Goal: Information Seeking & Learning: Compare options

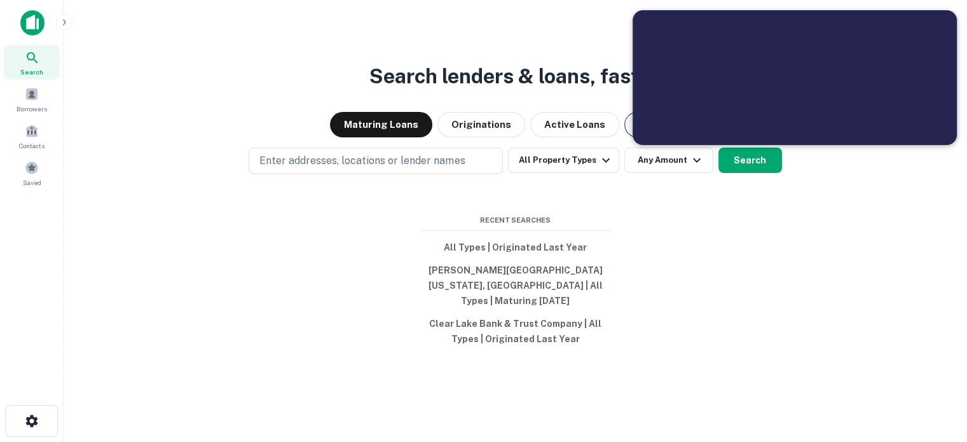
click at [629, 137] on button "Lenders" at bounding box center [662, 124] width 76 height 25
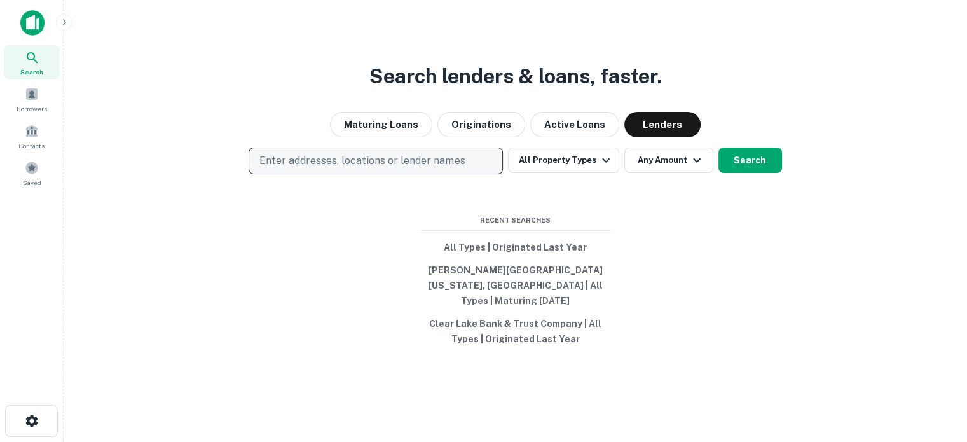
click at [414, 168] on p "Enter addresses, locations or lender names" at bounding box center [361, 160] width 205 height 15
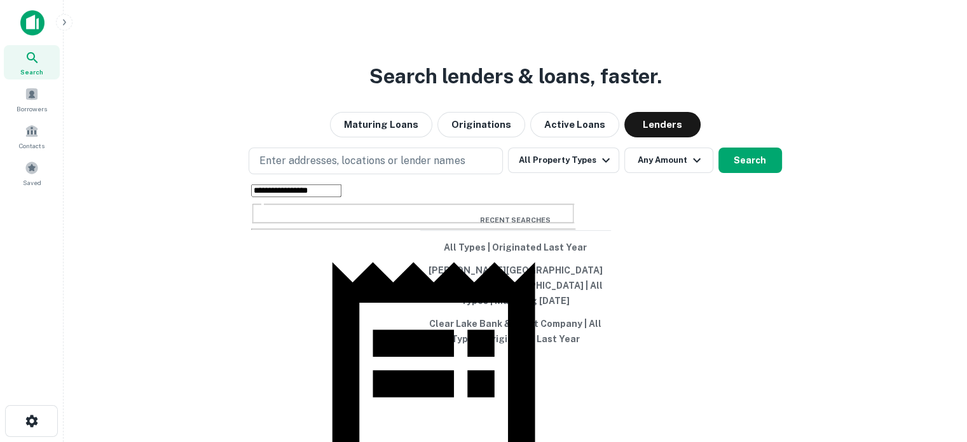
type input "**********"
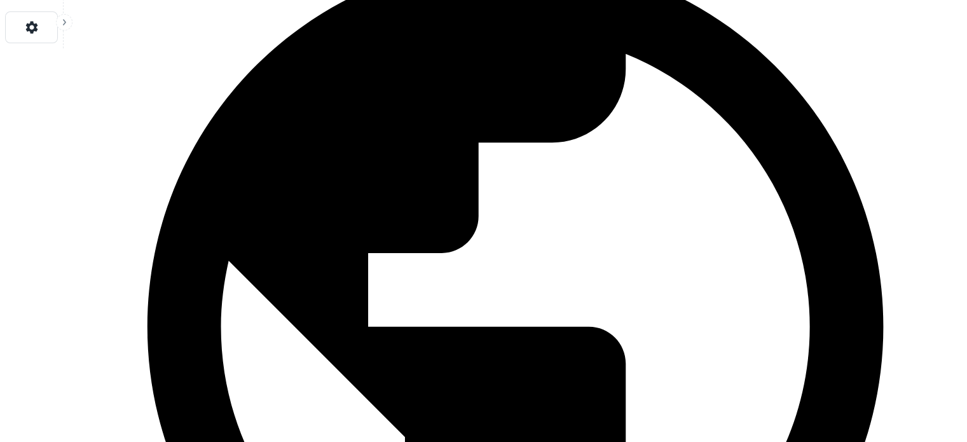
scroll to position [318, 0]
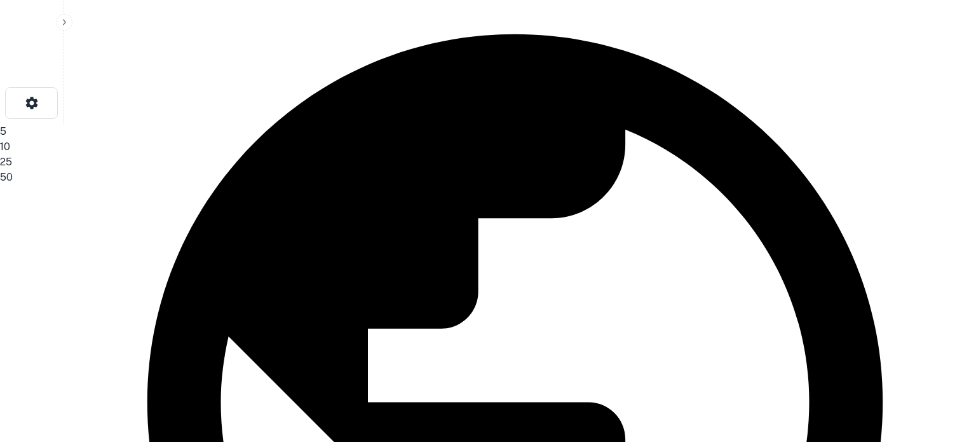
click at [823, 185] on li "50" at bounding box center [483, 177] width 967 height 15
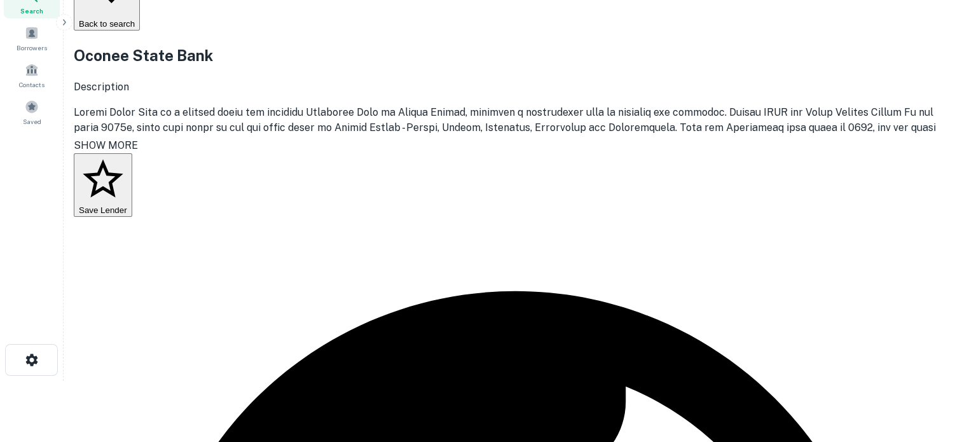
scroll to position [0, 0]
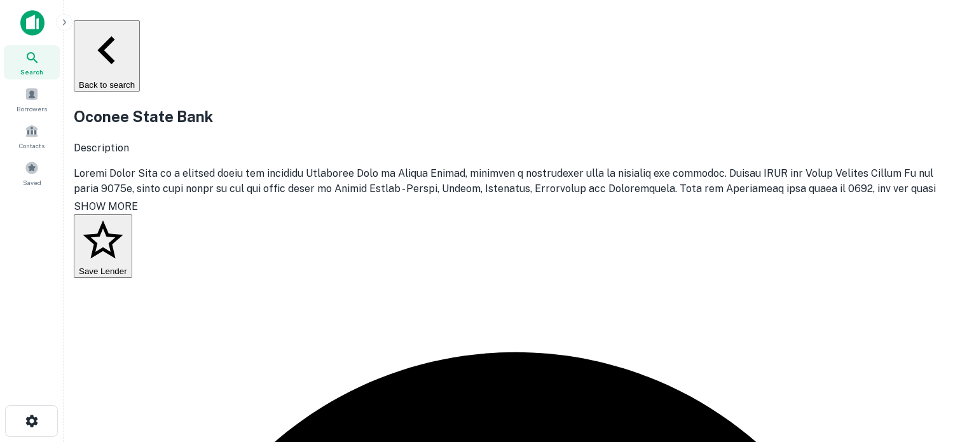
click at [41, 64] on div "Search" at bounding box center [32, 62] width 56 height 34
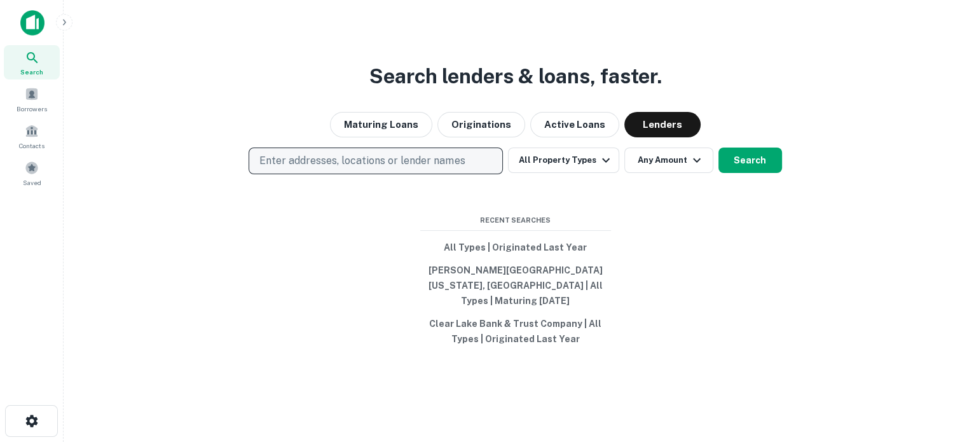
click at [411, 174] on button "Enter addresses, locations or lender names" at bounding box center [376, 160] width 254 height 27
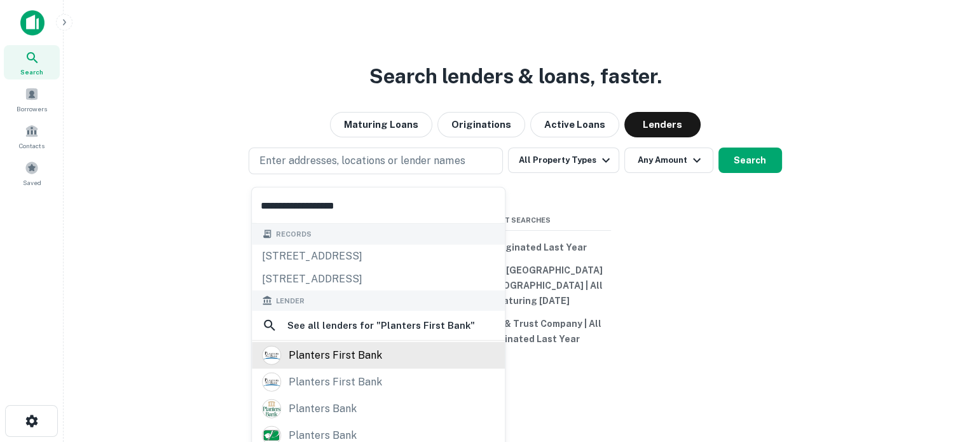
type input "**********"
click at [356, 356] on div "planters first bank" at bounding box center [335, 355] width 93 height 19
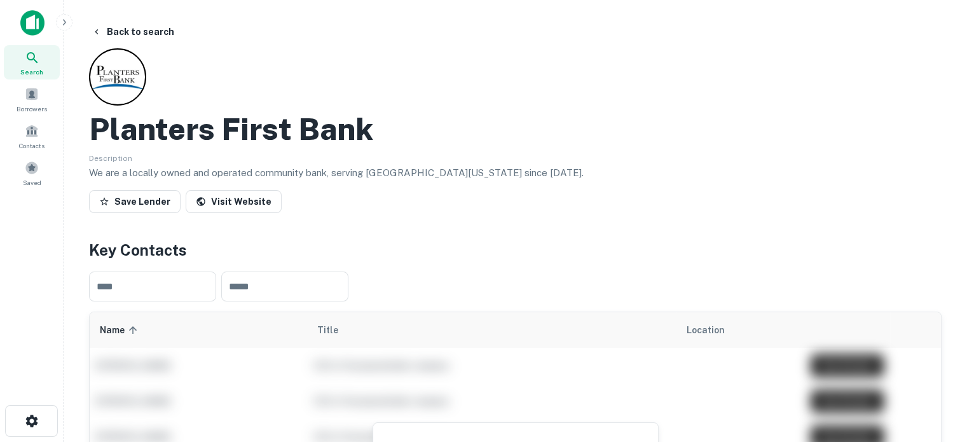
click at [35, 55] on icon at bounding box center [32, 57] width 15 height 15
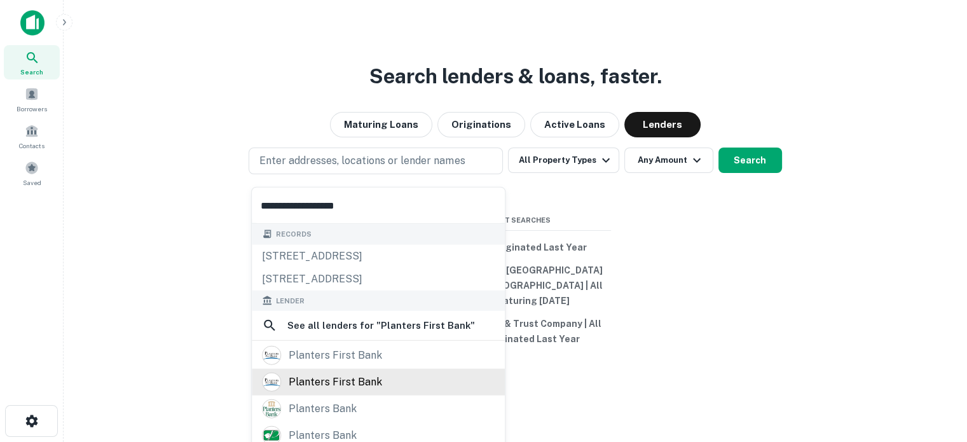
type input "**********"
click at [339, 385] on div "planters first bank" at bounding box center [335, 382] width 93 height 19
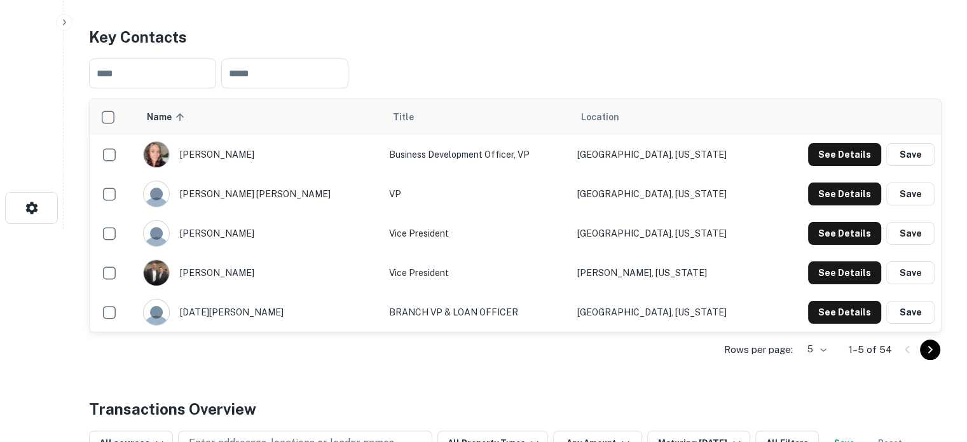
scroll to position [318, 0]
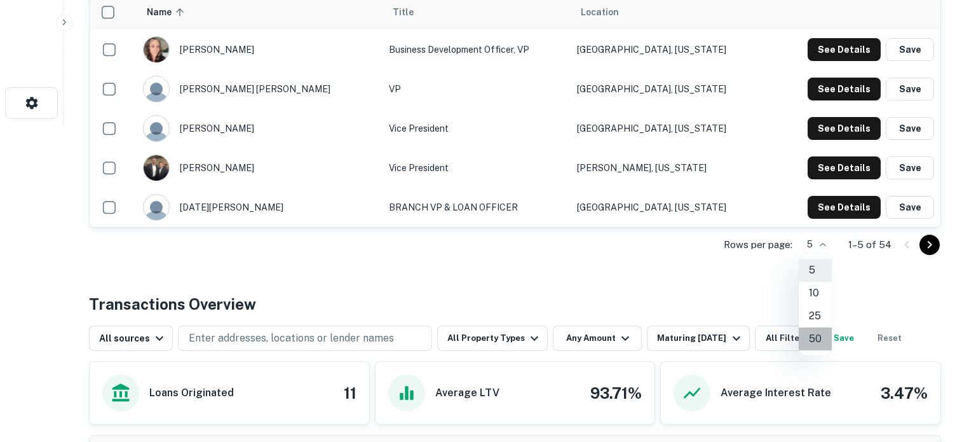
click at [818, 336] on li "50" at bounding box center [815, 338] width 33 height 23
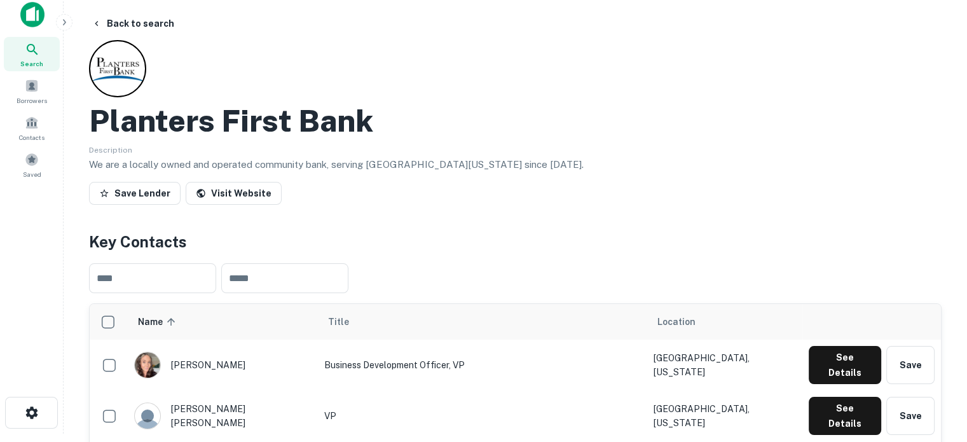
scroll to position [0, 0]
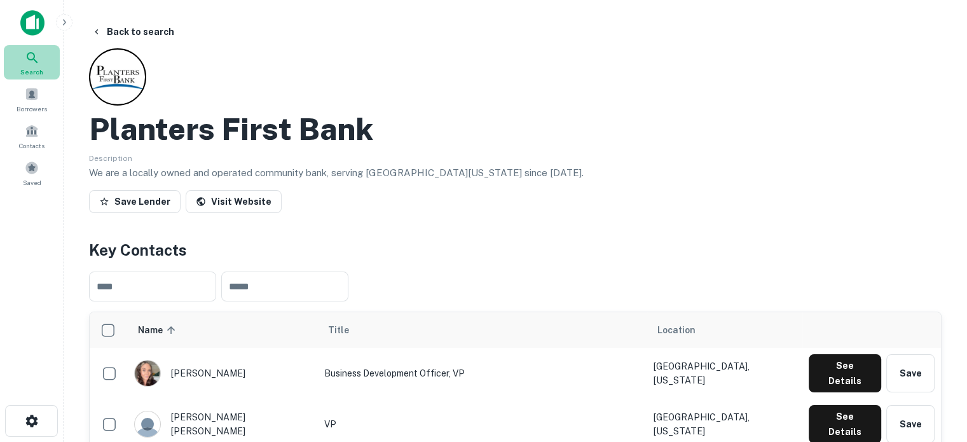
click at [36, 67] on span "Search" at bounding box center [31, 72] width 23 height 10
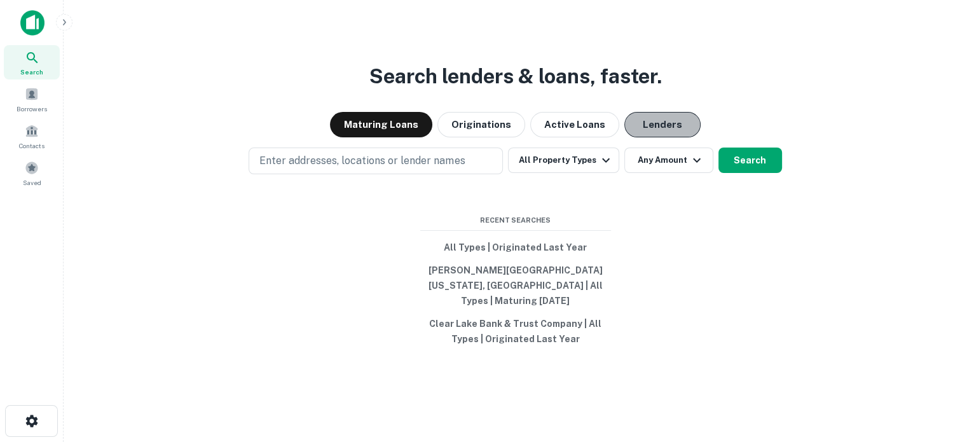
click at [656, 127] on button "Lenders" at bounding box center [662, 124] width 76 height 25
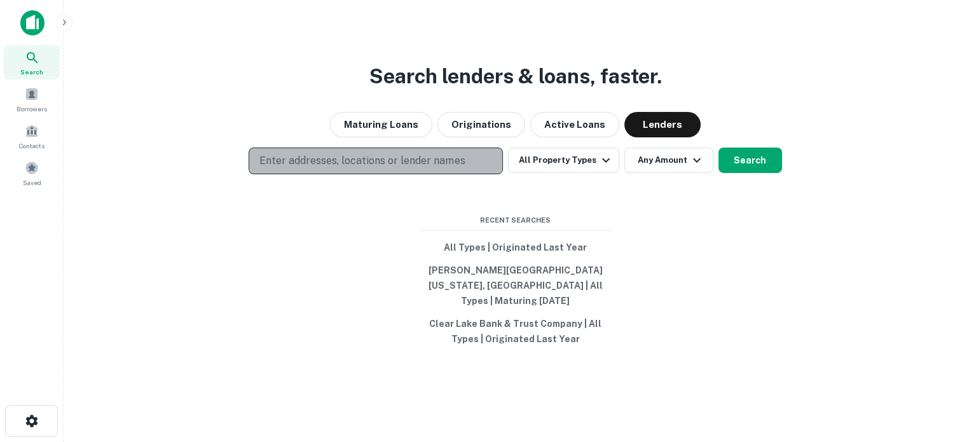
click at [442, 166] on p "Enter addresses, locations or lender names" at bounding box center [361, 160] width 205 height 15
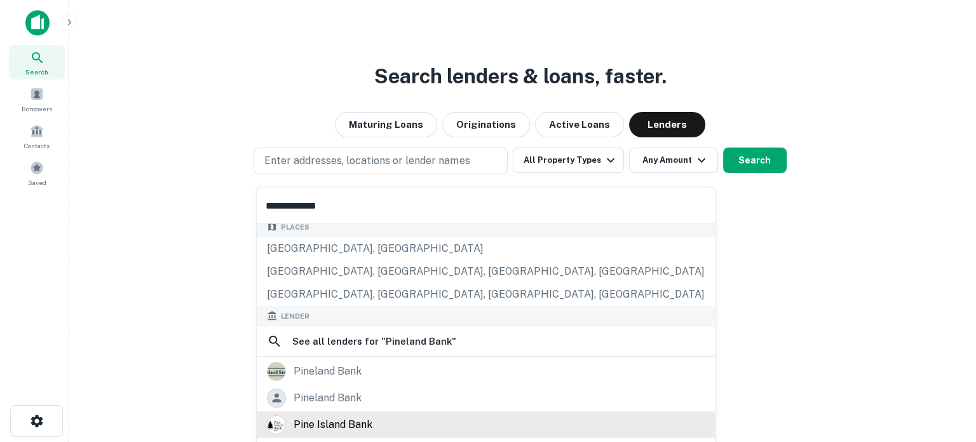
scroll to position [127, 0]
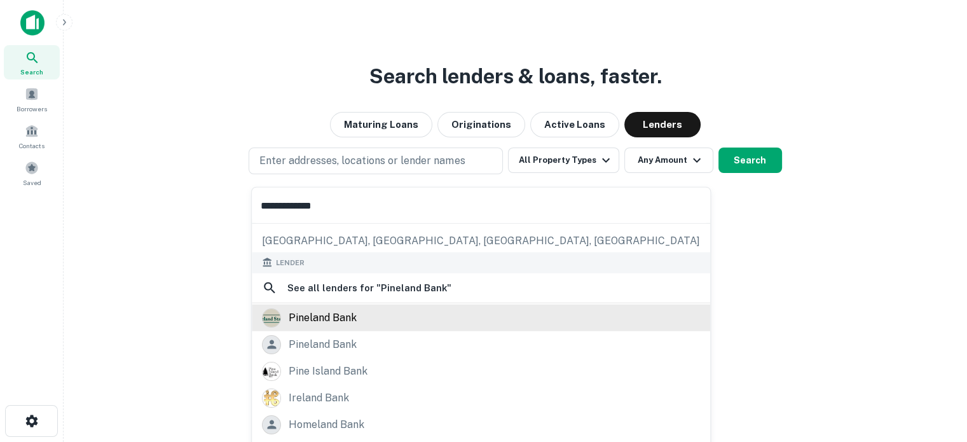
type input "**********"
click at [328, 314] on div "pineland bank" at bounding box center [323, 317] width 68 height 19
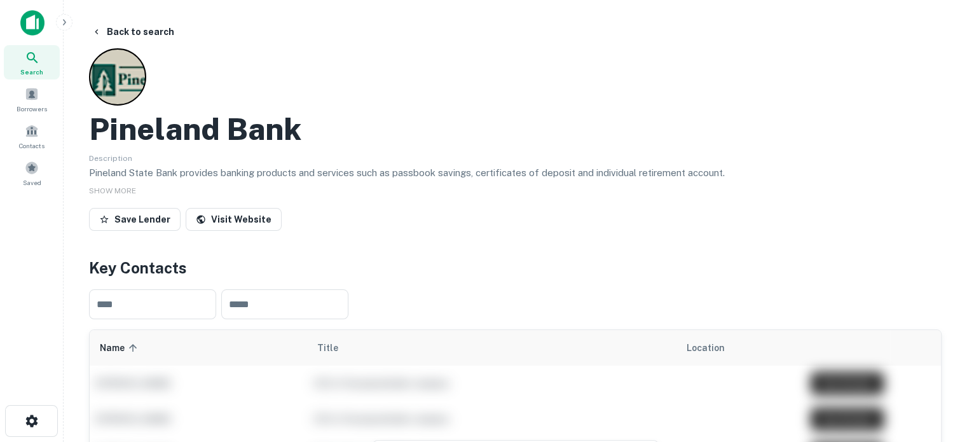
click at [36, 69] on span "Search" at bounding box center [31, 72] width 23 height 10
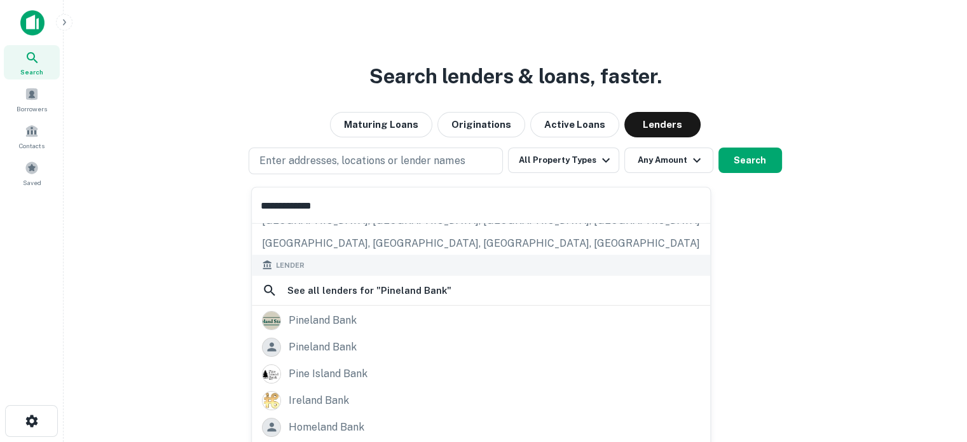
scroll to position [127, 0]
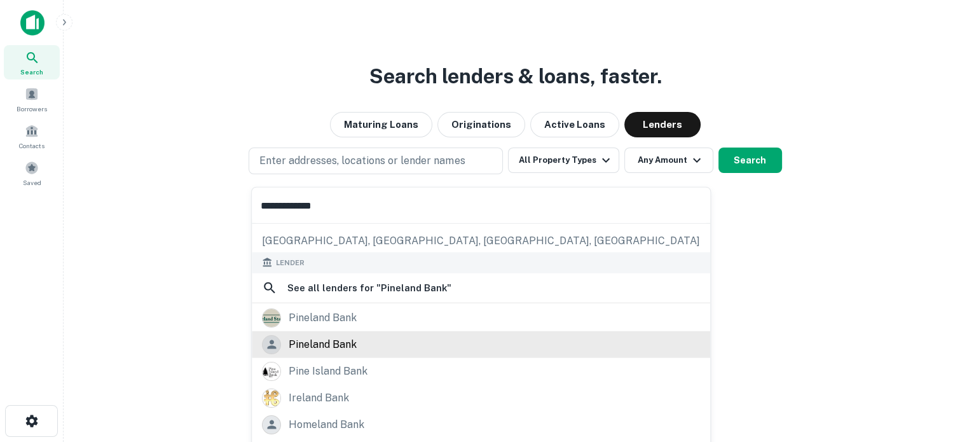
type input "**********"
click at [379, 344] on div "pineland bank" at bounding box center [481, 343] width 438 height 19
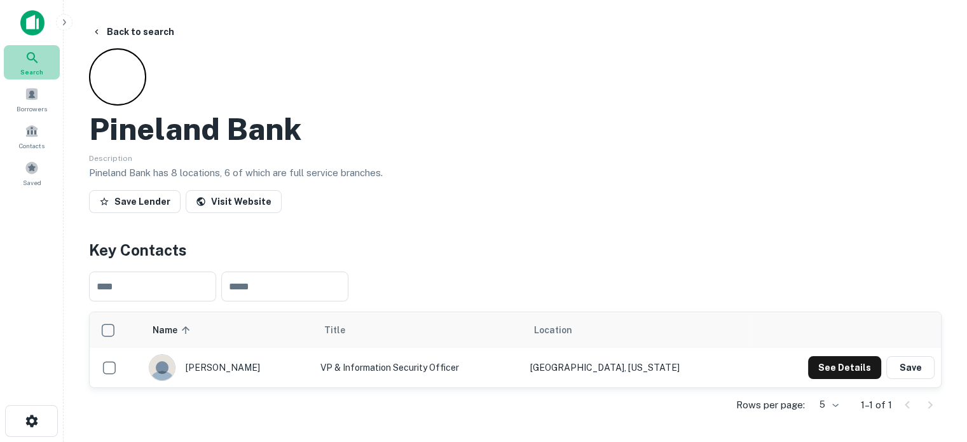
click at [43, 72] on div "Search" at bounding box center [32, 62] width 56 height 34
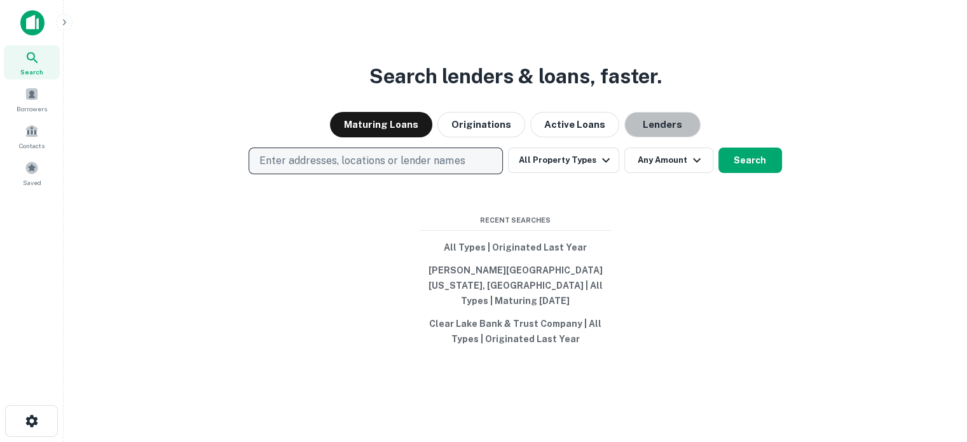
drag, startPoint x: 656, startPoint y: 133, endPoint x: 494, endPoint y: 163, distance: 164.8
click at [656, 132] on button "Lenders" at bounding box center [662, 124] width 76 height 25
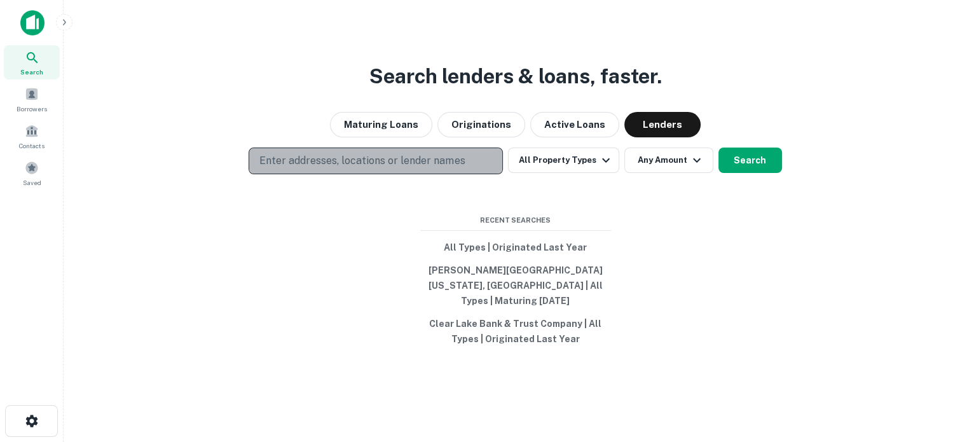
click at [403, 174] on button "Enter addresses, locations or lender names" at bounding box center [376, 160] width 254 height 27
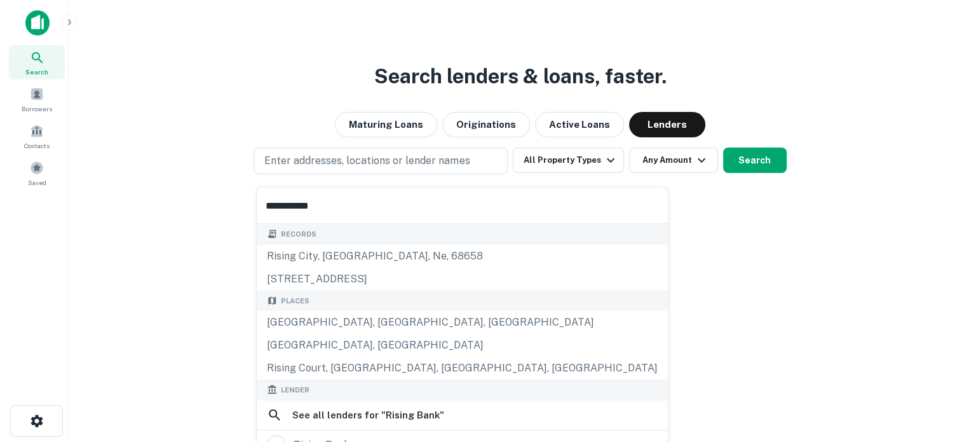
scroll to position [127, 0]
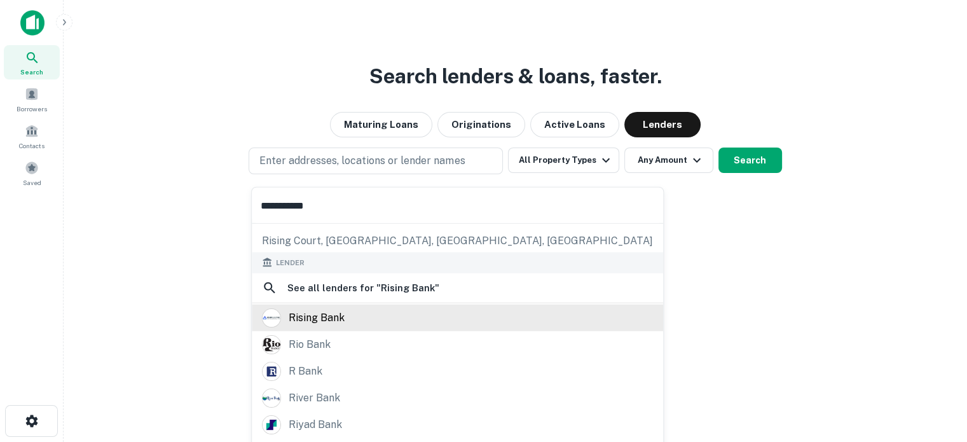
type input "**********"
click at [334, 322] on div "rising bank" at bounding box center [317, 317] width 56 height 19
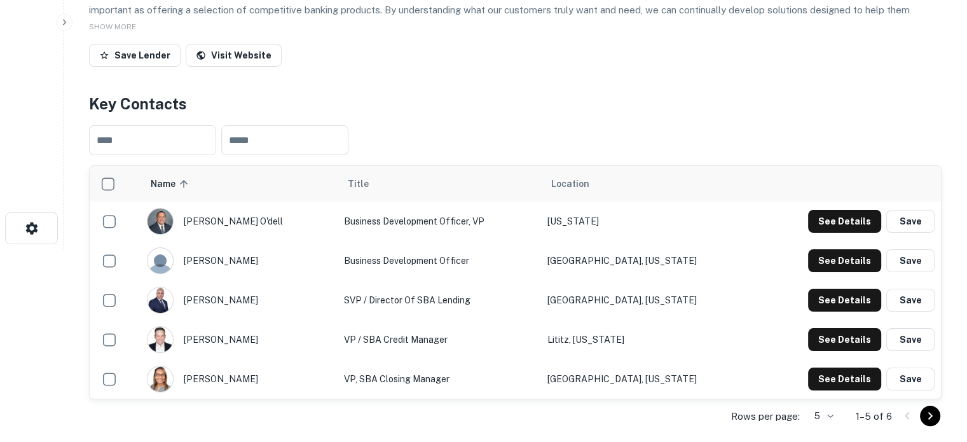
scroll to position [254, 0]
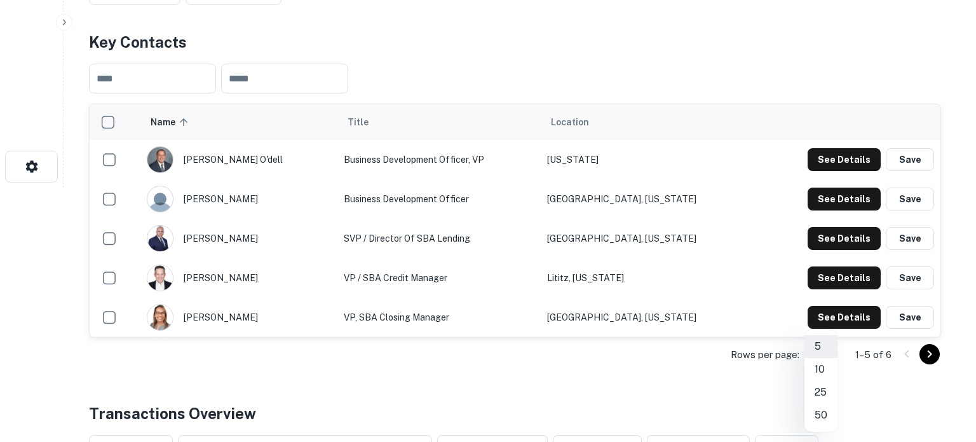
click at [514, 60] on div at bounding box center [488, 221] width 976 height 442
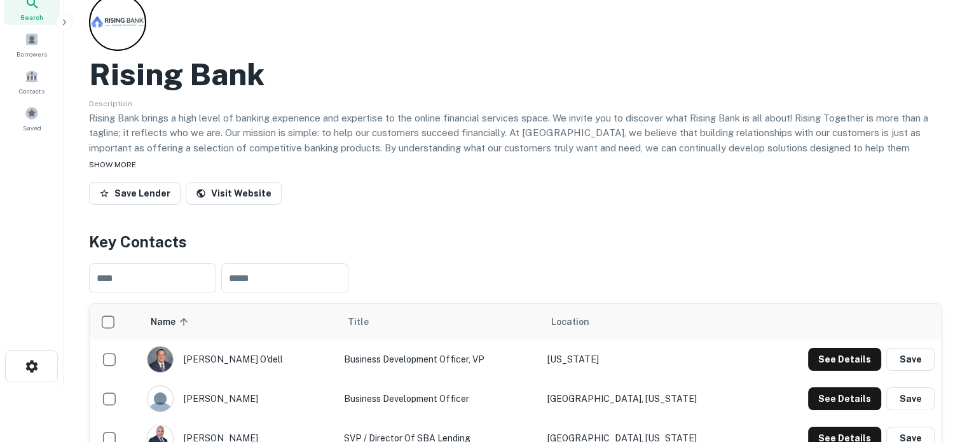
scroll to position [0, 0]
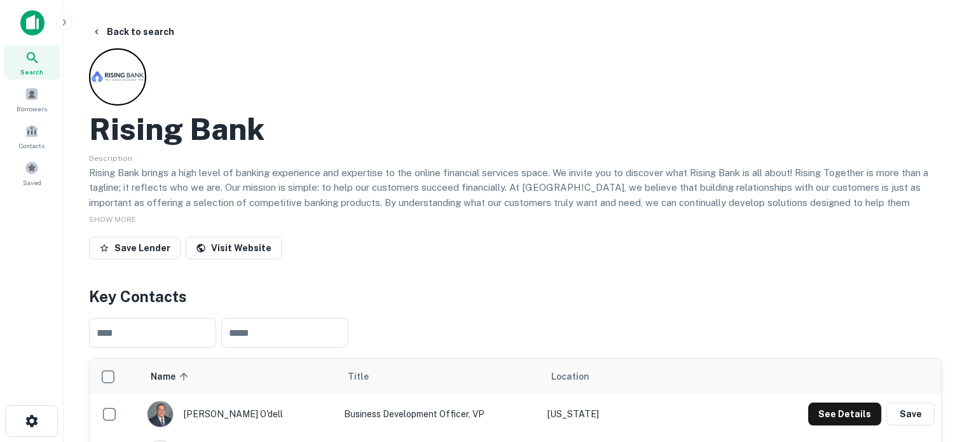
click at [24, 68] on span "Search" at bounding box center [31, 72] width 23 height 10
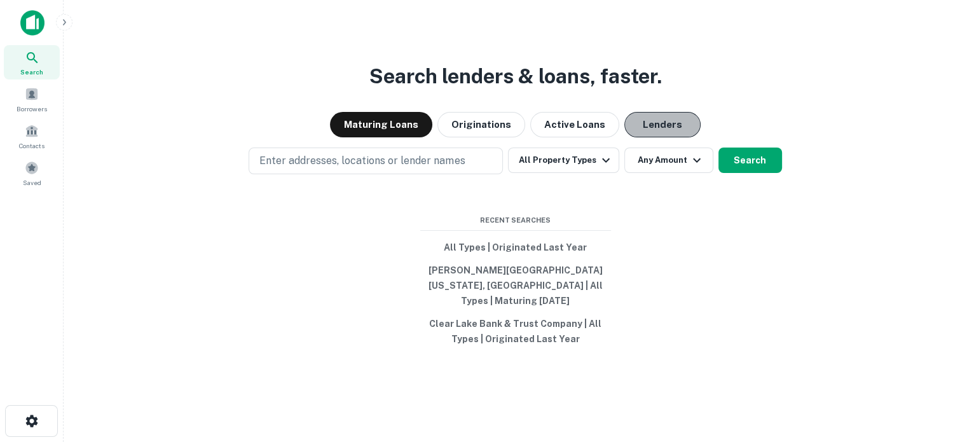
click at [652, 126] on button "Lenders" at bounding box center [662, 124] width 76 height 25
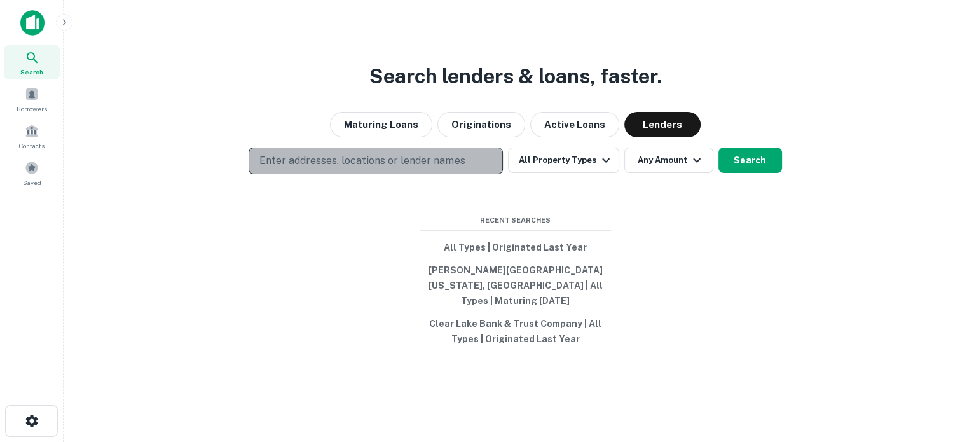
click at [420, 168] on p "Enter addresses, locations or lender names" at bounding box center [361, 160] width 205 height 15
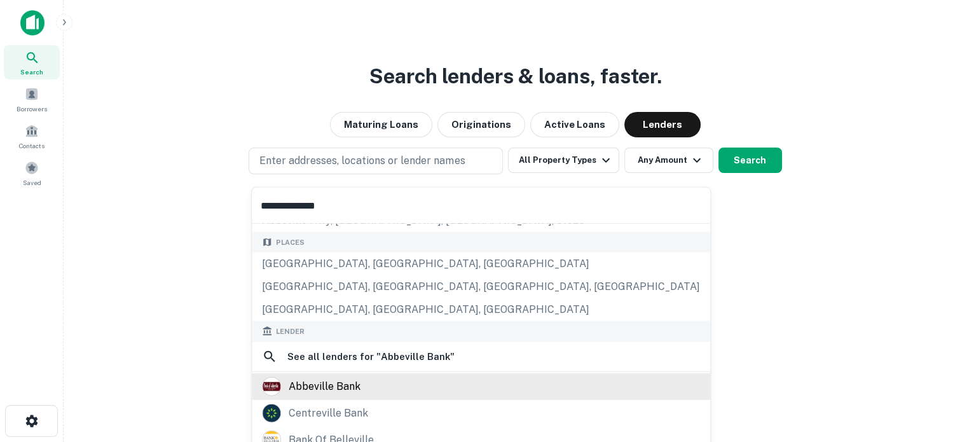
scroll to position [127, 0]
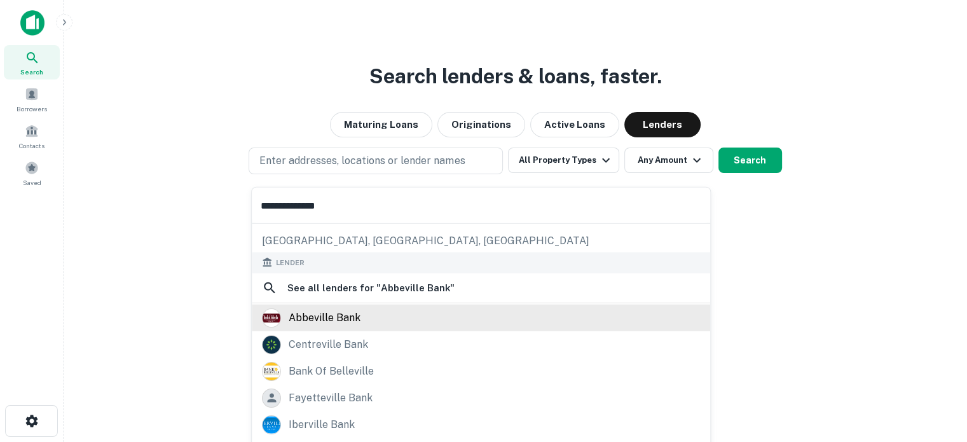
type input "**********"
click at [362, 315] on div "abbeville bank" at bounding box center [481, 317] width 438 height 19
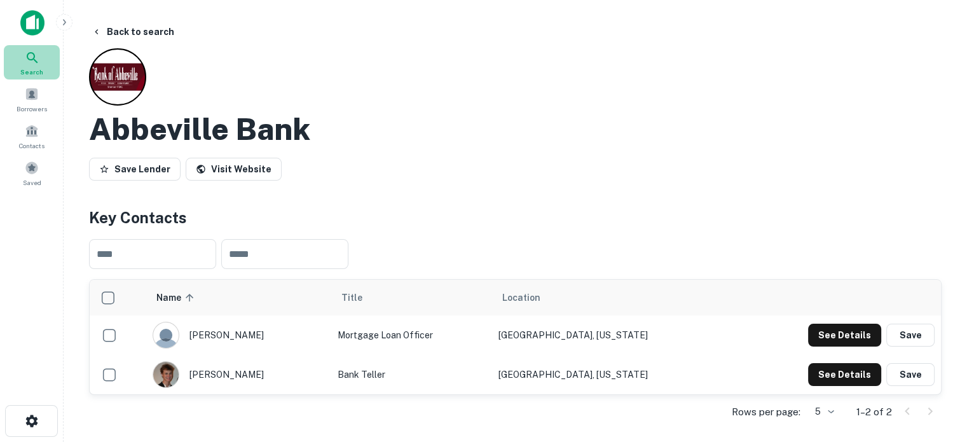
click at [17, 64] on div "Search" at bounding box center [32, 62] width 56 height 34
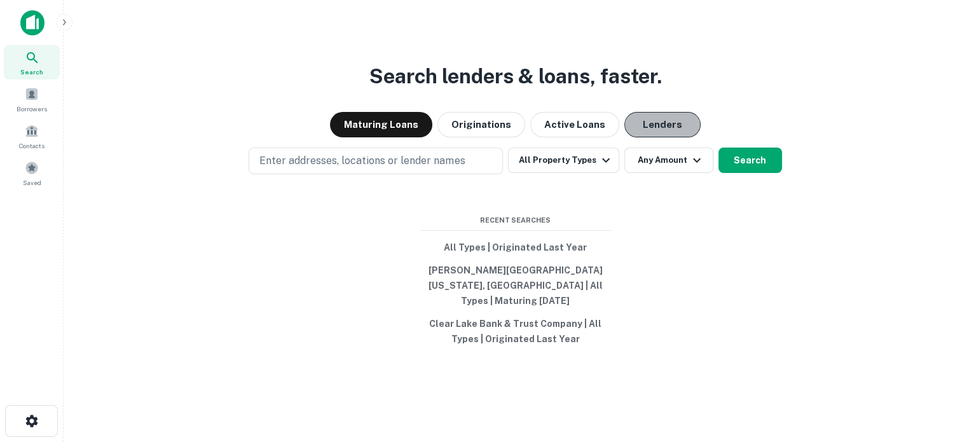
click at [642, 132] on button "Lenders" at bounding box center [662, 124] width 76 height 25
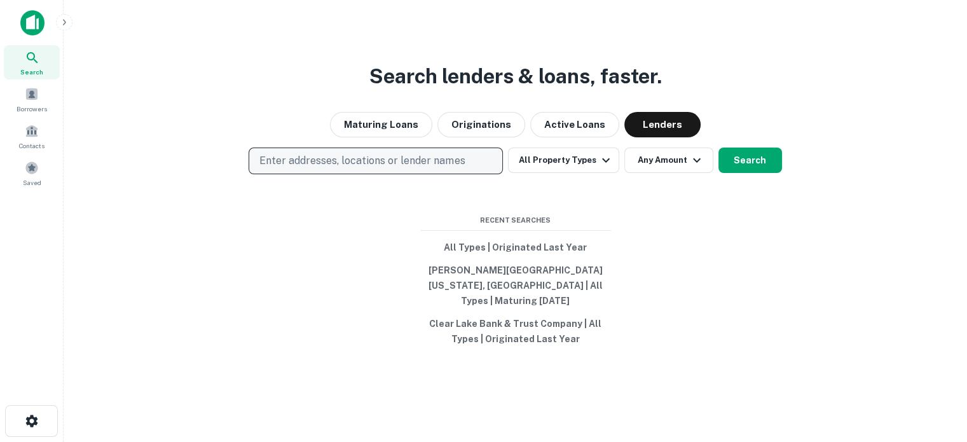
click at [361, 165] on p "Enter addresses, locations or lender names" at bounding box center [361, 160] width 205 height 15
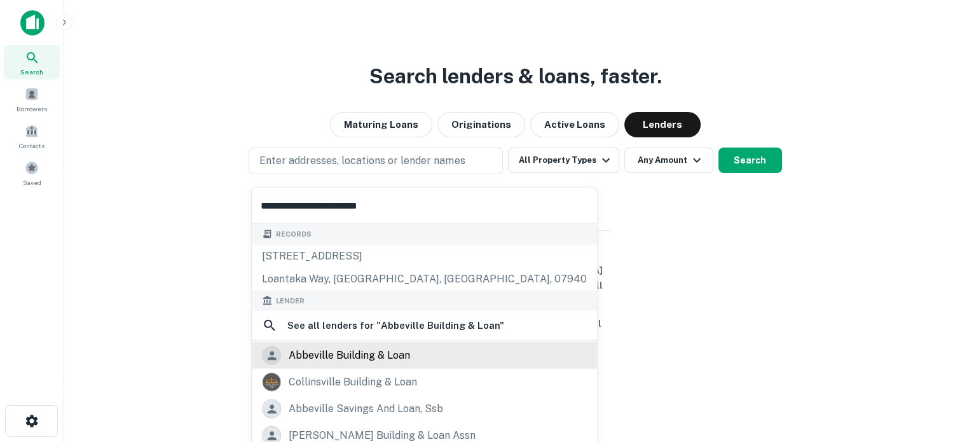
type input "**********"
click at [305, 363] on div "abbeville building & loan" at bounding box center [349, 355] width 121 height 19
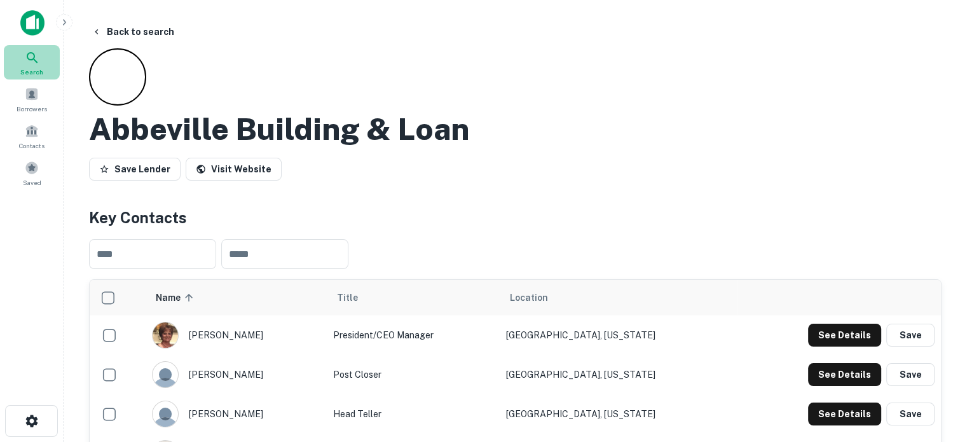
click at [36, 67] on span "Search" at bounding box center [31, 72] width 23 height 10
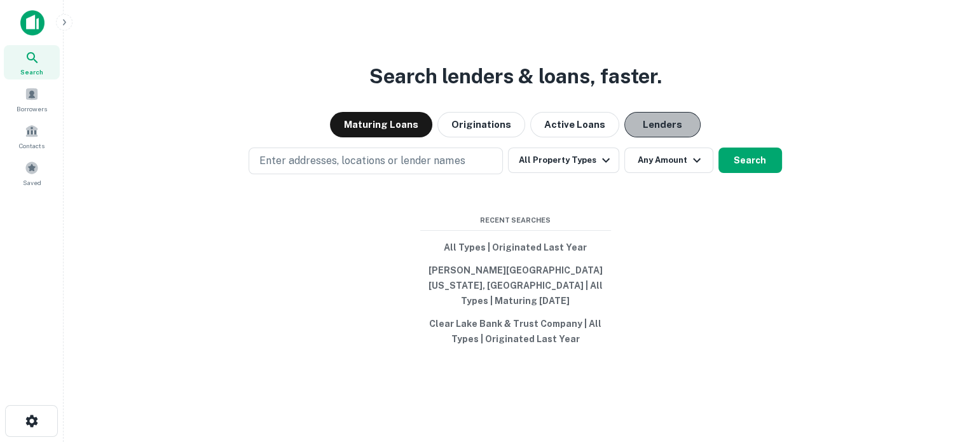
click at [647, 137] on button "Lenders" at bounding box center [662, 124] width 76 height 25
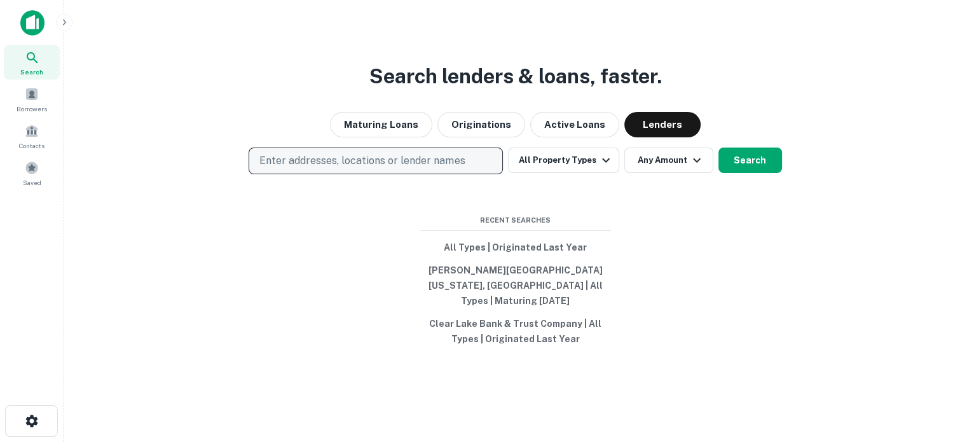
click at [437, 168] on p "Enter addresses, locations or lender names" at bounding box center [361, 160] width 205 height 15
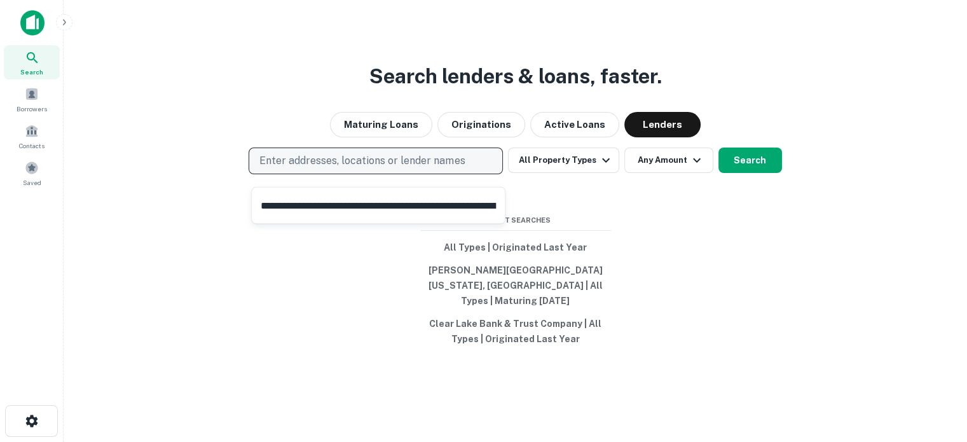
scroll to position [0, 697]
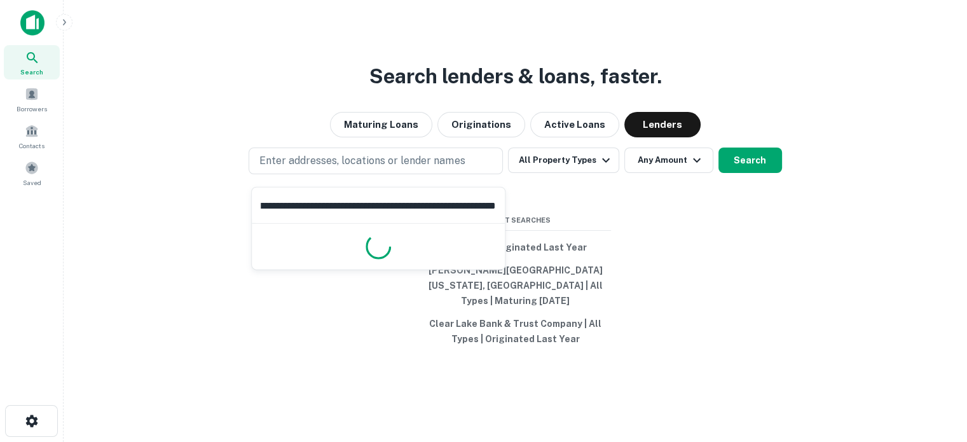
type input "**********"
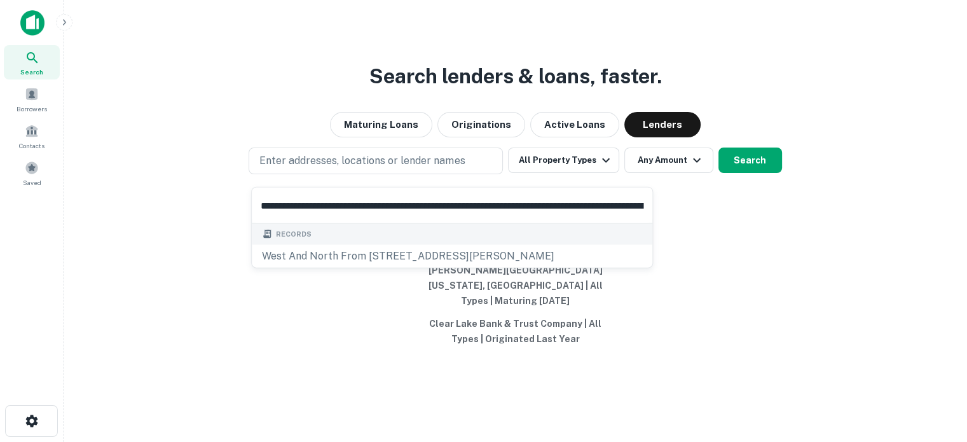
click at [509, 160] on div "Enter addresses, locations or lender names All Property Types Any Amount Search" at bounding box center [515, 160] width 883 height 27
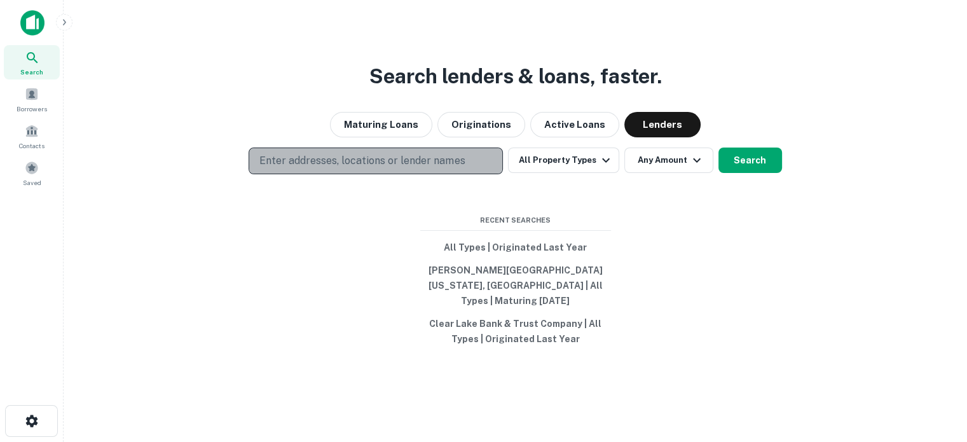
click at [458, 167] on p "Enter addresses, locations or lender names" at bounding box center [361, 160] width 205 height 15
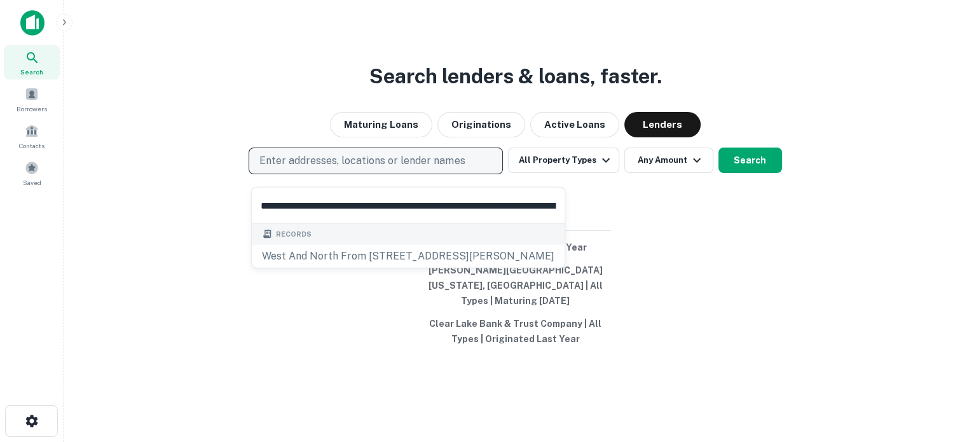
scroll to position [0, 549]
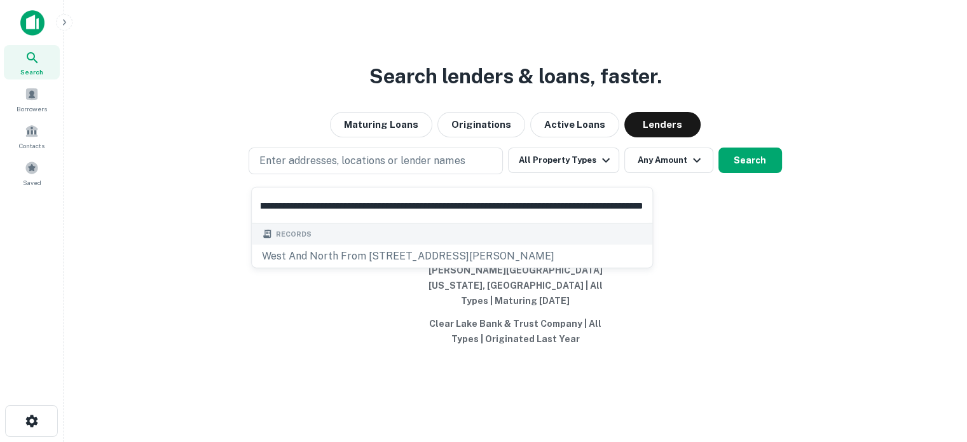
click at [453, 212] on input "**********" at bounding box center [452, 206] width 400 height 36
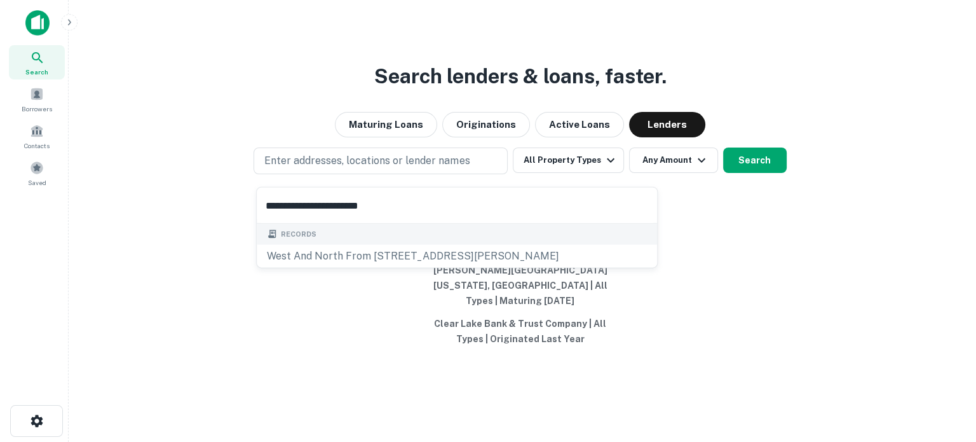
scroll to position [0, 0]
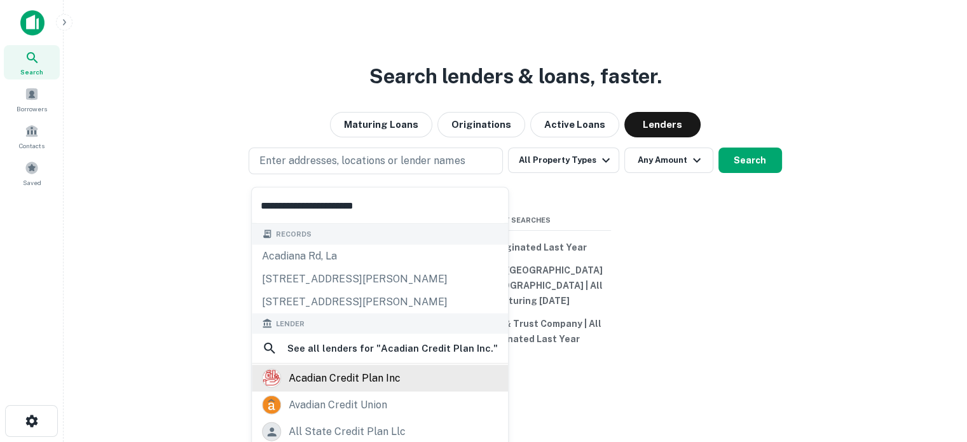
type input "**********"
click at [415, 380] on div "acadian credit plan inc" at bounding box center [380, 378] width 236 height 19
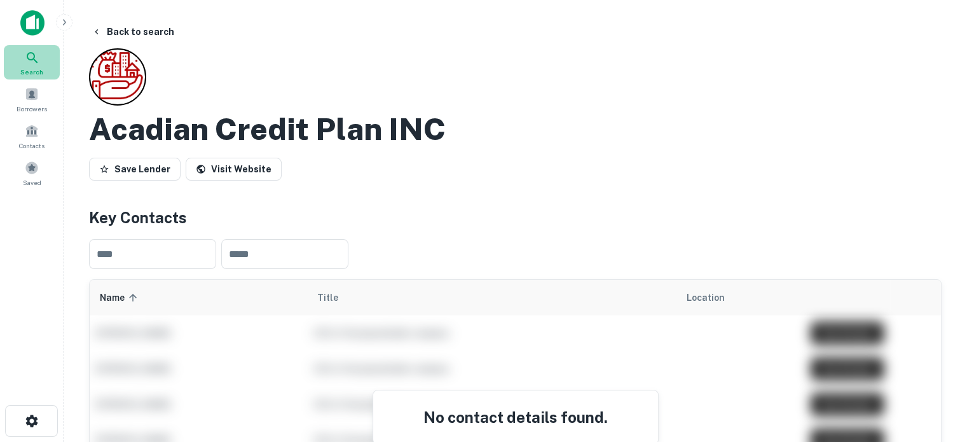
click at [35, 63] on icon at bounding box center [32, 57] width 15 height 15
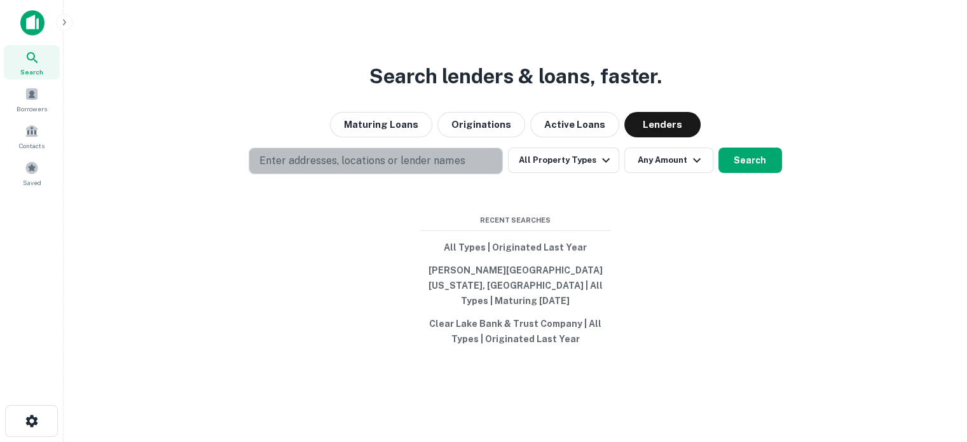
click at [470, 164] on button "Enter addresses, locations or lender names" at bounding box center [376, 160] width 254 height 27
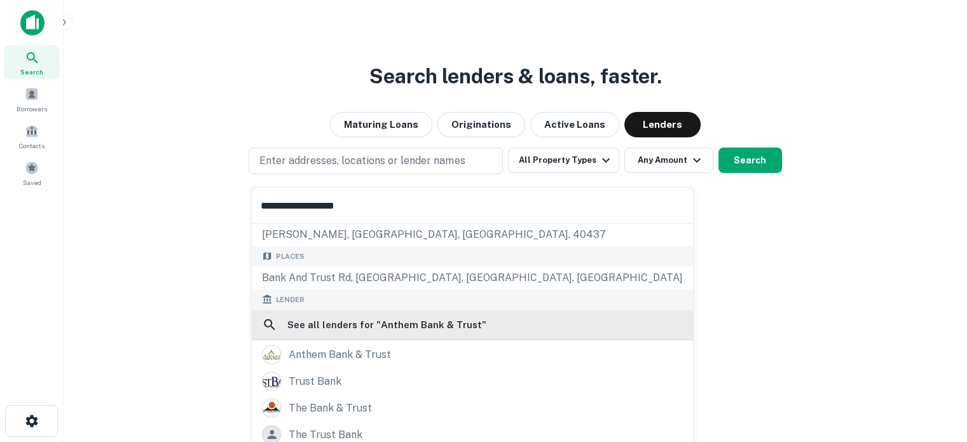
scroll to position [64, 0]
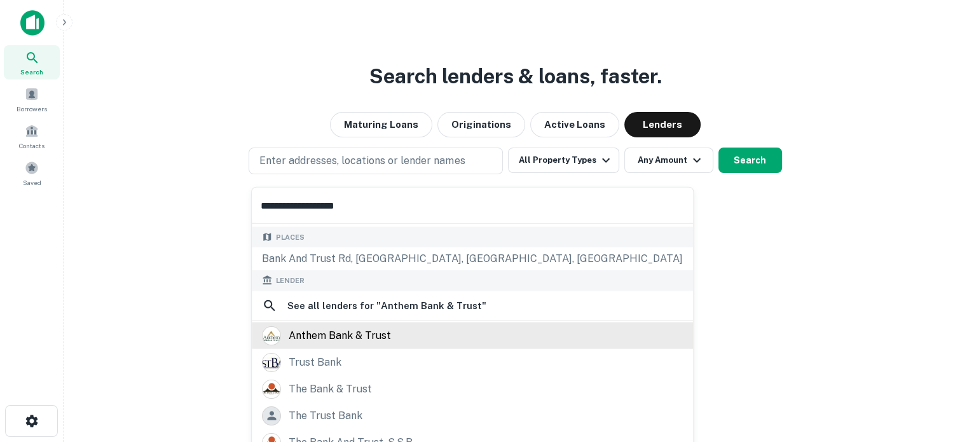
type input "**********"
click at [362, 328] on div "anthem bank & trust" at bounding box center [340, 334] width 102 height 19
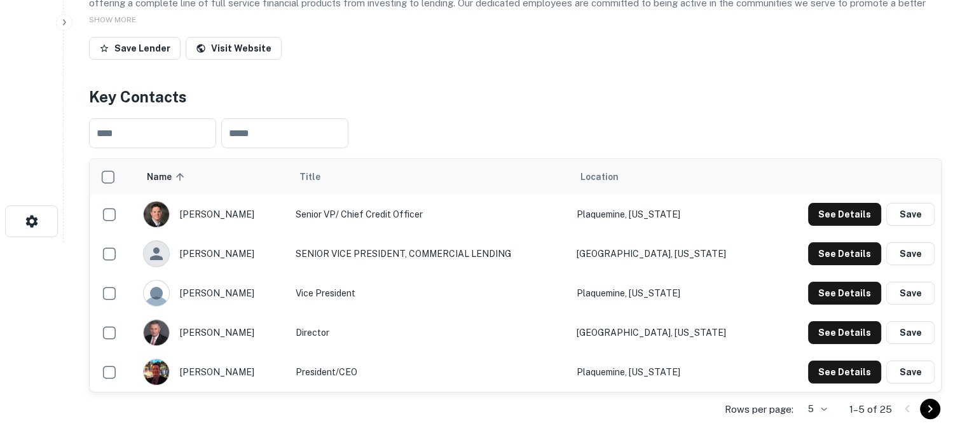
scroll to position [254, 0]
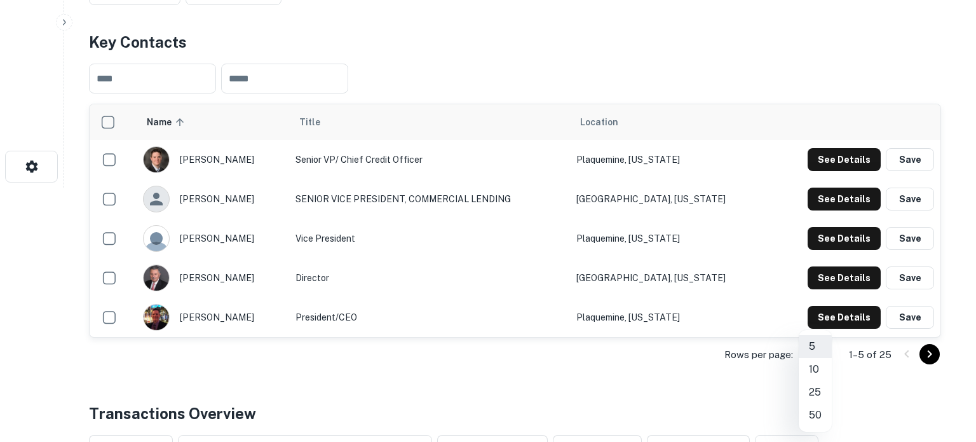
click at [816, 416] on li "50" at bounding box center [815, 415] width 33 height 23
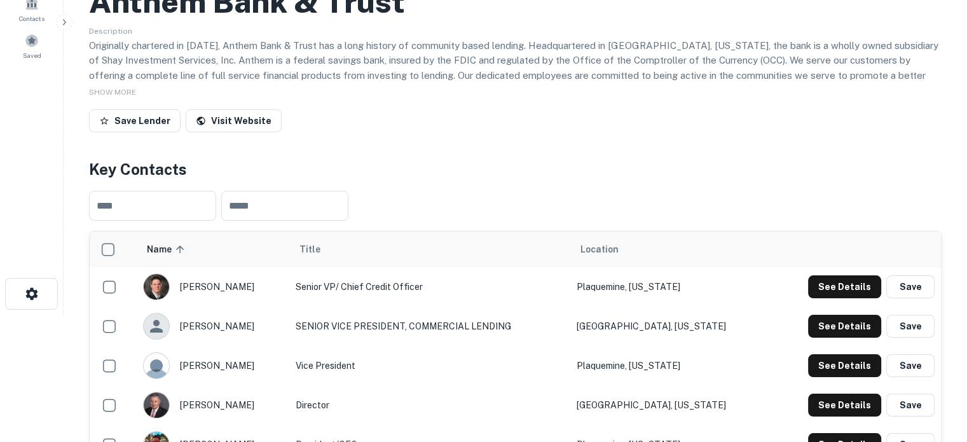
scroll to position [0, 0]
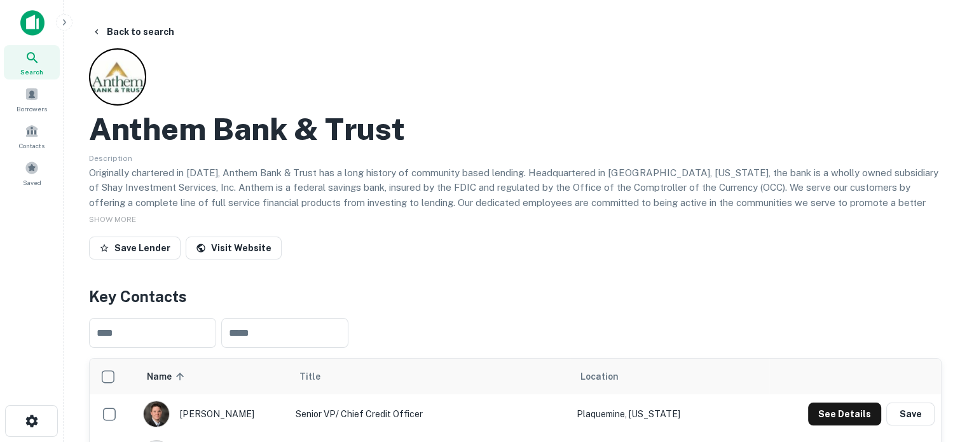
click at [48, 71] on div "Search" at bounding box center [32, 62] width 56 height 34
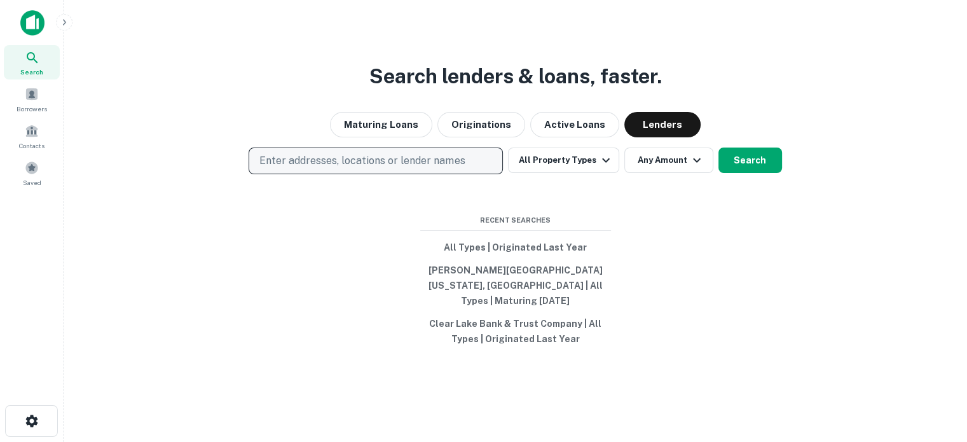
click at [488, 154] on button "Enter addresses, locations or lender names" at bounding box center [376, 160] width 254 height 27
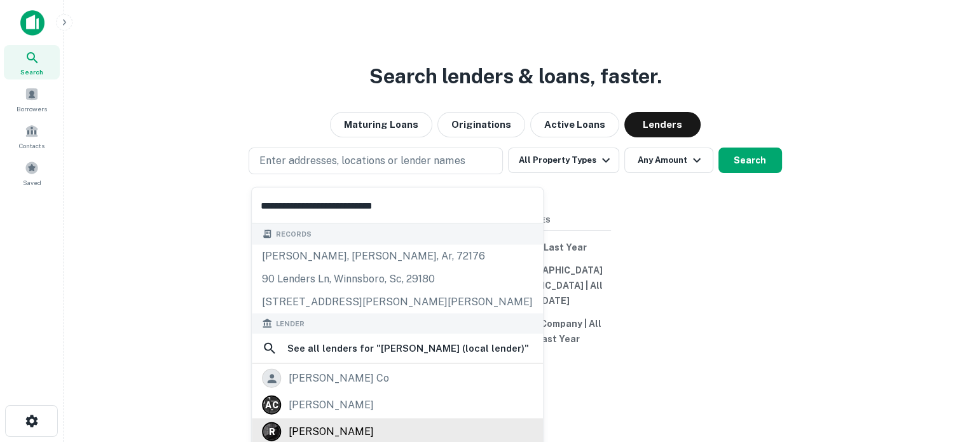
scroll to position [64, 0]
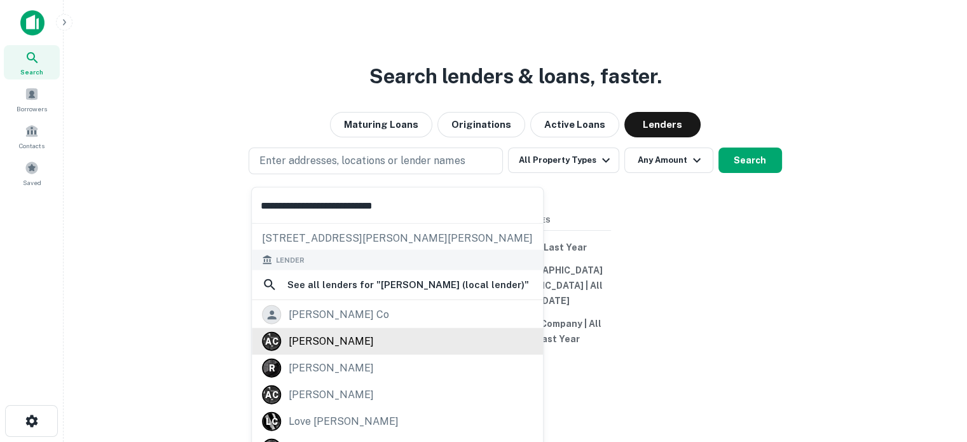
type input "**********"
click at [348, 348] on div "arnold charles" at bounding box center [331, 341] width 85 height 19
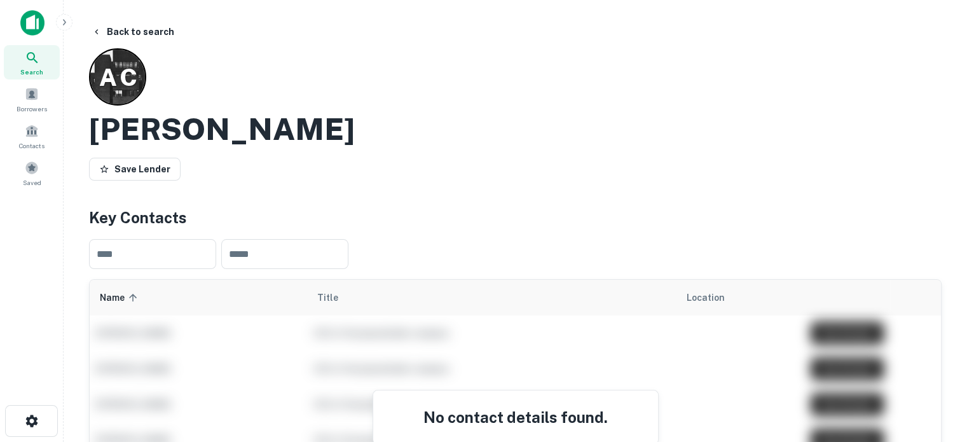
click at [36, 62] on icon at bounding box center [32, 57] width 11 height 11
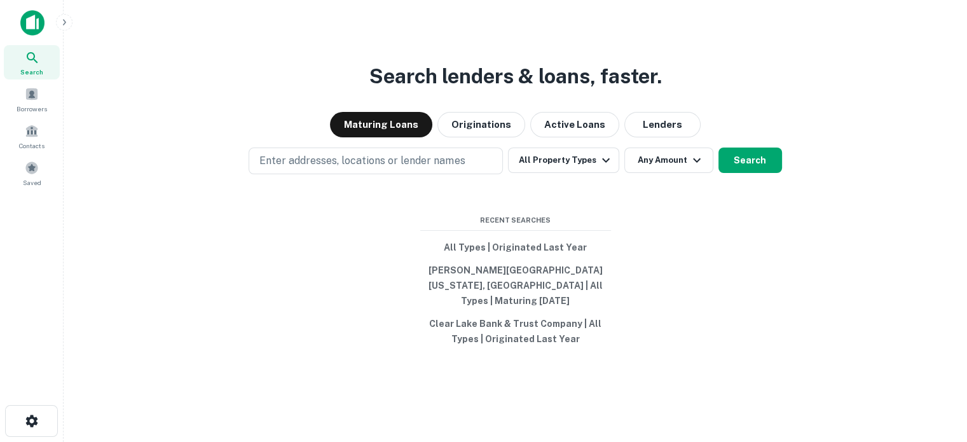
click at [685, 118] on div "Search lenders & loans, faster. Maturing Loans Originations Active Loans Lender…" at bounding box center [515, 252] width 883 height 442
click at [678, 124] on button "Lenders" at bounding box center [662, 124] width 76 height 25
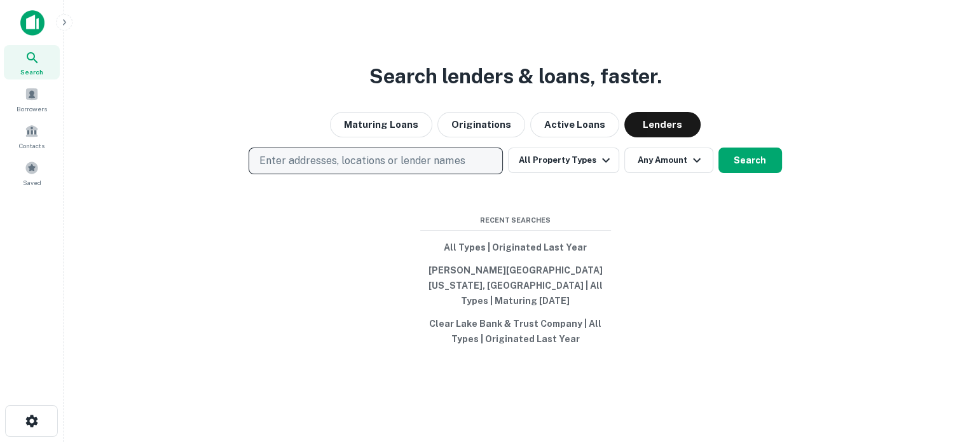
click at [394, 168] on p "Enter addresses, locations or lender names" at bounding box center [361, 160] width 205 height 15
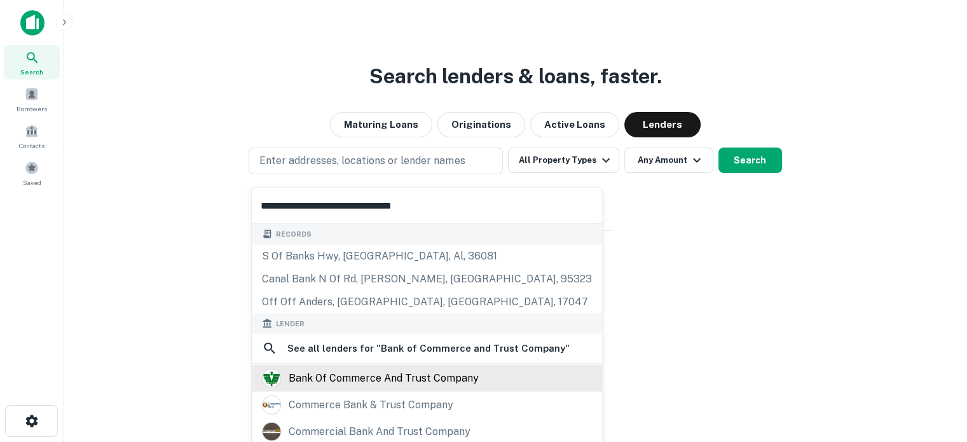
type input "**********"
click at [376, 376] on div "bank of commerce and trust company" at bounding box center [384, 378] width 190 height 19
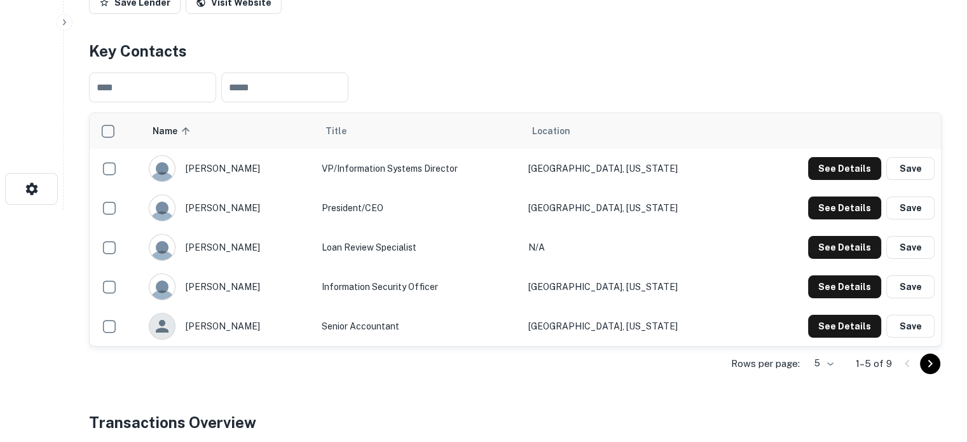
scroll to position [254, 0]
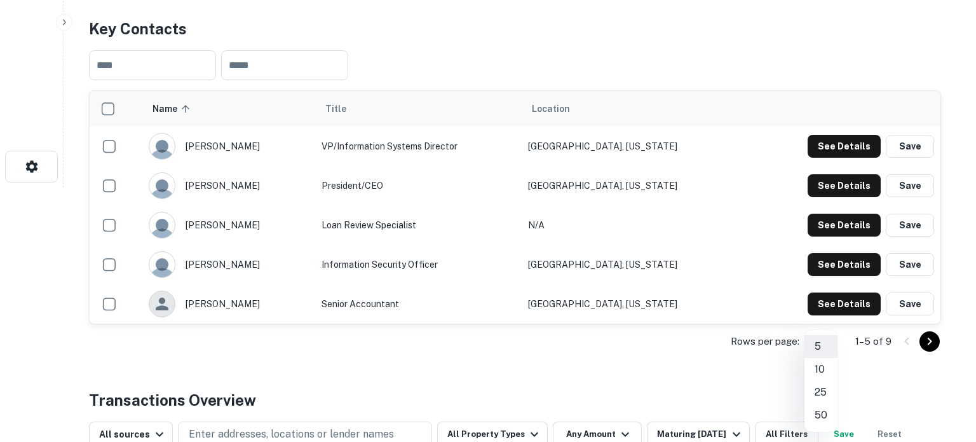
click at [825, 389] on li "25" at bounding box center [821, 392] width 33 height 23
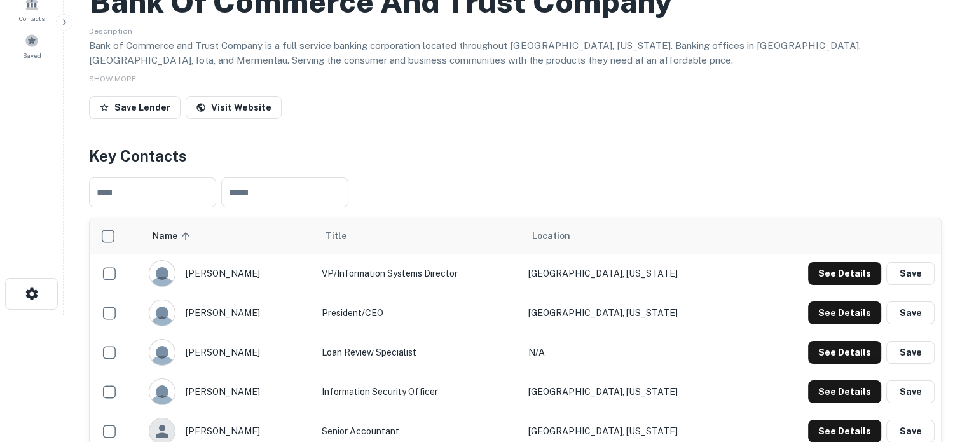
scroll to position [0, 0]
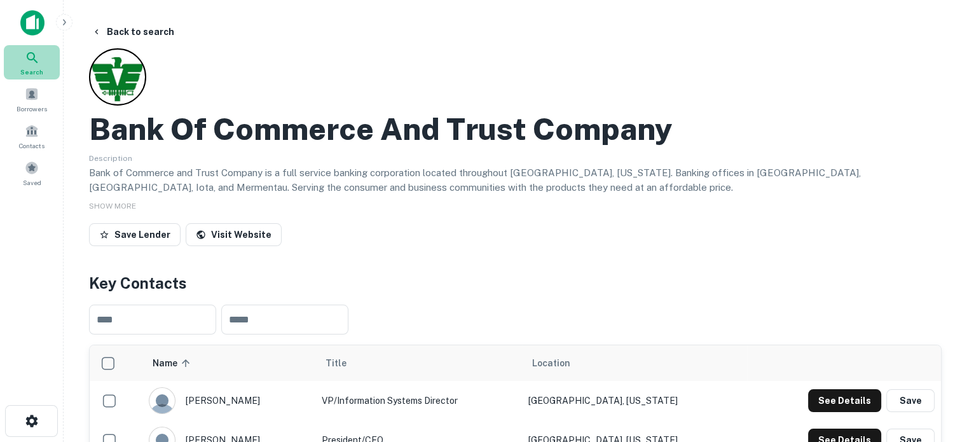
click at [35, 70] on span "Search" at bounding box center [31, 72] width 23 height 10
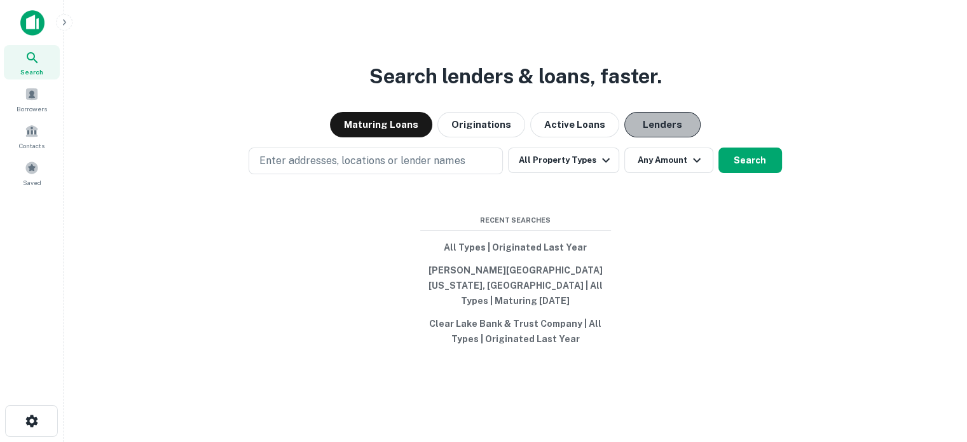
click at [657, 137] on button "Lenders" at bounding box center [662, 124] width 76 height 25
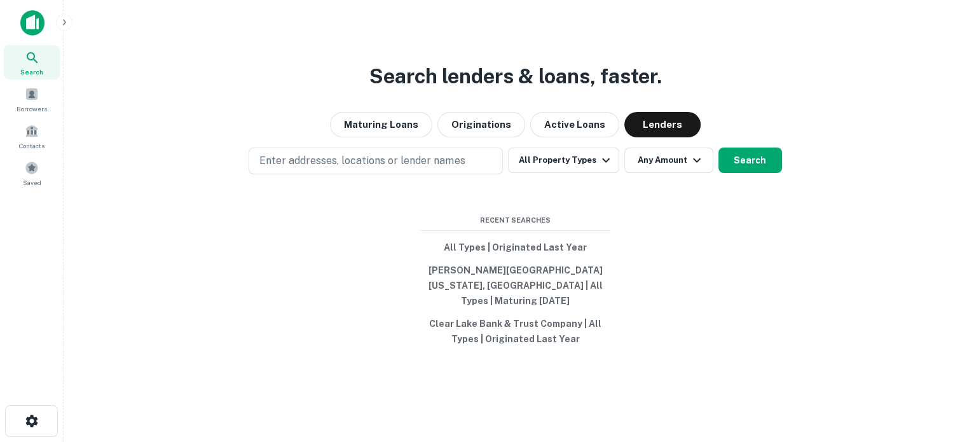
click at [445, 182] on div "Search lenders & loans, faster. Maturing Loans Originations Active Loans Lender…" at bounding box center [515, 252] width 883 height 442
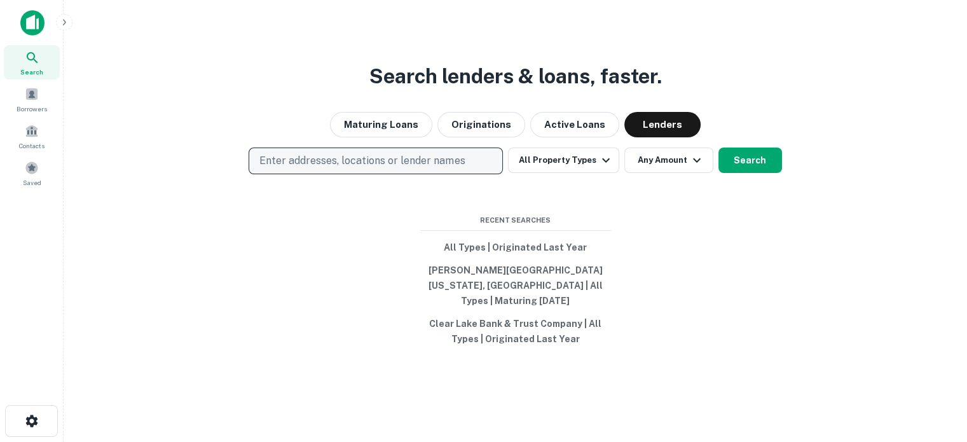
click at [450, 168] on p "Enter addresses, locations or lender names" at bounding box center [361, 160] width 205 height 15
type input "**********"
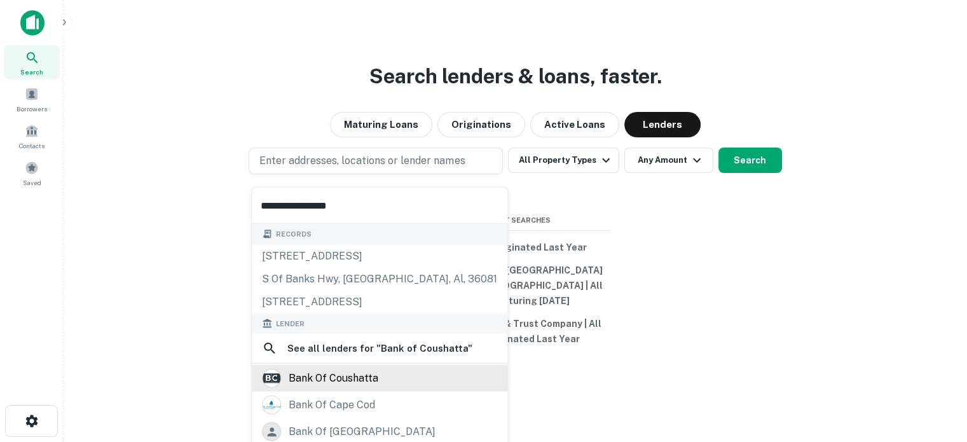
click at [359, 376] on div "bank of coushatta" at bounding box center [334, 378] width 90 height 19
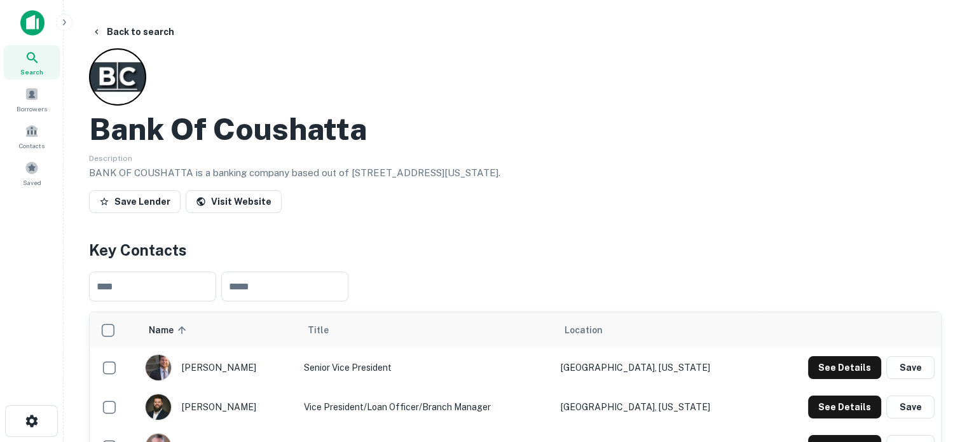
click at [39, 67] on span "Search" at bounding box center [31, 72] width 23 height 10
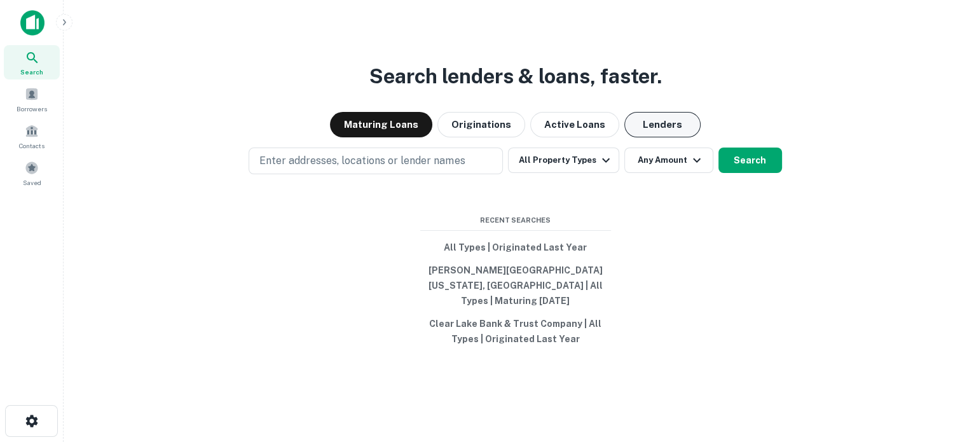
click at [643, 137] on button "Lenders" at bounding box center [662, 124] width 76 height 25
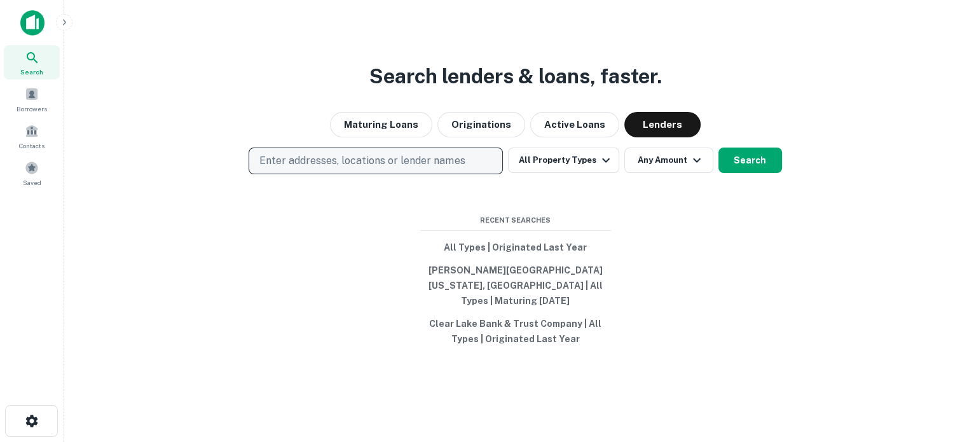
click at [488, 156] on button "Enter addresses, locations or lender names" at bounding box center [376, 160] width 254 height 27
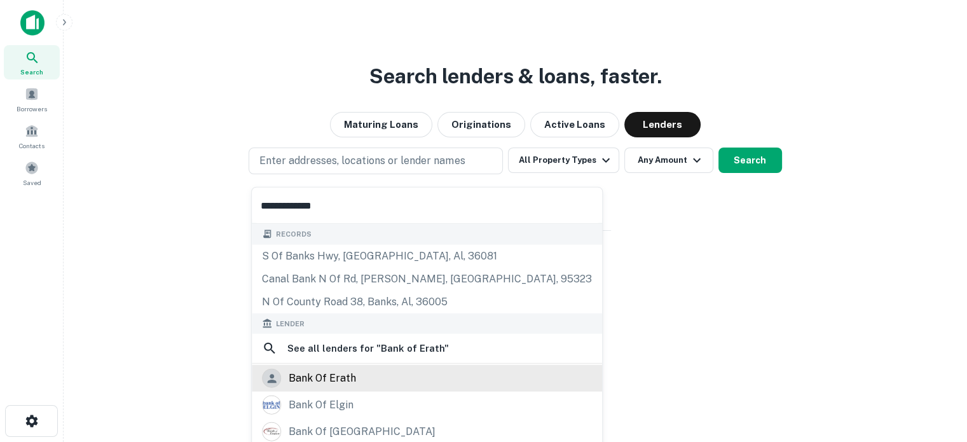
type input "**********"
click at [343, 369] on div "bank of erath" at bounding box center [322, 378] width 67 height 19
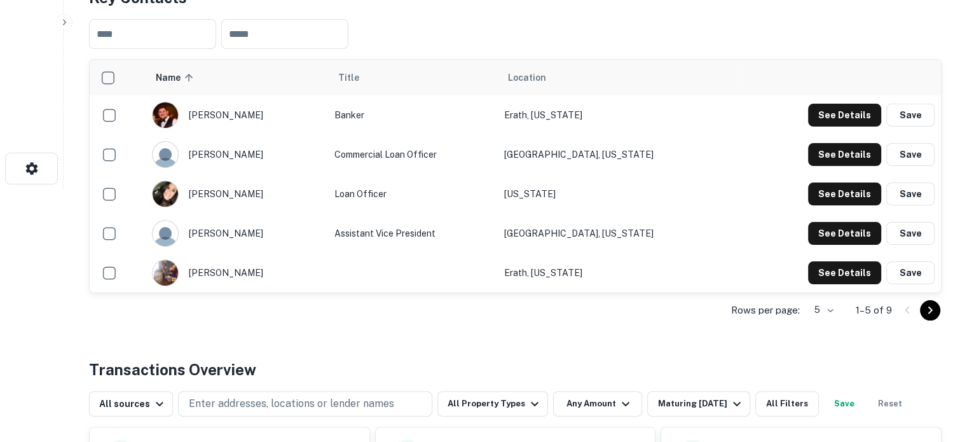
scroll to position [254, 0]
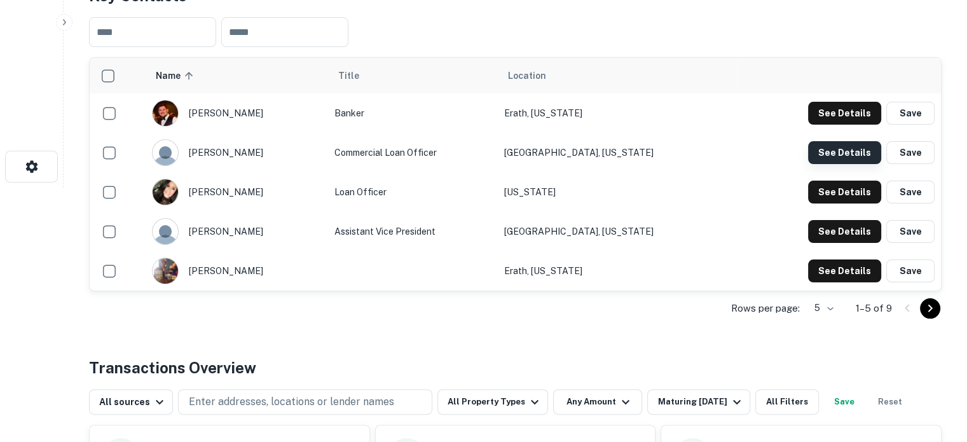
click at [828, 156] on button "See Details" at bounding box center [844, 152] width 73 height 23
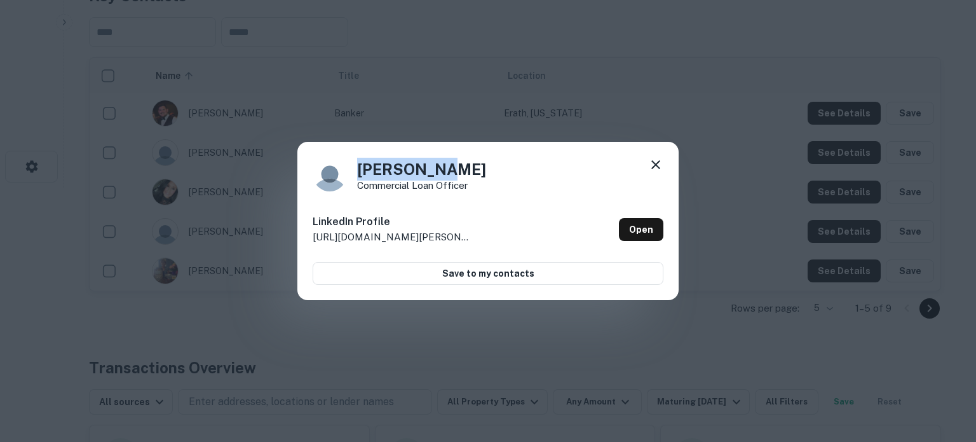
drag, startPoint x: 358, startPoint y: 170, endPoint x: 476, endPoint y: 166, distance: 117.7
click at [476, 166] on div "Mike Savoy Commercial Loan Officer" at bounding box center [488, 174] width 351 height 34
copy h4 "Mike Savoy"
drag, startPoint x: 631, startPoint y: 224, endPoint x: 638, endPoint y: 236, distance: 13.8
click at [631, 224] on link "Open" at bounding box center [641, 229] width 44 height 23
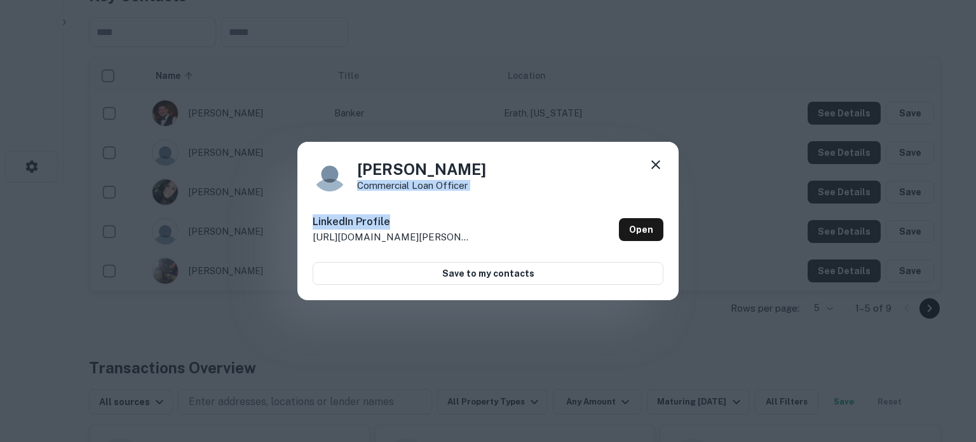
drag, startPoint x: 358, startPoint y: 190, endPoint x: 493, endPoint y: 196, distance: 134.9
click at [487, 192] on div "Mike Savoy Commercial Loan Officer LinkedIn Profile http://www.linkedin.com/in/…" at bounding box center [488, 221] width 381 height 159
click at [494, 203] on div "Mike Savoy Commercial Loan Officer LinkedIn Profile http://www.linkedin.com/in/…" at bounding box center [488, 221] width 381 height 159
drag, startPoint x: 359, startPoint y: 189, endPoint x: 470, endPoint y: 189, distance: 111.2
click at [470, 189] on div "Mike Savoy Commercial Loan Officer" at bounding box center [488, 174] width 351 height 34
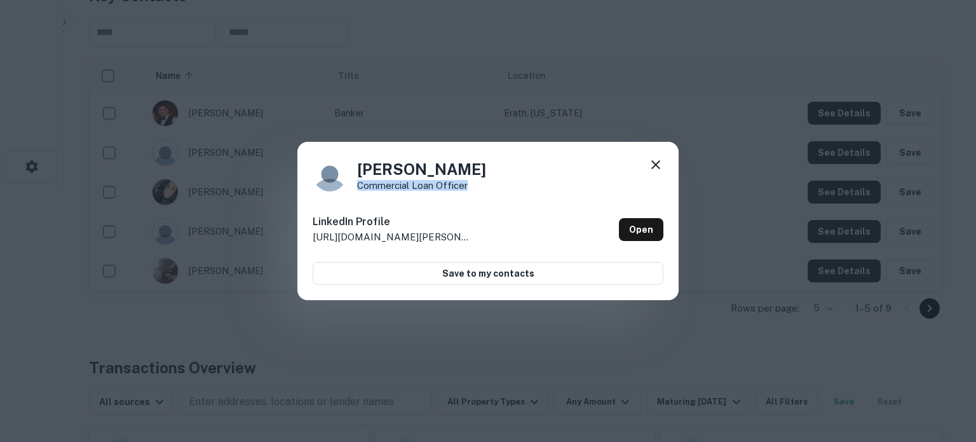
copy p "Commercial Loan Officer"
click at [656, 170] on icon at bounding box center [655, 164] width 15 height 15
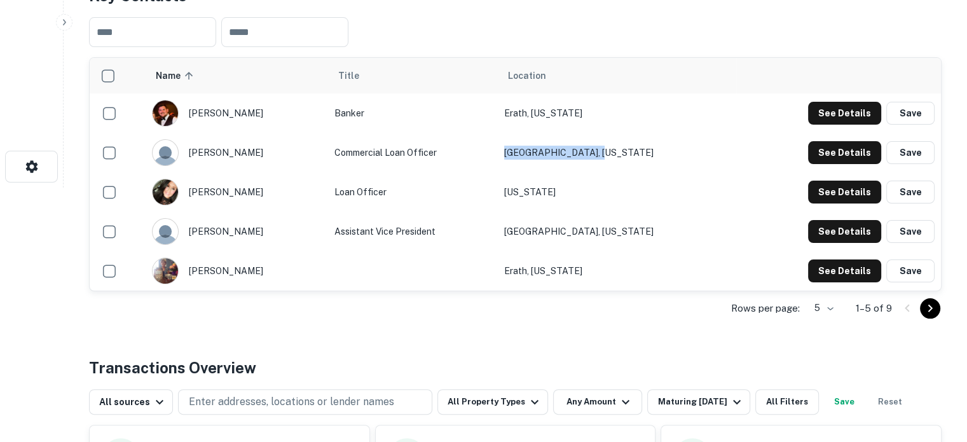
drag, startPoint x: 669, startPoint y: 147, endPoint x: 552, endPoint y: 162, distance: 117.3
click at [554, 157] on tr "mike savoy Commercial Loan Officer Abbeville, Louisiana See Details Save" at bounding box center [515, 152] width 851 height 39
copy tr "Abbeville, Louisiana"
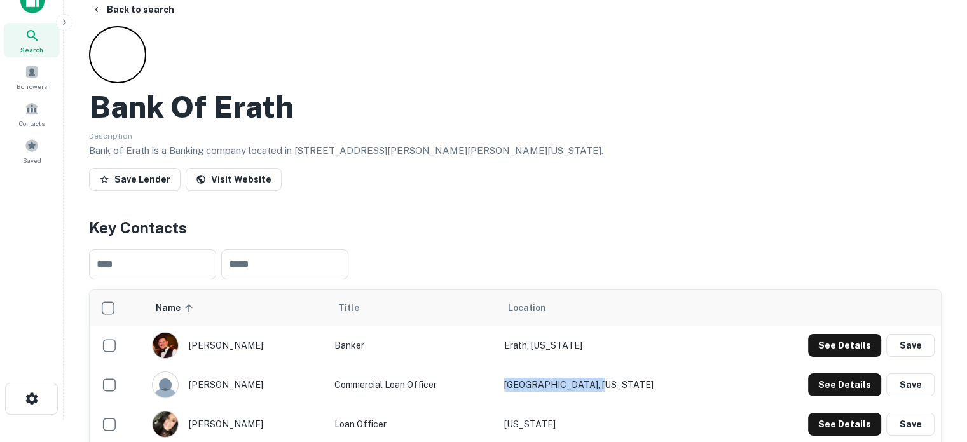
scroll to position [0, 0]
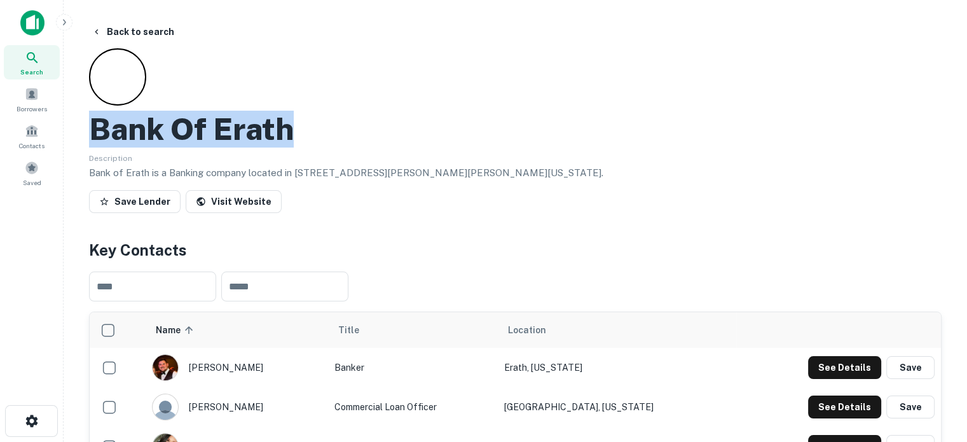
drag, startPoint x: 85, startPoint y: 129, endPoint x: 303, endPoint y: 131, distance: 218.1
copy h2 "Bank Of Erath"
click at [18, 72] on div "Search" at bounding box center [32, 62] width 56 height 34
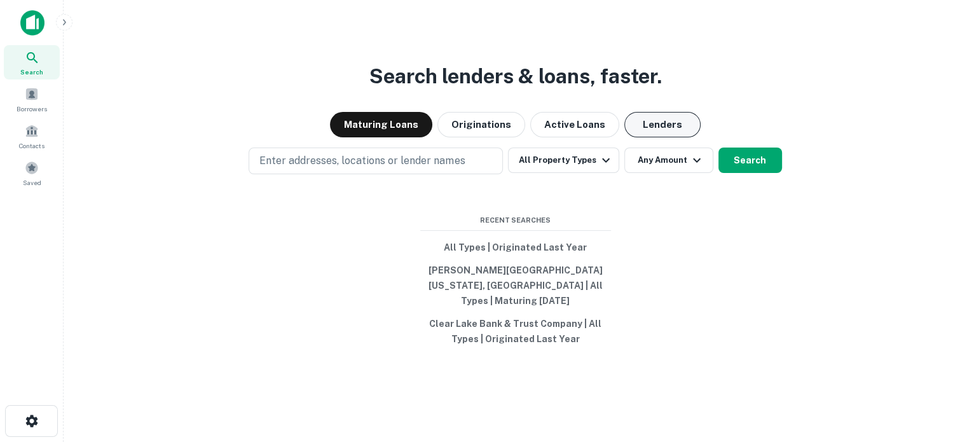
click at [666, 127] on button "Lenders" at bounding box center [662, 124] width 76 height 25
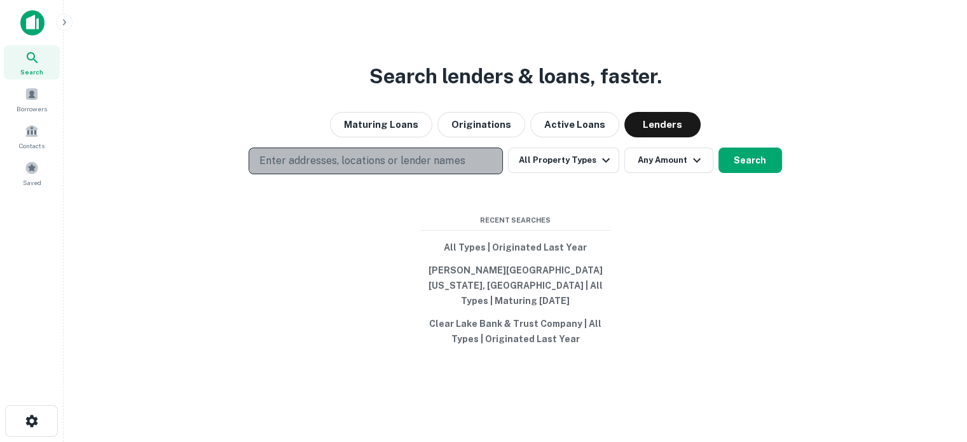
click at [334, 157] on button "Enter addresses, locations or lender names" at bounding box center [376, 160] width 254 height 27
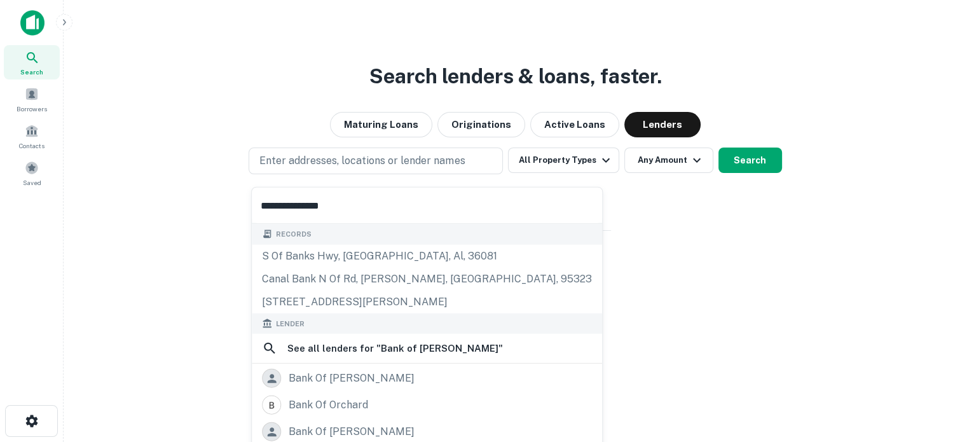
scroll to position [64, 0]
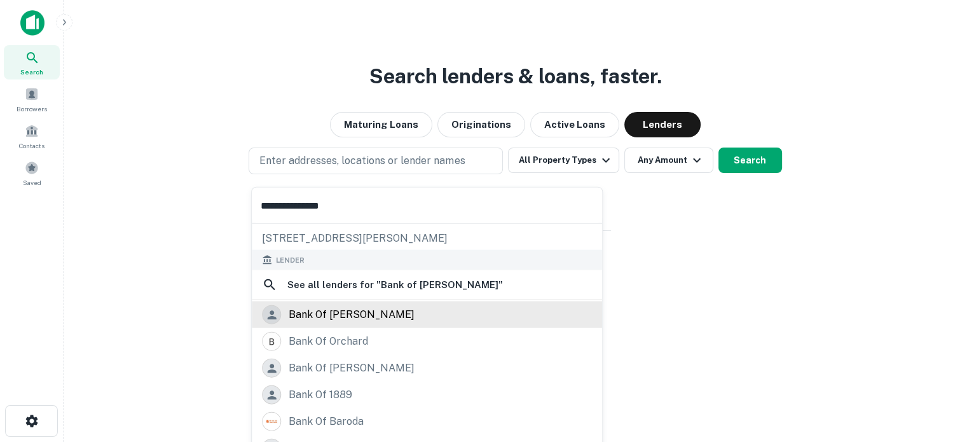
type input "**********"
click at [346, 318] on div "bank of [PERSON_NAME]" at bounding box center [352, 314] width 126 height 19
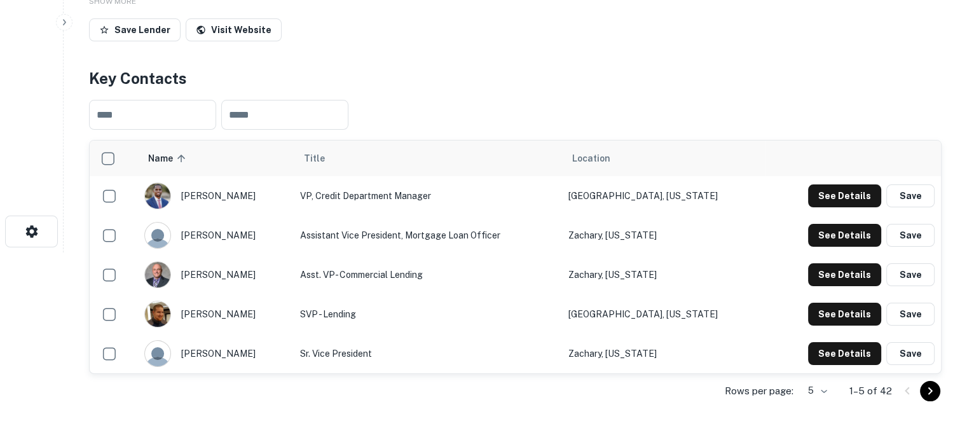
scroll to position [254, 0]
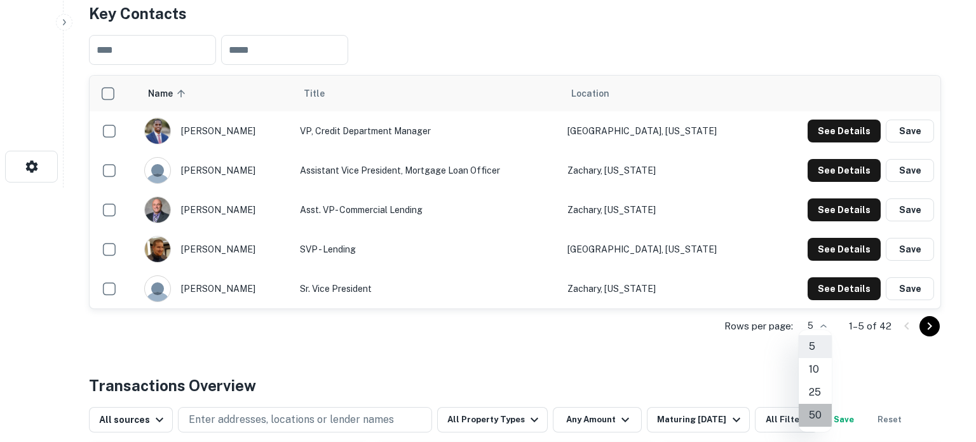
click at [818, 411] on li "50" at bounding box center [815, 415] width 33 height 23
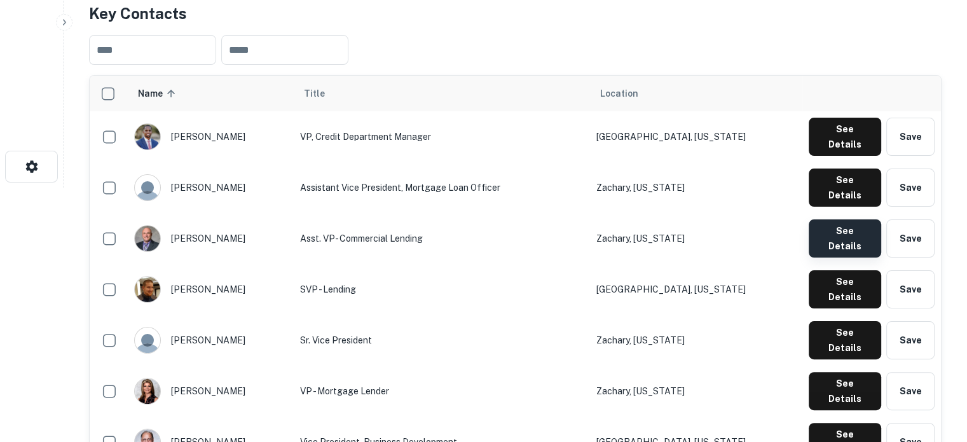
click at [829, 219] on button "See Details" at bounding box center [845, 238] width 72 height 38
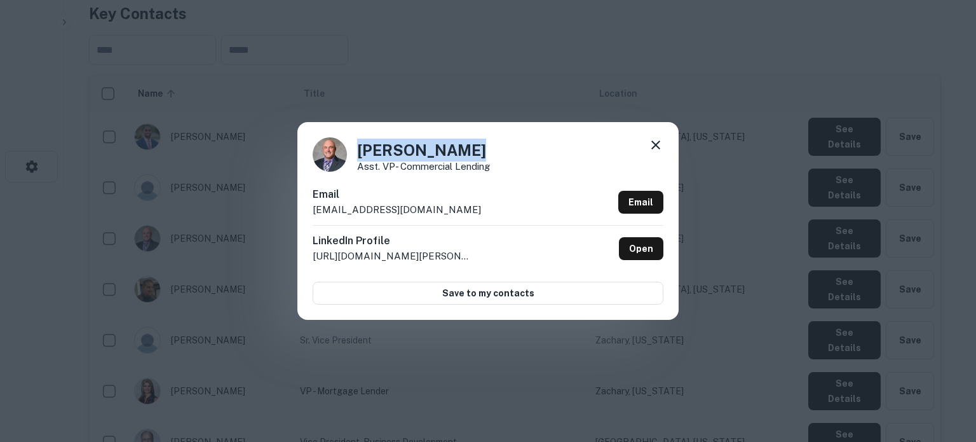
drag, startPoint x: 359, startPoint y: 144, endPoint x: 479, endPoint y: 144, distance: 120.1
click at [479, 144] on h4 "Don McPherson" at bounding box center [423, 150] width 133 height 23
click at [657, 150] on icon at bounding box center [655, 144] width 15 height 15
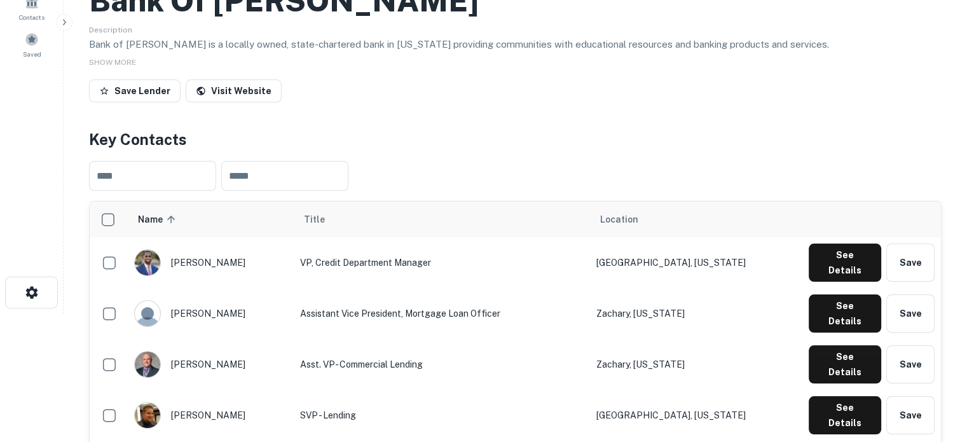
scroll to position [256, 0]
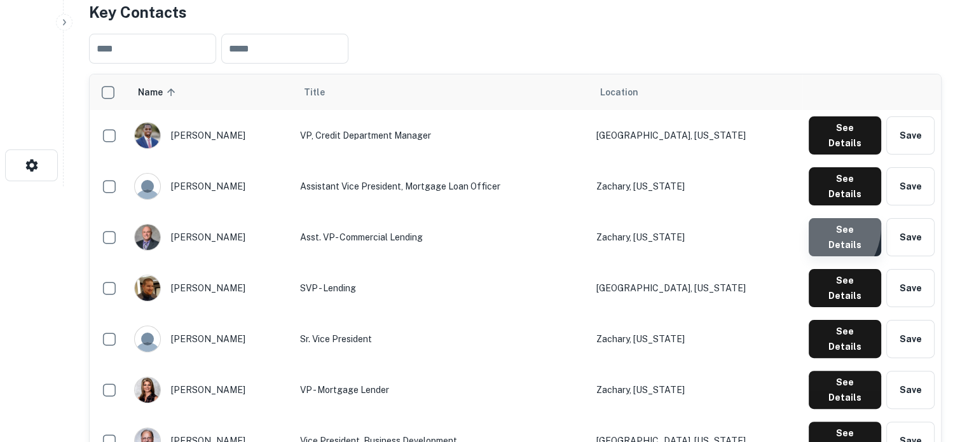
click at [814, 218] on button "See Details" at bounding box center [845, 237] width 72 height 38
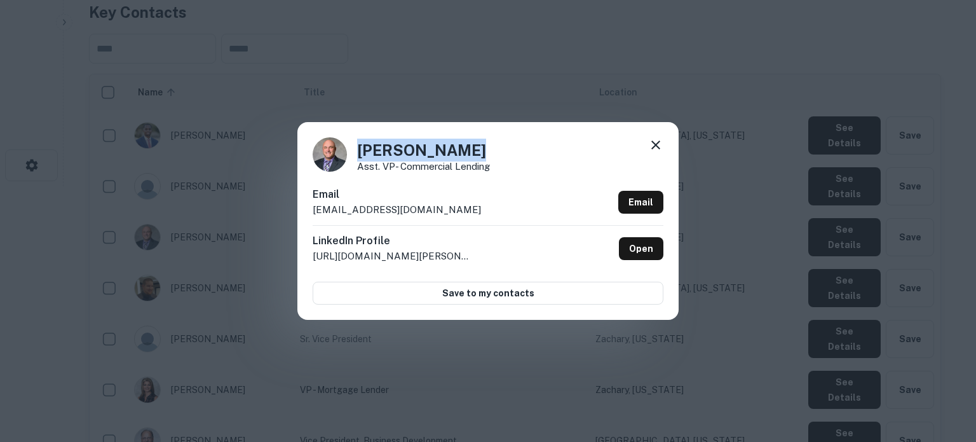
drag, startPoint x: 355, startPoint y: 150, endPoint x: 488, endPoint y: 150, distance: 132.9
click at [488, 150] on div "Don McPherson Asst. VP- Commercial Lending" at bounding box center [488, 154] width 351 height 34
copy h4 "Don McPherson"
drag, startPoint x: 359, startPoint y: 170, endPoint x: 502, endPoint y: 171, distance: 143.7
click at [502, 171] on div "Don McPherson Asst. VP- Commercial Lending" at bounding box center [488, 154] width 351 height 34
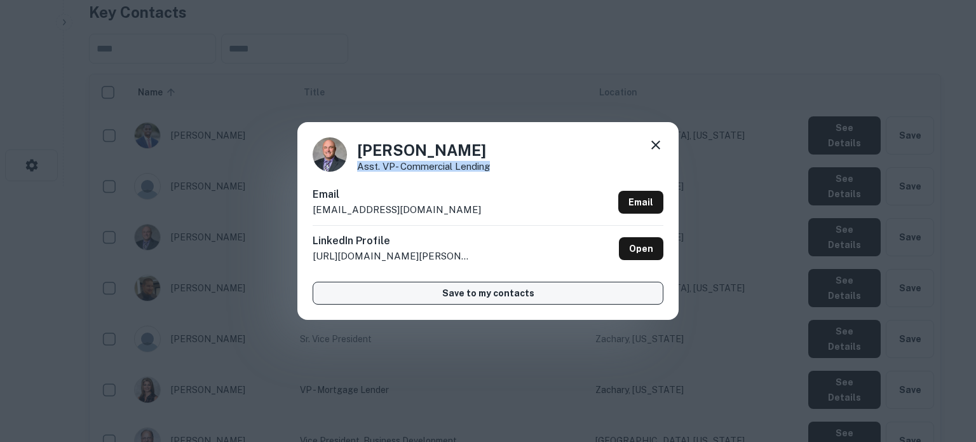
copy p "Asst. VP- Commercial Lending"
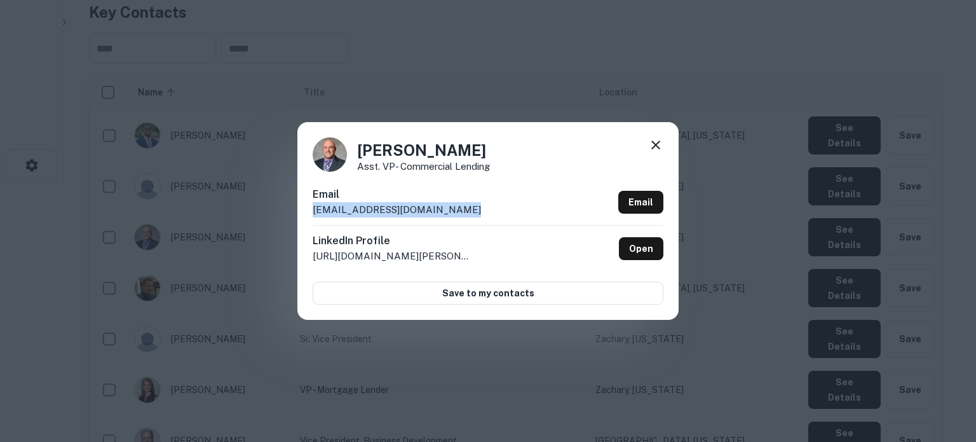
drag, startPoint x: 320, startPoint y: 214, endPoint x: 465, endPoint y: 214, distance: 145.6
click at [465, 214] on div "Email dmcpherson@bankofzachary.com Email" at bounding box center [488, 206] width 351 height 38
copy p "dmcpherson@bankofzachary.com"
click at [653, 146] on icon at bounding box center [655, 144] width 15 height 15
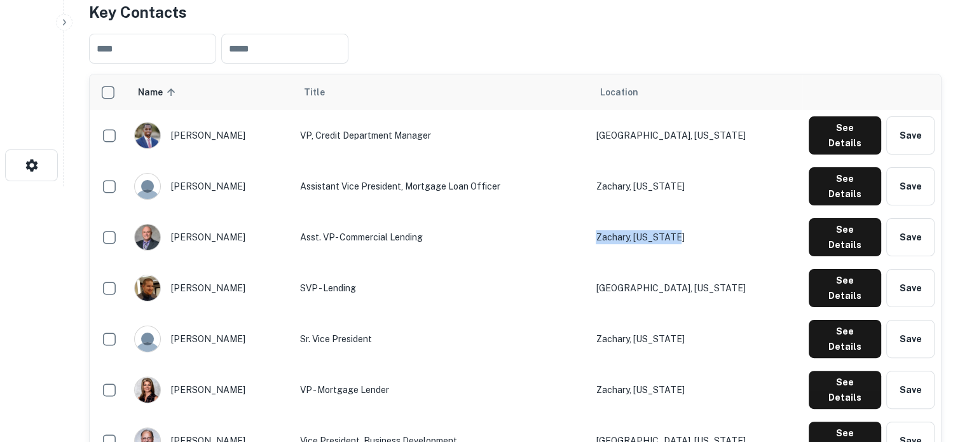
drag, startPoint x: 734, startPoint y: 215, endPoint x: 653, endPoint y: 211, distance: 81.5
click at [653, 212] on td "Zachary, Louisiana" at bounding box center [695, 237] width 212 height 51
copy td "Zachary, Louisiana"
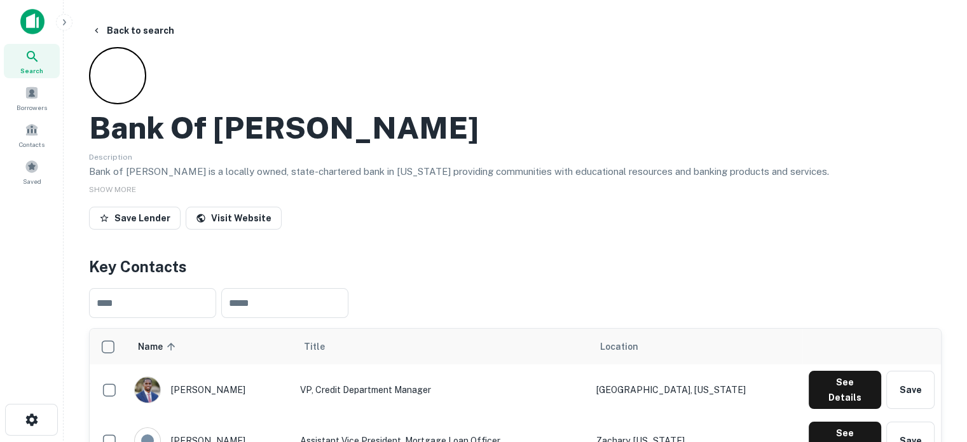
scroll to position [0, 0]
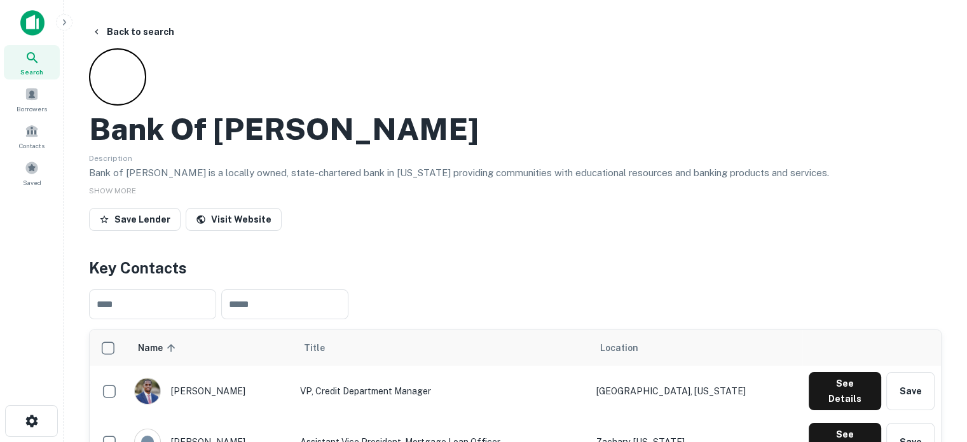
click at [41, 71] on span "Search" at bounding box center [31, 72] width 23 height 10
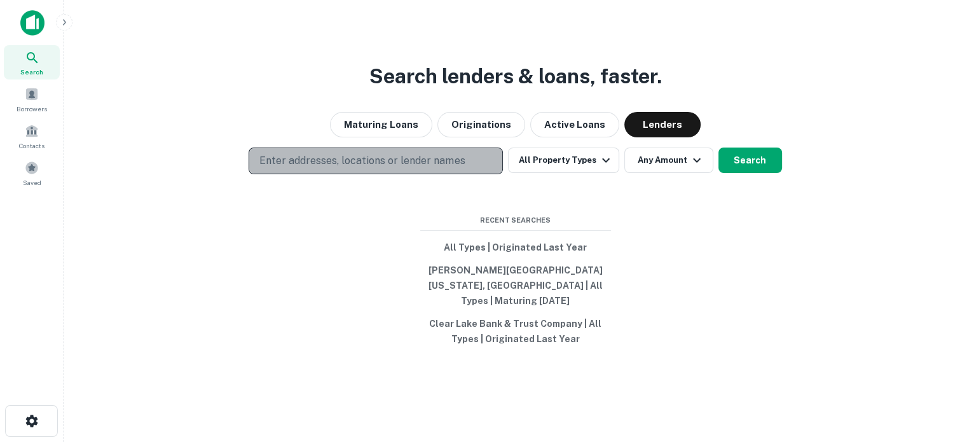
click at [328, 166] on p "Enter addresses, locations or lender names" at bounding box center [361, 160] width 205 height 15
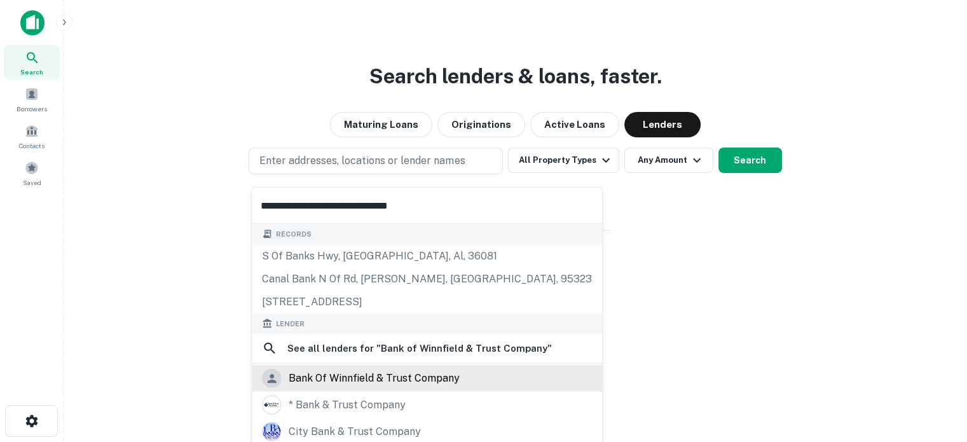
type input "**********"
click at [380, 372] on div "bank of winnfield & trust company" at bounding box center [374, 378] width 171 height 19
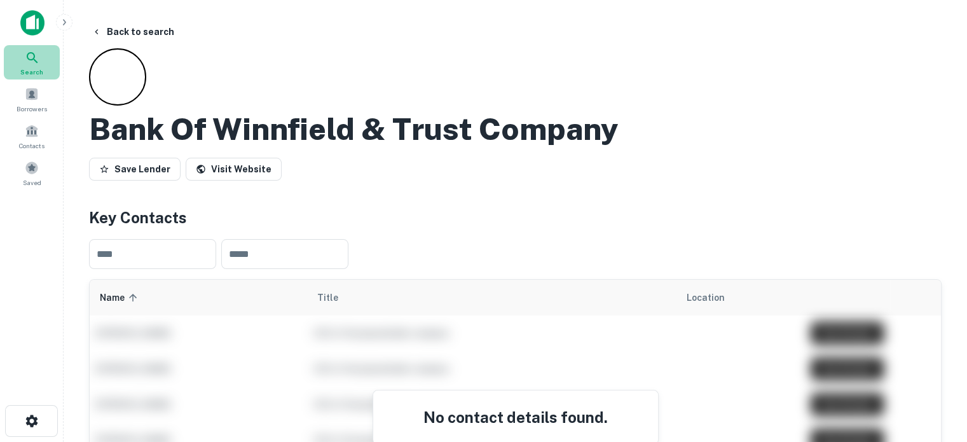
click at [41, 64] on div "Search" at bounding box center [32, 62] width 56 height 34
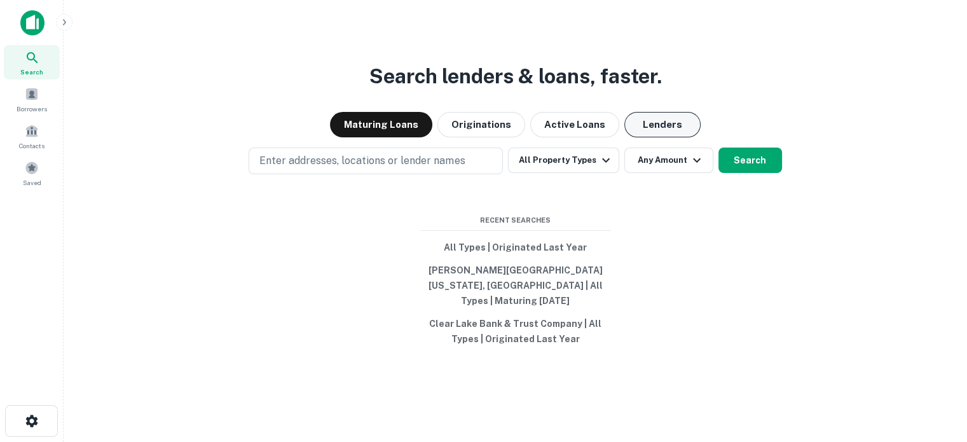
click at [637, 137] on button "Lenders" at bounding box center [662, 124] width 76 height 25
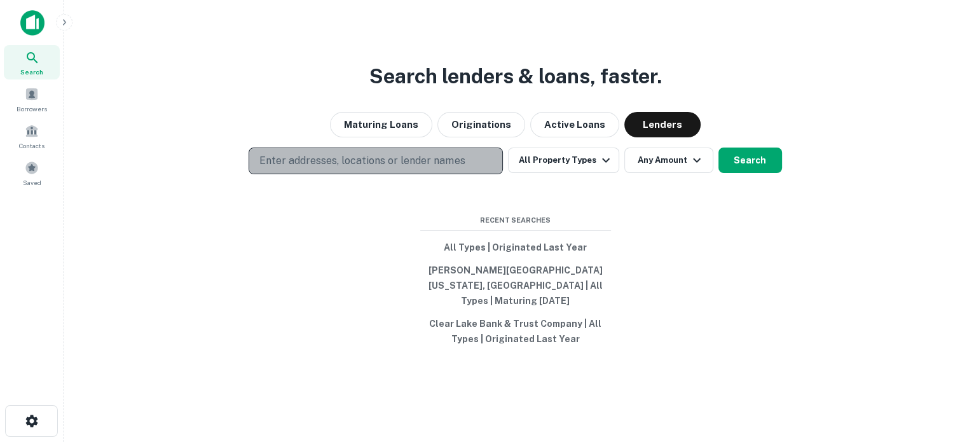
click at [448, 168] on p "Enter addresses, locations or lender names" at bounding box center [361, 160] width 205 height 15
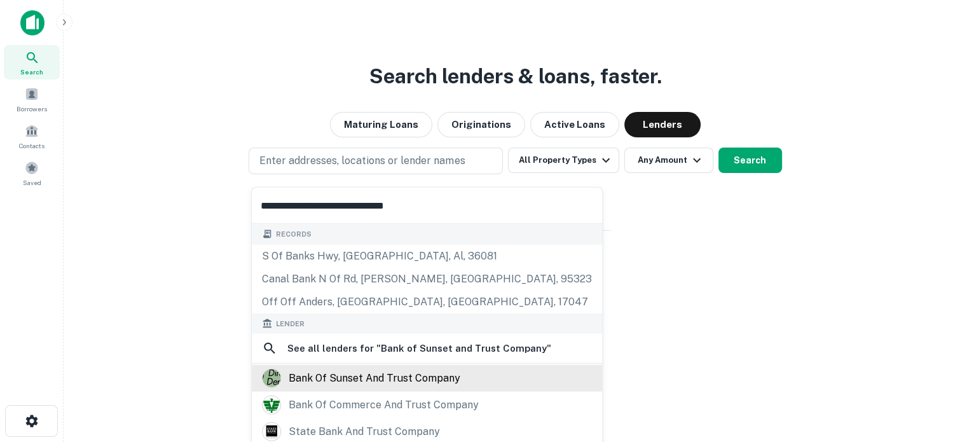
type input "**********"
click at [370, 382] on div "bank of sunset and trust company" at bounding box center [375, 378] width 172 height 19
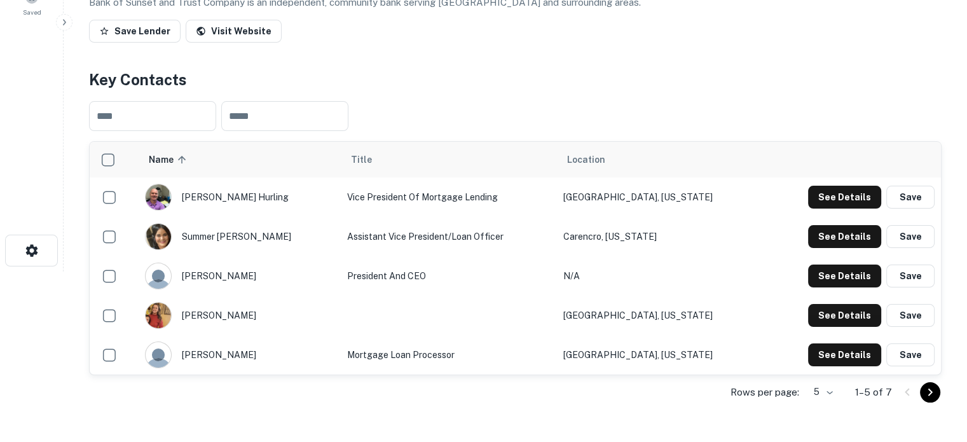
scroll to position [254, 0]
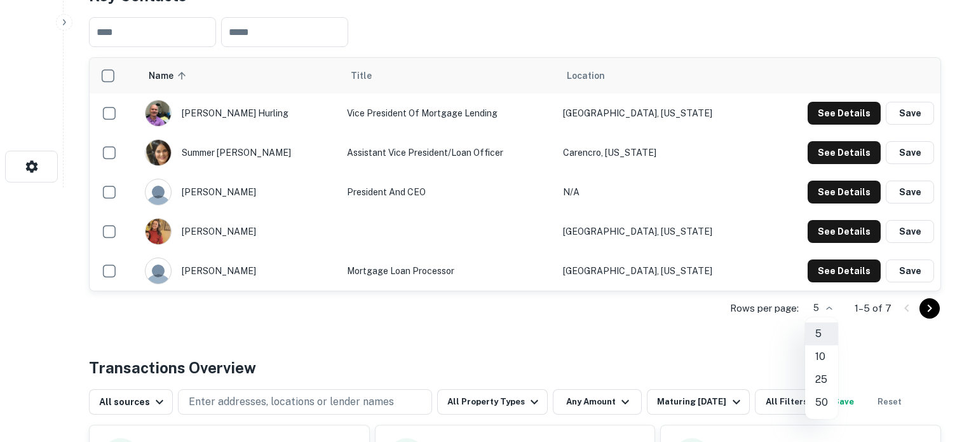
click at [823, 359] on li "10" at bounding box center [821, 356] width 33 height 23
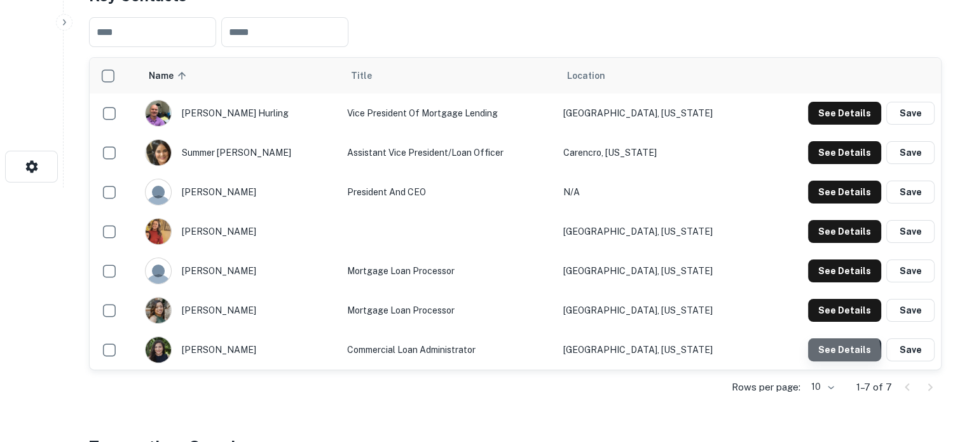
click at [816, 357] on button "See Details" at bounding box center [844, 349] width 73 height 23
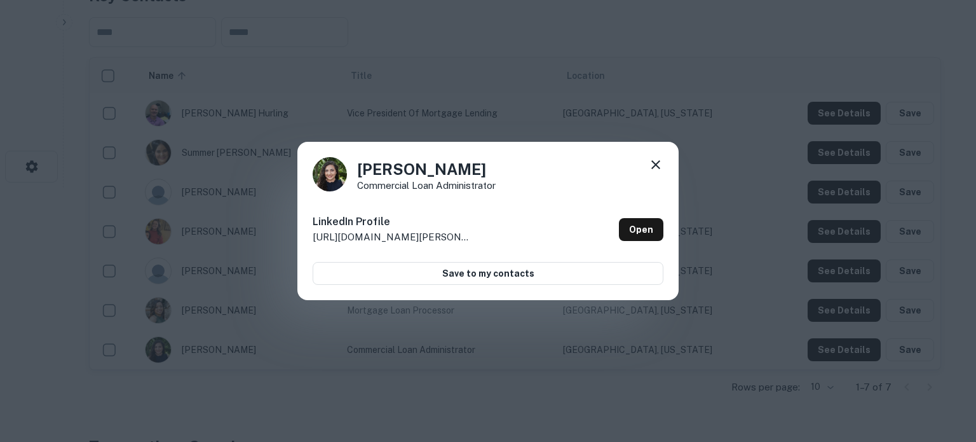
click at [658, 170] on icon at bounding box center [655, 164] width 15 height 15
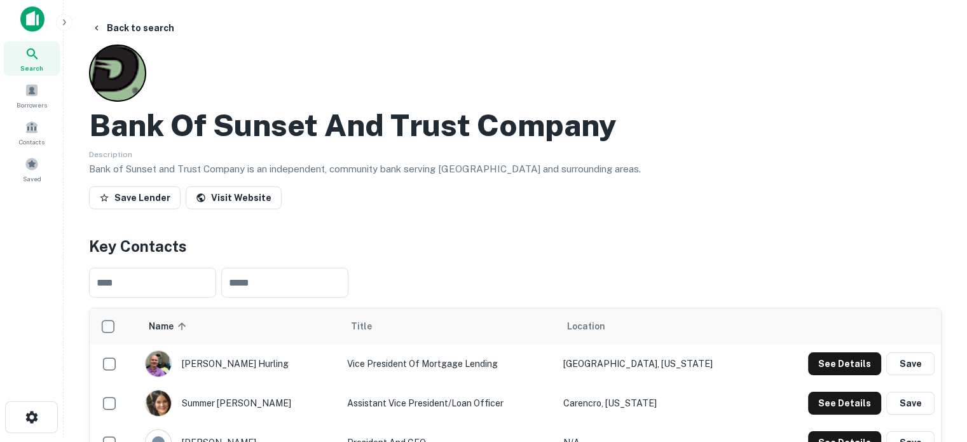
scroll to position [0, 0]
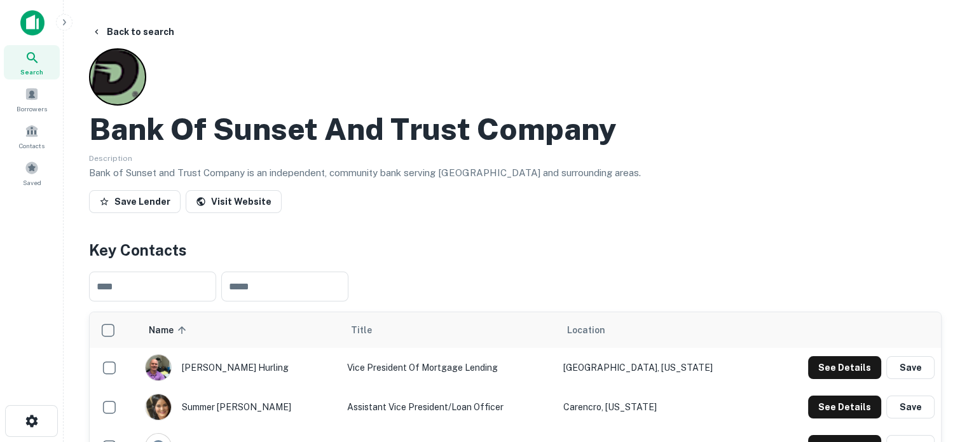
click at [39, 65] on div "Search" at bounding box center [32, 62] width 56 height 34
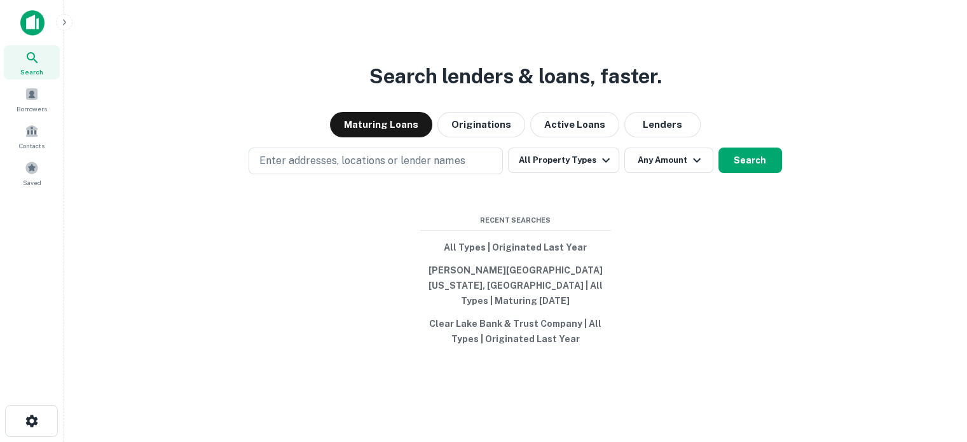
click at [656, 147] on div "Search lenders & loans, faster. Maturing Loans Originations Active Loans Lender…" at bounding box center [515, 252] width 883 height 442
click at [657, 137] on button "Lenders" at bounding box center [662, 124] width 76 height 25
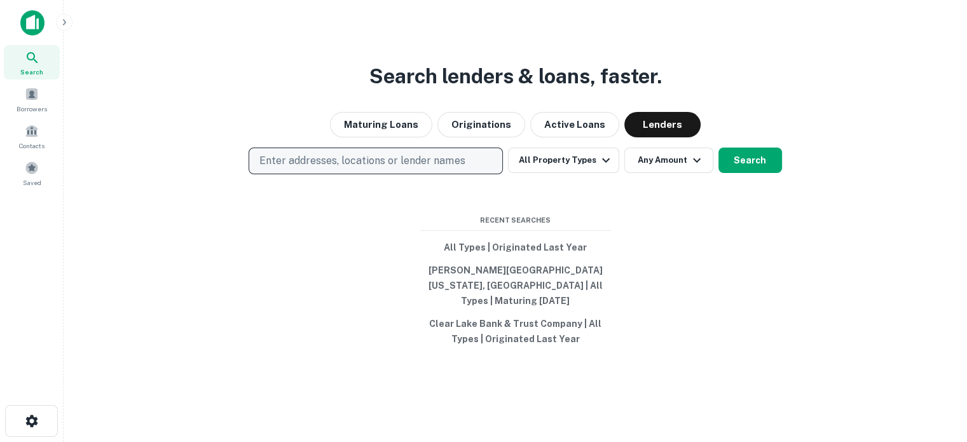
click at [408, 163] on p "Enter addresses, locations or lender names" at bounding box center [361, 160] width 205 height 15
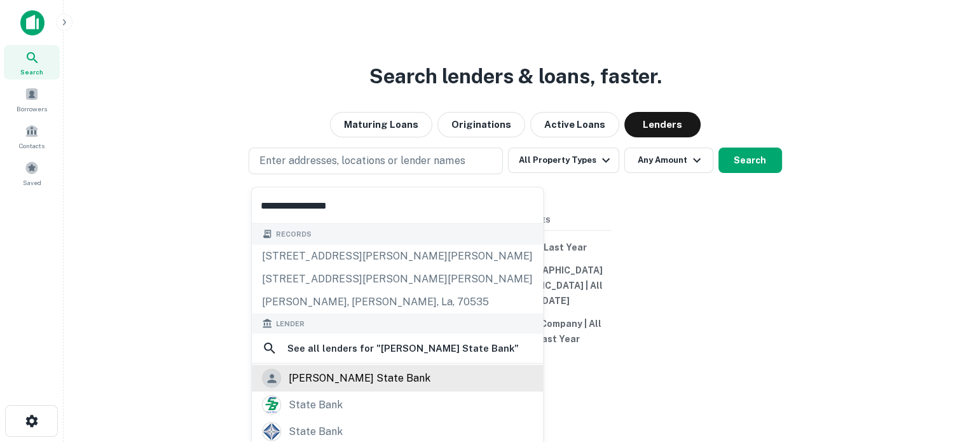
type input "**********"
click at [343, 379] on div "[PERSON_NAME] state bank" at bounding box center [360, 378] width 142 height 19
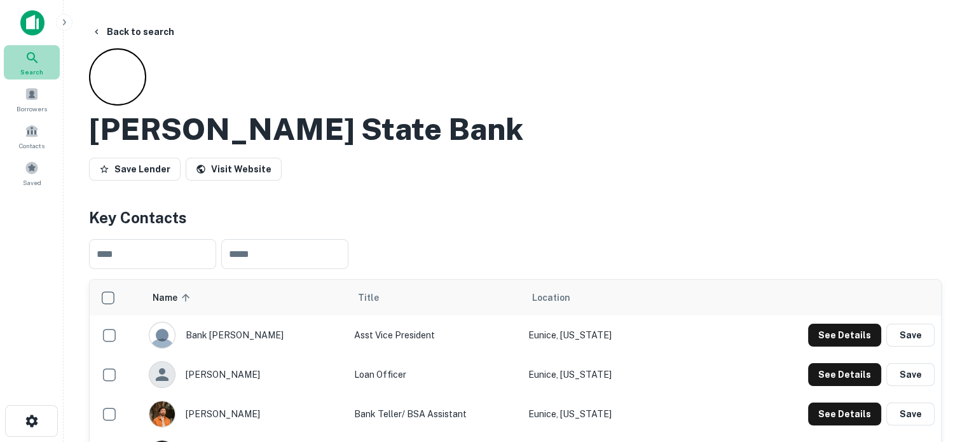
click at [25, 71] on span "Search" at bounding box center [31, 72] width 23 height 10
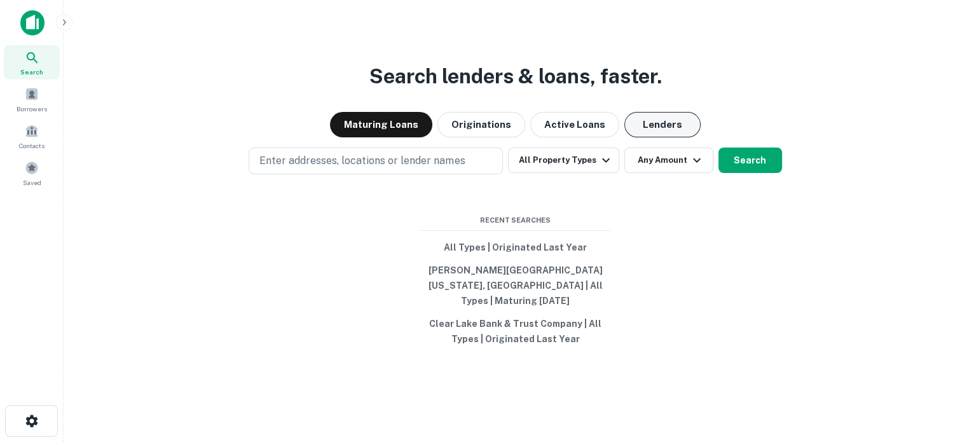
click at [659, 133] on button "Lenders" at bounding box center [662, 124] width 76 height 25
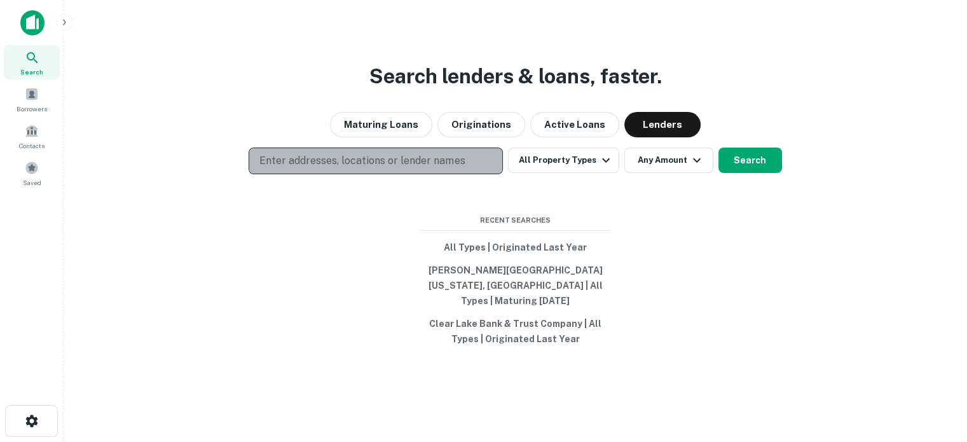
click at [437, 168] on p "Enter addresses, locations or lender names" at bounding box center [361, 160] width 205 height 15
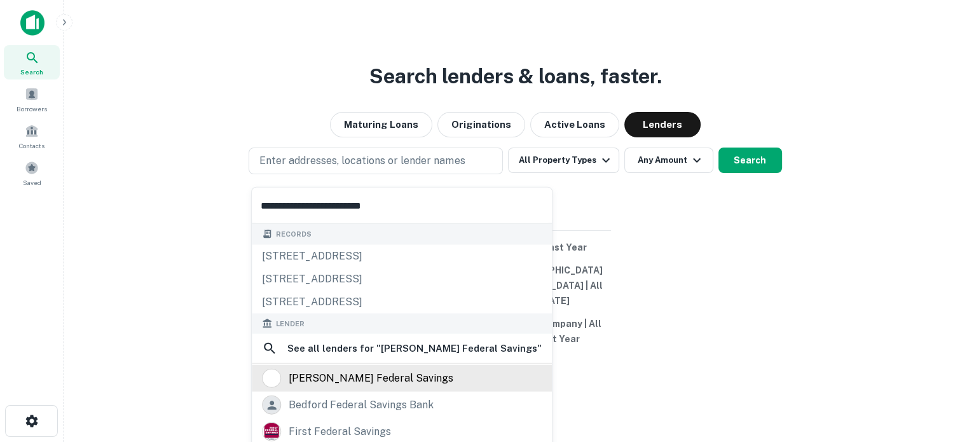
type input "**********"
click at [364, 373] on div "beauregard federal savings" at bounding box center [371, 378] width 165 height 19
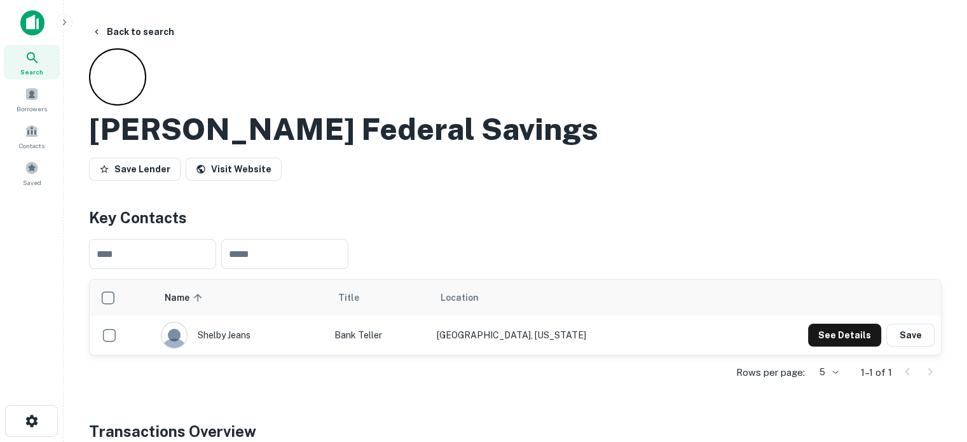
click at [31, 53] on icon at bounding box center [32, 57] width 15 height 15
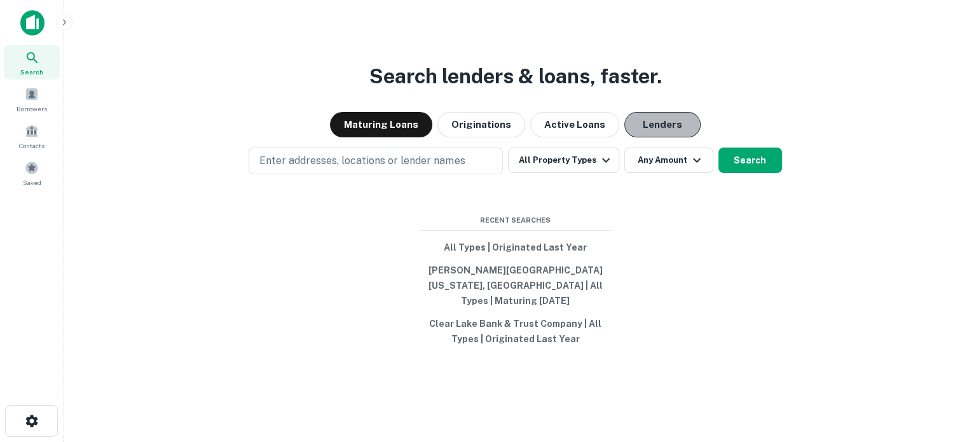
click at [648, 137] on button "Lenders" at bounding box center [662, 124] width 76 height 25
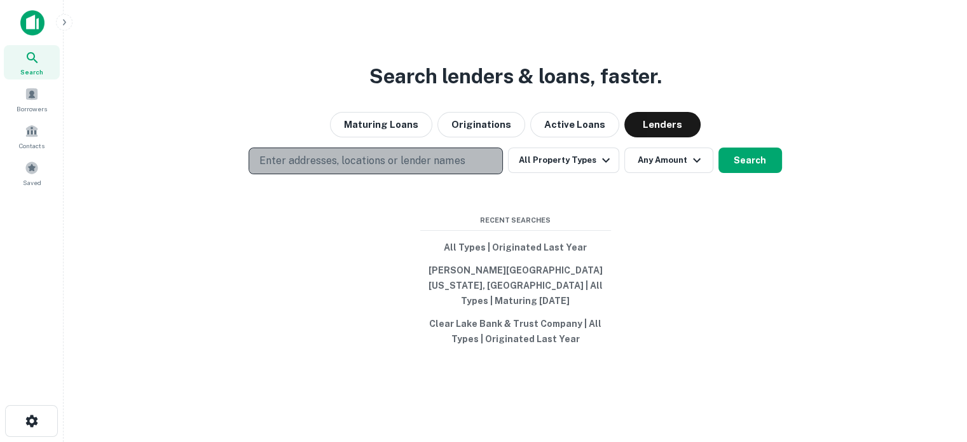
click at [420, 165] on p "Enter addresses, locations or lender names" at bounding box center [361, 160] width 205 height 15
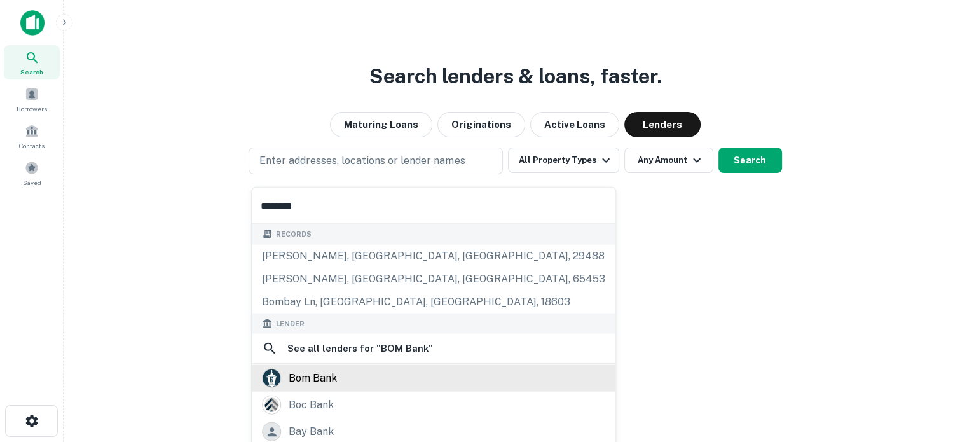
type input "********"
click at [331, 371] on div "bom bank" at bounding box center [313, 378] width 48 height 19
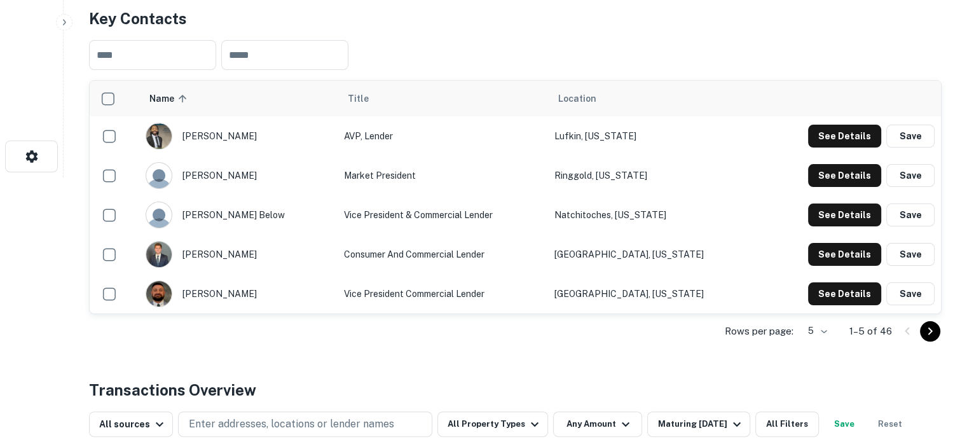
scroll to position [318, 0]
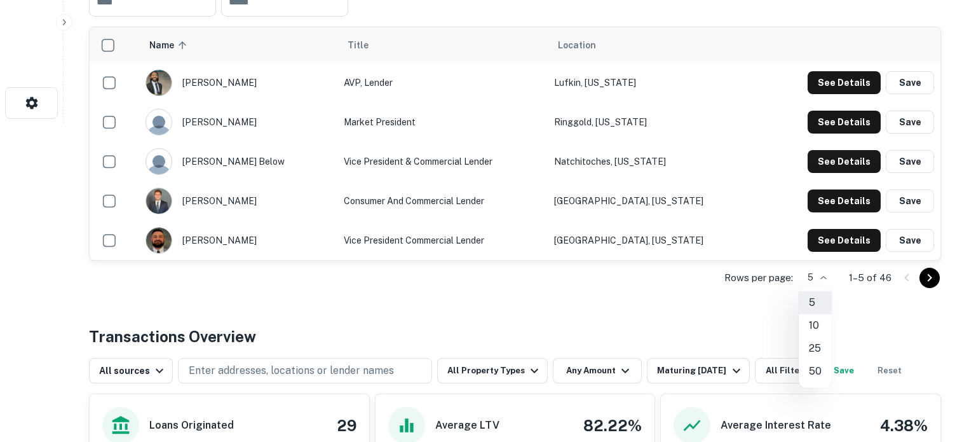
click at [816, 368] on li "50" at bounding box center [815, 371] width 33 height 23
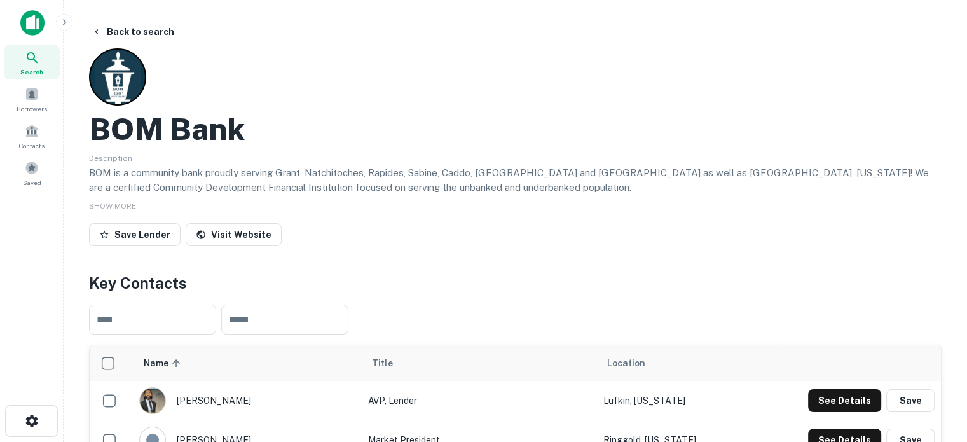
scroll to position [0, 0]
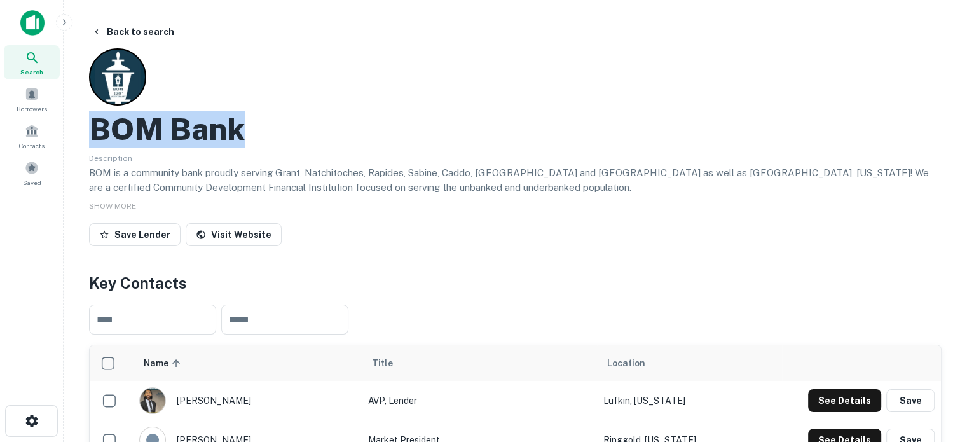
drag, startPoint x: 90, startPoint y: 132, endPoint x: 270, endPoint y: 132, distance: 180.5
click at [270, 132] on div "BOM Bank" at bounding box center [515, 129] width 852 height 37
copy h2 "BOM Bank"
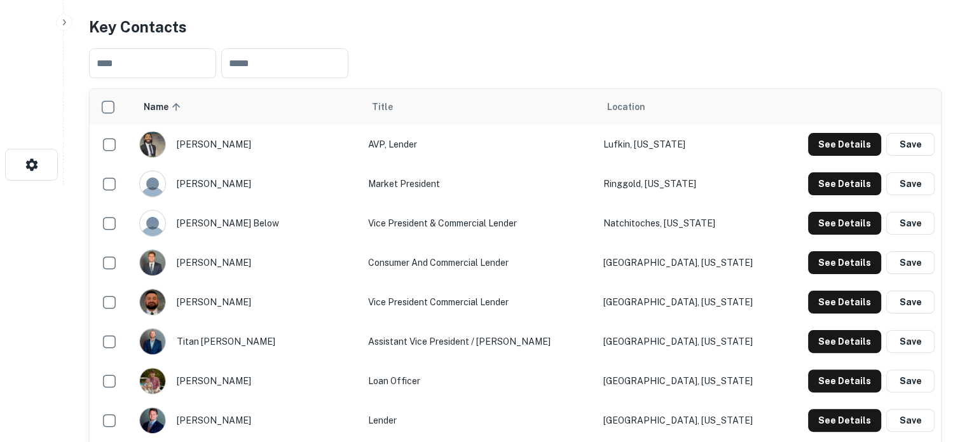
scroll to position [318, 0]
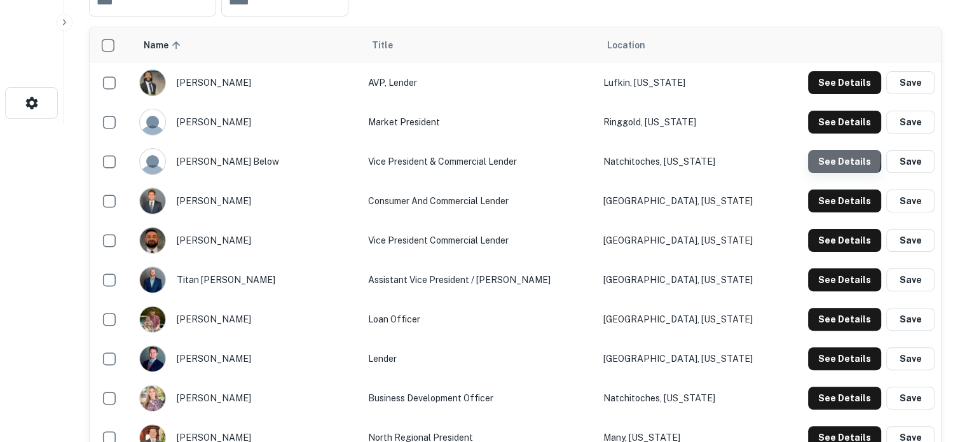
click at [821, 160] on button "See Details" at bounding box center [844, 161] width 73 height 23
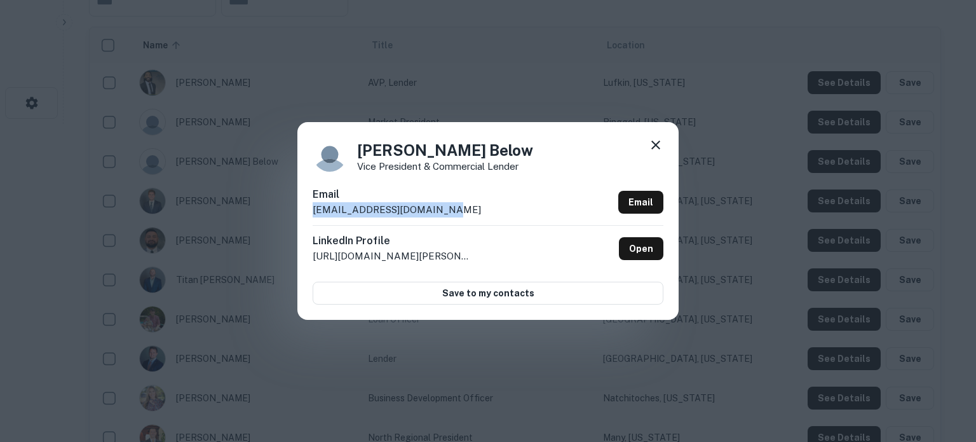
drag, startPoint x: 314, startPoint y: 216, endPoint x: 457, endPoint y: 213, distance: 143.1
click at [456, 213] on div "Email kbelow@bankmontgomery.com Email" at bounding box center [488, 206] width 351 height 38
copy p "kbelow@bankmontgomery.com"
click at [659, 149] on icon at bounding box center [656, 144] width 9 height 9
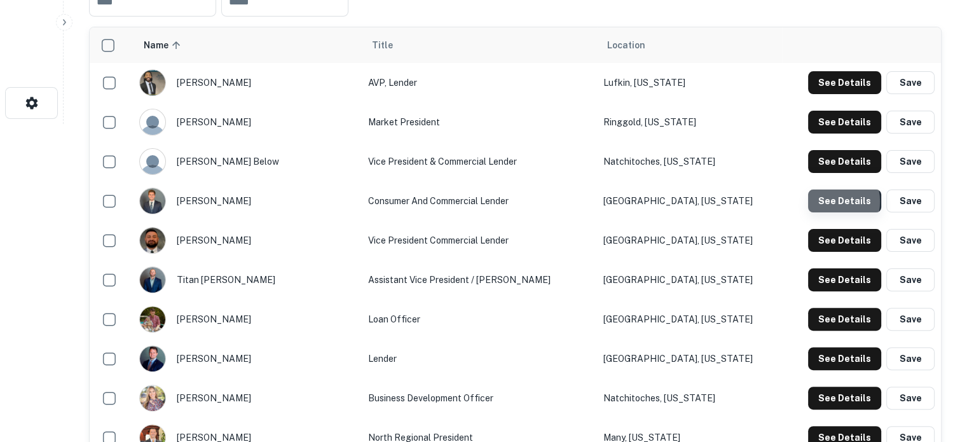
click at [820, 203] on button "See Details" at bounding box center [844, 200] width 73 height 23
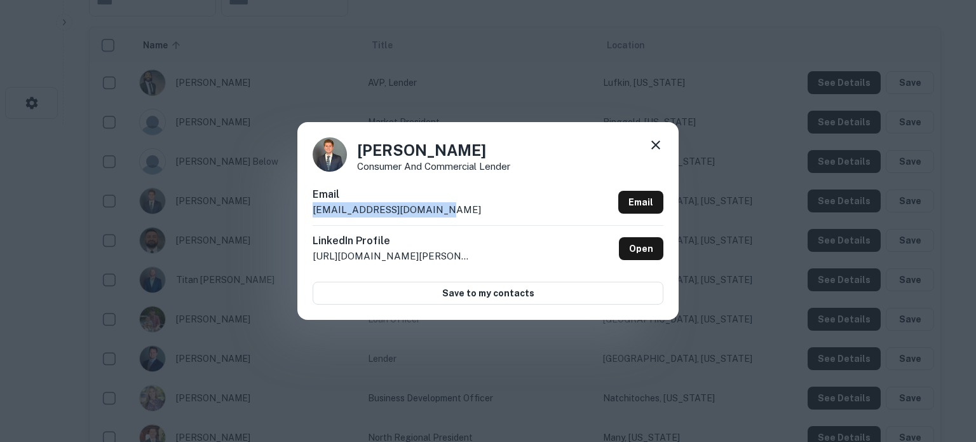
drag, startPoint x: 311, startPoint y: 213, endPoint x: 473, endPoint y: 214, distance: 162.1
click at [470, 214] on div "Jonathan Wall Consumer and Commercial Lender Email jwall@bankmontgomery.com Ema…" at bounding box center [488, 220] width 381 height 197
copy p "jwall@bankmontgomery.com"
click at [656, 150] on icon at bounding box center [655, 144] width 15 height 15
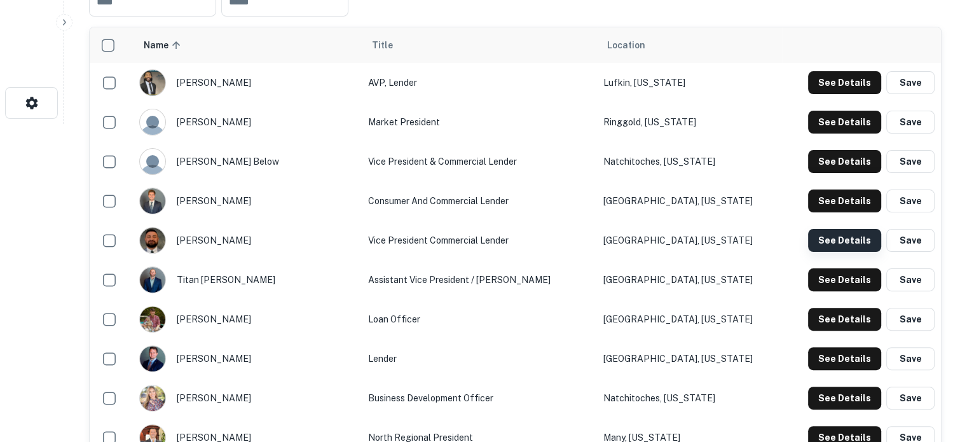
click at [819, 240] on button "See Details" at bounding box center [844, 240] width 73 height 23
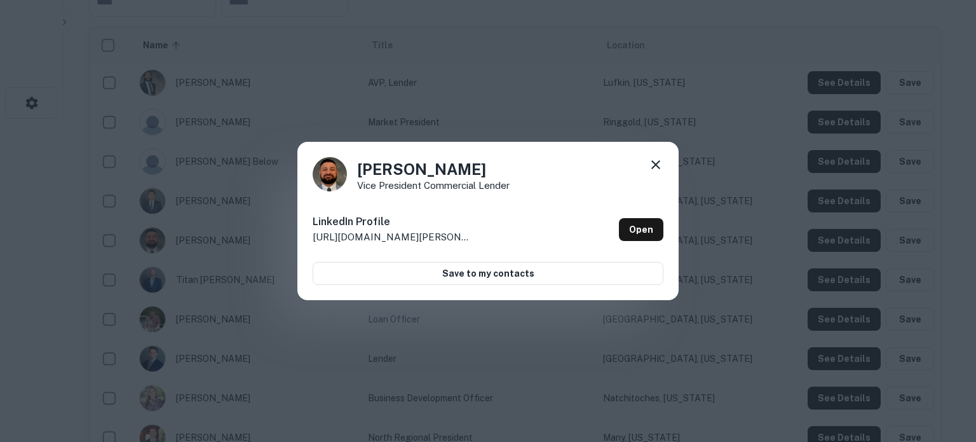
click at [655, 161] on icon at bounding box center [655, 164] width 15 height 15
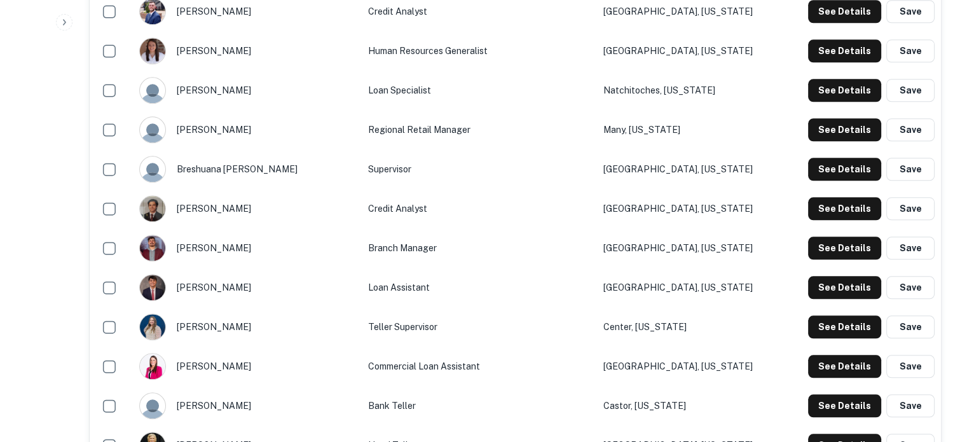
scroll to position [1462, 0]
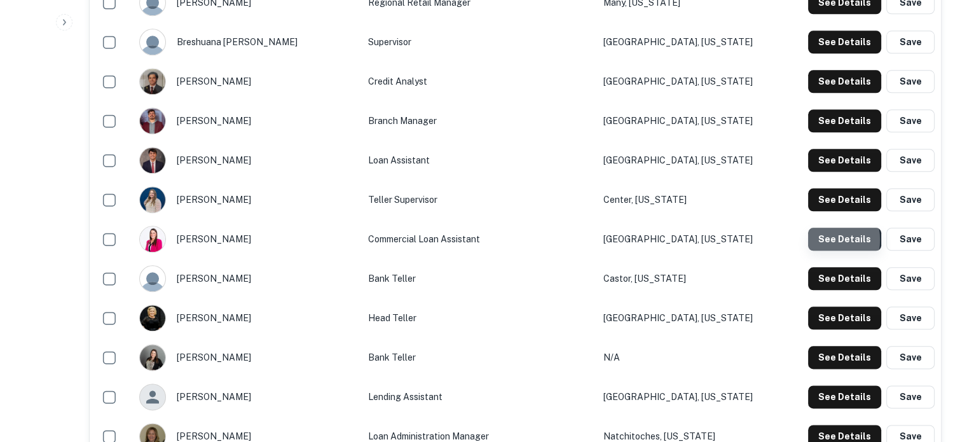
click at [816, 240] on button "See Details" at bounding box center [844, 239] width 73 height 23
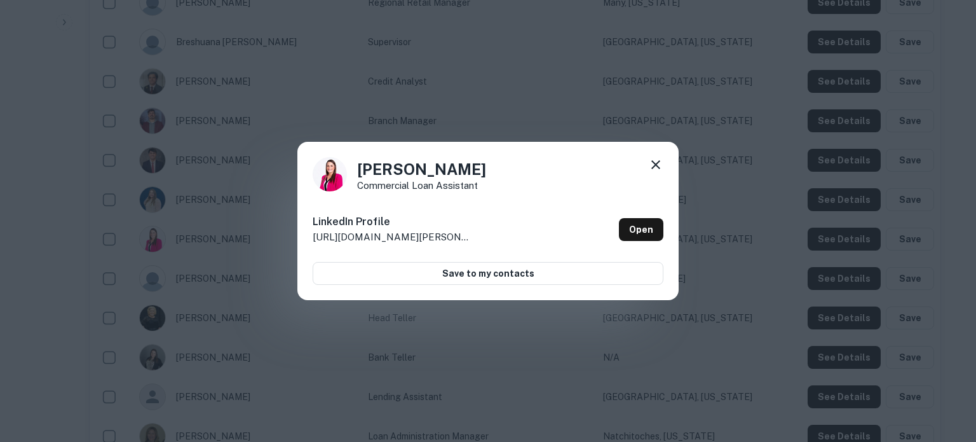
drag, startPoint x: 657, startPoint y: 168, endPoint x: 655, endPoint y: 175, distance: 7.2
click at [657, 168] on icon at bounding box center [655, 164] width 15 height 15
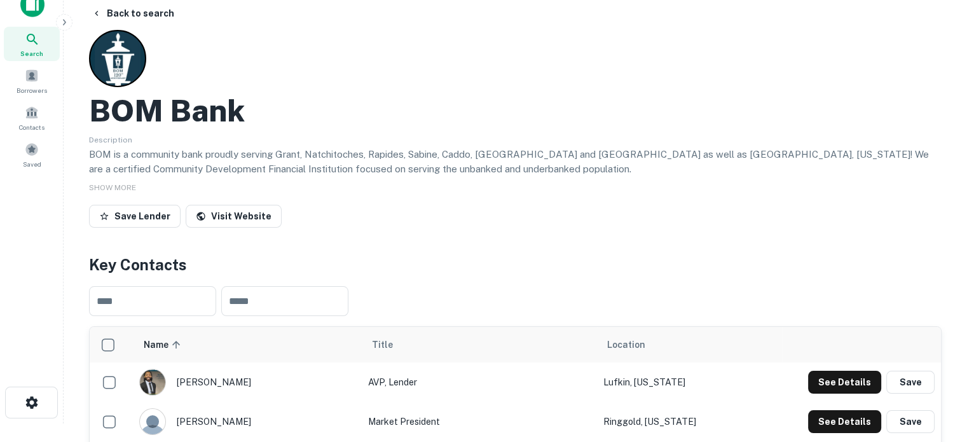
scroll to position [0, 0]
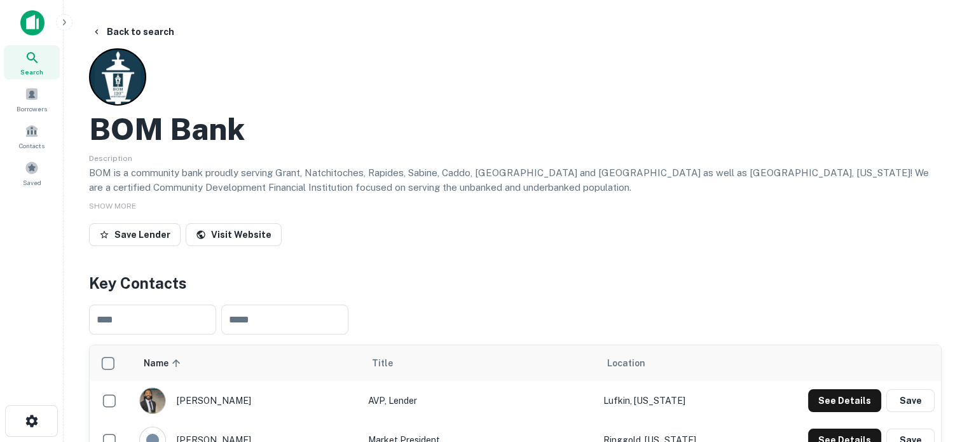
click at [31, 62] on icon at bounding box center [32, 57] width 15 height 15
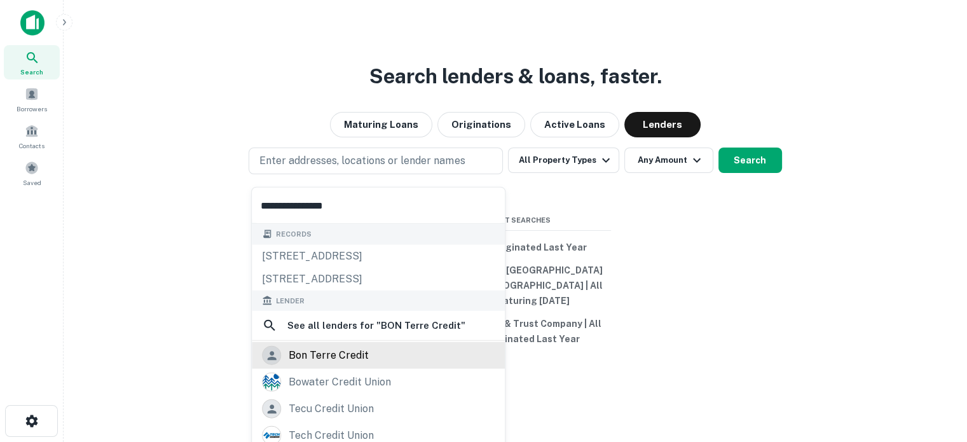
type input "**********"
click at [372, 355] on div "bon terre credit" at bounding box center [378, 355] width 233 height 19
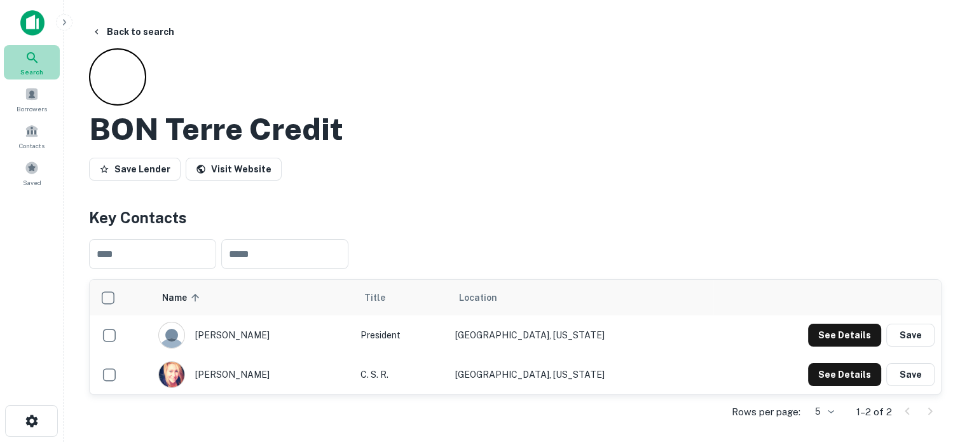
click at [39, 72] on span "Search" at bounding box center [31, 72] width 23 height 10
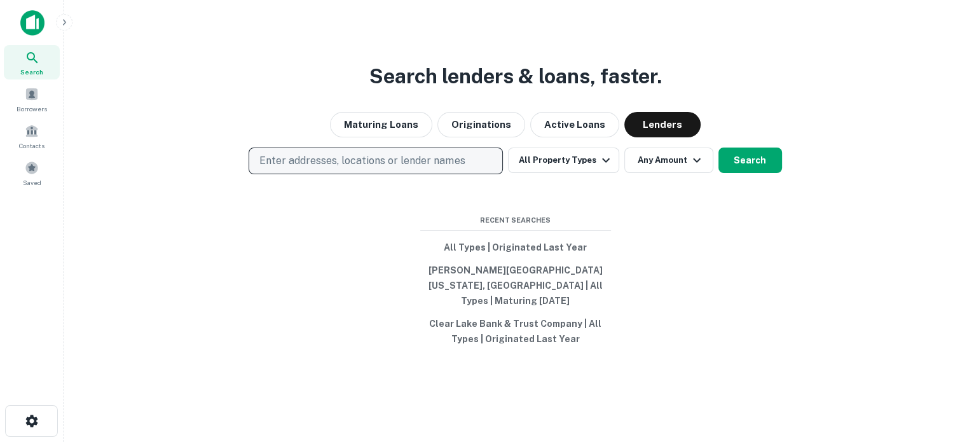
click at [321, 164] on p "Enter addresses, locations or lender names" at bounding box center [361, 160] width 205 height 15
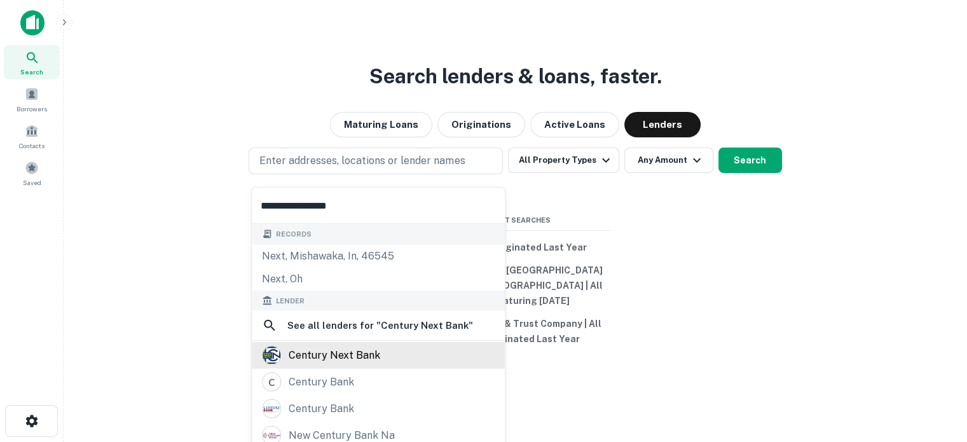
type input "**********"
click at [341, 348] on div "century next bank" at bounding box center [335, 355] width 92 height 19
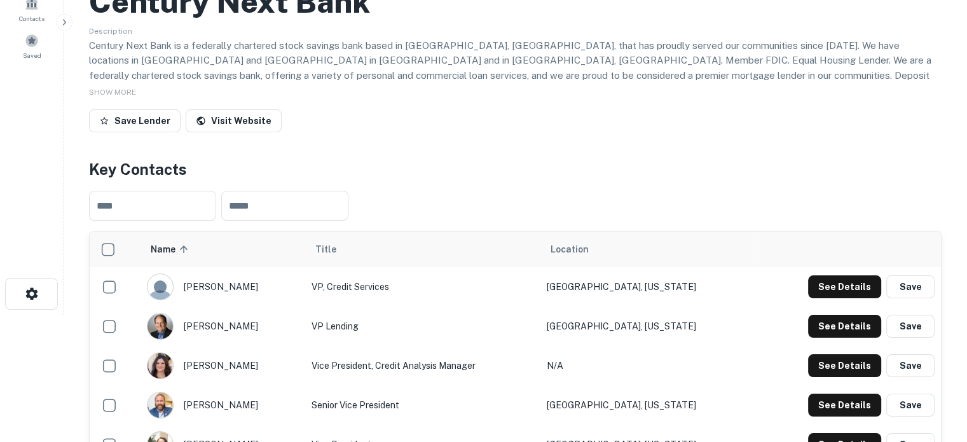
scroll to position [254, 0]
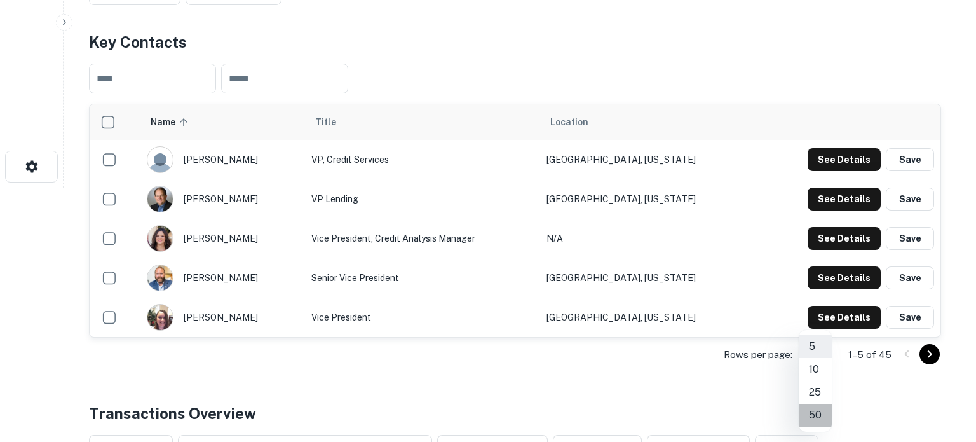
click at [819, 414] on li "50" at bounding box center [815, 415] width 33 height 23
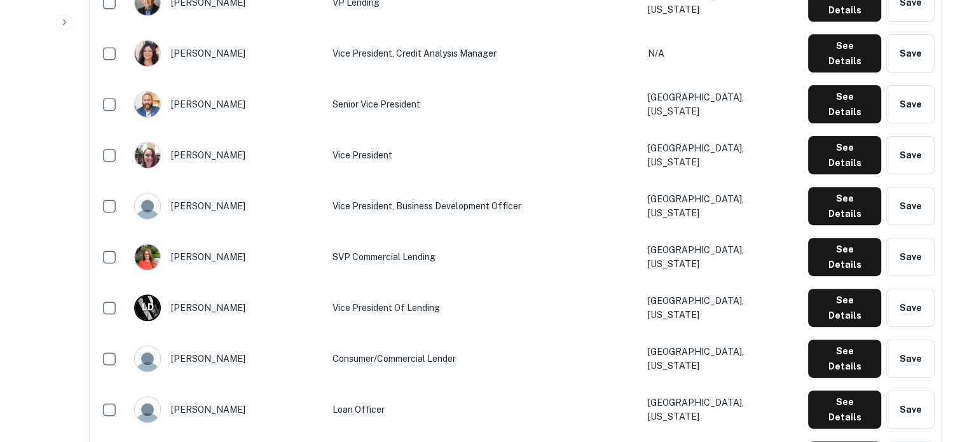
scroll to position [446, 0]
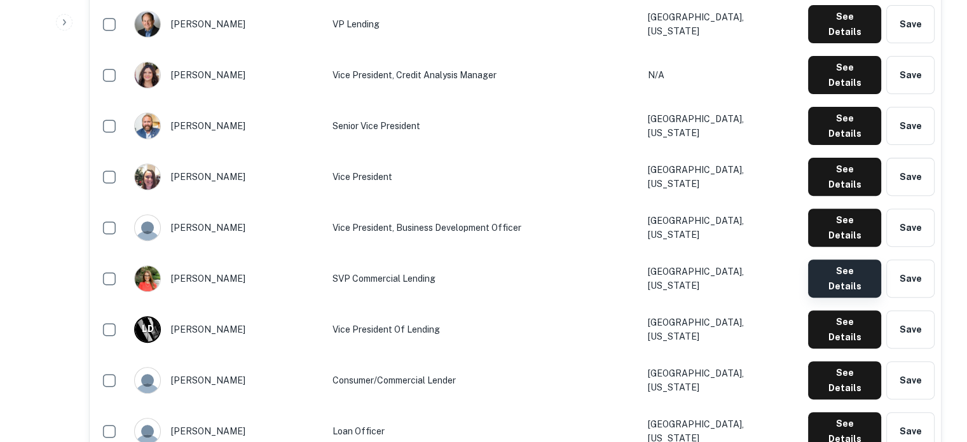
click at [842, 259] on button "See Details" at bounding box center [844, 278] width 73 height 38
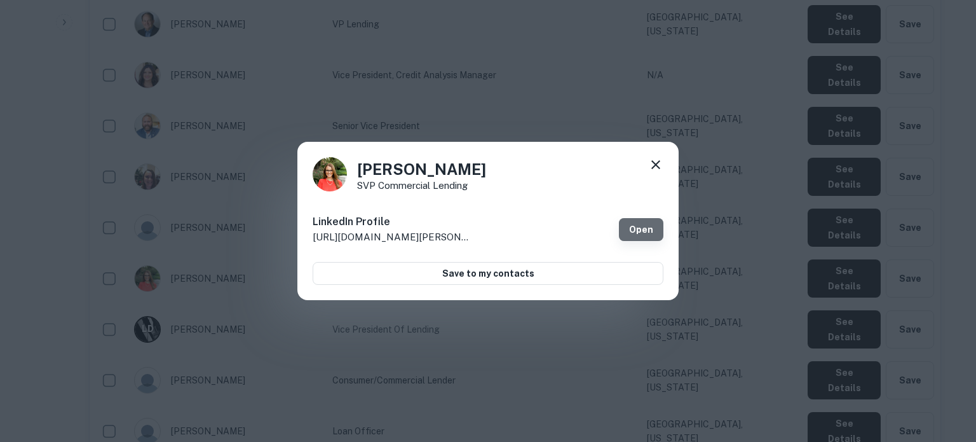
click at [640, 235] on link "Open" at bounding box center [641, 229] width 44 height 23
click at [659, 167] on icon at bounding box center [656, 164] width 9 height 9
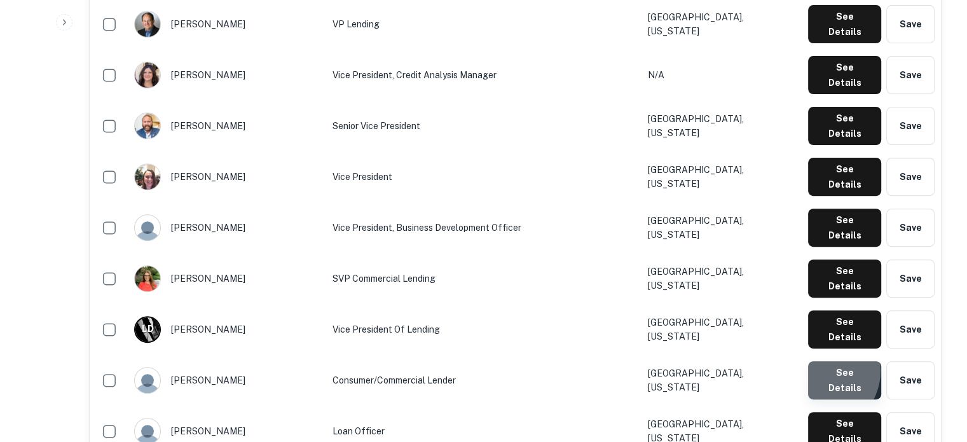
click at [819, 361] on button "See Details" at bounding box center [844, 380] width 73 height 38
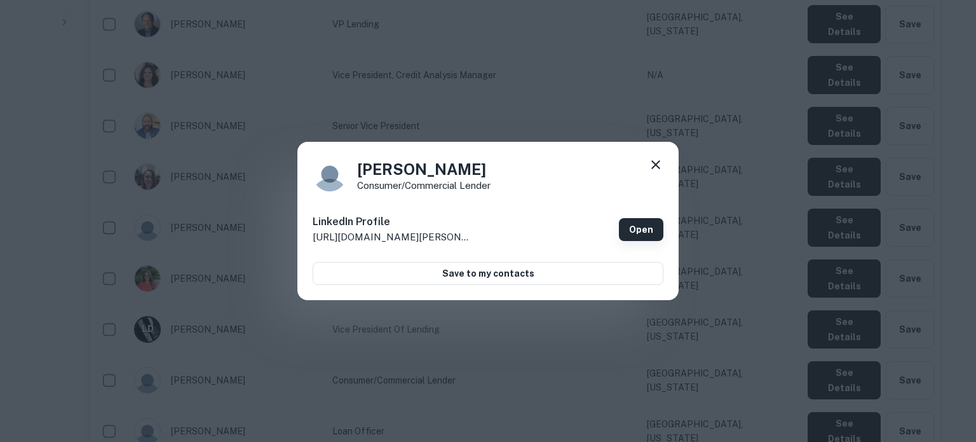
click at [657, 224] on link "Open" at bounding box center [641, 229] width 44 height 23
click at [658, 165] on icon at bounding box center [655, 164] width 15 height 15
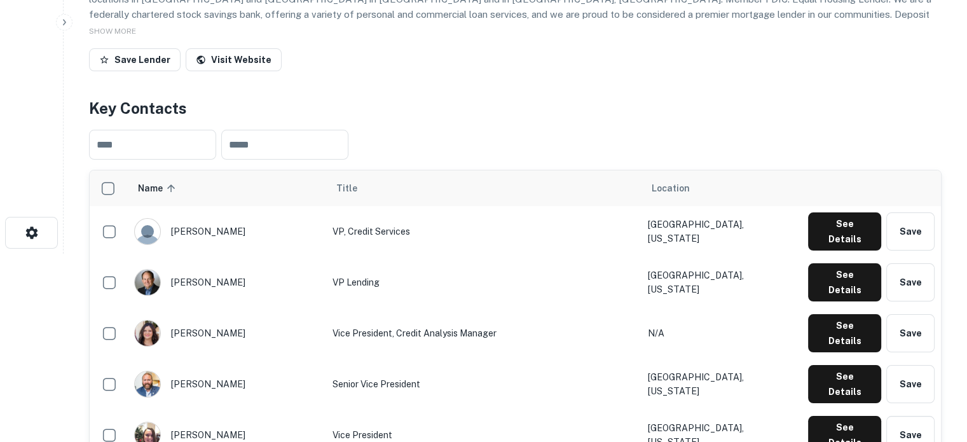
scroll to position [65, 0]
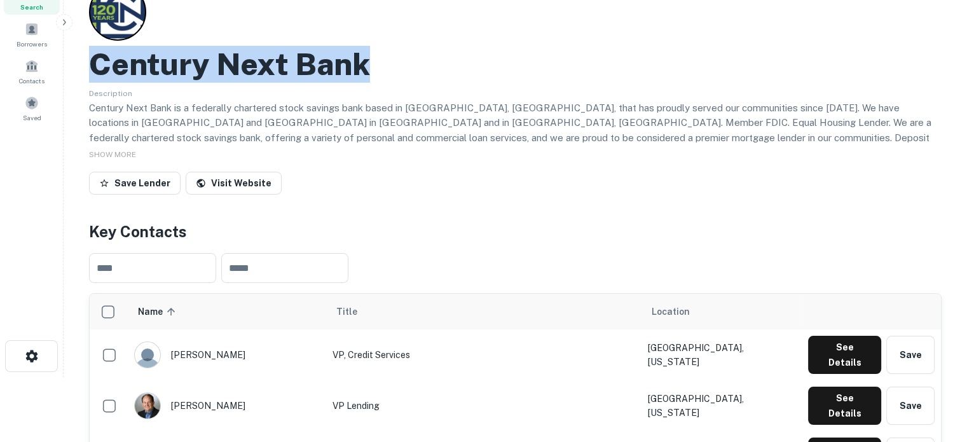
drag, startPoint x: 97, startPoint y: 65, endPoint x: 390, endPoint y: 71, distance: 293.1
click at [390, 71] on div "Century Next Bank" at bounding box center [515, 64] width 852 height 37
copy h2 "Century Next Bank"
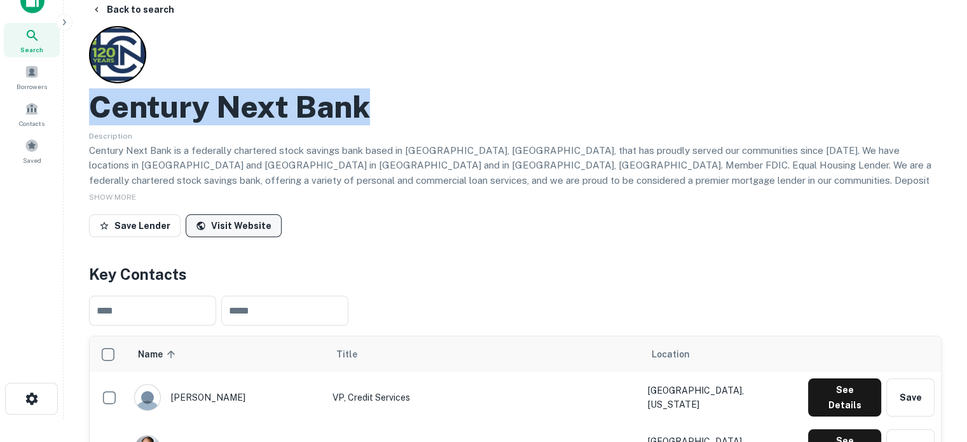
scroll to position [1, 0]
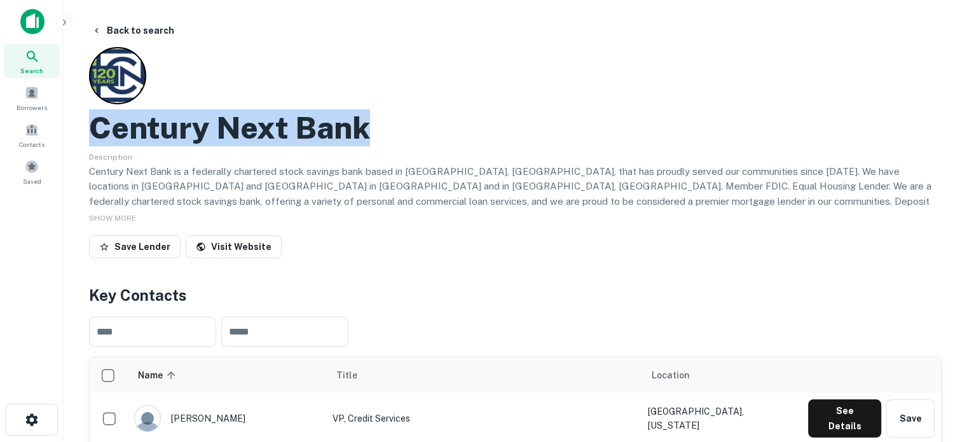
click at [22, 65] on span "Search" at bounding box center [31, 70] width 23 height 10
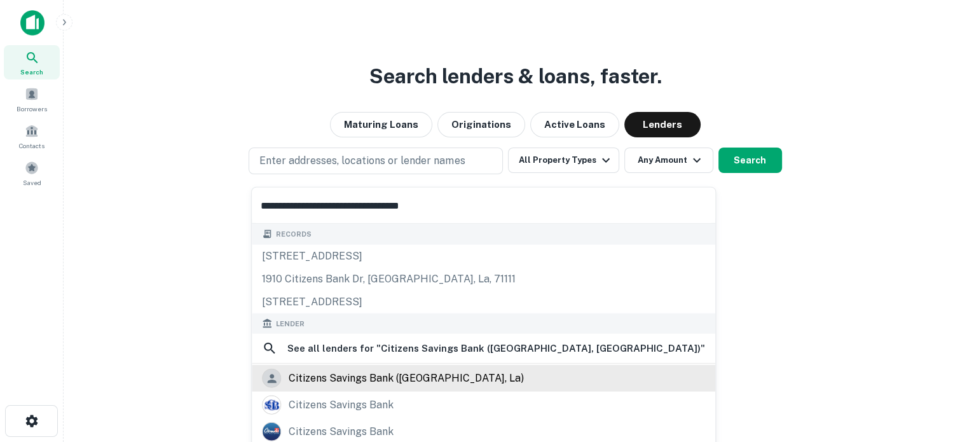
type input "**********"
click at [339, 380] on div "citizens savings bank (bogalusa, la)" at bounding box center [406, 378] width 235 height 19
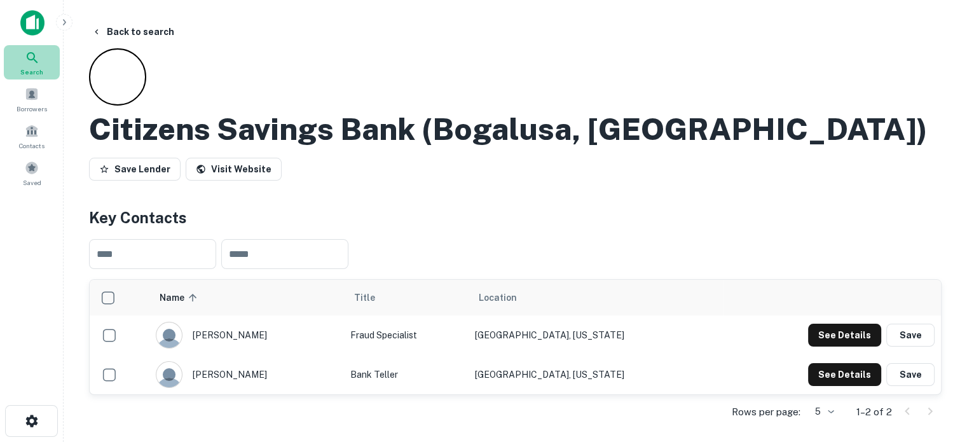
click at [38, 73] on span "Search" at bounding box center [31, 72] width 23 height 10
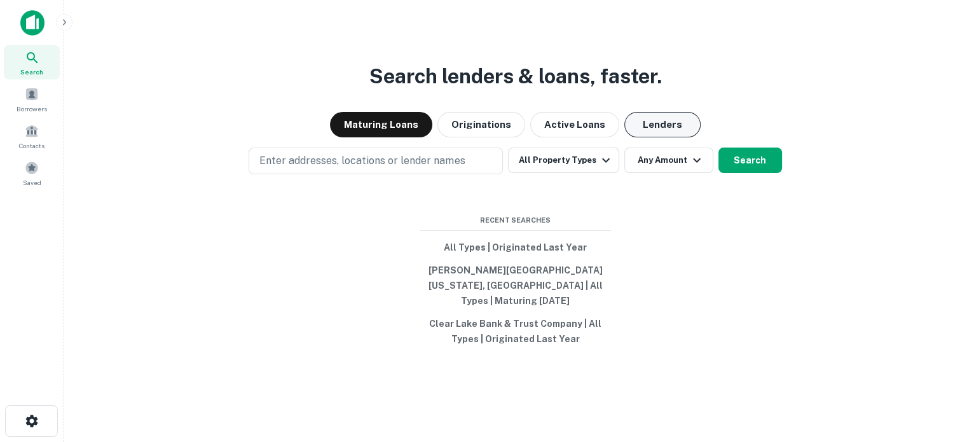
click at [651, 137] on button "Lenders" at bounding box center [662, 124] width 76 height 25
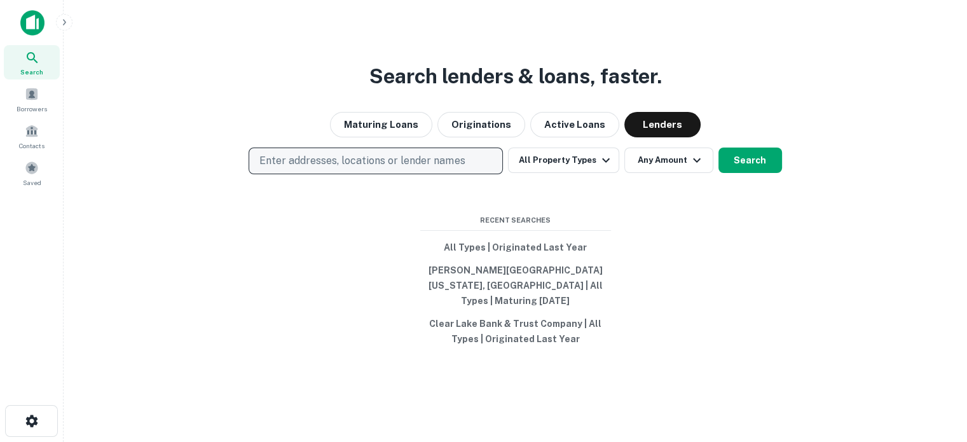
click at [427, 166] on p "Enter addresses, locations or lender names" at bounding box center [361, 160] width 205 height 15
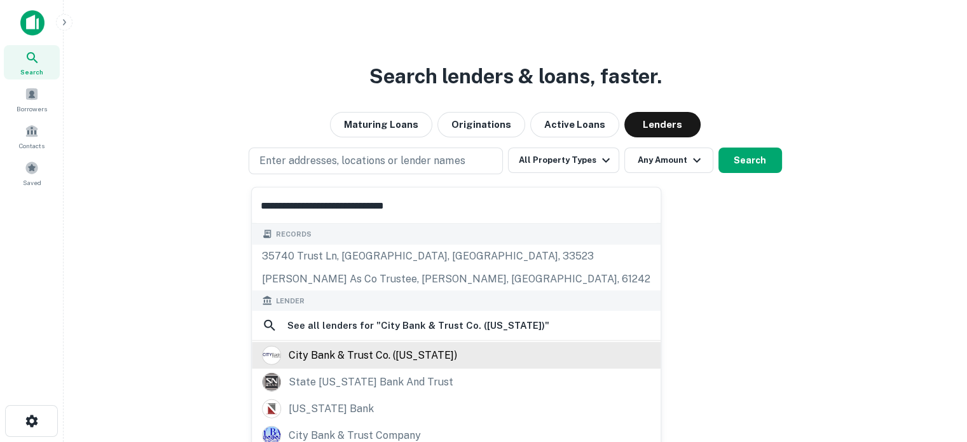
type input "**********"
click at [381, 353] on div "city bank & trust co. (nebraska)" at bounding box center [373, 355] width 168 height 19
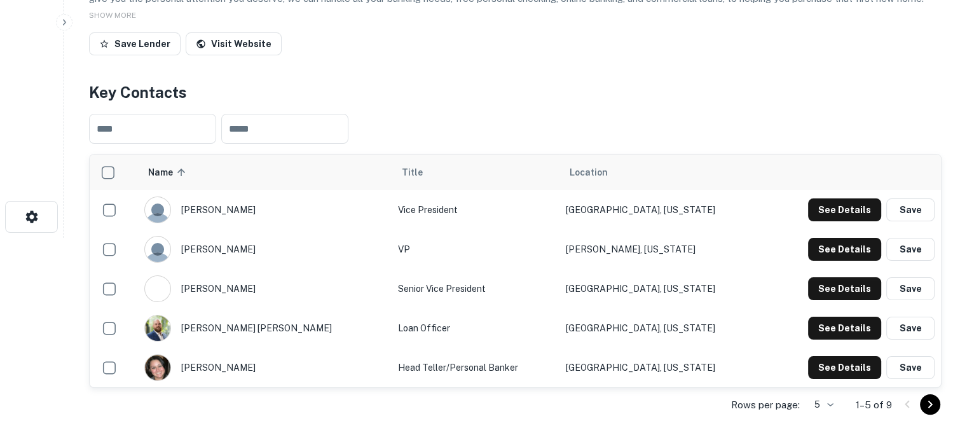
scroll to position [254, 0]
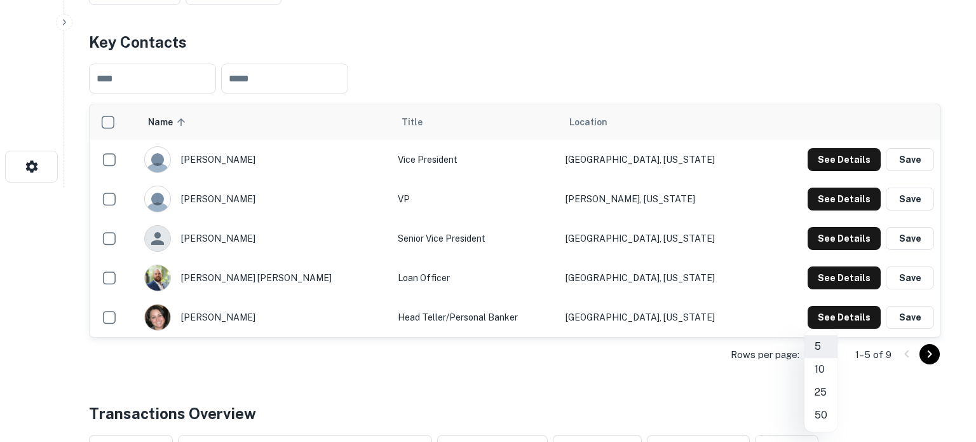
click at [826, 392] on li "25" at bounding box center [821, 392] width 33 height 23
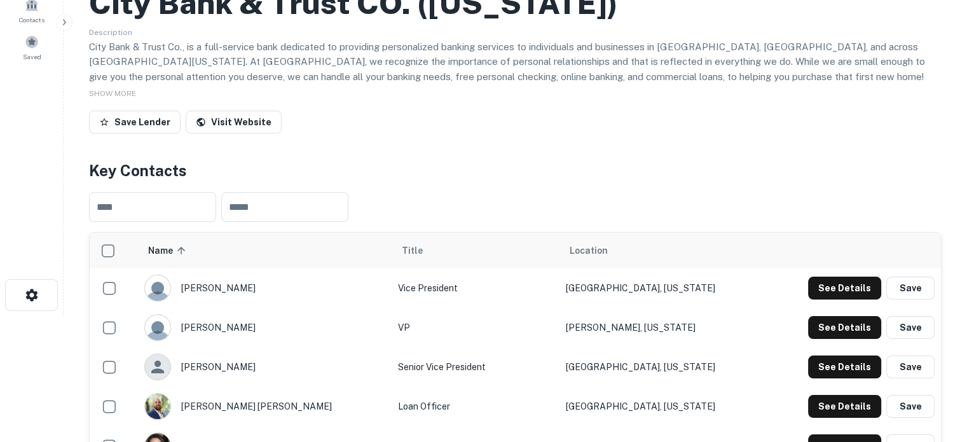
scroll to position [0, 0]
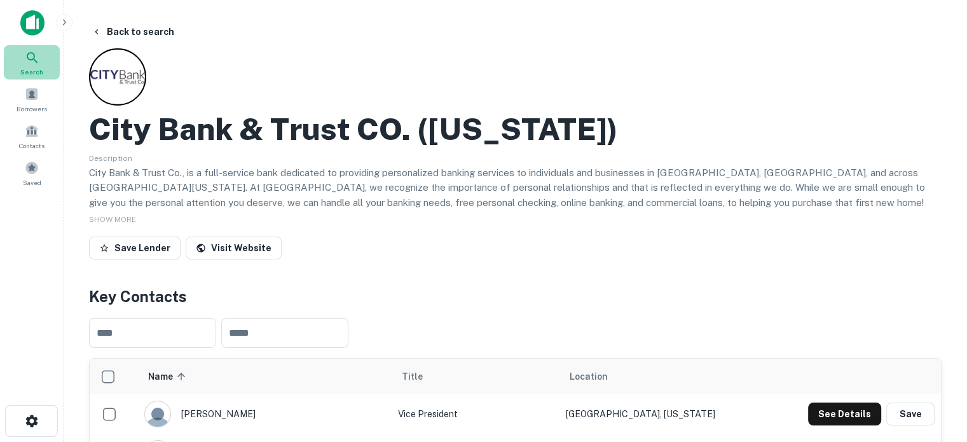
click at [41, 64] on div "Search" at bounding box center [32, 62] width 56 height 34
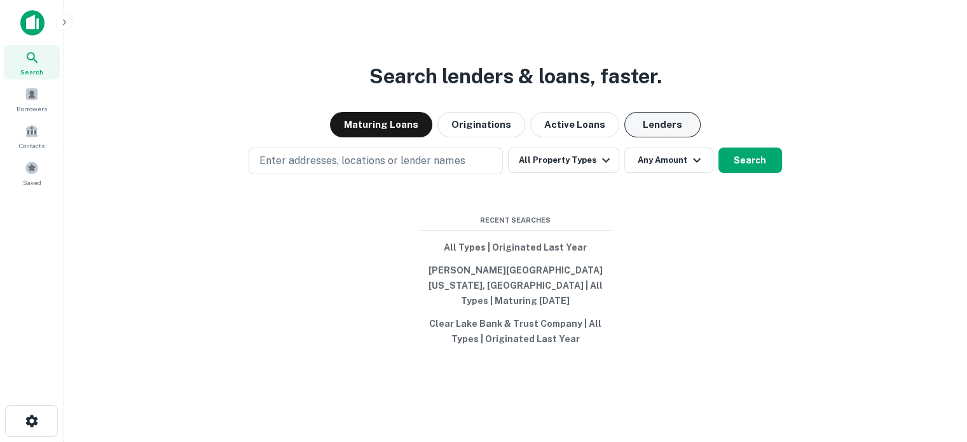
click at [640, 137] on button "Lenders" at bounding box center [662, 124] width 76 height 25
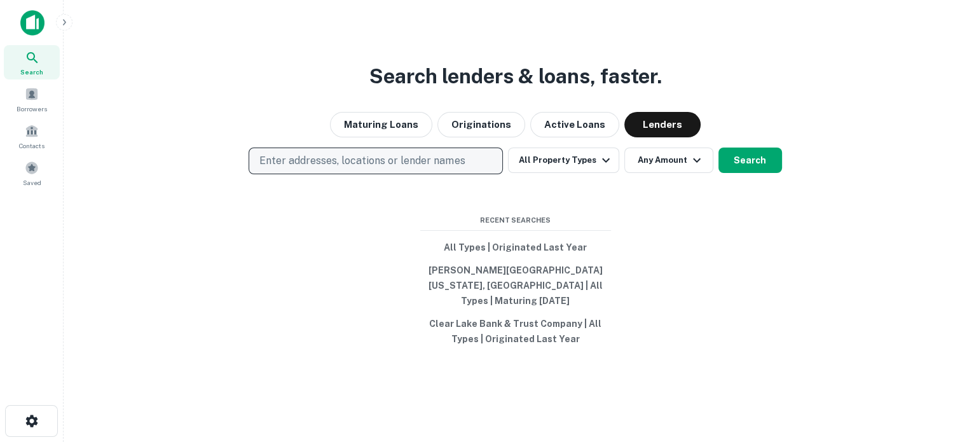
click at [359, 168] on p "Enter addresses, locations or lender names" at bounding box center [361, 160] width 205 height 15
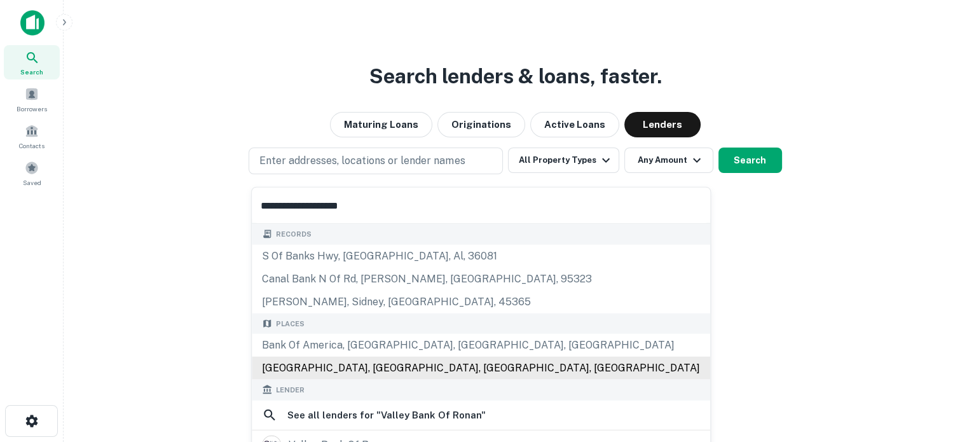
scroll to position [64, 0]
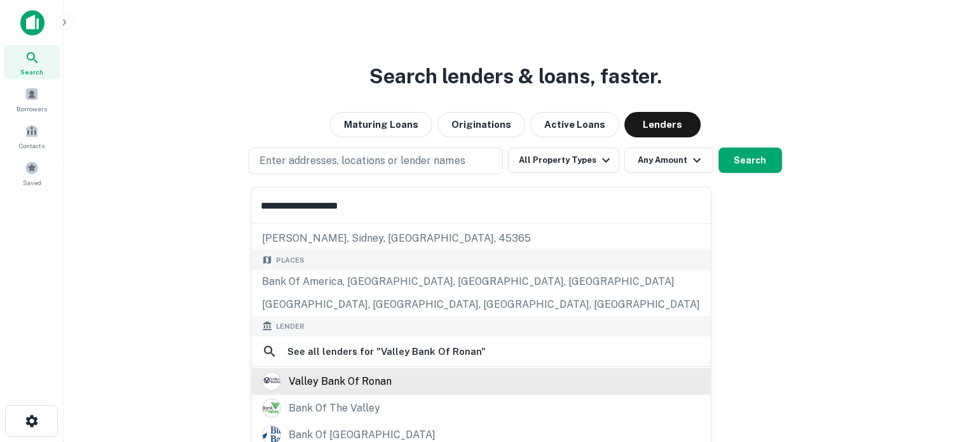
type input "**********"
click at [338, 372] on div "valley bank of ronan" at bounding box center [340, 380] width 103 height 19
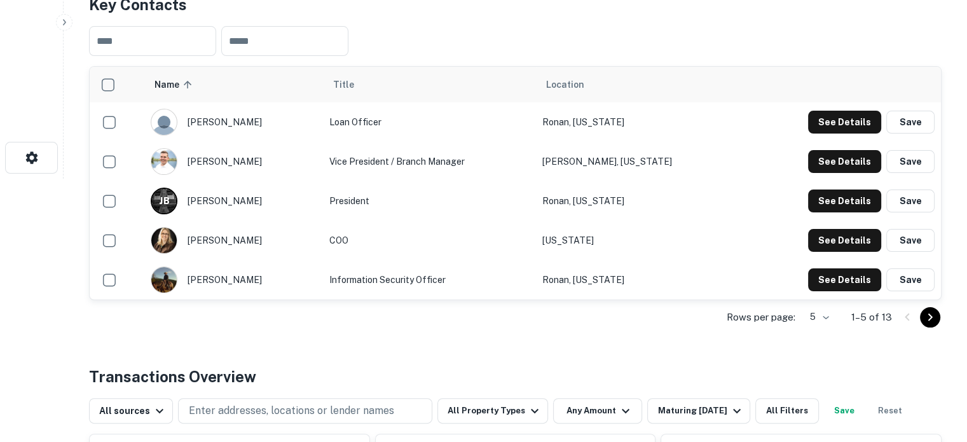
scroll to position [318, 0]
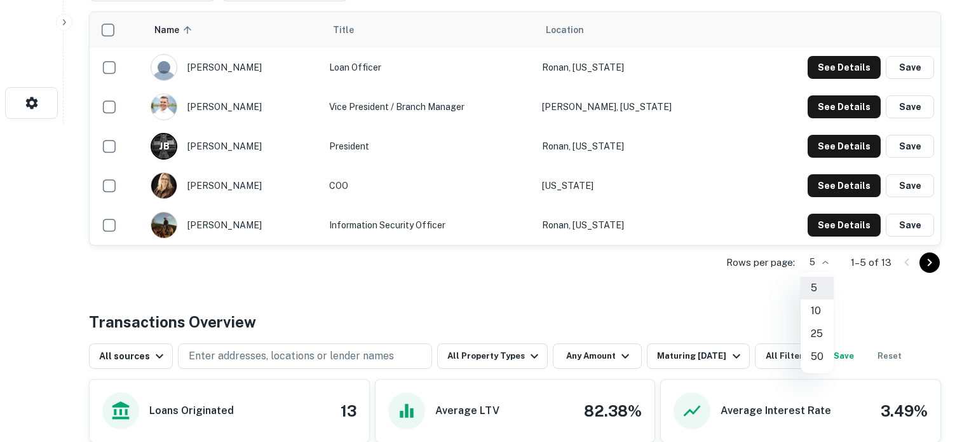
click at [817, 330] on li "25" at bounding box center [817, 333] width 33 height 23
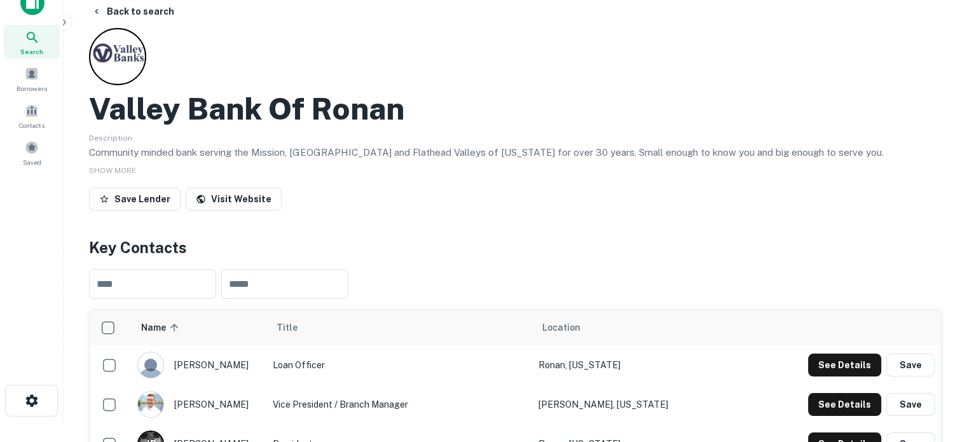
scroll to position [0, 0]
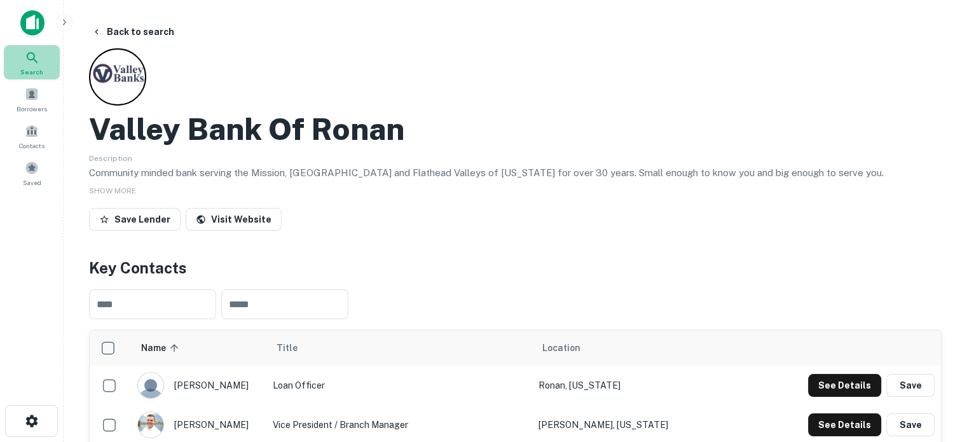
click at [31, 65] on icon at bounding box center [32, 57] width 15 height 15
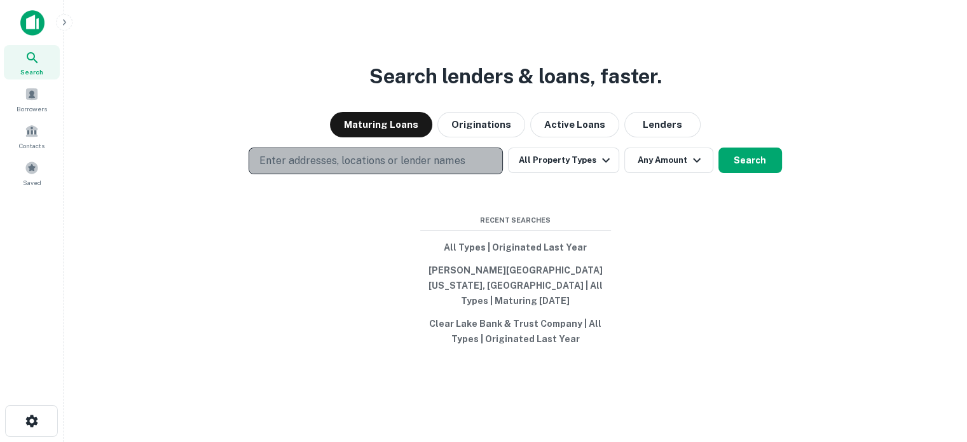
click at [404, 174] on button "Enter addresses, locations or lender names" at bounding box center [376, 160] width 254 height 27
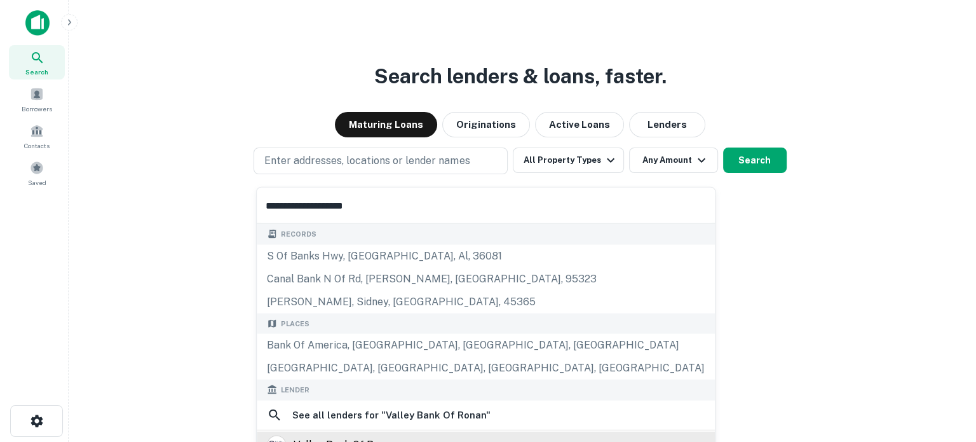
scroll to position [64, 0]
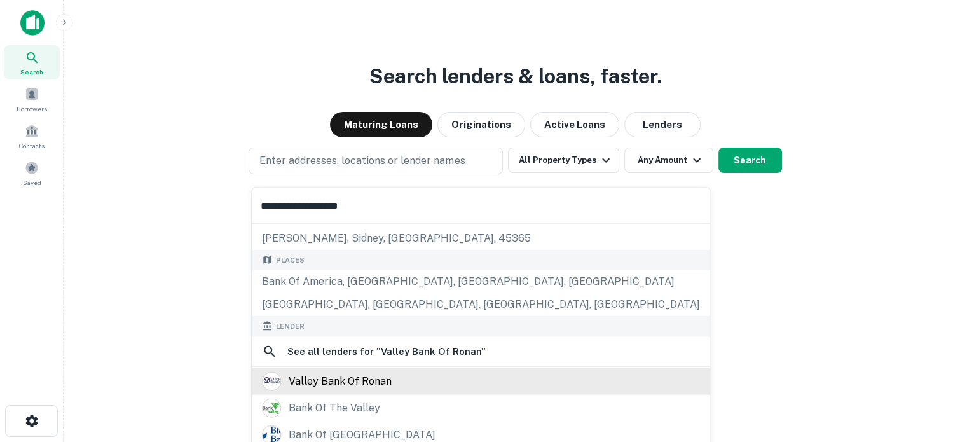
type input "**********"
click at [453, 382] on div "valley bank of ronan" at bounding box center [481, 380] width 438 height 19
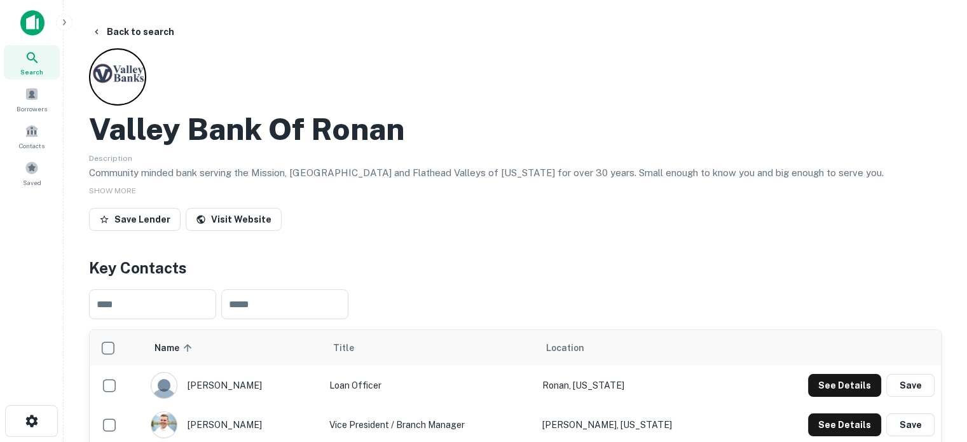
click at [54, 63] on div "Search" at bounding box center [32, 62] width 56 height 34
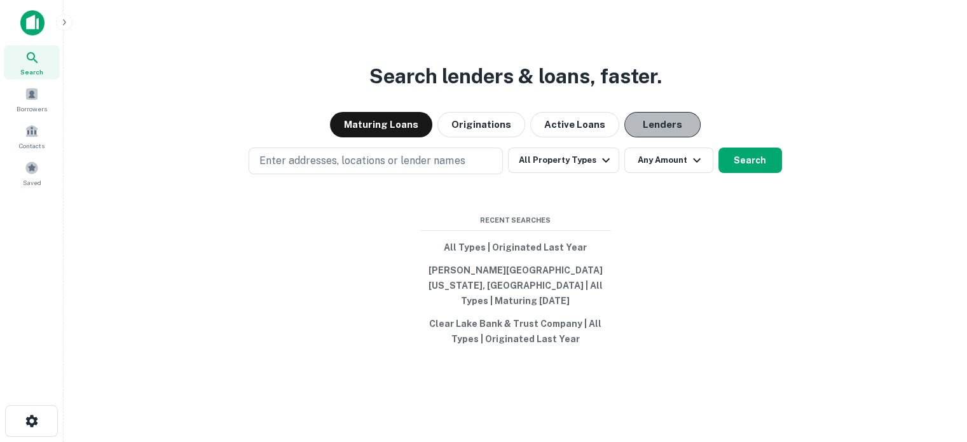
click at [655, 129] on button "Lenders" at bounding box center [662, 124] width 76 height 25
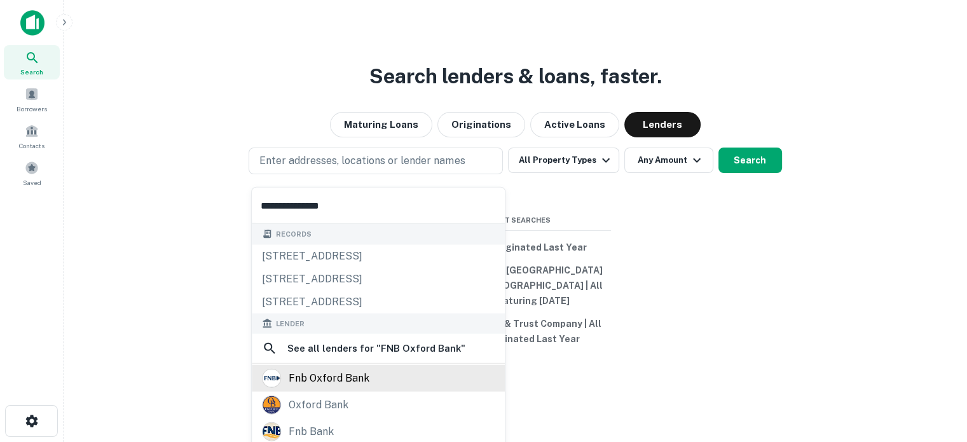
type input "**********"
click at [337, 373] on div "fnb oxford bank" at bounding box center [329, 378] width 81 height 19
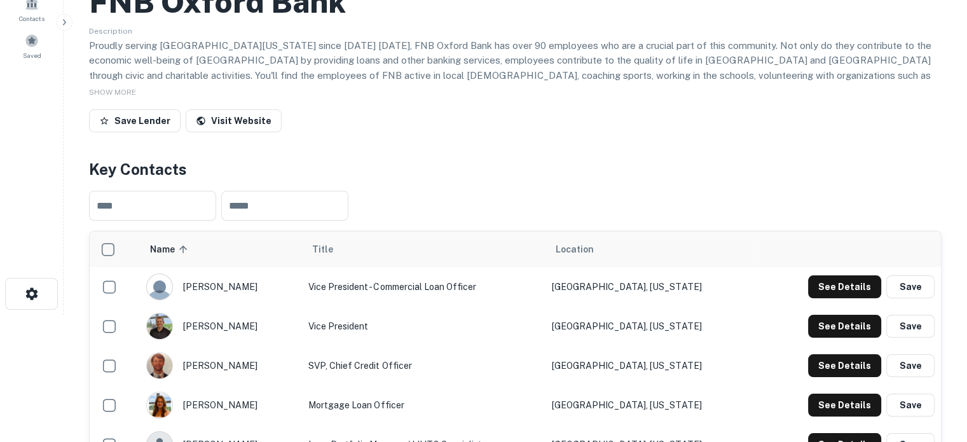
scroll to position [254, 0]
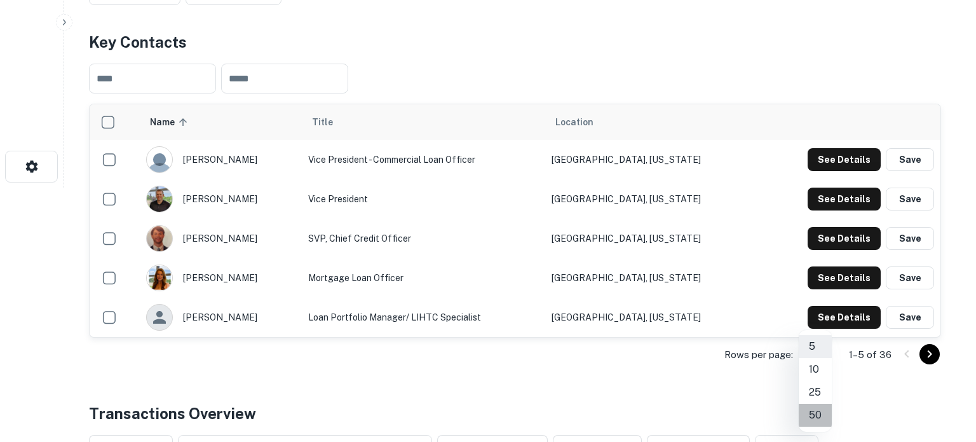
click at [817, 414] on li "50" at bounding box center [815, 415] width 33 height 23
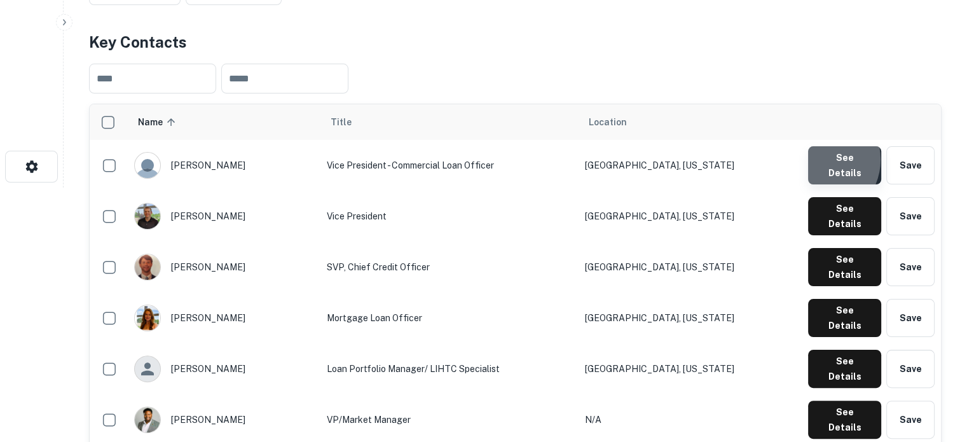
click at [818, 161] on button "See Details" at bounding box center [844, 165] width 73 height 38
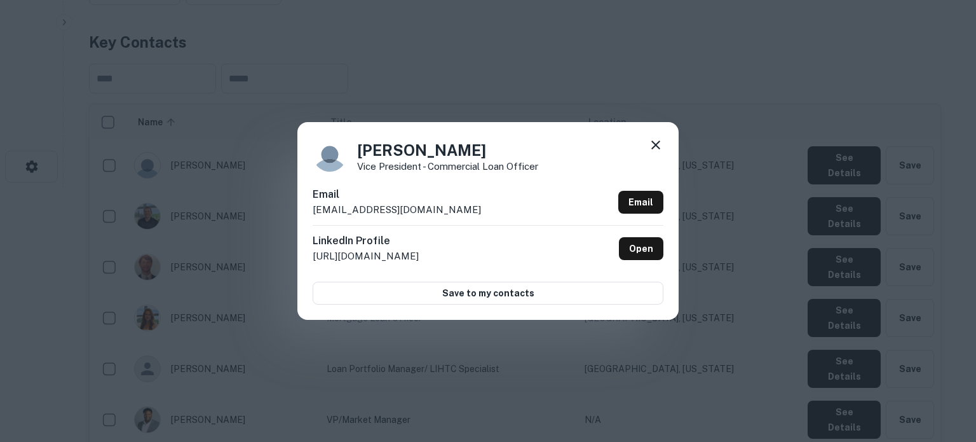
drag, startPoint x: 358, startPoint y: 150, endPoint x: 458, endPoint y: 147, distance: 99.9
click at [458, 147] on h4 "Clayton Jarvis" at bounding box center [447, 150] width 181 height 23
copy h4 "Clayton Jarvis"
drag, startPoint x: 356, startPoint y: 173, endPoint x: 496, endPoint y: 176, distance: 139.9
click at [536, 170] on div "Clayton Jarvis Vice President - Commercial Loan Officer Email cjarvis@fnboxford…" at bounding box center [488, 220] width 381 height 197
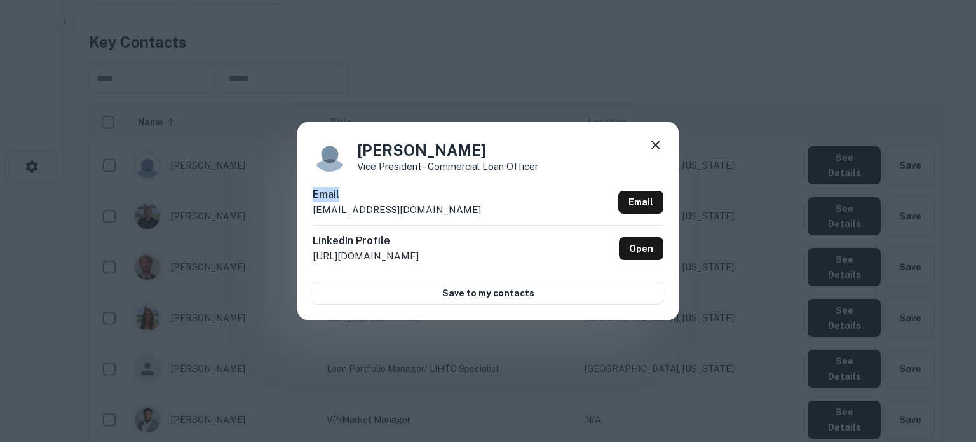
click at [460, 179] on div "Clayton Jarvis Vice President - Commercial Loan Officer Email cjarvis@fnboxford…" at bounding box center [488, 220] width 381 height 197
drag, startPoint x: 362, startPoint y: 165, endPoint x: 561, endPoint y: 165, distance: 199.0
click at [561, 165] on div "Clayton Jarvis Vice President - Commercial Loan Officer" at bounding box center [488, 154] width 351 height 34
copy p "Vice President - Commercial Loan Officer"
drag, startPoint x: 314, startPoint y: 210, endPoint x: 414, endPoint y: 207, distance: 99.9
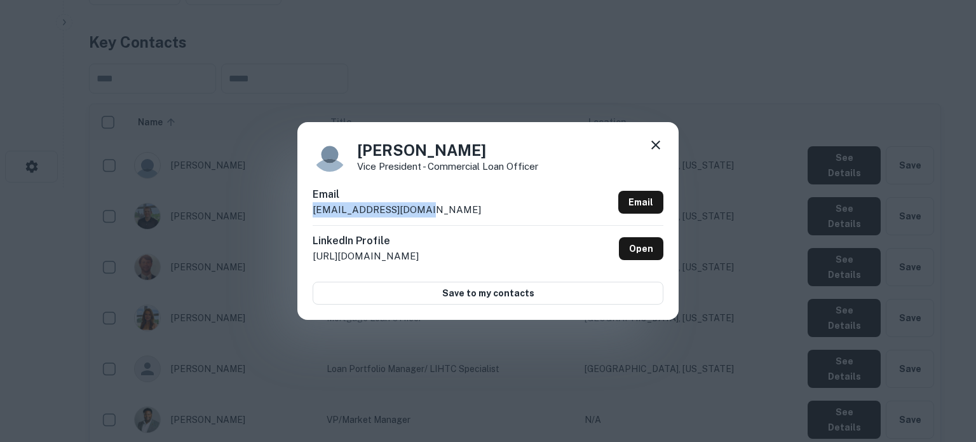
click at [414, 207] on p "cjarvis@fnboxford.com" at bounding box center [397, 209] width 168 height 15
copy p "cjarvis@fnboxford.com"
click at [659, 146] on icon at bounding box center [655, 144] width 15 height 15
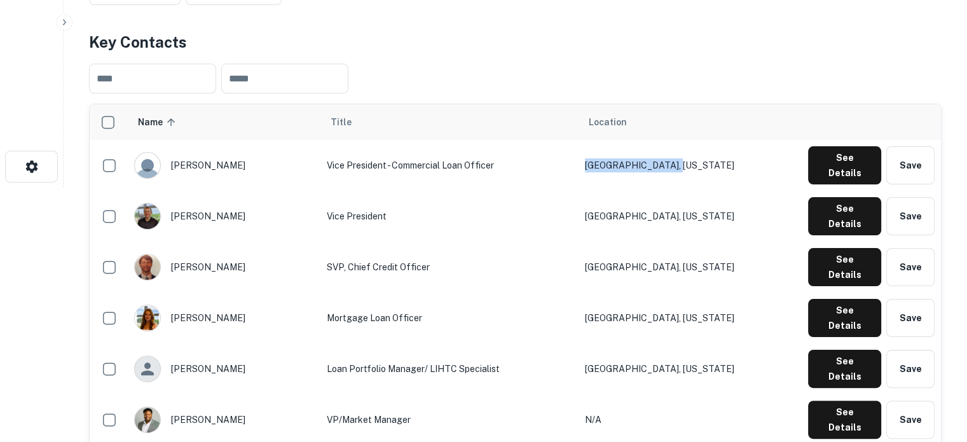
drag, startPoint x: 725, startPoint y: 161, endPoint x: 623, endPoint y: 167, distance: 101.9
click at [623, 167] on td "Tupelo, Mississippi" at bounding box center [690, 165] width 224 height 51
copy td "Tupelo, Mississippi"
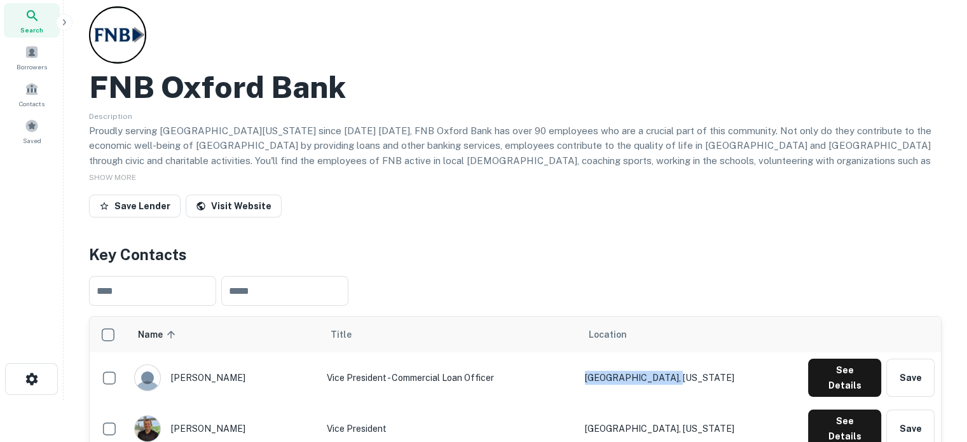
scroll to position [0, 0]
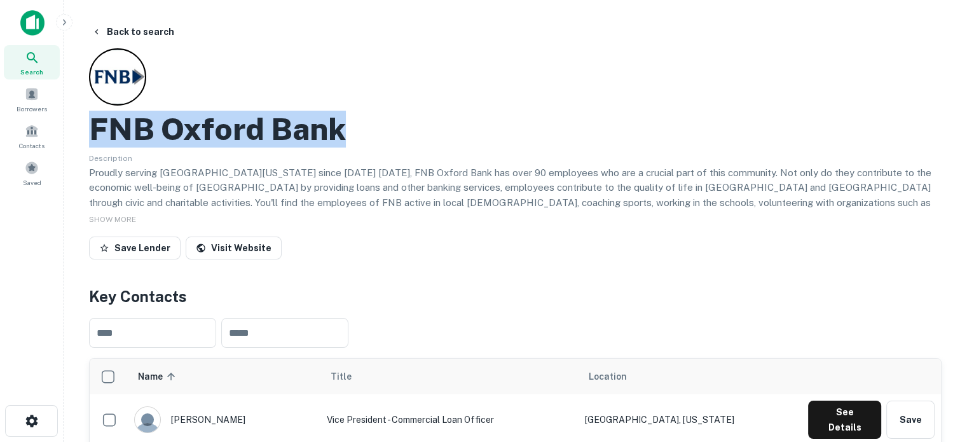
drag, startPoint x: 93, startPoint y: 132, endPoint x: 371, endPoint y: 142, distance: 278.0
click at [371, 142] on div "FNB Oxford Bank" at bounding box center [515, 129] width 852 height 37
copy h2 "FNB Oxford Bank"
click at [40, 62] on div "Search" at bounding box center [32, 62] width 56 height 34
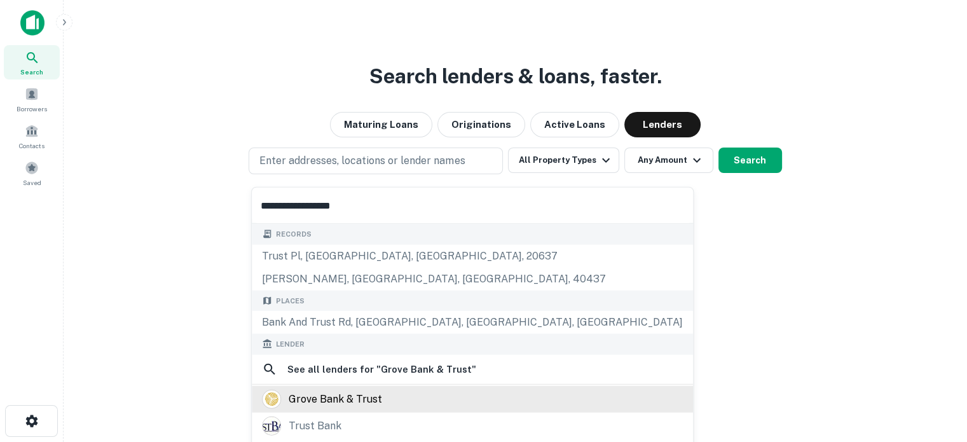
type input "**********"
click at [345, 394] on div "grove bank & trust" at bounding box center [335, 398] width 93 height 19
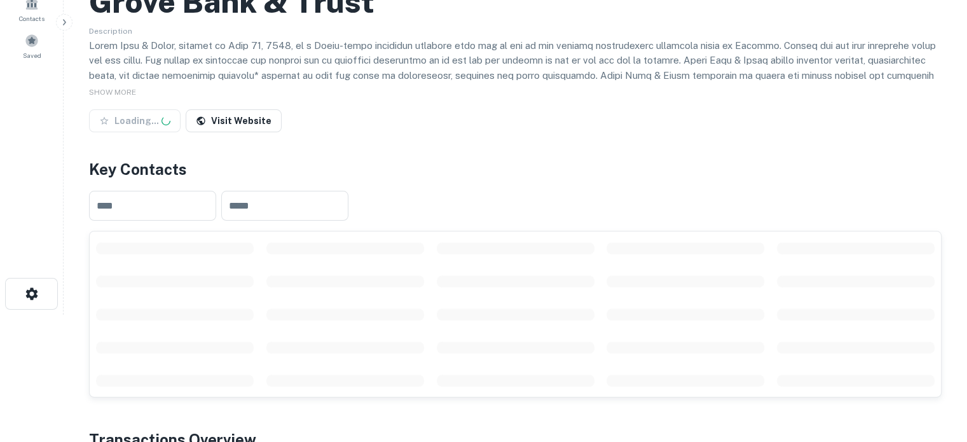
scroll to position [191, 0]
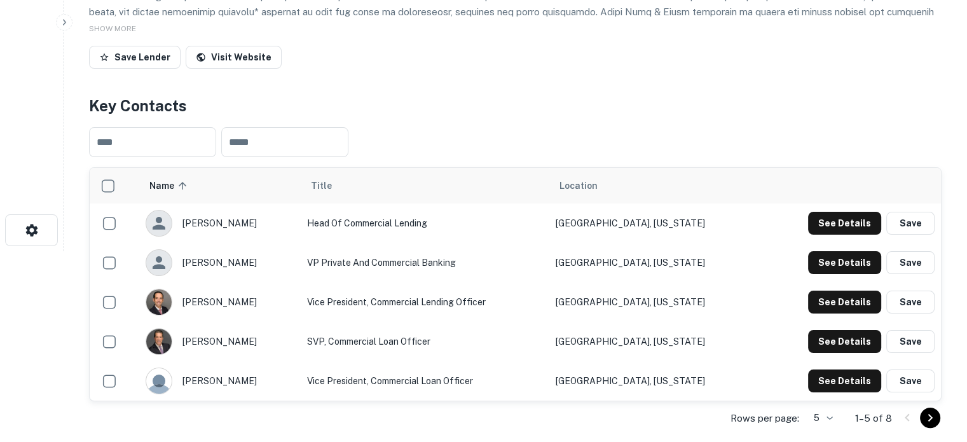
click at [826, 251] on body "Search Borrowers Contacts Saved Back to search Grove Bank & Trust Description S…" at bounding box center [483, 30] width 967 height 442
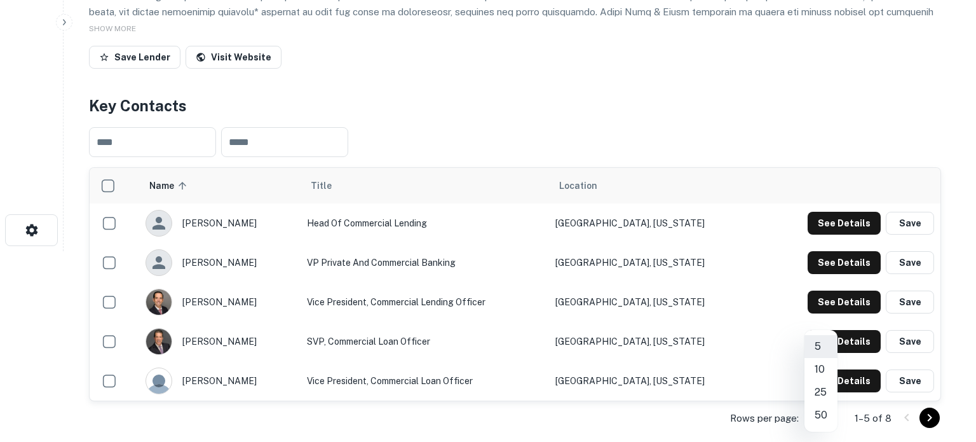
click at [821, 368] on li "10" at bounding box center [821, 369] width 33 height 23
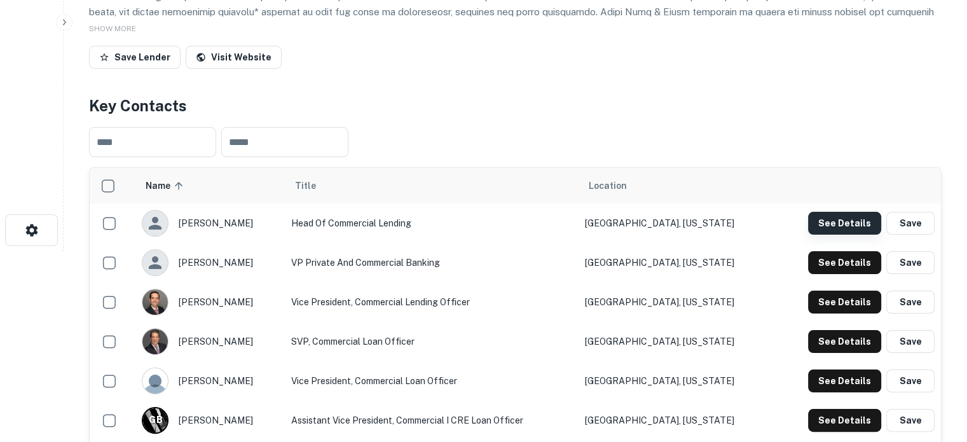
click at [824, 226] on button "See Details" at bounding box center [844, 223] width 73 height 23
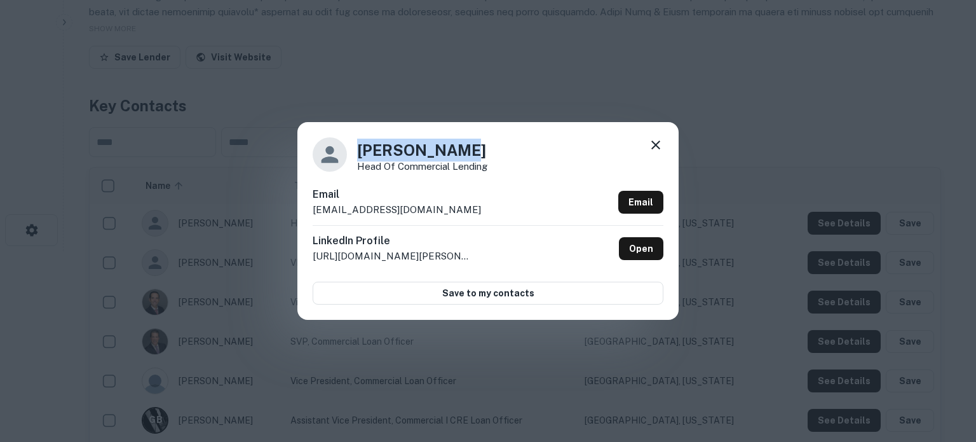
drag, startPoint x: 356, startPoint y: 150, endPoint x: 470, endPoint y: 147, distance: 113.8
click at [470, 147] on div "David Dimuro Head of Commercial Lending" at bounding box center [488, 154] width 351 height 34
copy h4 "David Dimuro"
drag, startPoint x: 359, startPoint y: 169, endPoint x: 503, endPoint y: 175, distance: 144.4
click at [503, 175] on div "David Dimuro Head of Commercial Lending Email ddimuro@grovebankandtrust.com Ema…" at bounding box center [488, 220] width 381 height 197
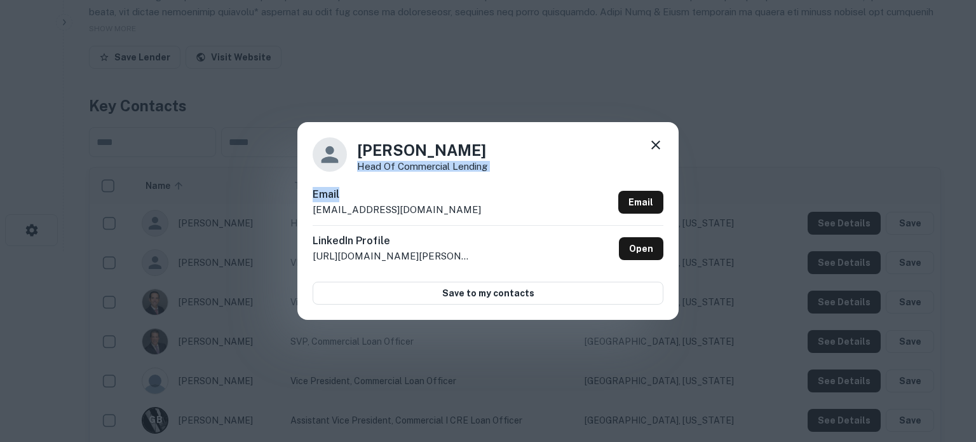
click at [498, 173] on div "David Dimuro Head of Commercial Lending Email ddimuro@grovebankandtrust.com Ema…" at bounding box center [488, 220] width 381 height 197
drag, startPoint x: 356, startPoint y: 170, endPoint x: 510, endPoint y: 170, distance: 154.5
click at [510, 170] on div "David Dimuro Head of Commercial Lending" at bounding box center [488, 154] width 351 height 34
copy p "Head of Commercial Lending"
drag, startPoint x: 311, startPoint y: 213, endPoint x: 470, endPoint y: 209, distance: 159.6
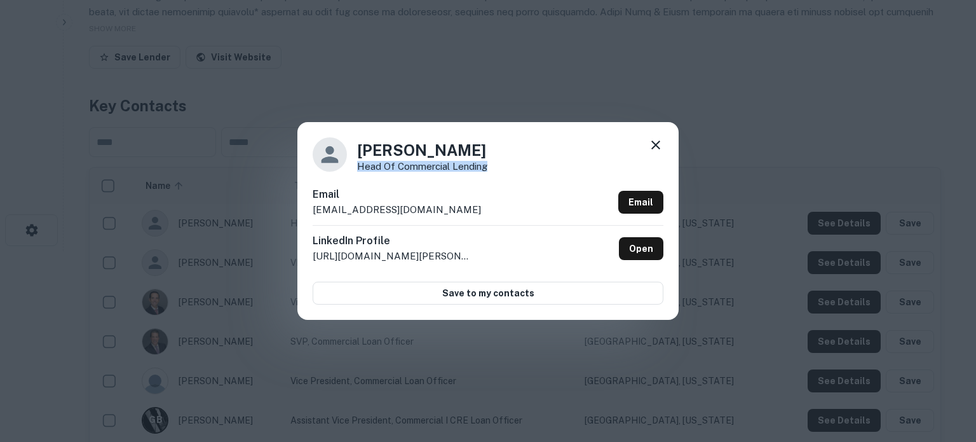
click at [470, 209] on div "David Dimuro Head of Commercial Lending Email ddimuro@grovebankandtrust.com Ema…" at bounding box center [488, 220] width 381 height 197
copy p "ddimuro@grovebankandtrust.com"
click at [655, 147] on icon at bounding box center [656, 144] width 9 height 9
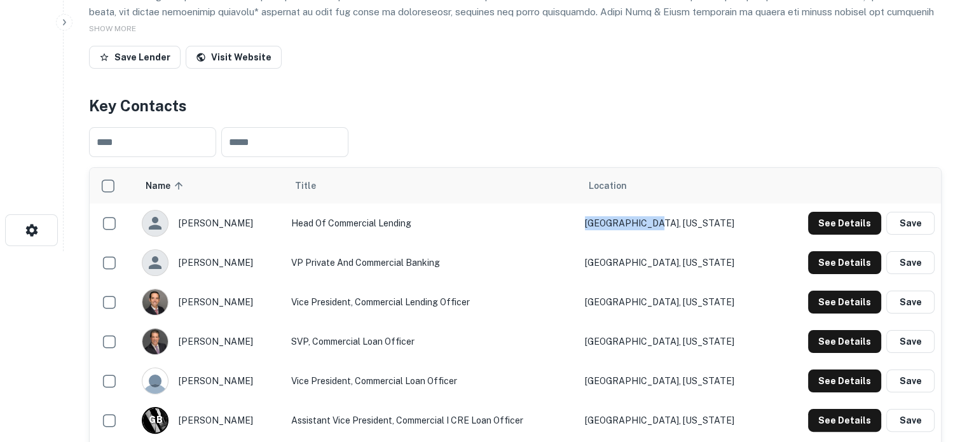
drag, startPoint x: 713, startPoint y: 219, endPoint x: 623, endPoint y: 225, distance: 90.5
click at [623, 225] on td "Miami, Florida" at bounding box center [675, 222] width 195 height 39
copy td "Miami, Florida"
click at [826, 267] on button "See Details" at bounding box center [844, 262] width 73 height 23
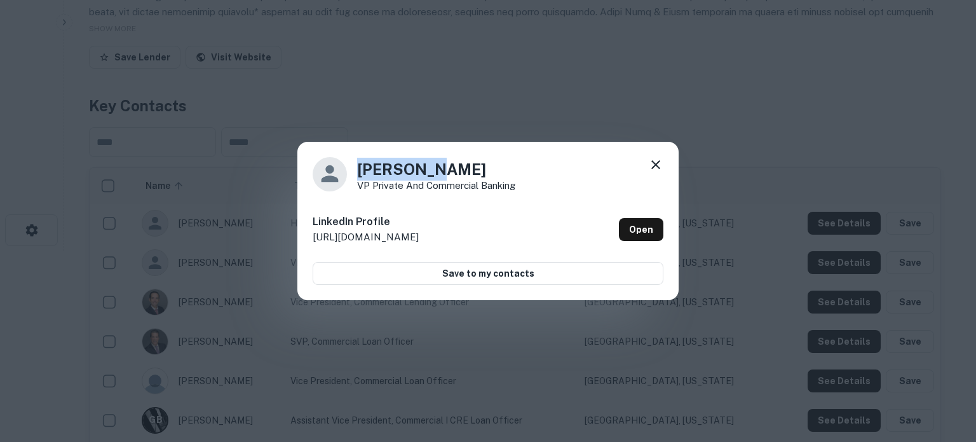
drag, startPoint x: 360, startPoint y: 172, endPoint x: 442, endPoint y: 171, distance: 82.0
click at [442, 171] on h4 "Kevin Ley" at bounding box center [436, 169] width 158 height 23
copy h4 "Kevin Ley"
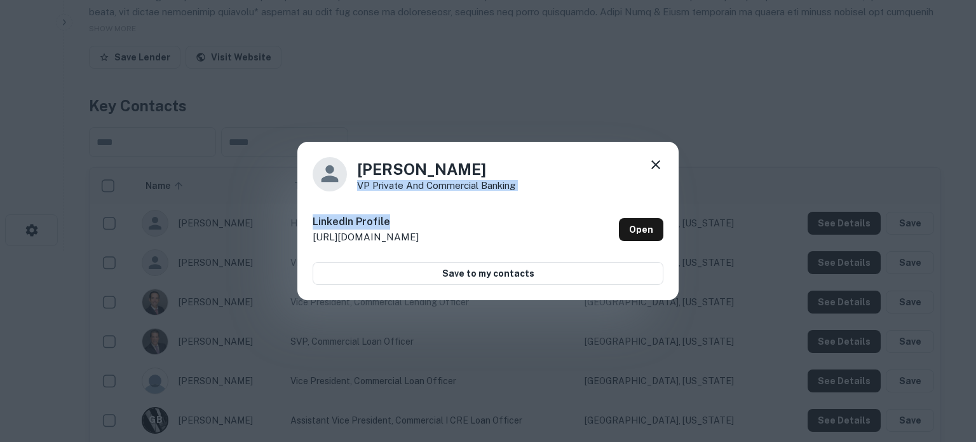
drag, startPoint x: 359, startPoint y: 188, endPoint x: 537, endPoint y: 193, distance: 178.1
click at [537, 193] on div "Kevin Ley VP Private and Commercial Banking LinkedIn Profile http://www.linkedi…" at bounding box center [488, 221] width 381 height 159
click at [490, 197] on div "Kevin Ley VP Private and Commercial Banking LinkedIn Profile http://www.linkedi…" at bounding box center [488, 221] width 381 height 159
drag, startPoint x: 355, startPoint y: 188, endPoint x: 514, endPoint y: 188, distance: 158.9
click at [514, 188] on div "Kevin Ley VP Private and Commercial Banking" at bounding box center [488, 174] width 351 height 34
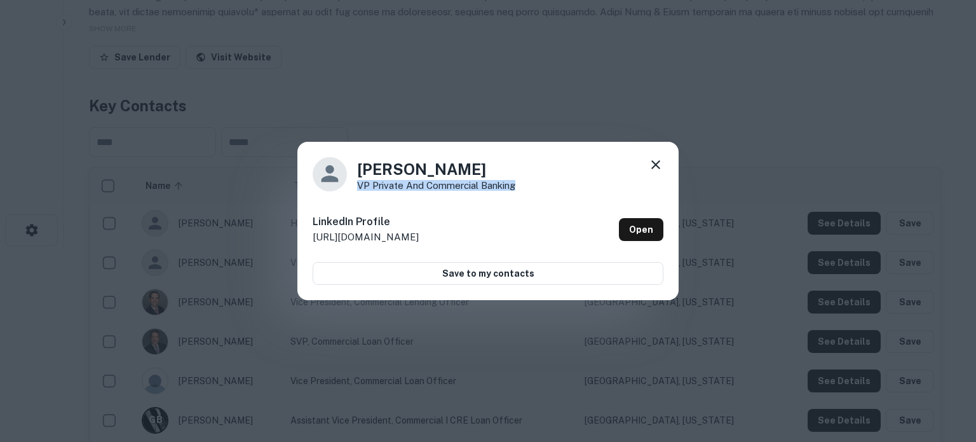
copy p "VP Private and Commercial Banking"
click at [659, 168] on icon at bounding box center [655, 164] width 15 height 15
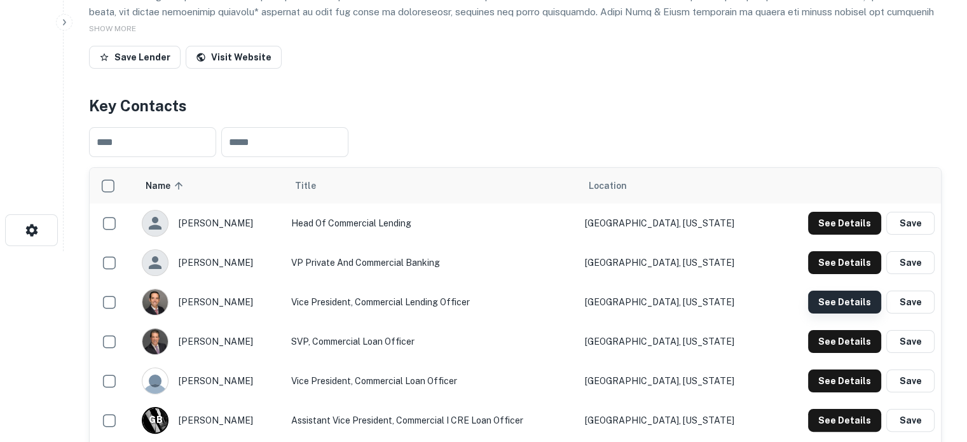
click at [842, 298] on button "See Details" at bounding box center [844, 302] width 73 height 23
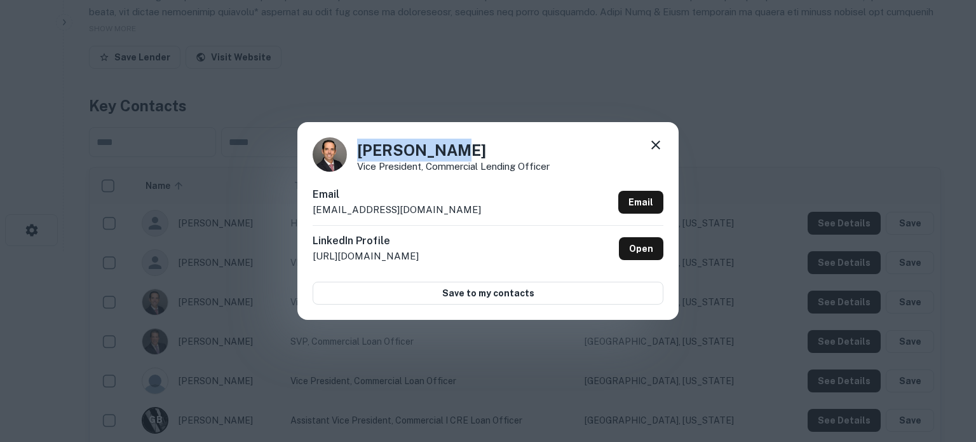
drag, startPoint x: 360, startPoint y: 153, endPoint x: 447, endPoint y: 151, distance: 86.5
click at [447, 151] on h4 "Nick Garcia" at bounding box center [453, 150] width 193 height 23
copy h4 "Nick Garcia"
drag, startPoint x: 353, startPoint y: 166, endPoint x: 556, endPoint y: 165, distance: 202.2
click at [556, 165] on div "Nick Garcia Vice President, Commercial Lending Officer" at bounding box center [488, 154] width 351 height 34
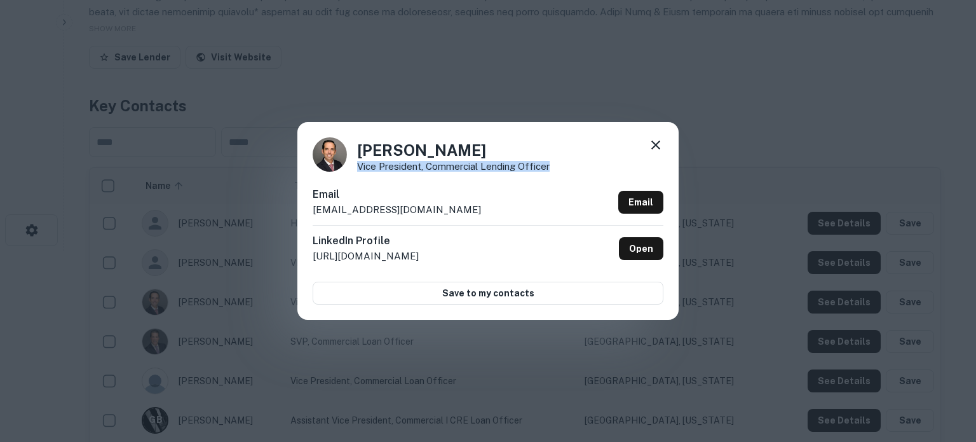
copy p "Vice President, Commercial Lending Officer"
drag, startPoint x: 311, startPoint y: 213, endPoint x: 462, endPoint y: 214, distance: 151.3
click at [462, 214] on div "Nick Garcia Vice President, Commercial Lending Officer Email ngarcia@grovebanka…" at bounding box center [488, 220] width 381 height 197
copy p "ngarcia@grovebankandtrust.com"
click at [654, 144] on icon at bounding box center [656, 144] width 9 height 9
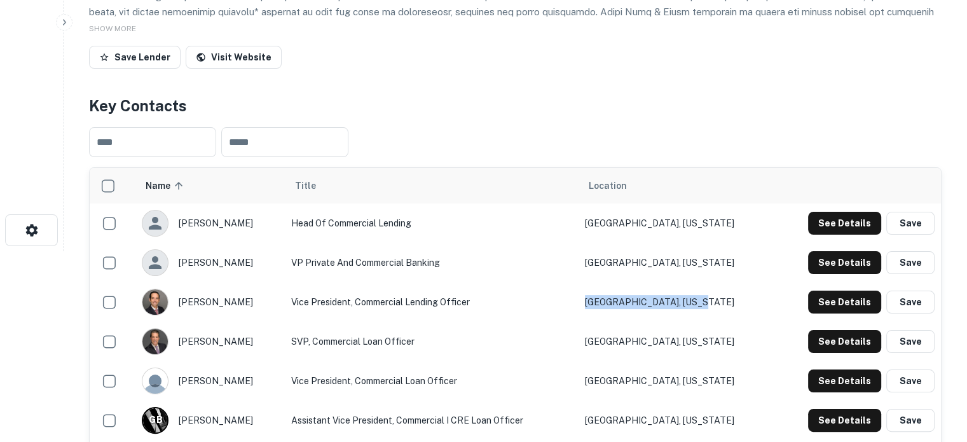
drag, startPoint x: 730, startPoint y: 295, endPoint x: 620, endPoint y: 303, distance: 109.6
click at [620, 303] on td "Fort Lauderdale, Florida" at bounding box center [675, 301] width 195 height 39
copy td "Fort Lauderdale, Florida"
drag, startPoint x: 689, startPoint y: 260, endPoint x: 622, endPoint y: 263, distance: 67.4
click at [622, 263] on td "Miami, Florida" at bounding box center [675, 262] width 195 height 39
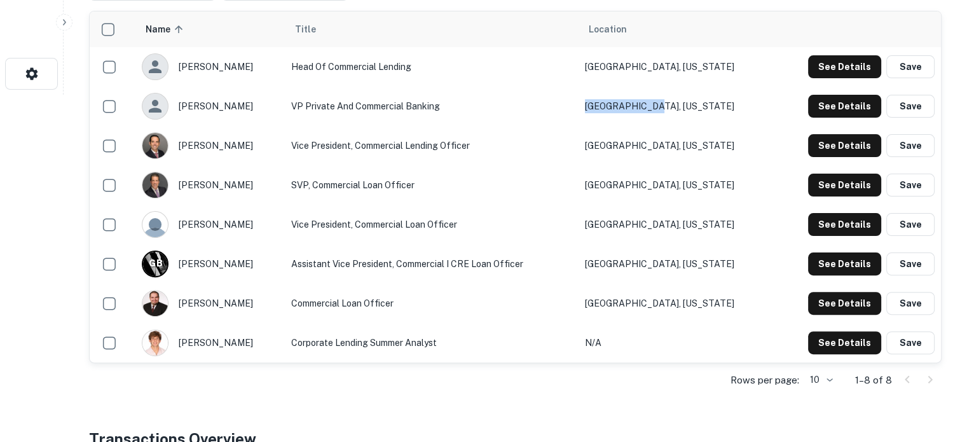
scroll to position [381, 0]
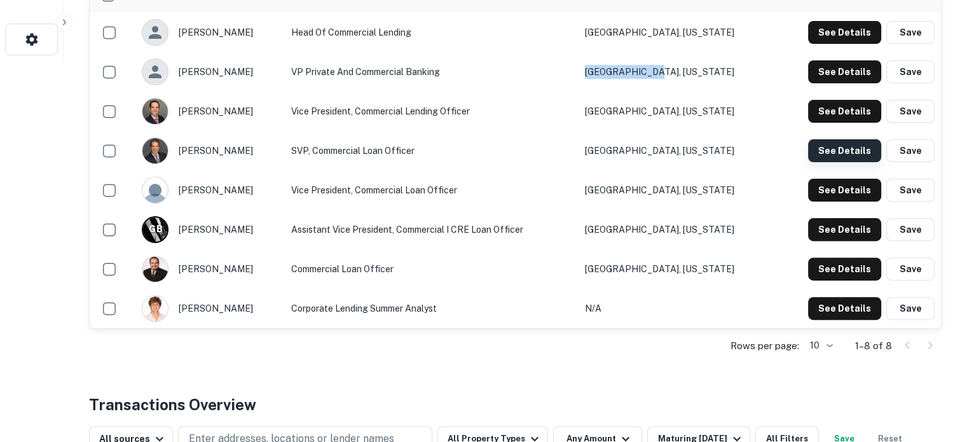
click at [819, 145] on button "See Details" at bounding box center [844, 150] width 73 height 23
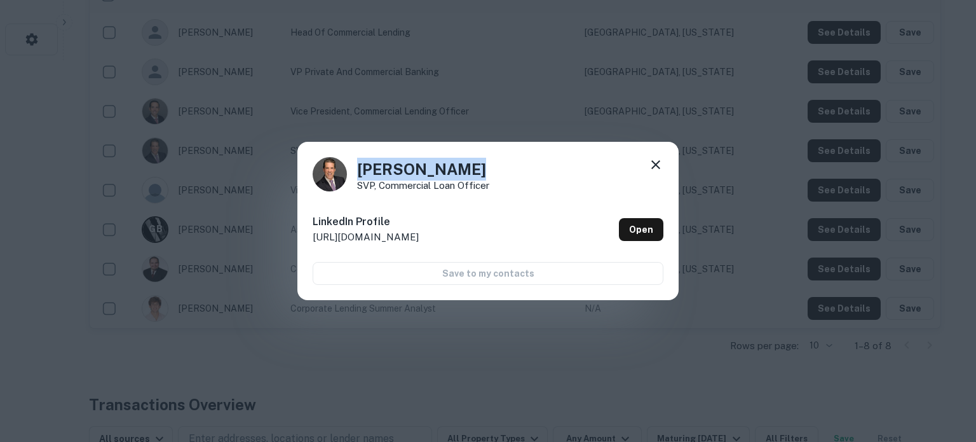
drag, startPoint x: 360, startPoint y: 168, endPoint x: 486, endPoint y: 165, distance: 125.9
click at [486, 165] on h4 "Scott Hertzog" at bounding box center [423, 169] width 132 height 23
drag, startPoint x: 358, startPoint y: 187, endPoint x: 490, endPoint y: 190, distance: 132.3
click at [490, 190] on div "Scott Hertzog SVP, Commercial Loan Officer" at bounding box center [488, 174] width 351 height 34
click at [655, 164] on icon at bounding box center [656, 164] width 9 height 9
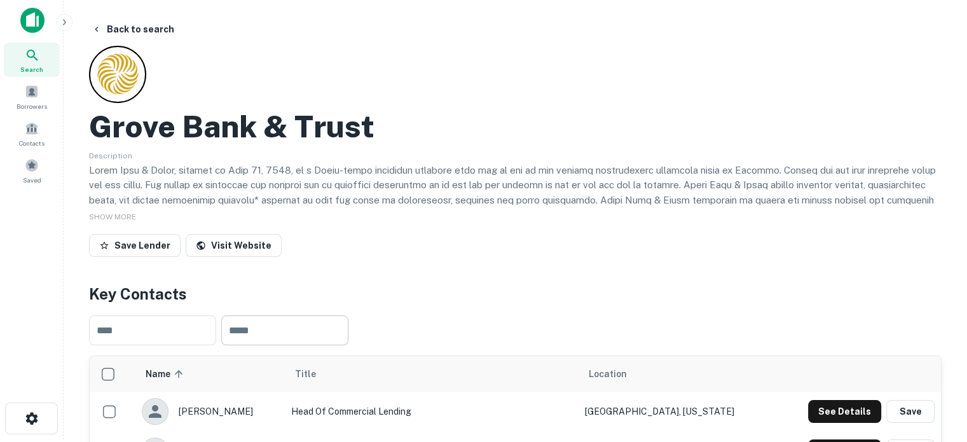
scroll to position [0, 0]
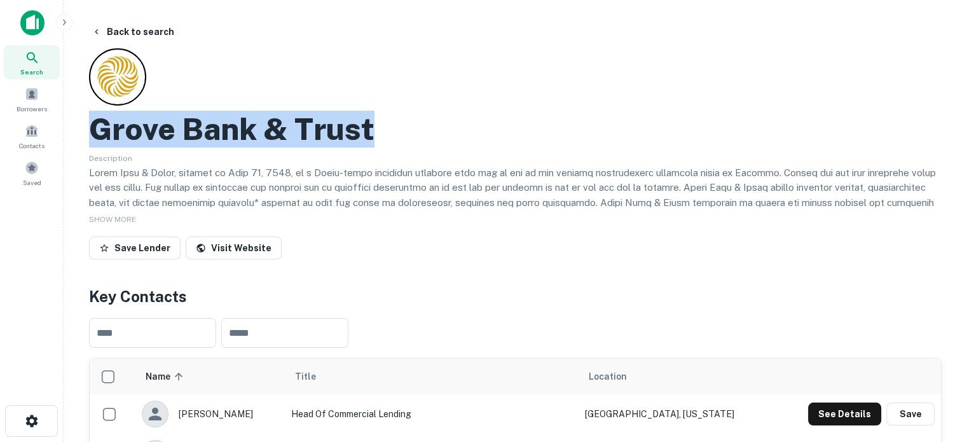
drag, startPoint x: 86, startPoint y: 129, endPoint x: 442, endPoint y: 134, distance: 355.4
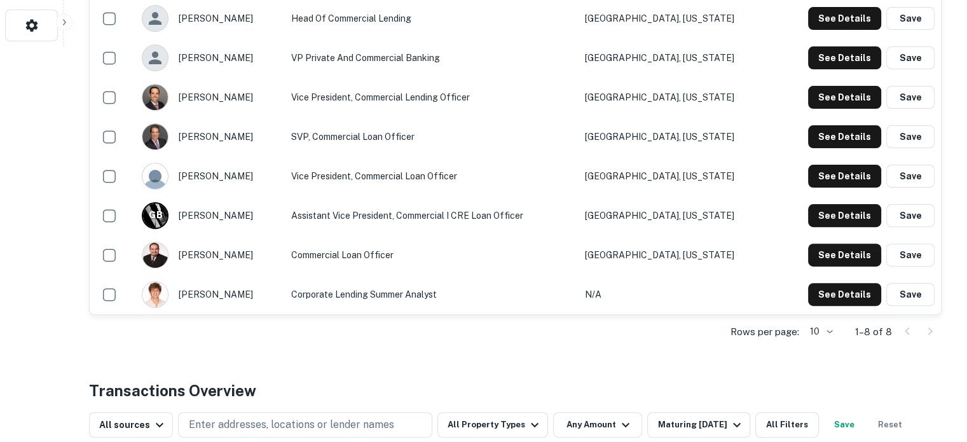
scroll to position [509, 0]
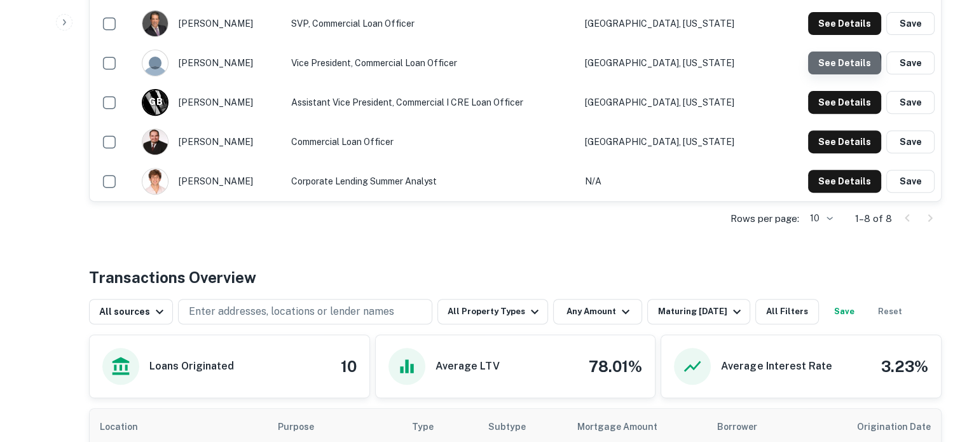
click at [828, 66] on button "See Details" at bounding box center [844, 62] width 73 height 23
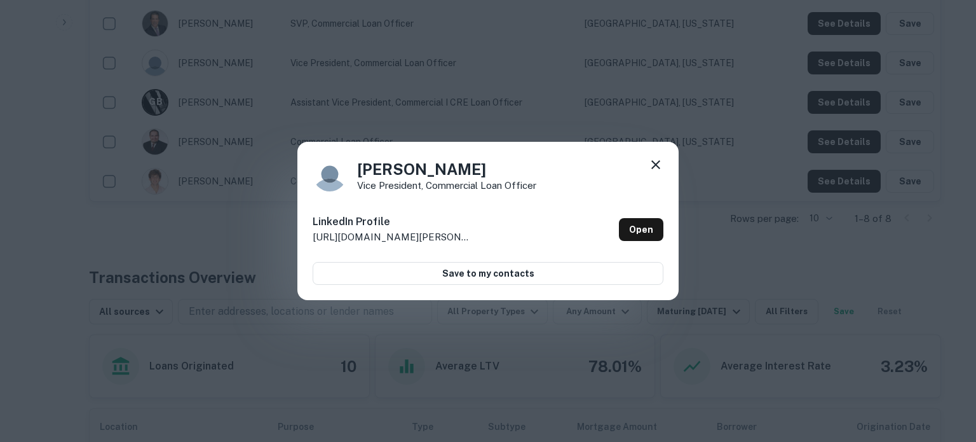
click at [658, 168] on icon at bounding box center [655, 164] width 15 height 15
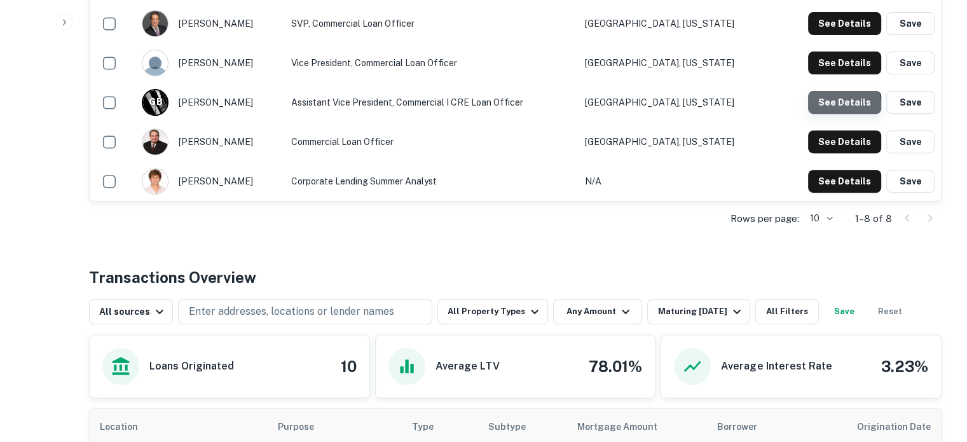
click at [844, 104] on button "See Details" at bounding box center [844, 102] width 73 height 23
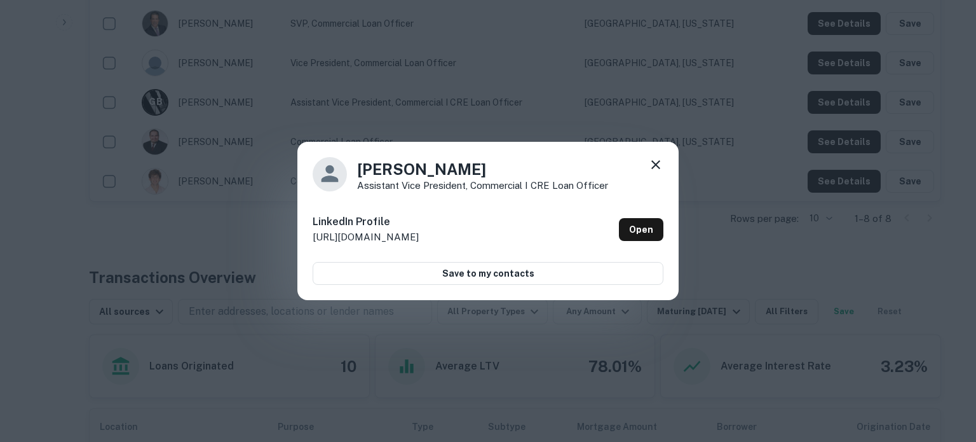
click at [660, 166] on icon at bounding box center [655, 164] width 15 height 15
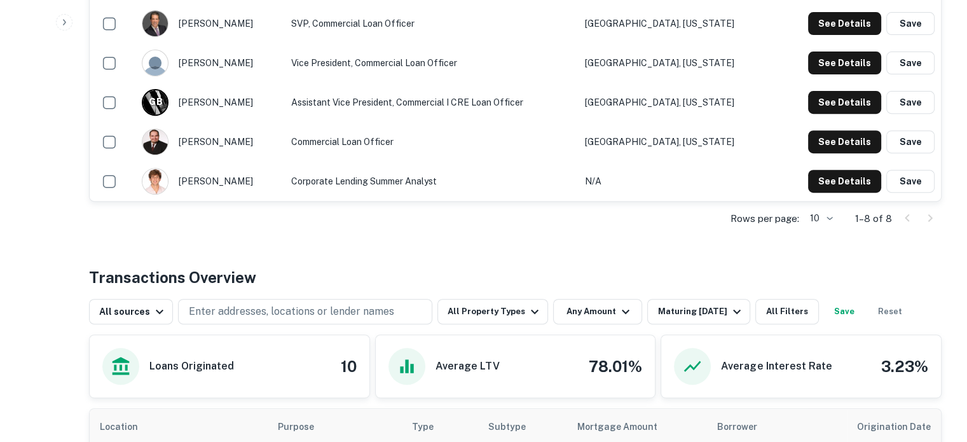
click at [852, 153] on td "See Details Save" at bounding box center [857, 141] width 167 height 39
click at [852, 137] on button "See Details" at bounding box center [844, 141] width 73 height 23
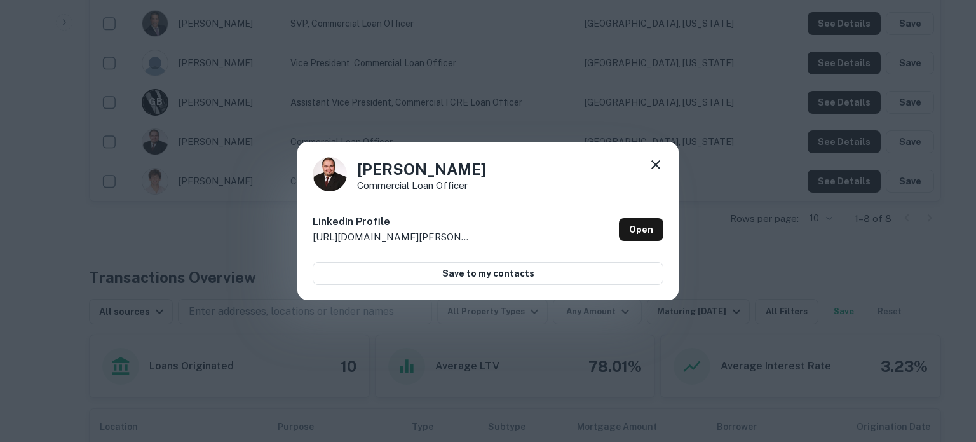
click at [655, 164] on icon at bounding box center [656, 164] width 9 height 9
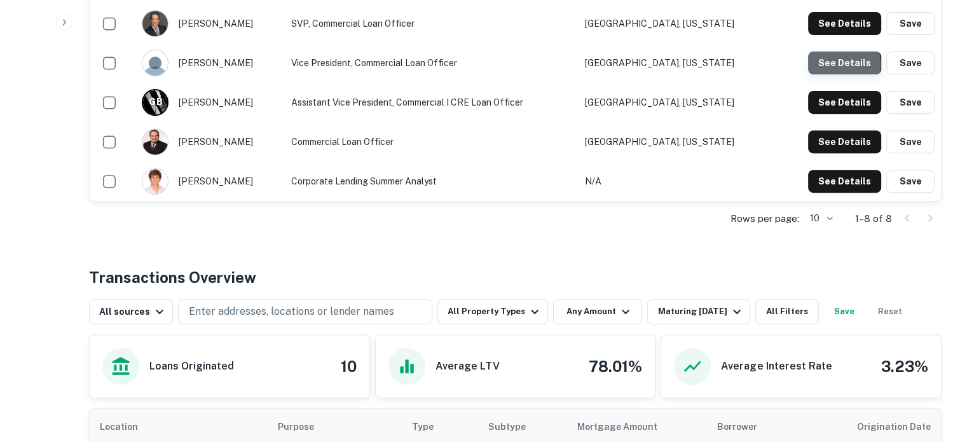
click at [834, 64] on button "See Details" at bounding box center [844, 62] width 73 height 23
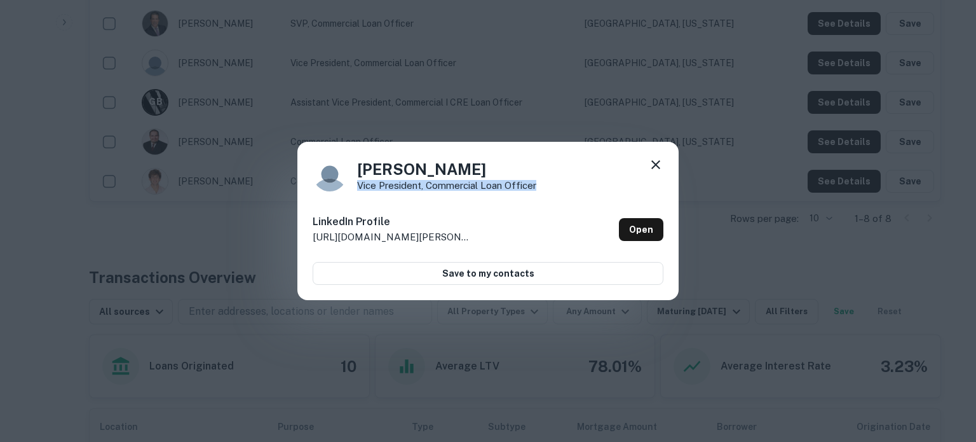
drag, startPoint x: 357, startPoint y: 188, endPoint x: 552, endPoint y: 186, distance: 195.8
click at [552, 186] on div "Sparks Brian Vice President, Commercial Loan Officer" at bounding box center [488, 174] width 351 height 34
drag, startPoint x: 361, startPoint y: 172, endPoint x: 463, endPoint y: 171, distance: 101.7
click at [463, 171] on h4 "Sparks Brian" at bounding box center [446, 169] width 179 height 23
click at [656, 165] on icon at bounding box center [656, 164] width 9 height 9
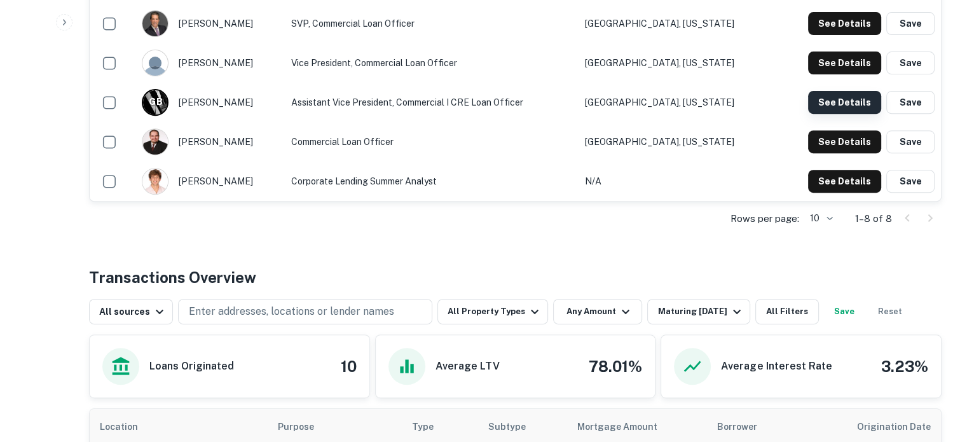
click at [849, 106] on button "See Details" at bounding box center [844, 102] width 73 height 23
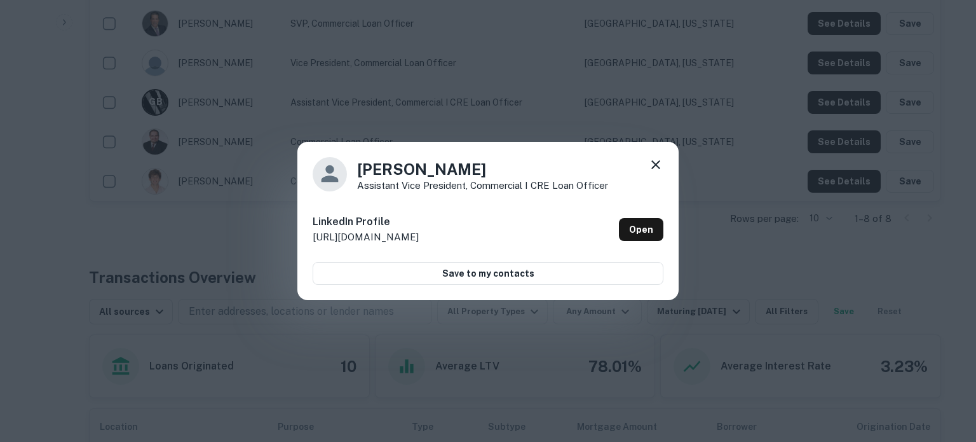
drag, startPoint x: 413, startPoint y: 168, endPoint x: 476, endPoint y: 167, distance: 62.9
click at [476, 167] on h4 "Gabriela Bolado" at bounding box center [482, 169] width 251 height 23
drag, startPoint x: 355, startPoint y: 188, endPoint x: 604, endPoint y: 184, distance: 249.2
click at [604, 184] on div "Gabriela Bolado Assistant Vice President, Commercial I CRE Loan Officer" at bounding box center [488, 174] width 351 height 34
click at [656, 168] on icon at bounding box center [655, 164] width 15 height 15
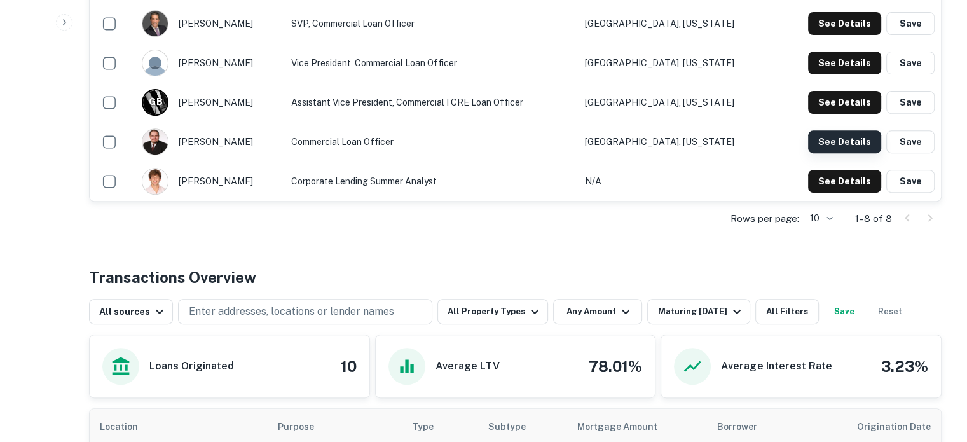
click at [837, 132] on button "See Details" at bounding box center [844, 141] width 73 height 23
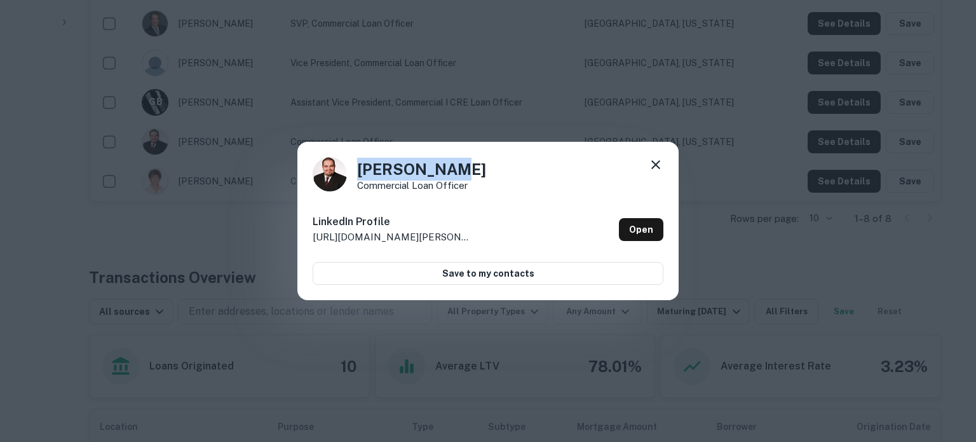
drag, startPoint x: 358, startPoint y: 170, endPoint x: 483, endPoint y: 163, distance: 125.5
click at [483, 163] on div "Jorge Garza Commercial Loan Officer" at bounding box center [488, 174] width 351 height 34
drag, startPoint x: 357, startPoint y: 186, endPoint x: 496, endPoint y: 185, distance: 139.2
click at [496, 185] on div "Jorge Garza Commercial Loan Officer" at bounding box center [488, 174] width 351 height 34
click at [661, 162] on icon at bounding box center [655, 164] width 15 height 15
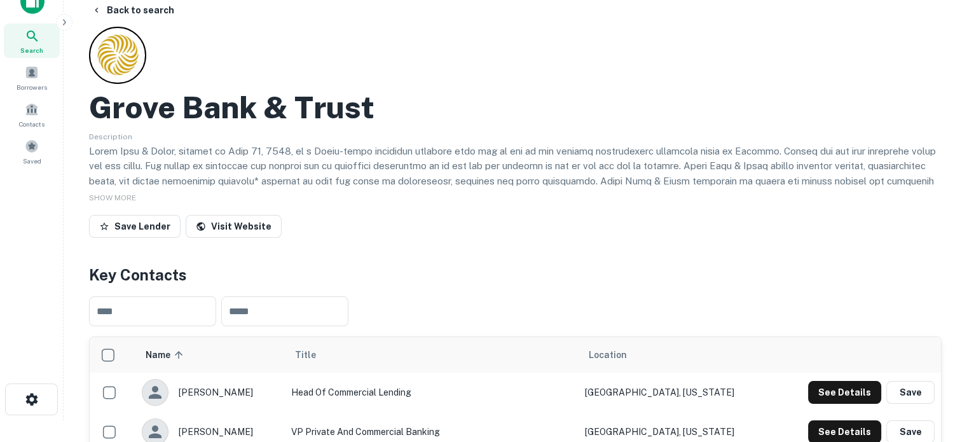
scroll to position [0, 0]
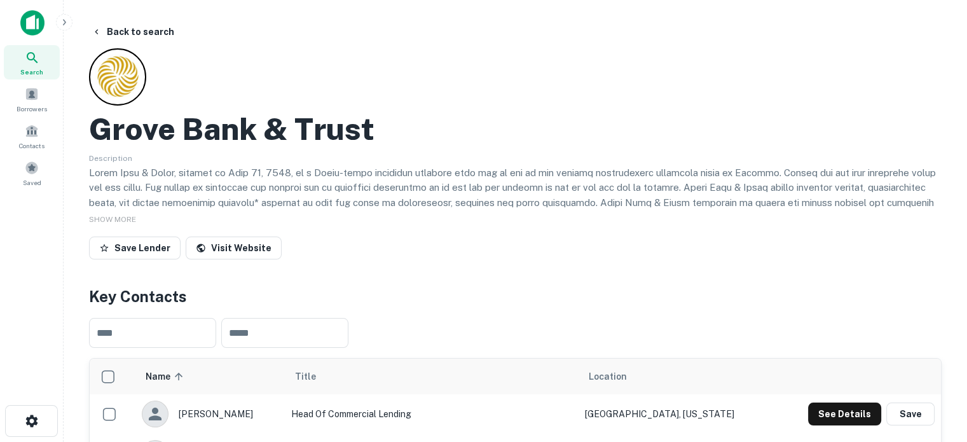
click at [41, 67] on span "Search" at bounding box center [31, 72] width 23 height 10
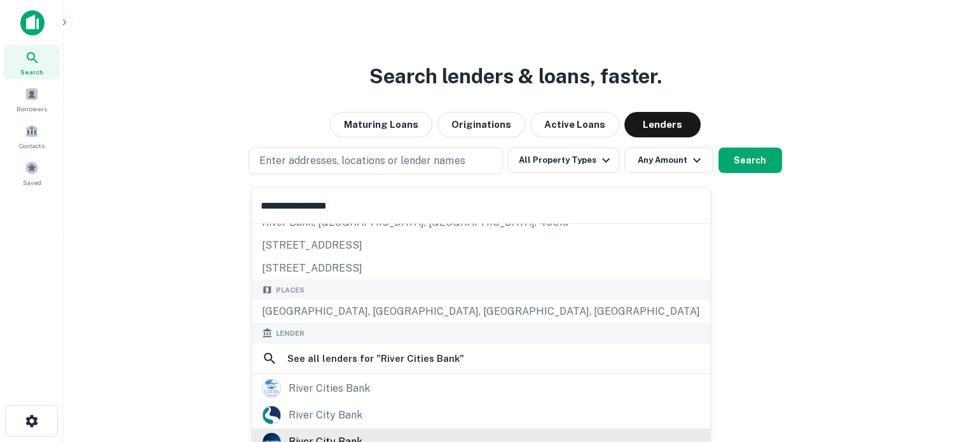
scroll to position [64, 0]
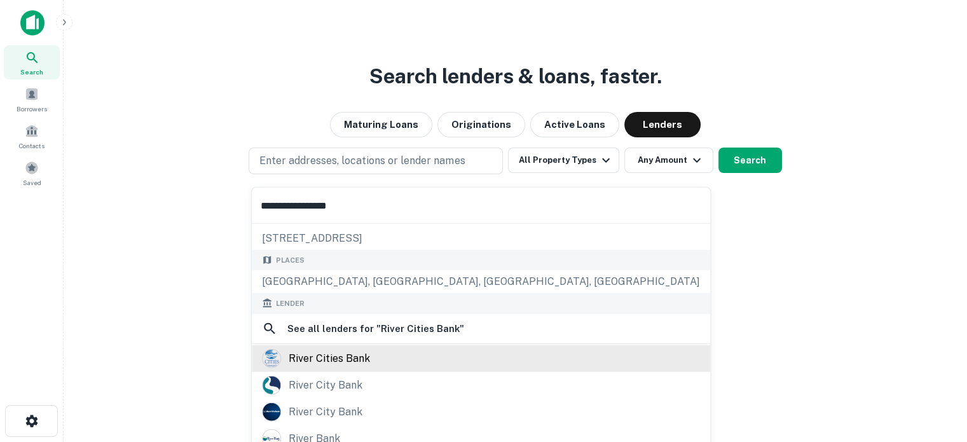
type input "**********"
click at [359, 348] on div "river cities bank" at bounding box center [329, 357] width 81 height 19
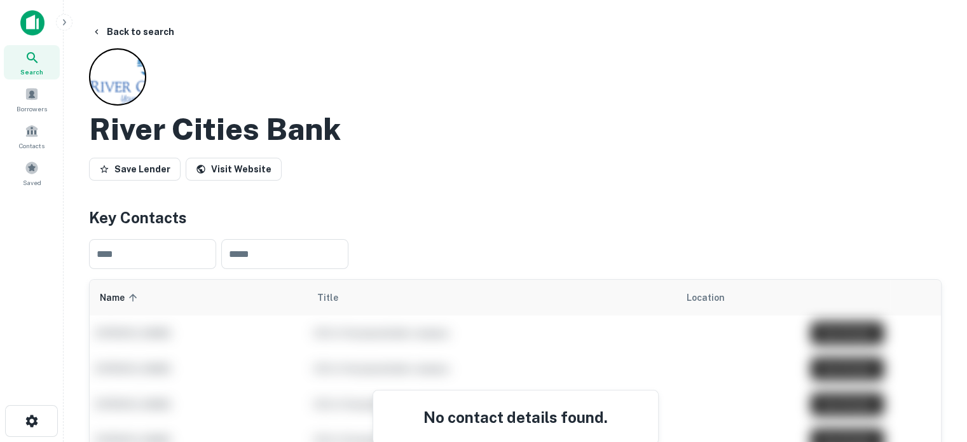
click at [37, 55] on icon at bounding box center [32, 57] width 15 height 15
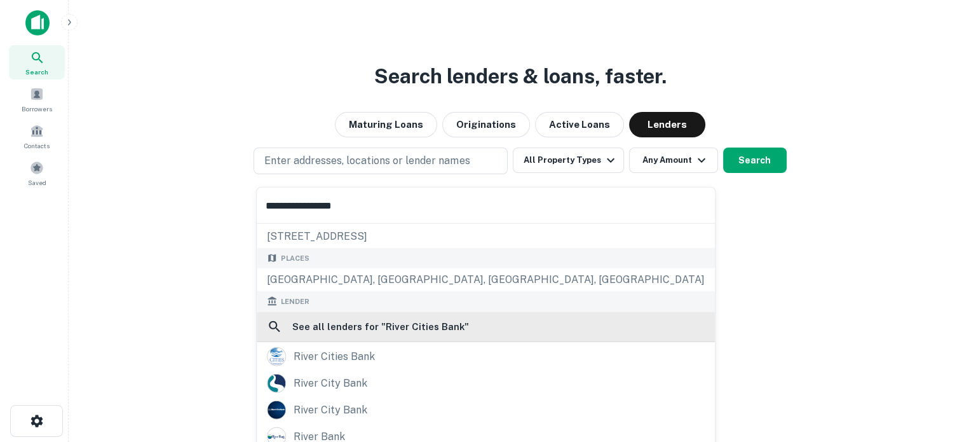
scroll to position [127, 0]
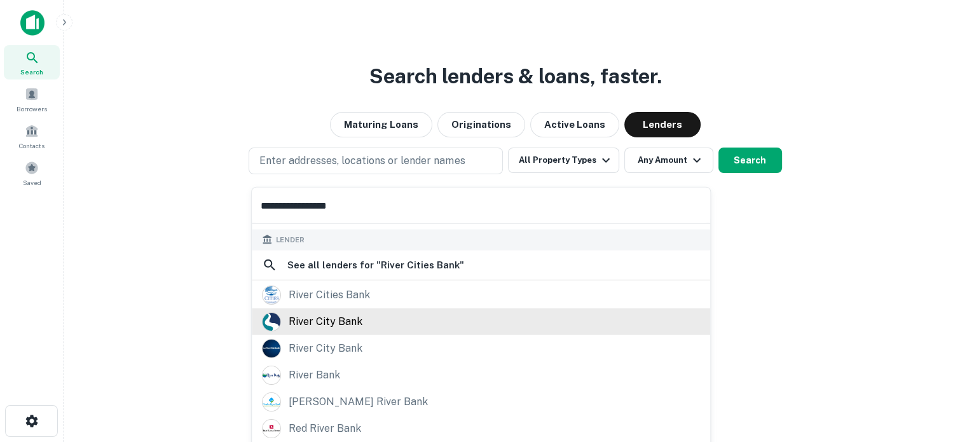
type input "**********"
click at [385, 318] on div "river city bank" at bounding box center [481, 320] width 438 height 19
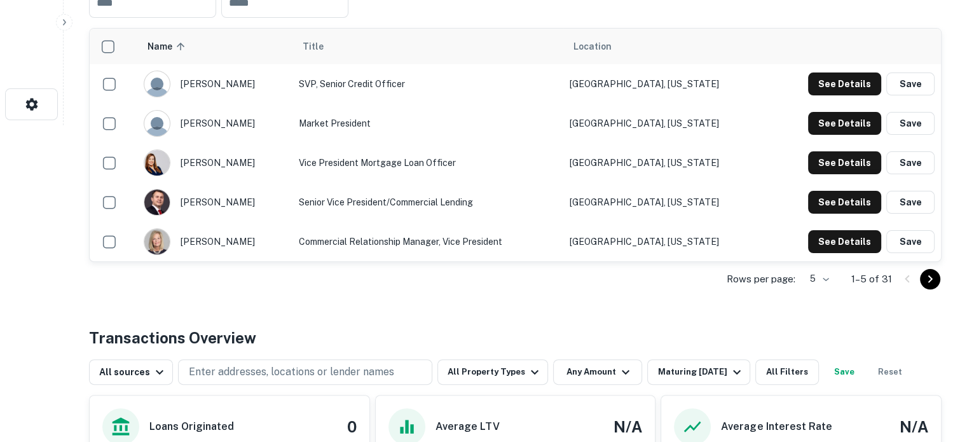
scroll to position [318, 0]
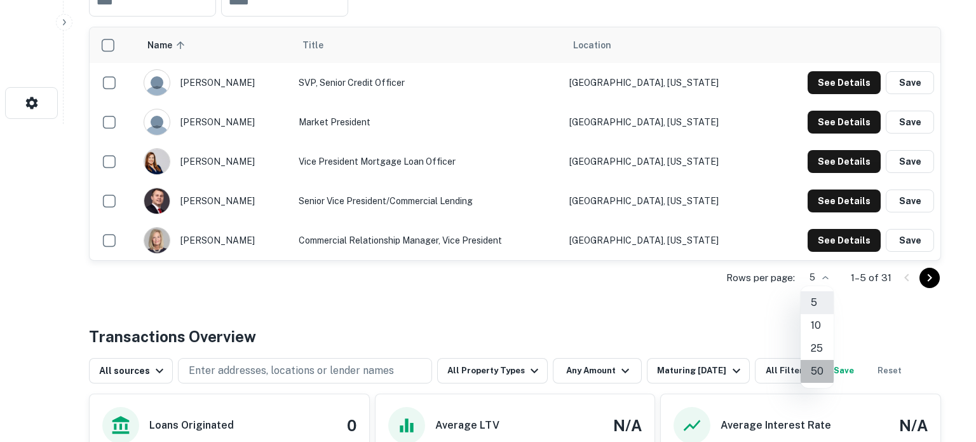
click at [819, 366] on li "50" at bounding box center [817, 371] width 33 height 23
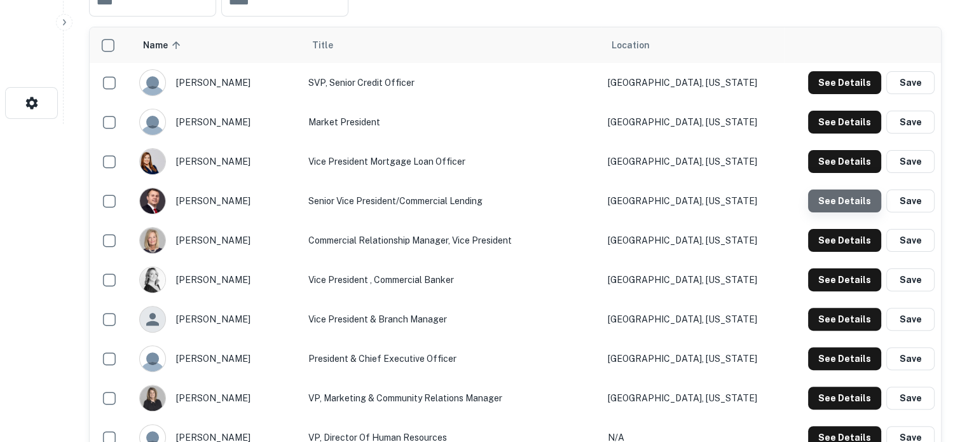
click at [840, 207] on button "See Details" at bounding box center [844, 200] width 73 height 23
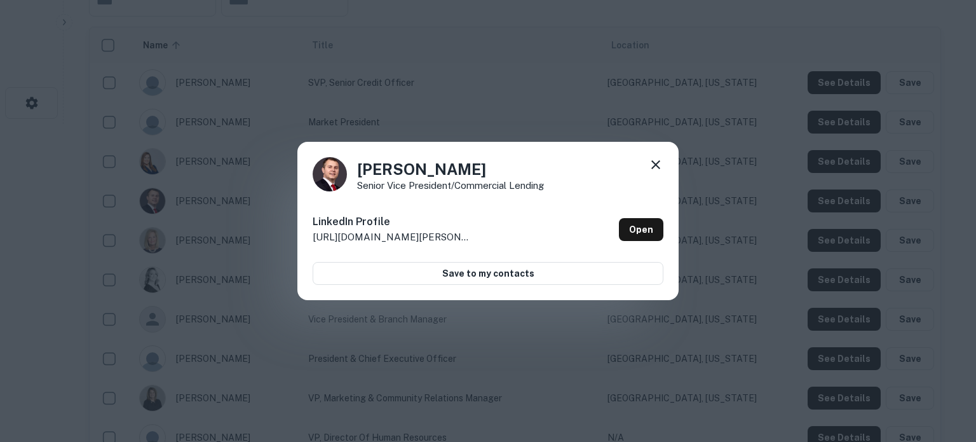
click at [661, 162] on icon at bounding box center [655, 164] width 15 height 15
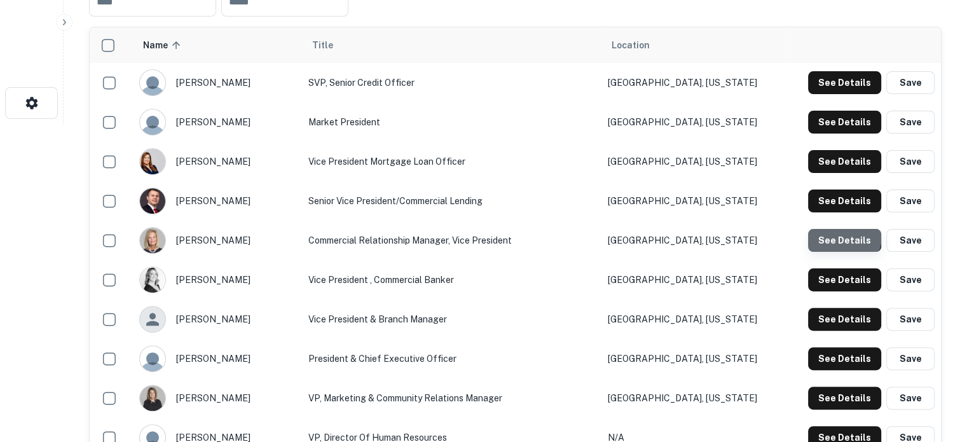
click at [837, 234] on button "See Details" at bounding box center [844, 240] width 73 height 23
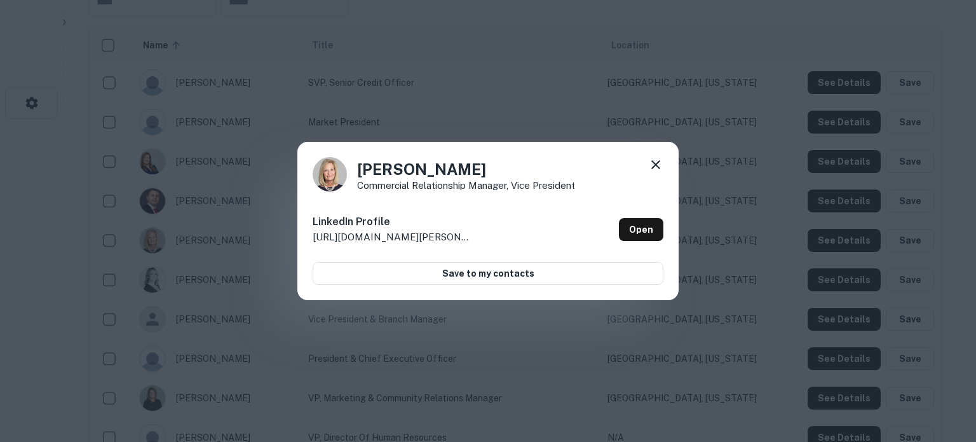
click at [654, 168] on icon at bounding box center [655, 164] width 15 height 15
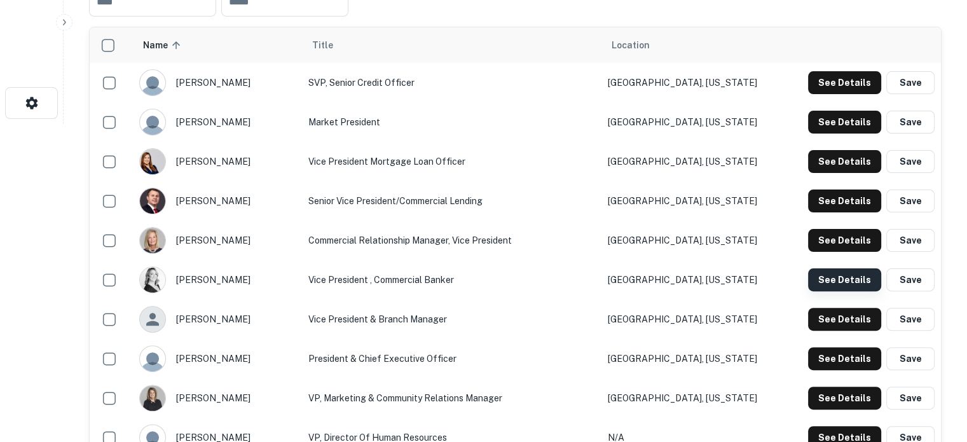
click at [842, 281] on button "See Details" at bounding box center [844, 279] width 73 height 23
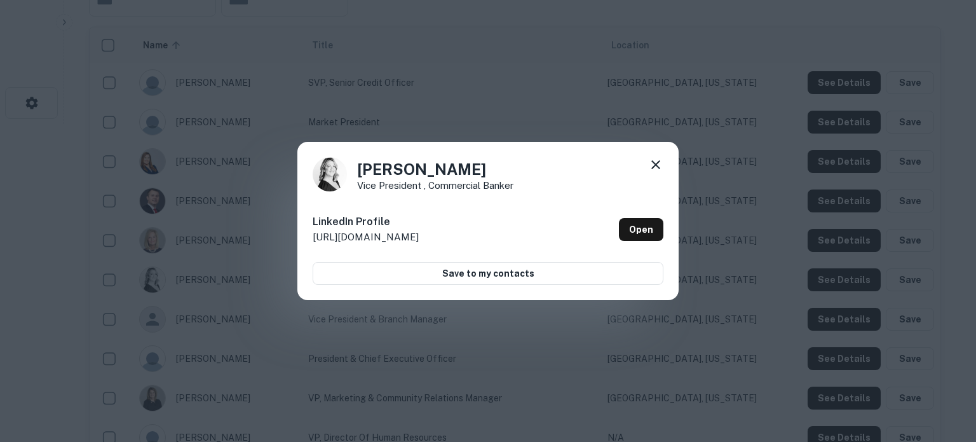
click at [651, 160] on icon at bounding box center [655, 164] width 15 height 15
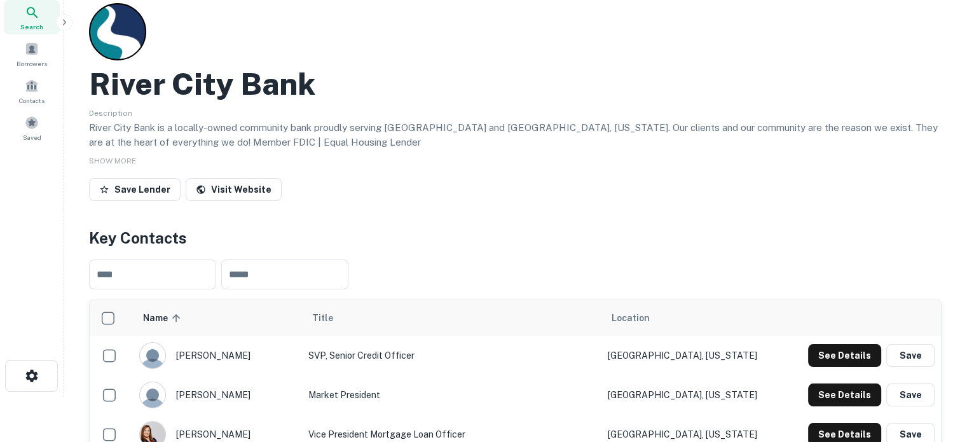
scroll to position [0, 0]
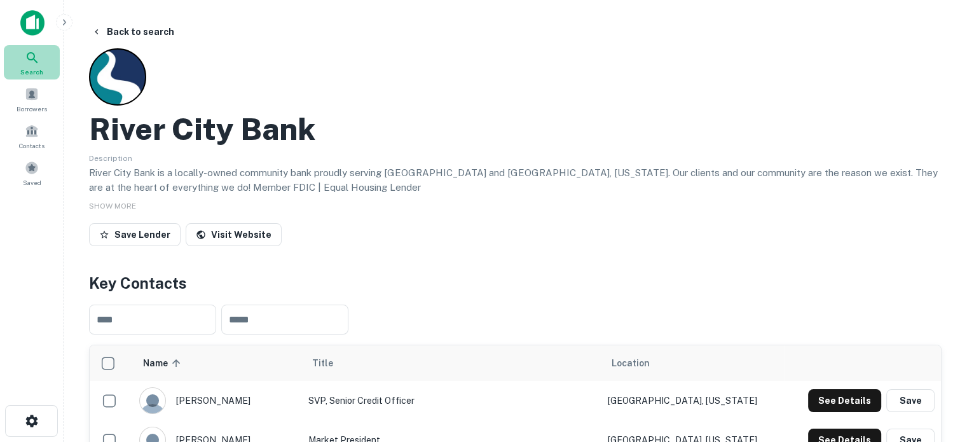
click at [48, 60] on div "Search" at bounding box center [32, 62] width 56 height 34
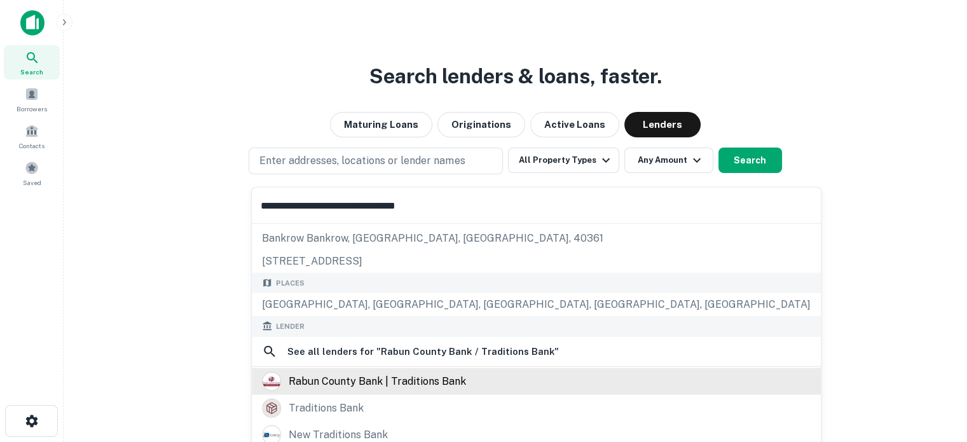
scroll to position [64, 0]
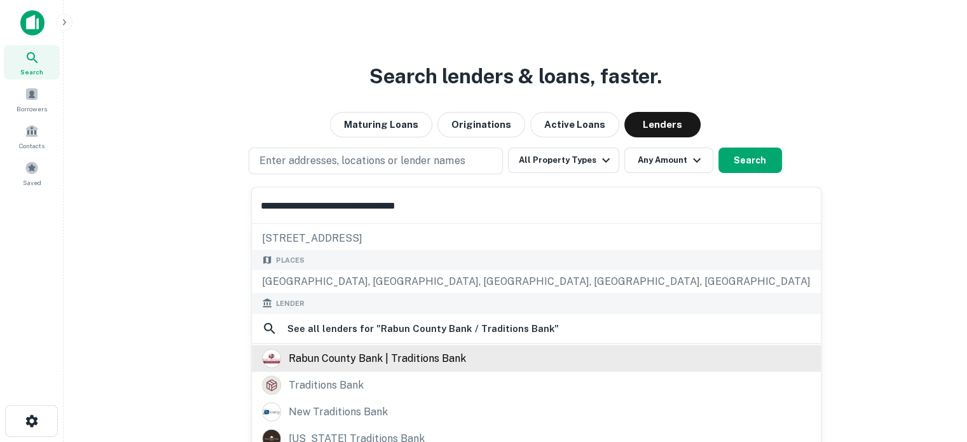
type input "**********"
click at [418, 357] on div "rabun county bank | traditions bank" at bounding box center [377, 357] width 177 height 19
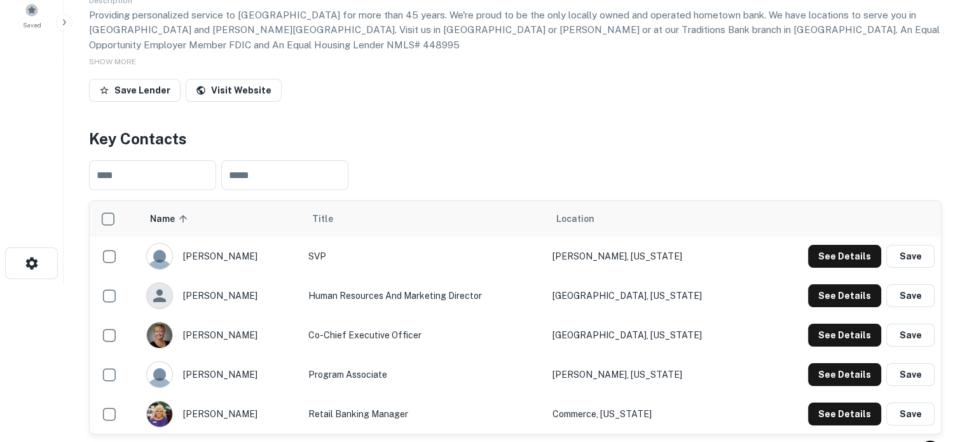
scroll to position [191, 0]
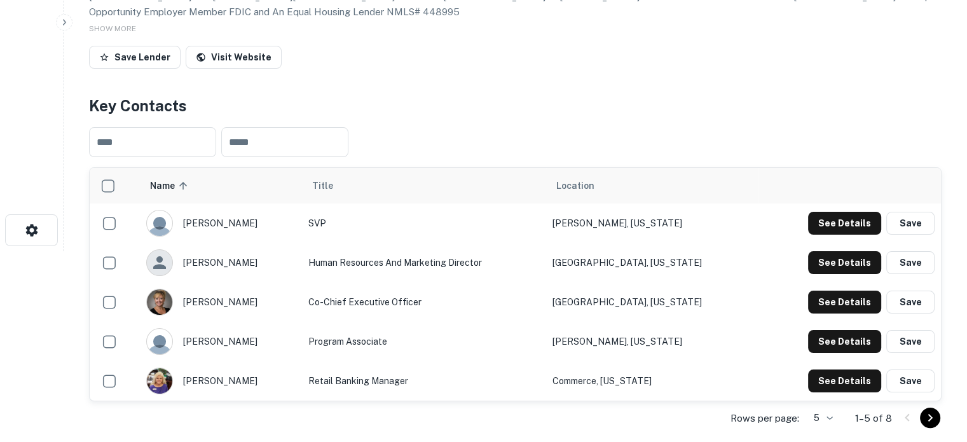
click at [818, 251] on body "Search Borrowers Contacts Saved Back to search Rabun County Bank | Traditions B…" at bounding box center [483, 30] width 967 height 442
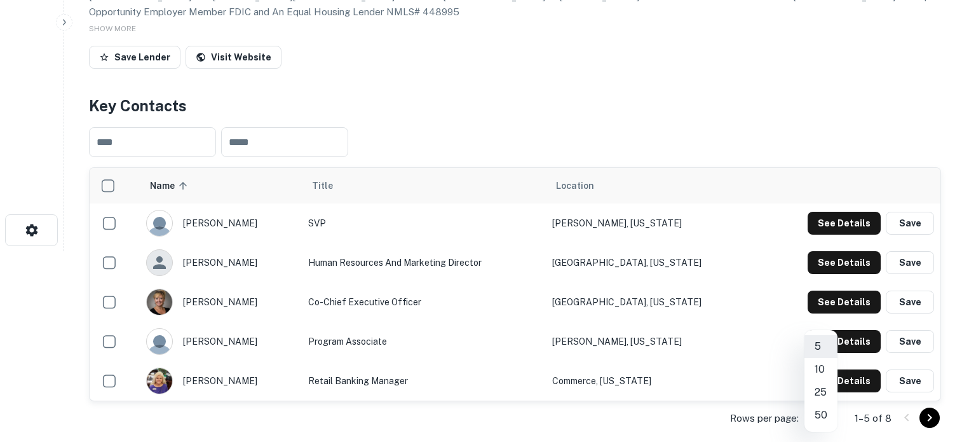
click at [821, 411] on li "50" at bounding box center [821, 415] width 33 height 23
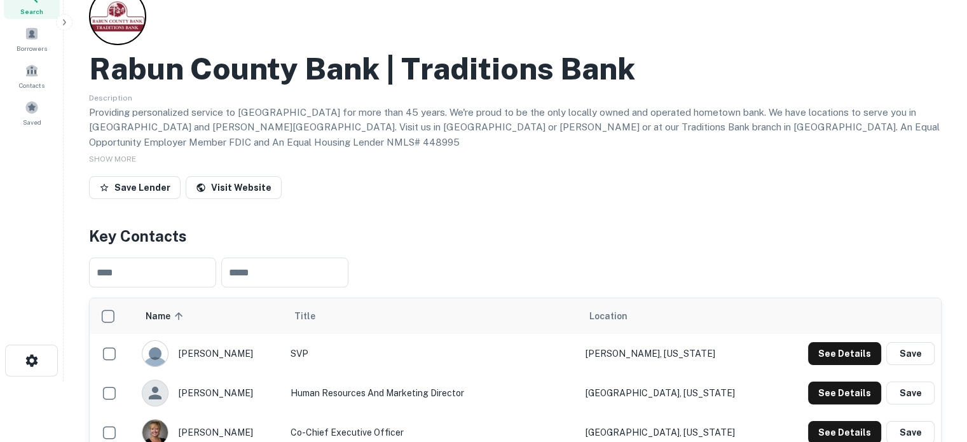
scroll to position [0, 0]
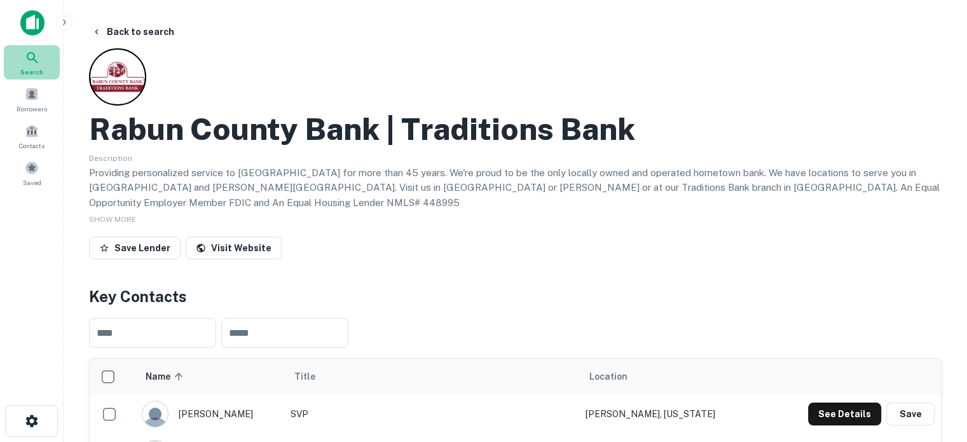
click at [36, 65] on icon at bounding box center [32, 57] width 15 height 15
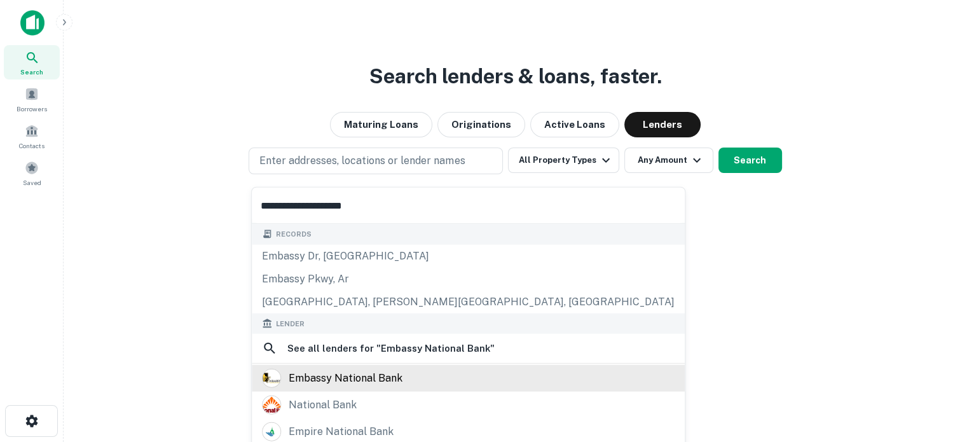
type input "**********"
click at [360, 381] on div "embassy national bank" at bounding box center [346, 378] width 114 height 19
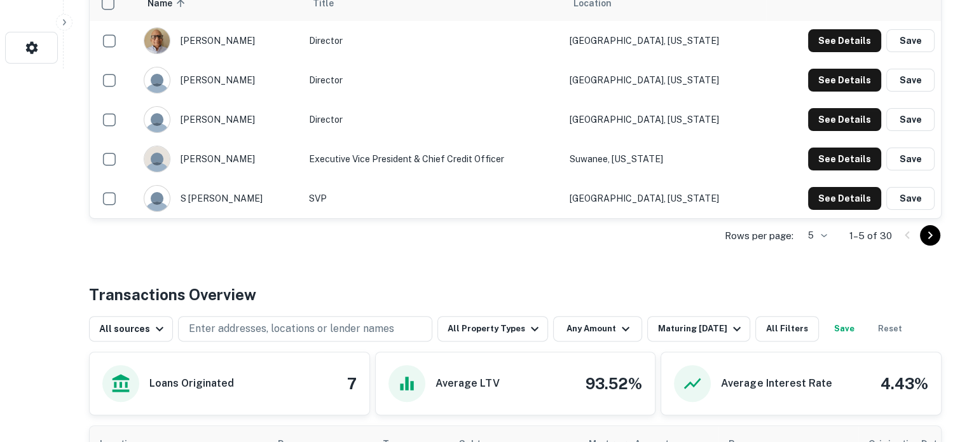
scroll to position [381, 0]
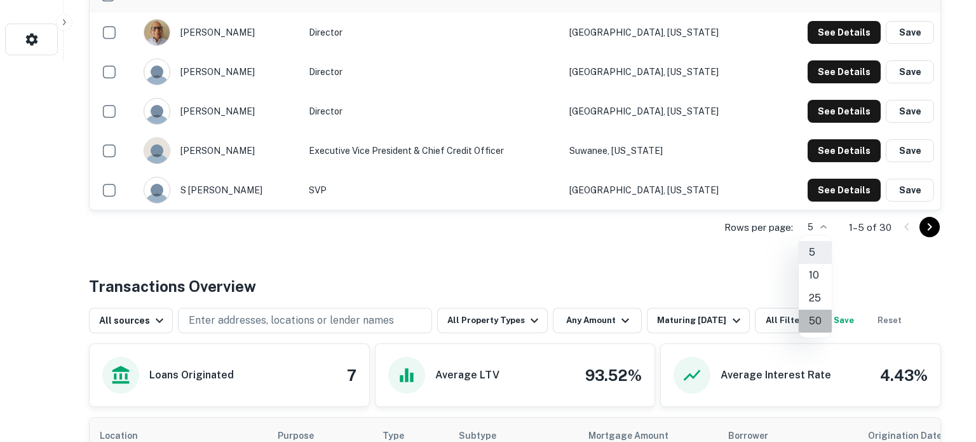
click at [816, 317] on li "50" at bounding box center [815, 321] width 33 height 23
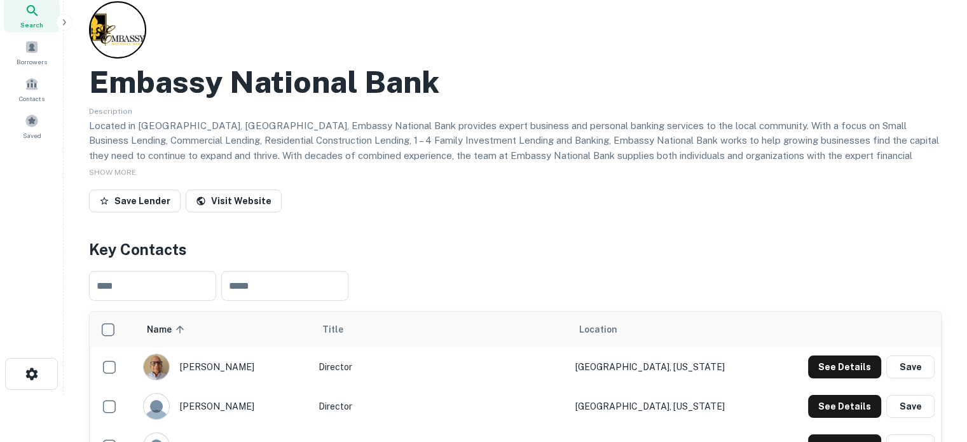
scroll to position [0, 0]
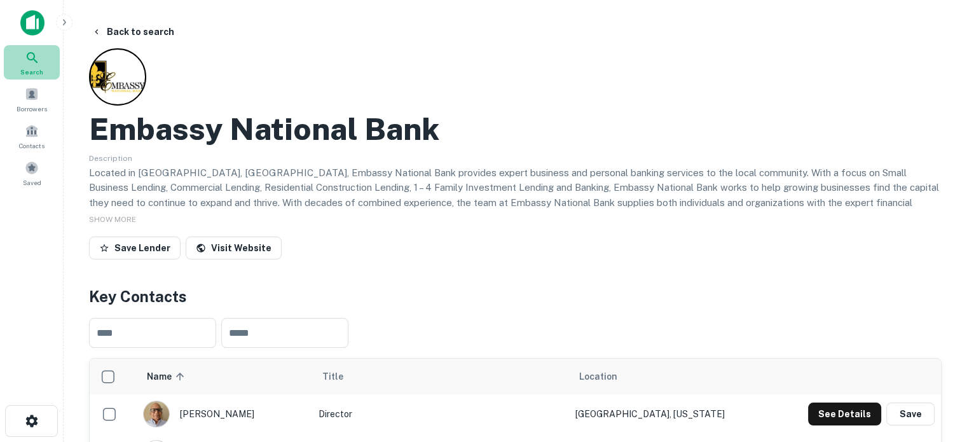
click at [47, 68] on div "Search" at bounding box center [32, 62] width 56 height 34
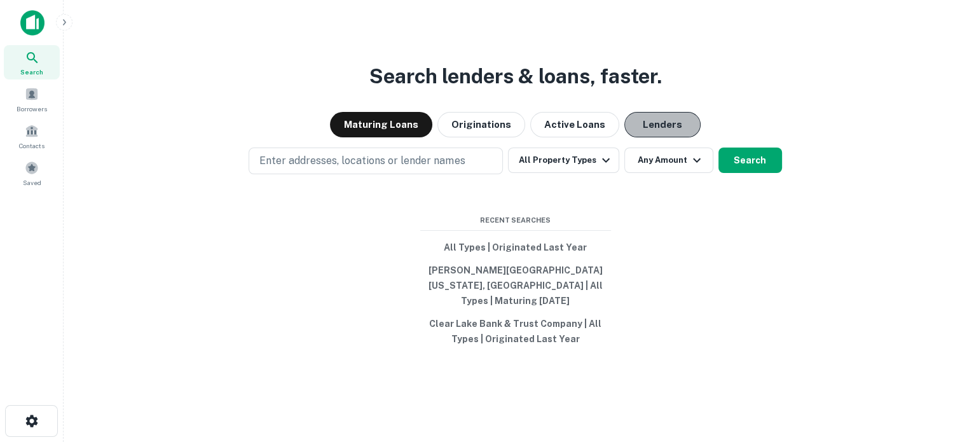
click at [652, 137] on button "Lenders" at bounding box center [662, 124] width 76 height 25
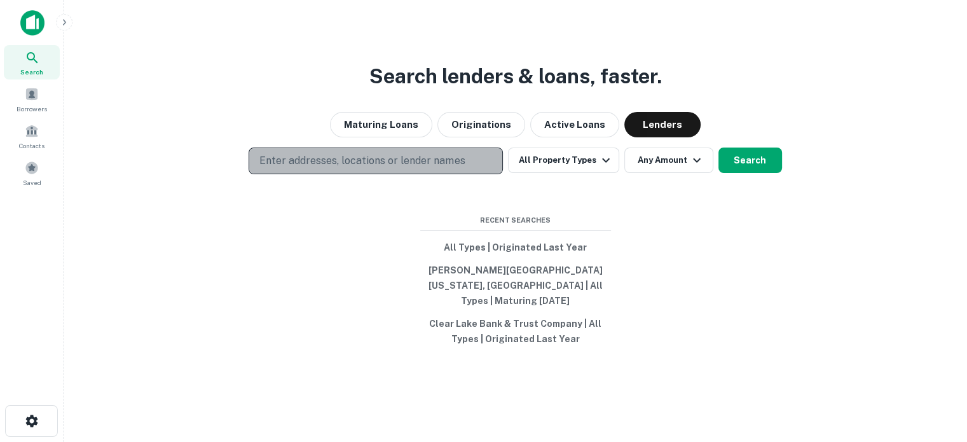
click at [397, 168] on p "Enter addresses, locations or lender names" at bounding box center [361, 160] width 205 height 15
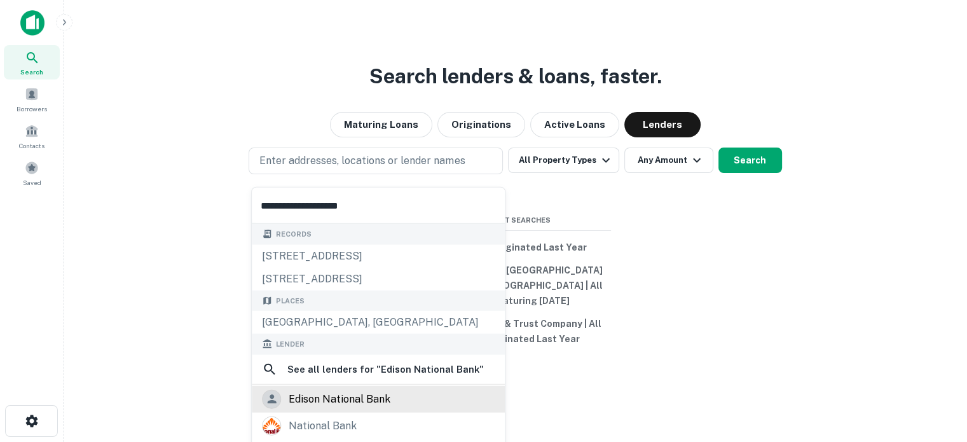
type input "**********"
click at [325, 399] on div "edison national bank" at bounding box center [340, 398] width 102 height 19
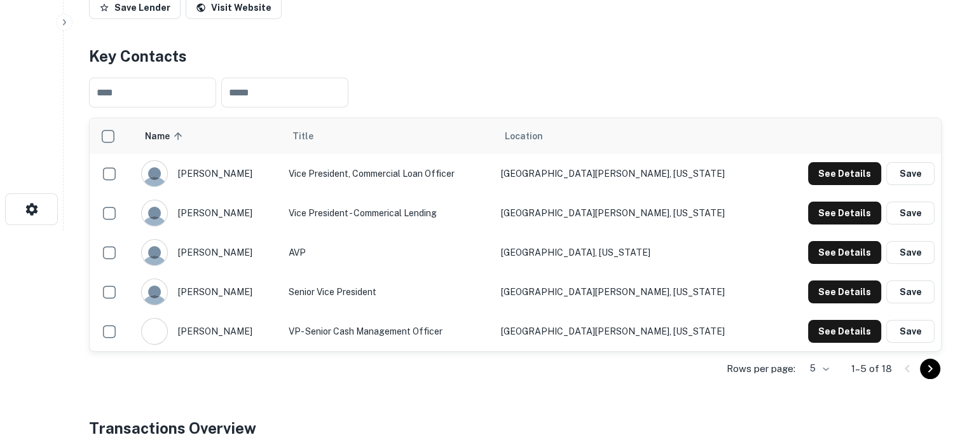
scroll to position [318, 0]
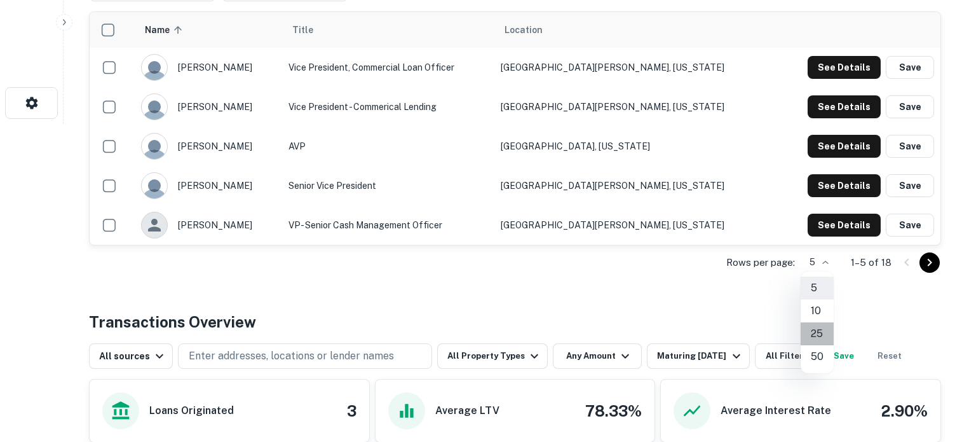
click at [813, 330] on li "25" at bounding box center [817, 333] width 33 height 23
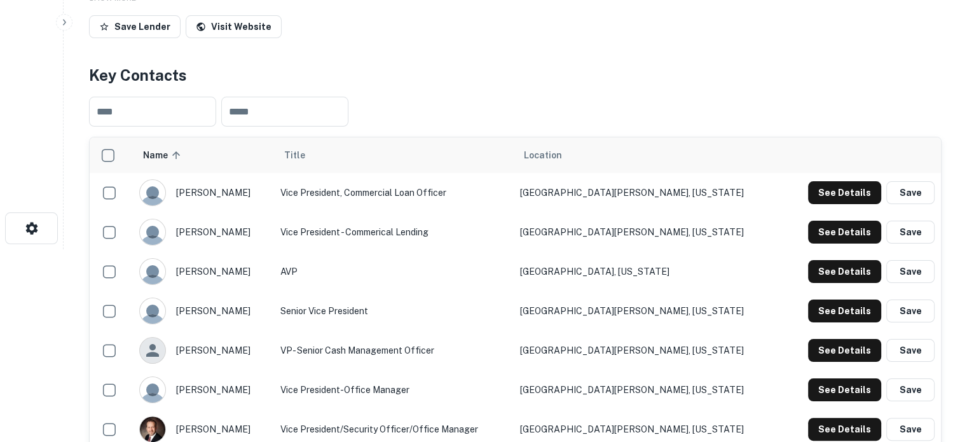
scroll to position [191, 0]
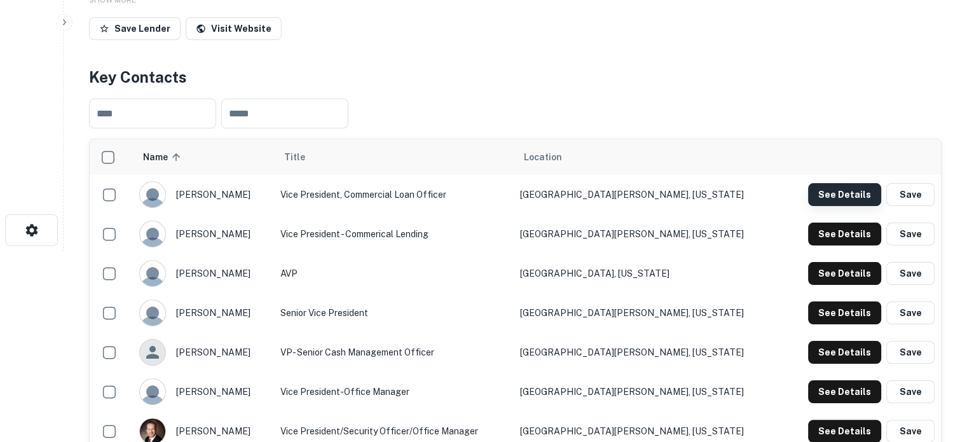
click at [816, 196] on button "See Details" at bounding box center [844, 194] width 73 height 23
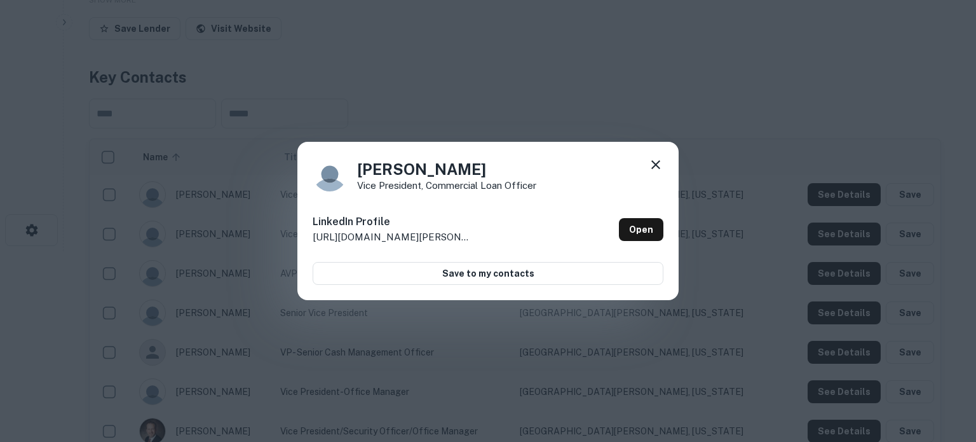
click at [657, 164] on icon at bounding box center [655, 164] width 15 height 15
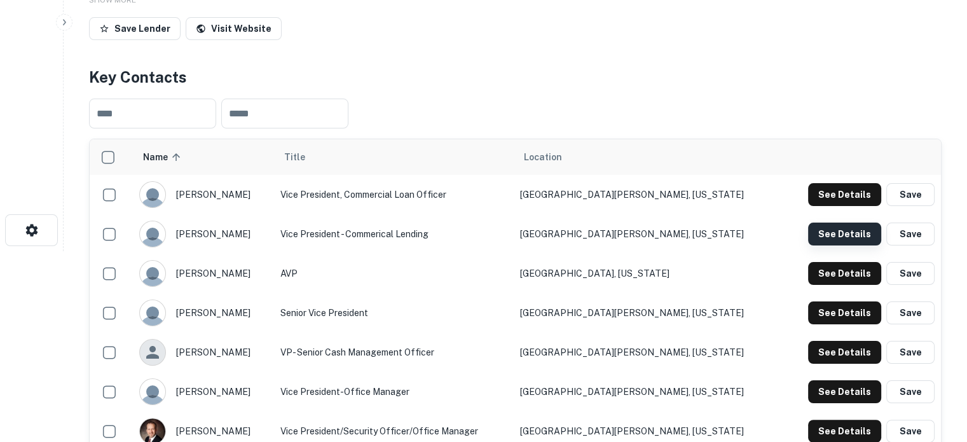
click at [827, 228] on button "See Details" at bounding box center [844, 233] width 73 height 23
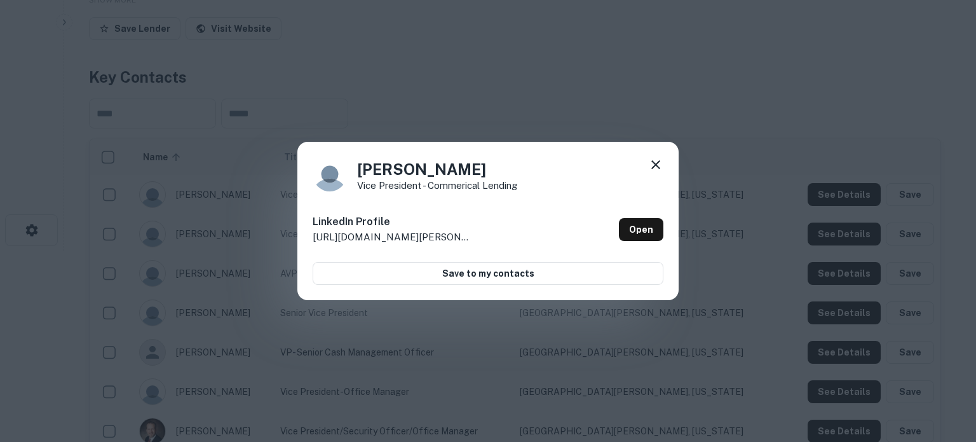
click at [659, 162] on icon at bounding box center [655, 164] width 15 height 15
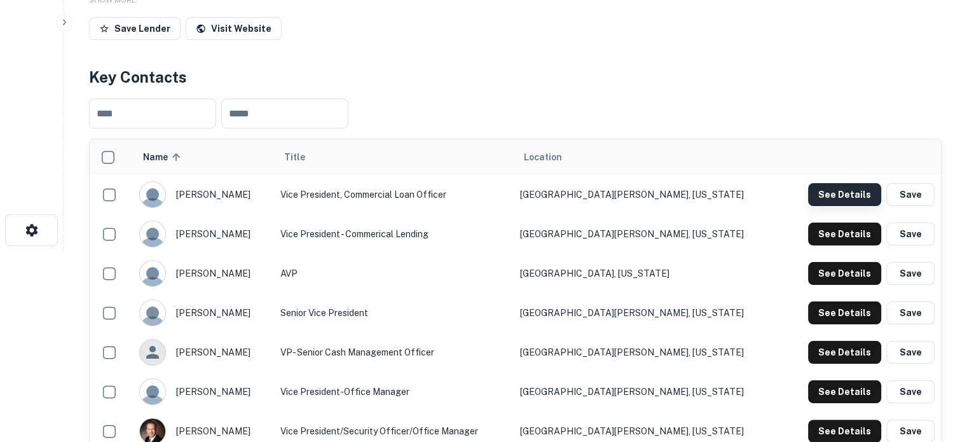
click at [868, 193] on button "See Details" at bounding box center [844, 194] width 73 height 23
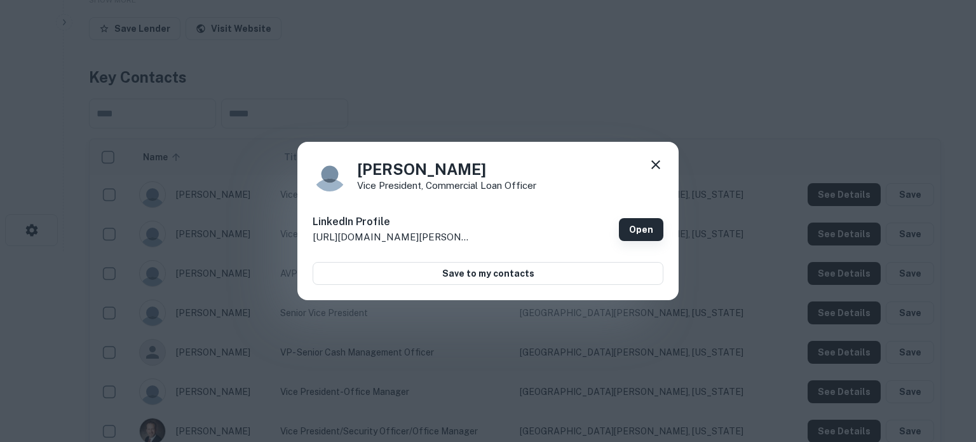
click at [659, 228] on link "Open" at bounding box center [641, 229] width 44 height 23
drag, startPoint x: 359, startPoint y: 167, endPoint x: 505, endPoint y: 165, distance: 146.2
click at [505, 165] on h4 "[PERSON_NAME]" at bounding box center [446, 169] width 179 height 23
copy h4 "[PERSON_NAME]"
drag, startPoint x: 353, startPoint y: 182, endPoint x: 539, endPoint y: 186, distance: 186.3
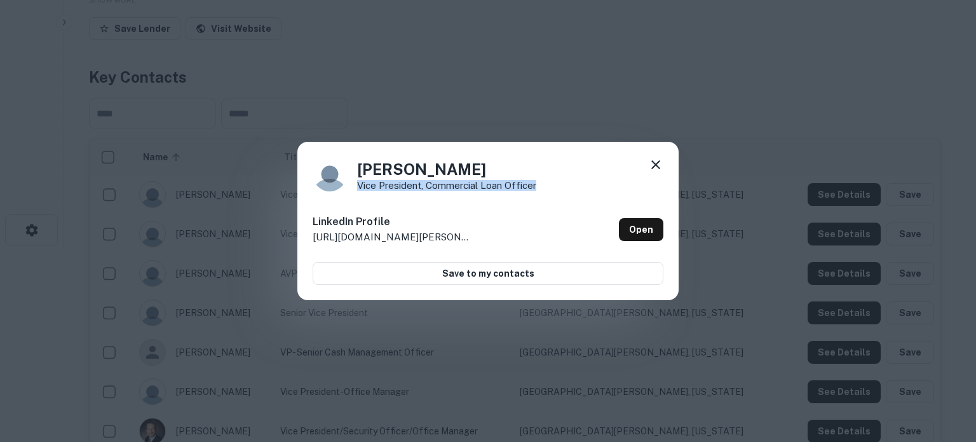
click at [539, 186] on div "[PERSON_NAME] Vice President, Commercial Loan Officer" at bounding box center [488, 174] width 351 height 34
copy p "Vice President, Commercial Loan Officer"
click at [653, 165] on icon at bounding box center [655, 164] width 15 height 15
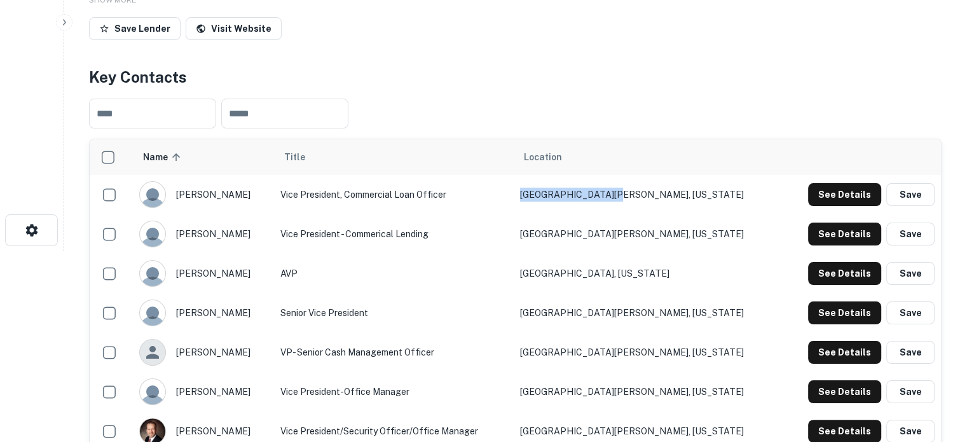
drag, startPoint x: 720, startPoint y: 200, endPoint x: 620, endPoint y: 198, distance: 99.2
click at [620, 198] on td "[GEOGRAPHIC_DATA][PERSON_NAME], [US_STATE]" at bounding box center [648, 194] width 269 height 39
copy td "[GEOGRAPHIC_DATA][PERSON_NAME], [US_STATE]"
click at [845, 241] on button "See Details" at bounding box center [844, 233] width 73 height 23
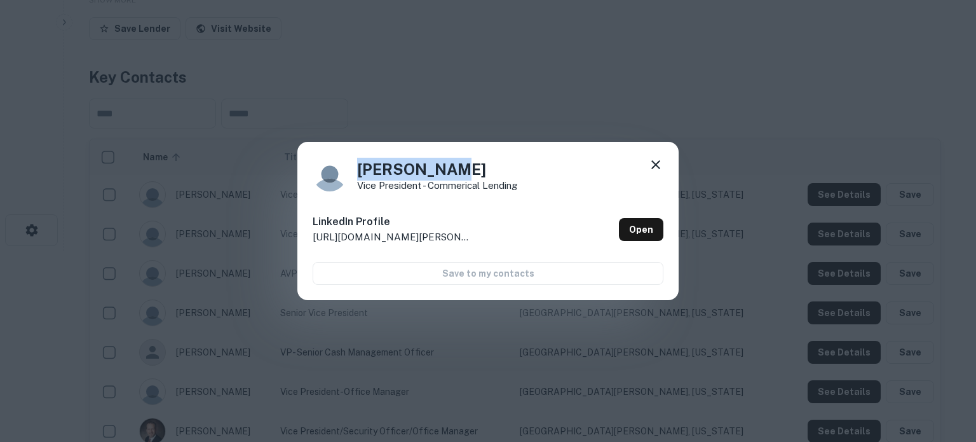
drag, startPoint x: 357, startPoint y: 171, endPoint x: 452, endPoint y: 169, distance: 95.4
click at [452, 169] on h4 "[PERSON_NAME]" at bounding box center [437, 169] width 160 height 23
copy h4 "[PERSON_NAME]"
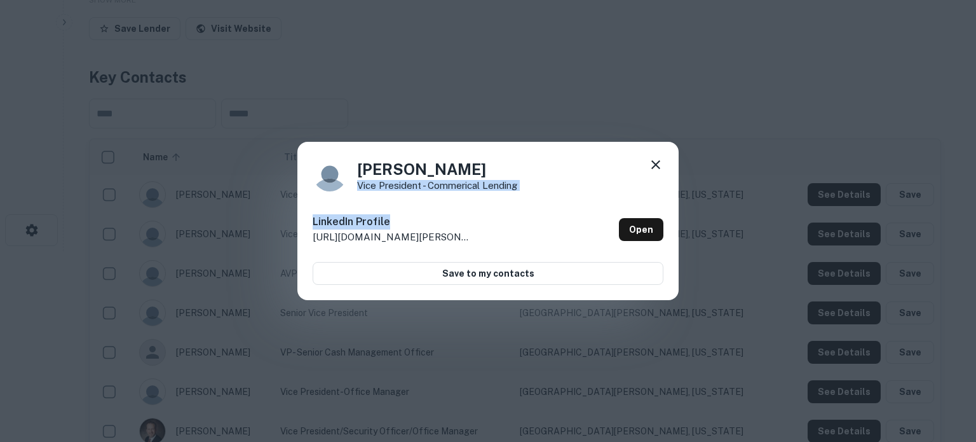
drag, startPoint x: 357, startPoint y: 185, endPoint x: 536, endPoint y: 193, distance: 178.8
click at [536, 193] on div "[PERSON_NAME] Vice President - Commerical Lending LinkedIn Profile [URL][DOMAIN…" at bounding box center [488, 221] width 381 height 159
click at [535, 192] on div "[PERSON_NAME] Vice President - Commerical Lending LinkedIn Profile [URL][DOMAIN…" at bounding box center [488, 221] width 381 height 159
click at [526, 190] on div "[PERSON_NAME] Vice President - Commerical Lending" at bounding box center [488, 174] width 351 height 34
drag, startPoint x: 359, startPoint y: 189, endPoint x: 524, endPoint y: 188, distance: 165.3
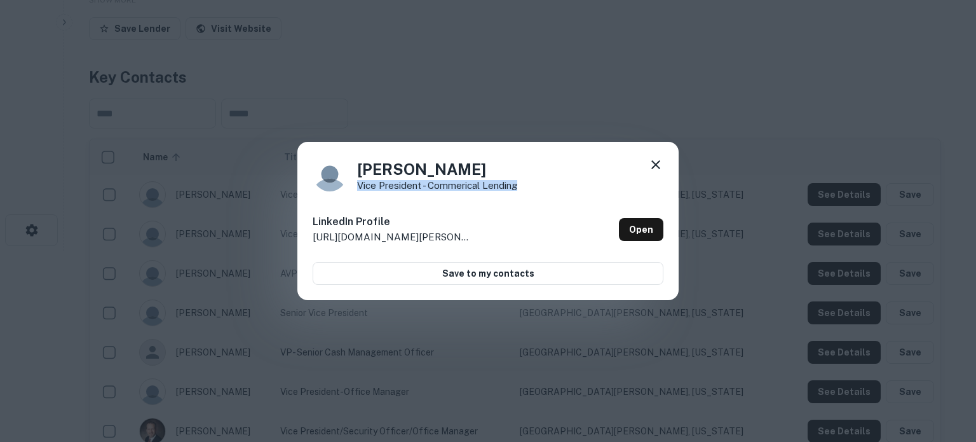
click at [524, 188] on div "[PERSON_NAME] Vice President - Commerical Lending" at bounding box center [488, 174] width 351 height 34
copy p "Vice President - Commerical Lending"
click at [657, 163] on icon at bounding box center [656, 164] width 9 height 9
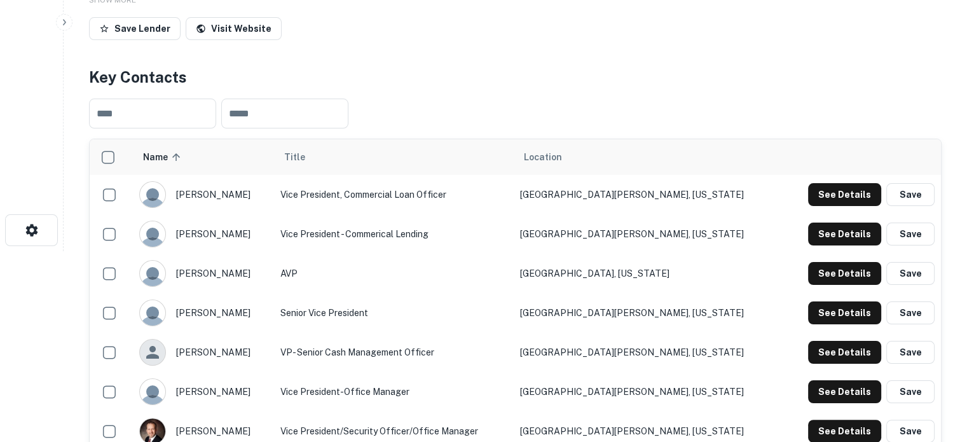
drag, startPoint x: 186, startPoint y: 233, endPoint x: 239, endPoint y: 232, distance: 53.4
click at [239, 232] on div "[PERSON_NAME]" at bounding box center [203, 234] width 128 height 27
click at [709, 236] on td "[GEOGRAPHIC_DATA][PERSON_NAME], [US_STATE]" at bounding box center [648, 233] width 269 height 39
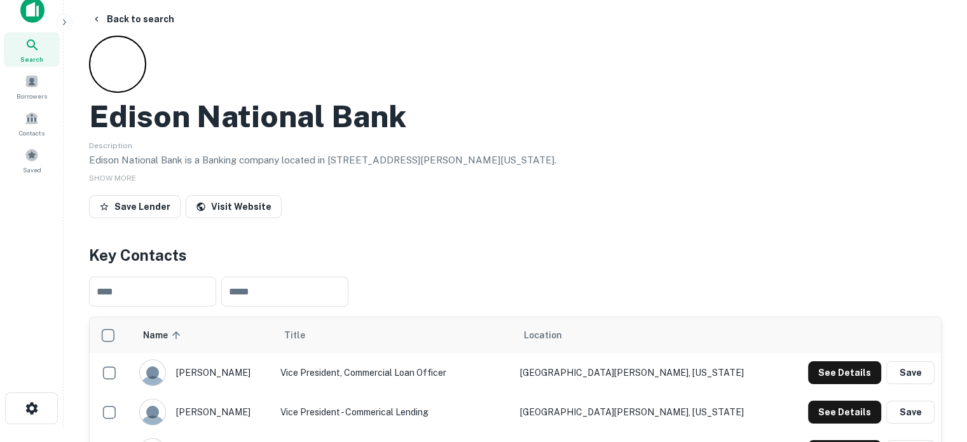
scroll to position [0, 0]
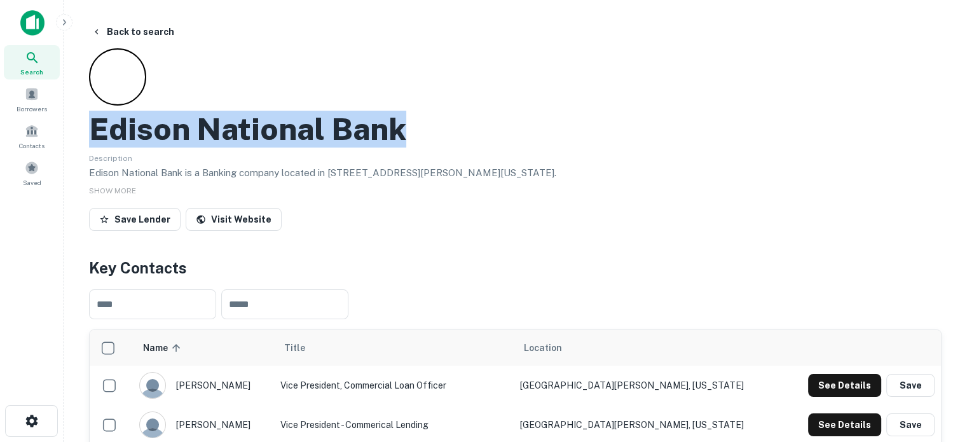
drag, startPoint x: 94, startPoint y: 126, endPoint x: 404, endPoint y: 116, distance: 309.7
click at [404, 116] on div "Edison National Bank" at bounding box center [515, 129] width 852 height 37
copy h2 "Edison National Bank"
click at [41, 57] on div "Search" at bounding box center [32, 62] width 56 height 34
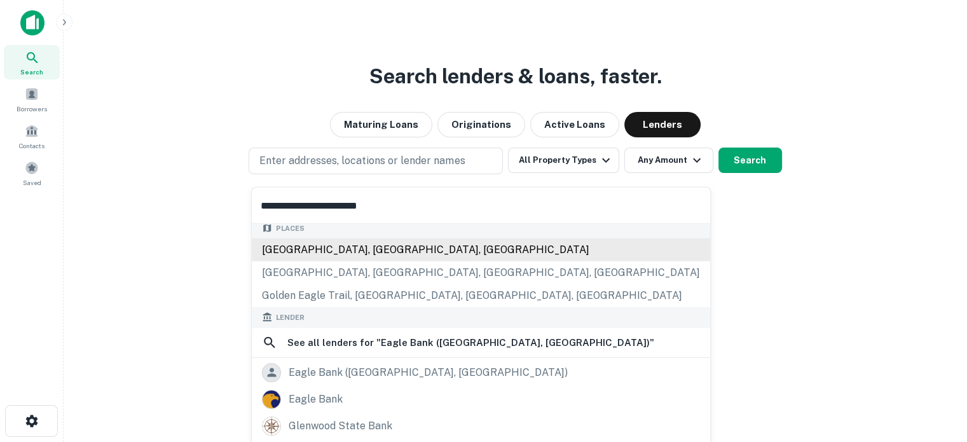
scroll to position [127, 0]
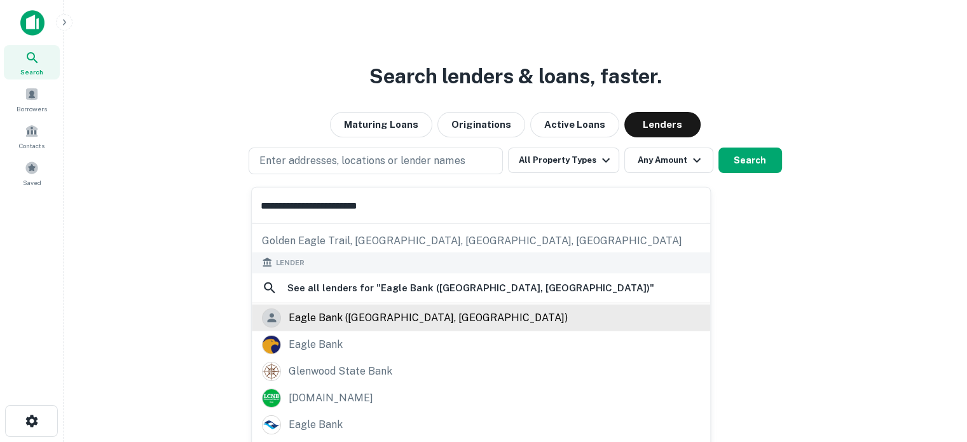
type input "**********"
click at [360, 317] on div "eagle bank ([GEOGRAPHIC_DATA], [GEOGRAPHIC_DATA])" at bounding box center [428, 317] width 279 height 19
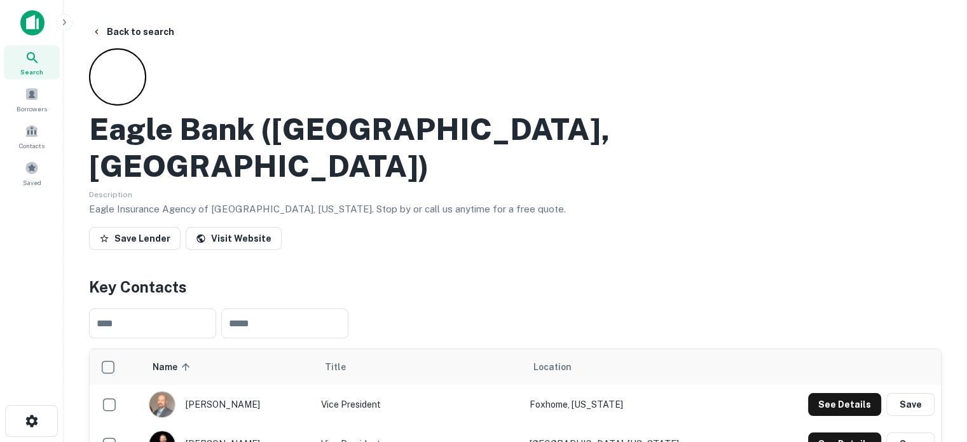
click at [43, 73] on div "Search" at bounding box center [32, 62] width 56 height 34
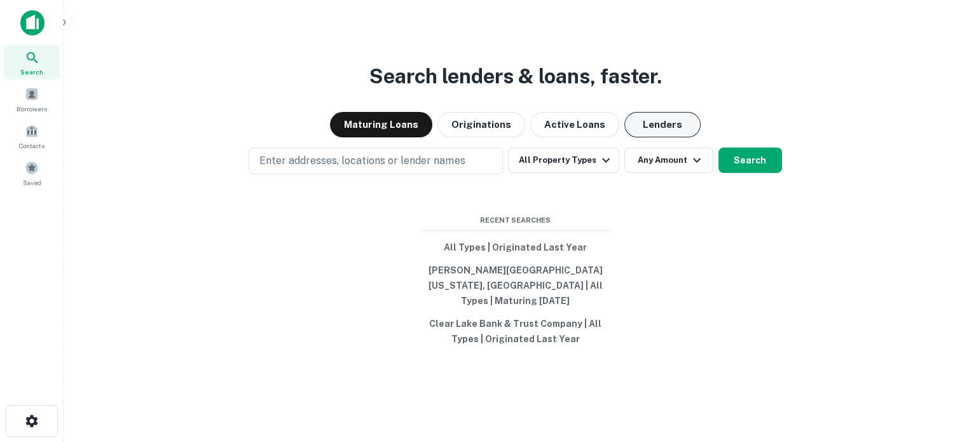
click at [667, 134] on button "Lenders" at bounding box center [662, 124] width 76 height 25
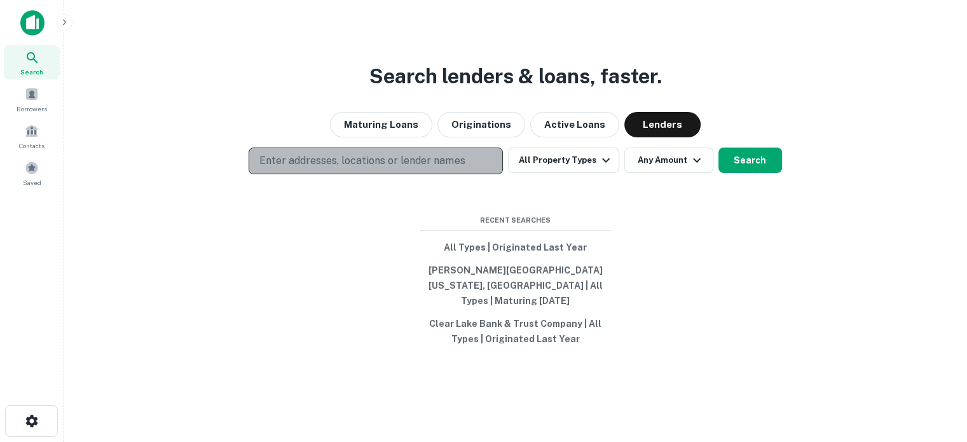
click at [467, 170] on button "Enter addresses, locations or lender names" at bounding box center [376, 160] width 254 height 27
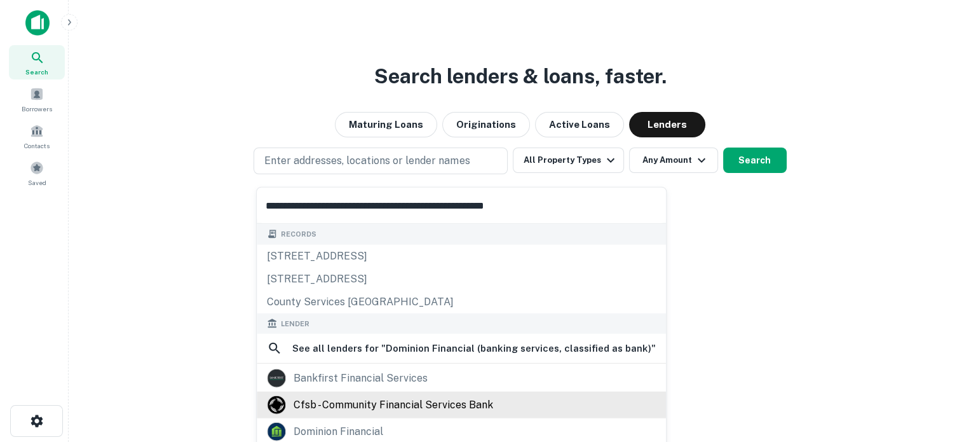
scroll to position [64, 0]
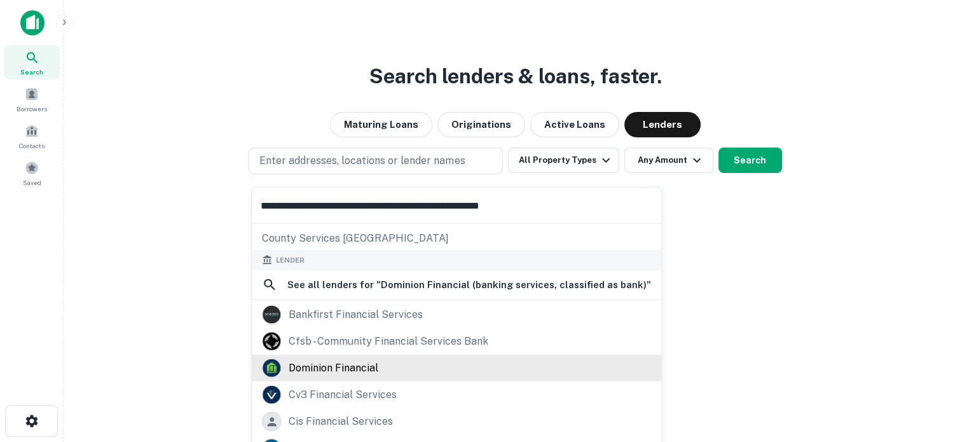
type input "**********"
click at [395, 363] on div "dominion financial" at bounding box center [456, 368] width 389 height 19
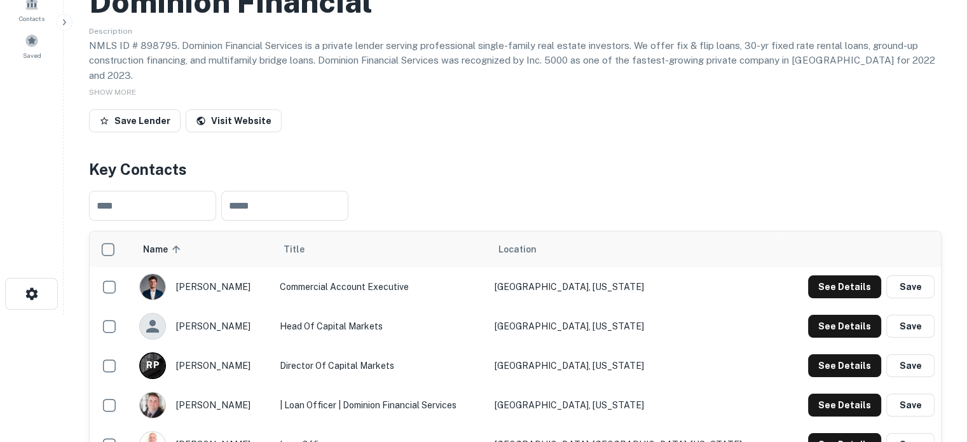
scroll to position [254, 0]
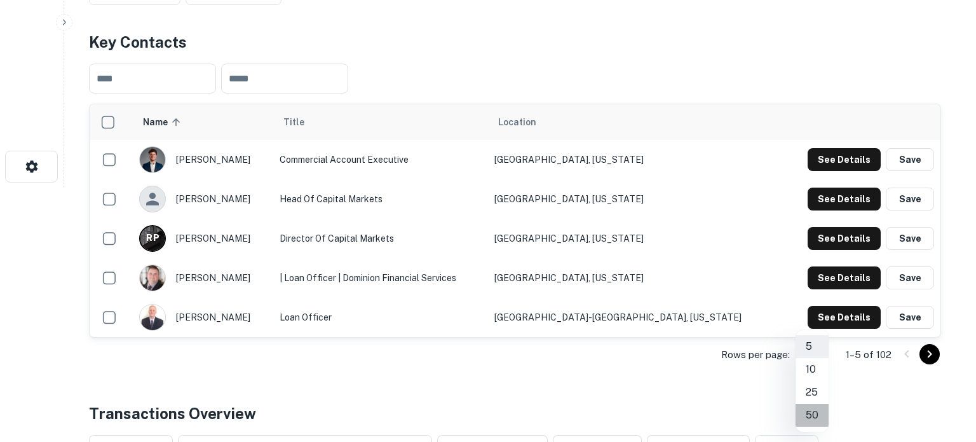
click at [814, 409] on li "50" at bounding box center [812, 415] width 33 height 23
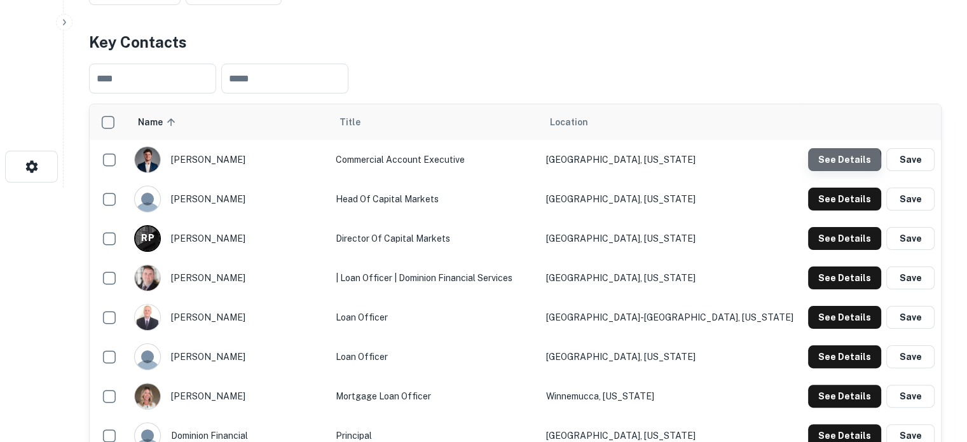
click at [842, 148] on button "See Details" at bounding box center [844, 159] width 73 height 23
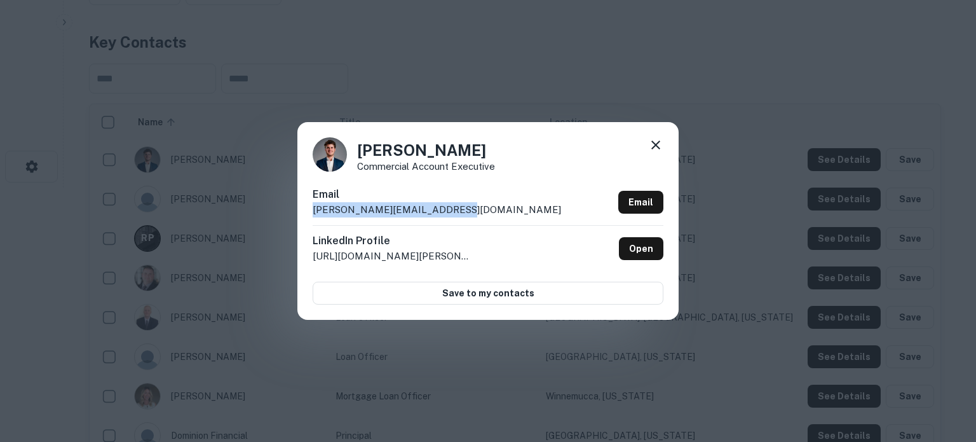
drag, startPoint x: 314, startPoint y: 210, endPoint x: 472, endPoint y: 208, distance: 158.3
click at [472, 208] on div "Email [PERSON_NAME][EMAIL_ADDRESS][DOMAIN_NAME] Email" at bounding box center [488, 206] width 351 height 38
copy p "[PERSON_NAME][EMAIL_ADDRESS][DOMAIN_NAME]"
click at [361, 156] on h4 "[PERSON_NAME]" at bounding box center [426, 150] width 138 height 23
drag, startPoint x: 362, startPoint y: 150, endPoint x: 516, endPoint y: 149, distance: 154.5
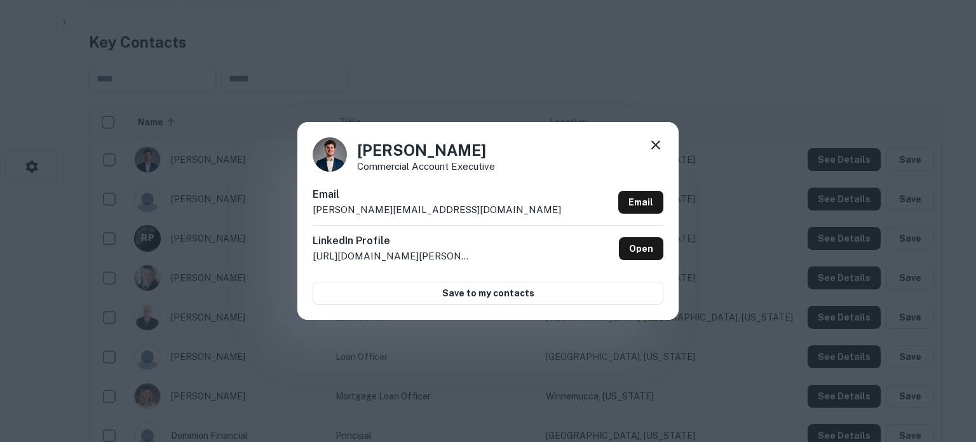
click at [516, 149] on div "[PERSON_NAME] Commercial Account Executive" at bounding box center [488, 154] width 351 height 34
copy h4 "[PERSON_NAME]"
drag, startPoint x: 356, startPoint y: 172, endPoint x: 478, endPoint y: 165, distance: 122.3
click at [499, 172] on div "[PERSON_NAME] Commercial Account Executive [PERSON_NAME] [PERSON_NAME][EMAIL_AD…" at bounding box center [488, 220] width 381 height 197
drag, startPoint x: 357, startPoint y: 168, endPoint x: 515, endPoint y: 169, distance: 158.3
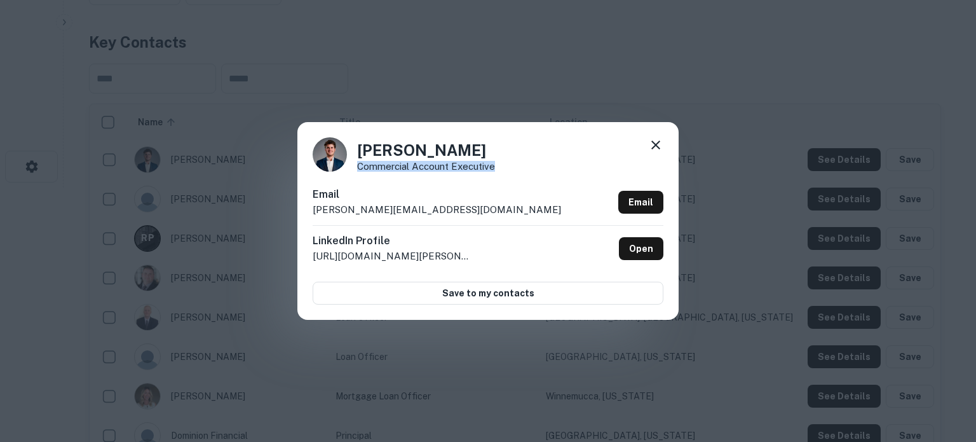
click at [515, 169] on div "[PERSON_NAME] Commercial Account Executive" at bounding box center [488, 154] width 351 height 34
copy p "Commercial Account Executive"
drag, startPoint x: 307, startPoint y: 210, endPoint x: 340, endPoint y: 209, distance: 33.1
click at [331, 210] on div "[PERSON_NAME] Commercial Account Executive [PERSON_NAME] [PERSON_NAME][EMAIL_AD…" at bounding box center [488, 220] width 381 height 197
click at [651, 146] on icon at bounding box center [655, 144] width 15 height 15
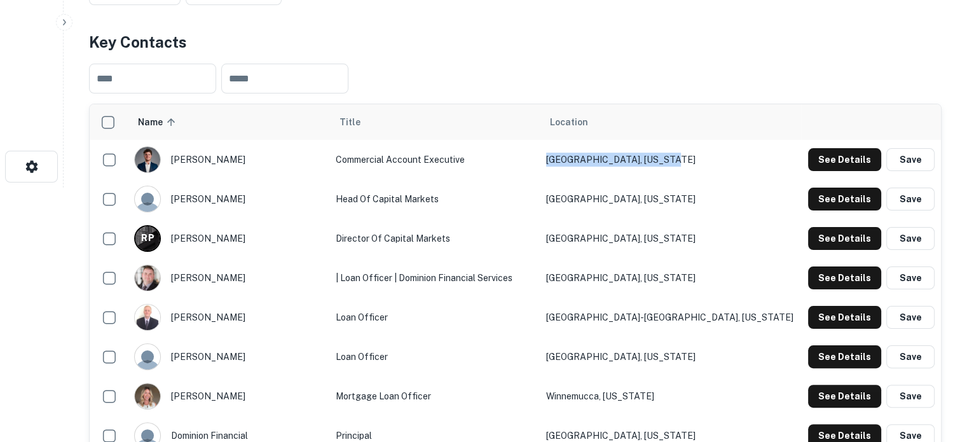
drag, startPoint x: 583, startPoint y: 152, endPoint x: 701, endPoint y: 151, distance: 118.2
click at [702, 151] on td "Greenville, South Carolina" at bounding box center [670, 159] width 261 height 39
copy td "Greenville, South Carolina"
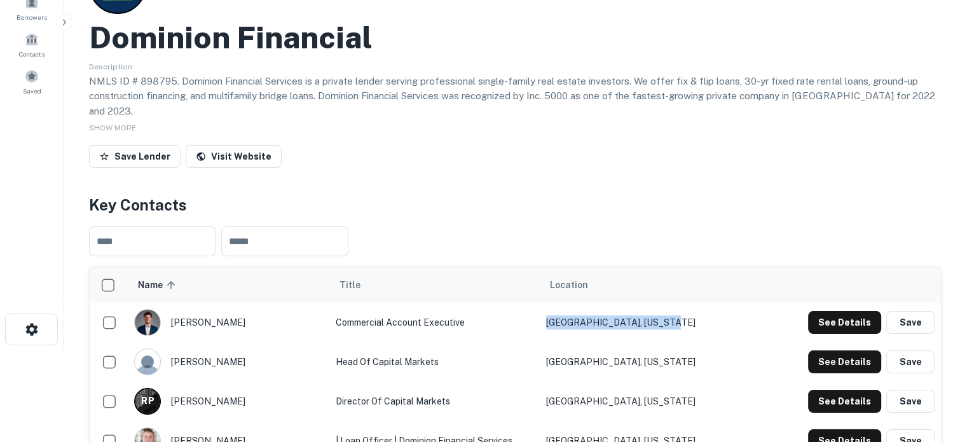
scroll to position [0, 0]
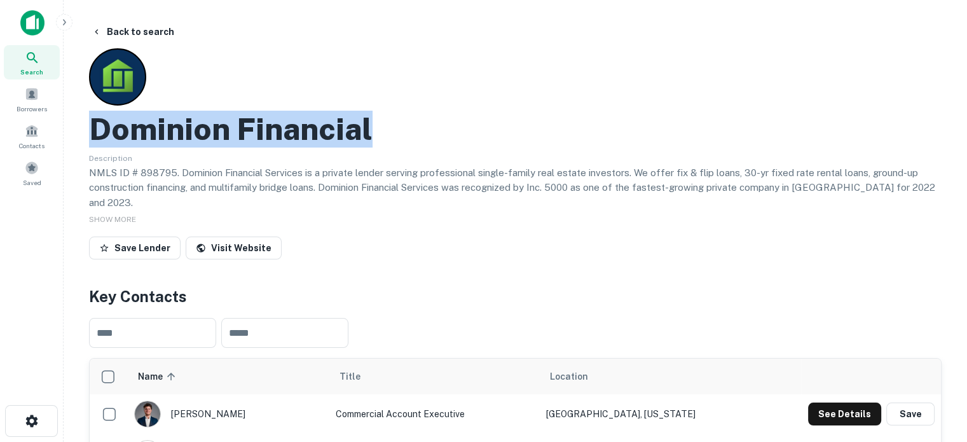
drag, startPoint x: 92, startPoint y: 133, endPoint x: 373, endPoint y: 138, distance: 281.0
click at [373, 138] on div "Dominion Financial" at bounding box center [515, 129] width 852 height 37
copy h2 "Dominion Financial"
click at [39, 64] on icon at bounding box center [32, 57] width 15 height 15
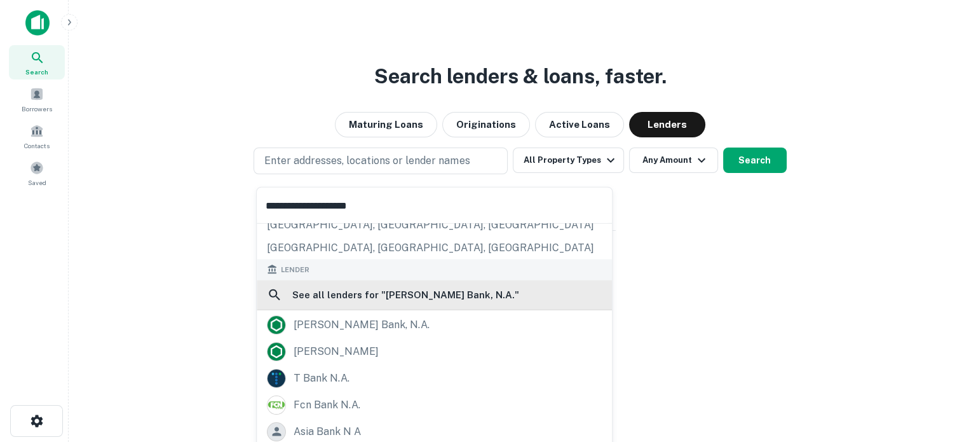
scroll to position [156, 0]
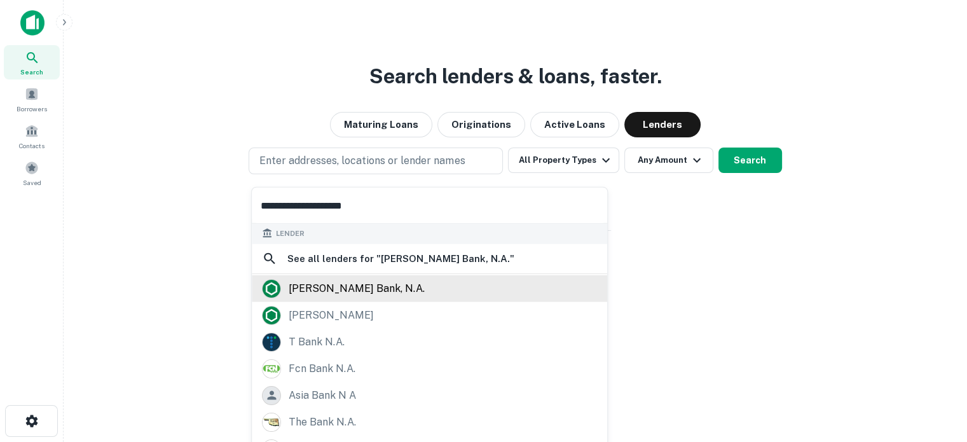
type input "**********"
click at [355, 292] on div "[PERSON_NAME] bank, n.a." at bounding box center [357, 287] width 136 height 19
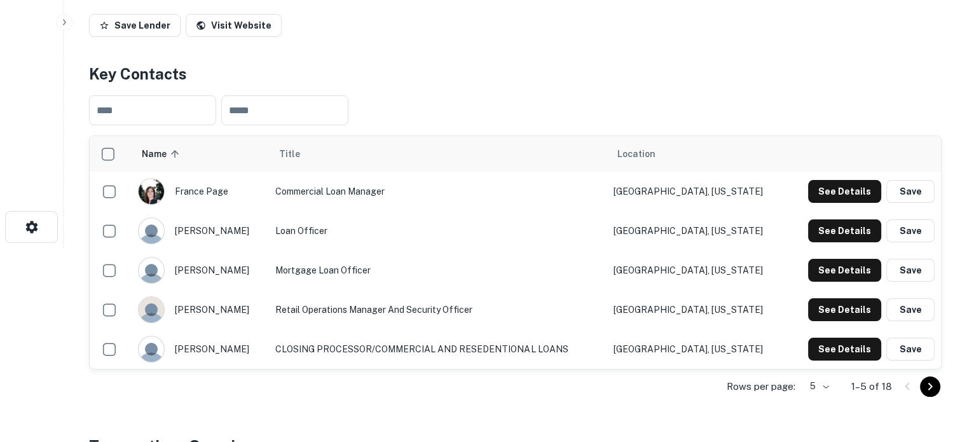
scroll to position [318, 0]
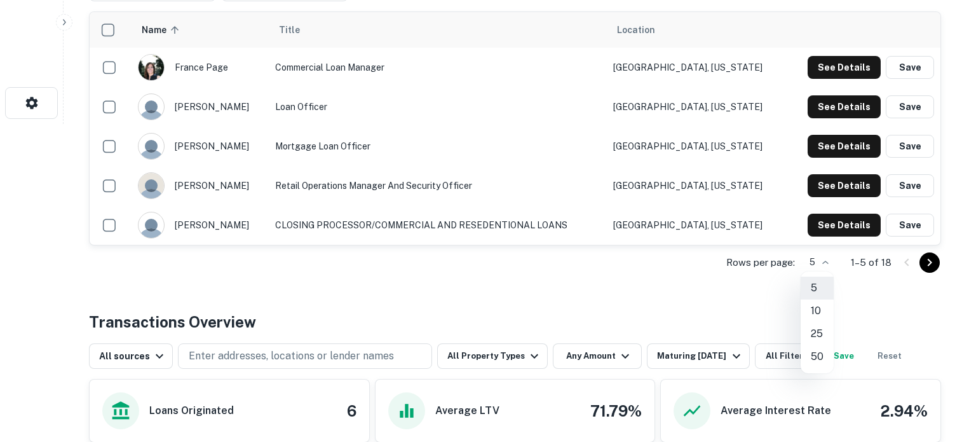
click at [818, 331] on li "25" at bounding box center [817, 333] width 33 height 23
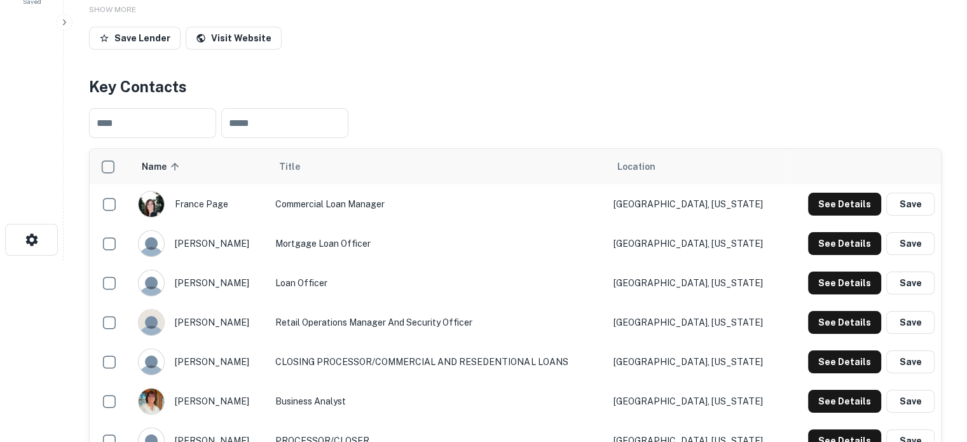
scroll to position [127, 0]
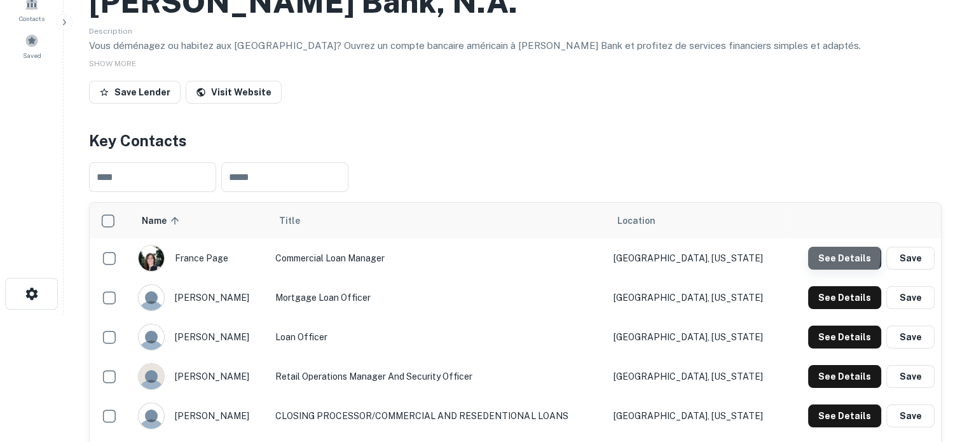
click at [818, 255] on button "See Details" at bounding box center [844, 258] width 73 height 23
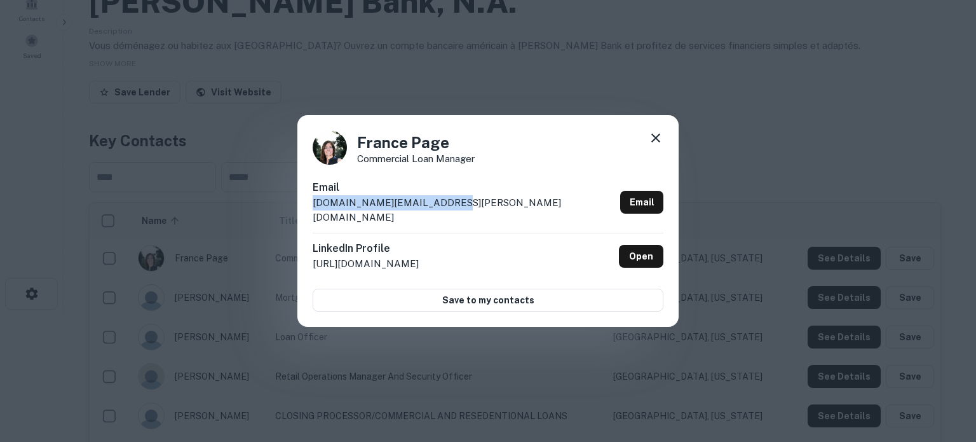
drag, startPoint x: 451, startPoint y: 208, endPoint x: 310, endPoint y: 209, distance: 141.1
click at [310, 209] on div "France Page Commercial Loan Manager Email france.page@desjardins.com Email Link…" at bounding box center [488, 221] width 381 height 212
copy p "france.page@desjardins.com"
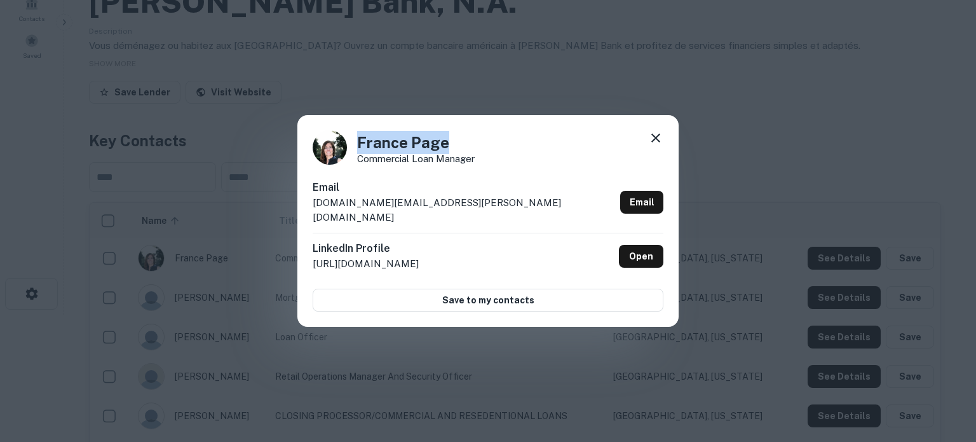
drag, startPoint x: 449, startPoint y: 155, endPoint x: 338, endPoint y: 147, distance: 111.5
click at [338, 147] on div "France Page Commercial Loan Manager" at bounding box center [488, 147] width 351 height 34
copy h4 "France Page"
drag, startPoint x: 358, startPoint y: 167, endPoint x: 476, endPoint y: 167, distance: 117.6
click at [475, 163] on p "Commercial Loan Manager" at bounding box center [416, 159] width 118 height 10
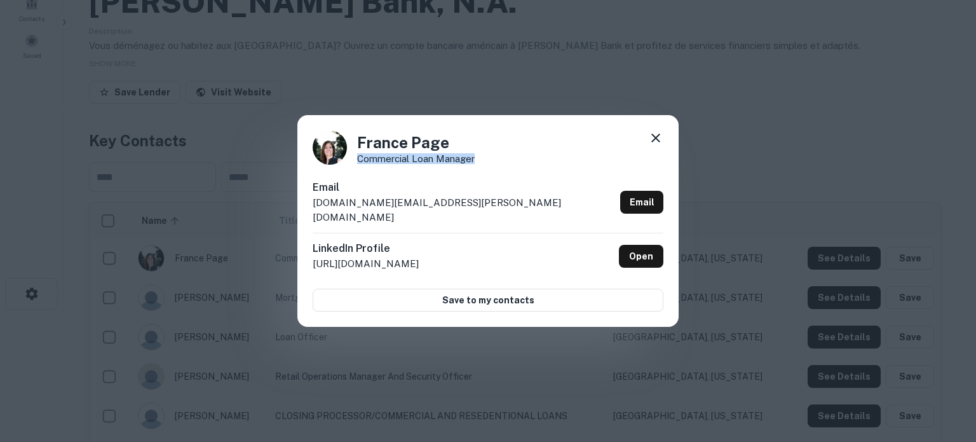
copy p "Commercial Loan Manager"
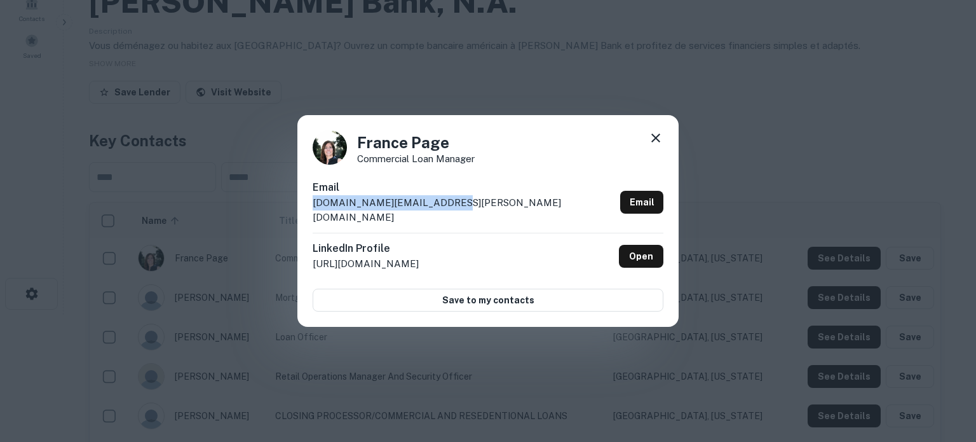
drag, startPoint x: 313, startPoint y: 213, endPoint x: 449, endPoint y: 214, distance: 136.7
click at [449, 214] on div "Email france.page@desjardins.com Email" at bounding box center [488, 206] width 351 height 53
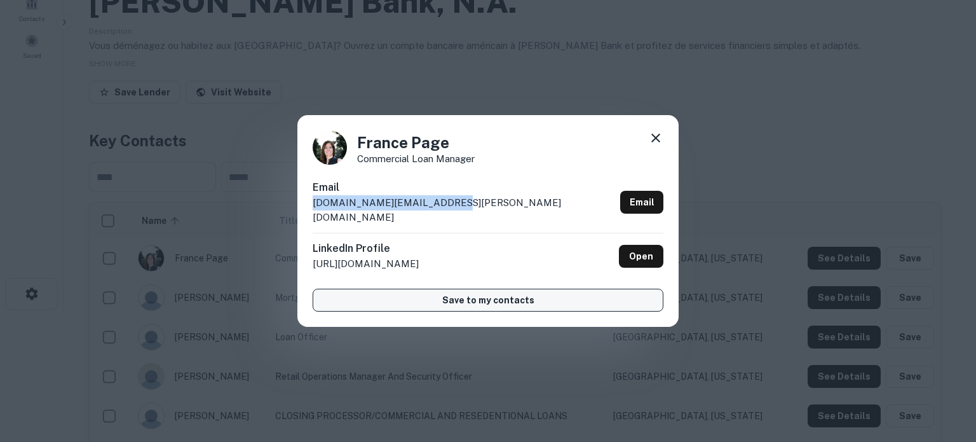
copy p "france.page@desjardins.com"
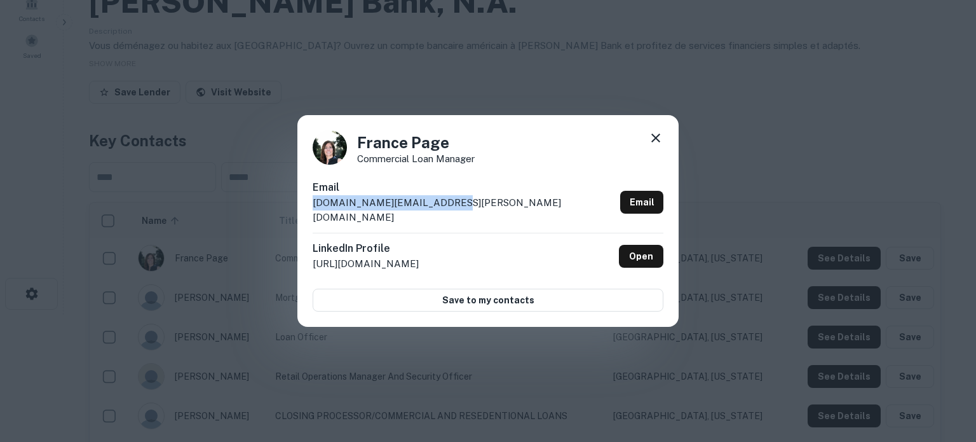
click at [657, 142] on icon at bounding box center [656, 137] width 9 height 9
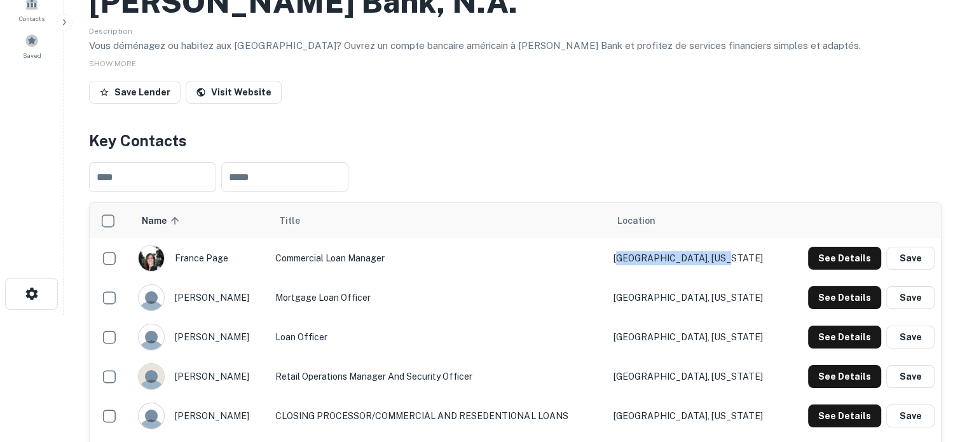
drag, startPoint x: 744, startPoint y: 258, endPoint x: 654, endPoint y: 254, distance: 90.4
click at [654, 254] on td "Fort Lauderdale, Florida" at bounding box center [696, 257] width 179 height 39
click at [687, 261] on td "Fort Lauderdale, Florida" at bounding box center [696, 257] width 179 height 39
drag, startPoint x: 758, startPoint y: 259, endPoint x: 645, endPoint y: 254, distance: 113.9
click at [645, 254] on td "Fort Lauderdale, Florida" at bounding box center [696, 257] width 179 height 39
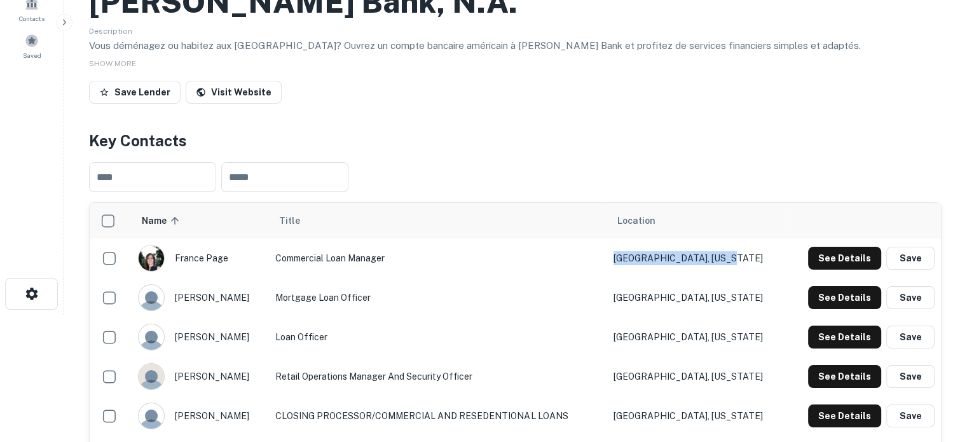
copy td "Fort Lauderdale, Florida"
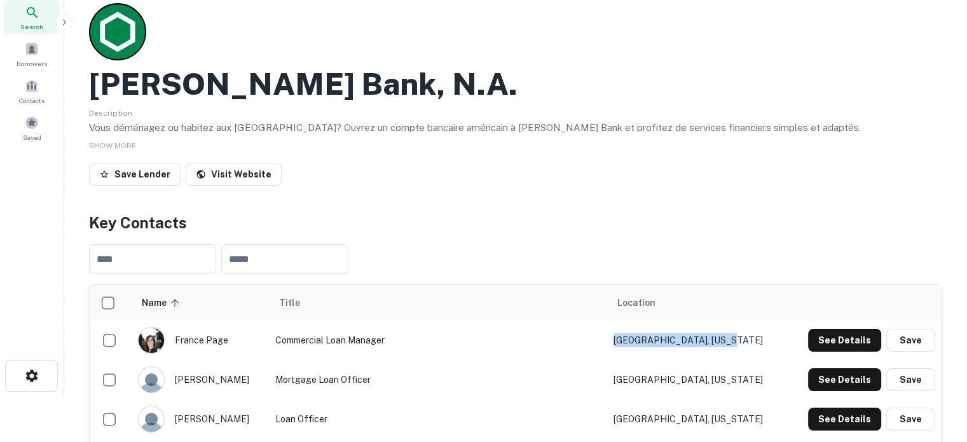
scroll to position [0, 0]
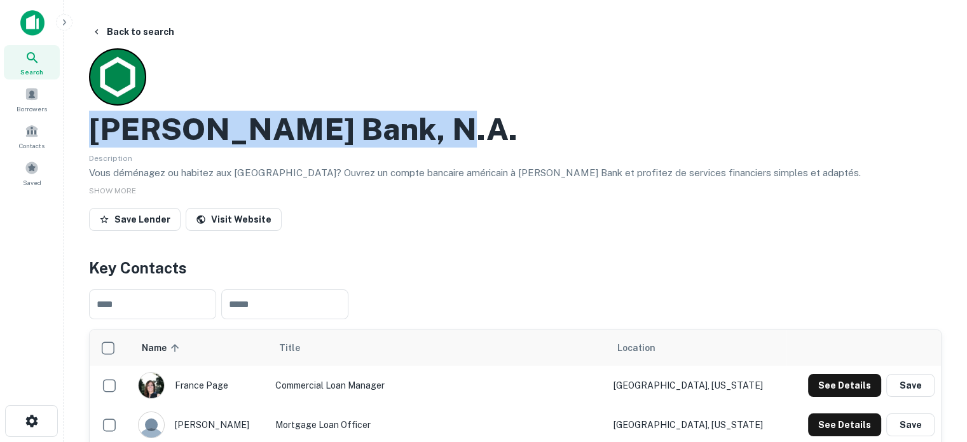
drag, startPoint x: 90, startPoint y: 129, endPoint x: 433, endPoint y: 132, distance: 342.7
click at [433, 132] on div "Desjardins Bank, N.a." at bounding box center [515, 129] width 852 height 37
copy h2 "Desjardins Bank, N.a."
click at [43, 69] on div "Search" at bounding box center [32, 62] width 56 height 34
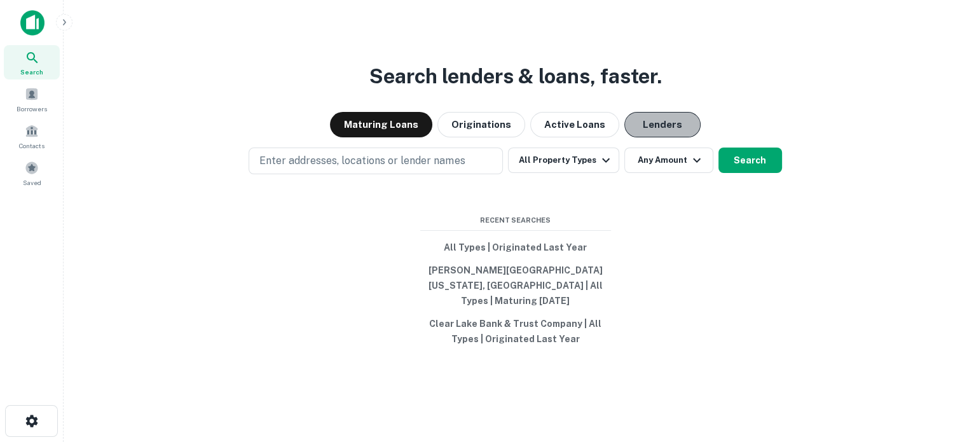
click at [669, 130] on button "Lenders" at bounding box center [662, 124] width 76 height 25
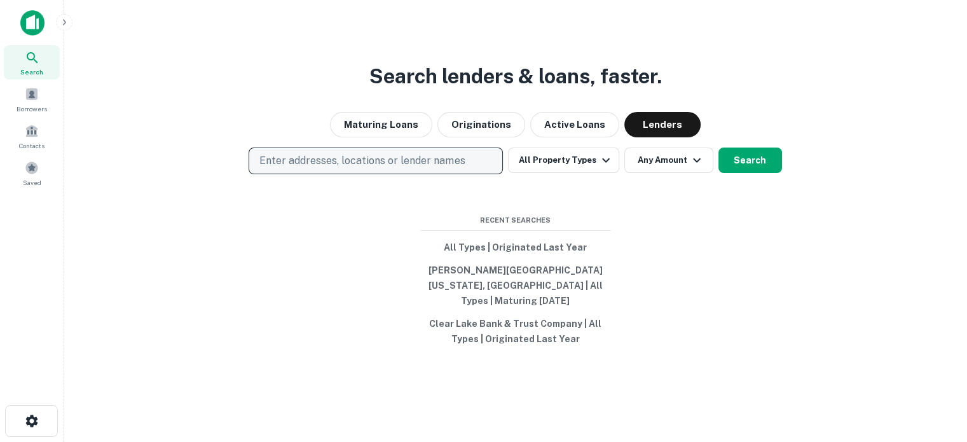
click at [417, 168] on p "Enter addresses, locations or lender names" at bounding box center [361, 160] width 205 height 15
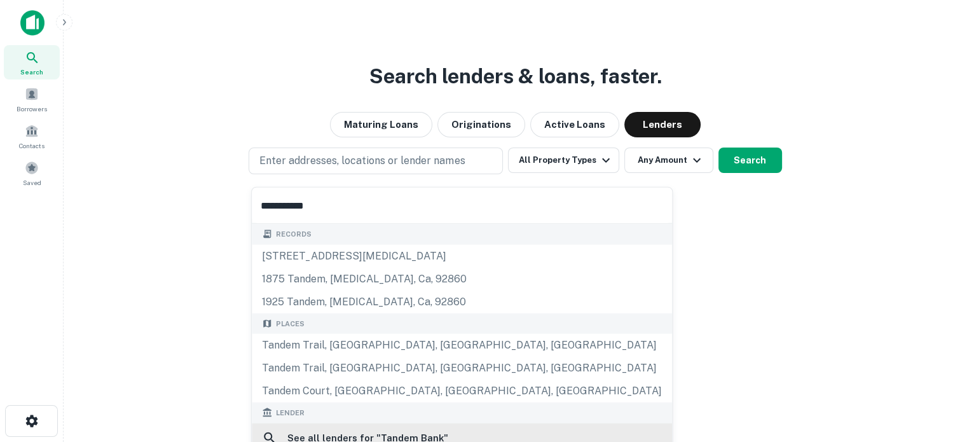
scroll to position [64, 0]
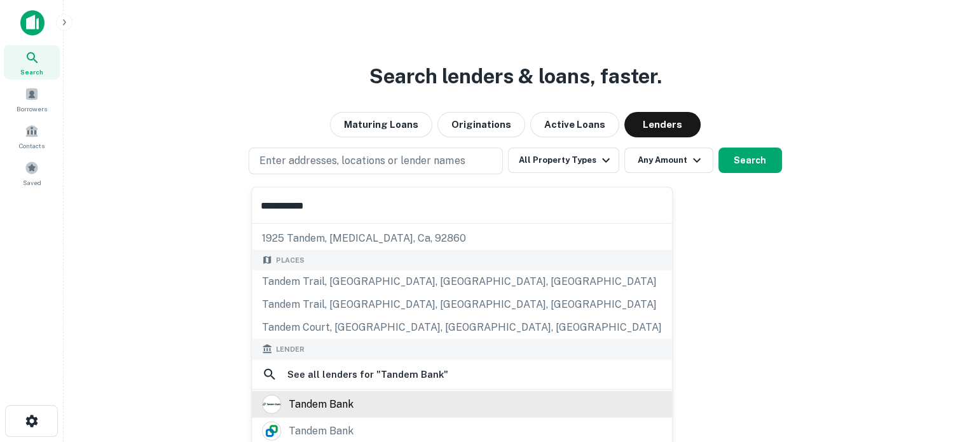
type input "**********"
click at [358, 403] on div "tandem bank" at bounding box center [462, 403] width 400 height 19
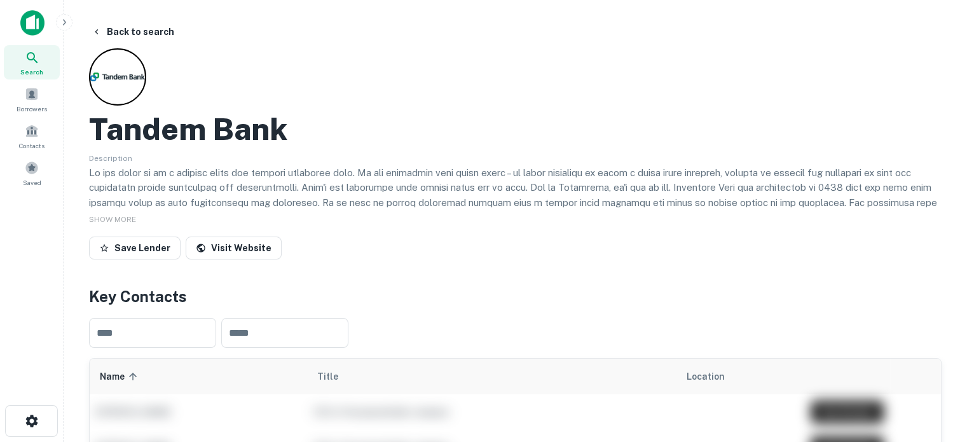
click at [32, 69] on span "Search" at bounding box center [31, 72] width 23 height 10
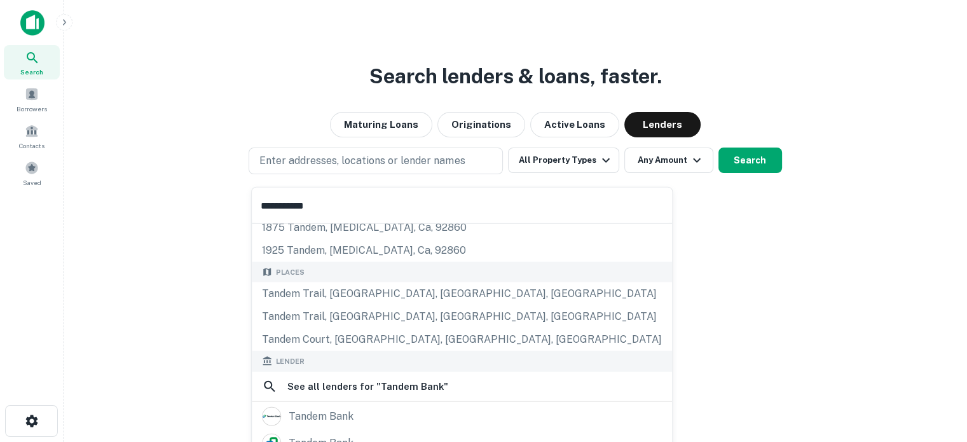
scroll to position [127, 0]
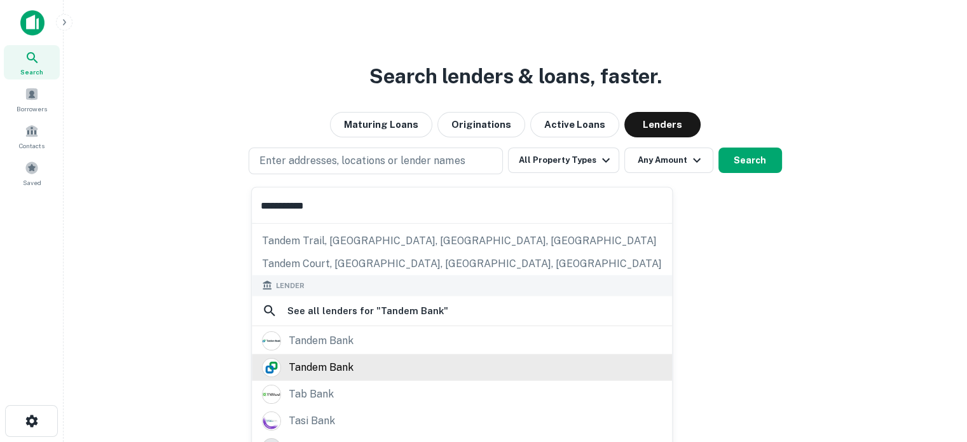
type input "**********"
click at [359, 367] on div "tandem bank" at bounding box center [462, 366] width 400 height 19
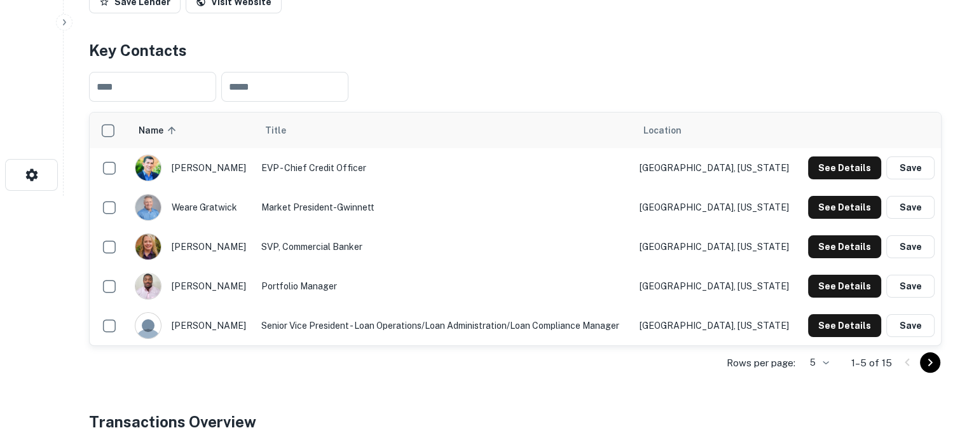
scroll to position [254, 0]
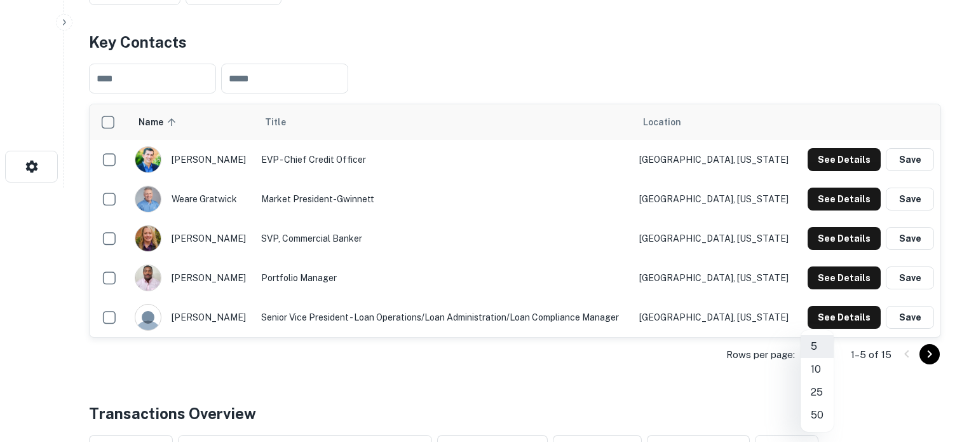
click at [820, 388] on li "25" at bounding box center [817, 392] width 33 height 23
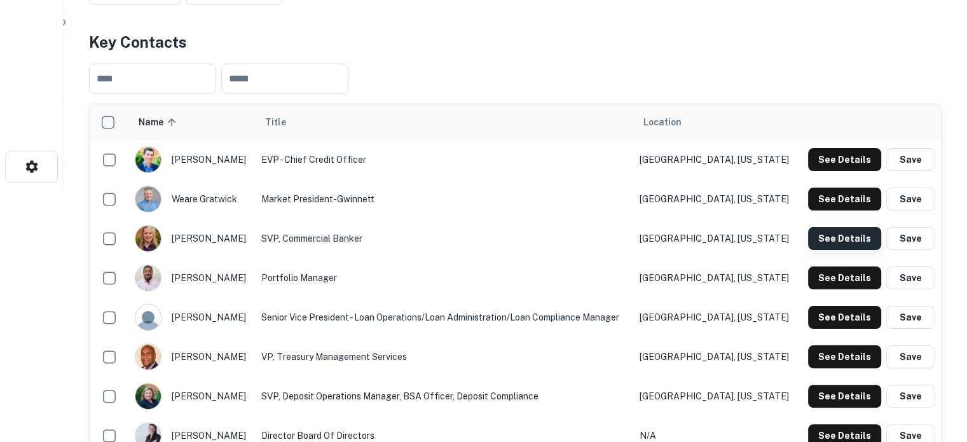
click at [833, 236] on button "See Details" at bounding box center [844, 238] width 73 height 23
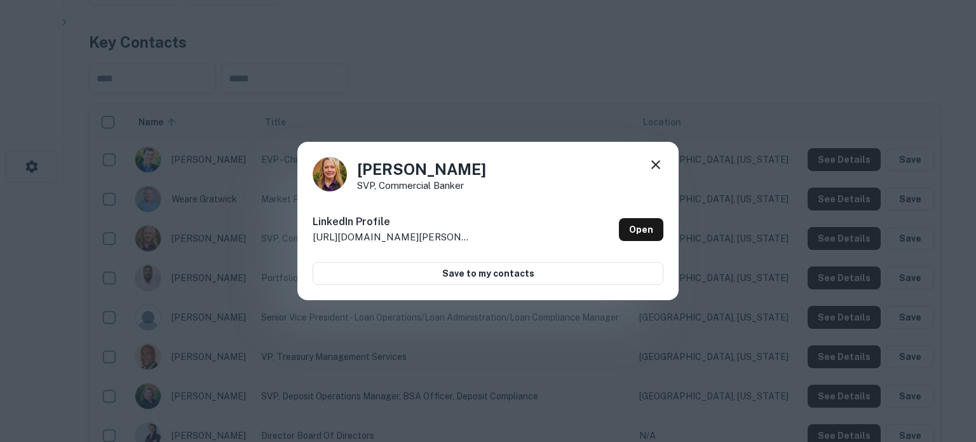
click at [659, 165] on icon at bounding box center [655, 164] width 15 height 15
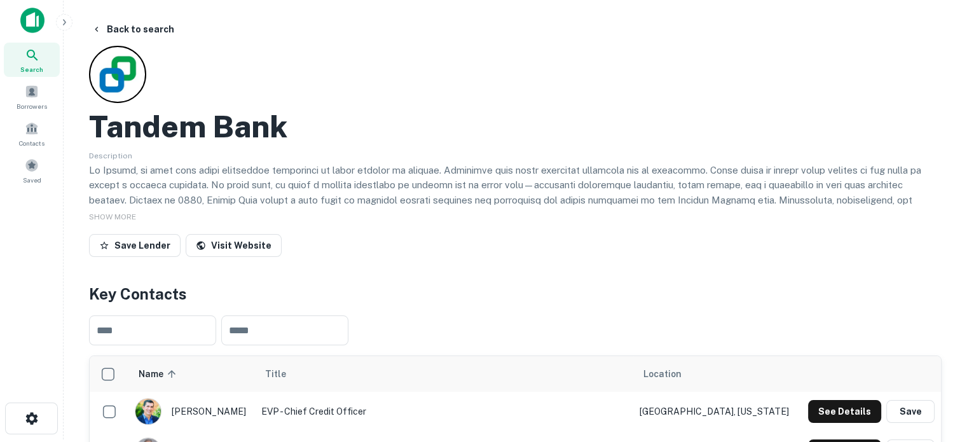
scroll to position [0, 0]
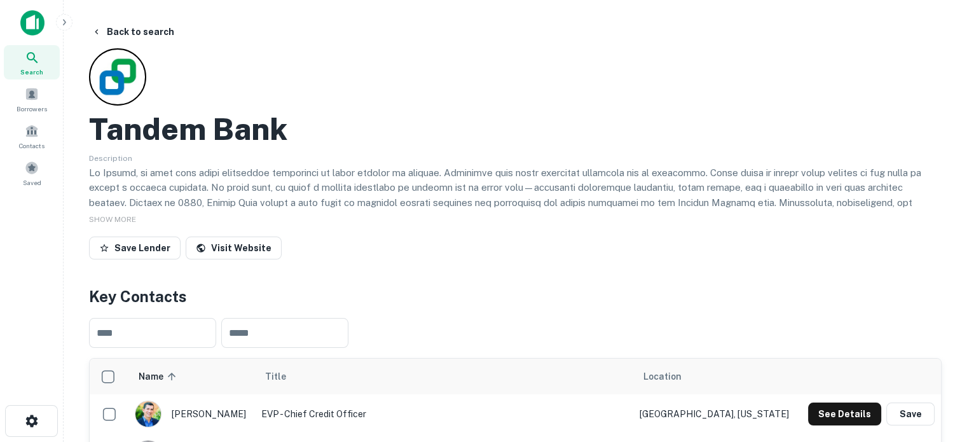
click at [27, 62] on icon at bounding box center [32, 57] width 15 height 15
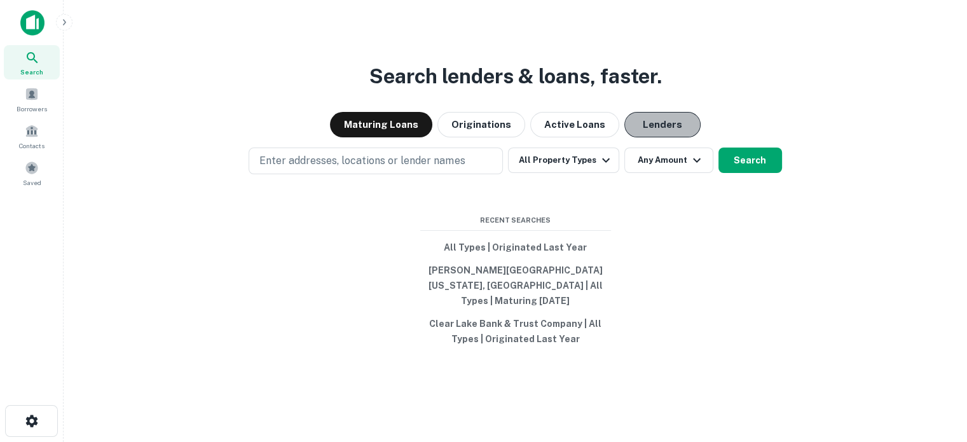
click at [657, 133] on button "Lenders" at bounding box center [662, 124] width 76 height 25
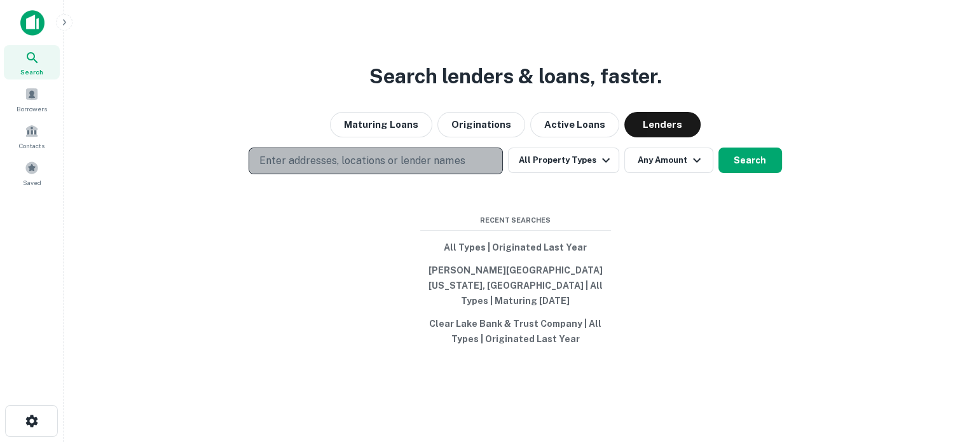
click at [470, 172] on button "Enter addresses, locations or lender names" at bounding box center [376, 160] width 254 height 27
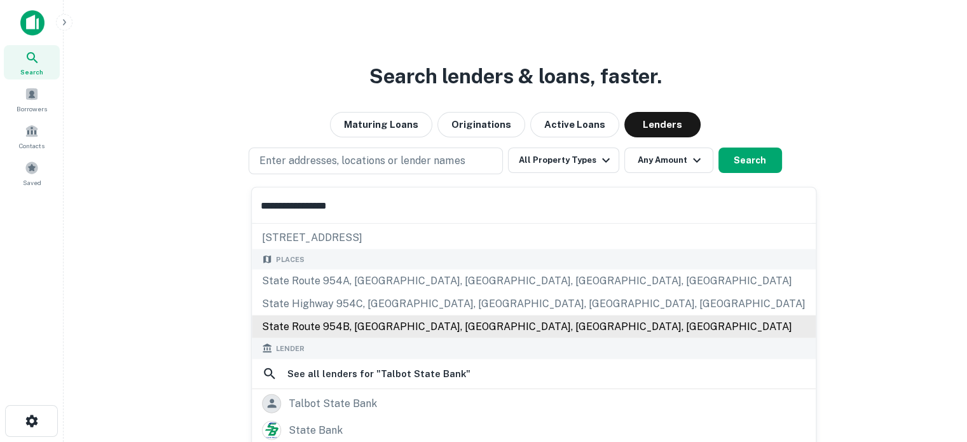
scroll to position [64, 0]
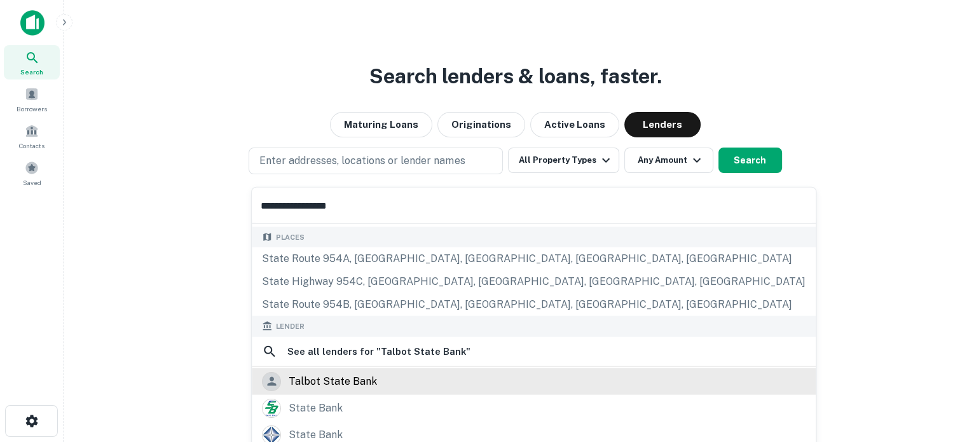
type input "**********"
click at [364, 384] on div "talbot state bank" at bounding box center [333, 380] width 88 height 19
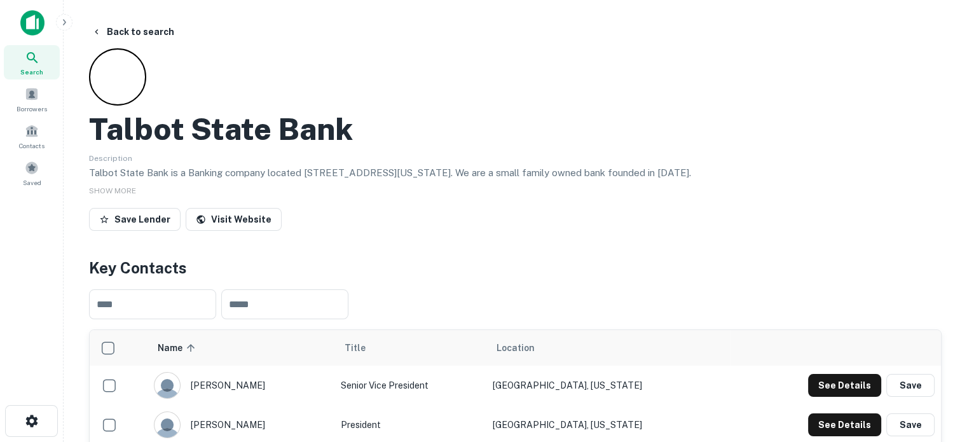
click at [38, 60] on icon at bounding box center [32, 57] width 15 height 15
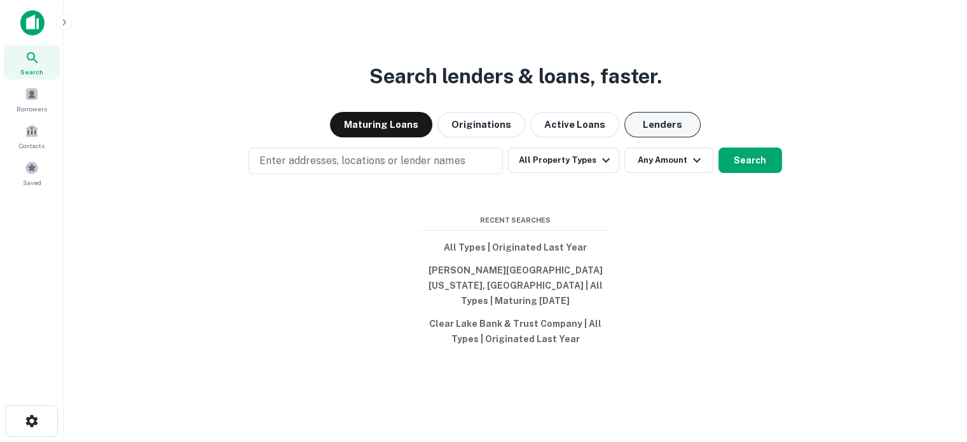
click at [638, 137] on button "Lenders" at bounding box center [662, 124] width 76 height 25
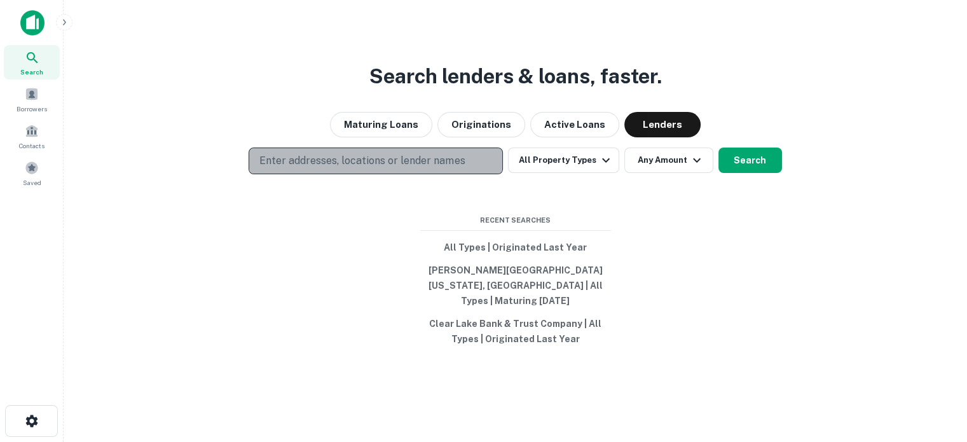
click at [443, 168] on p "Enter addresses, locations or lender names" at bounding box center [361, 160] width 205 height 15
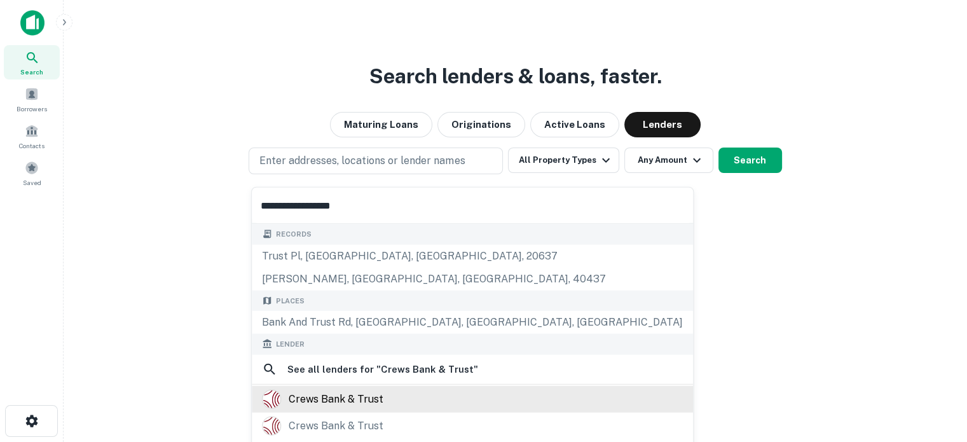
scroll to position [64, 0]
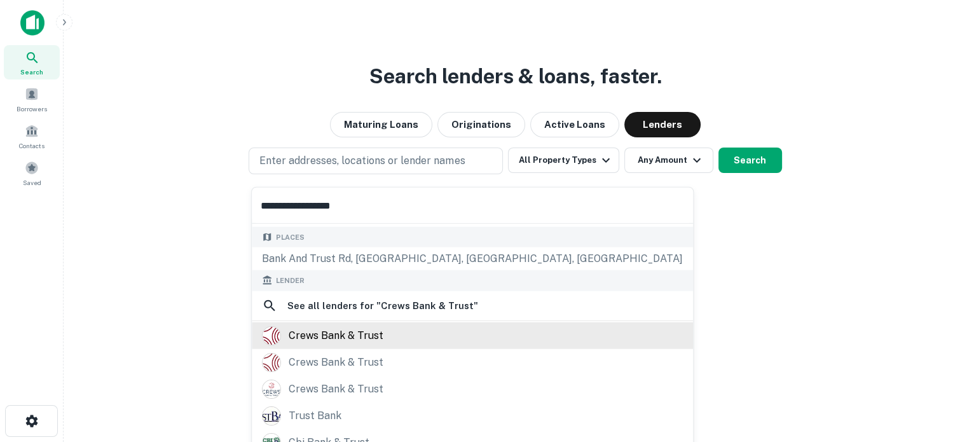
type input "**********"
click at [348, 339] on div "crews bank & trust" at bounding box center [336, 334] width 95 height 19
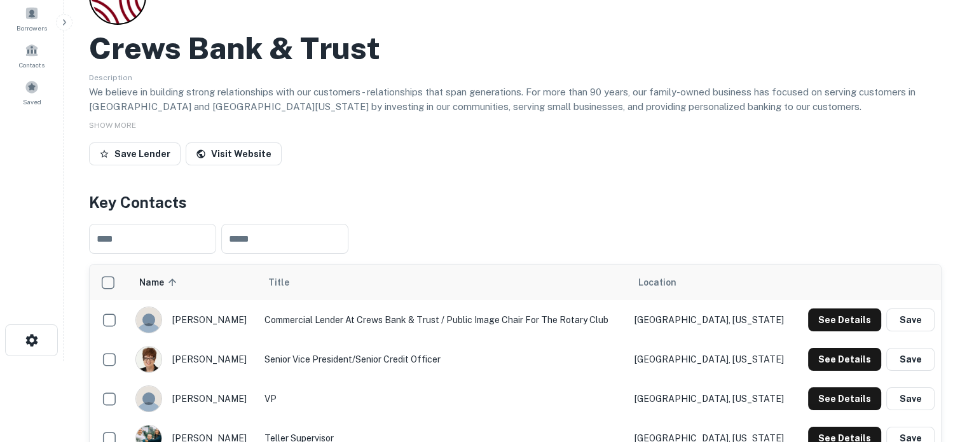
scroll to position [191, 0]
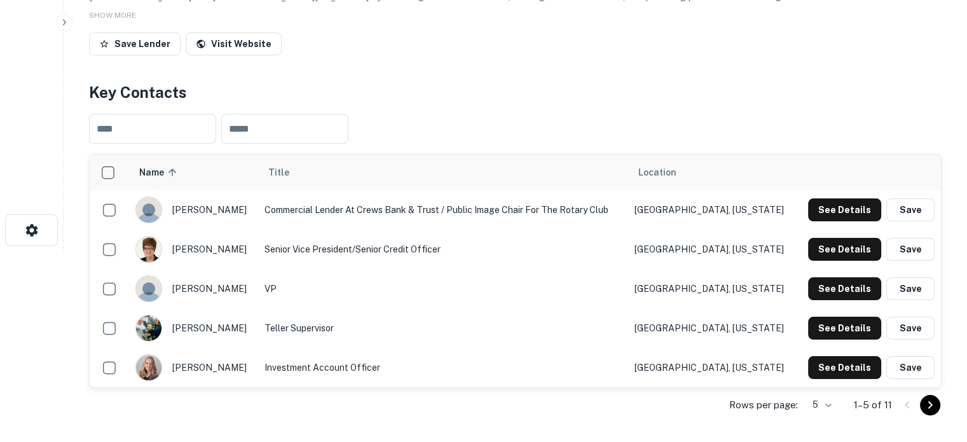
click at [819, 251] on body "Search Borrowers Contacts Saved Back to search Crews Bank & Trust Description W…" at bounding box center [483, 30] width 967 height 442
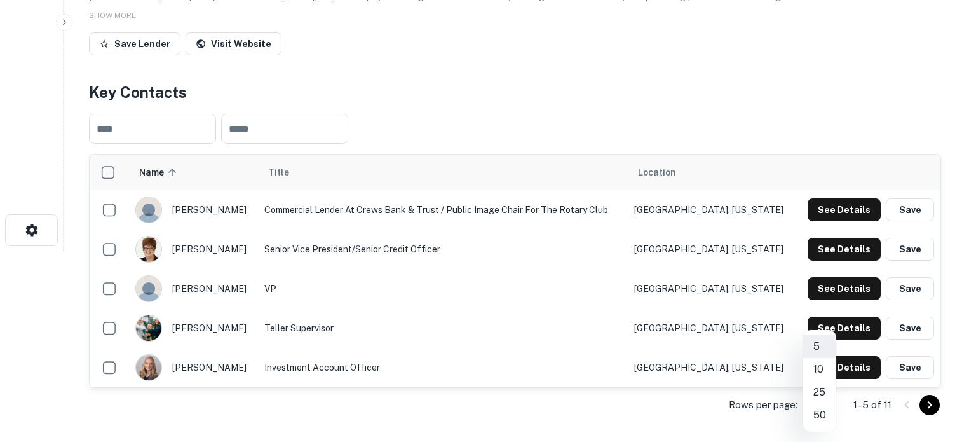
click at [819, 394] on li "25" at bounding box center [820, 392] width 33 height 23
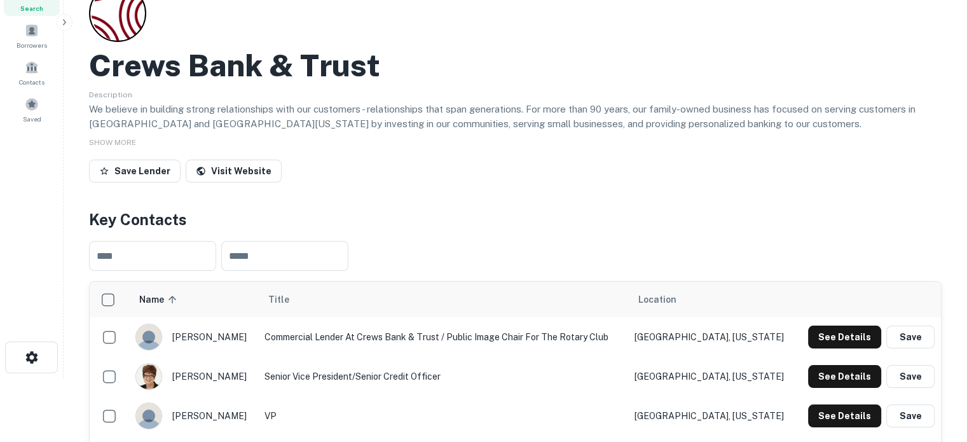
scroll to position [0, 0]
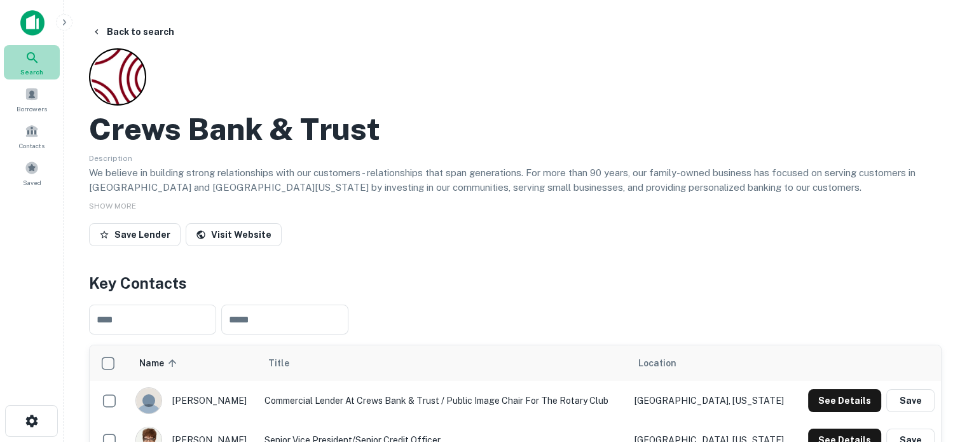
click at [32, 64] on icon at bounding box center [32, 57] width 15 height 15
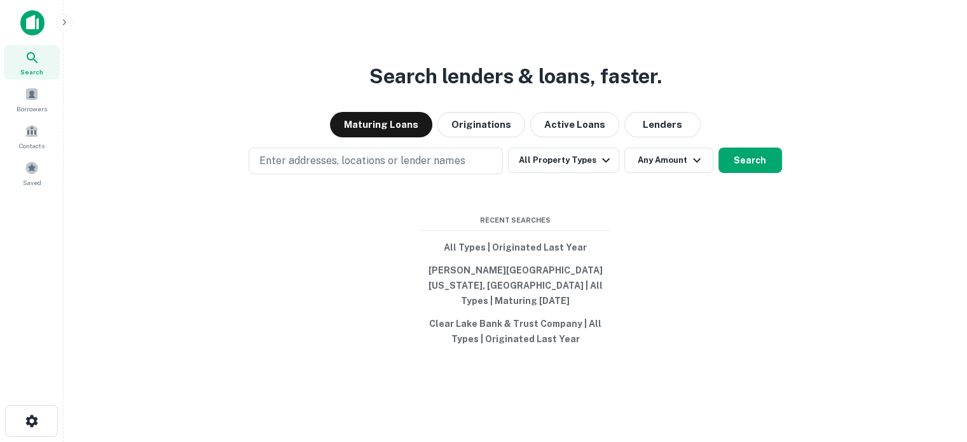
click at [654, 149] on div "Search lenders & loans, faster. Maturing Loans Originations Active Loans Lender…" at bounding box center [515, 252] width 883 height 442
click at [665, 137] on button "Lenders" at bounding box center [662, 124] width 76 height 25
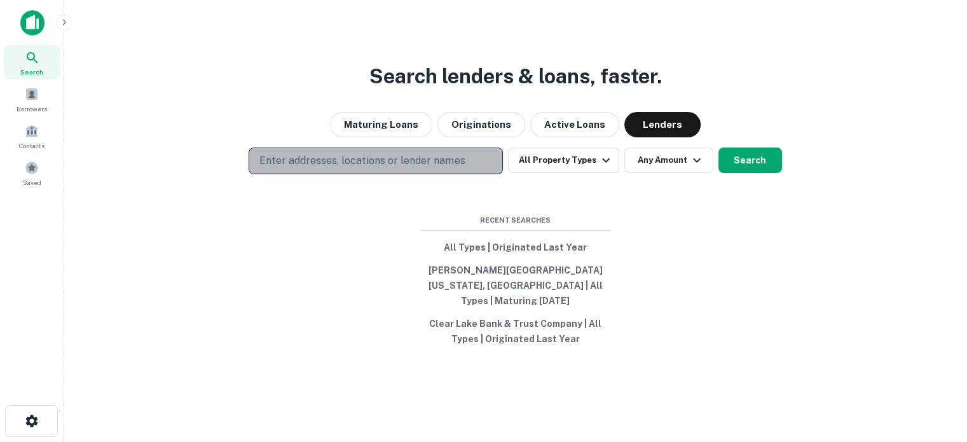
click at [462, 168] on p "Enter addresses, locations or lender names" at bounding box center [361, 160] width 205 height 15
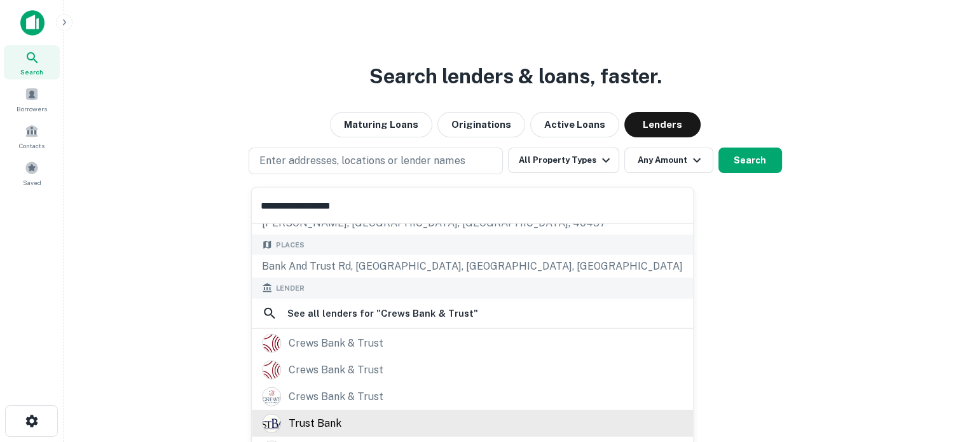
scroll to position [111, 0]
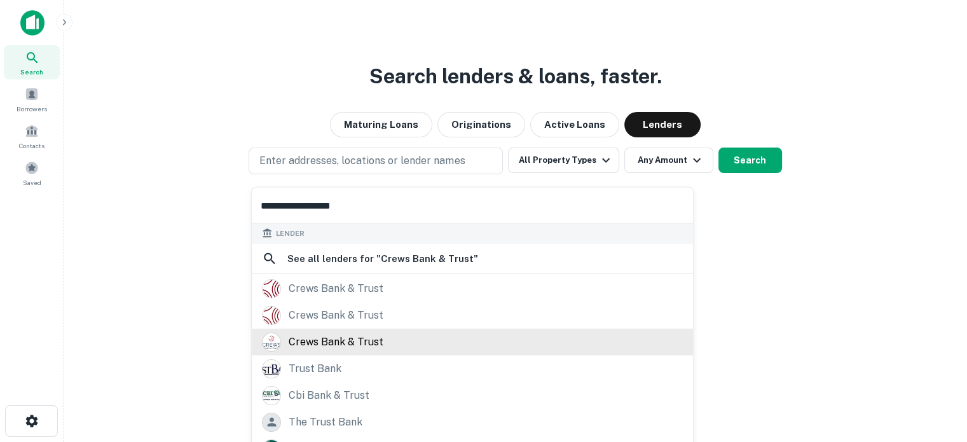
type input "**********"
click at [352, 345] on div "crews bank & trust" at bounding box center [336, 341] width 95 height 19
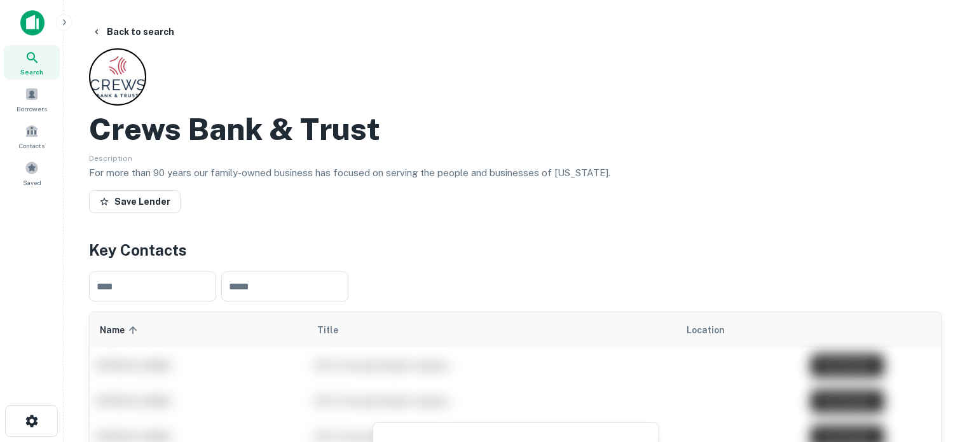
click at [38, 55] on icon at bounding box center [32, 57] width 15 height 15
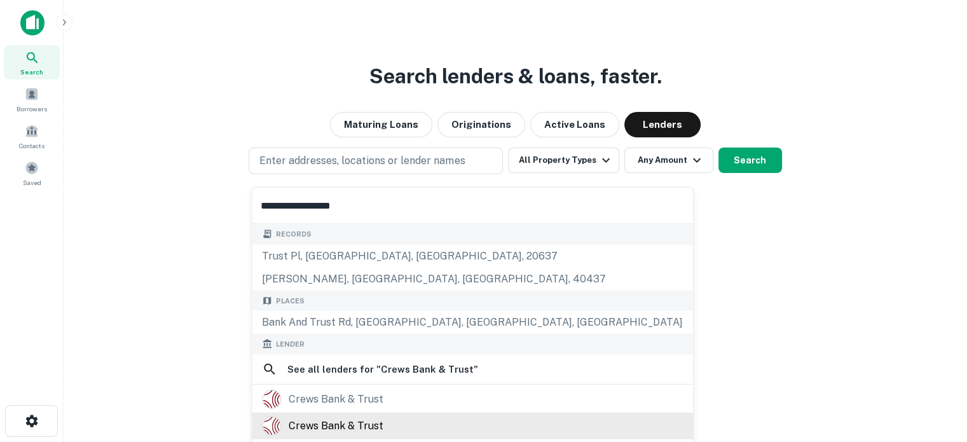
type input "**********"
click at [369, 429] on div "crews bank & trust" at bounding box center [336, 425] width 95 height 19
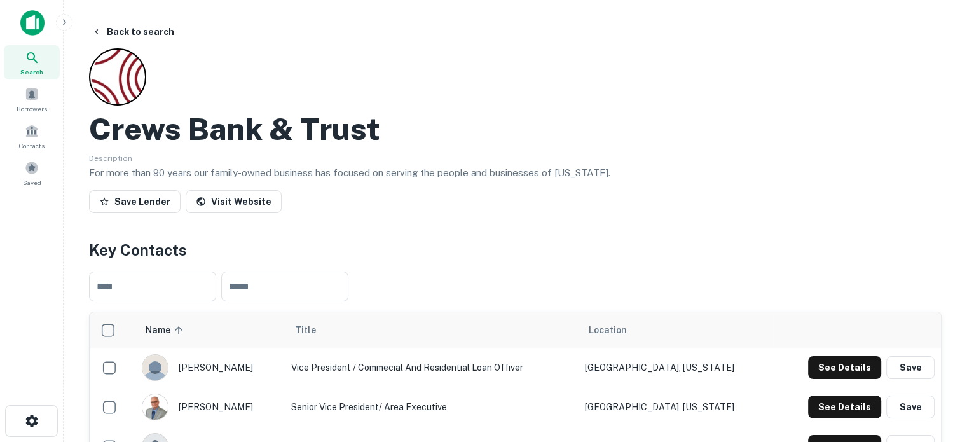
scroll to position [191, 0]
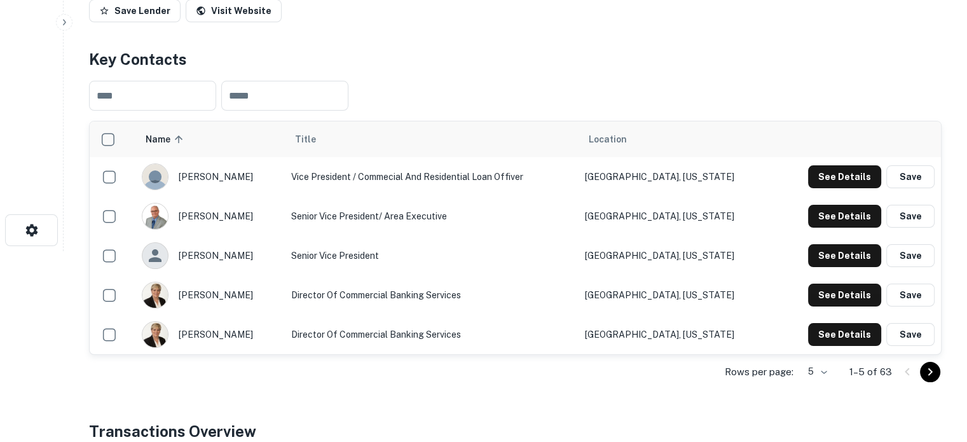
click at [811, 251] on body "Search Borrowers Contacts Saved Back to search Crews Bank & Trust Description F…" at bounding box center [483, 30] width 967 height 442
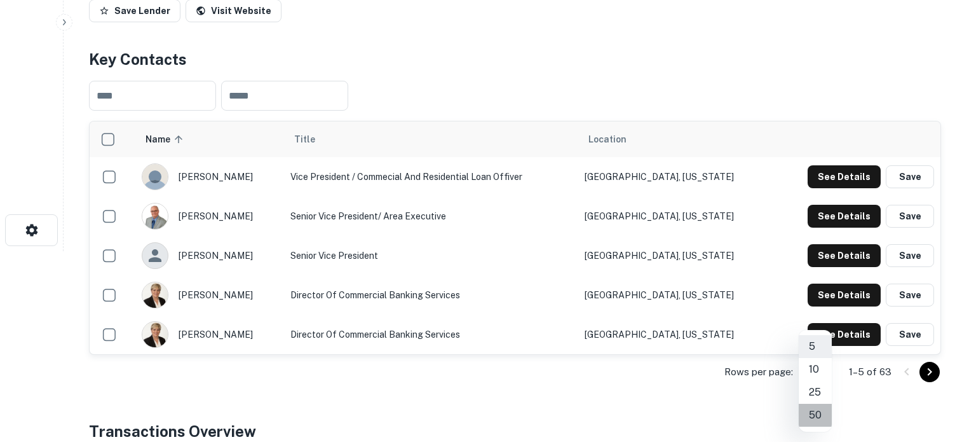
click at [816, 414] on li "50" at bounding box center [815, 415] width 33 height 23
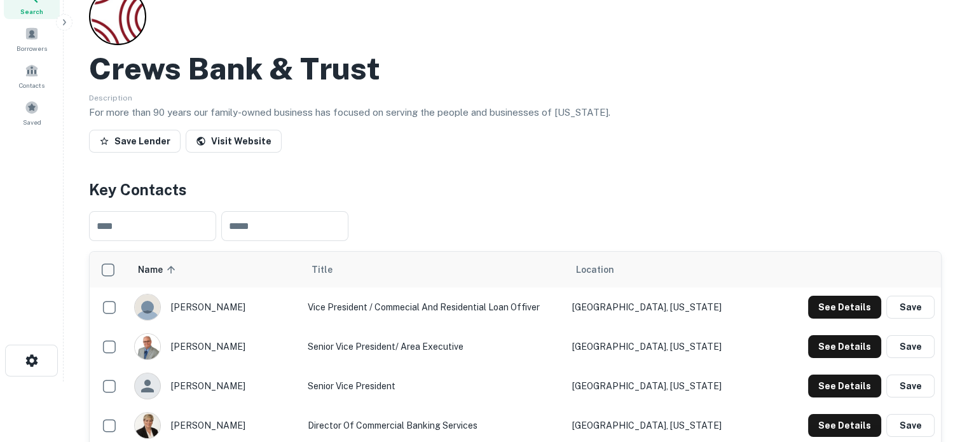
scroll to position [0, 0]
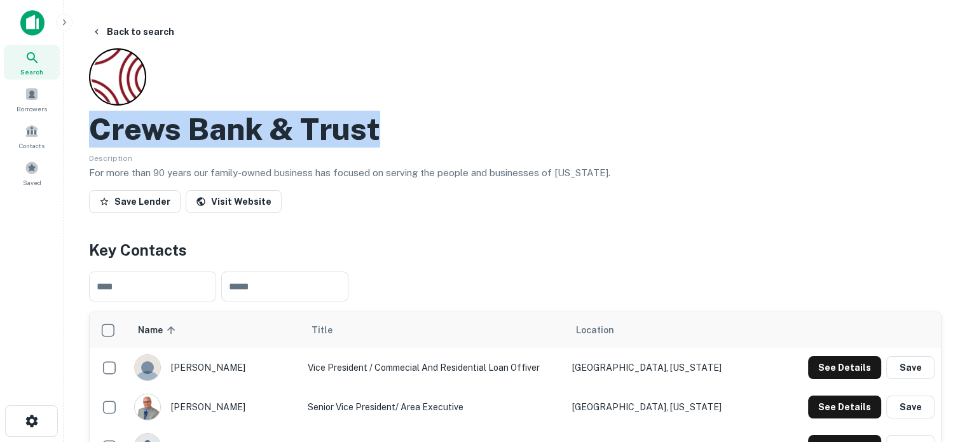
drag, startPoint x: 94, startPoint y: 129, endPoint x: 407, endPoint y: 127, distance: 313.4
click at [407, 127] on div "Crews Bank & Trust" at bounding box center [515, 129] width 852 height 37
copy h2 "Crews Bank & Trust"
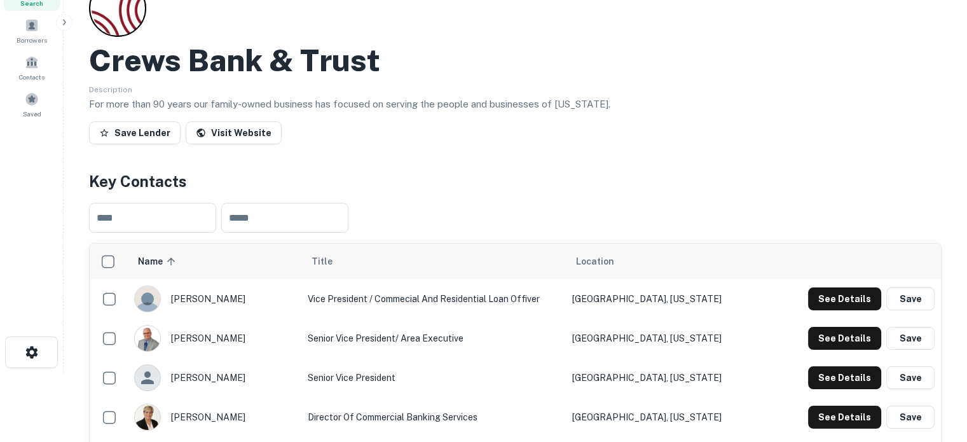
scroll to position [191, 0]
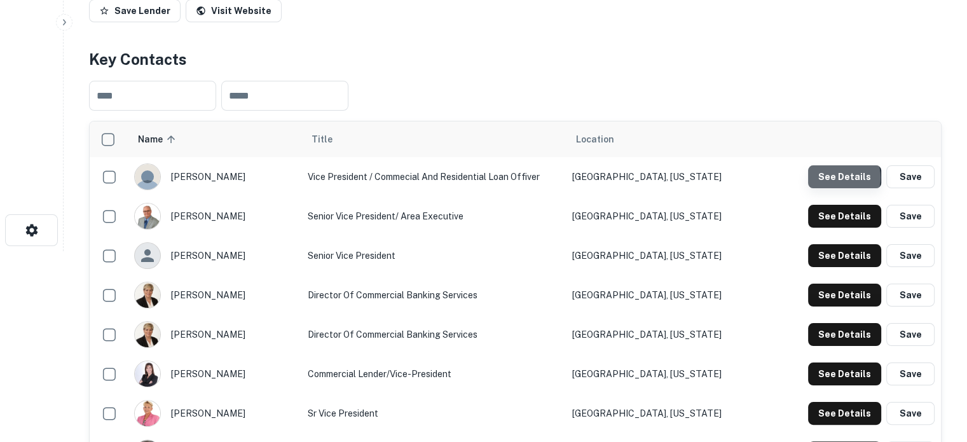
click at [837, 178] on button "See Details" at bounding box center [844, 176] width 73 height 23
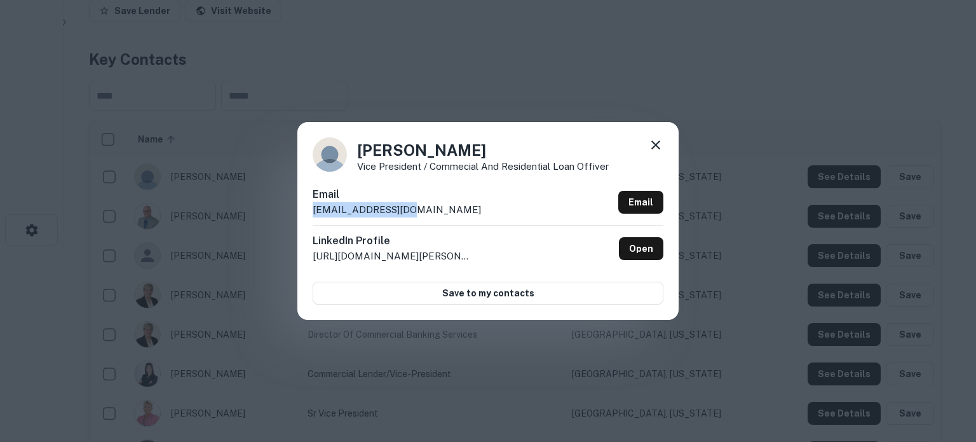
drag, startPoint x: 313, startPoint y: 213, endPoint x: 442, endPoint y: 213, distance: 129.7
click at [442, 213] on div "Email adeluca@crews.bank Email" at bounding box center [488, 206] width 351 height 38
copy p "adeluca@crews.bank"
click at [646, 146] on div "Ashley Deluca Vice President / Commecial and Residential Loan Offiver" at bounding box center [488, 154] width 351 height 34
click at [651, 144] on icon at bounding box center [655, 144] width 15 height 15
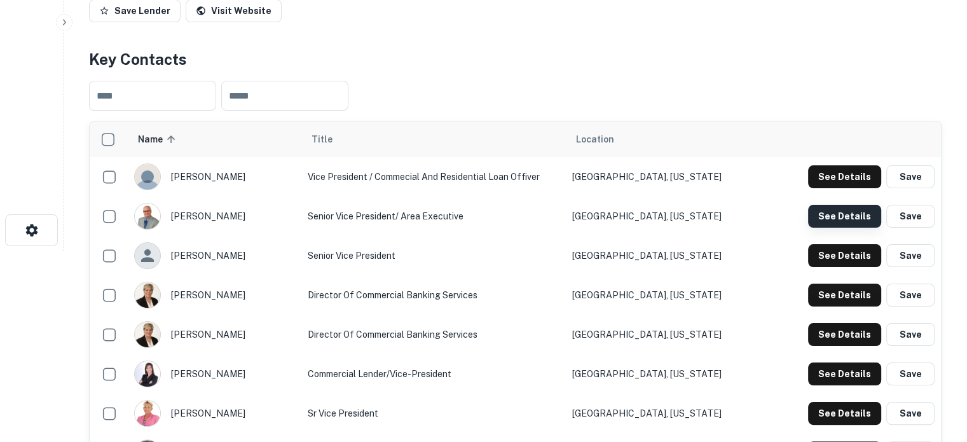
click at [832, 225] on button "See Details" at bounding box center [844, 216] width 73 height 23
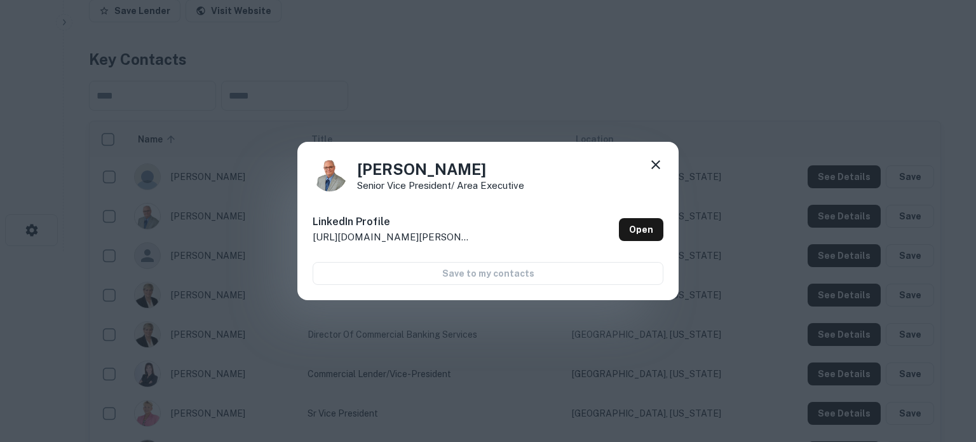
click at [722, 127] on div "Allen Langford Senior Vice President/ Area Executive LinkedIn Profile http://ww…" at bounding box center [488, 221] width 976 height 442
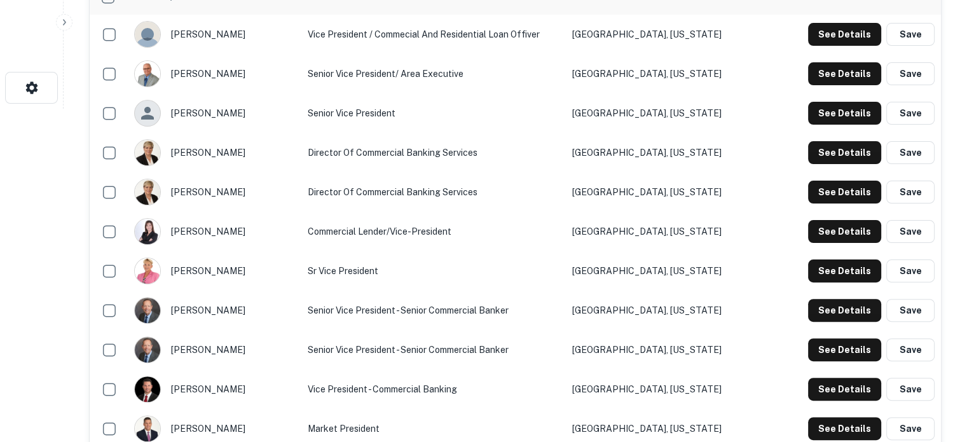
scroll to position [445, 0]
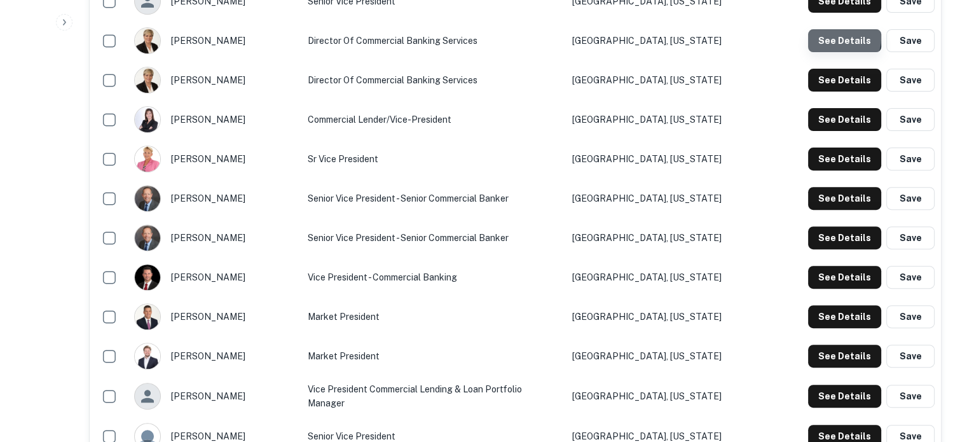
click at [833, 39] on button "See Details" at bounding box center [844, 40] width 73 height 23
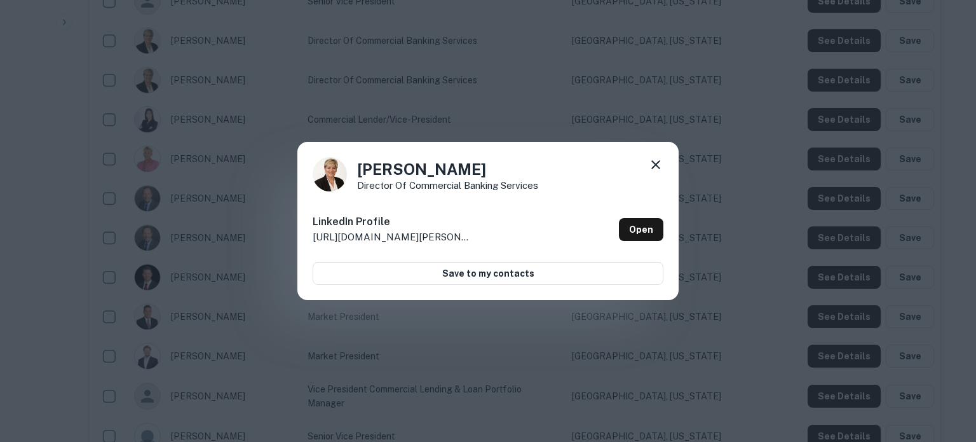
click at [660, 165] on icon at bounding box center [655, 164] width 15 height 15
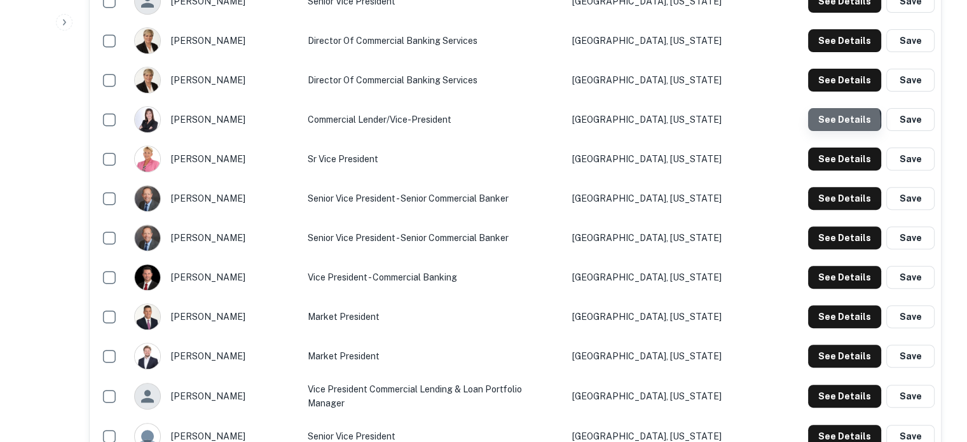
click at [827, 123] on button "See Details" at bounding box center [844, 119] width 73 height 23
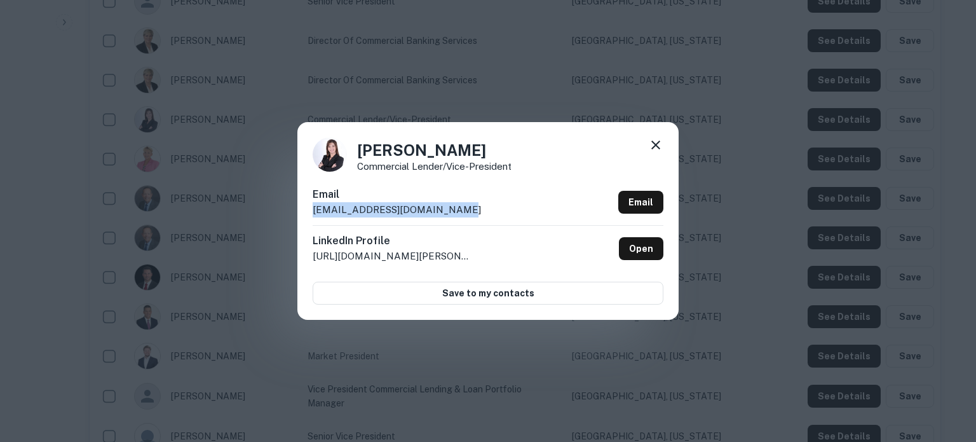
drag, startPoint x: 311, startPoint y: 213, endPoint x: 484, endPoint y: 213, distance: 172.9
click at [484, 213] on div "Christy Page Commercial Lender/Vice-President Email cpage@wauchulastatebank.com…" at bounding box center [488, 220] width 381 height 197
copy p "cpage@wauchulastatebank.com"
click at [660, 150] on icon at bounding box center [655, 144] width 15 height 15
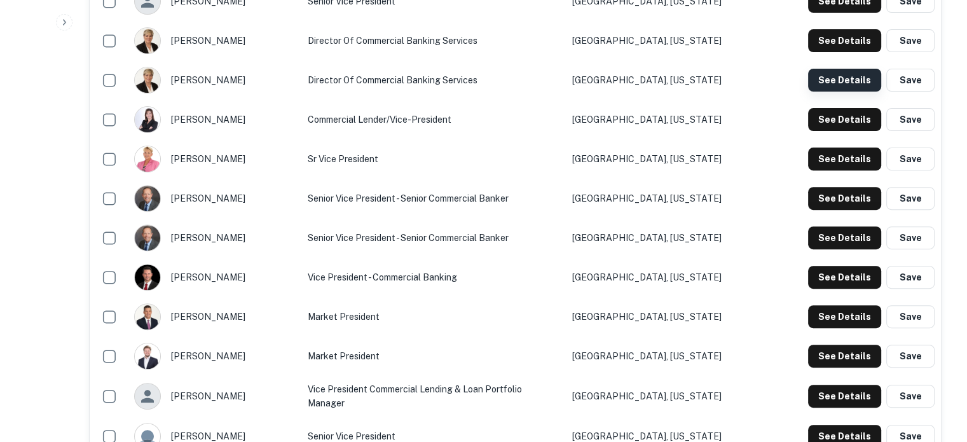
click at [836, 74] on button "See Details" at bounding box center [844, 80] width 73 height 23
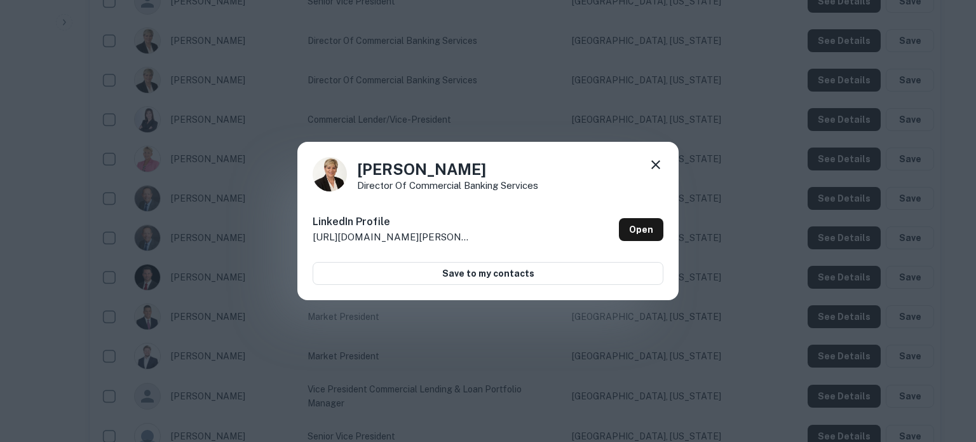
click at [650, 163] on icon at bounding box center [655, 164] width 15 height 15
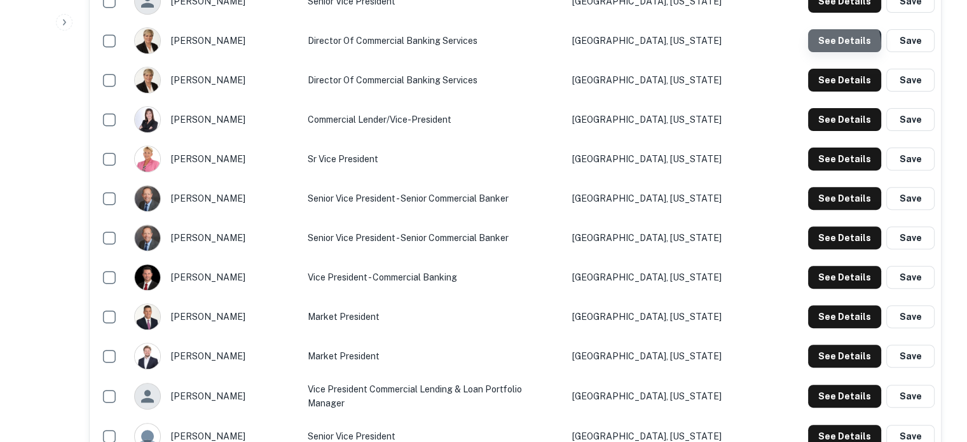
click at [826, 48] on button "See Details" at bounding box center [844, 40] width 73 height 23
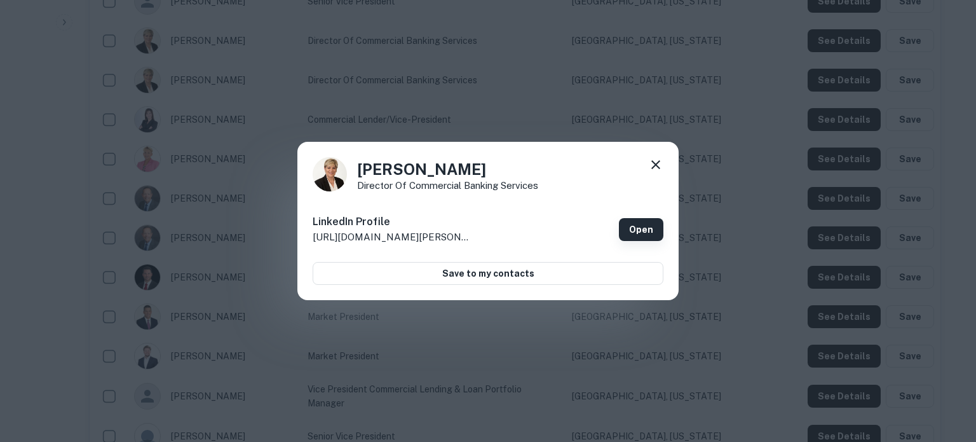
click at [638, 222] on link "Open" at bounding box center [641, 229] width 44 height 23
click at [655, 165] on icon at bounding box center [656, 164] width 9 height 9
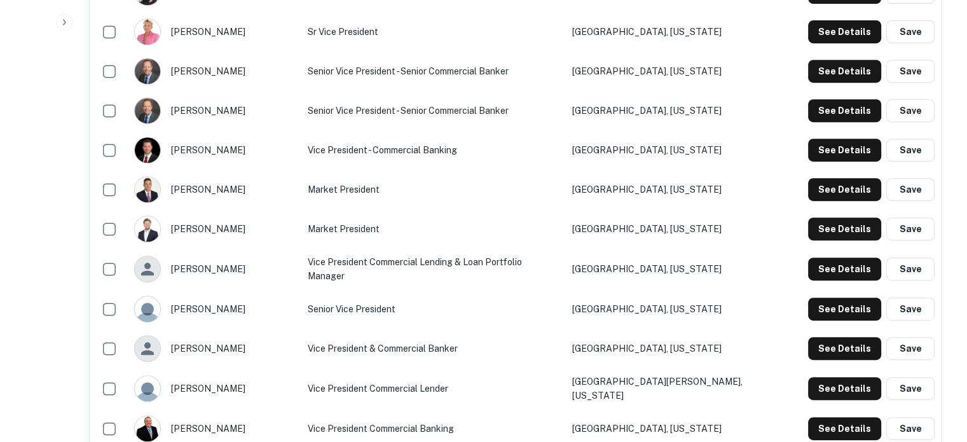
scroll to position [509, 0]
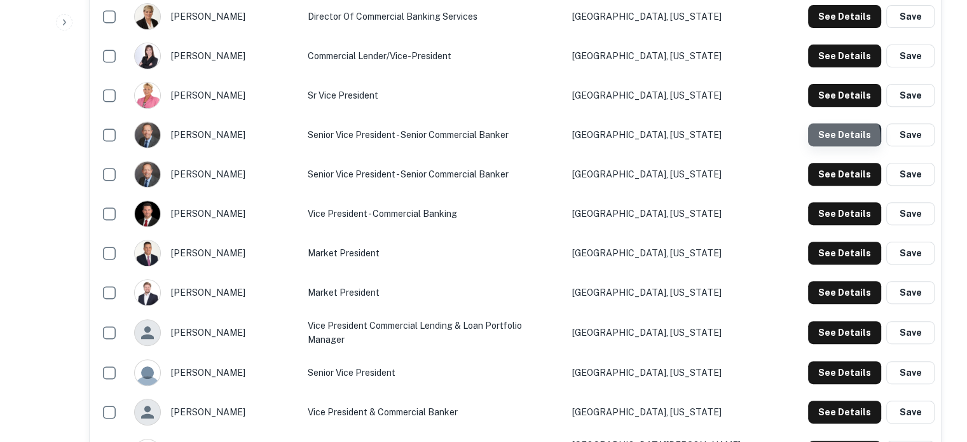
click at [825, 140] on button "See Details" at bounding box center [844, 134] width 73 height 23
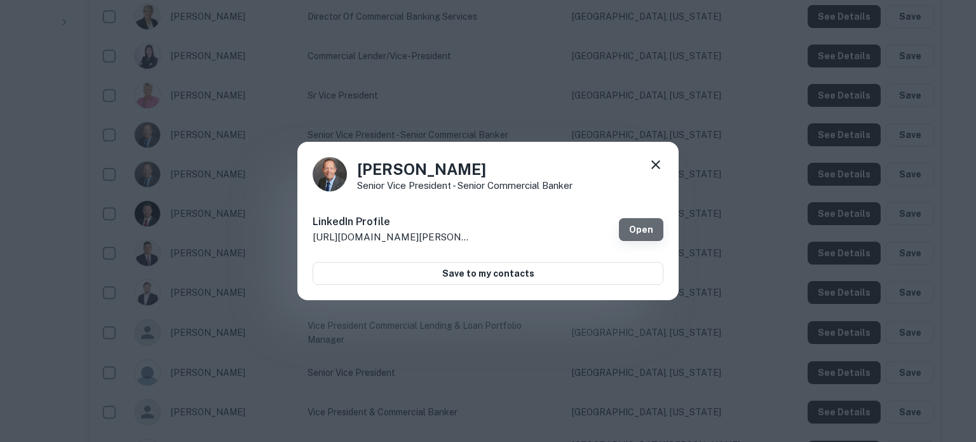
click at [637, 228] on link "Open" at bounding box center [641, 229] width 44 height 23
click at [654, 161] on icon at bounding box center [655, 164] width 15 height 15
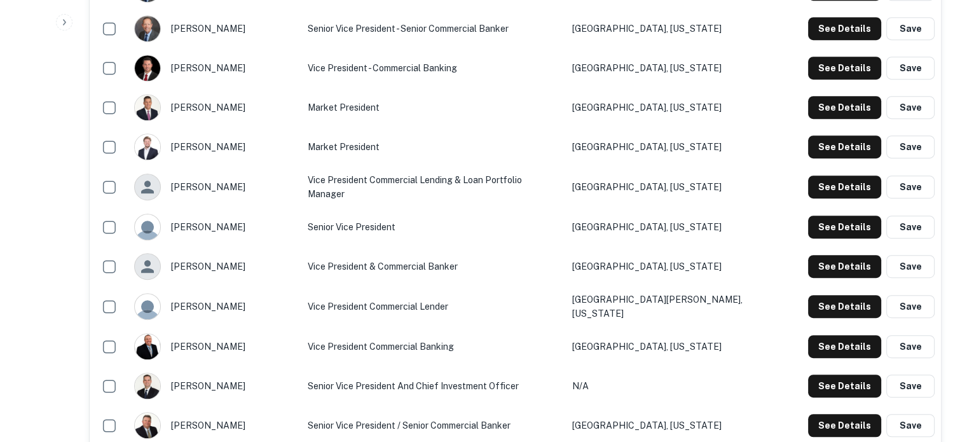
scroll to position [636, 0]
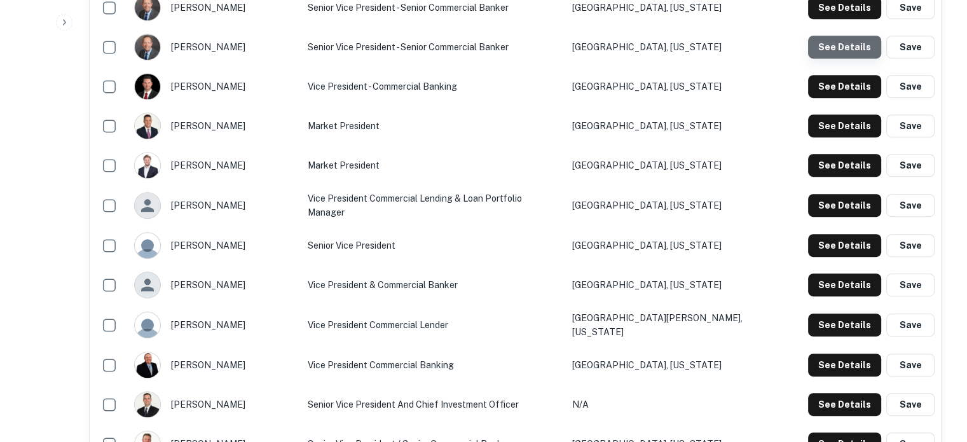
click at [846, 50] on button "See Details" at bounding box center [844, 47] width 73 height 23
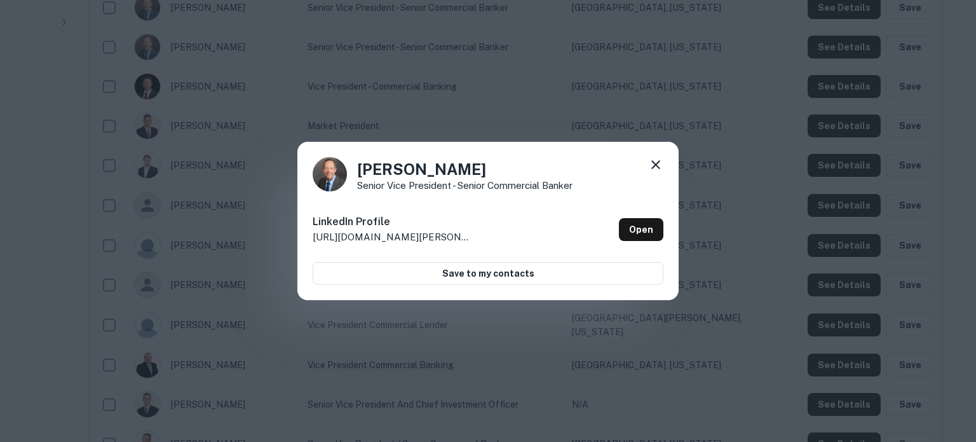
click at [659, 164] on icon at bounding box center [655, 164] width 15 height 15
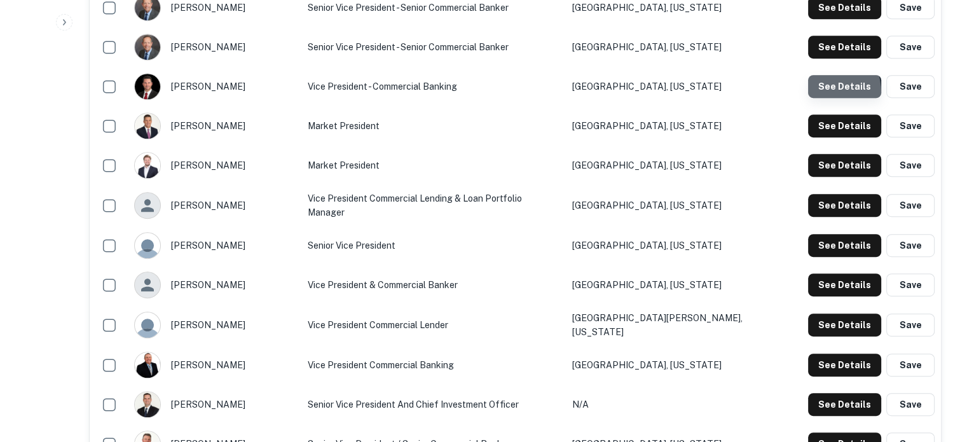
click at [816, 94] on button "See Details" at bounding box center [844, 86] width 73 height 23
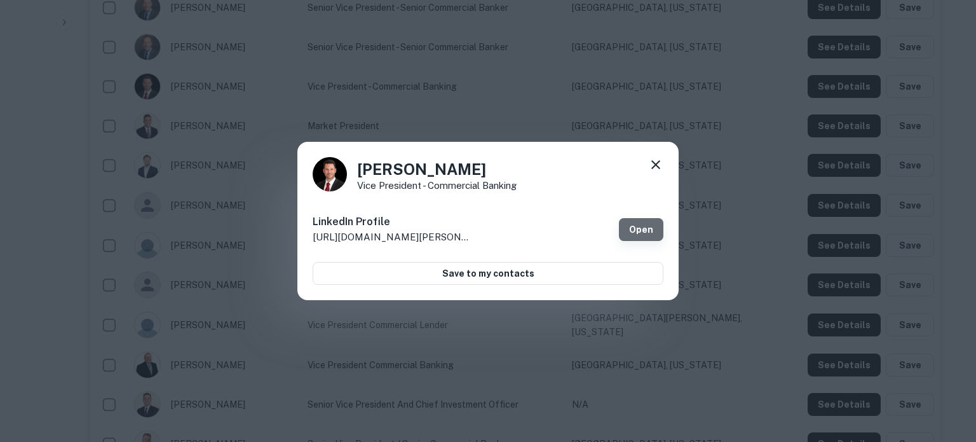
click at [651, 230] on link "Open" at bounding box center [641, 229] width 44 height 23
click at [646, 168] on div "James Coalwell Vice President - Commercial Banking" at bounding box center [488, 174] width 351 height 34
click at [656, 167] on icon at bounding box center [655, 164] width 15 height 15
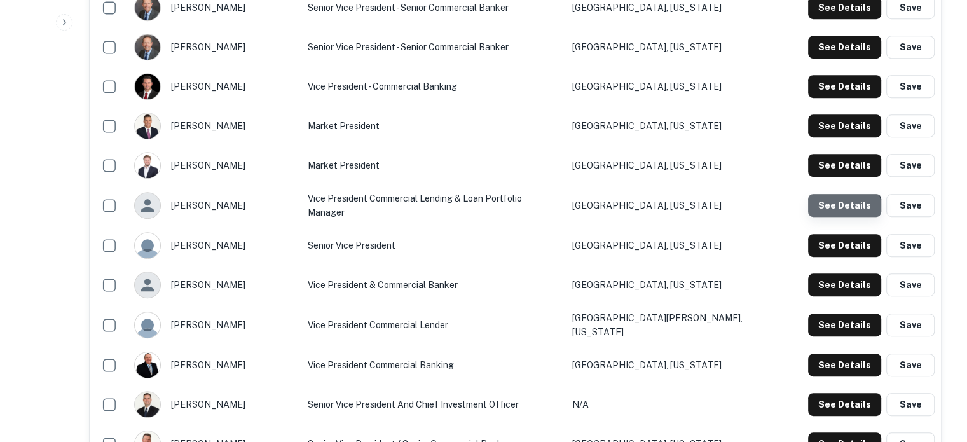
click at [839, 208] on button "See Details" at bounding box center [844, 205] width 73 height 23
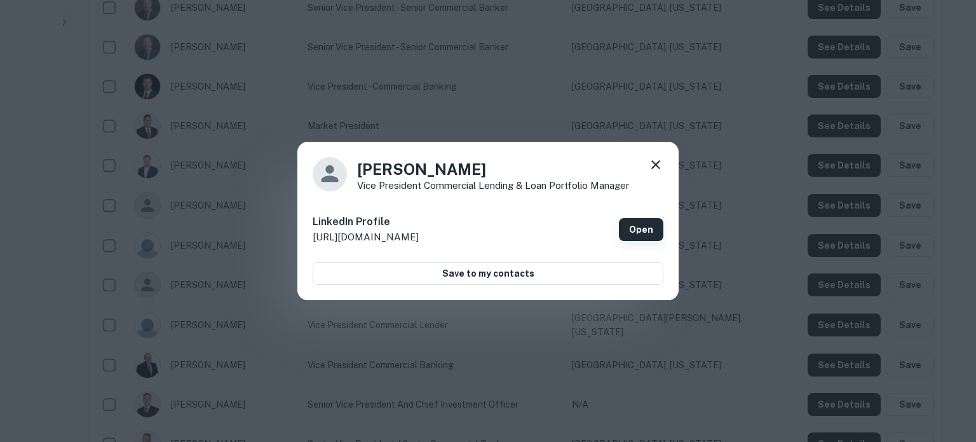
click at [644, 225] on link "Open" at bounding box center [641, 229] width 44 height 23
click at [656, 165] on icon at bounding box center [656, 164] width 9 height 9
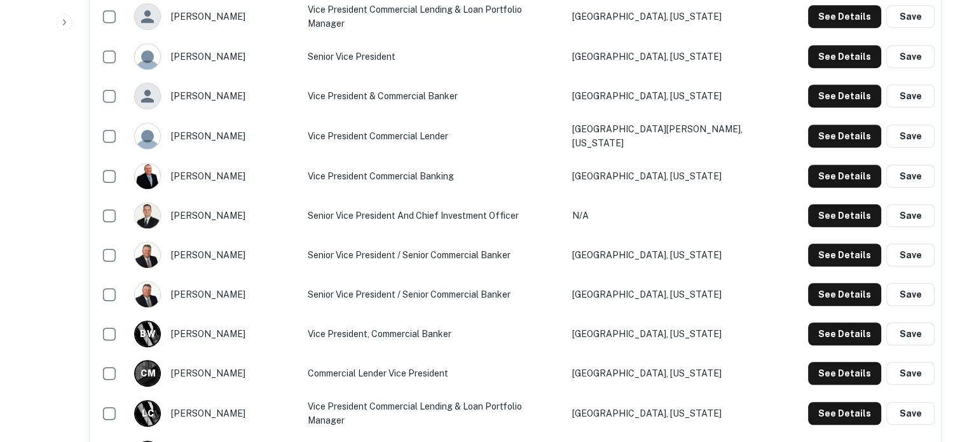
scroll to position [826, 0]
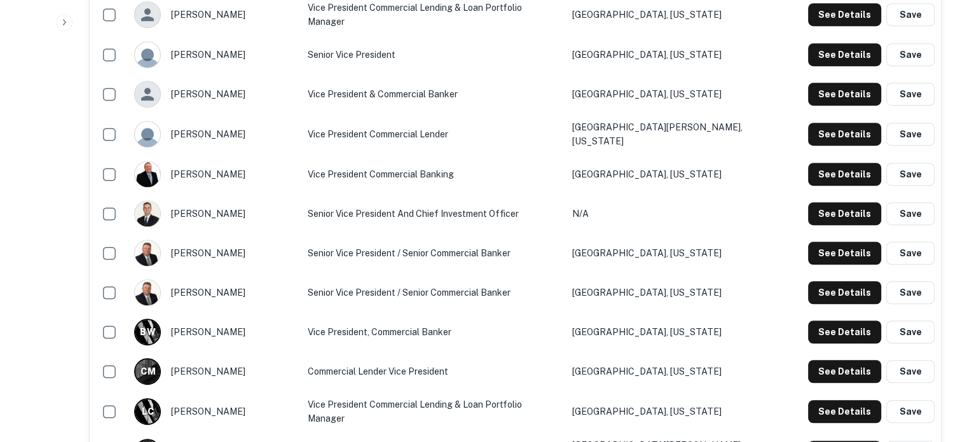
click at [809, 100] on div "See Details Save" at bounding box center [871, 94] width 127 height 23
click at [830, 95] on button "See Details" at bounding box center [844, 94] width 73 height 23
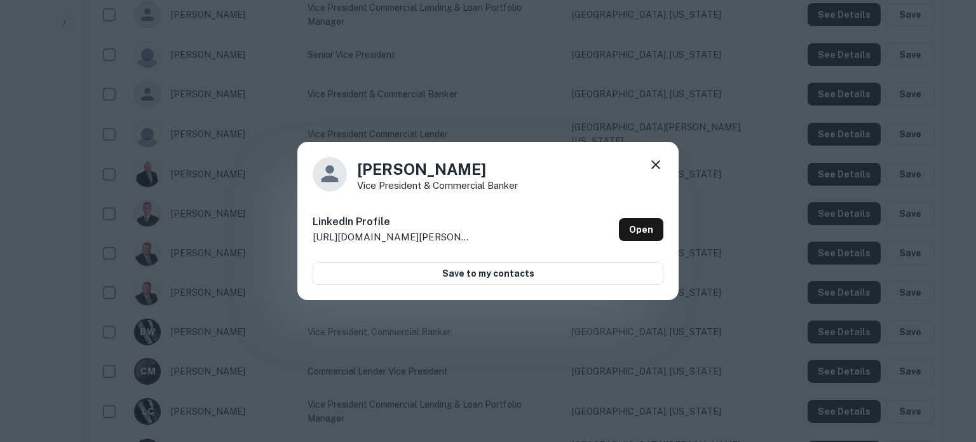
click at [659, 160] on icon at bounding box center [655, 164] width 15 height 15
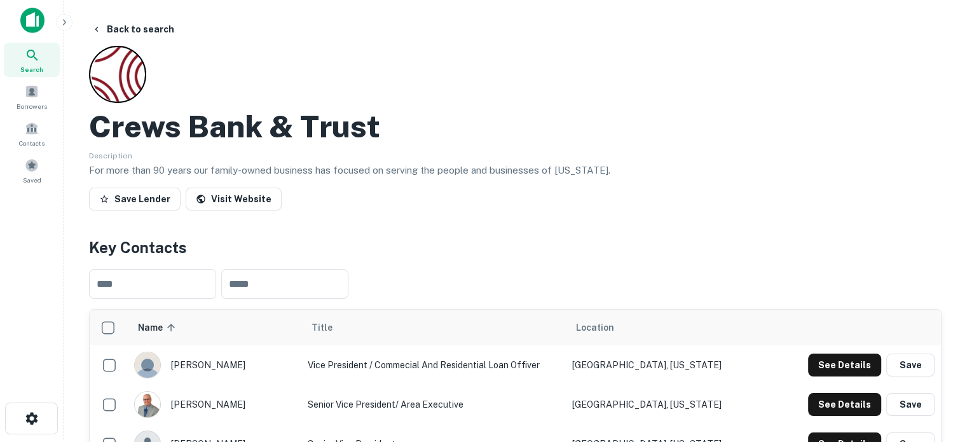
scroll to position [0, 0]
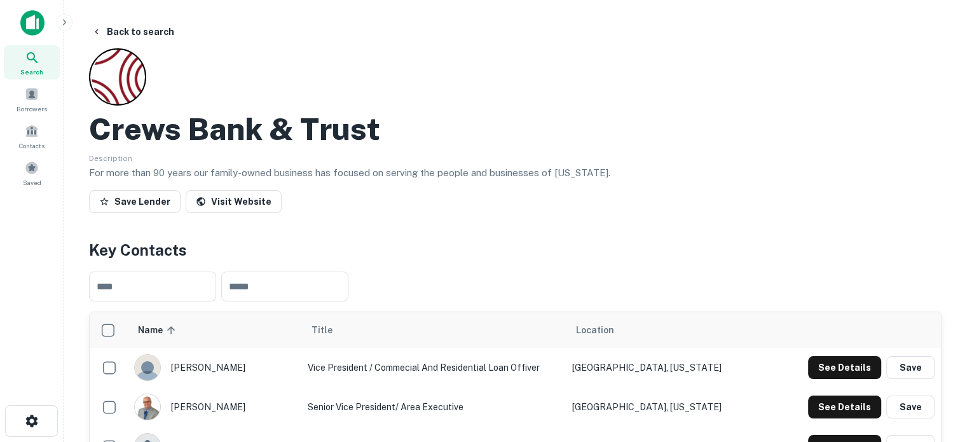
click at [38, 59] on icon at bounding box center [32, 57] width 15 height 15
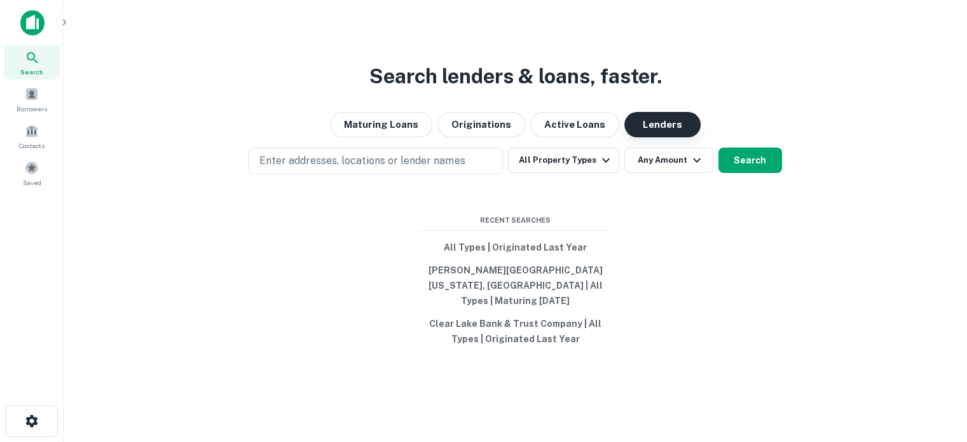
click at [676, 137] on button "Lenders" at bounding box center [662, 124] width 76 height 25
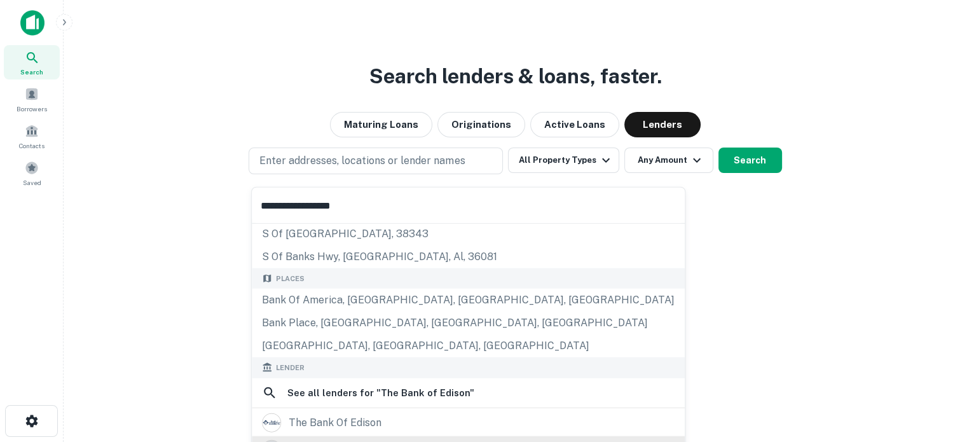
scroll to position [127, 0]
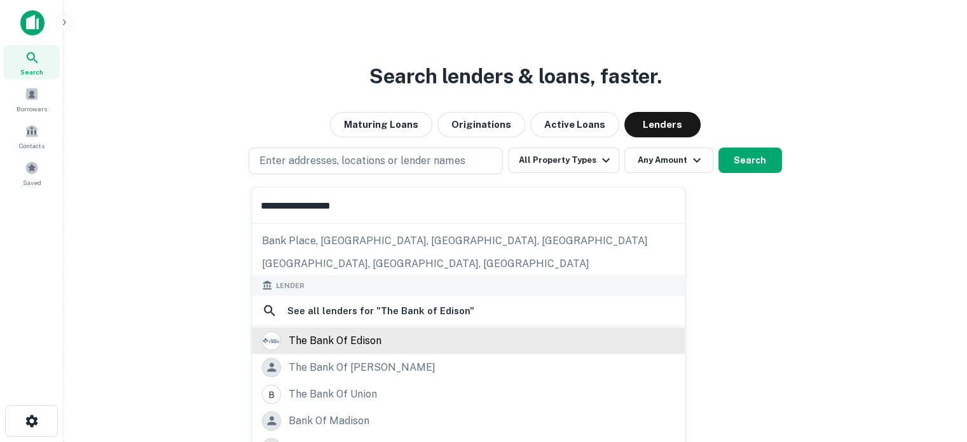
type input "**********"
click at [369, 343] on div "the bank of edison" at bounding box center [335, 340] width 93 height 19
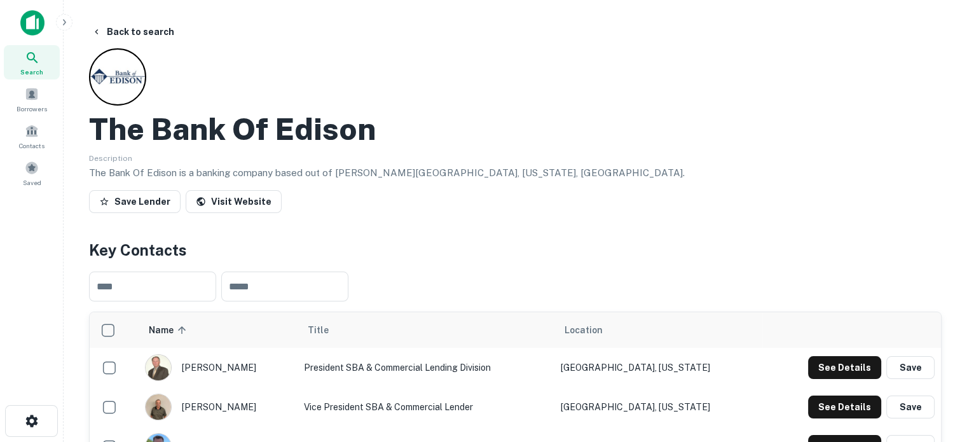
scroll to position [191, 0]
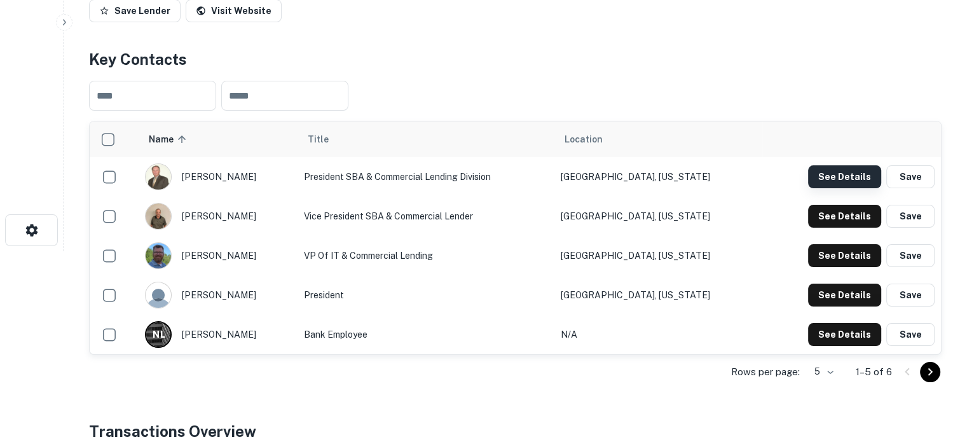
click at [826, 172] on button "See Details" at bounding box center [844, 176] width 73 height 23
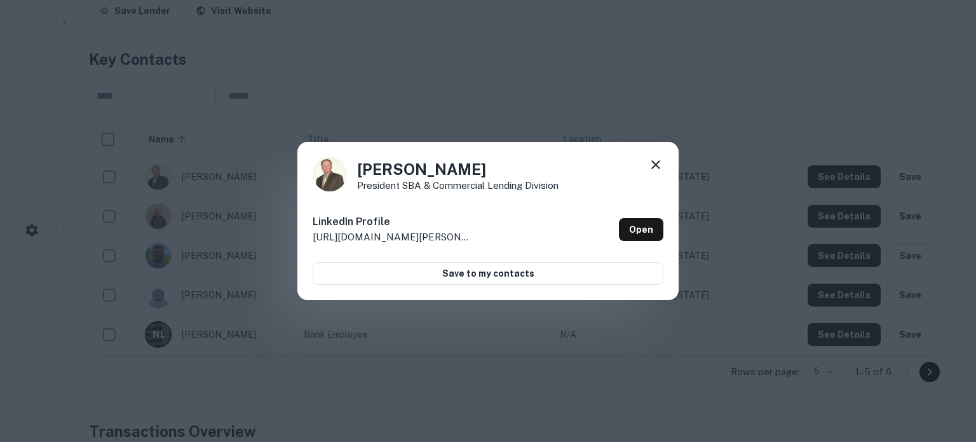
click at [360, 170] on h4 "[PERSON_NAME]" at bounding box center [458, 169] width 202 height 23
click at [422, 167] on h4 "[PERSON_NAME]" at bounding box center [458, 169] width 202 height 23
drag, startPoint x: 356, startPoint y: 170, endPoint x: 429, endPoint y: 170, distance: 73.1
click at [429, 170] on div "[PERSON_NAME] President SBA & Commercial Lending Division" at bounding box center [488, 174] width 351 height 34
copy h4 "[PERSON_NAME]"
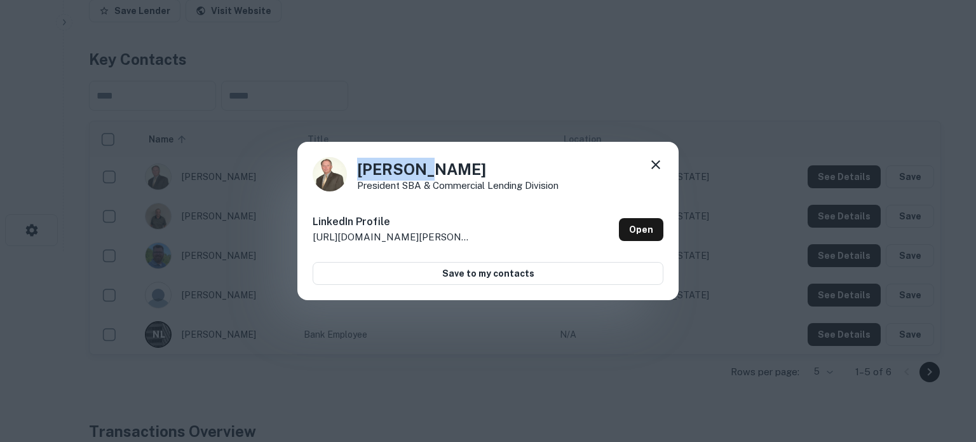
click at [753, 100] on div "[PERSON_NAME] President SBA & Commercial Lending Division LinkedIn Profile [URL…" at bounding box center [488, 221] width 976 height 442
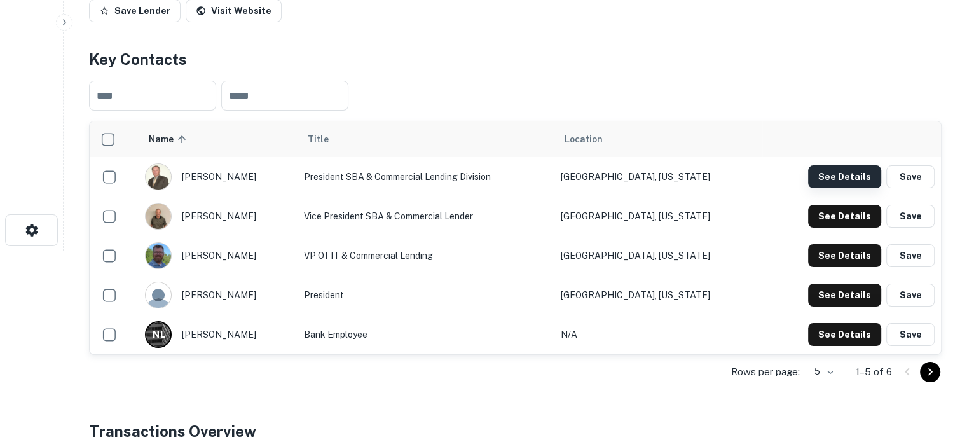
click at [816, 170] on button "See Details" at bounding box center [844, 176] width 73 height 23
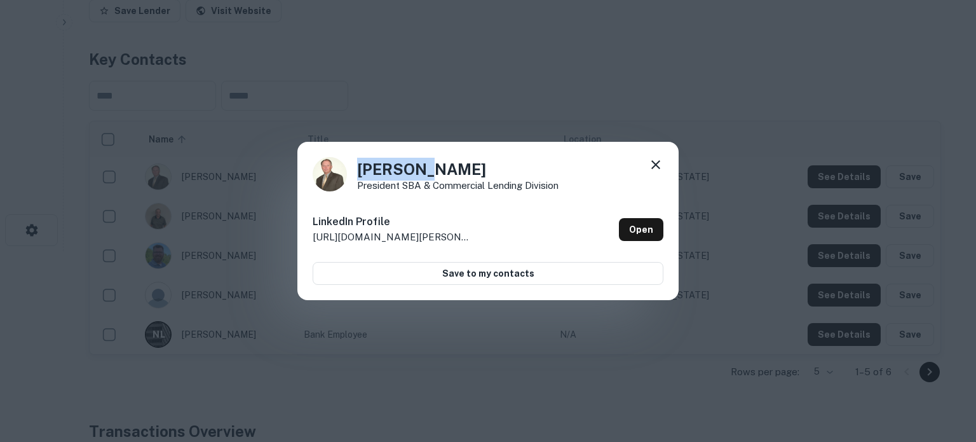
drag, startPoint x: 355, startPoint y: 170, endPoint x: 436, endPoint y: 167, distance: 80.8
click at [436, 167] on div "[PERSON_NAME] President SBA & Commercial Lending Division" at bounding box center [488, 174] width 351 height 34
copy h4 "[PERSON_NAME]"
drag, startPoint x: 349, startPoint y: 184, endPoint x: 565, endPoint y: 188, distance: 215.5
click at [545, 182] on div "[PERSON_NAME] President SBA & Commercial Lending Division" at bounding box center [488, 174] width 351 height 34
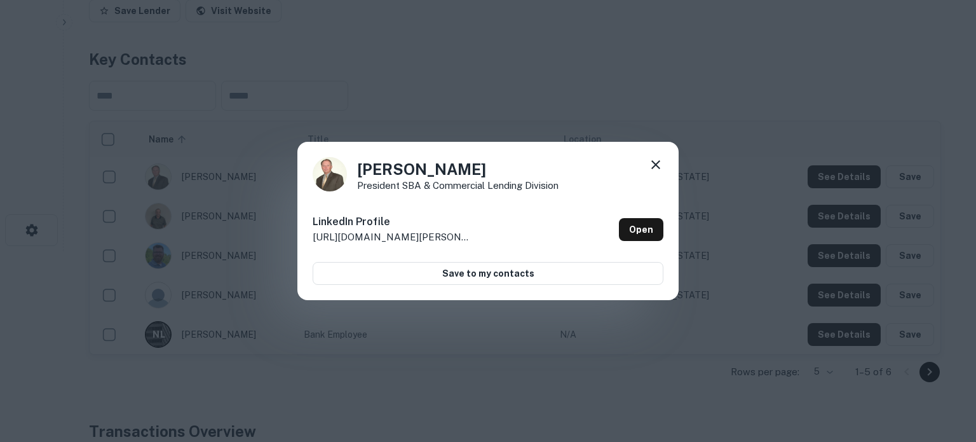
click at [566, 190] on div "[PERSON_NAME] President SBA & Commercial Lending Division" at bounding box center [488, 174] width 351 height 34
drag, startPoint x: 569, startPoint y: 186, endPoint x: 357, endPoint y: 187, distance: 211.7
click at [357, 187] on div "[PERSON_NAME] President SBA & Commercial Lending Division" at bounding box center [488, 174] width 351 height 34
copy p "President SBA & Commercial Lending Division"
click at [659, 161] on icon at bounding box center [656, 164] width 9 height 9
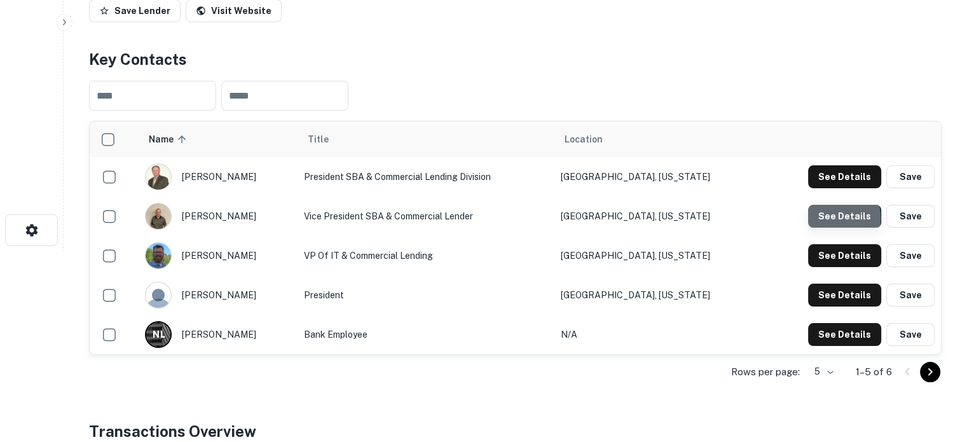
click at [826, 218] on button "See Details" at bounding box center [844, 216] width 73 height 23
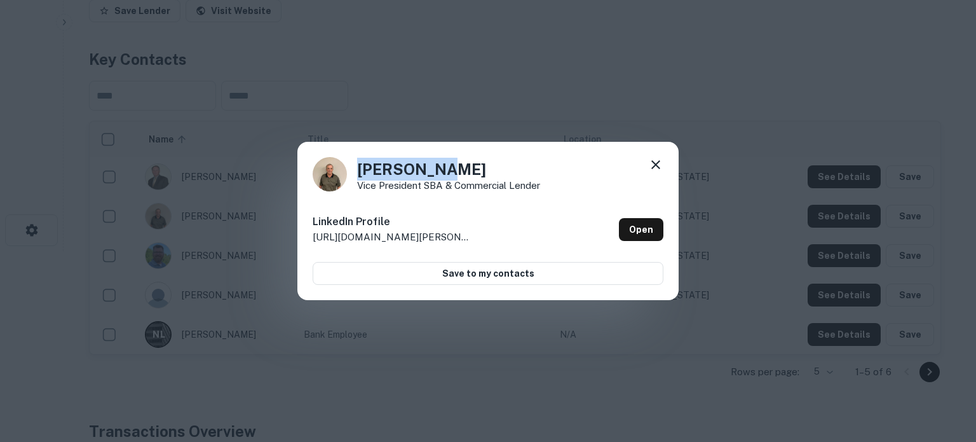
drag, startPoint x: 355, startPoint y: 172, endPoint x: 450, endPoint y: 170, distance: 94.8
click at [450, 170] on div "[PERSON_NAME] Vice President SBA & Commercial Lender" at bounding box center [488, 174] width 351 height 34
copy h4 "[PERSON_NAME]"
drag, startPoint x: 356, startPoint y: 184, endPoint x: 557, endPoint y: 188, distance: 200.9
click at [557, 188] on div "[PERSON_NAME] Vice President SBA & Commercial Lender" at bounding box center [488, 174] width 351 height 34
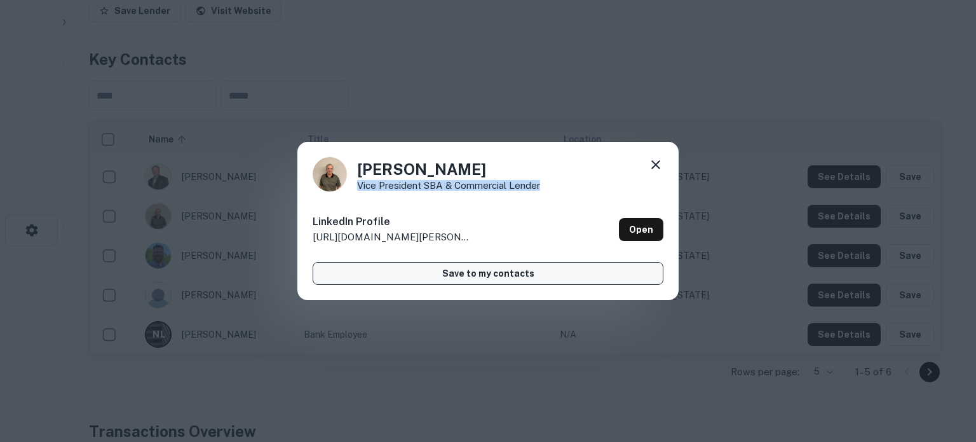
copy p "Vice President SBA & Commercial Lender"
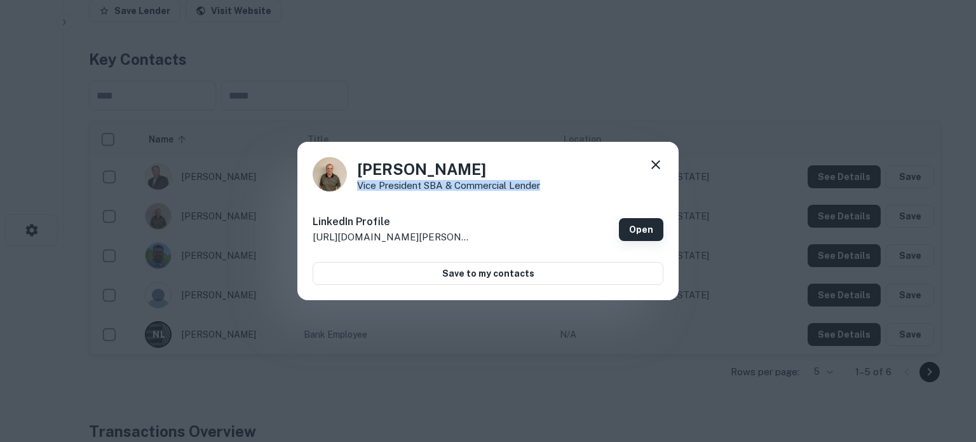
click at [641, 231] on link "Open" at bounding box center [641, 229] width 44 height 23
click at [657, 161] on icon at bounding box center [655, 164] width 15 height 15
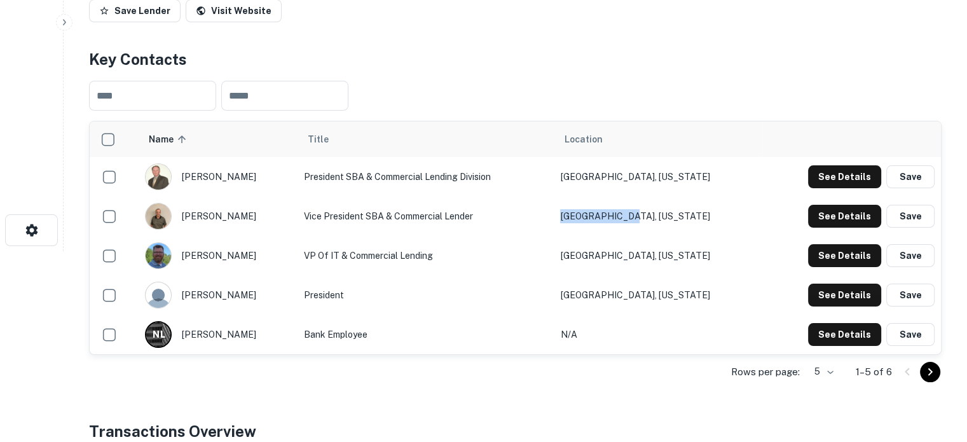
drag, startPoint x: 694, startPoint y: 221, endPoint x: 607, endPoint y: 217, distance: 87.2
click at [607, 217] on td "[GEOGRAPHIC_DATA], [US_STATE]" at bounding box center [658, 215] width 208 height 39
copy td "[GEOGRAPHIC_DATA], [US_STATE]"
drag, startPoint x: 606, startPoint y: 174, endPoint x: 698, endPoint y: 175, distance: 92.2
click at [698, 175] on td "[GEOGRAPHIC_DATA], [US_STATE]" at bounding box center [658, 176] width 208 height 39
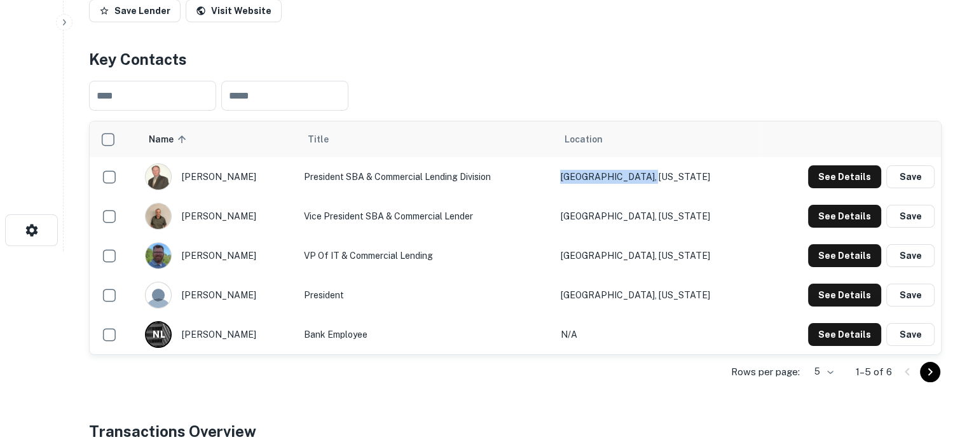
copy td "[GEOGRAPHIC_DATA], [US_STATE]"
click at [663, 288] on td "[GEOGRAPHIC_DATA], [US_STATE]" at bounding box center [658, 294] width 208 height 39
click at [867, 250] on button "See Details" at bounding box center [844, 255] width 73 height 23
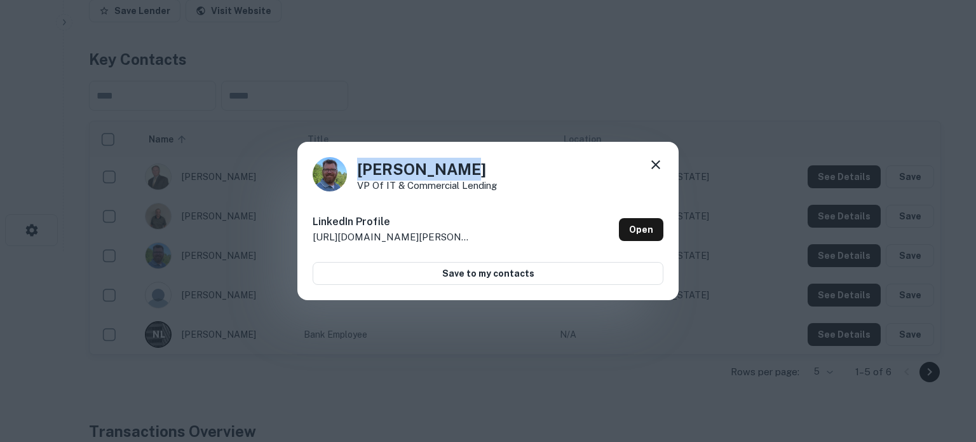
drag, startPoint x: 361, startPoint y: 170, endPoint x: 471, endPoint y: 171, distance: 110.0
click at [471, 171] on h4 "[PERSON_NAME]" at bounding box center [427, 169] width 140 height 23
copy h4 "[PERSON_NAME]"
drag, startPoint x: 355, startPoint y: 188, endPoint x: 502, endPoint y: 188, distance: 146.8
click at [502, 188] on div "[PERSON_NAME] VP of IT & Commercial Lending" at bounding box center [488, 174] width 351 height 34
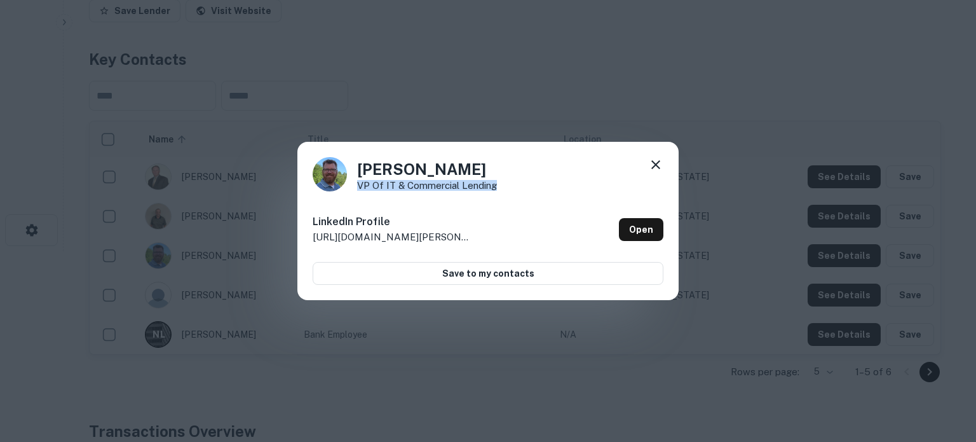
copy p "VP of IT & Commercial Lending"
click at [628, 242] on div "LinkedIn Profile [URL][DOMAIN_NAME][PERSON_NAME] Open" at bounding box center [488, 230] width 351 height 46
click at [639, 234] on link "Open" at bounding box center [641, 229] width 44 height 23
click at [653, 167] on icon at bounding box center [656, 164] width 9 height 9
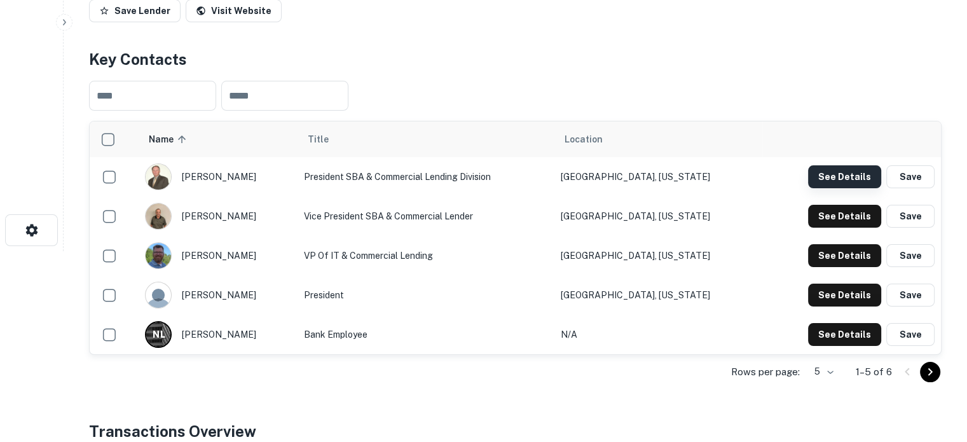
click at [826, 168] on button "See Details" at bounding box center [844, 176] width 73 height 23
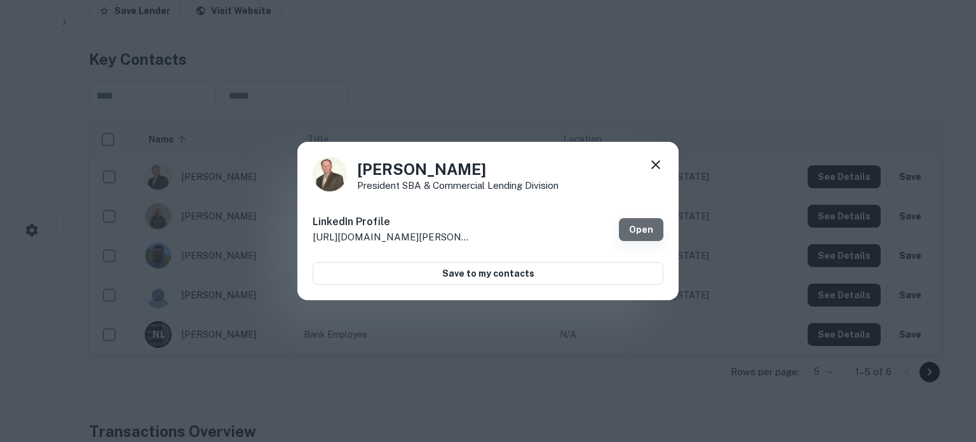
click at [641, 238] on link "Open" at bounding box center [641, 229] width 44 height 23
click at [652, 163] on icon at bounding box center [655, 164] width 15 height 15
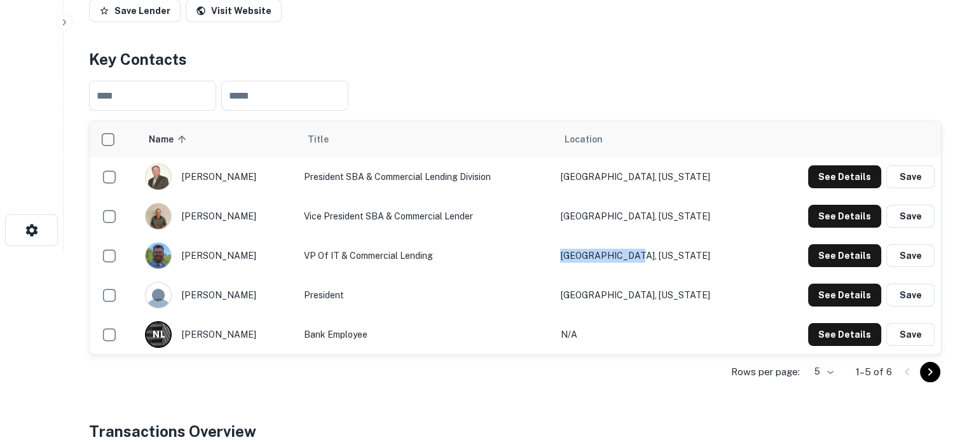
drag, startPoint x: 678, startPoint y: 256, endPoint x: 608, endPoint y: 256, distance: 69.9
click at [608, 256] on td "[GEOGRAPHIC_DATA], [US_STATE]" at bounding box center [658, 255] width 208 height 39
copy td "[GEOGRAPHIC_DATA], [US_STATE]"
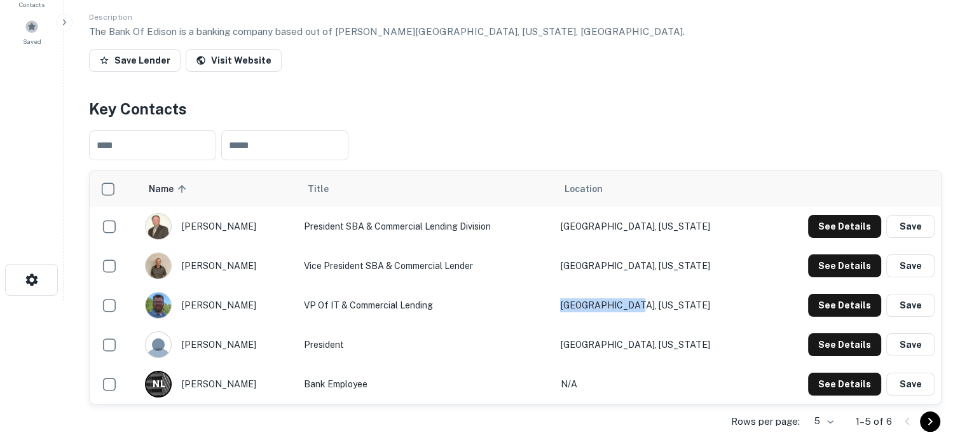
scroll to position [64, 0]
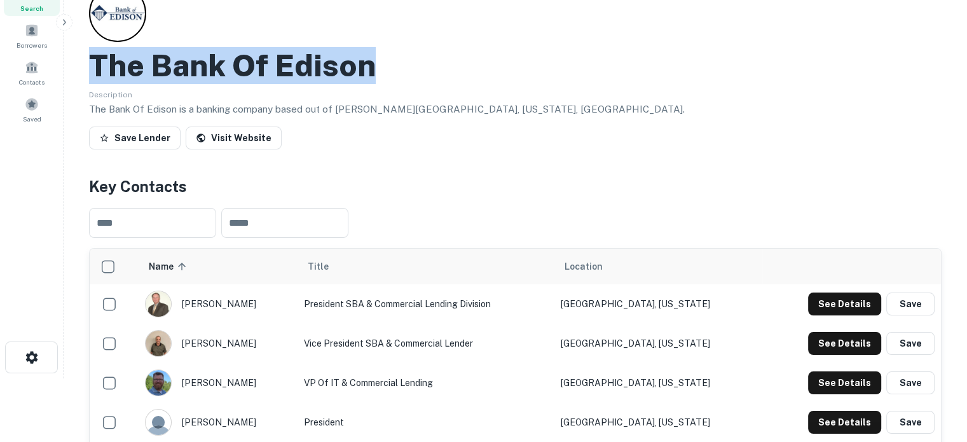
drag, startPoint x: 89, startPoint y: 65, endPoint x: 395, endPoint y: 61, distance: 306.4
click at [395, 61] on div "The Bank Of Edison" at bounding box center [515, 65] width 852 height 37
click at [34, 10] on span "Search" at bounding box center [31, 8] width 23 height 10
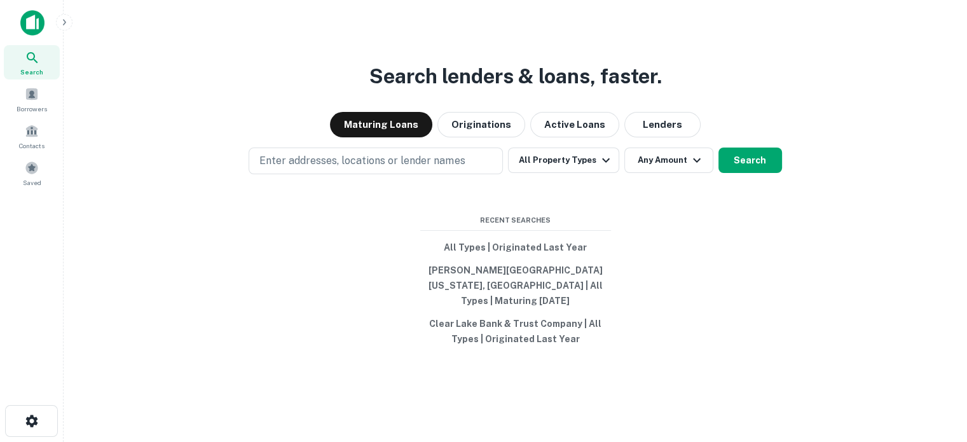
click at [659, 145] on div "Search lenders & loans, faster. Maturing Loans Originations Active Loans Lender…" at bounding box center [515, 252] width 883 height 442
click at [658, 137] on button "Lenders" at bounding box center [662, 124] width 76 height 25
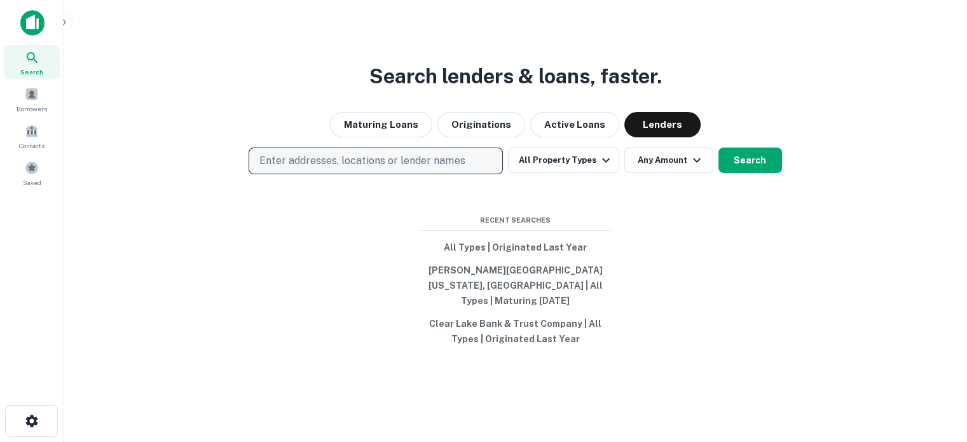
click at [371, 162] on p "Enter addresses, locations or lender names" at bounding box center [361, 160] width 205 height 15
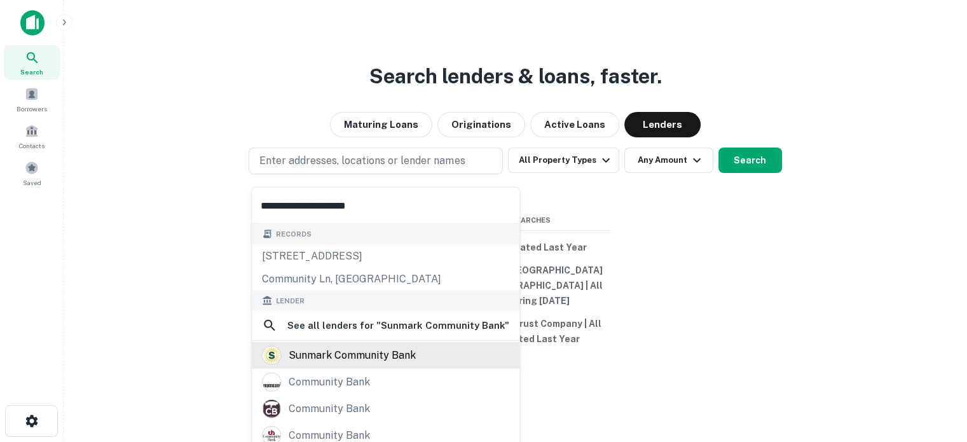
type input "**********"
click at [346, 358] on div "sunmark community bank" at bounding box center [352, 355] width 127 height 19
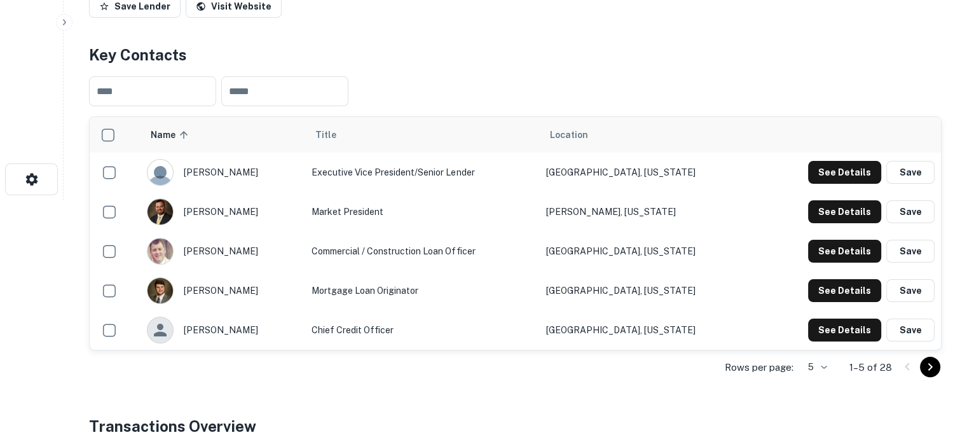
scroll to position [318, 0]
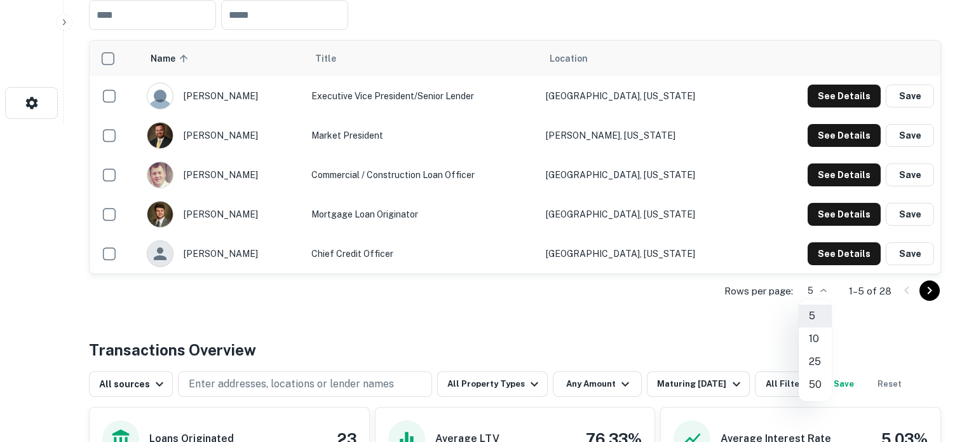
click at [818, 355] on li "25" at bounding box center [815, 361] width 33 height 23
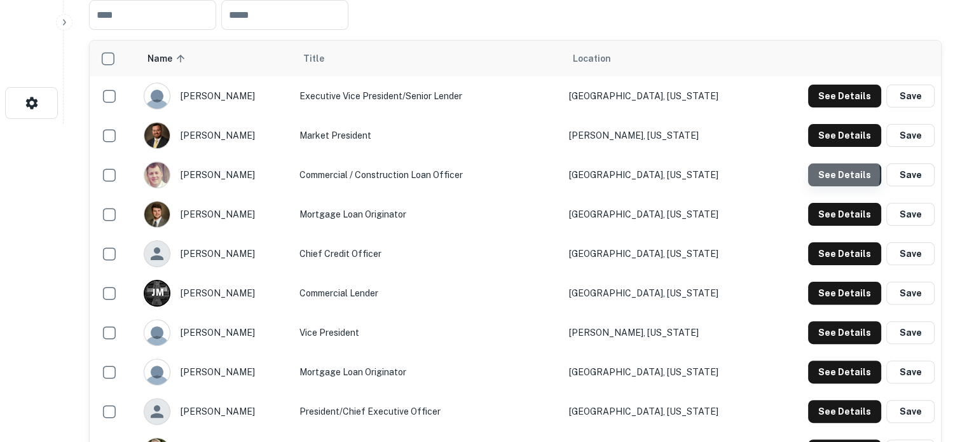
click at [818, 174] on button "See Details" at bounding box center [844, 174] width 73 height 23
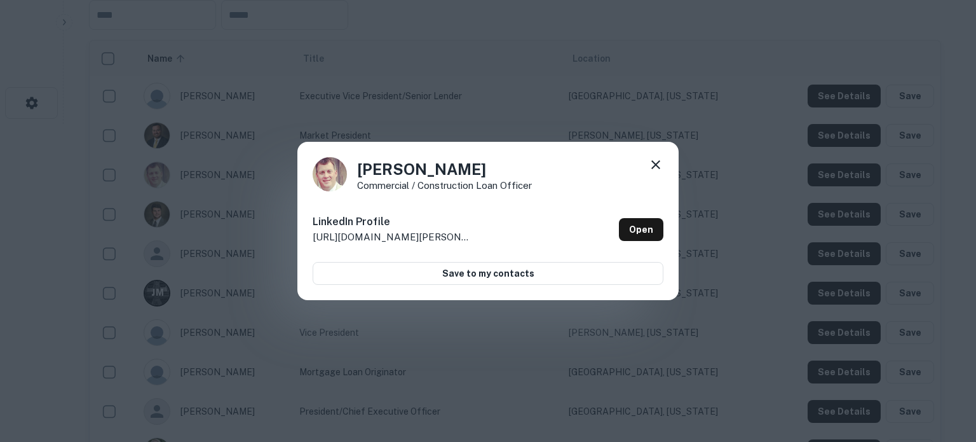
click at [652, 165] on icon at bounding box center [655, 164] width 15 height 15
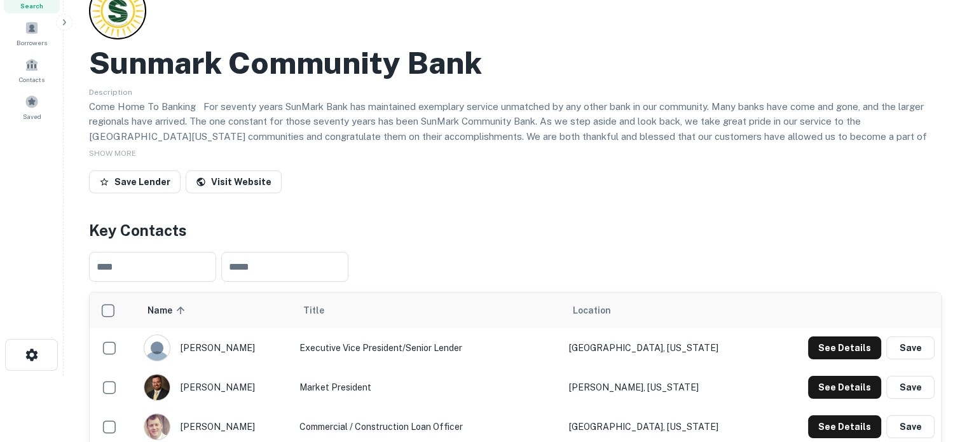
scroll to position [0, 0]
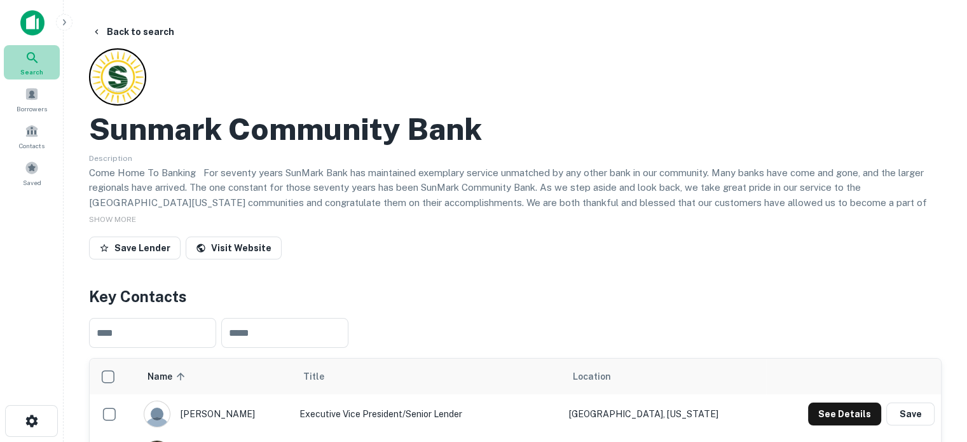
click at [50, 64] on div "Search" at bounding box center [32, 62] width 56 height 34
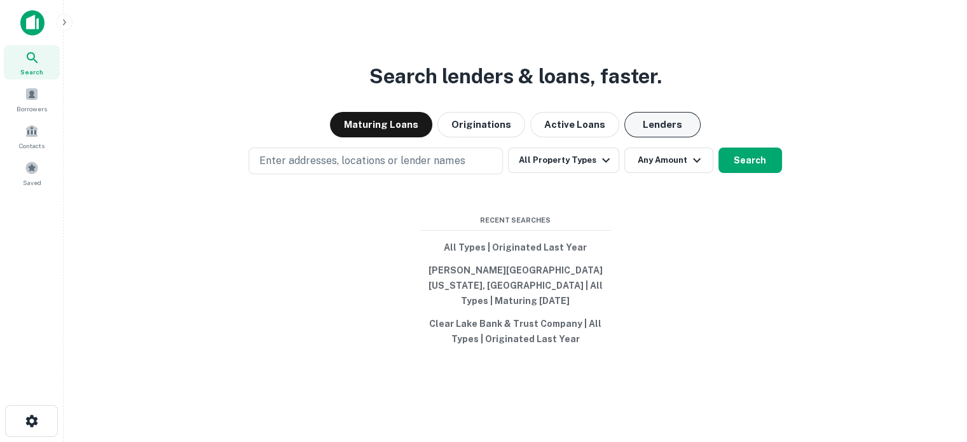
click at [648, 130] on button "Lenders" at bounding box center [662, 124] width 76 height 25
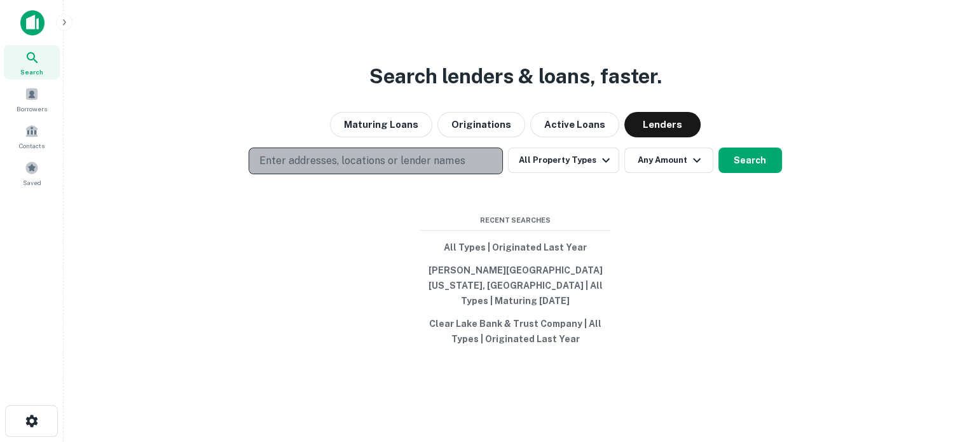
click at [453, 168] on p "Enter addresses, locations or lender names" at bounding box center [361, 160] width 205 height 15
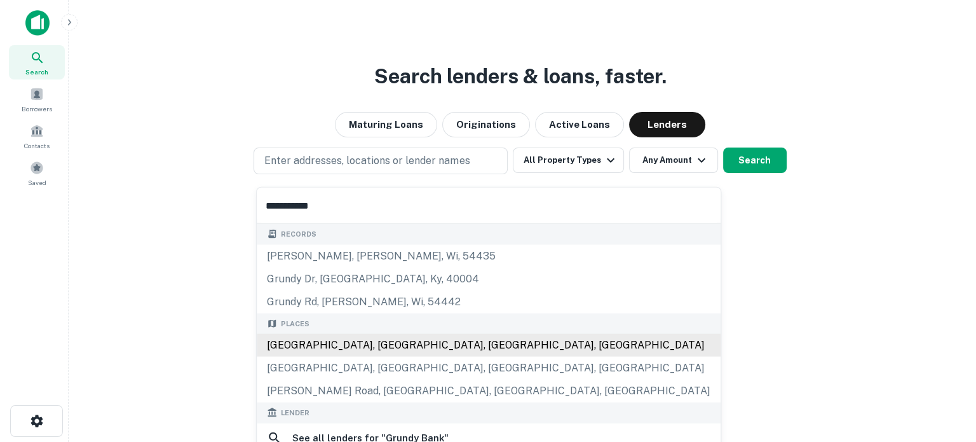
scroll to position [127, 0]
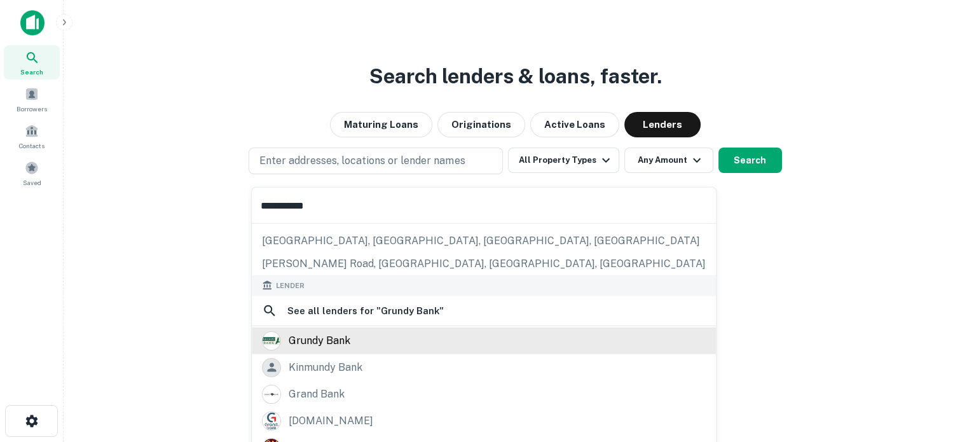
type input "**********"
click at [364, 336] on div "grundy bank" at bounding box center [484, 340] width 444 height 19
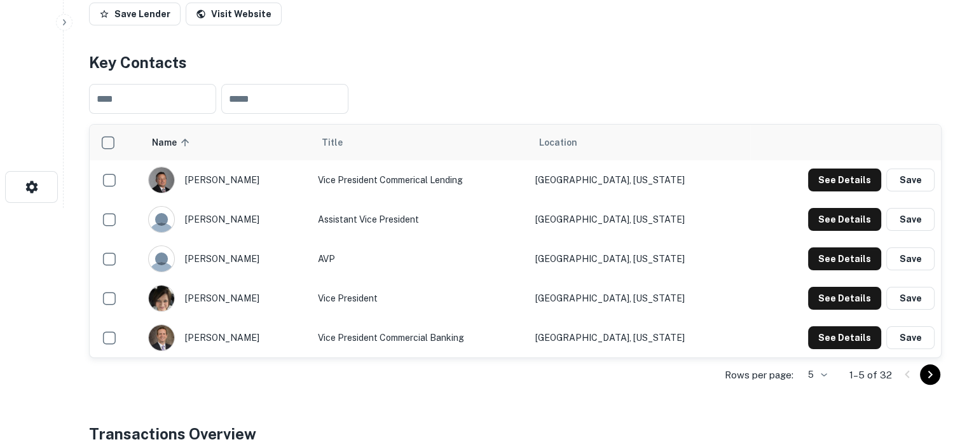
scroll to position [318, 0]
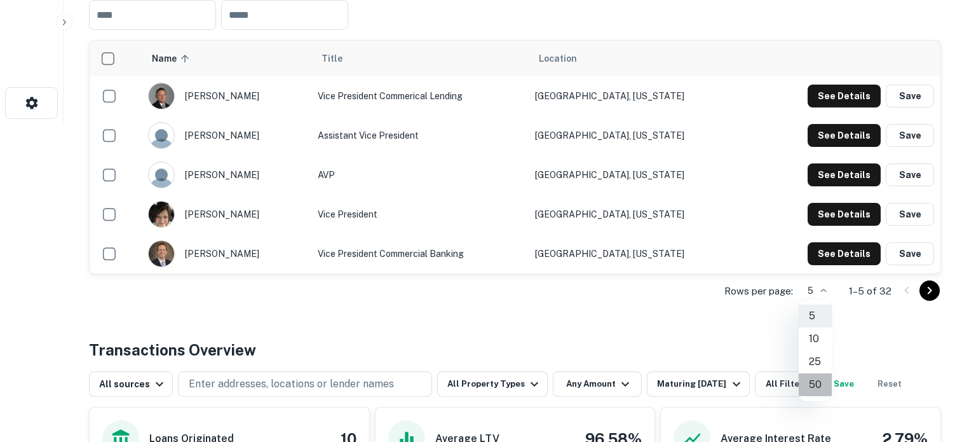
click at [815, 381] on li "50" at bounding box center [815, 384] width 33 height 23
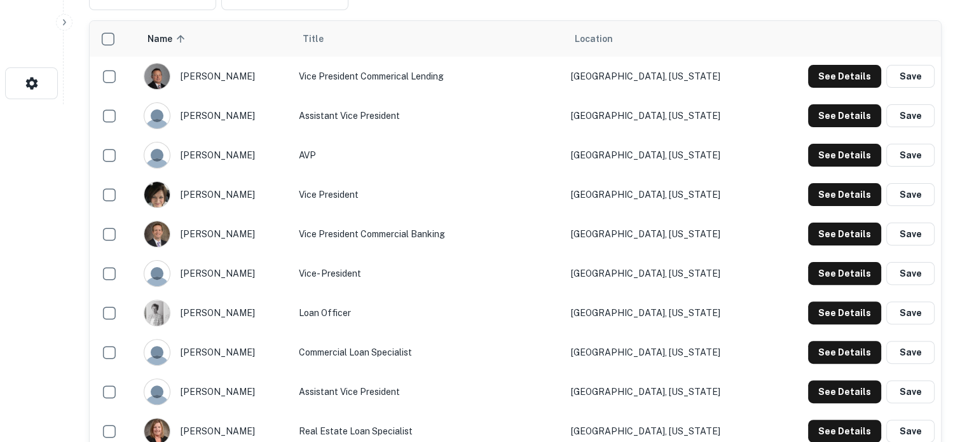
scroll to position [254, 0]
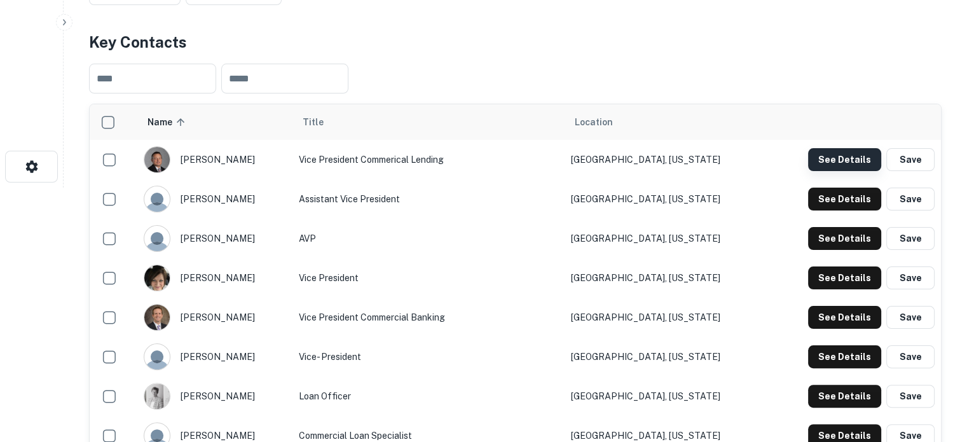
click at [836, 152] on button "See Details" at bounding box center [844, 159] width 73 height 23
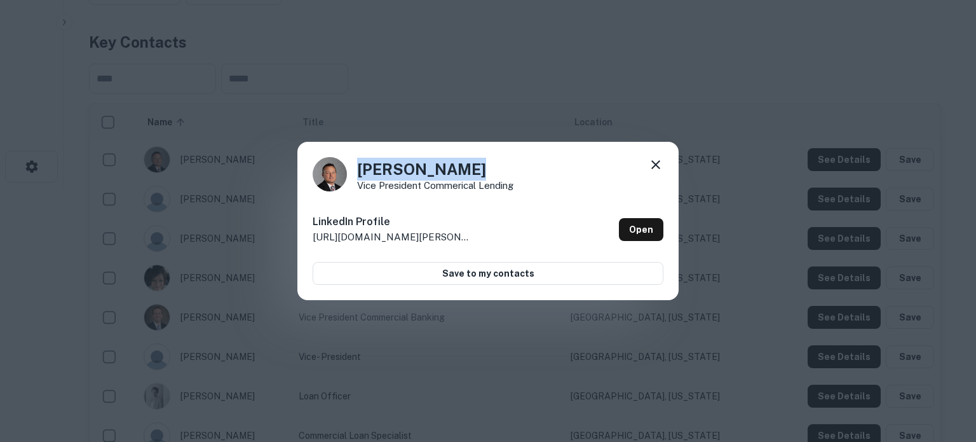
drag, startPoint x: 360, startPoint y: 171, endPoint x: 498, endPoint y: 170, distance: 138.6
click at [498, 170] on h4 "[PERSON_NAME]" at bounding box center [435, 169] width 156 height 23
copy h4 "[PERSON_NAME]"
click at [654, 234] on link "Open" at bounding box center [641, 229] width 44 height 23
click at [381, 184] on p "Vice President Commerical Lending" at bounding box center [435, 186] width 156 height 10
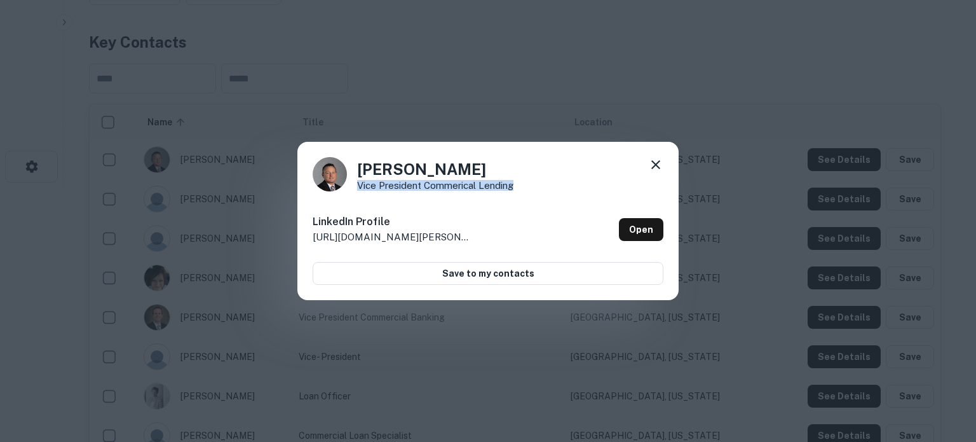
drag, startPoint x: 358, startPoint y: 187, endPoint x: 521, endPoint y: 188, distance: 163.4
click at [521, 188] on div "[PERSON_NAME] Vice President Commerical Lending" at bounding box center [488, 174] width 351 height 34
copy p "Vice President Commerical Lending"
click at [659, 163] on icon at bounding box center [655, 164] width 15 height 15
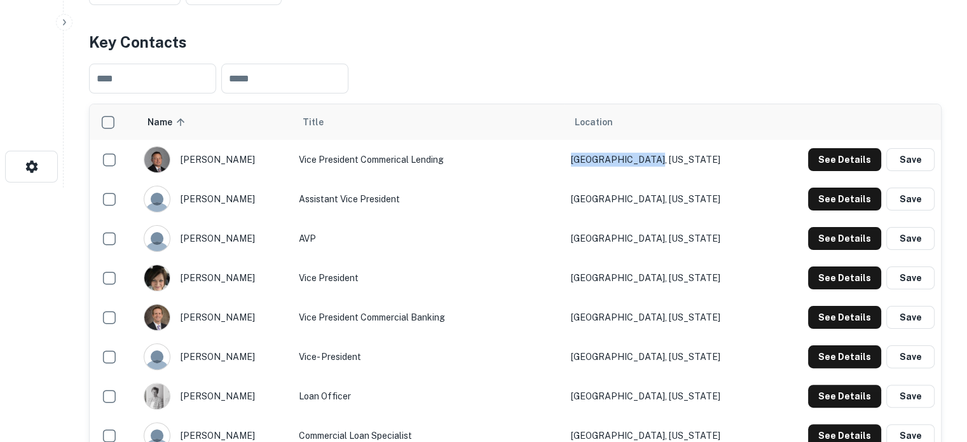
drag, startPoint x: 701, startPoint y: 154, endPoint x: 620, endPoint y: 160, distance: 80.4
click at [620, 160] on td "Chicago, Illinois" at bounding box center [666, 159] width 203 height 39
copy td "Chicago, Illinois"
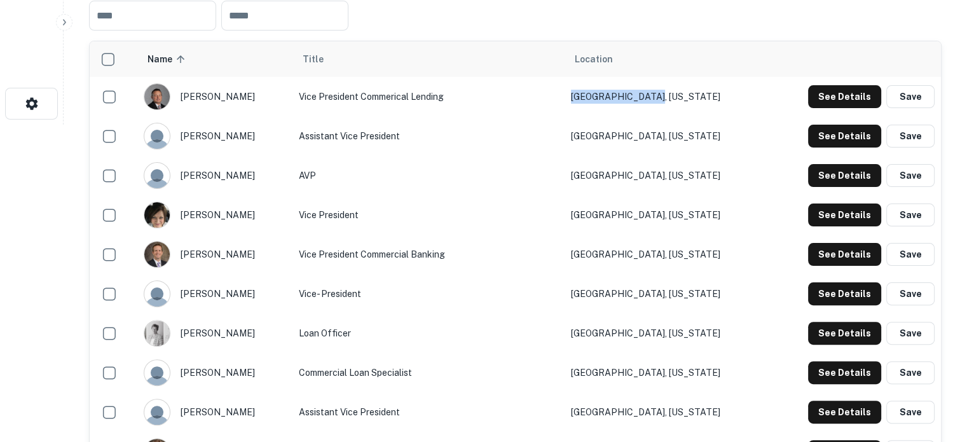
scroll to position [318, 0]
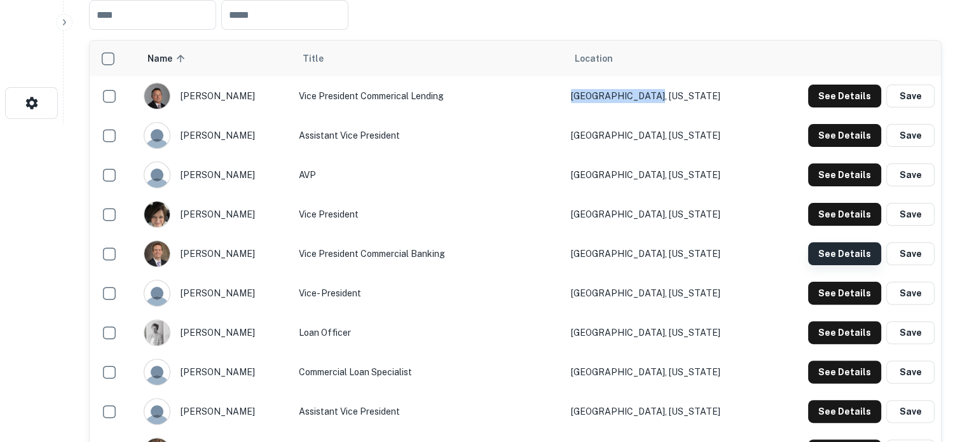
click at [830, 255] on button "See Details" at bounding box center [844, 253] width 73 height 23
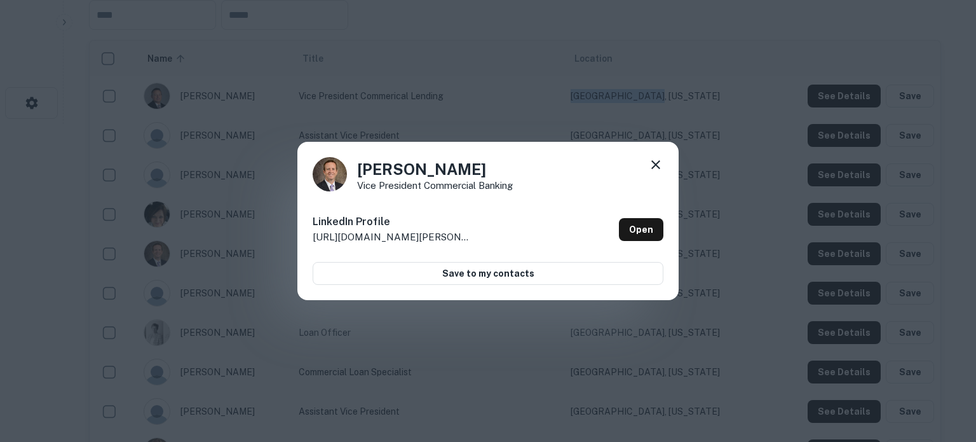
drag, startPoint x: 360, startPoint y: 171, endPoint x: 467, endPoint y: 167, distance: 106.9
click at [467, 167] on h4 "Mike Wickkiser" at bounding box center [435, 169] width 156 height 23
copy h4 "Mike Wickkiser"
drag, startPoint x: 355, startPoint y: 188, endPoint x: 534, endPoint y: 195, distance: 178.8
click at [534, 195] on div "Mike Wickkiser Vice President Commercial Banking LinkedIn Profile http://www.li…" at bounding box center [488, 221] width 381 height 159
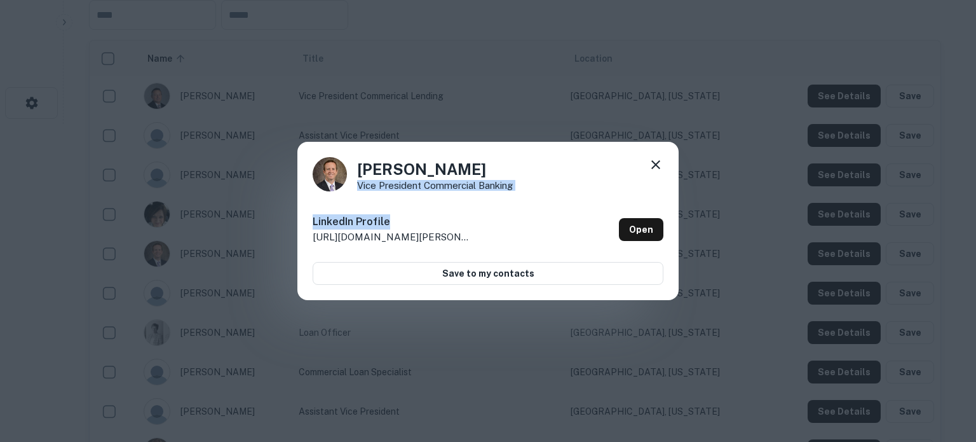
click at [529, 195] on div "Mike Wickkiser Vice President Commercial Banking LinkedIn Profile http://www.li…" at bounding box center [488, 221] width 381 height 159
drag, startPoint x: 357, startPoint y: 185, endPoint x: 526, endPoint y: 189, distance: 169.2
click at [526, 189] on div "Mike Wickkiser Vice President Commercial Banking" at bounding box center [488, 174] width 351 height 34
copy p "Vice President Commercial Banking"
click at [647, 167] on div "Mike Wickkiser Vice President Commercial Banking" at bounding box center [488, 174] width 351 height 34
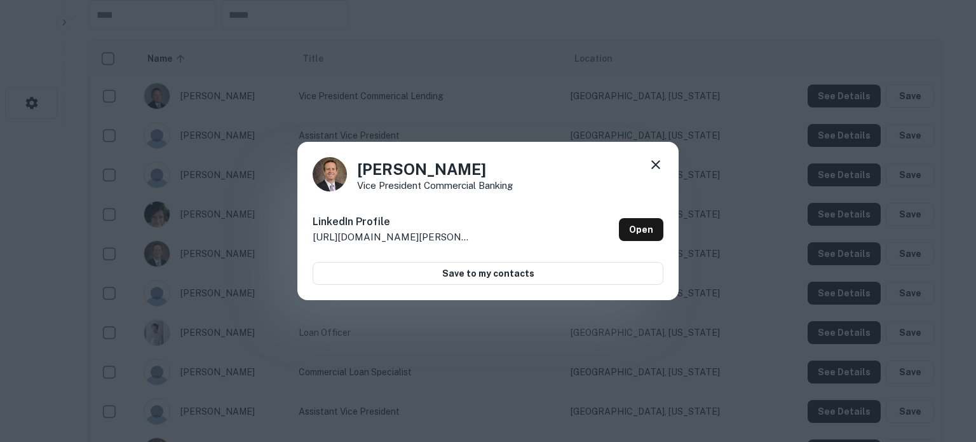
click at [657, 169] on icon at bounding box center [655, 164] width 15 height 15
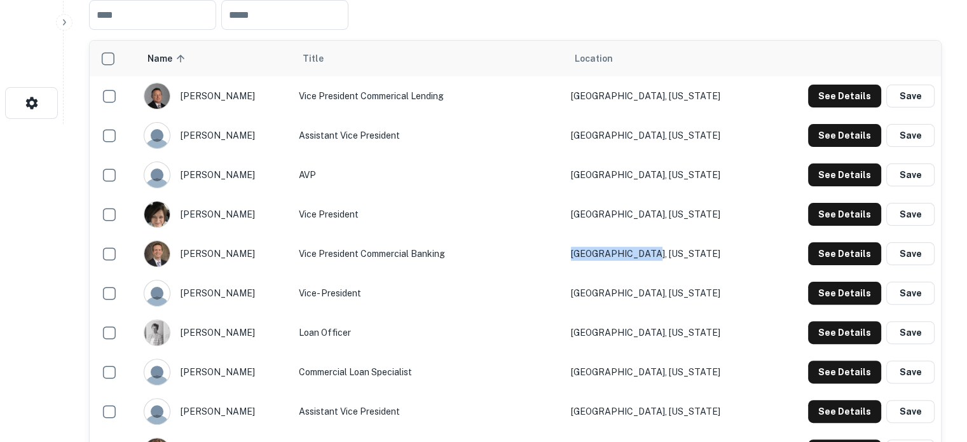
drag, startPoint x: 702, startPoint y: 254, endPoint x: 626, endPoint y: 260, distance: 76.5
click at [626, 260] on td "Morris, Illinois" at bounding box center [666, 253] width 203 height 39
copy td "Morris, Illinois"
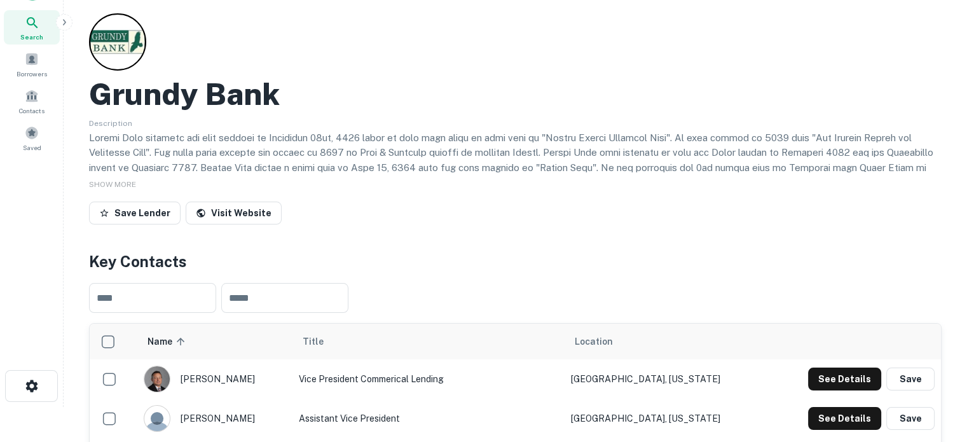
scroll to position [0, 0]
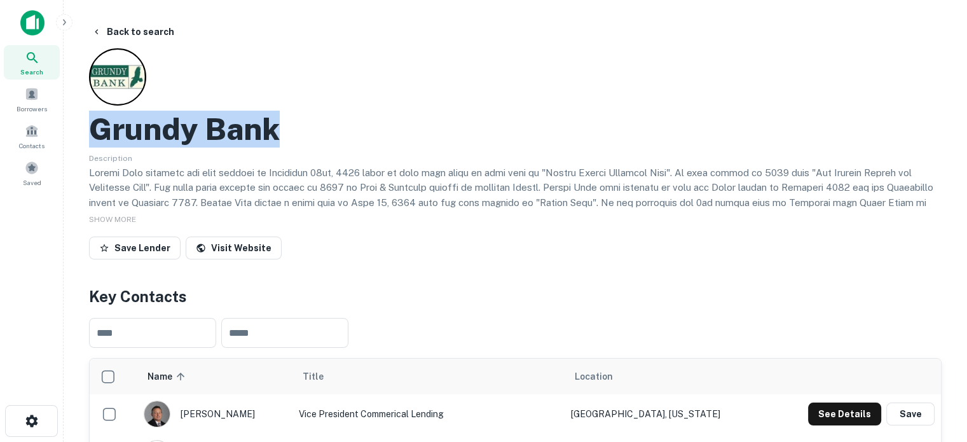
drag, startPoint x: 92, startPoint y: 122, endPoint x: 295, endPoint y: 134, distance: 203.2
click at [295, 134] on div "Grundy Bank" at bounding box center [515, 129] width 852 height 37
copy h2 "Grundy Bank"
click at [158, 135] on h2 "Grundy Bank" at bounding box center [184, 129] width 191 height 37
drag, startPoint x: 95, startPoint y: 129, endPoint x: 281, endPoint y: 132, distance: 185.7
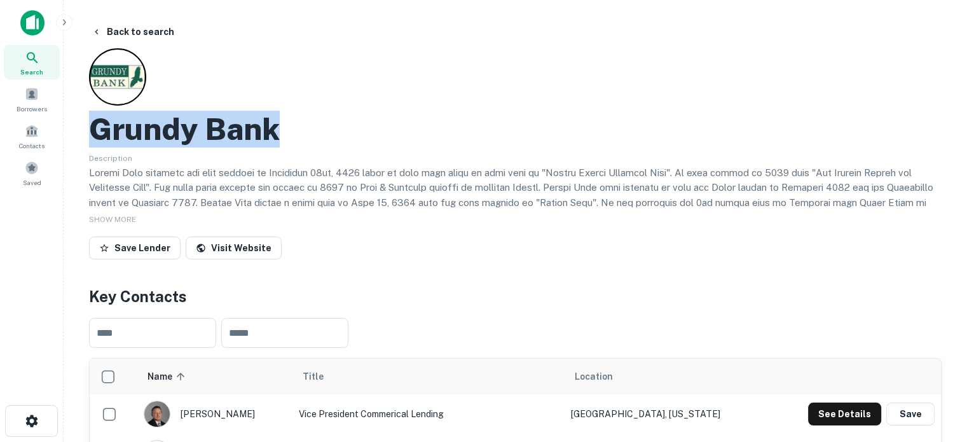
click at [281, 132] on div "Grundy Bank" at bounding box center [515, 129] width 852 height 37
copy h2 "Grundy Bank"
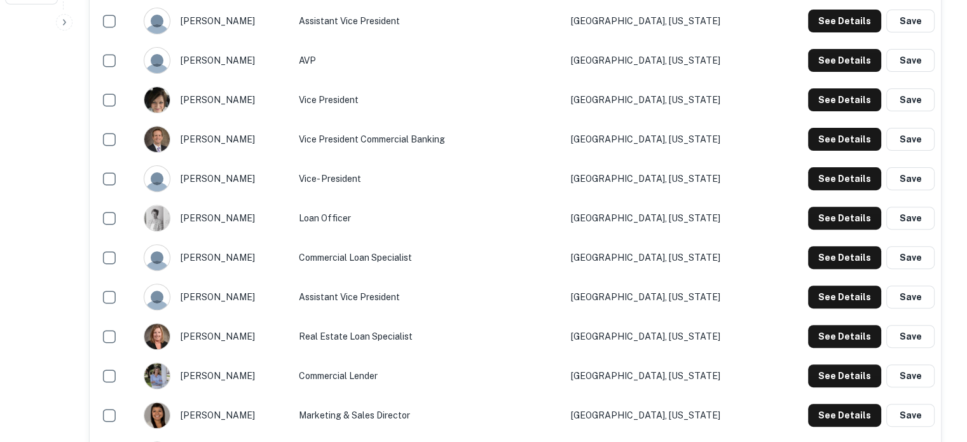
scroll to position [509, 0]
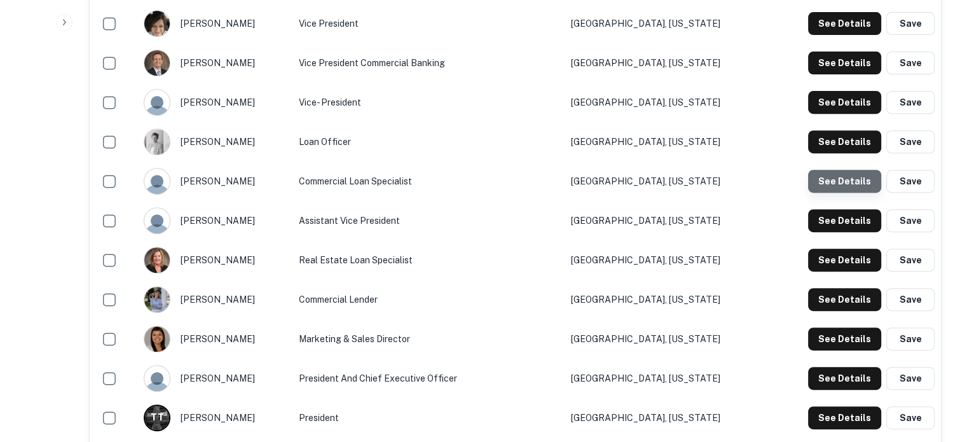
click at [866, 177] on button "See Details" at bounding box center [844, 181] width 73 height 23
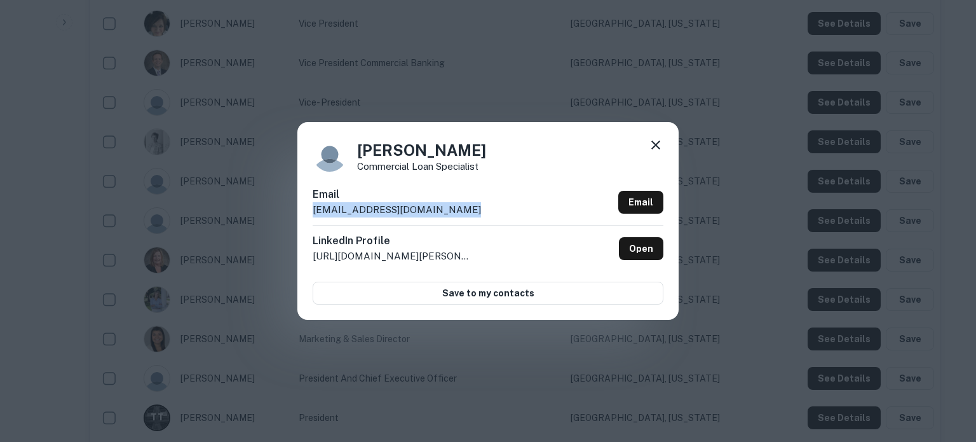
drag, startPoint x: 484, startPoint y: 214, endPoint x: 313, endPoint y: 212, distance: 171.0
click at [313, 212] on div "Email kathyferguson@grundybank.com Email" at bounding box center [488, 206] width 351 height 38
copy p "kathyferguson@grundybank.com"
drag, startPoint x: 361, startPoint y: 153, endPoint x: 477, endPoint y: 147, distance: 115.8
click at [477, 147] on h4 "Kathy Ferguson" at bounding box center [421, 150] width 129 height 23
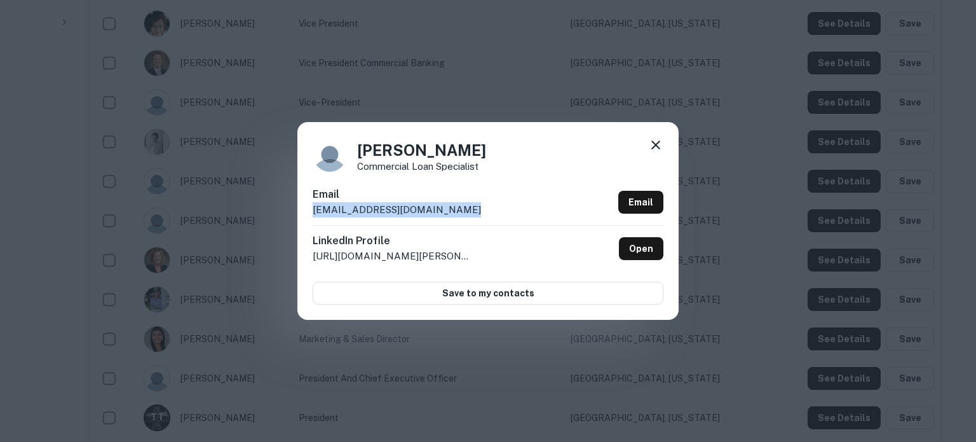
copy h4 "Kathy Ferguson"
click at [424, 371] on div "Kathy Ferguson Commercial Loan Specialist Email kathyferguson@grundybank.com Em…" at bounding box center [488, 221] width 976 height 442
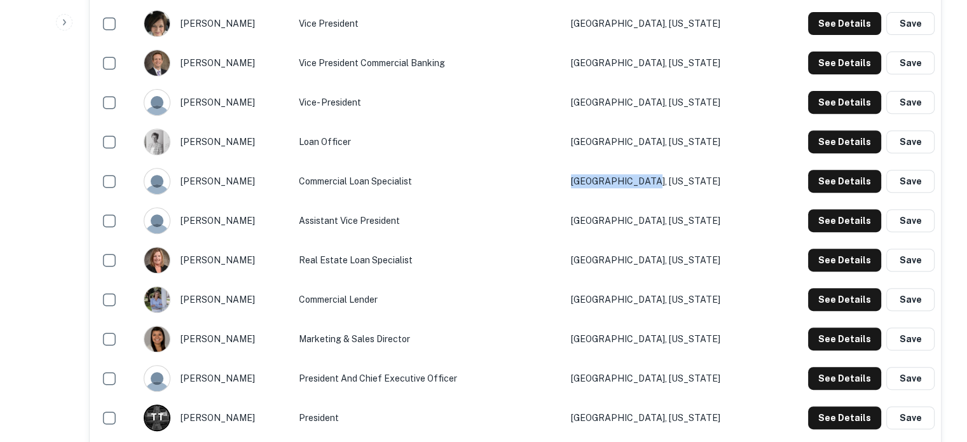
drag, startPoint x: 696, startPoint y: 188, endPoint x: 626, endPoint y: 184, distance: 70.7
click at [626, 184] on td "Dwight, Illinois" at bounding box center [666, 180] width 203 height 39
drag, startPoint x: 324, startPoint y: 184, endPoint x: 450, endPoint y: 180, distance: 126.6
click at [450, 180] on td "Commercial Loan Specialist" at bounding box center [428, 180] width 272 height 39
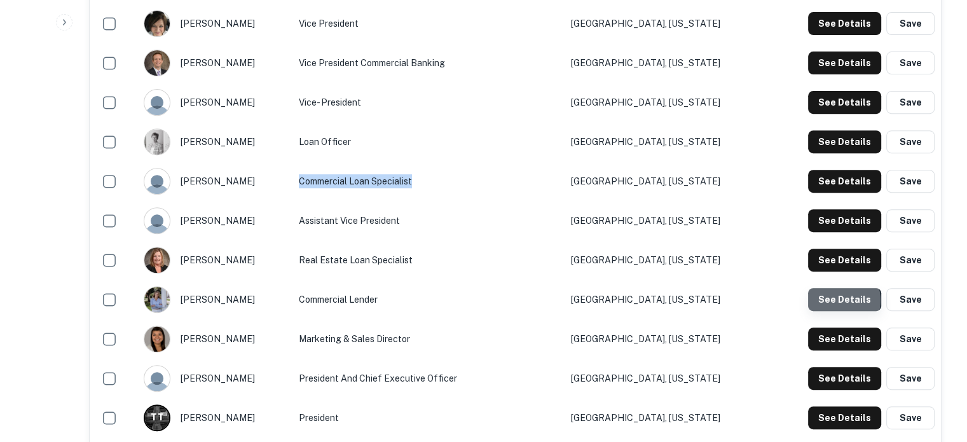
click at [842, 299] on button "See Details" at bounding box center [844, 299] width 73 height 23
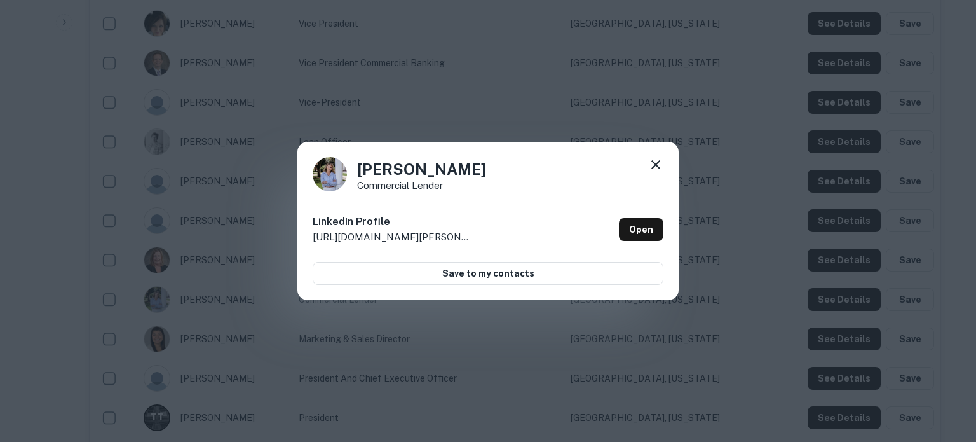
drag, startPoint x: 358, startPoint y: 168, endPoint x: 490, endPoint y: 170, distance: 132.2
click at [490, 170] on div "Kelly McDonald Commercial Lender" at bounding box center [488, 174] width 351 height 34
drag, startPoint x: 361, startPoint y: 188, endPoint x: 448, endPoint y: 188, distance: 87.1
click at [448, 188] on p "Commercial Lender" at bounding box center [421, 186] width 129 height 10
click at [430, 195] on div "Kelly McDonald Commercial Lender LinkedIn Profile http://www.linkedin.com/in/ke…" at bounding box center [488, 221] width 381 height 159
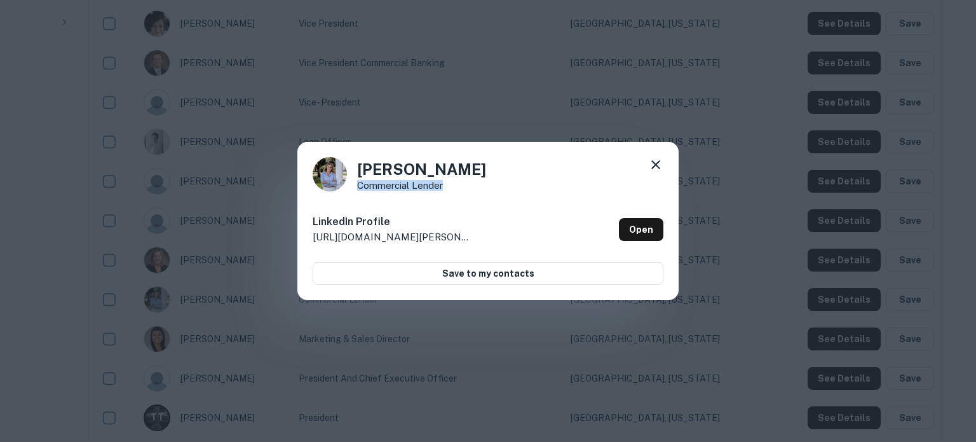
drag, startPoint x: 356, startPoint y: 187, endPoint x: 448, endPoint y: 189, distance: 92.2
click at [448, 189] on div "Kelly McDonald Commercial Lender" at bounding box center [488, 174] width 351 height 34
click at [660, 165] on icon at bounding box center [655, 164] width 15 height 15
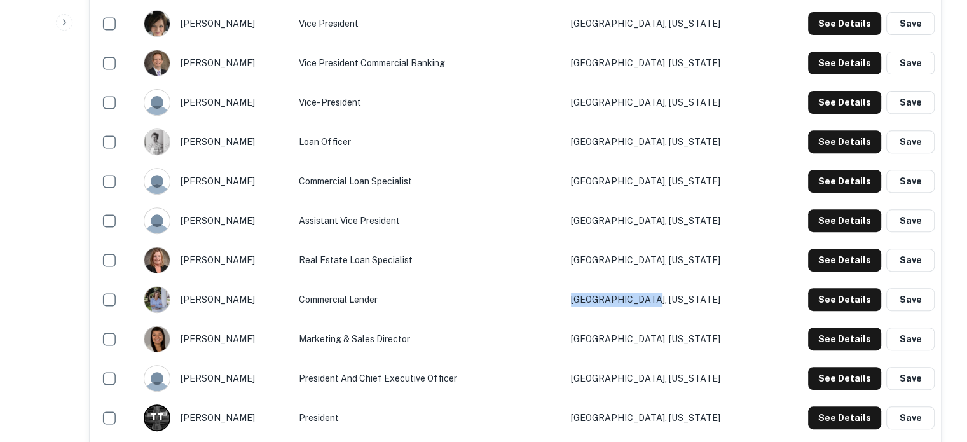
drag, startPoint x: 704, startPoint y: 303, endPoint x: 626, endPoint y: 299, distance: 78.3
click at [626, 299] on td "Verona, Illinois" at bounding box center [666, 299] width 203 height 39
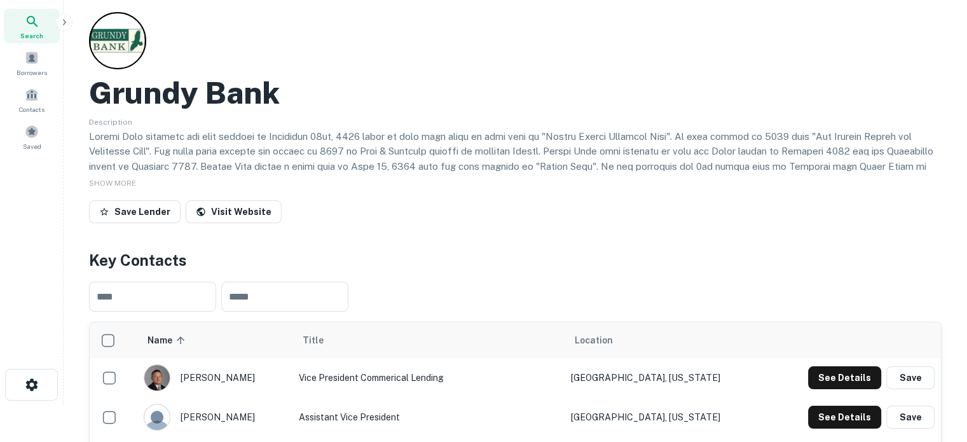
scroll to position [0, 0]
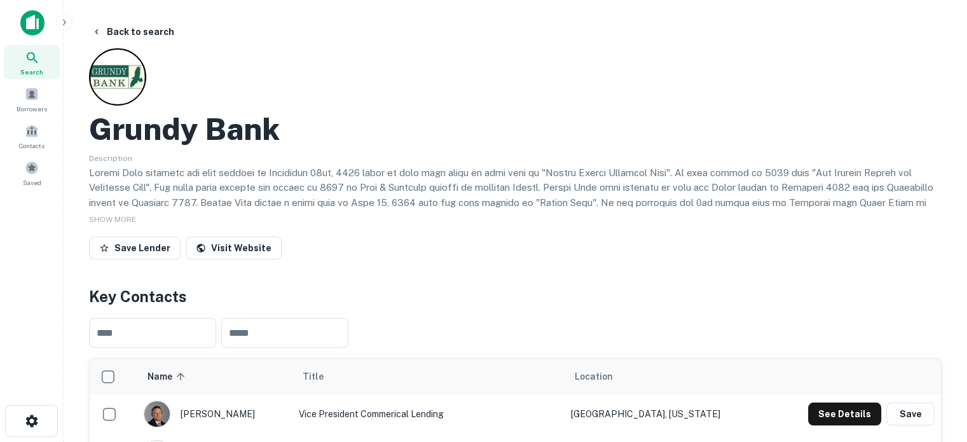
click at [28, 63] on icon at bounding box center [32, 57] width 15 height 15
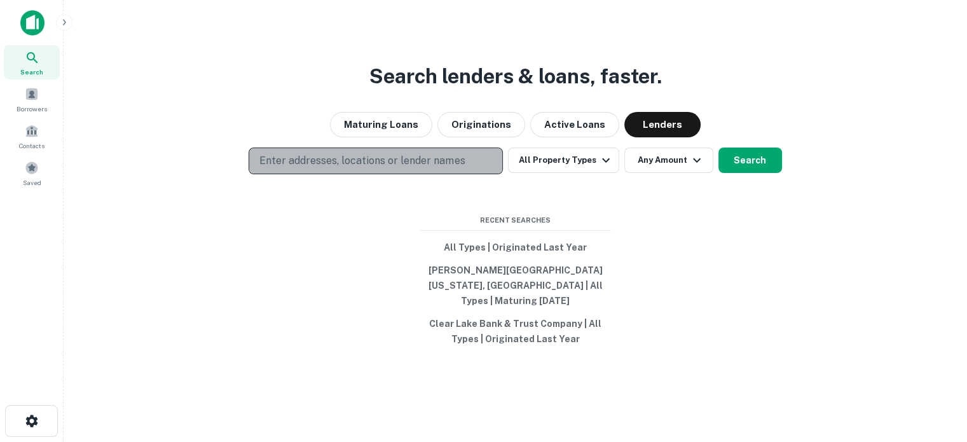
click at [358, 165] on p "Enter addresses, locations or lender names" at bounding box center [361, 160] width 205 height 15
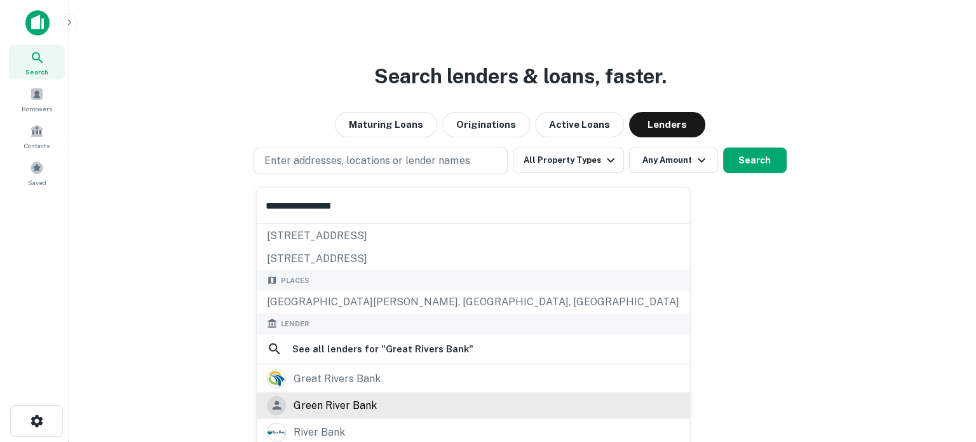
scroll to position [64, 0]
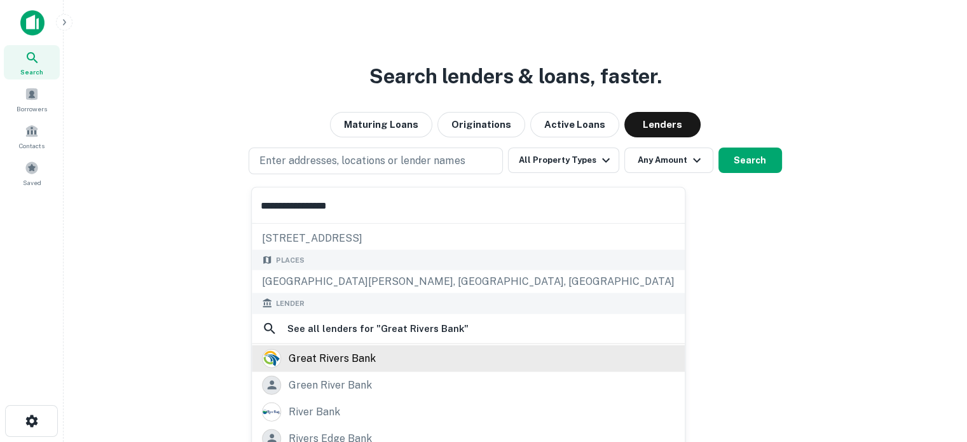
type input "**********"
click at [360, 358] on div "great rivers bank" at bounding box center [332, 357] width 87 height 19
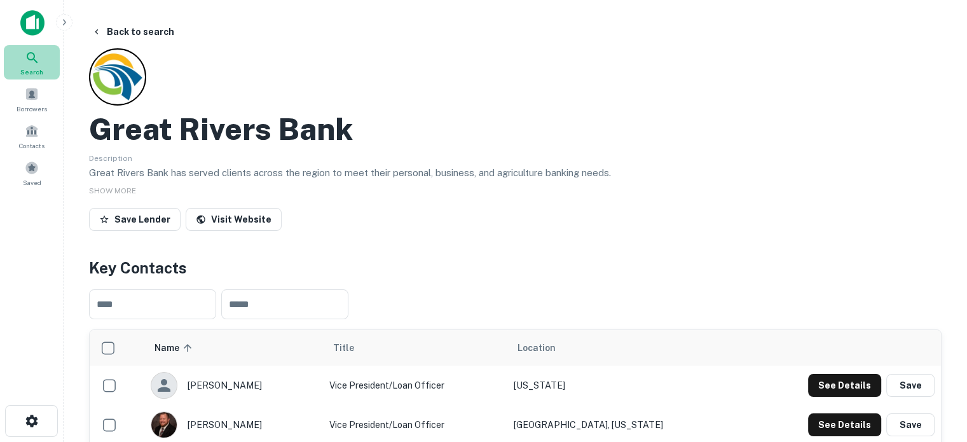
click at [51, 65] on div "Search" at bounding box center [32, 62] width 56 height 34
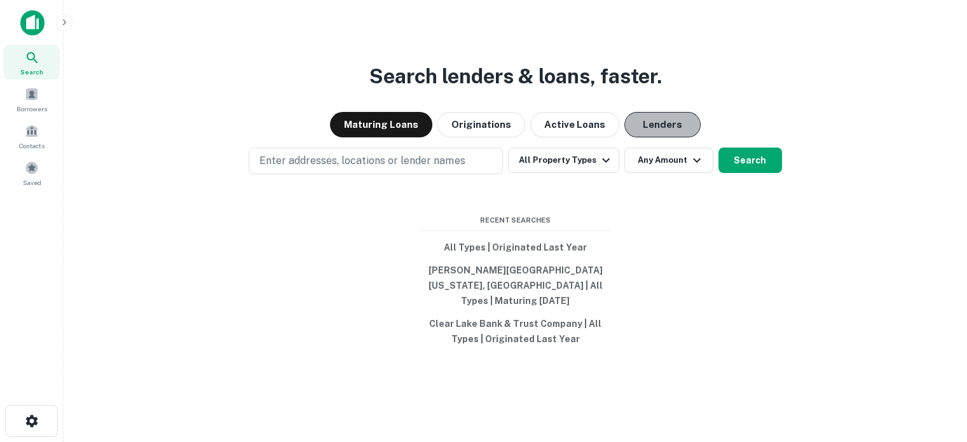
click at [655, 137] on button "Lenders" at bounding box center [662, 124] width 76 height 25
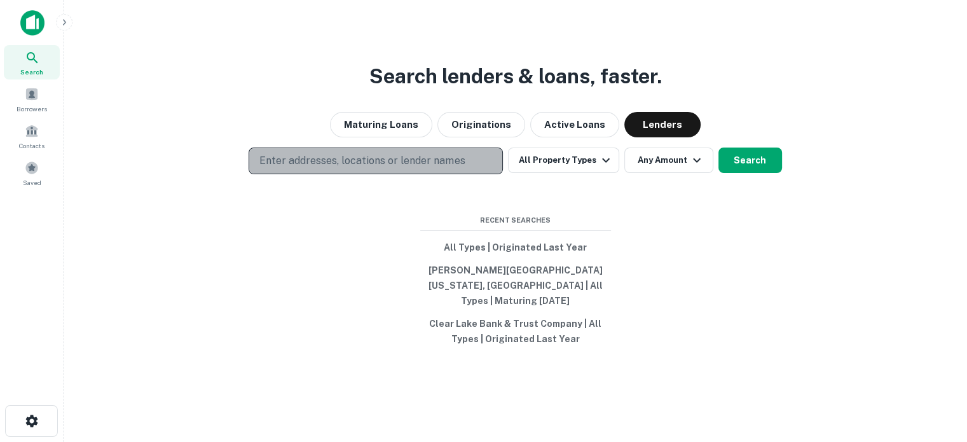
click at [480, 164] on button "Enter addresses, locations or lender names" at bounding box center [376, 160] width 254 height 27
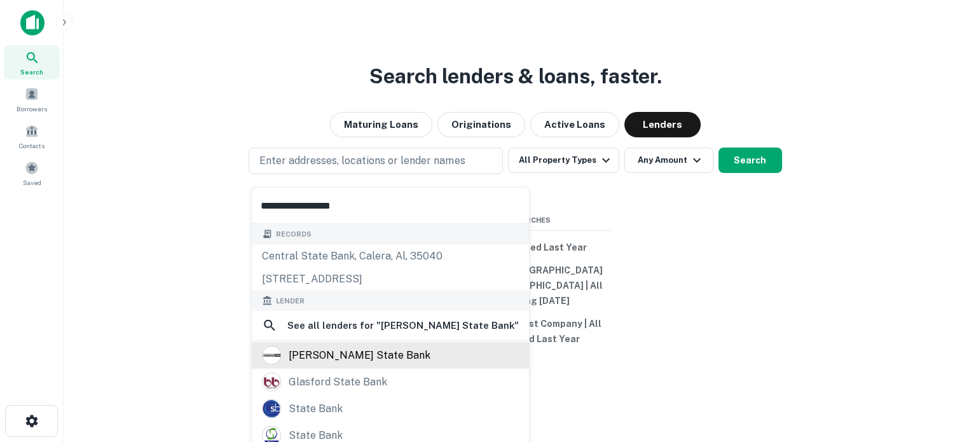
type input "**********"
click at [339, 345] on div "gifford state bank" at bounding box center [390, 355] width 277 height 27
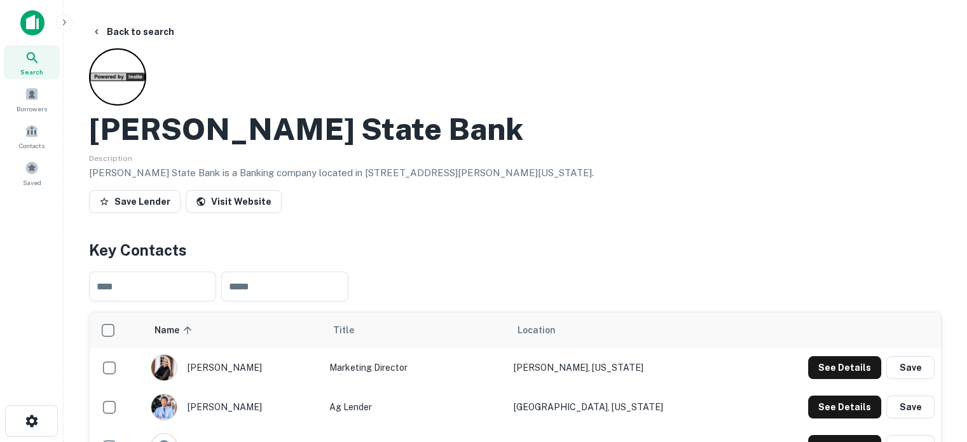
click at [33, 71] on span "Search" at bounding box center [31, 72] width 23 height 10
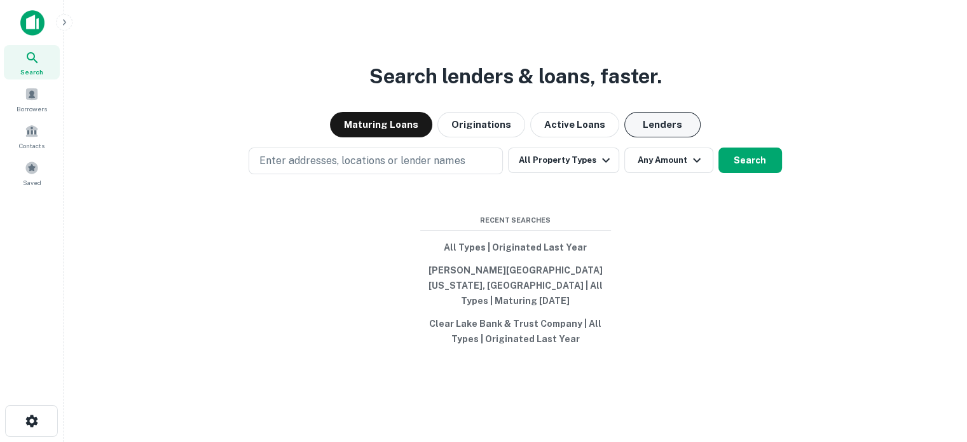
click at [663, 132] on button "Lenders" at bounding box center [662, 124] width 76 height 25
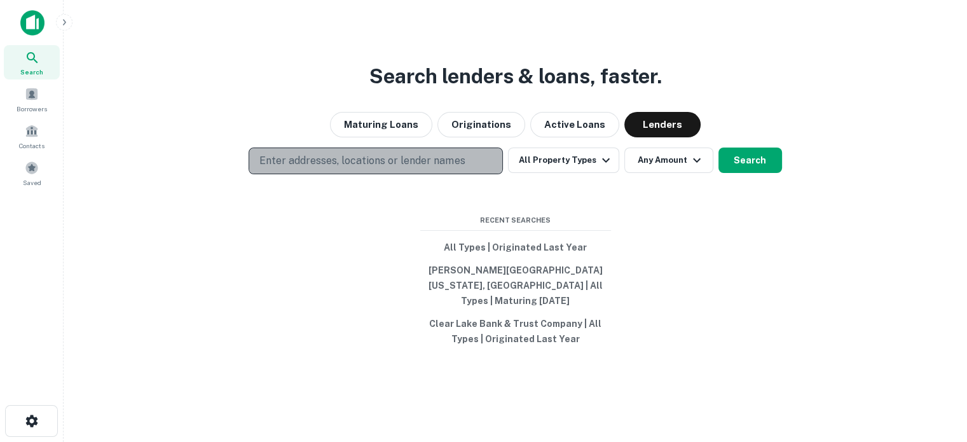
click at [443, 168] on p "Enter addresses, locations or lender names" at bounding box center [361, 160] width 205 height 15
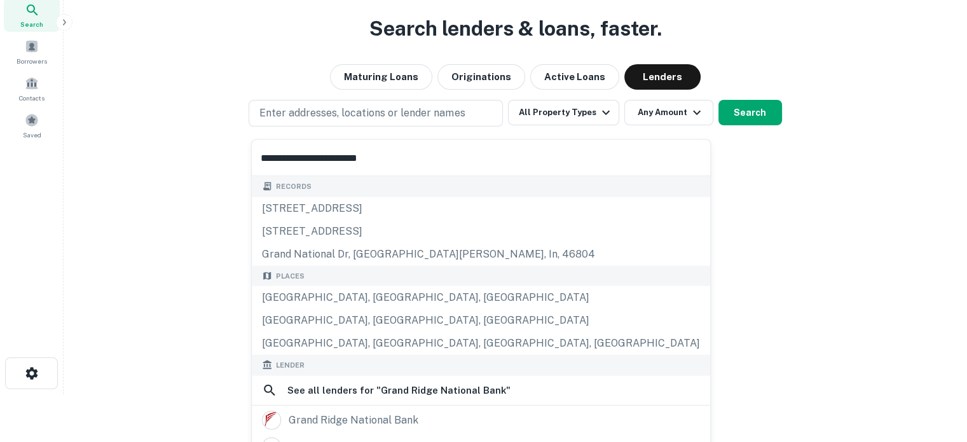
scroll to position [99, 0]
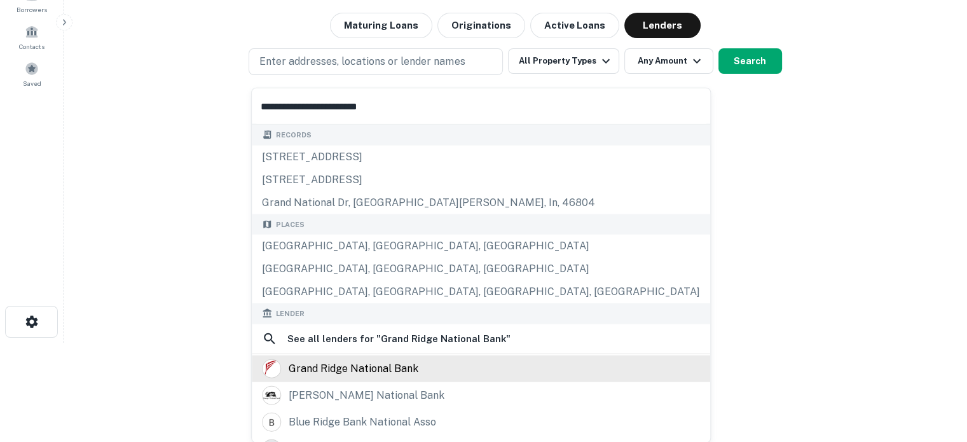
type input "**********"
click at [398, 366] on div "grand ridge national bank" at bounding box center [354, 368] width 130 height 19
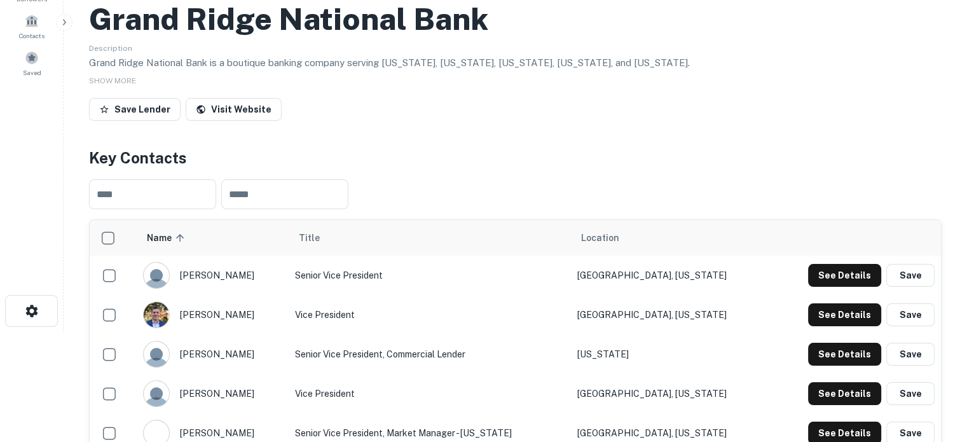
scroll to position [254, 0]
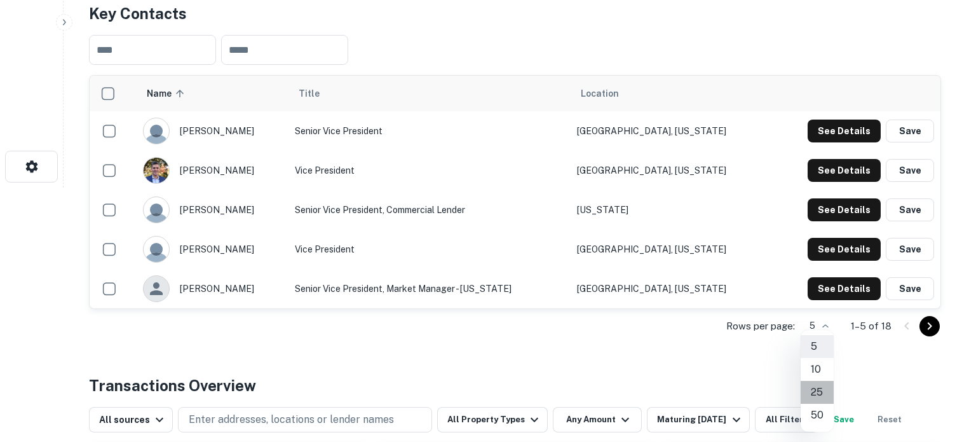
click at [817, 390] on li "25" at bounding box center [817, 392] width 33 height 23
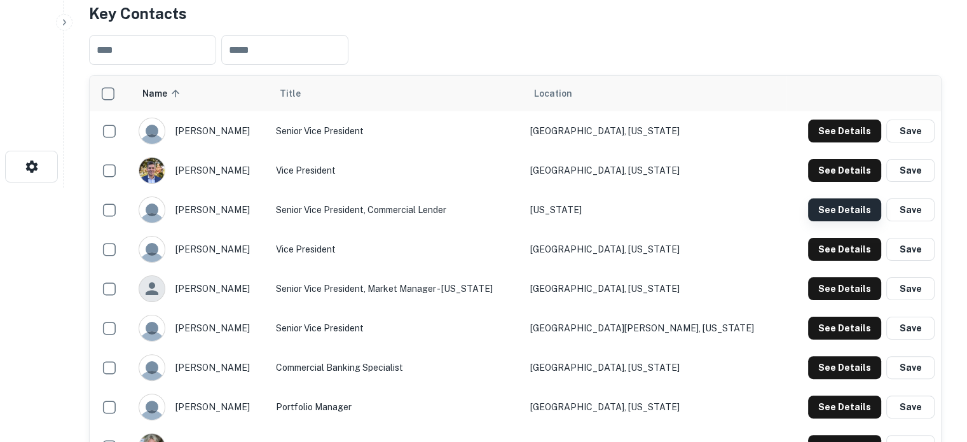
click at [819, 211] on button "See Details" at bounding box center [844, 209] width 73 height 23
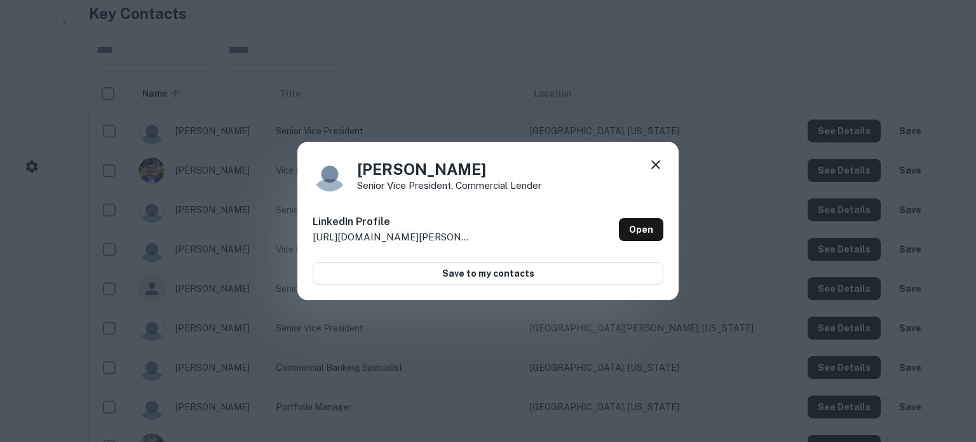
click at [654, 168] on icon at bounding box center [655, 164] width 15 height 15
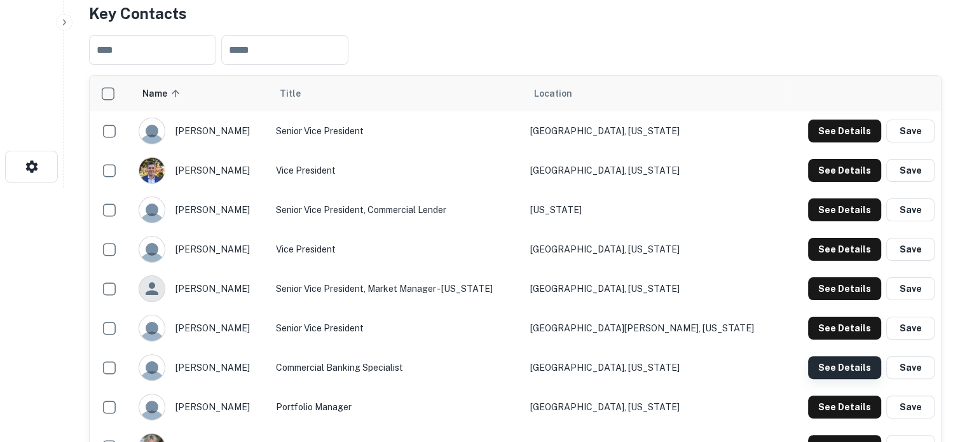
click at [835, 371] on button "See Details" at bounding box center [844, 367] width 73 height 23
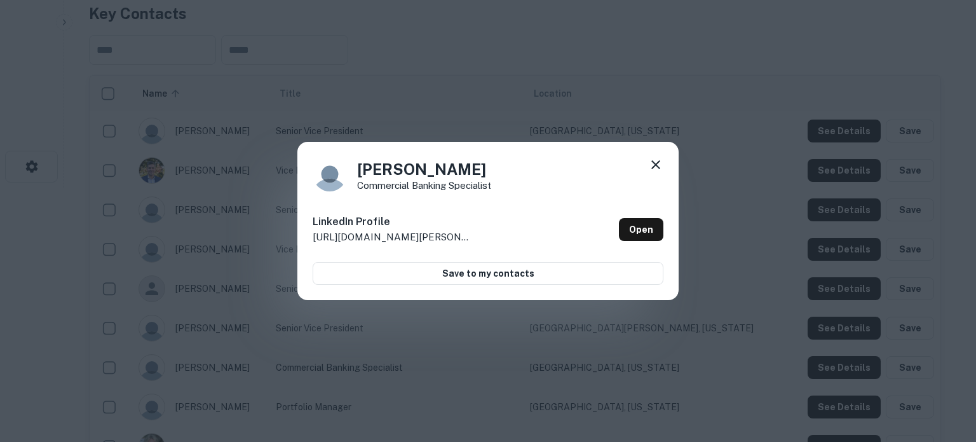
click at [651, 165] on icon at bounding box center [655, 164] width 15 height 15
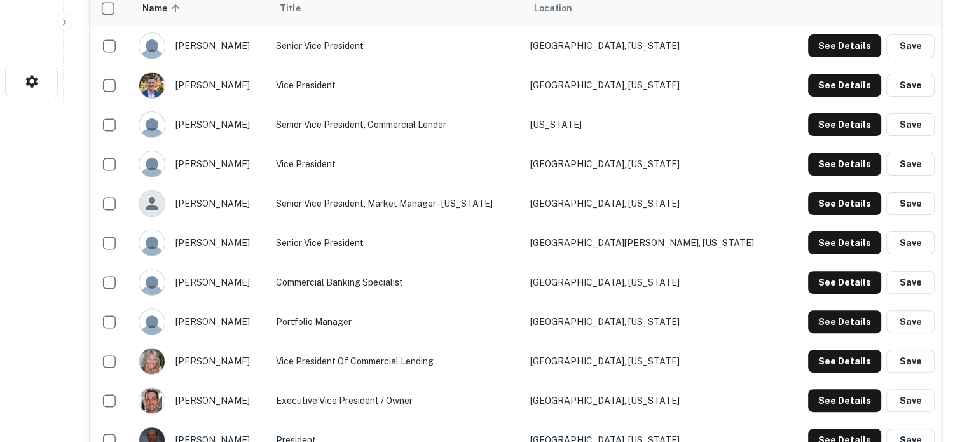
scroll to position [445, 0]
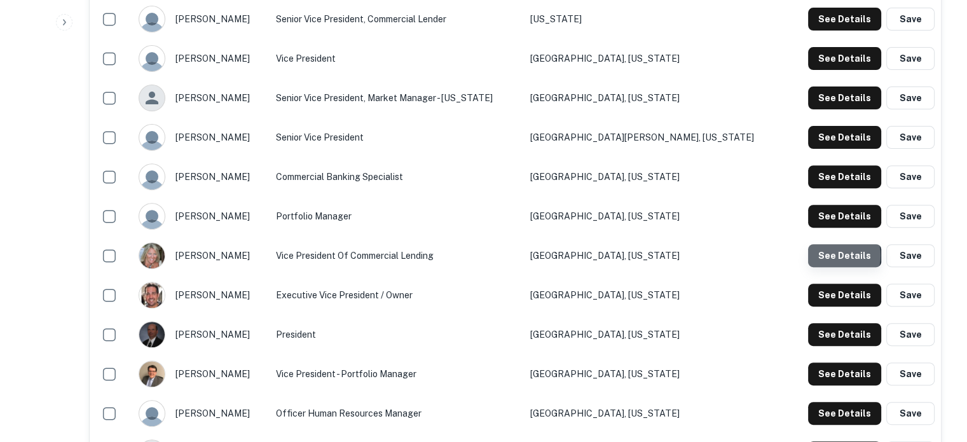
click at [832, 255] on button "See Details" at bounding box center [844, 255] width 73 height 23
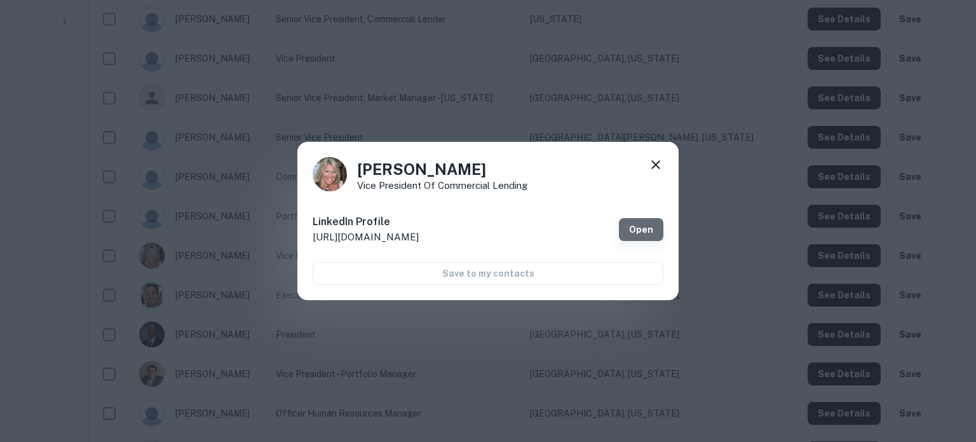
click at [656, 233] on link "Open" at bounding box center [641, 229] width 44 height 23
click at [650, 167] on icon at bounding box center [655, 164] width 15 height 15
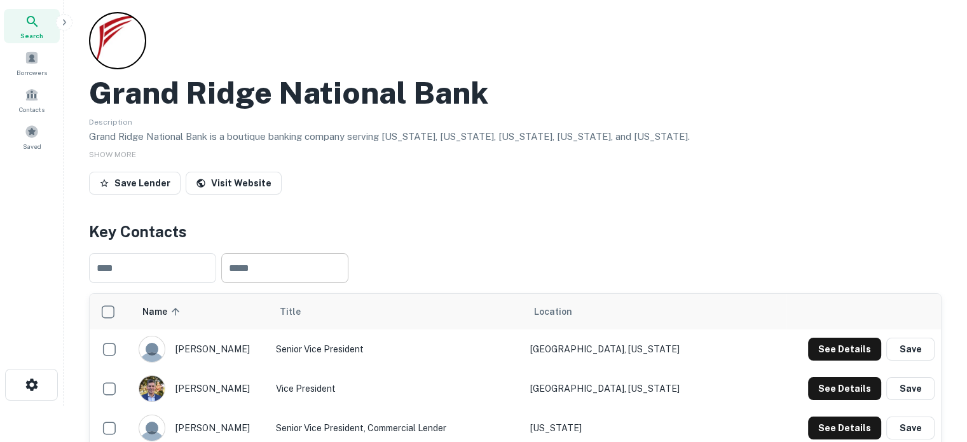
scroll to position [0, 0]
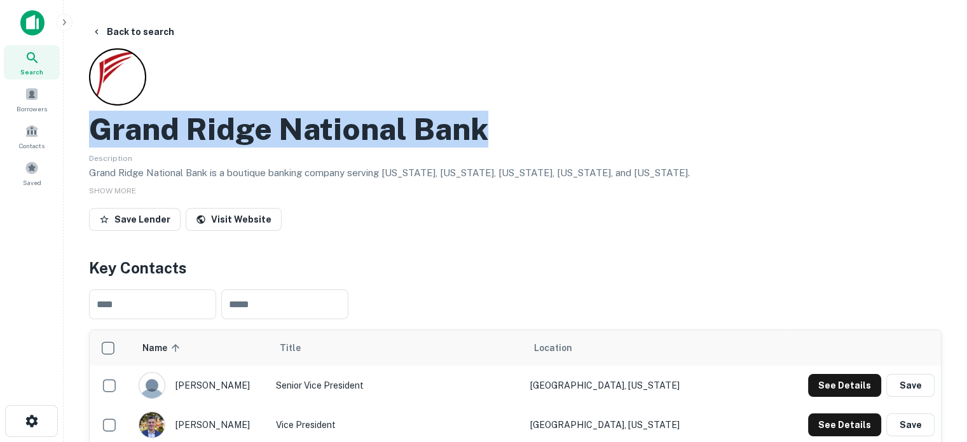
drag, startPoint x: 99, startPoint y: 128, endPoint x: 517, endPoint y: 133, distance: 419.0
click at [517, 133] on div "Grand Ridge National Bank" at bounding box center [515, 129] width 852 height 37
copy h2 "Grand Ridge National Bank"
click at [36, 58] on icon at bounding box center [32, 57] width 15 height 15
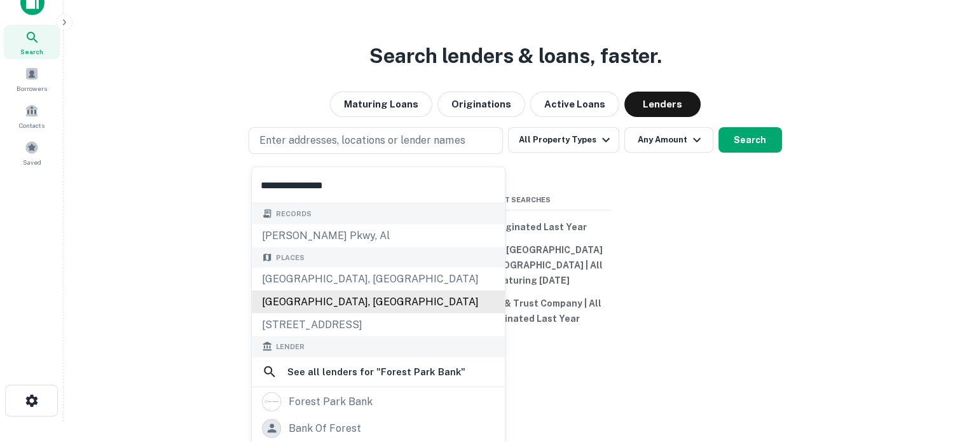
scroll to position [127, 0]
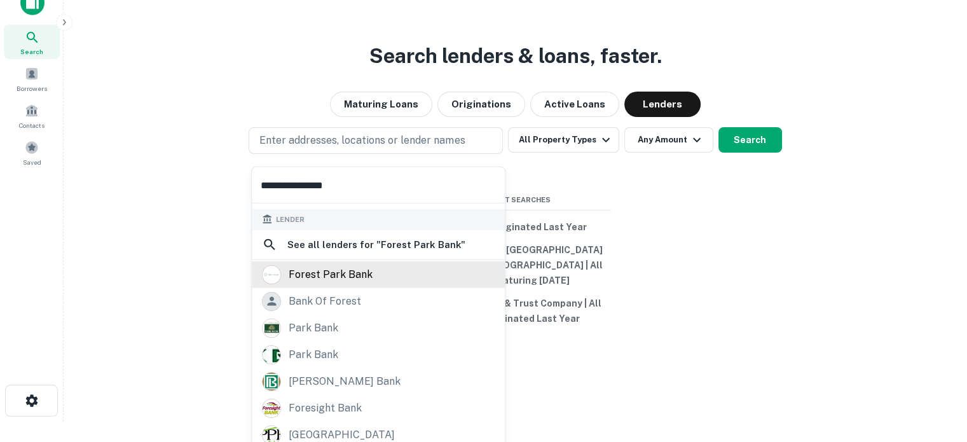
type input "**********"
click at [339, 270] on div "forest park bank" at bounding box center [331, 273] width 84 height 19
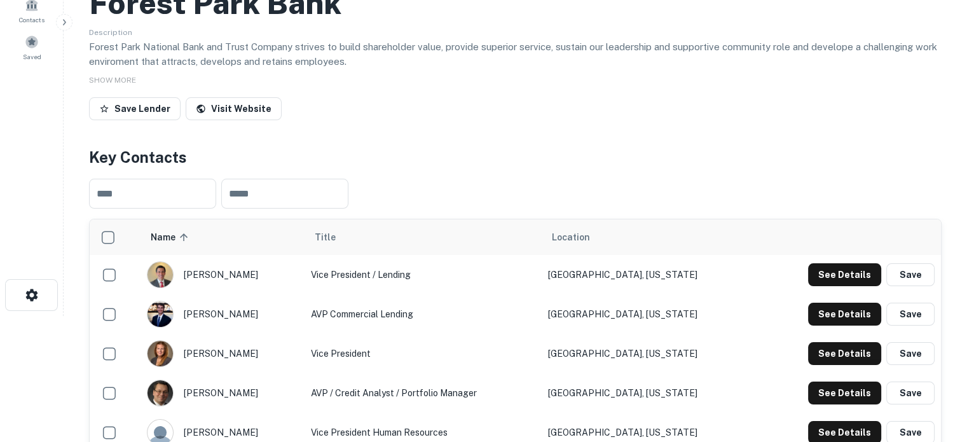
scroll to position [254, 0]
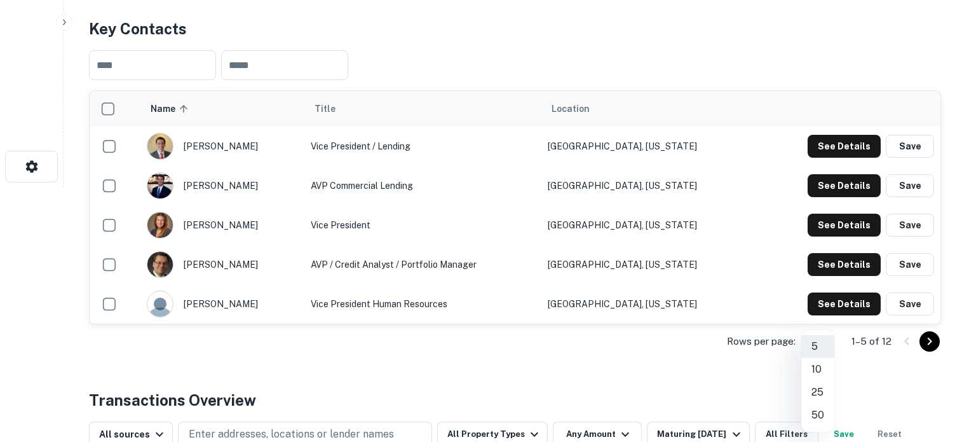
click at [823, 390] on li "25" at bounding box center [818, 392] width 33 height 23
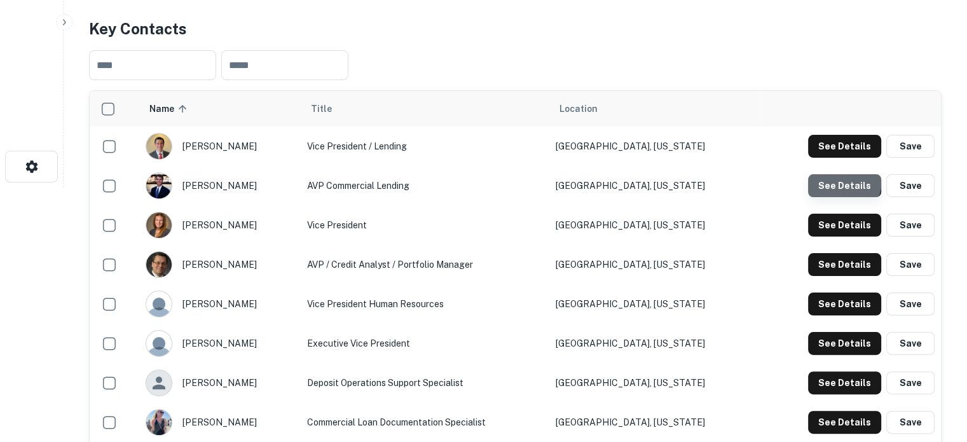
click at [825, 177] on button "See Details" at bounding box center [844, 185] width 73 height 23
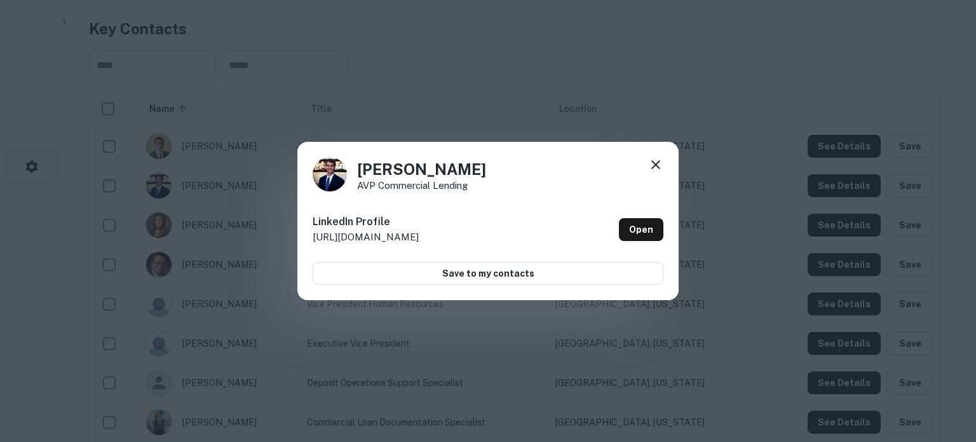
click at [655, 170] on icon at bounding box center [655, 164] width 15 height 15
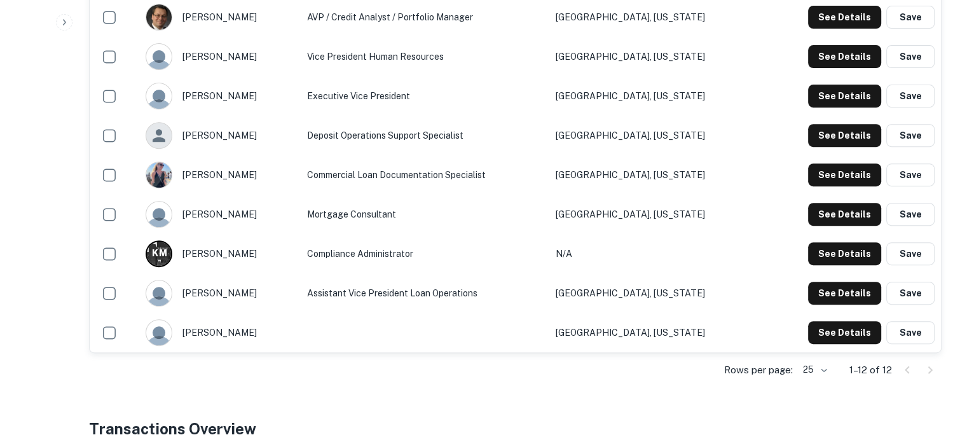
scroll to position [509, 0]
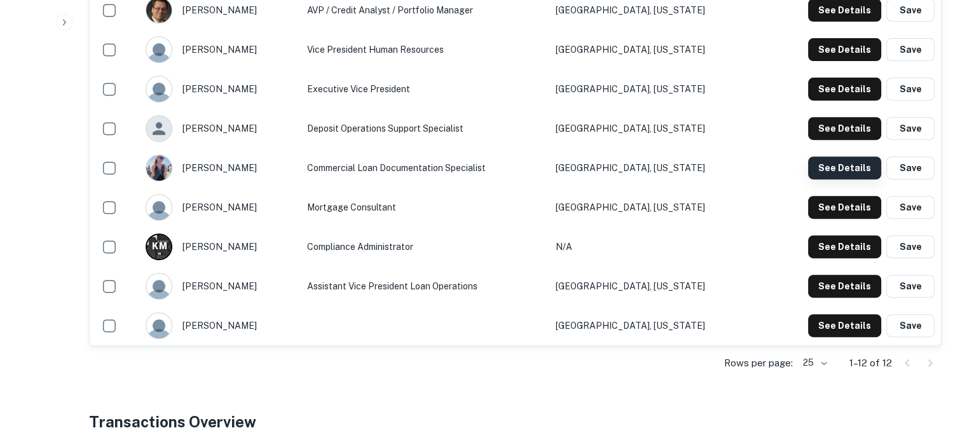
click at [824, 170] on button "See Details" at bounding box center [844, 167] width 73 height 23
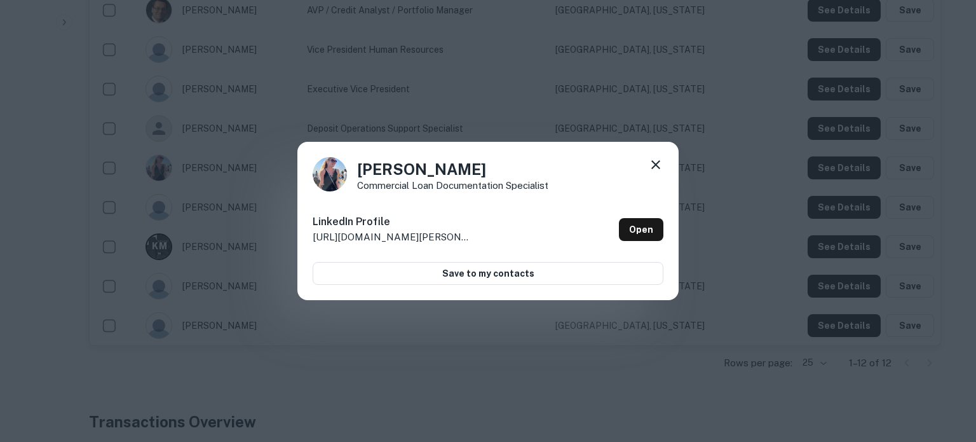
click at [657, 168] on icon at bounding box center [655, 164] width 15 height 15
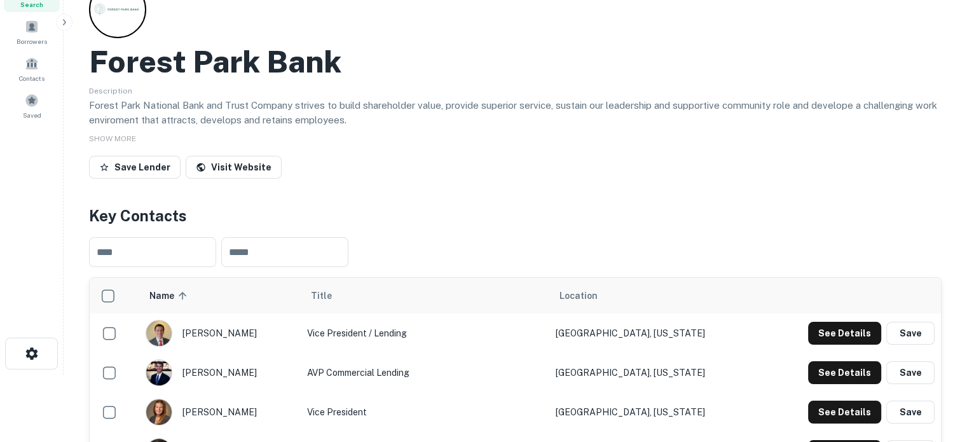
scroll to position [0, 0]
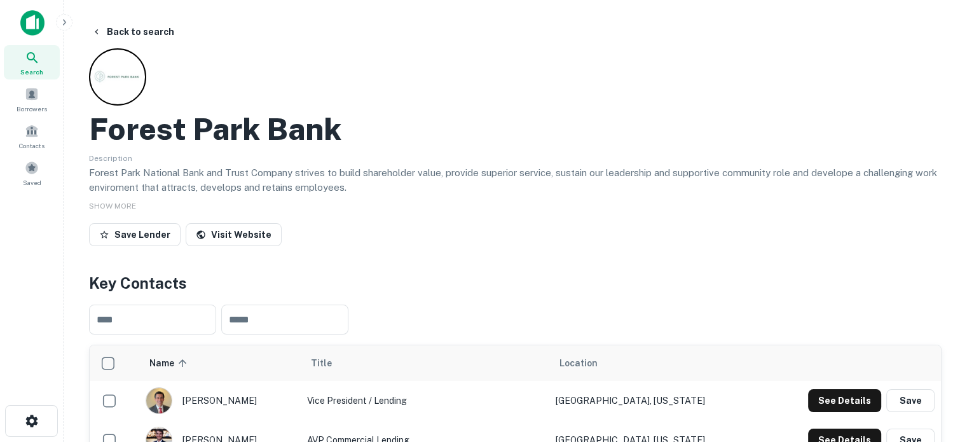
click at [33, 55] on icon at bounding box center [32, 57] width 15 height 15
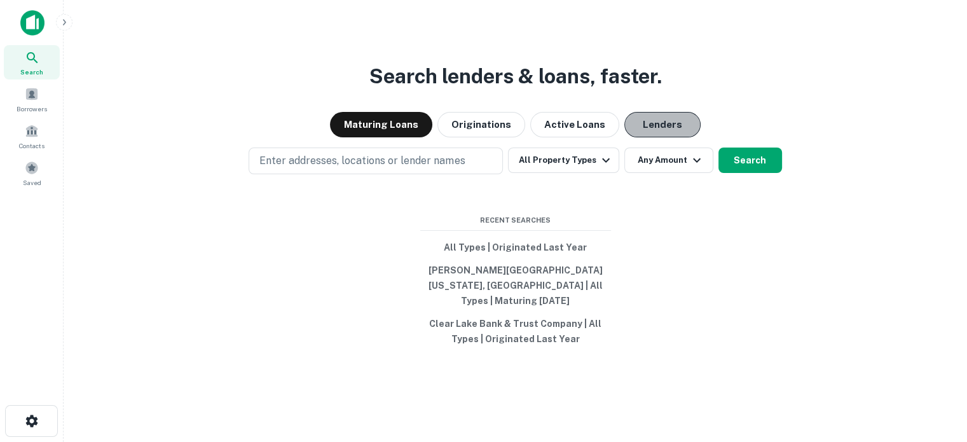
click at [624, 137] on button "Lenders" at bounding box center [662, 124] width 76 height 25
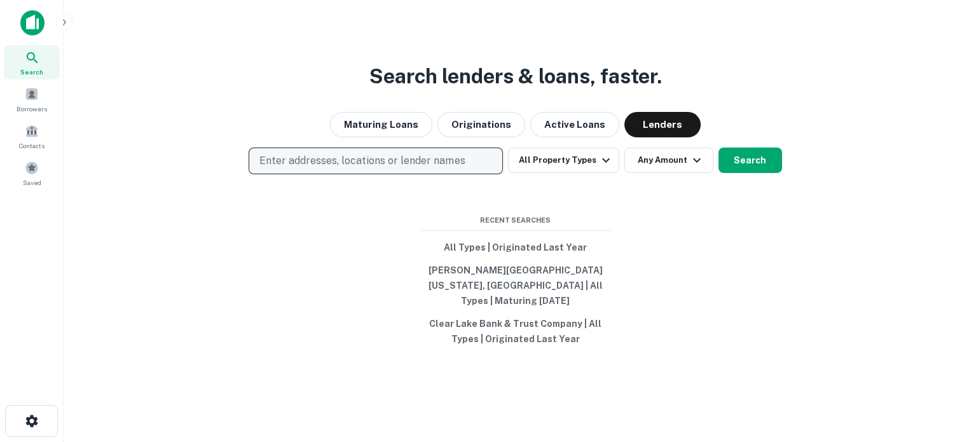
click at [479, 174] on button "Enter addresses, locations or lender names" at bounding box center [376, 160] width 254 height 27
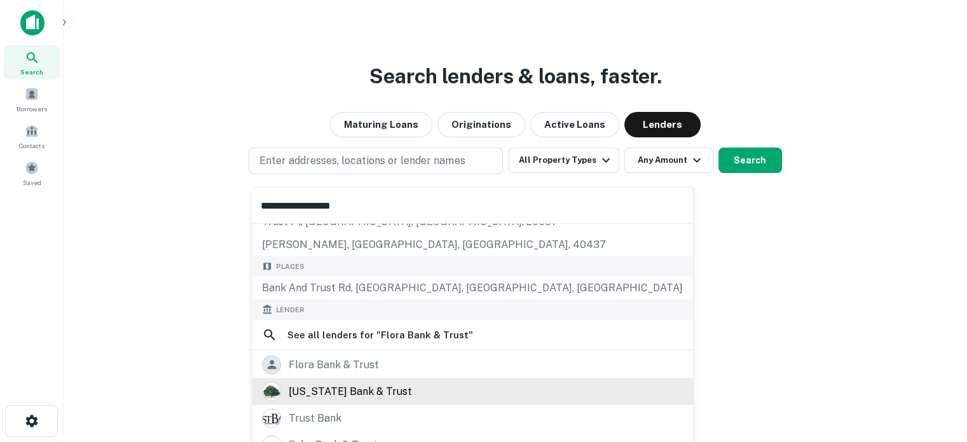
scroll to position [64, 0]
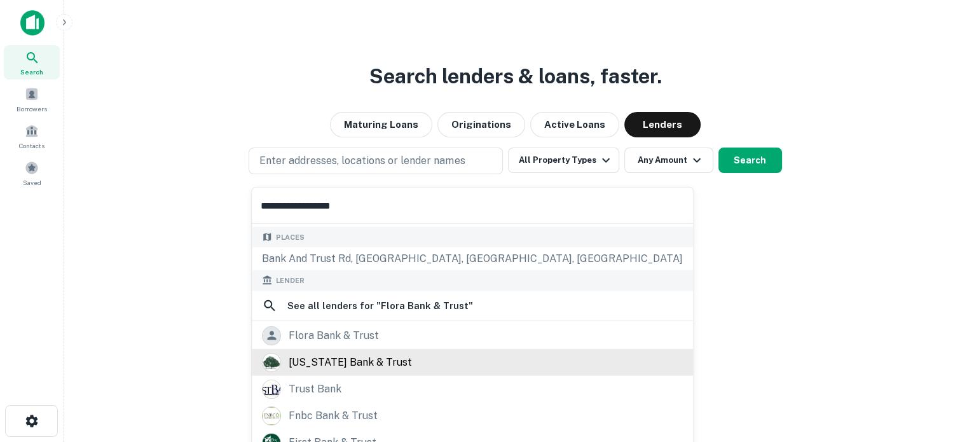
type input "**********"
click at [388, 360] on div "[US_STATE] bank & trust" at bounding box center [472, 361] width 421 height 19
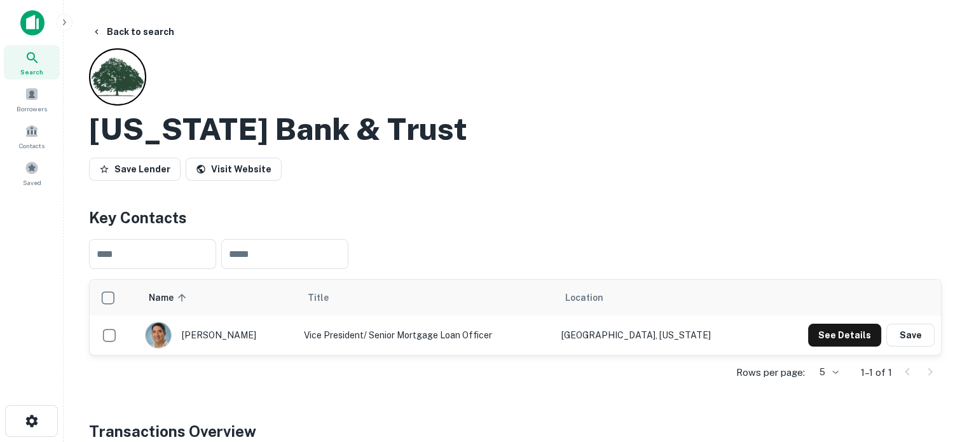
click at [34, 56] on icon at bounding box center [32, 57] width 11 height 11
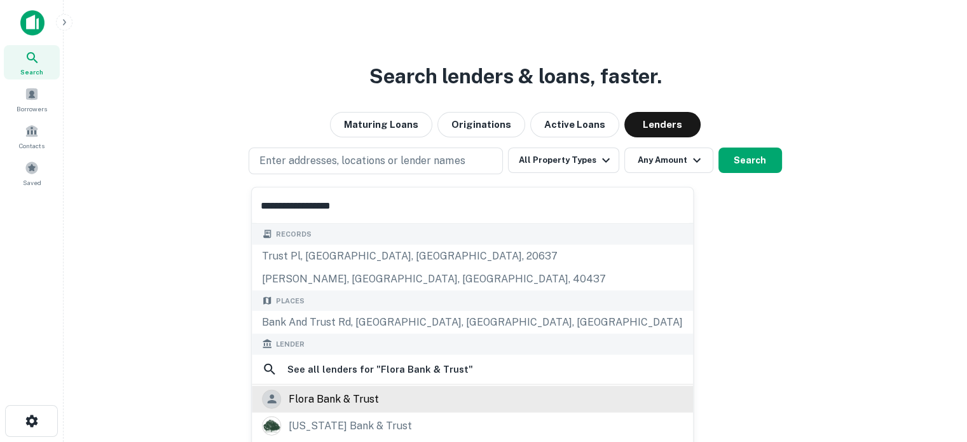
type input "**********"
click at [381, 395] on div "flora bank & trust" at bounding box center [472, 398] width 421 height 19
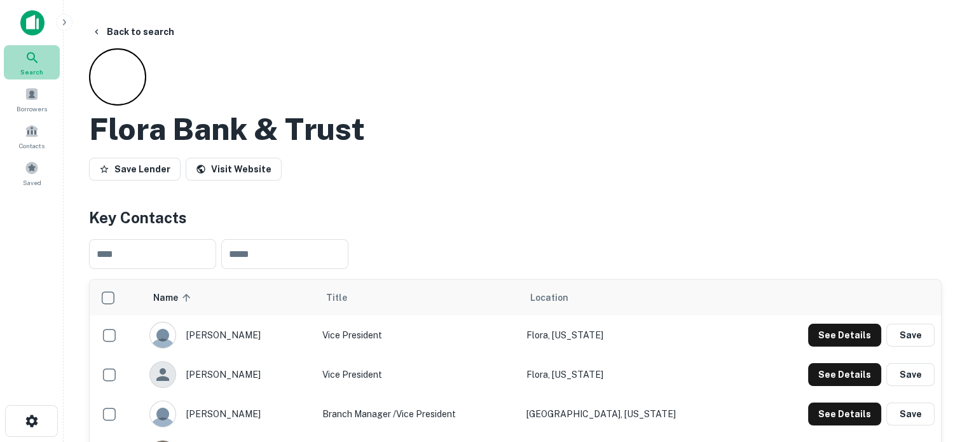
click at [28, 55] on icon at bounding box center [32, 57] width 15 height 15
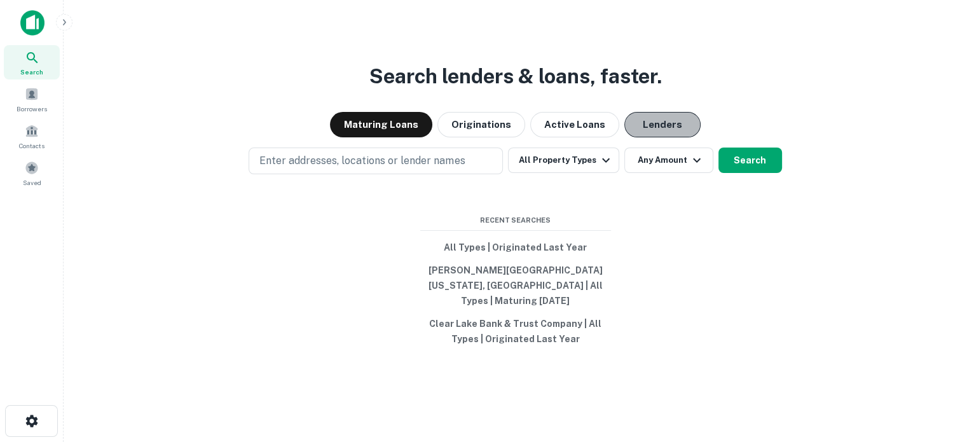
click at [638, 133] on button "Lenders" at bounding box center [662, 124] width 76 height 25
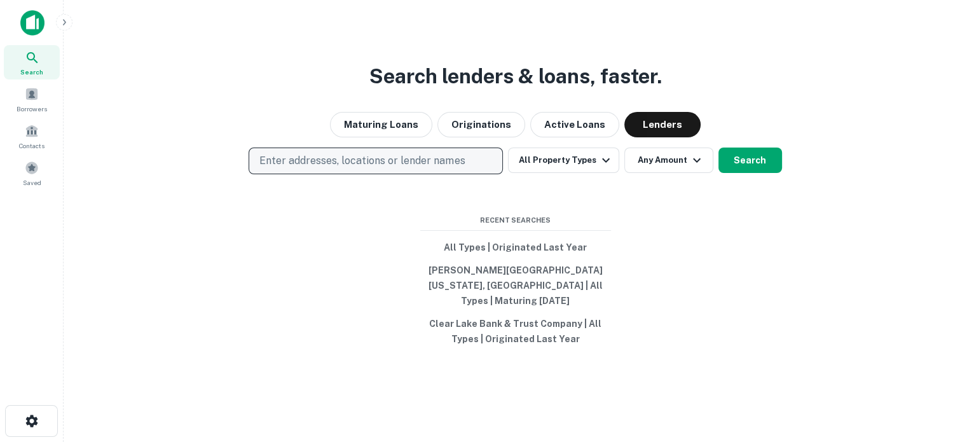
click at [359, 168] on p "Enter addresses, locations or lender names" at bounding box center [361, 160] width 205 height 15
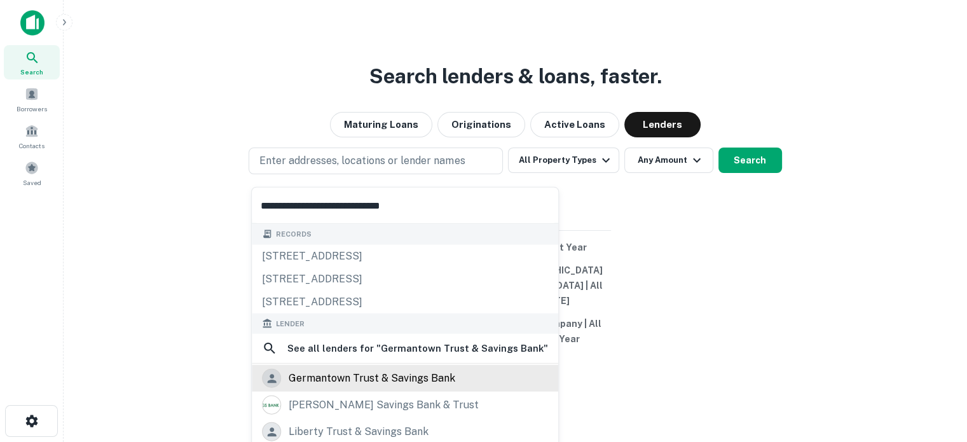
type input "**********"
click at [374, 369] on div "germantown trust & savings bank" at bounding box center [372, 378] width 167 height 19
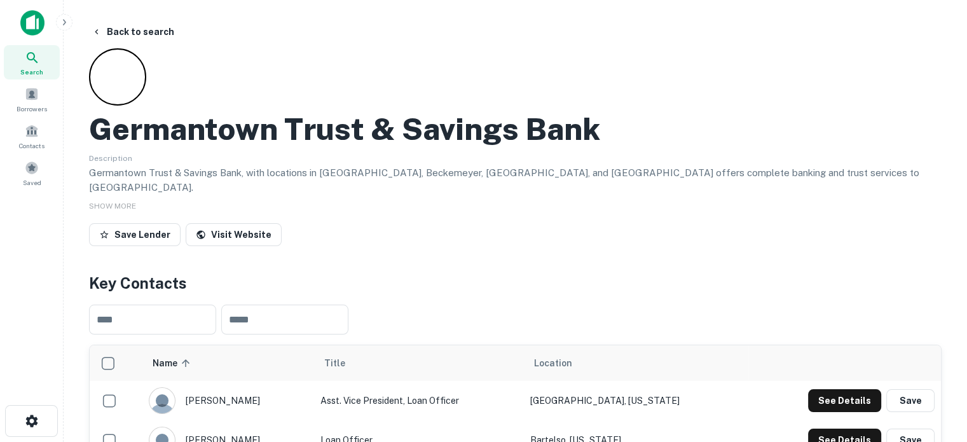
click at [30, 58] on icon at bounding box center [32, 57] width 11 height 11
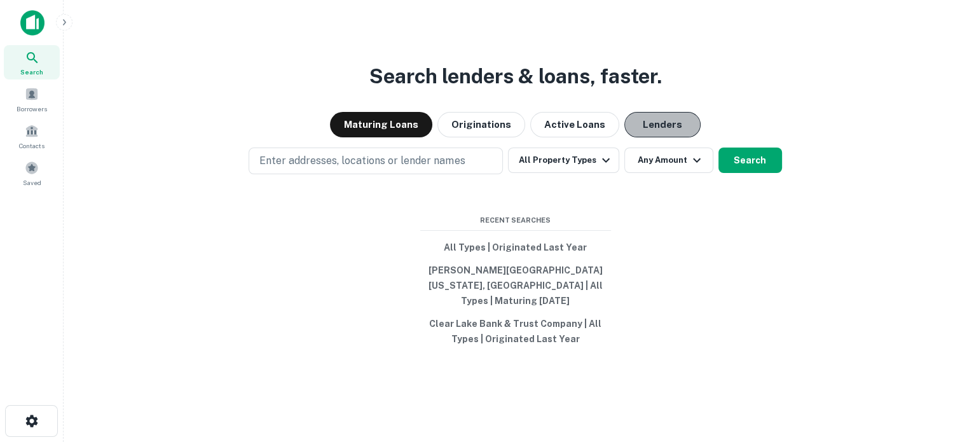
click at [673, 134] on button "Lenders" at bounding box center [662, 124] width 76 height 25
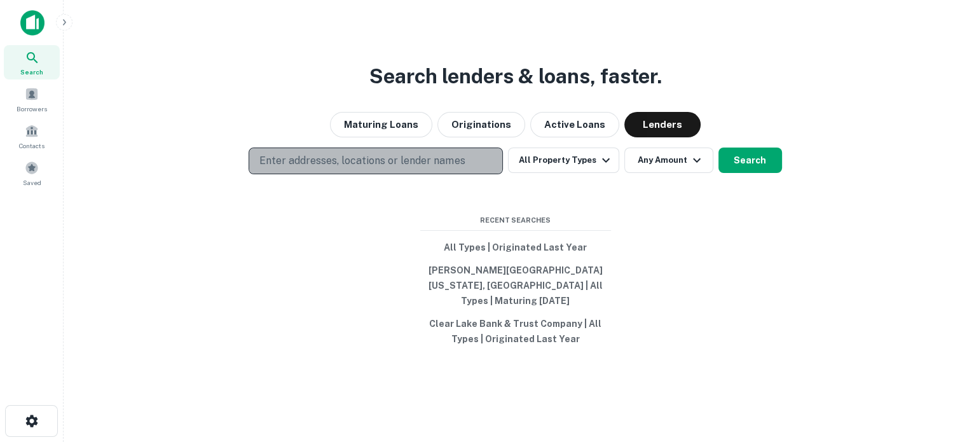
click at [416, 166] on p "Enter addresses, locations or lender names" at bounding box center [361, 160] width 205 height 15
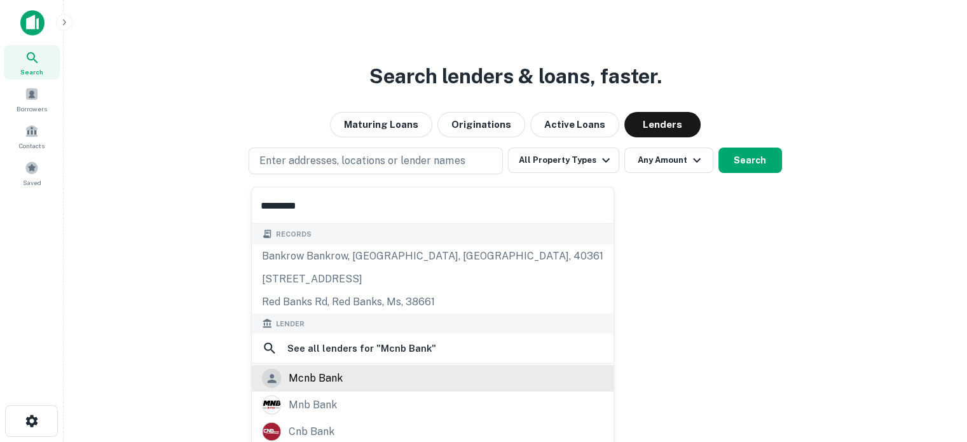
type input "*********"
click at [318, 378] on div "mcnb bank" at bounding box center [316, 378] width 54 height 19
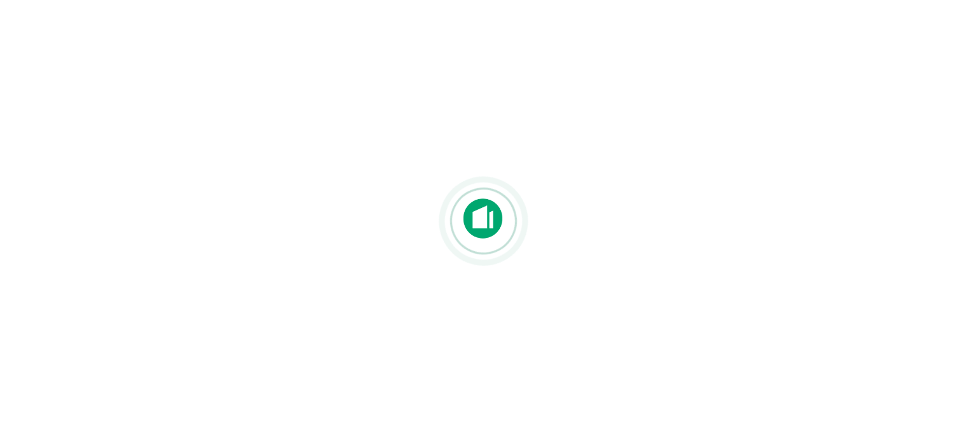
scroll to position [191, 0]
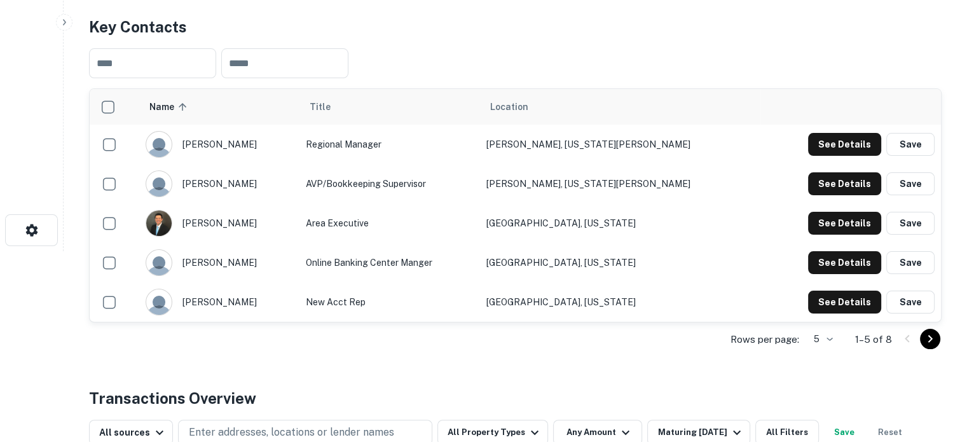
click at [828, 251] on body "Search Borrowers Contacts Saved Back to search Mcnb Bank Save Lender Visit Webs…" at bounding box center [483, 30] width 967 height 442
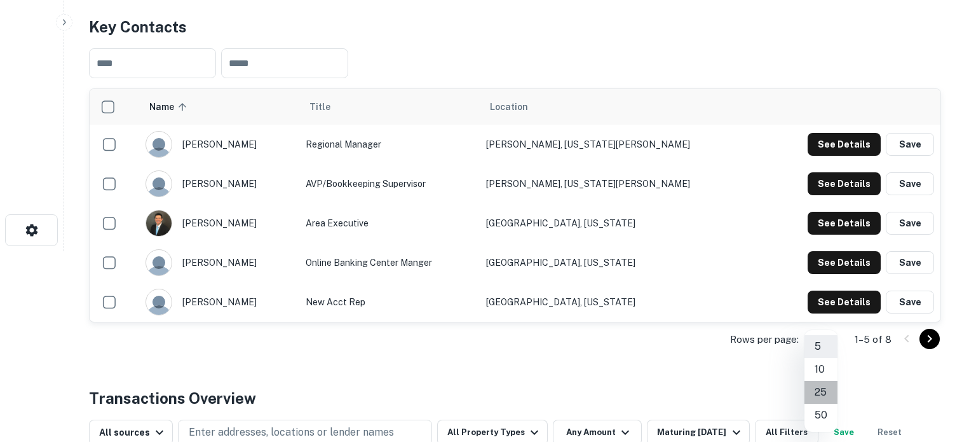
click at [826, 385] on li "25" at bounding box center [821, 392] width 33 height 23
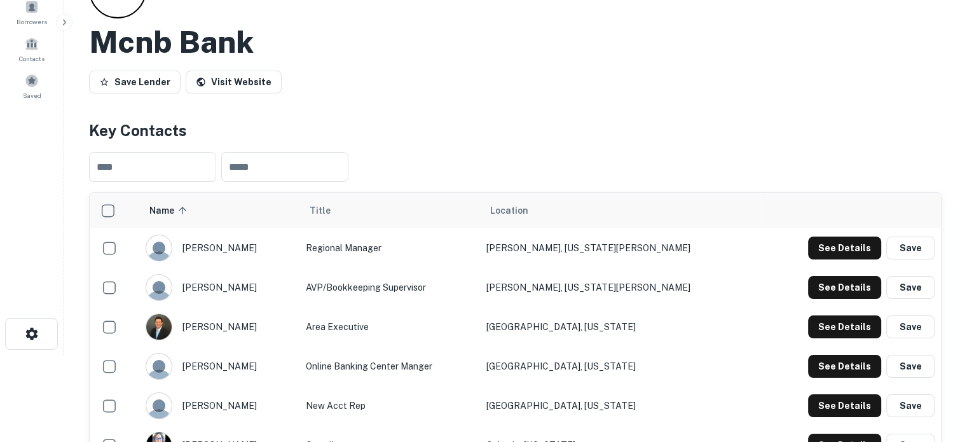
scroll to position [0, 0]
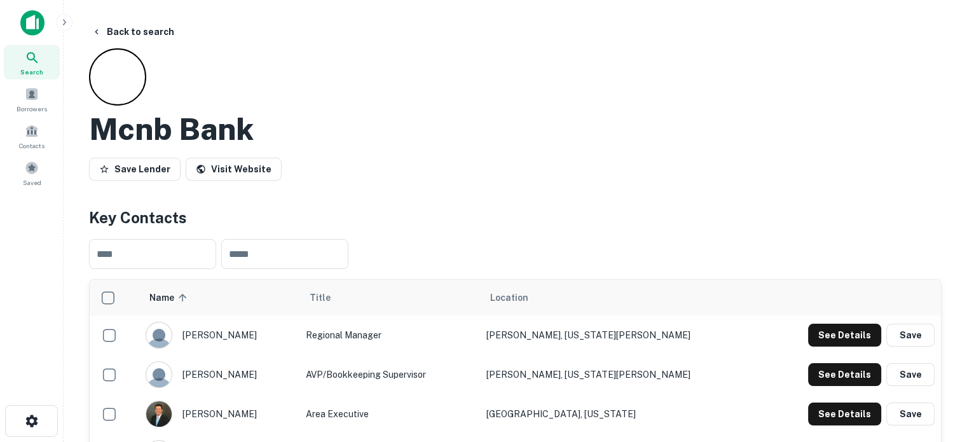
drag, startPoint x: 35, startPoint y: 60, endPoint x: 67, endPoint y: 63, distance: 31.9
click at [35, 60] on icon at bounding box center [32, 57] width 11 height 11
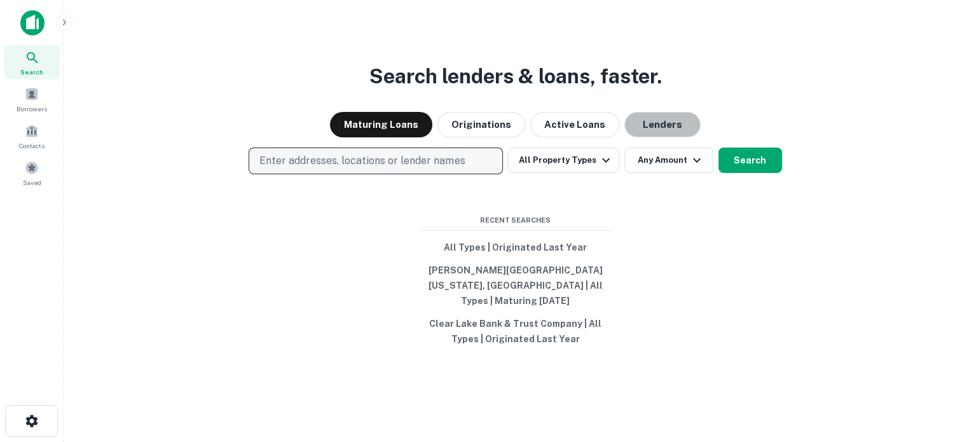
drag, startPoint x: 661, startPoint y: 133, endPoint x: 472, endPoint y: 172, distance: 192.1
click at [661, 133] on button "Lenders" at bounding box center [662, 124] width 76 height 25
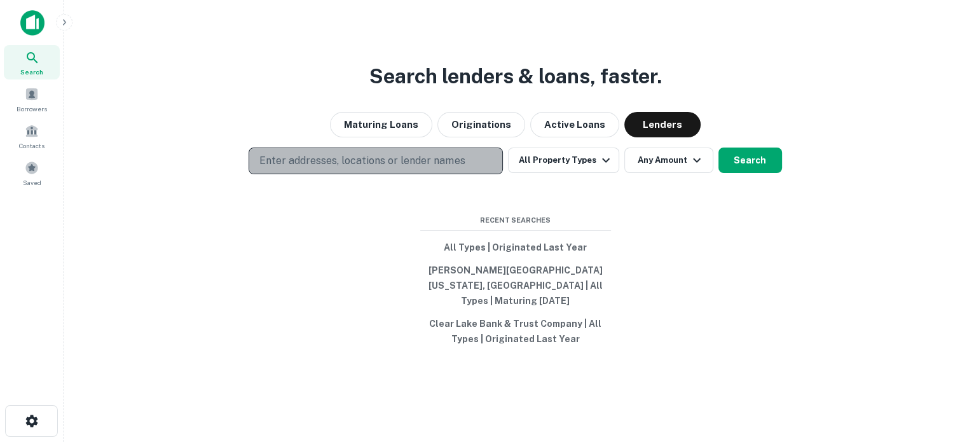
click at [420, 168] on p "Enter addresses, locations or lender names" at bounding box center [361, 160] width 205 height 15
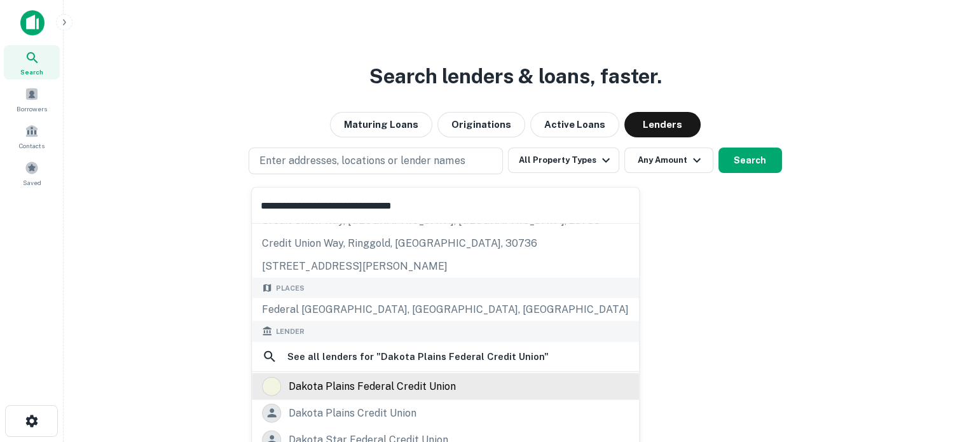
scroll to position [64, 0]
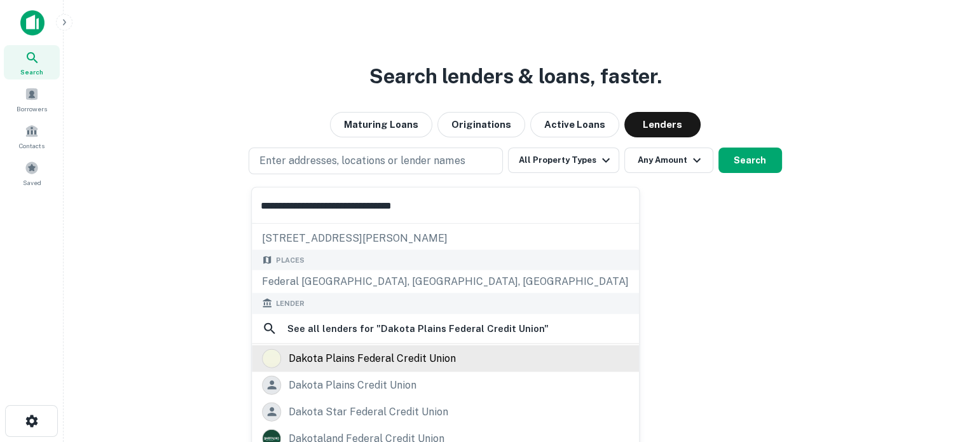
type input "**********"
click at [340, 355] on div "dakota plains federal credit union" at bounding box center [372, 357] width 167 height 19
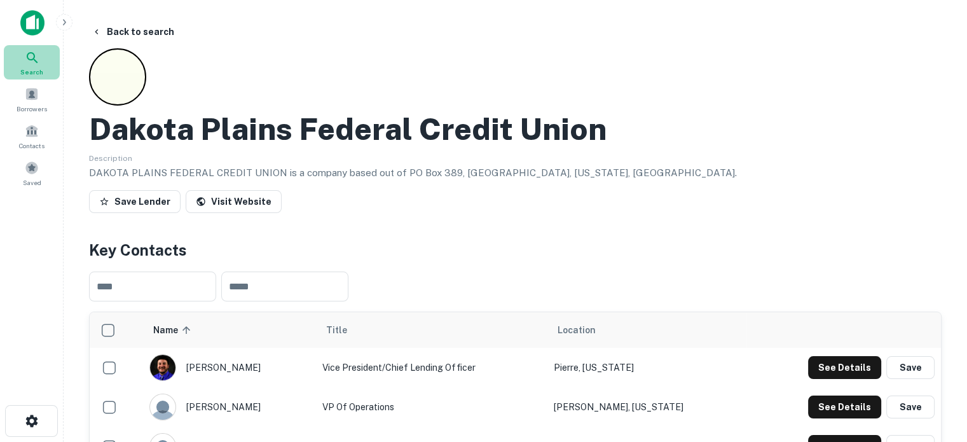
click at [38, 67] on span "Search" at bounding box center [31, 72] width 23 height 10
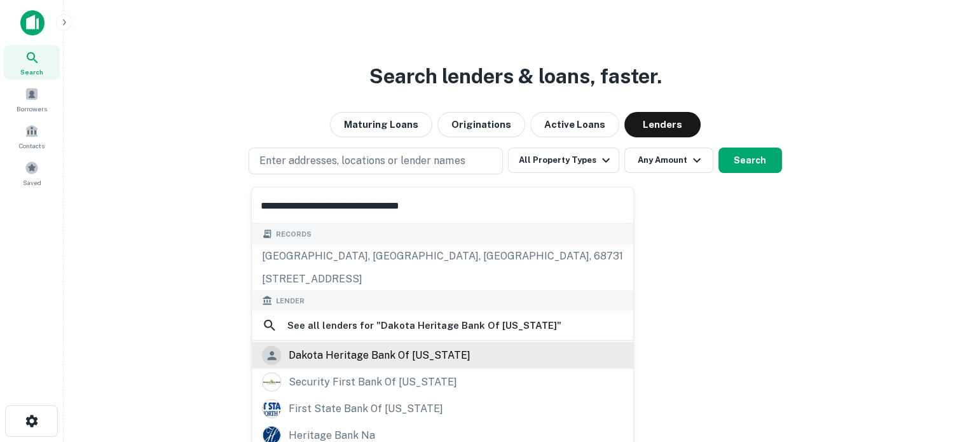
type input "**********"
click at [353, 356] on div "dakota heritage bank of north dakota" at bounding box center [380, 355] width 182 height 19
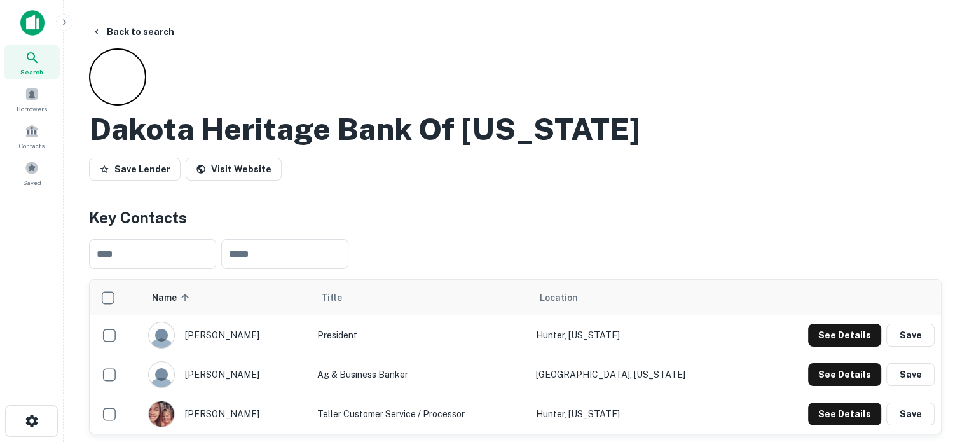
click at [38, 69] on span "Search" at bounding box center [31, 72] width 23 height 10
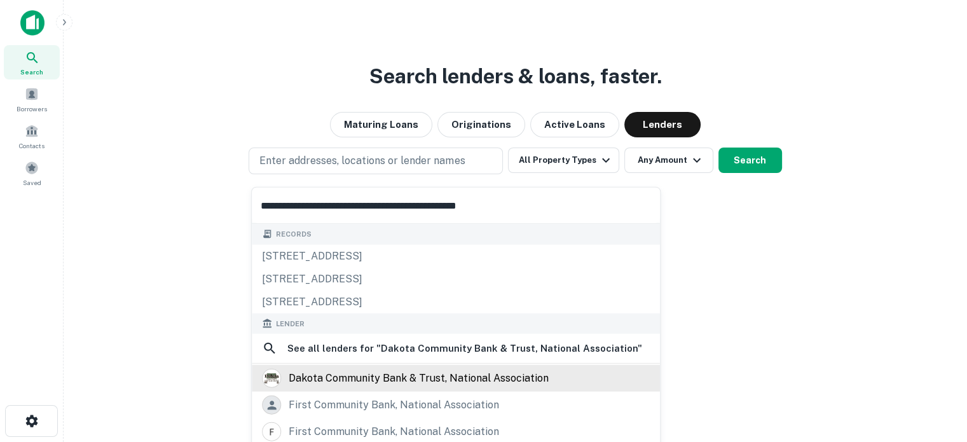
type input "**********"
click at [356, 376] on div "dakota community bank & trust, national association" at bounding box center [419, 378] width 260 height 19
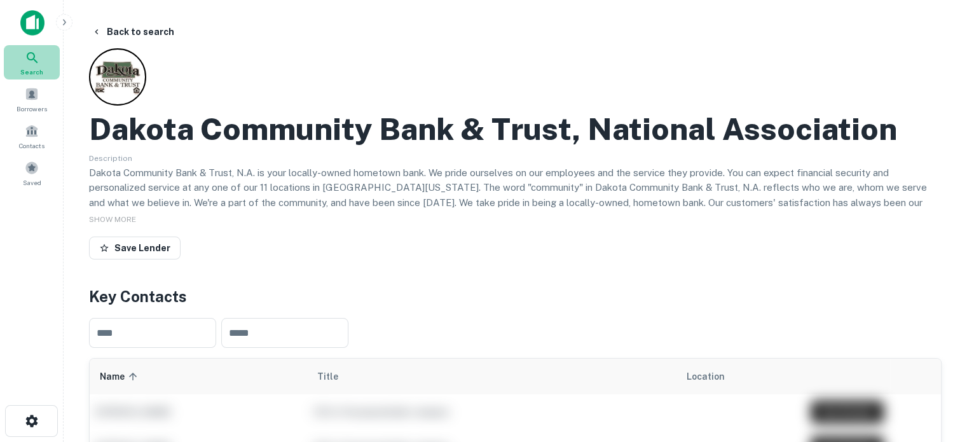
click at [43, 70] on div "Search" at bounding box center [32, 62] width 56 height 34
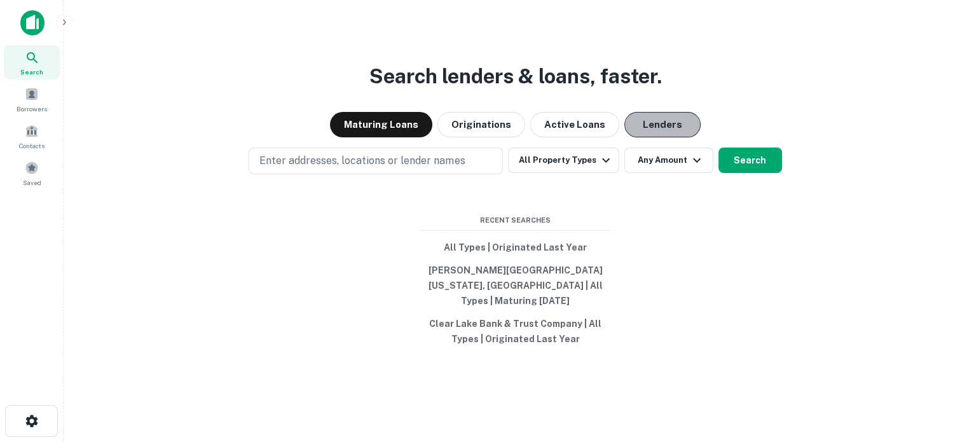
click at [661, 129] on button "Lenders" at bounding box center [662, 124] width 76 height 25
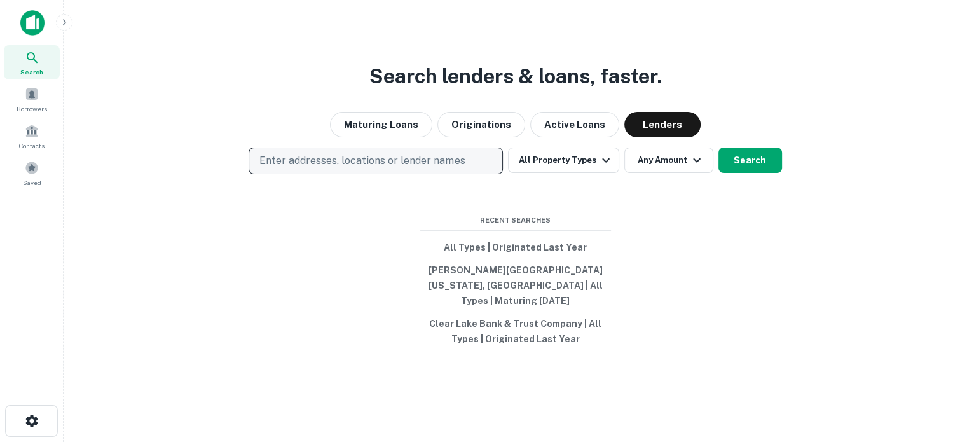
click at [460, 174] on button "Enter addresses, locations or lender names" at bounding box center [376, 160] width 254 height 27
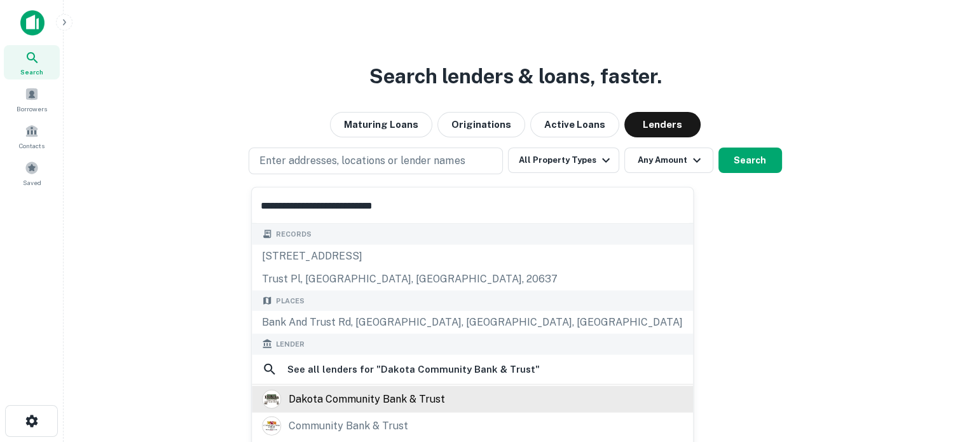
type input "**********"
click at [384, 399] on div "dakota community bank & trust" at bounding box center [367, 398] width 156 height 19
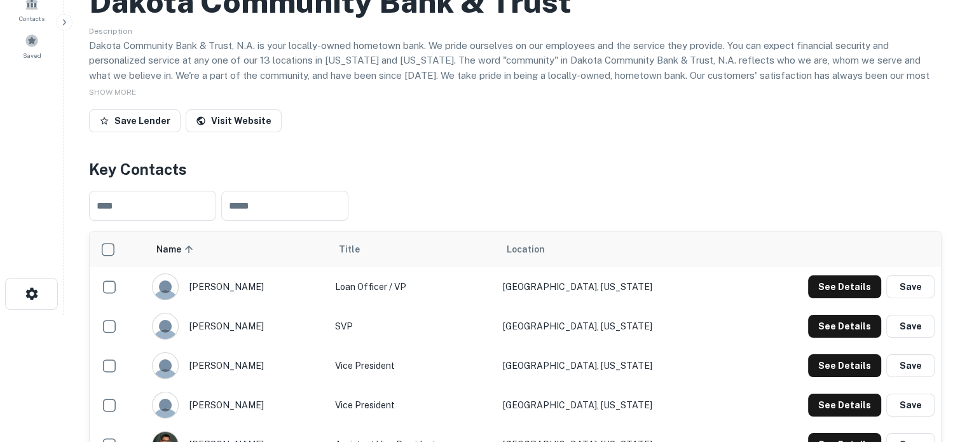
scroll to position [318, 0]
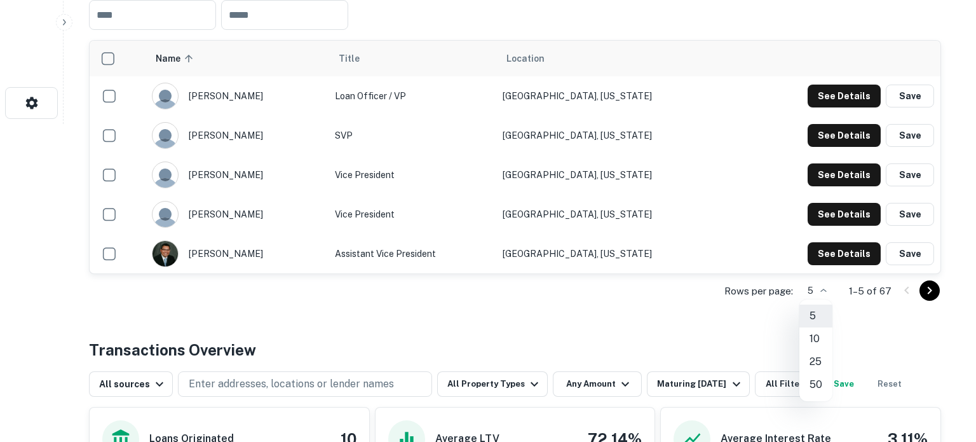
click at [814, 383] on li "50" at bounding box center [816, 384] width 33 height 23
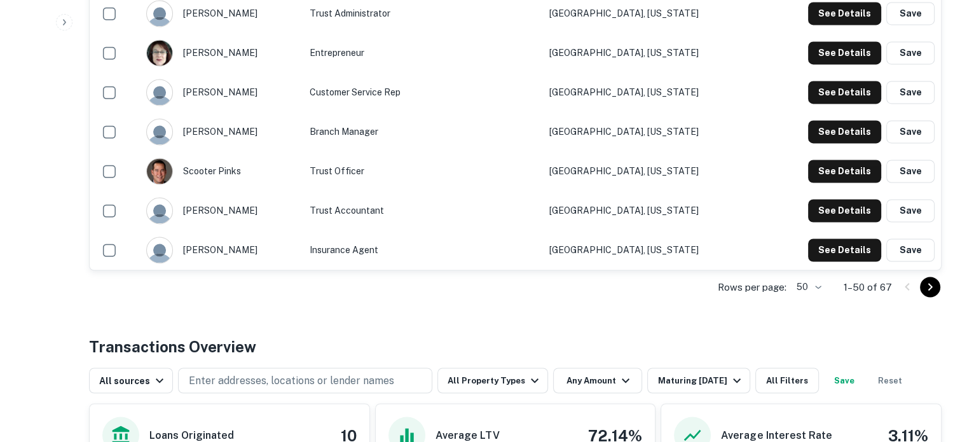
scroll to position [2161, 0]
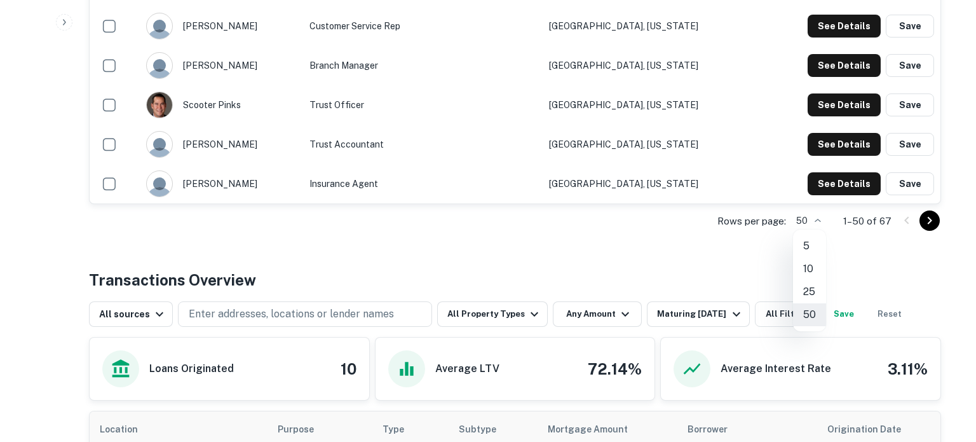
click at [933, 223] on div at bounding box center [488, 221] width 976 height 442
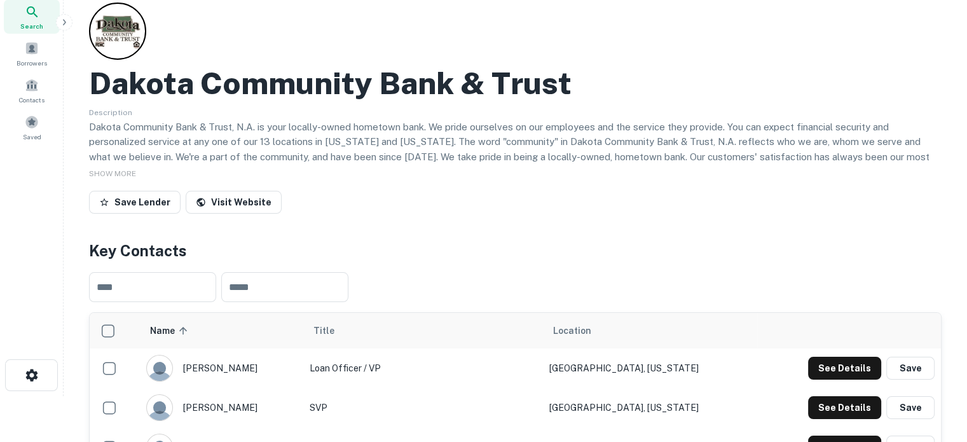
scroll to position [0, 0]
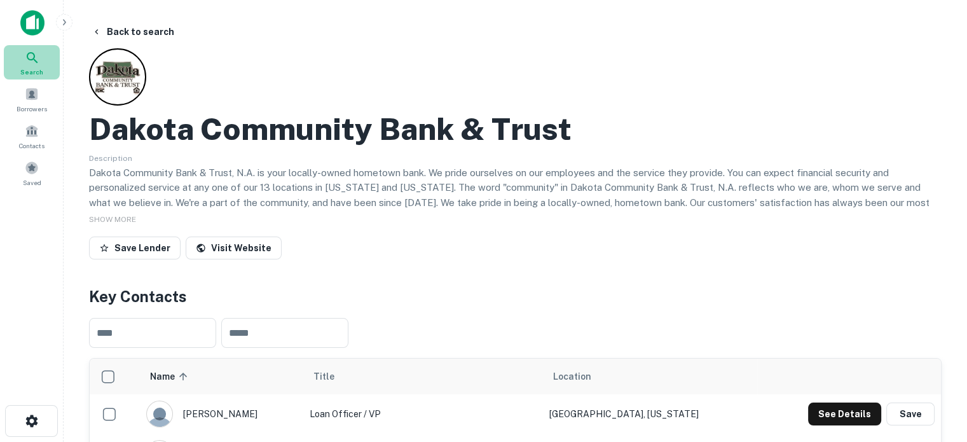
click at [31, 64] on icon at bounding box center [32, 57] width 15 height 15
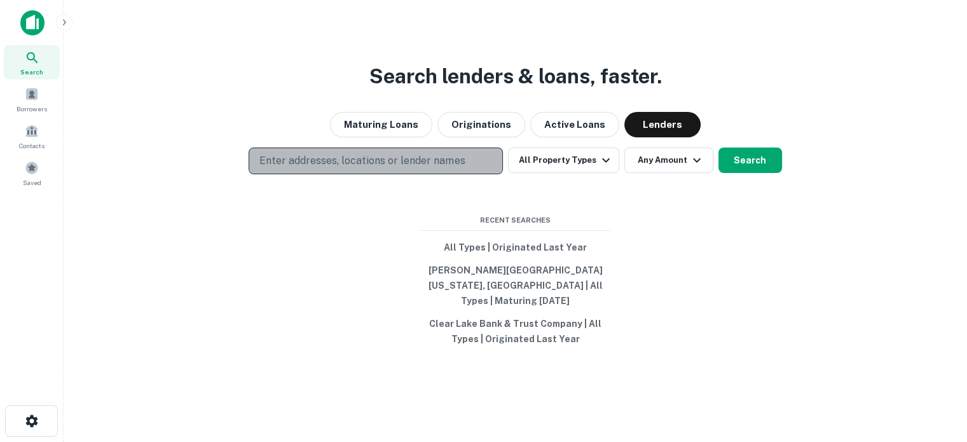
click at [385, 165] on p "Enter addresses, locations or lender names" at bounding box center [361, 160] width 205 height 15
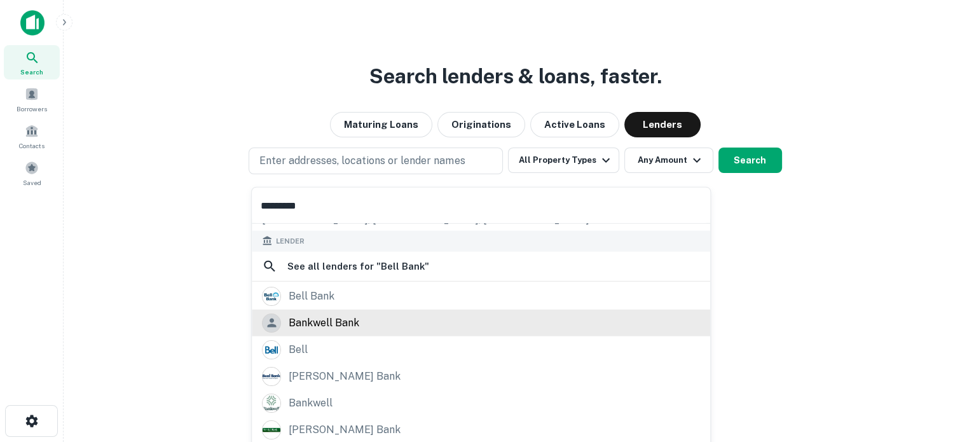
scroll to position [127, 0]
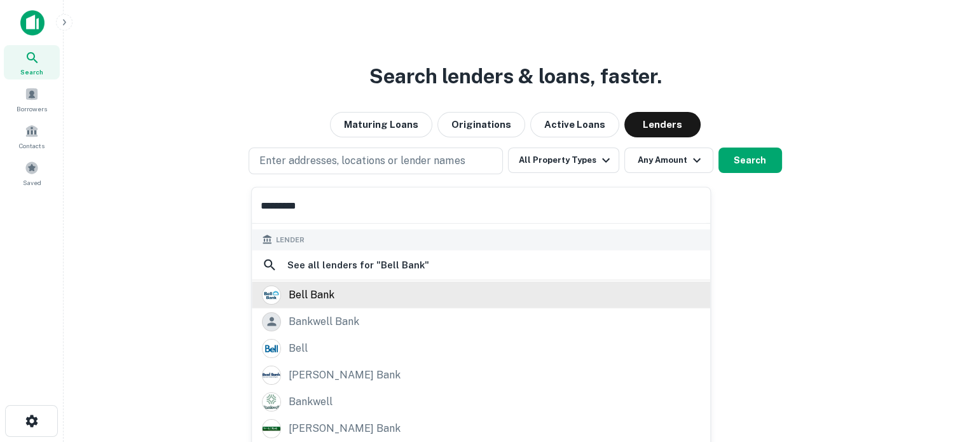
type input "*********"
click at [341, 296] on div "bell bank" at bounding box center [481, 294] width 438 height 19
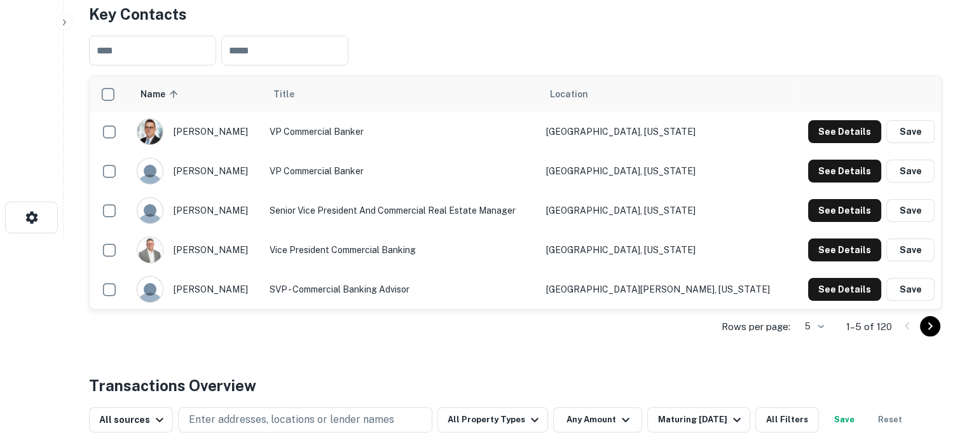
scroll to position [254, 0]
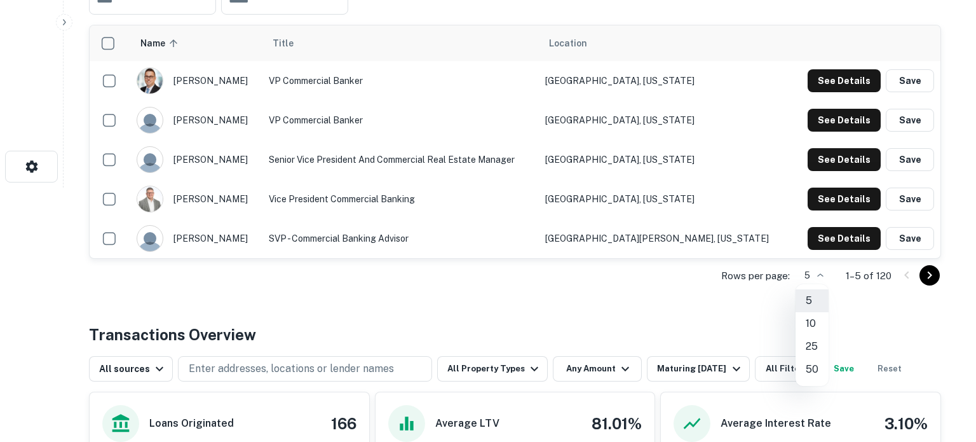
click at [811, 345] on li "25" at bounding box center [812, 346] width 33 height 23
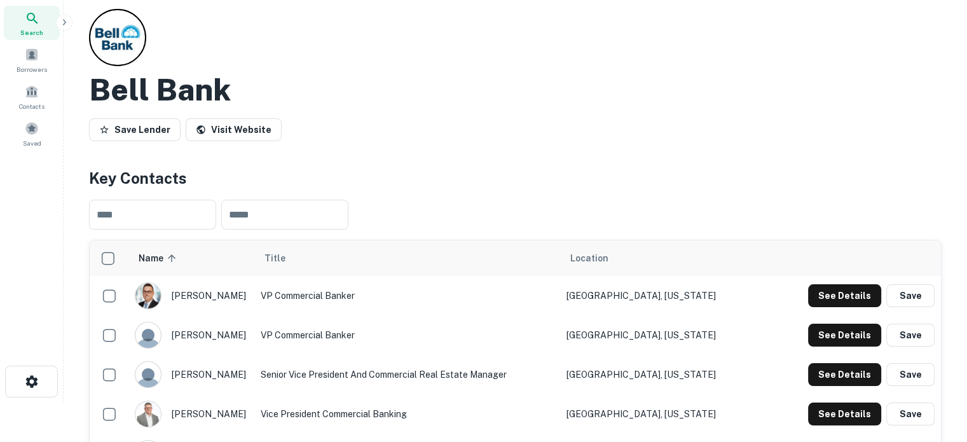
scroll to position [0, 0]
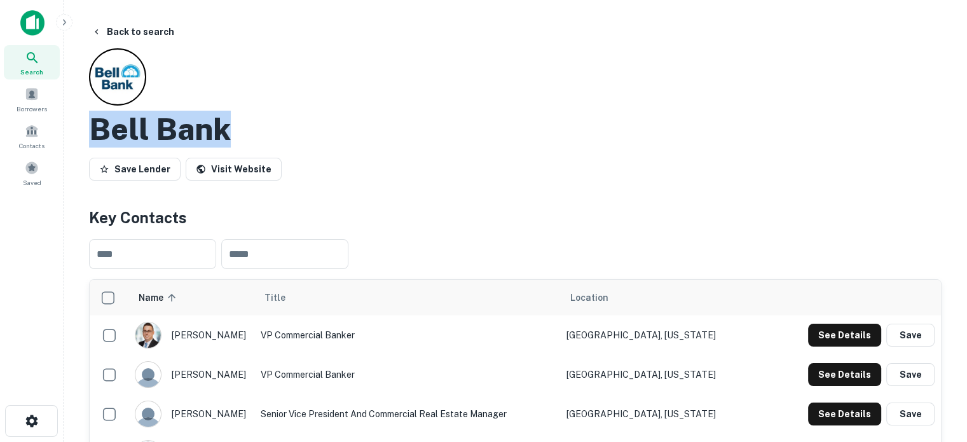
drag, startPoint x: 86, startPoint y: 132, endPoint x: 257, endPoint y: 132, distance: 170.4
copy h2 "Bell Bank"
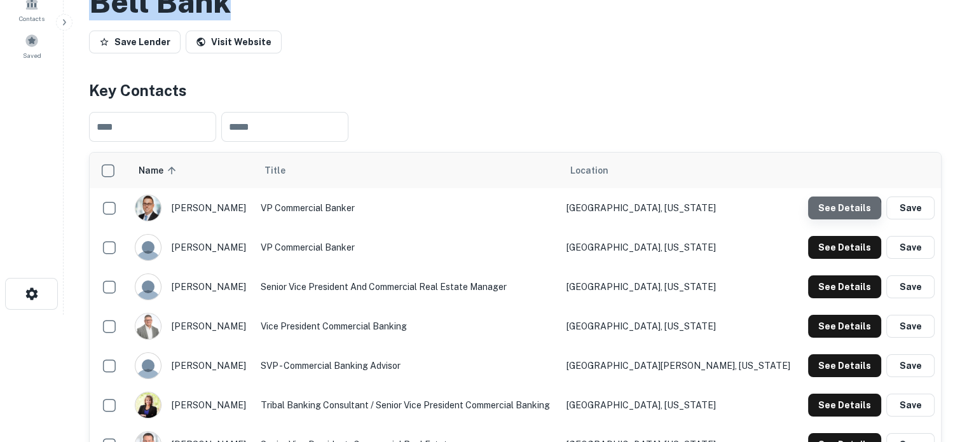
click at [824, 217] on button "See Details" at bounding box center [844, 207] width 73 height 23
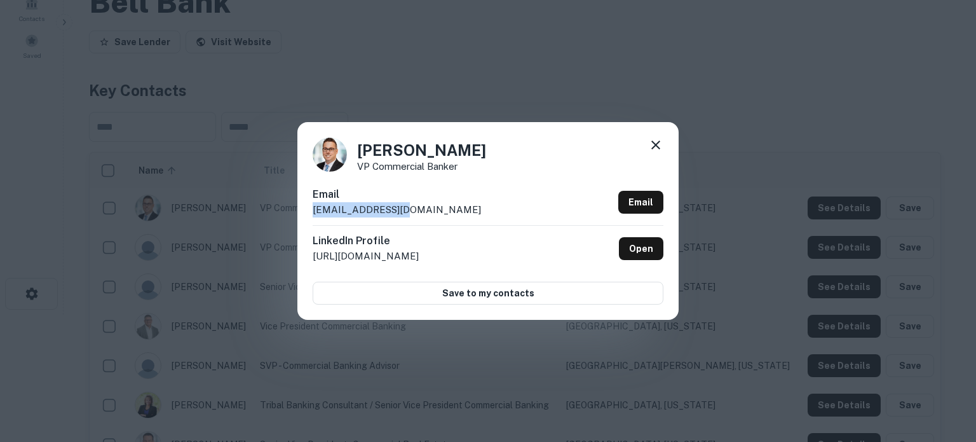
drag, startPoint x: 444, startPoint y: 217, endPoint x: 308, endPoint y: 210, distance: 136.2
click at [308, 210] on div "Aaron White VP Commercial Banker Email ajwhite@bell.bank Email LinkedIn Profile…" at bounding box center [488, 220] width 381 height 197
copy p "ajwhite@bell.bank"
click at [654, 146] on icon at bounding box center [655, 144] width 15 height 15
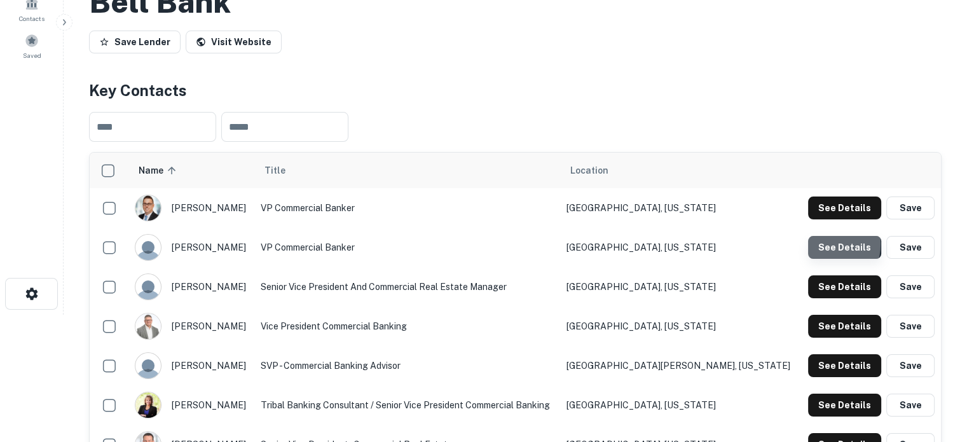
click at [823, 245] on button "See Details" at bounding box center [844, 247] width 73 height 23
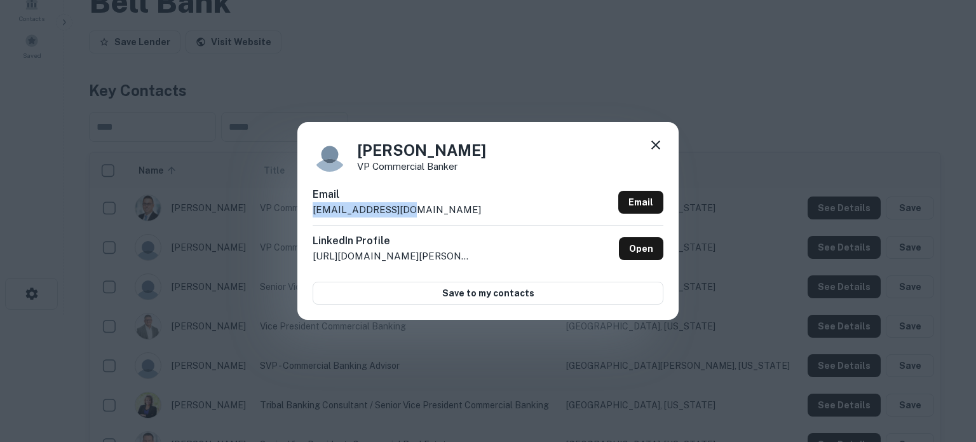
drag, startPoint x: 479, startPoint y: 213, endPoint x: 298, endPoint y: 212, distance: 181.8
click at [298, 212] on div "Adaliz Gimenez VP Commercial Banker Email agimenez@bell.bank Email LinkedIn Pro…" at bounding box center [488, 220] width 381 height 197
copy p "agimenez@bell.bank"
click at [655, 146] on icon at bounding box center [656, 144] width 9 height 9
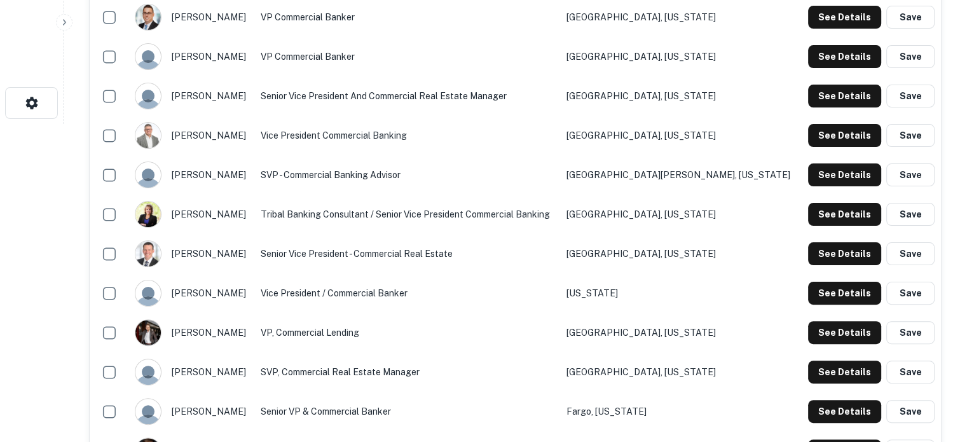
scroll to position [254, 0]
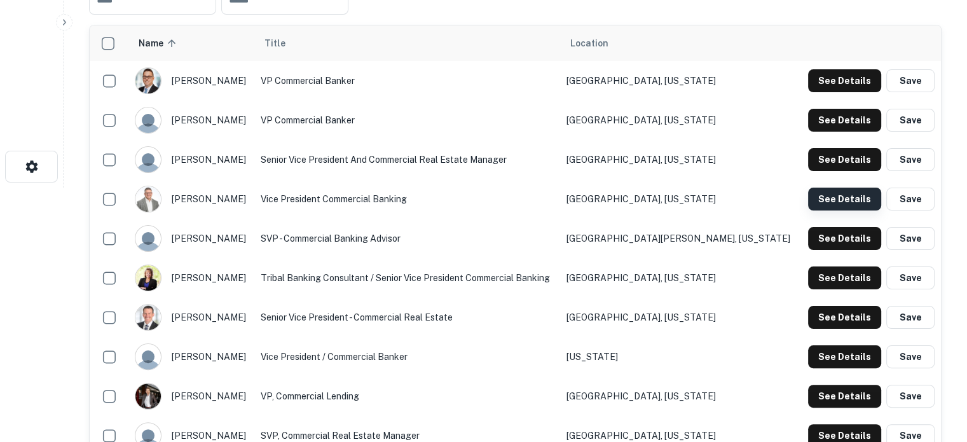
click at [822, 199] on button "See Details" at bounding box center [844, 199] width 73 height 23
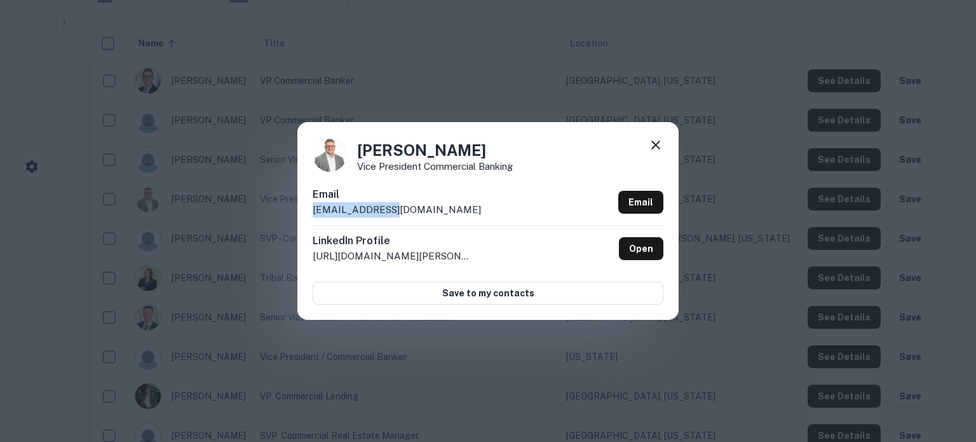
drag, startPoint x: 460, startPoint y: 216, endPoint x: 311, endPoint y: 216, distance: 148.1
click at [311, 216] on div "Brett Hale Vice President Commercial Banking Email bhale@bell.bank Email Linked…" at bounding box center [488, 220] width 381 height 197
copy p "bhale@bell.bank"
click at [654, 144] on icon at bounding box center [656, 144] width 9 height 9
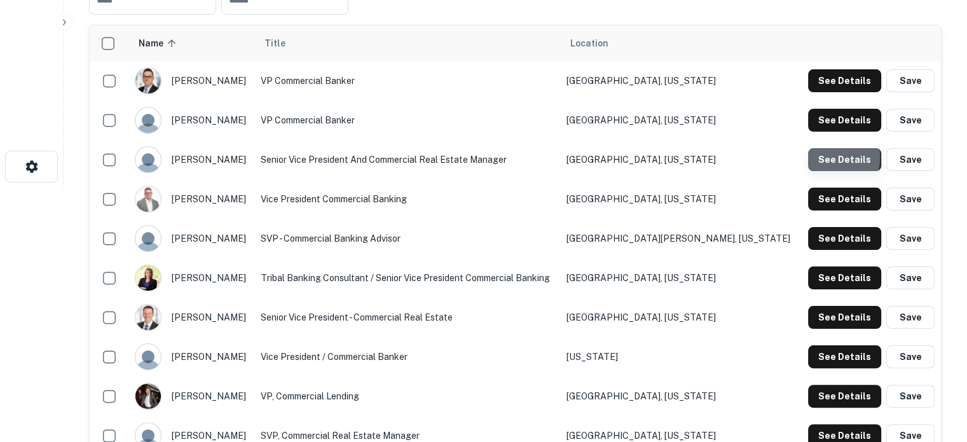
click at [816, 158] on button "See Details" at bounding box center [844, 159] width 73 height 23
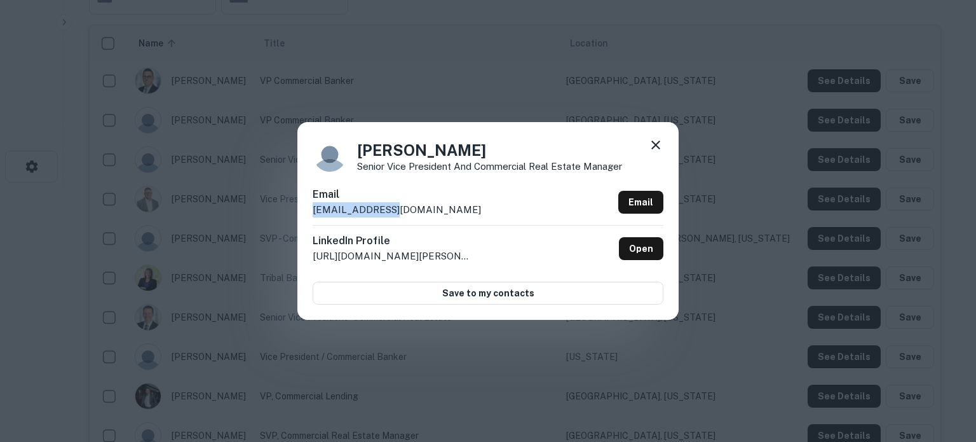
drag, startPoint x: 455, startPoint y: 208, endPoint x: 314, endPoint y: 216, distance: 141.3
click at [314, 216] on div "Email bwalz@bell.bank Email" at bounding box center [488, 206] width 351 height 38
copy p "bwalz@bell.bank"
click at [657, 148] on icon at bounding box center [655, 144] width 15 height 15
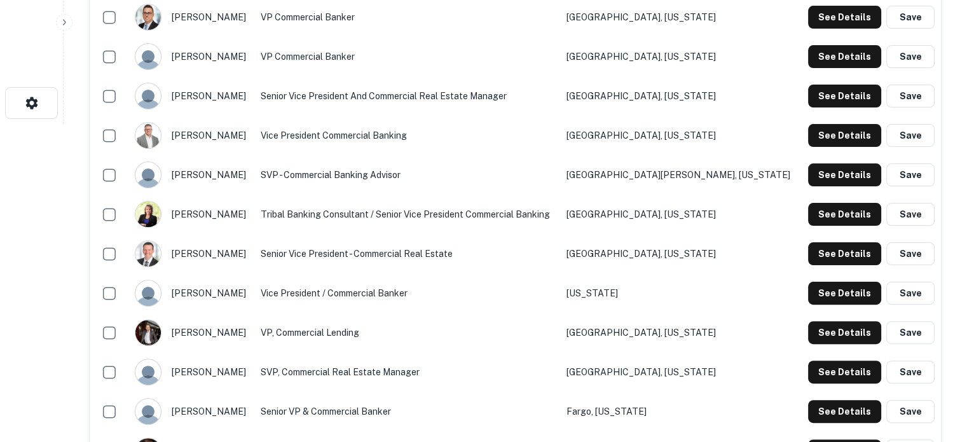
scroll to position [381, 0]
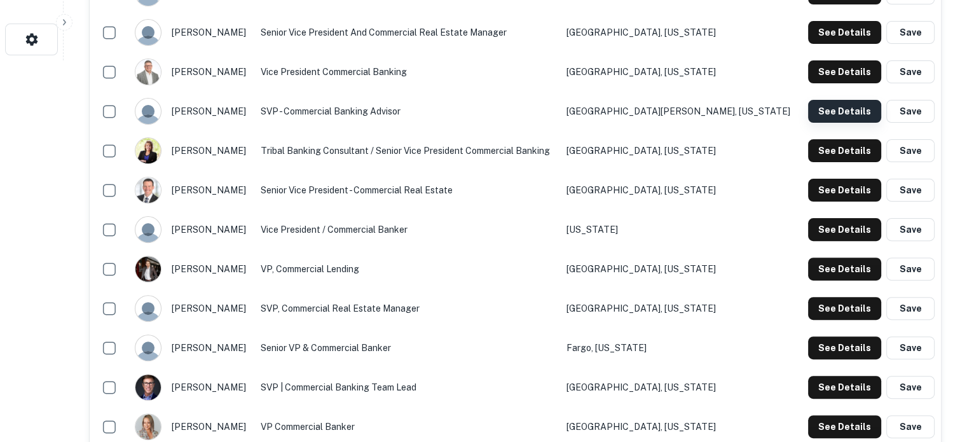
click at [815, 114] on button "See Details" at bounding box center [844, 111] width 73 height 23
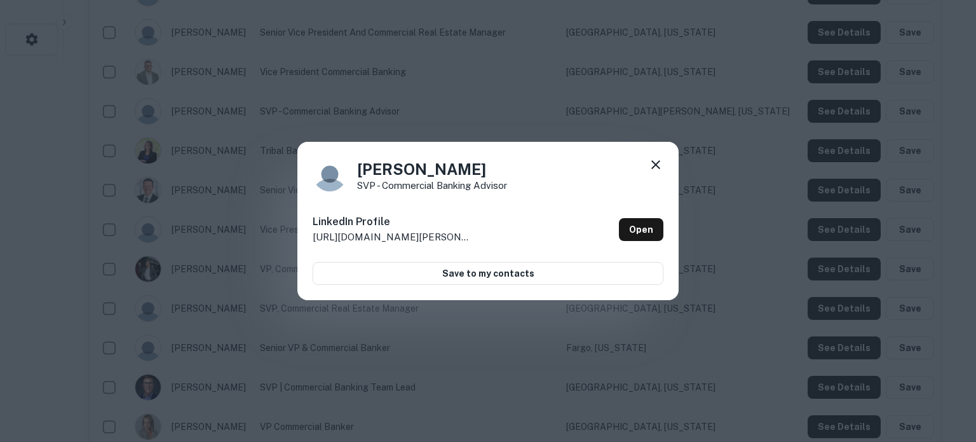
click at [655, 163] on icon at bounding box center [656, 164] width 9 height 9
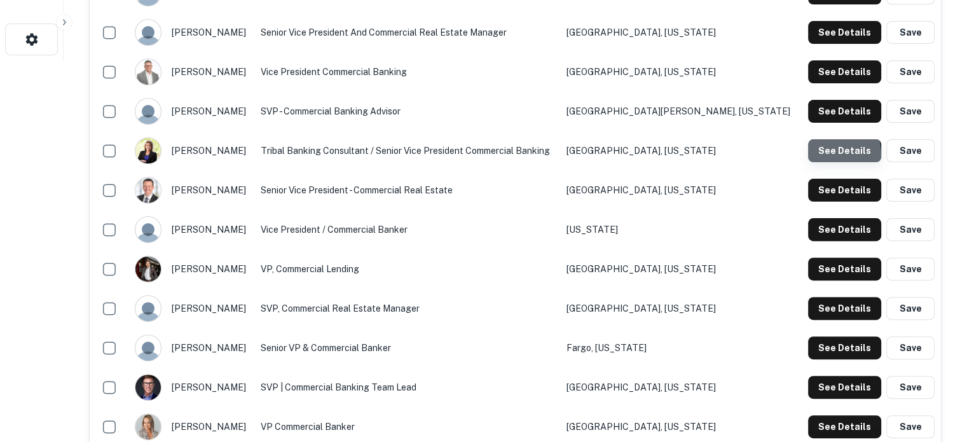
click at [816, 156] on button "See Details" at bounding box center [844, 150] width 73 height 23
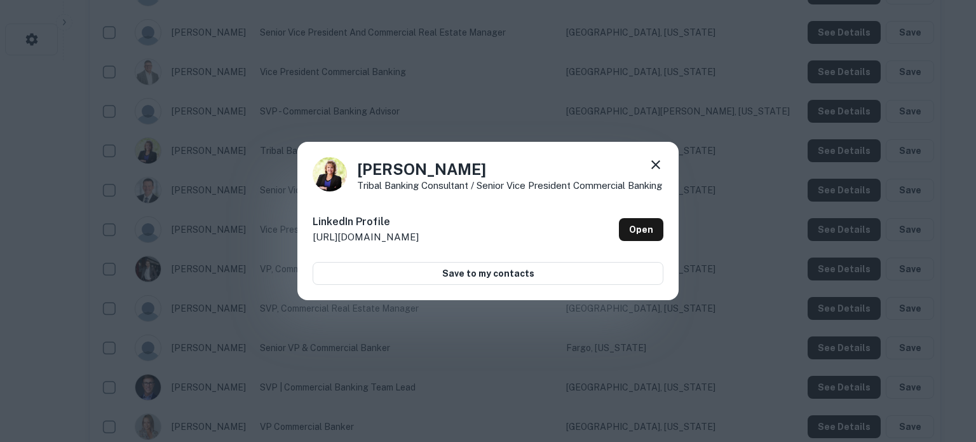
click at [655, 160] on icon at bounding box center [656, 164] width 9 height 9
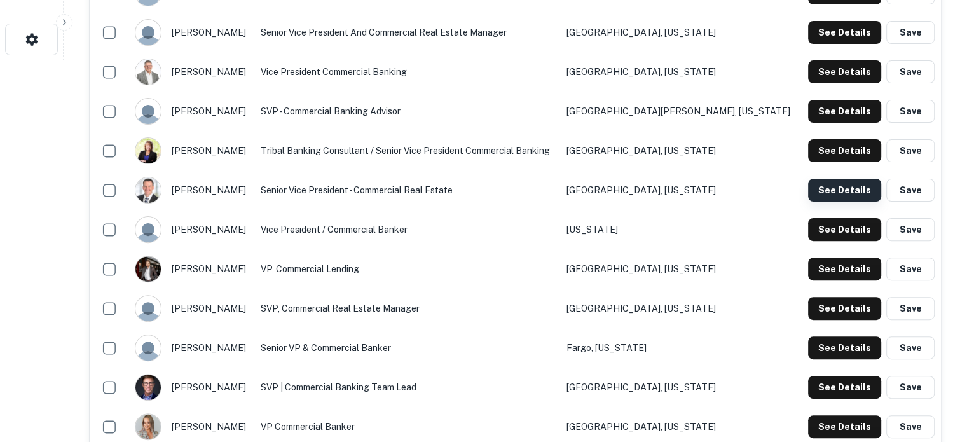
click at [824, 193] on button "See Details" at bounding box center [844, 190] width 73 height 23
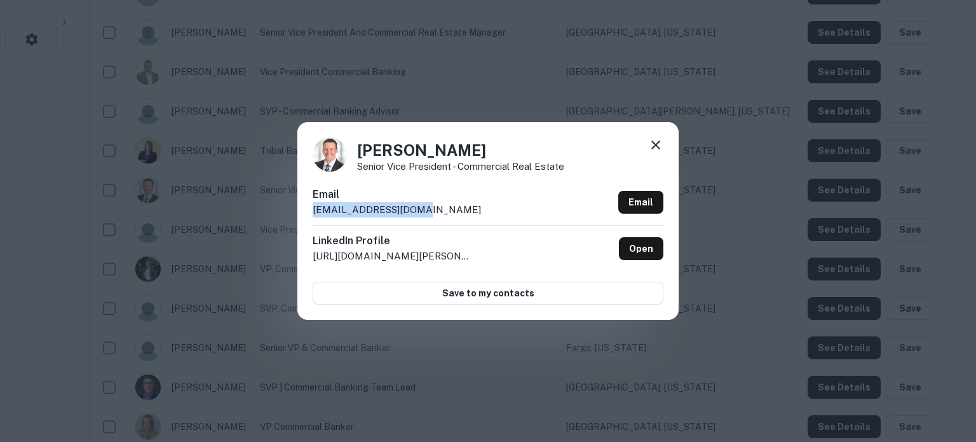
drag, startPoint x: 448, startPoint y: 217, endPoint x: 311, endPoint y: 217, distance: 136.7
click at [311, 217] on div "Charlie Parkhurst Senior Vice President - Commercial Real Estate Email cparkhur…" at bounding box center [488, 220] width 381 height 197
copy p "cparkhurst@bell.bank"
click at [655, 144] on icon at bounding box center [656, 144] width 9 height 9
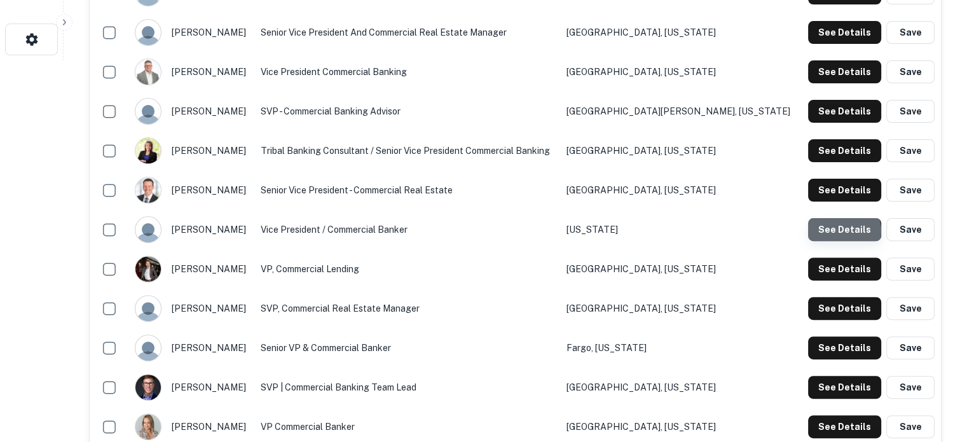
click at [845, 232] on button "See Details" at bounding box center [844, 229] width 73 height 23
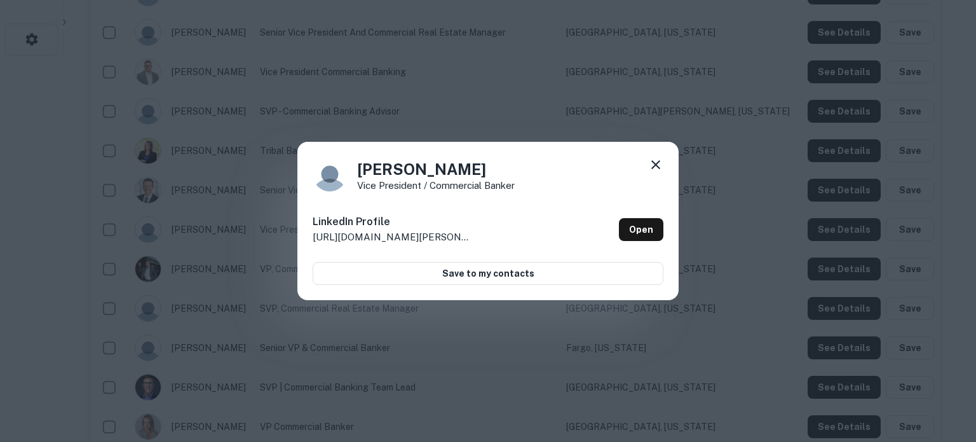
click at [659, 167] on icon at bounding box center [656, 164] width 9 height 9
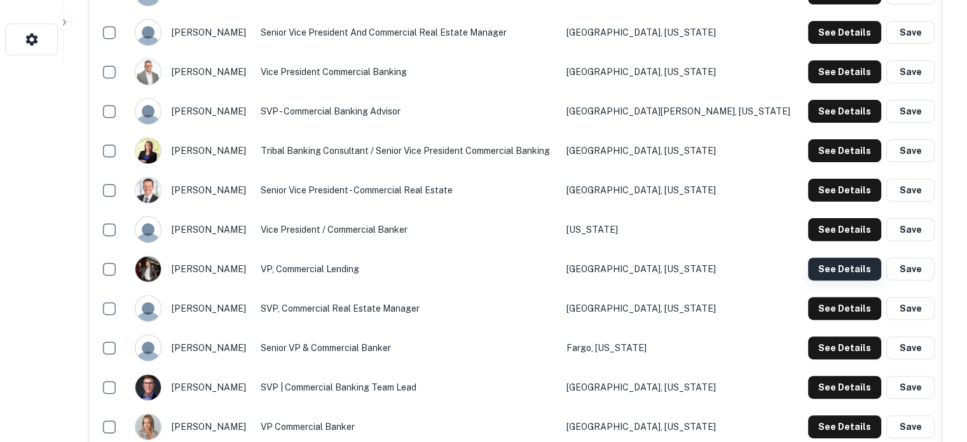
click at [819, 269] on button "See Details" at bounding box center [844, 268] width 73 height 23
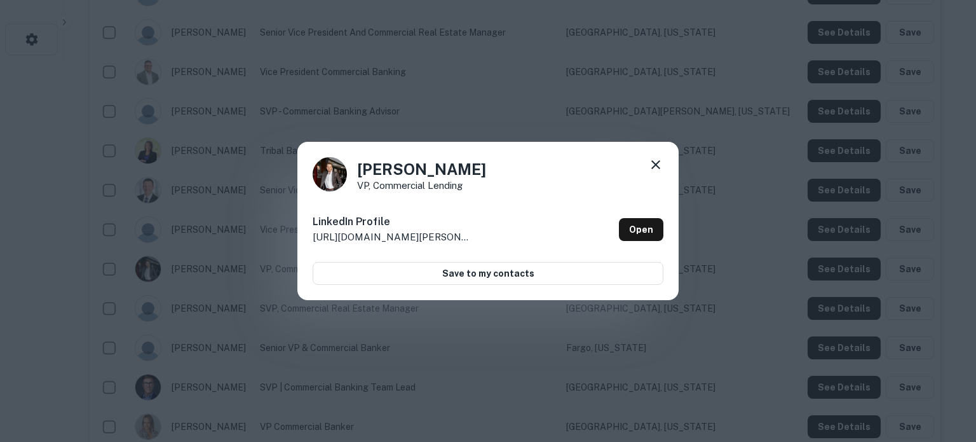
click at [657, 163] on icon at bounding box center [656, 164] width 9 height 9
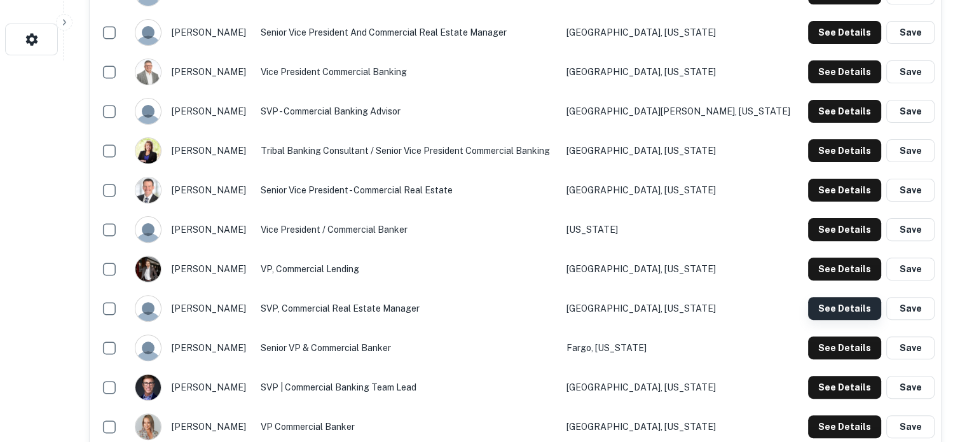
click at [829, 309] on button "See Details" at bounding box center [844, 308] width 73 height 23
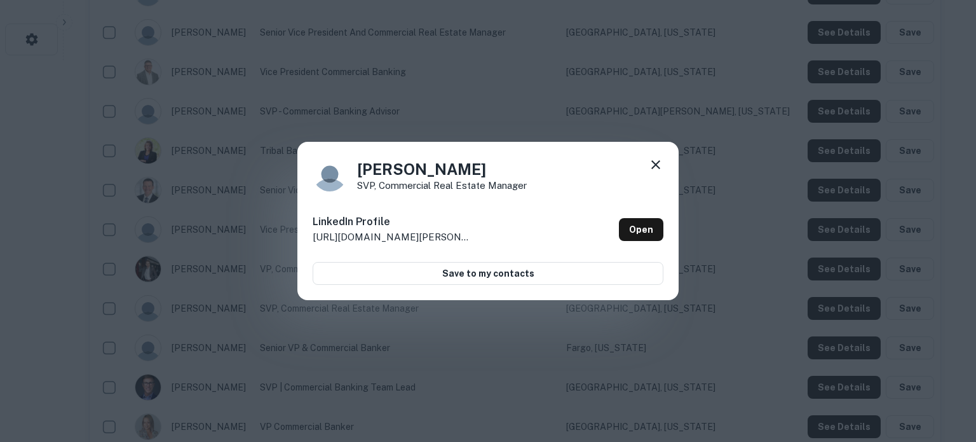
click at [654, 167] on icon at bounding box center [656, 164] width 9 height 9
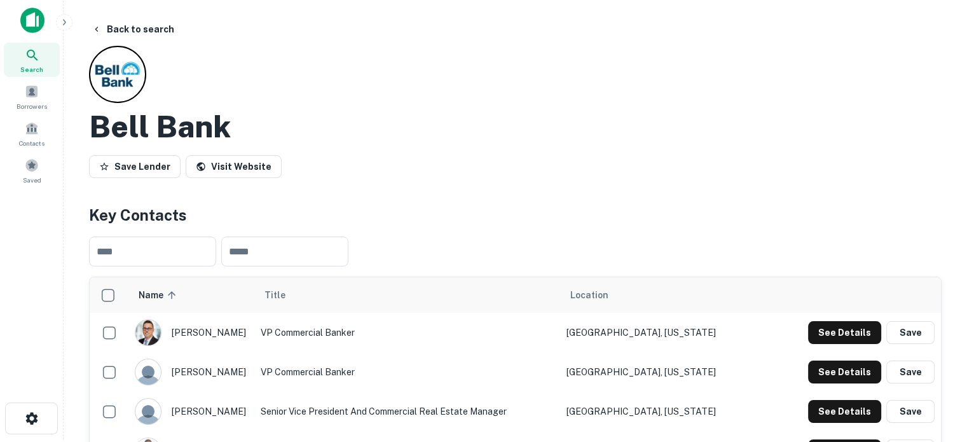
scroll to position [0, 0]
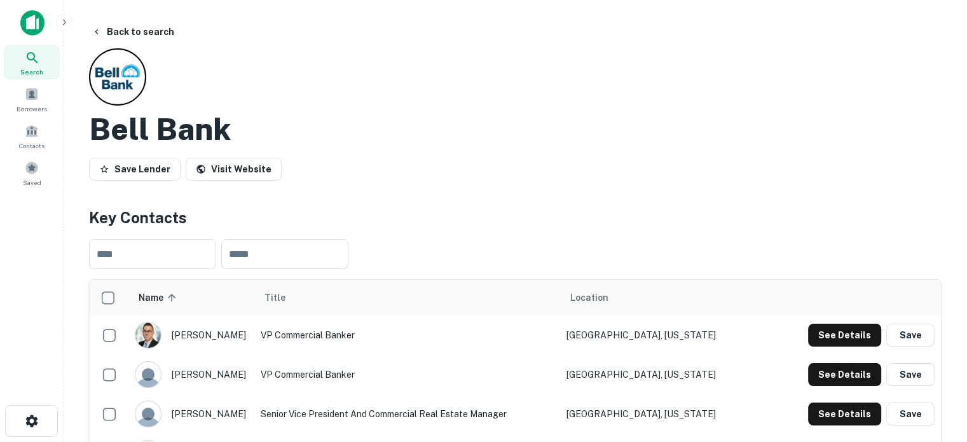
click at [52, 49] on div "Search" at bounding box center [32, 62] width 56 height 34
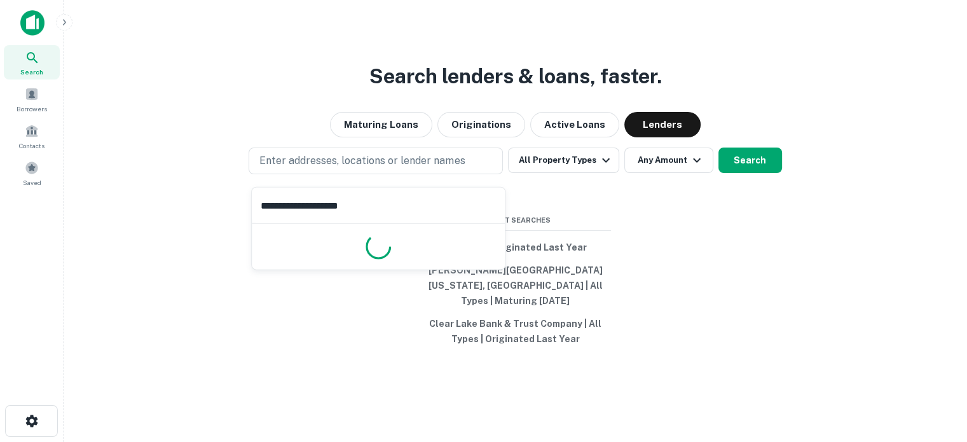
type input "**********"
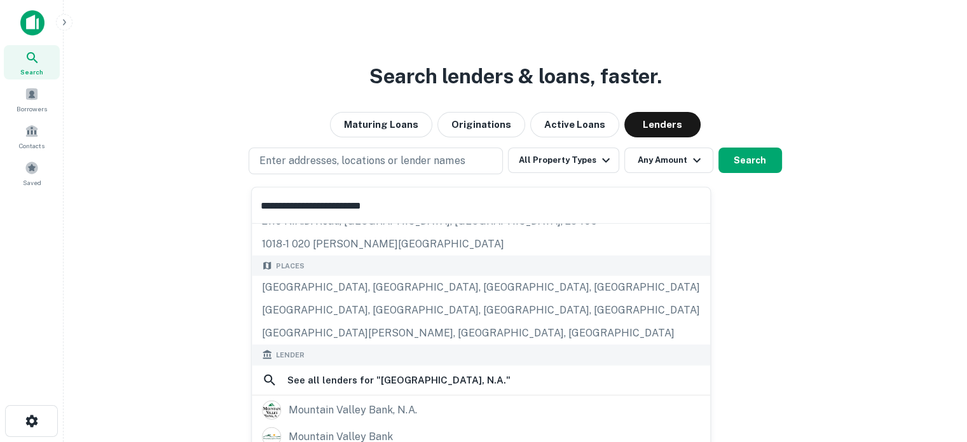
scroll to position [64, 0]
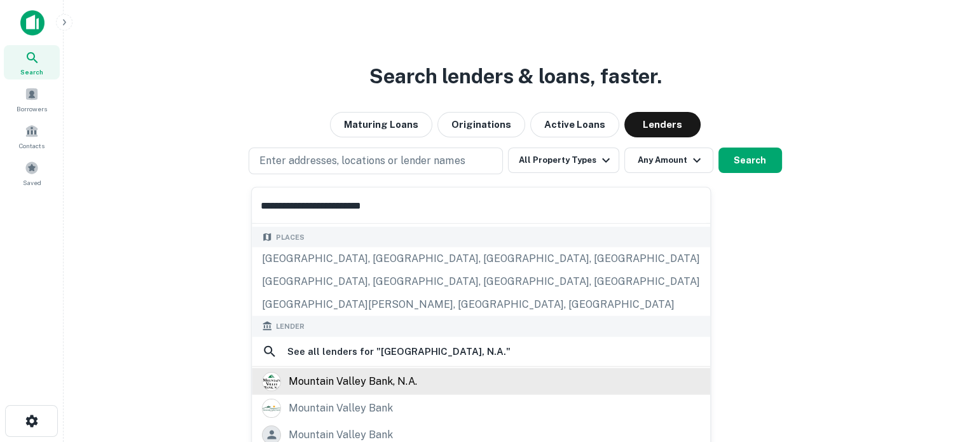
click at [349, 378] on div "mountain valley bank, n.a." at bounding box center [353, 380] width 128 height 19
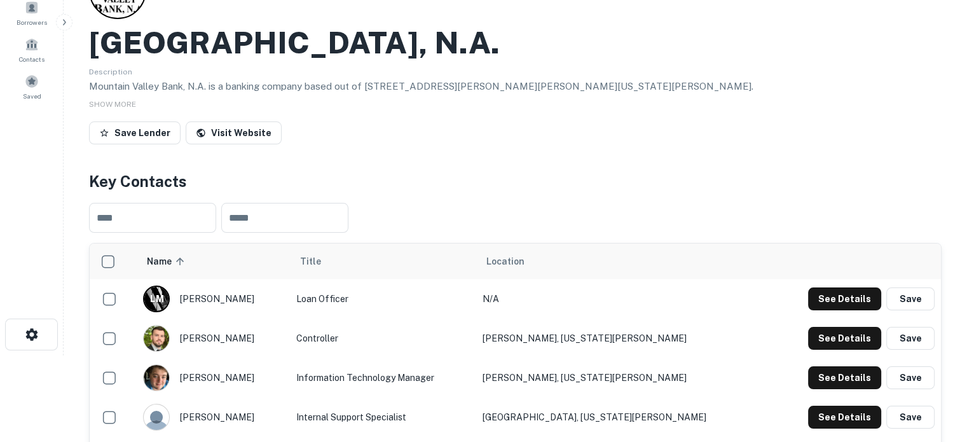
scroll to position [191, 0]
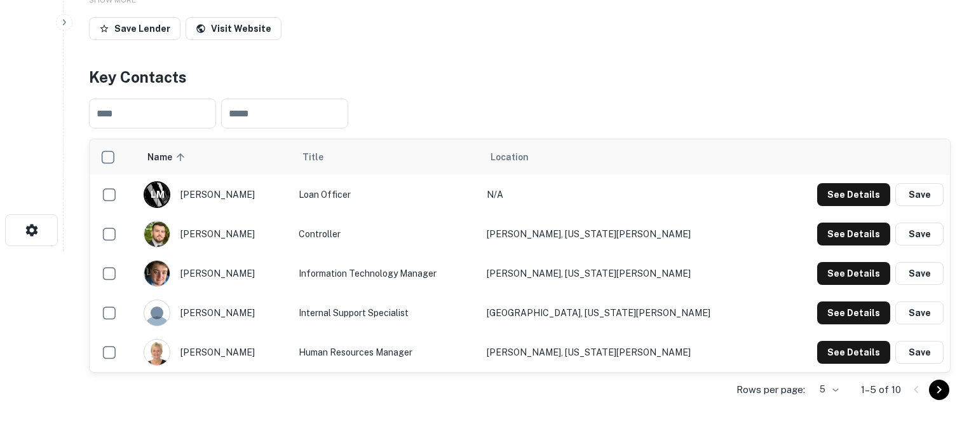
click at [814, 251] on body "Search Borrowers Contacts Saved Back to search [GEOGRAPHIC_DATA], N.a. Descript…" at bounding box center [488, 30] width 976 height 442
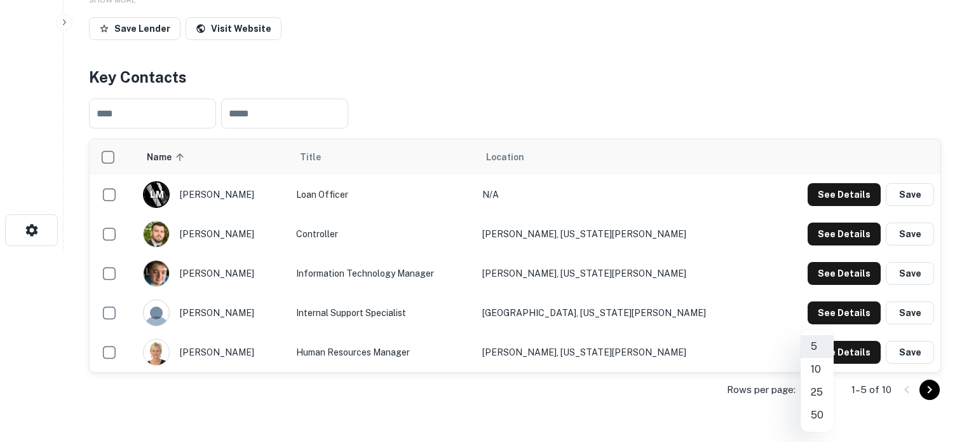
click at [816, 415] on li "50" at bounding box center [817, 415] width 33 height 23
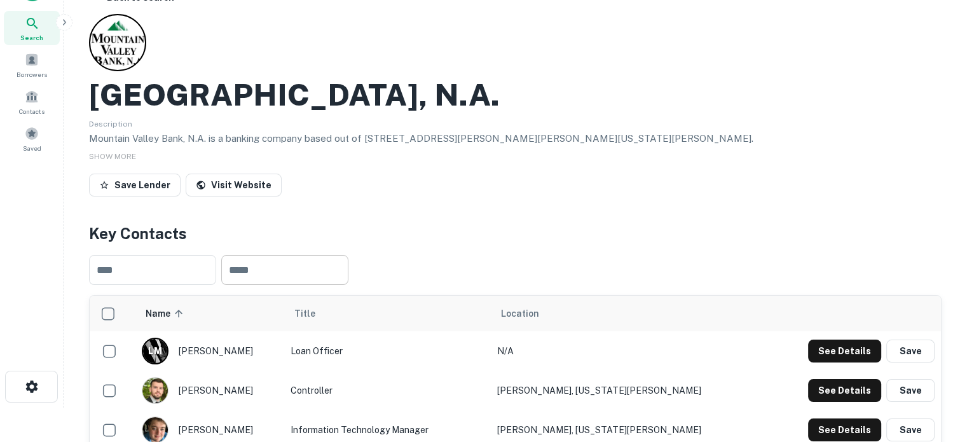
scroll to position [0, 0]
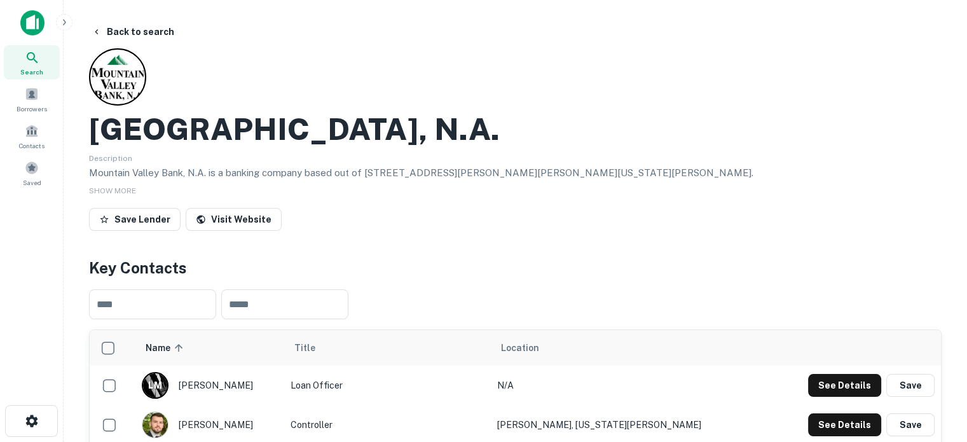
click at [32, 69] on span "Search" at bounding box center [31, 72] width 23 height 10
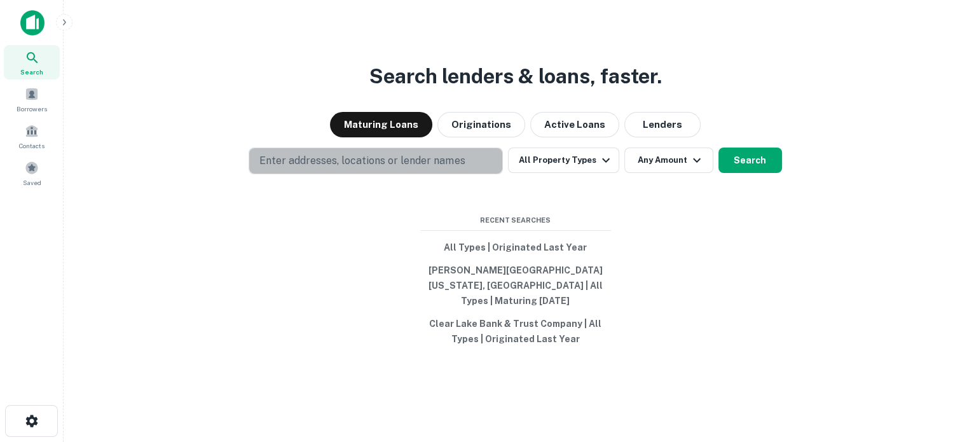
drag, startPoint x: 441, startPoint y: 163, endPoint x: 561, endPoint y: 151, distance: 120.2
click at [441, 163] on p "Enter addresses, locations or lender names" at bounding box center [361, 160] width 205 height 15
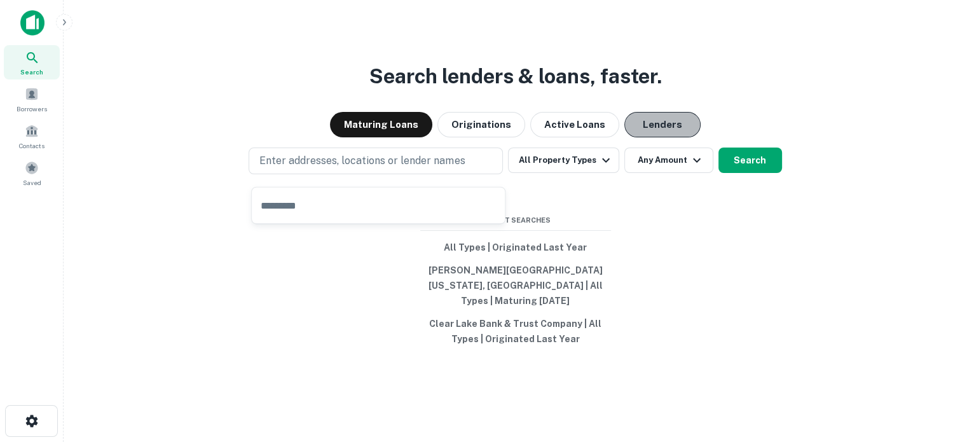
click at [637, 136] on button "Lenders" at bounding box center [662, 124] width 76 height 25
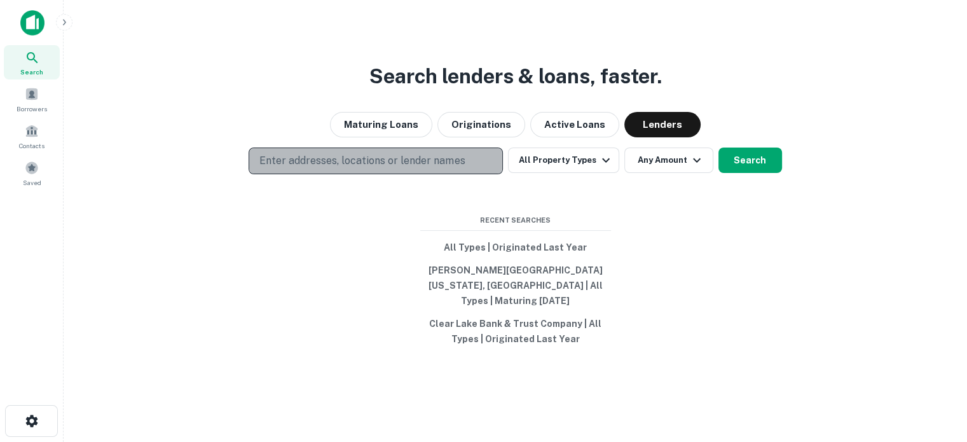
click at [493, 165] on button "Enter addresses, locations or lender names" at bounding box center [376, 160] width 254 height 27
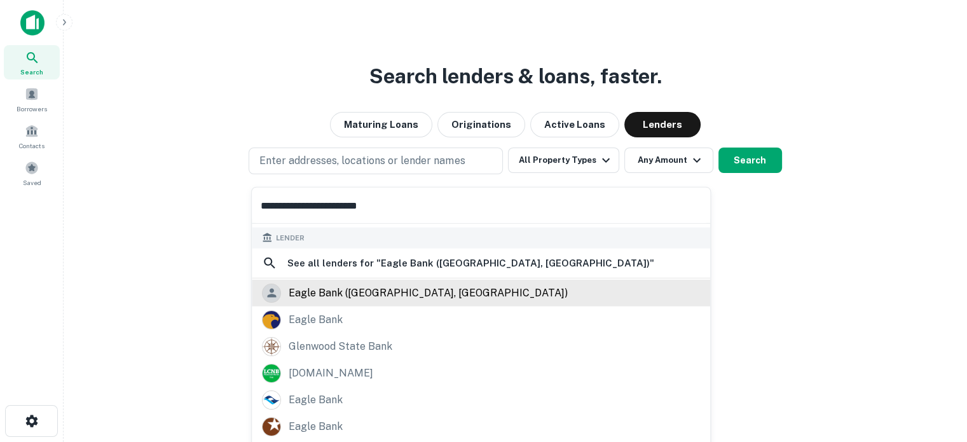
scroll to position [156, 0]
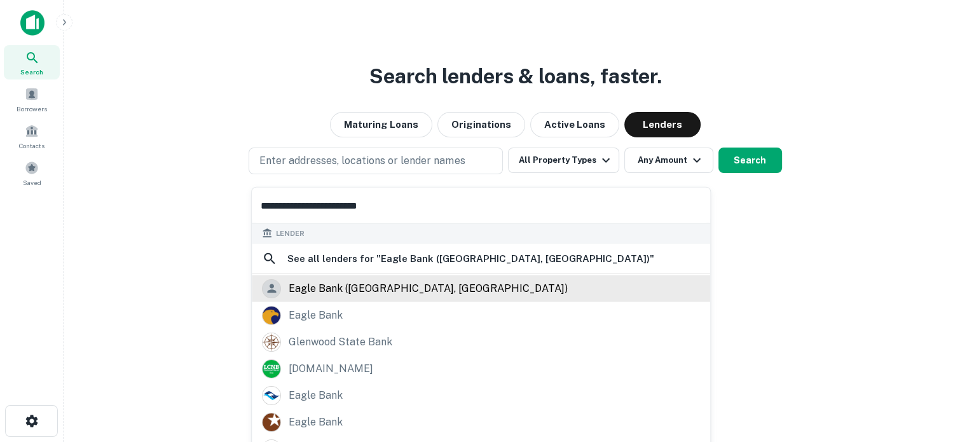
type input "**********"
click at [371, 292] on div "eagle bank ([GEOGRAPHIC_DATA], [GEOGRAPHIC_DATA])" at bounding box center [428, 287] width 279 height 19
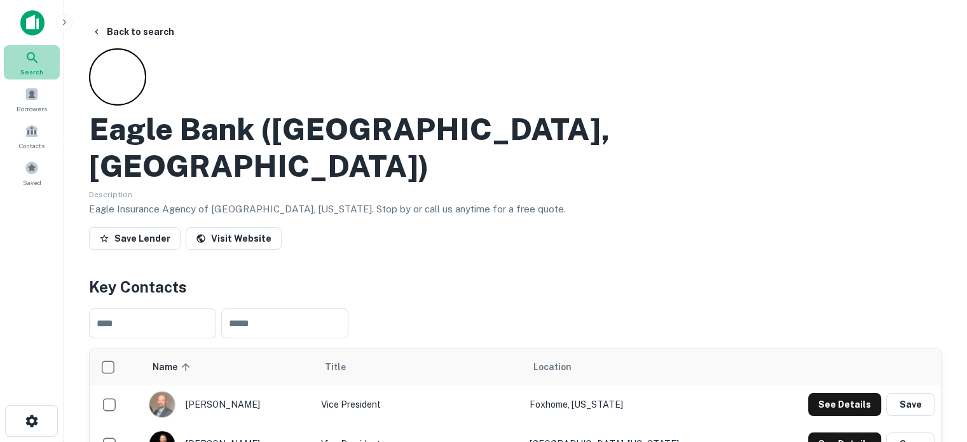
click at [28, 71] on span "Search" at bounding box center [31, 72] width 23 height 10
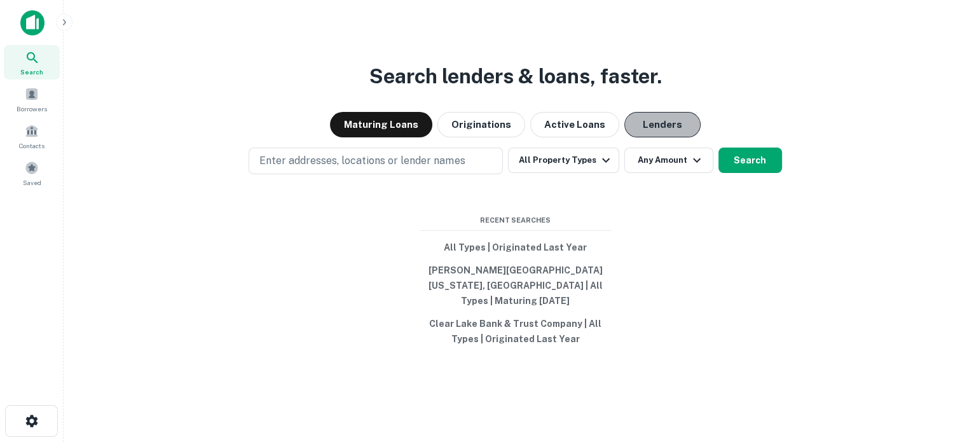
click at [659, 127] on button "Lenders" at bounding box center [662, 124] width 76 height 25
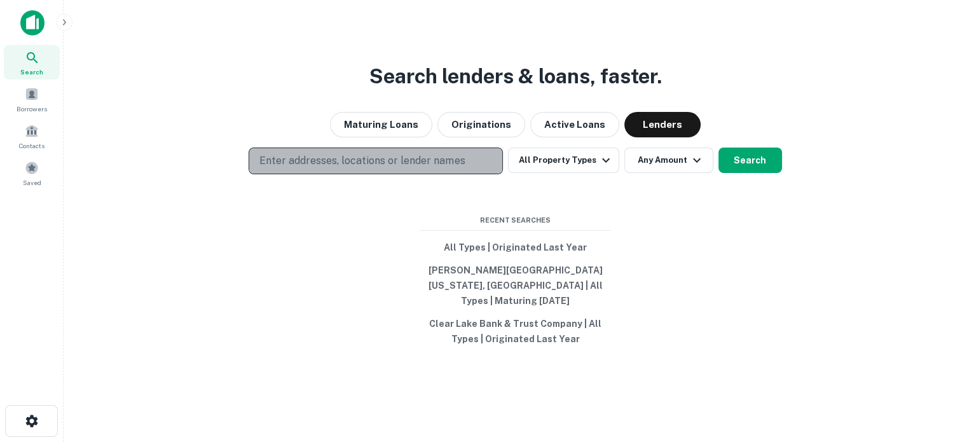
click at [416, 165] on p "Enter addresses, locations or lender names" at bounding box center [361, 160] width 205 height 15
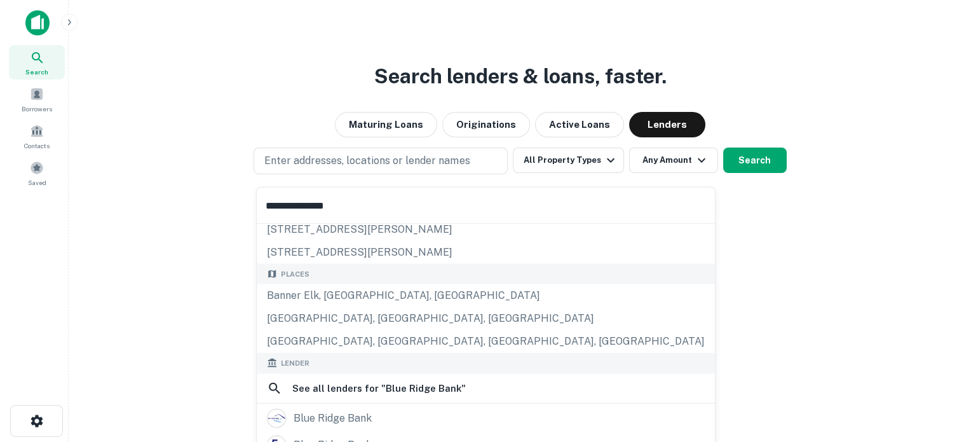
scroll to position [127, 0]
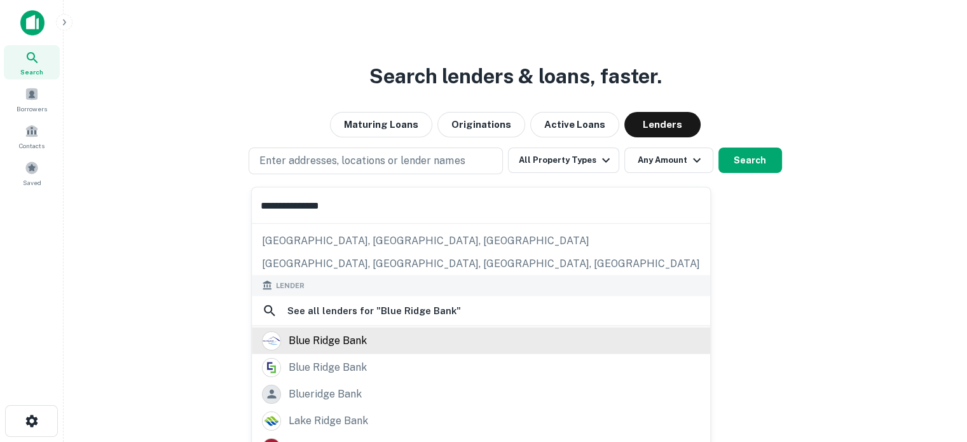
type input "**********"
click at [354, 342] on div "blue ridge bank" at bounding box center [328, 340] width 78 height 19
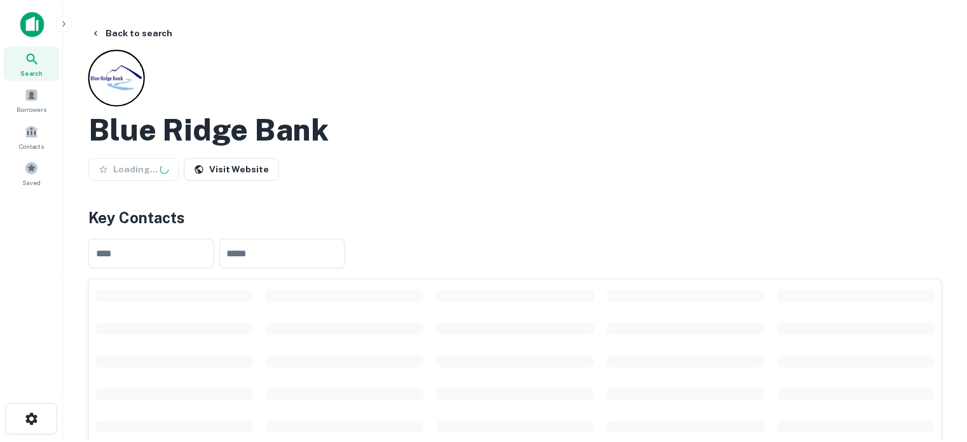
scroll to position [191, 0]
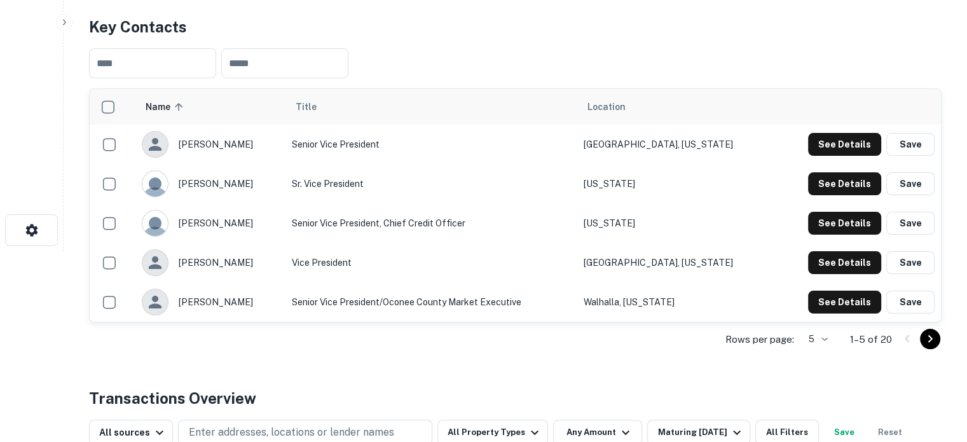
click at [816, 251] on body "Search Borrowers Contacts Saved Back to search Blue Ridge Bank Save Lender Visi…" at bounding box center [483, 30] width 967 height 442
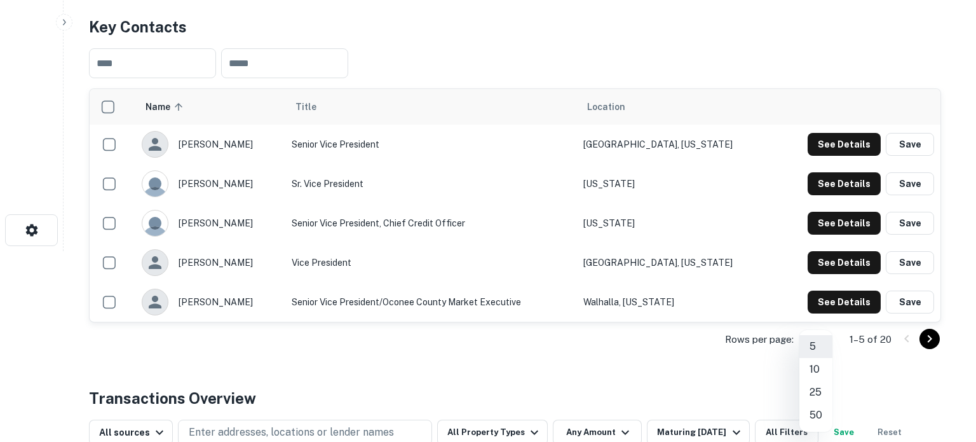
click at [816, 410] on li "50" at bounding box center [816, 415] width 33 height 23
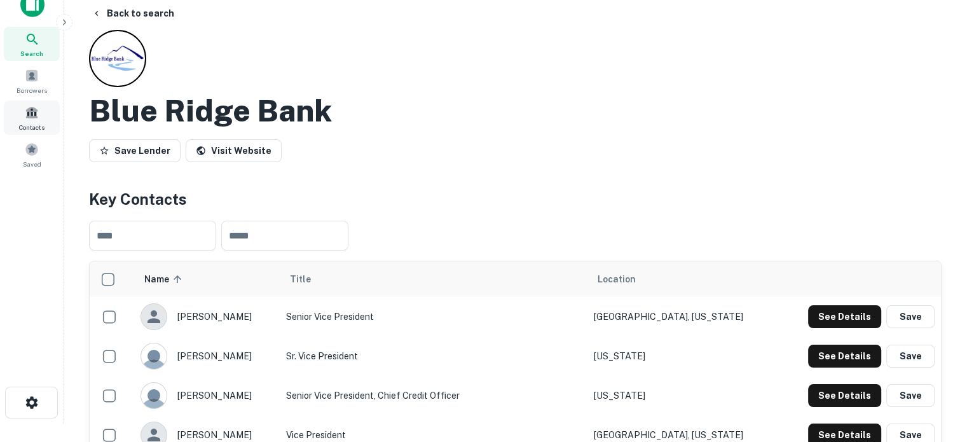
scroll to position [0, 0]
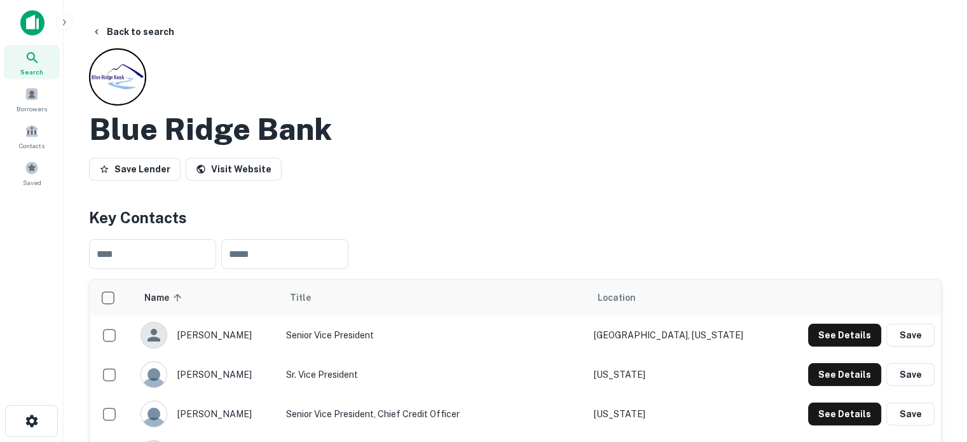
click at [33, 58] on icon at bounding box center [32, 57] width 11 height 11
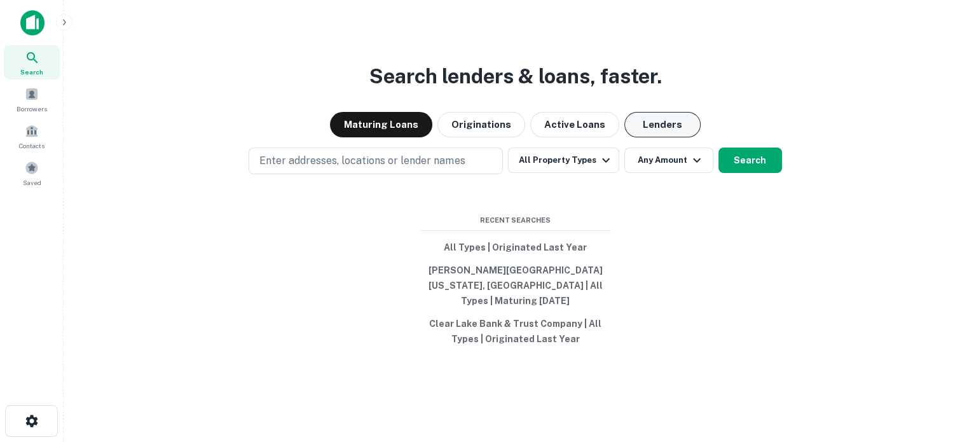
click at [643, 137] on button "Lenders" at bounding box center [662, 124] width 76 height 25
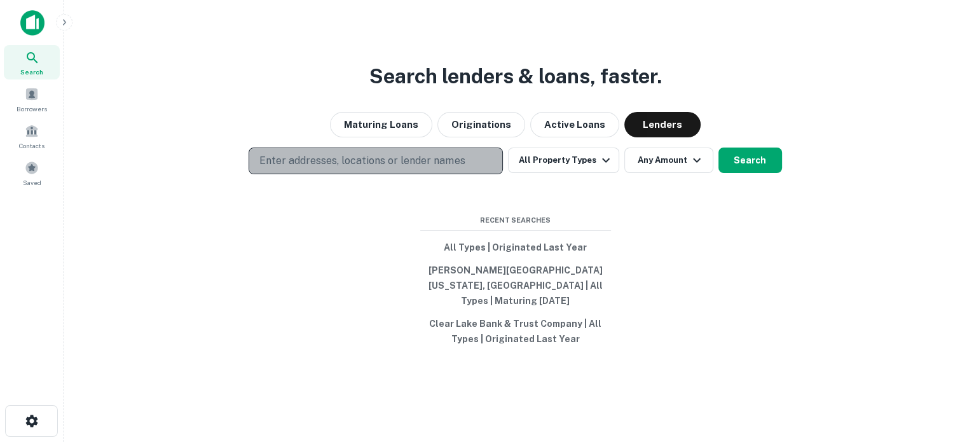
click at [381, 167] on p "Enter addresses, locations or lender names" at bounding box center [361, 160] width 205 height 15
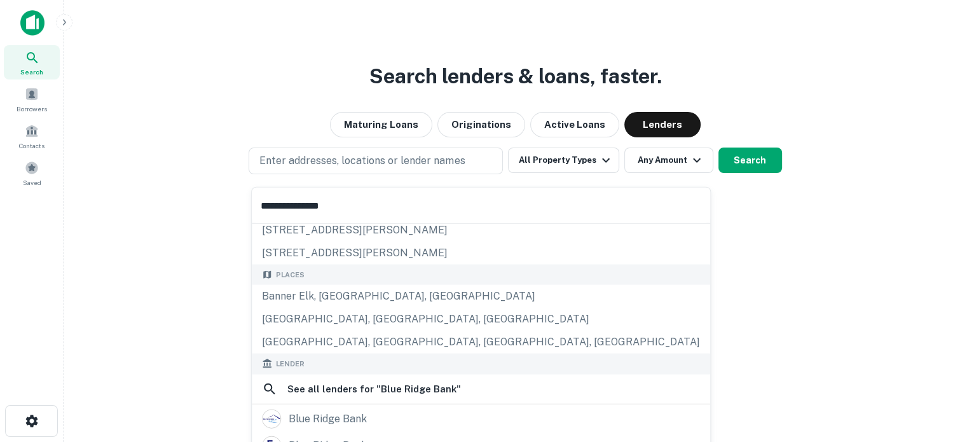
scroll to position [127, 0]
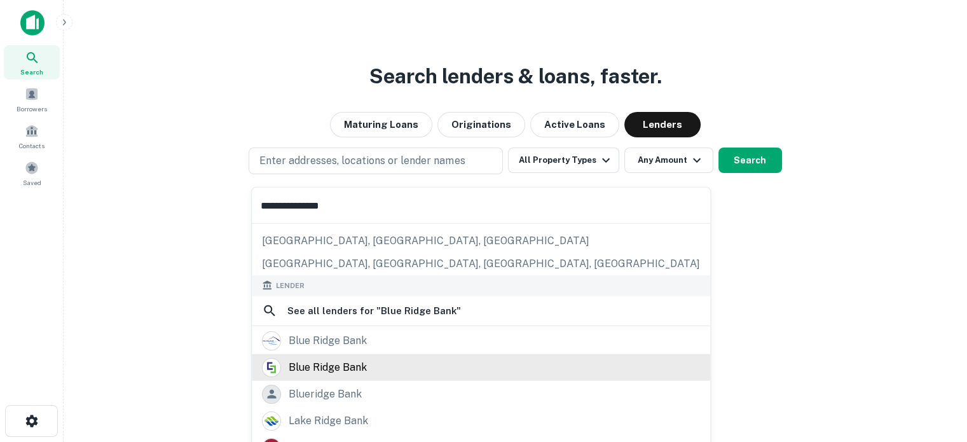
type input "**********"
click at [354, 366] on div "blue ridge bank" at bounding box center [328, 366] width 78 height 19
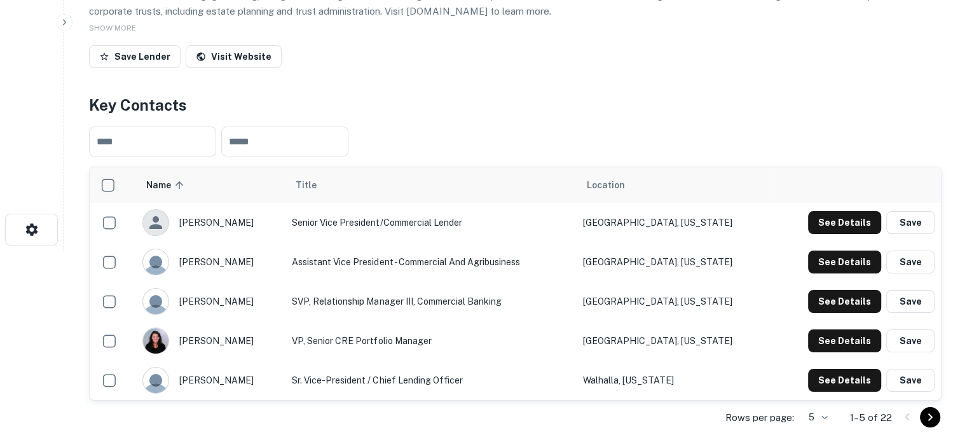
scroll to position [254, 0]
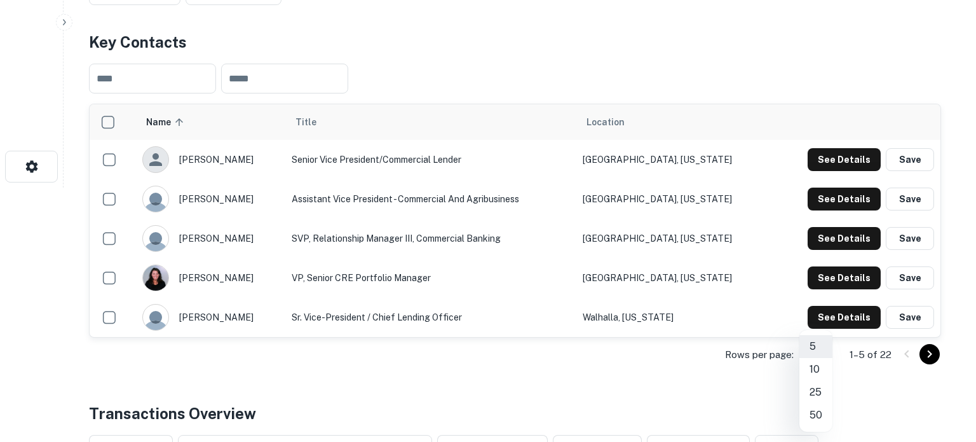
click at [814, 387] on li "25" at bounding box center [816, 392] width 33 height 23
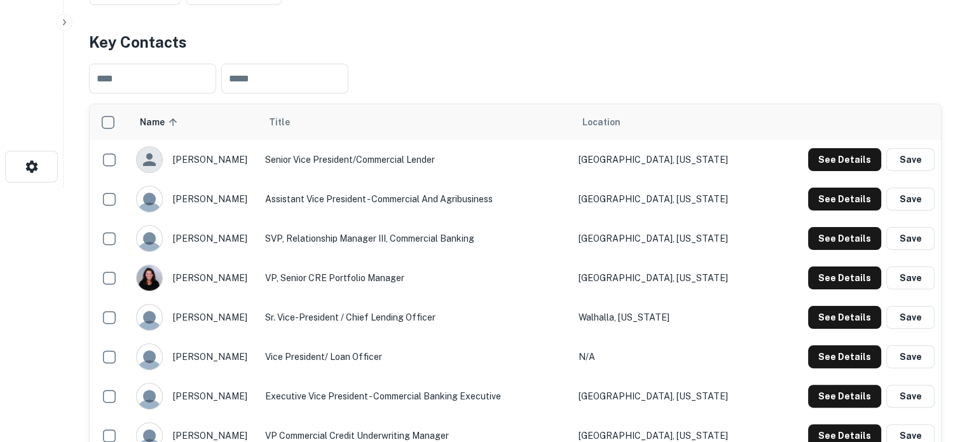
click at [503, 99] on div "​ ​" at bounding box center [515, 78] width 852 height 50
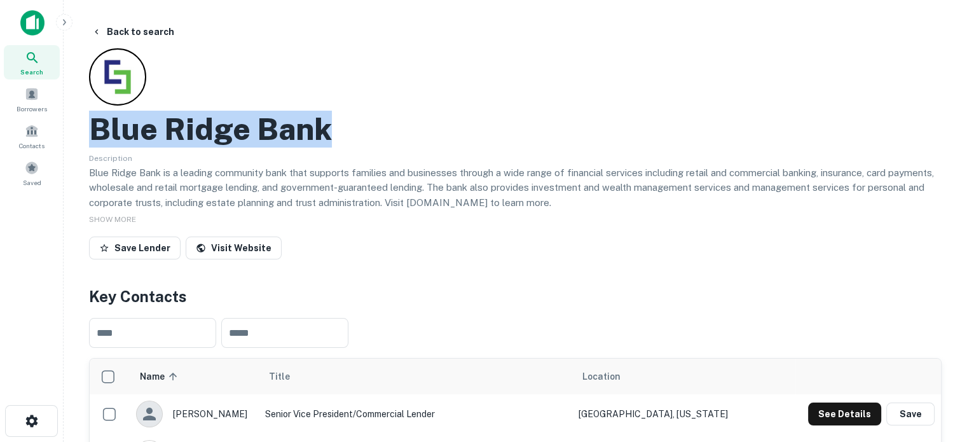
drag, startPoint x: 92, startPoint y: 130, endPoint x: 341, endPoint y: 124, distance: 248.6
click at [341, 124] on div "Blue Ridge Bank" at bounding box center [515, 129] width 852 height 37
copy h2 "Blue Ridge Bank"
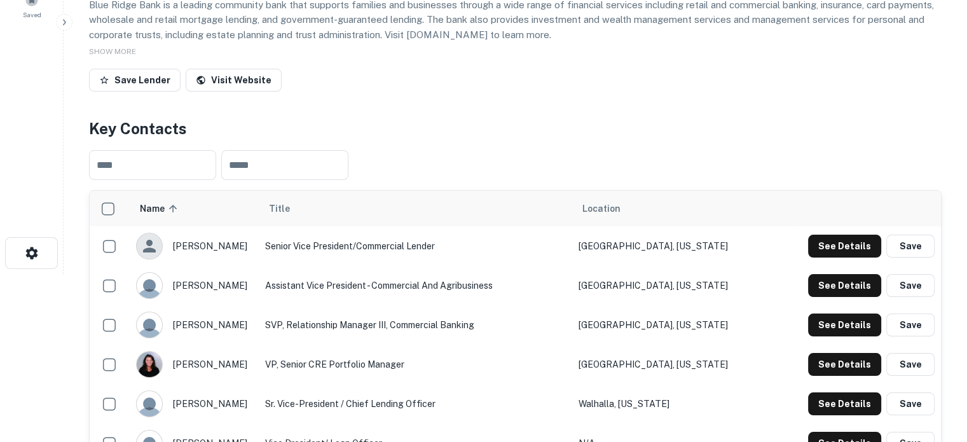
scroll to position [191, 0]
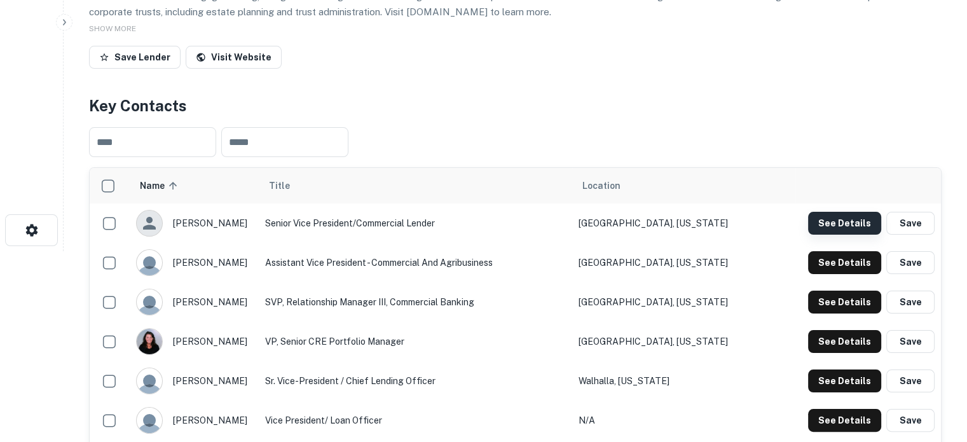
click at [829, 221] on button "See Details" at bounding box center [844, 223] width 73 height 23
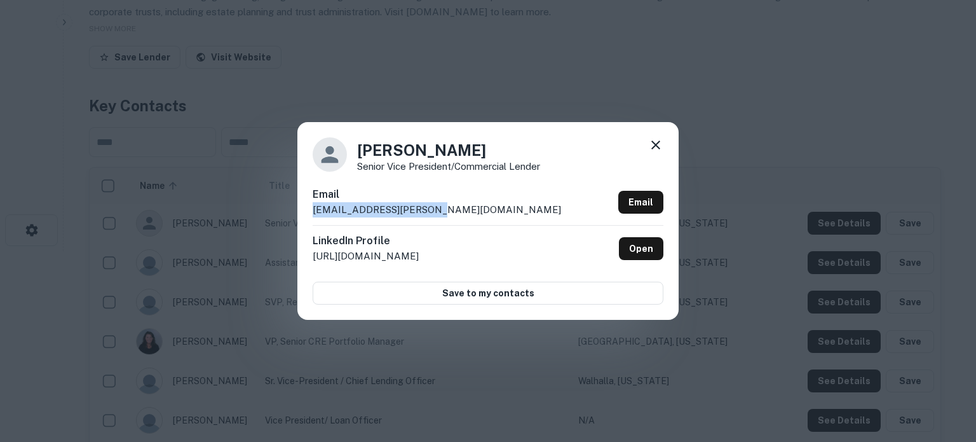
drag, startPoint x: 427, startPoint y: 215, endPoint x: 302, endPoint y: 212, distance: 124.6
click at [302, 212] on div "Bill Pollard Senior Vice President/Commercial Lender Email bill.pollard@mybrb.b…" at bounding box center [488, 220] width 381 height 197
copy p "bill.pollard@mybrb.bank"
click at [651, 146] on icon at bounding box center [655, 144] width 15 height 15
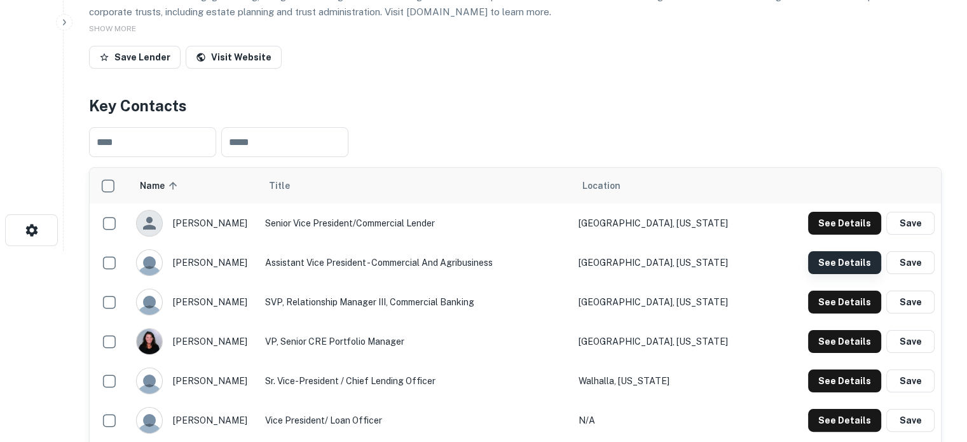
click at [829, 266] on button "See Details" at bounding box center [844, 262] width 73 height 23
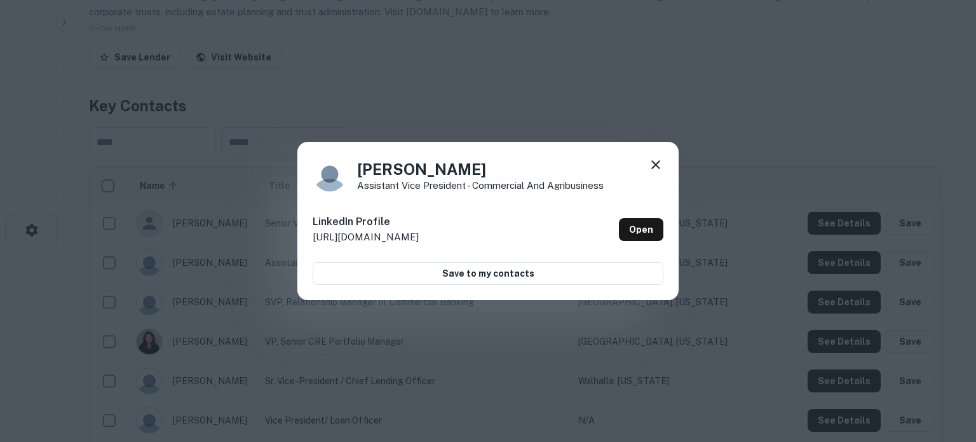
click at [659, 165] on icon at bounding box center [655, 164] width 15 height 15
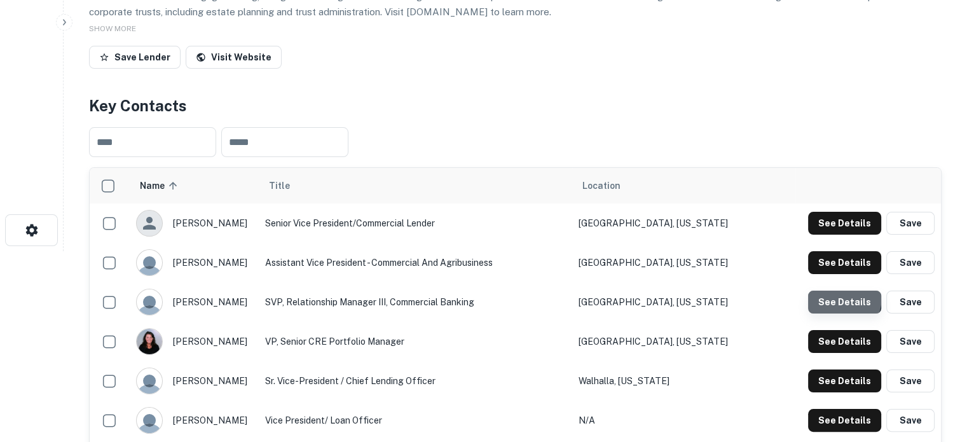
click at [824, 296] on button "See Details" at bounding box center [844, 302] width 73 height 23
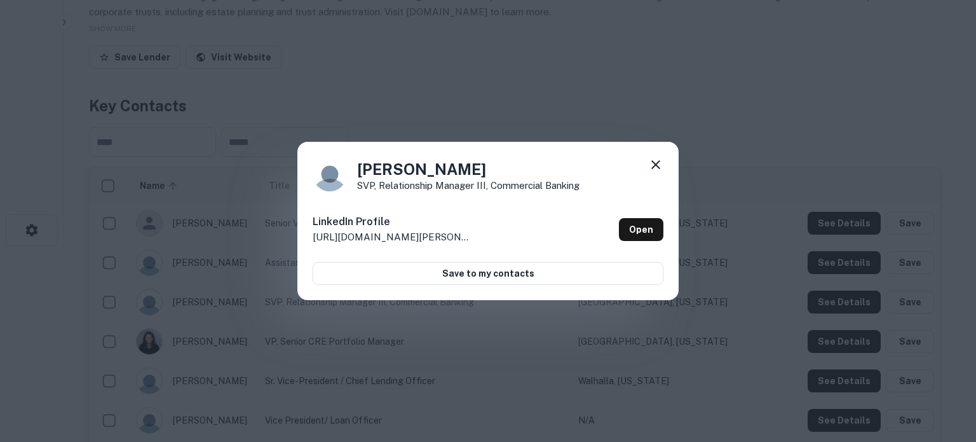
click at [654, 163] on icon at bounding box center [656, 164] width 9 height 9
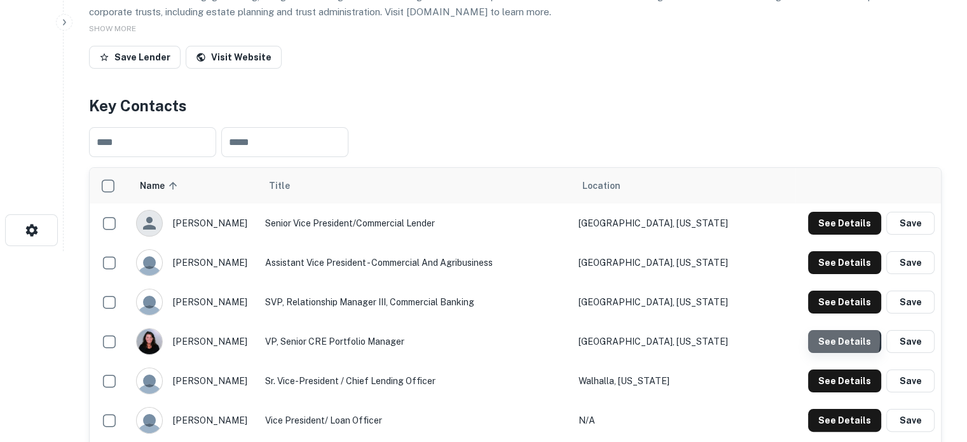
click at [819, 341] on button "See Details" at bounding box center [844, 341] width 73 height 23
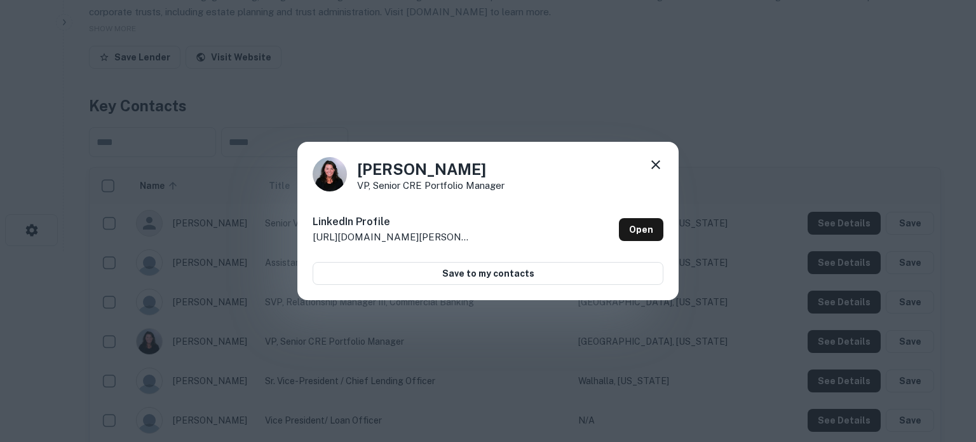
click at [651, 162] on icon at bounding box center [655, 164] width 15 height 15
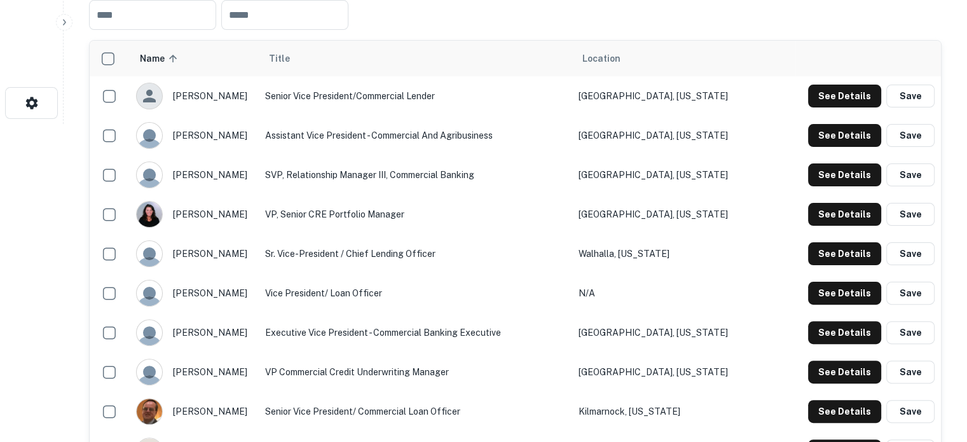
scroll to position [381, 0]
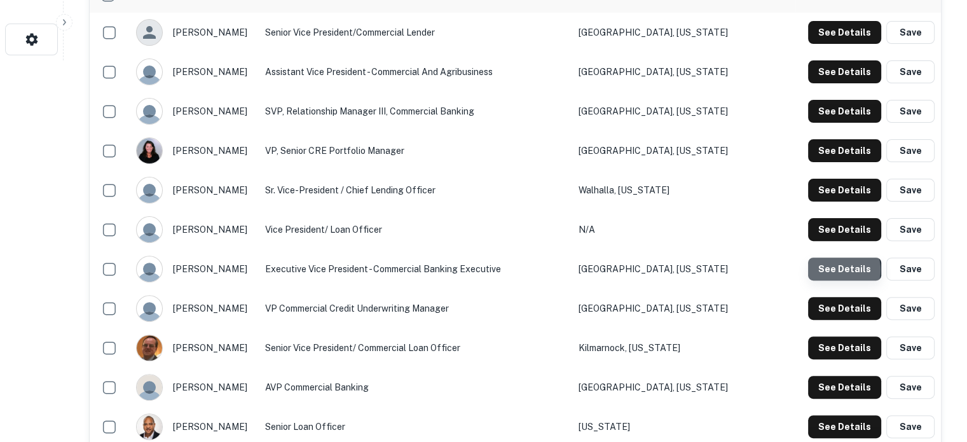
click at [837, 271] on button "See Details" at bounding box center [844, 268] width 73 height 23
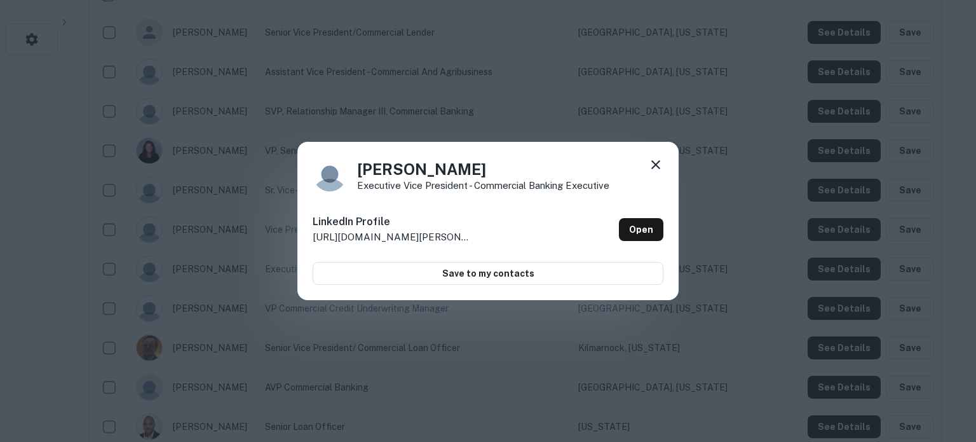
click at [659, 163] on icon at bounding box center [655, 164] width 15 height 15
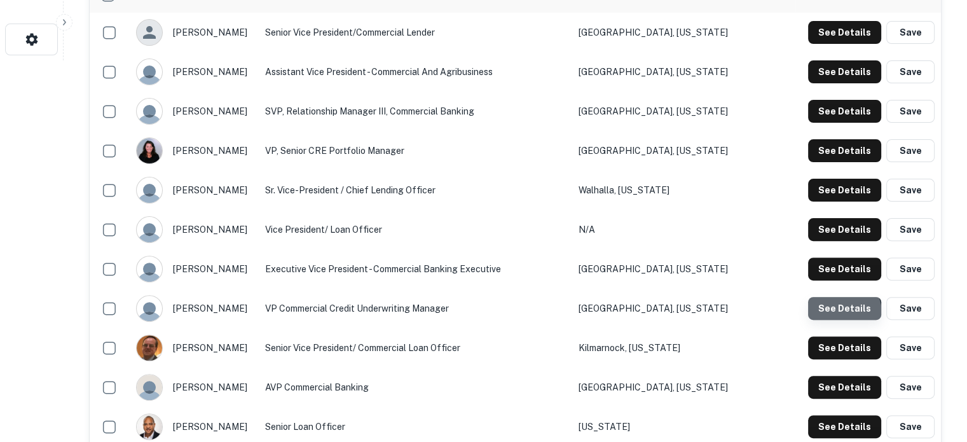
click at [837, 315] on button "See Details" at bounding box center [844, 308] width 73 height 23
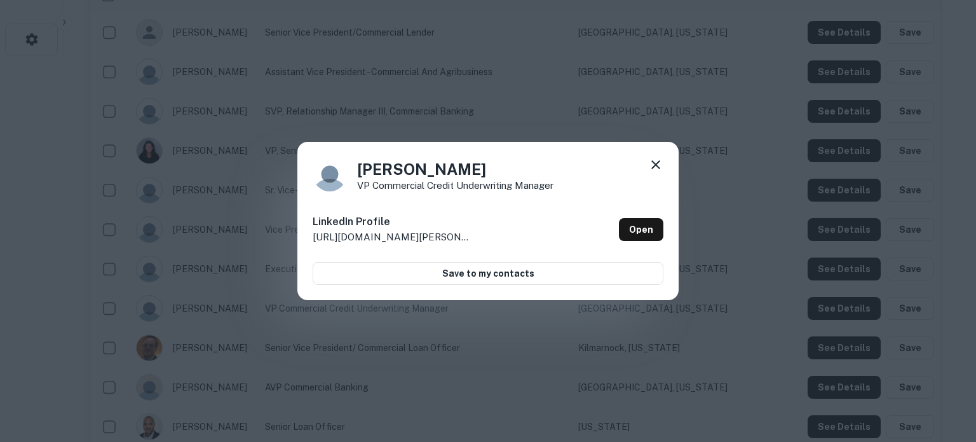
click at [662, 165] on icon at bounding box center [655, 164] width 15 height 15
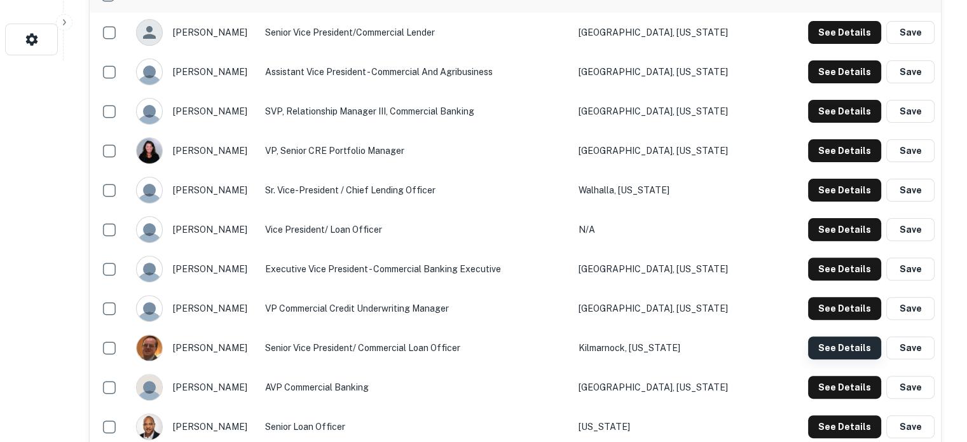
click at [825, 350] on button "See Details" at bounding box center [844, 347] width 73 height 23
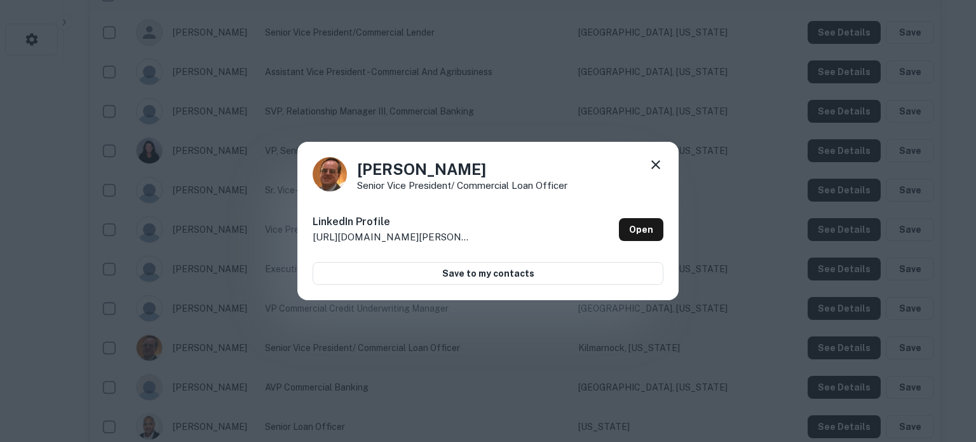
click at [656, 161] on icon at bounding box center [655, 164] width 15 height 15
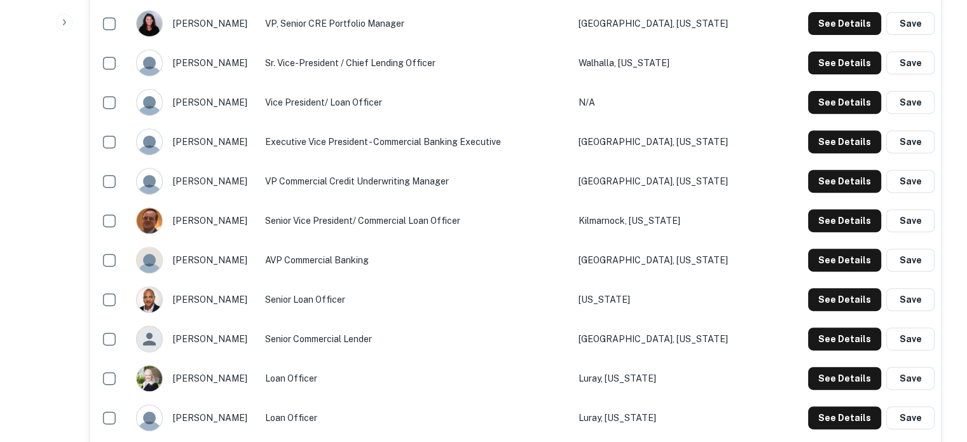
scroll to position [572, 0]
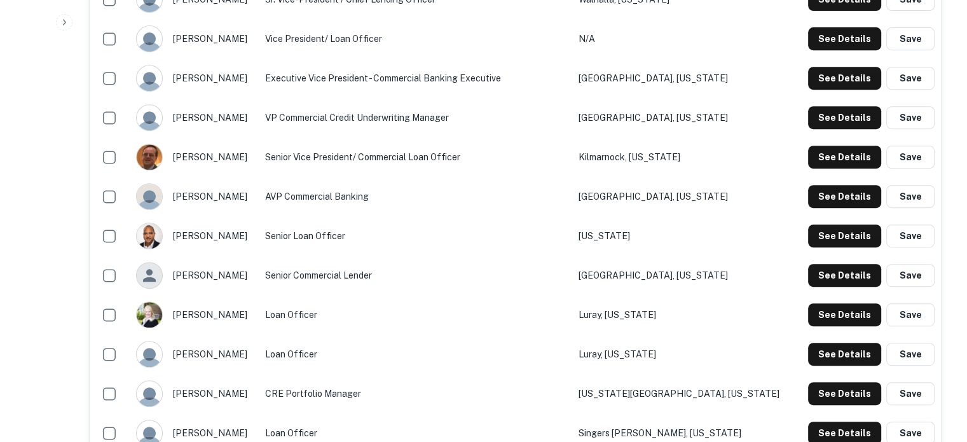
click at [826, 210] on td "See Details Save" at bounding box center [868, 196] width 146 height 39
click at [827, 198] on button "See Details" at bounding box center [844, 196] width 73 height 23
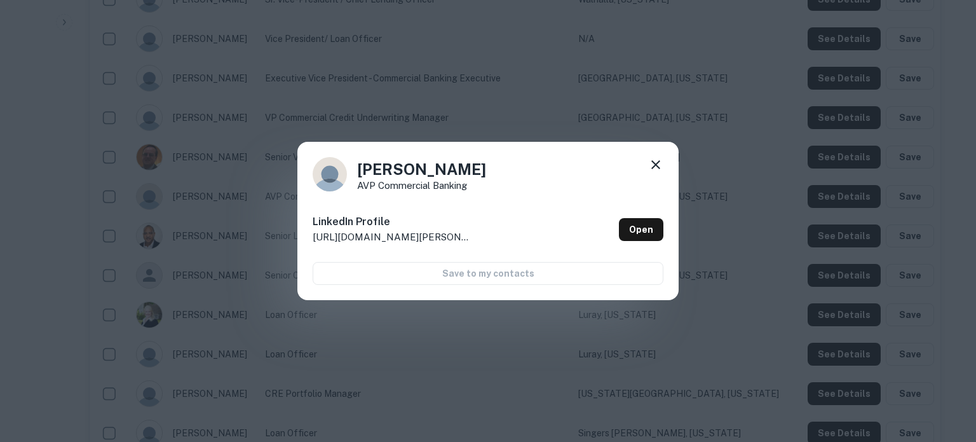
click at [654, 165] on icon at bounding box center [655, 164] width 15 height 15
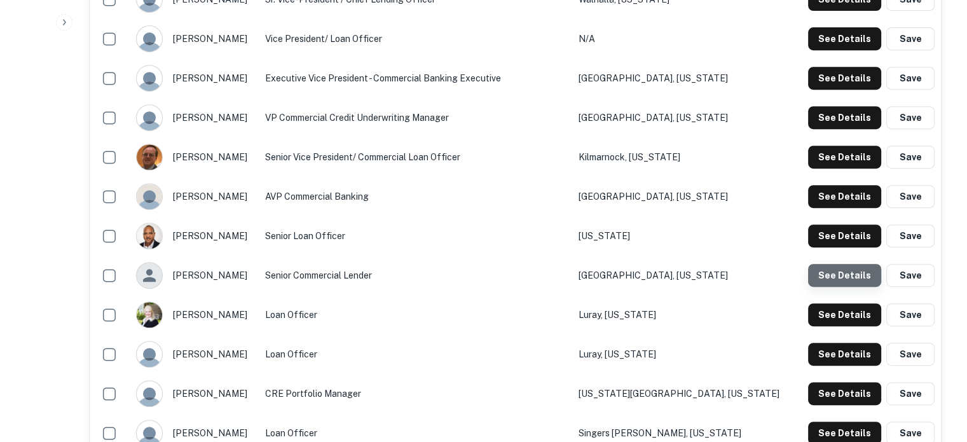
click at [848, 281] on button "See Details" at bounding box center [844, 275] width 73 height 23
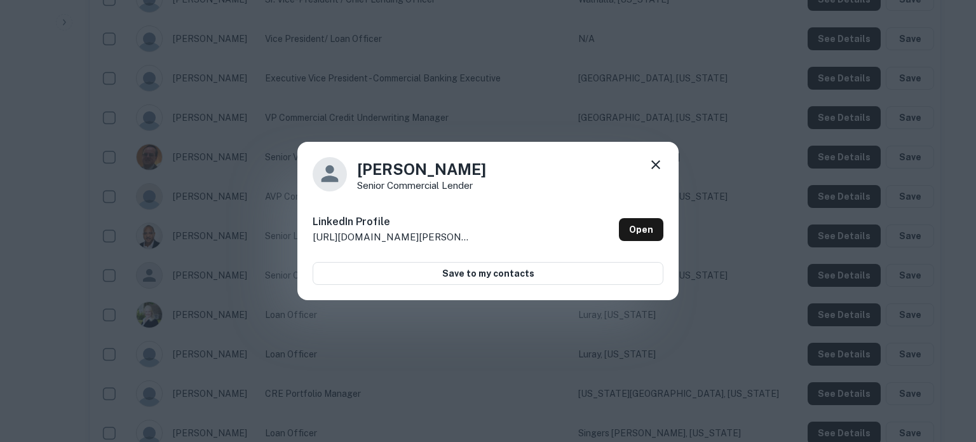
click at [652, 168] on icon at bounding box center [656, 164] width 9 height 9
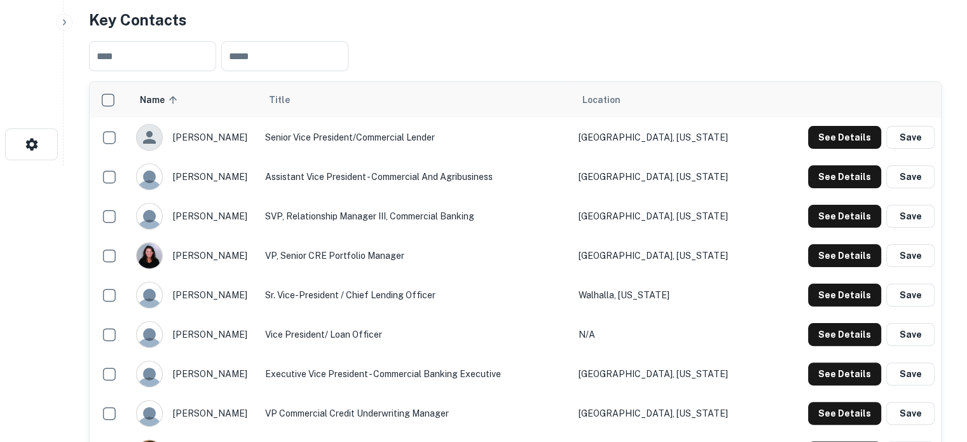
scroll to position [254, 0]
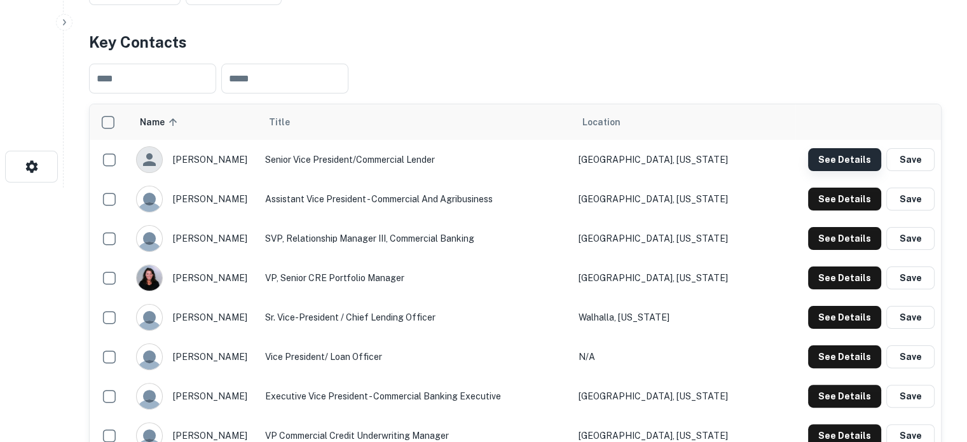
click at [835, 157] on button "See Details" at bounding box center [844, 159] width 73 height 23
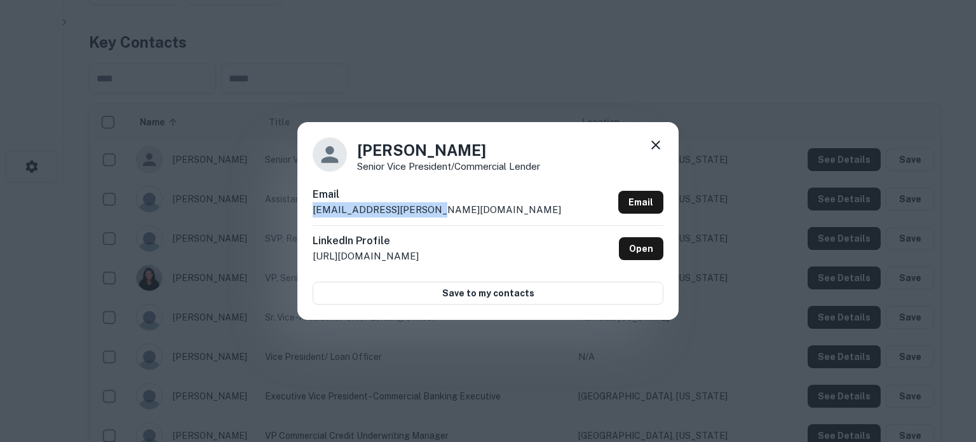
drag, startPoint x: 456, startPoint y: 214, endPoint x: 311, endPoint y: 211, distance: 144.3
click at [311, 211] on div "Bill Pollard Senior Vice President/Commercial Lender Email bill.pollard@mybrb.b…" at bounding box center [488, 220] width 381 height 197
copy p "bill.pollard@mybrb.bank"
click at [657, 142] on icon at bounding box center [655, 144] width 15 height 15
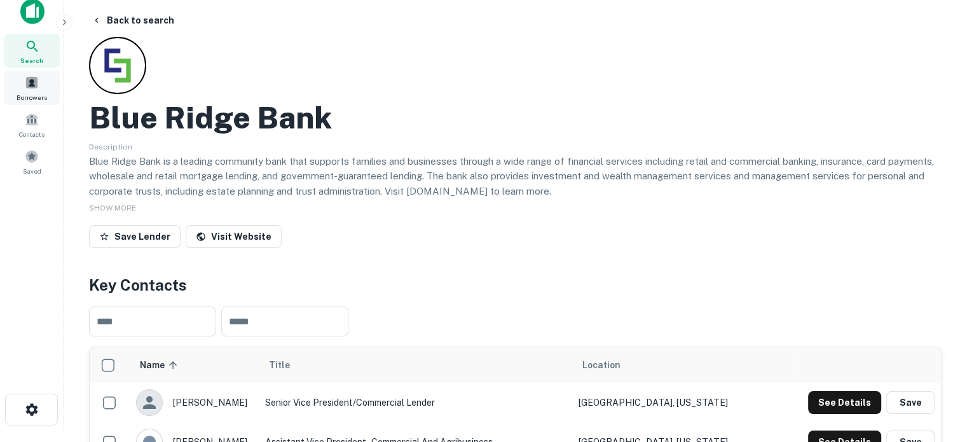
scroll to position [0, 0]
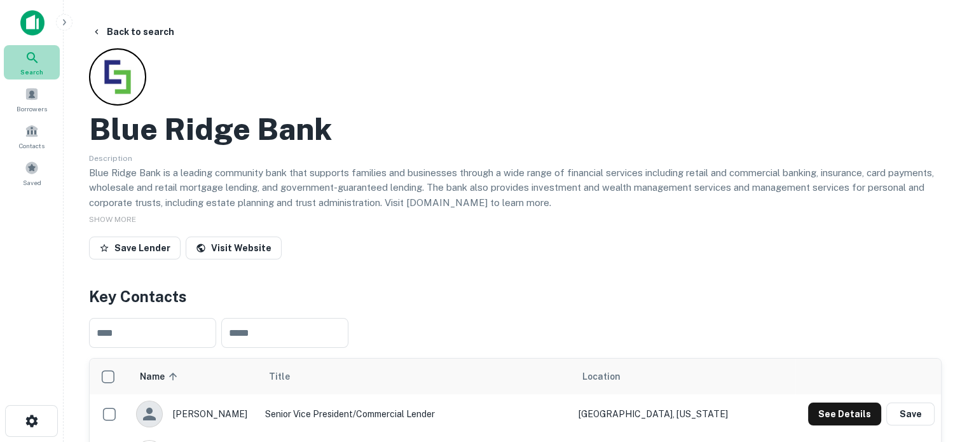
click at [41, 65] on div "Search" at bounding box center [32, 62] width 56 height 34
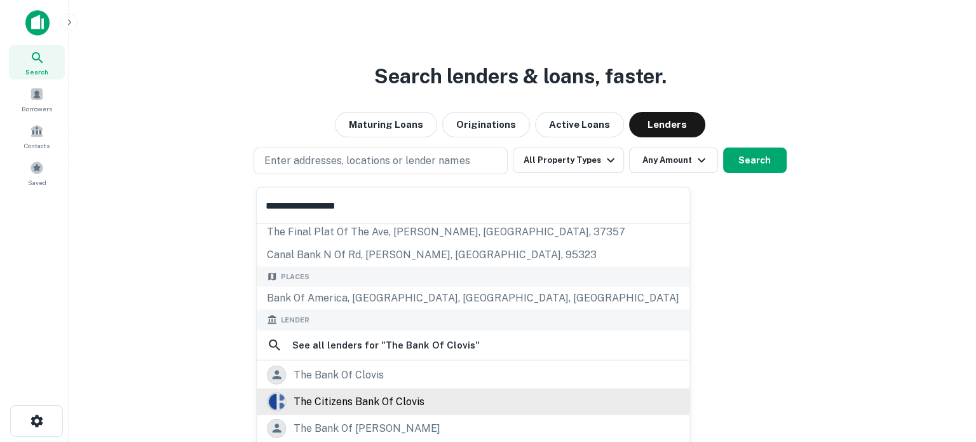
scroll to position [64, 0]
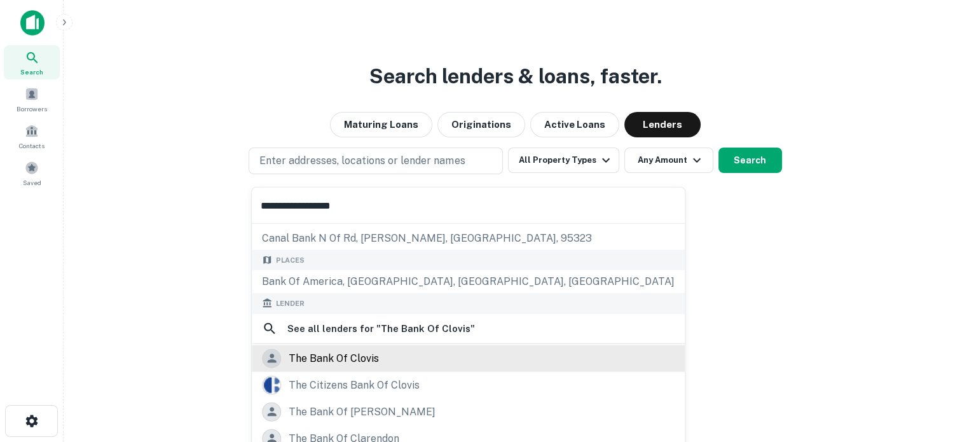
type input "**********"
click at [376, 361] on div "the bank of clovis" at bounding box center [334, 357] width 90 height 19
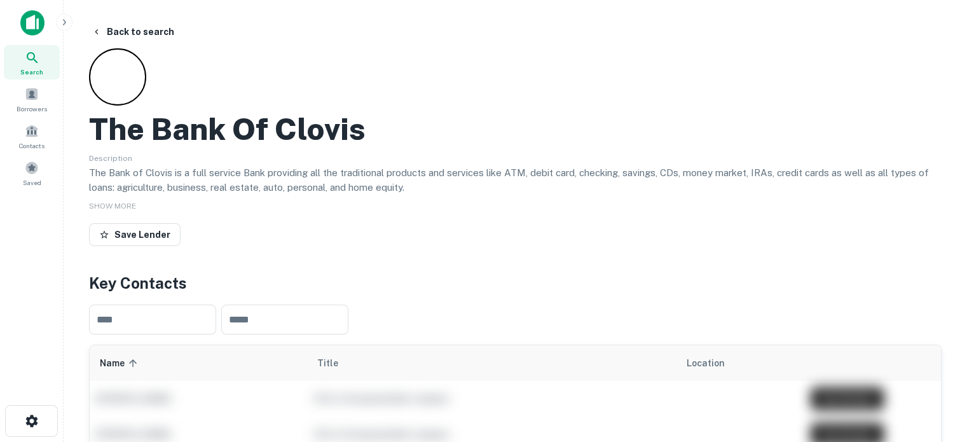
click at [34, 67] on span "Search" at bounding box center [31, 72] width 23 height 10
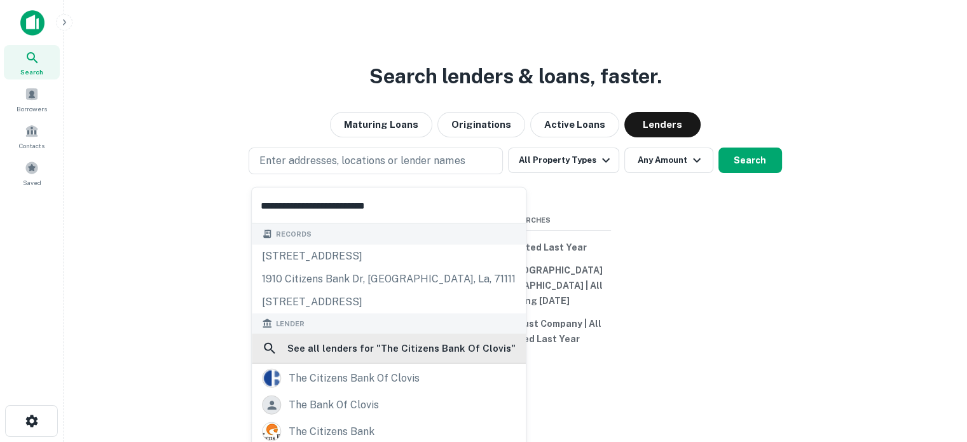
scroll to position [64, 0]
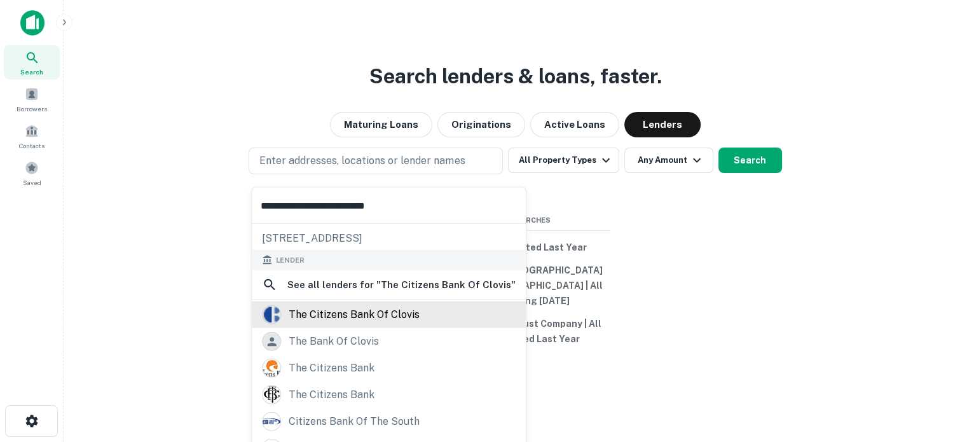
type input "**********"
click at [405, 310] on div "the citizens bank of clovis" at bounding box center [354, 314] width 131 height 19
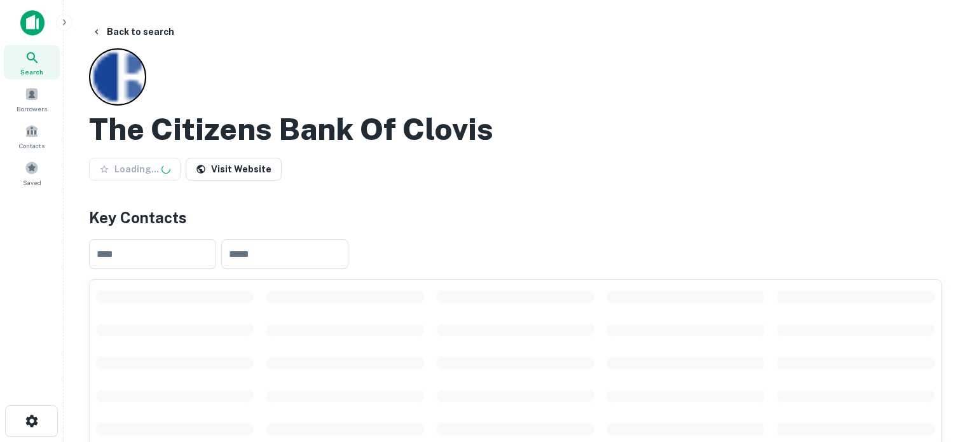
scroll to position [127, 0]
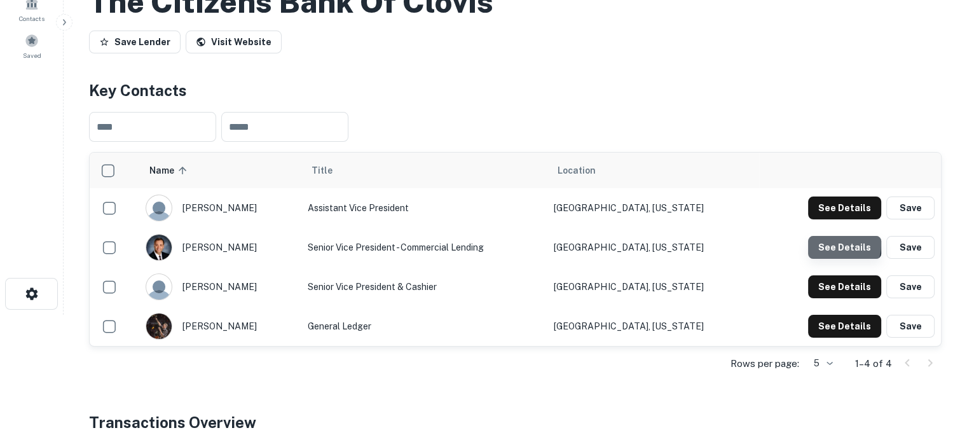
click at [832, 243] on button "See Details" at bounding box center [844, 247] width 73 height 23
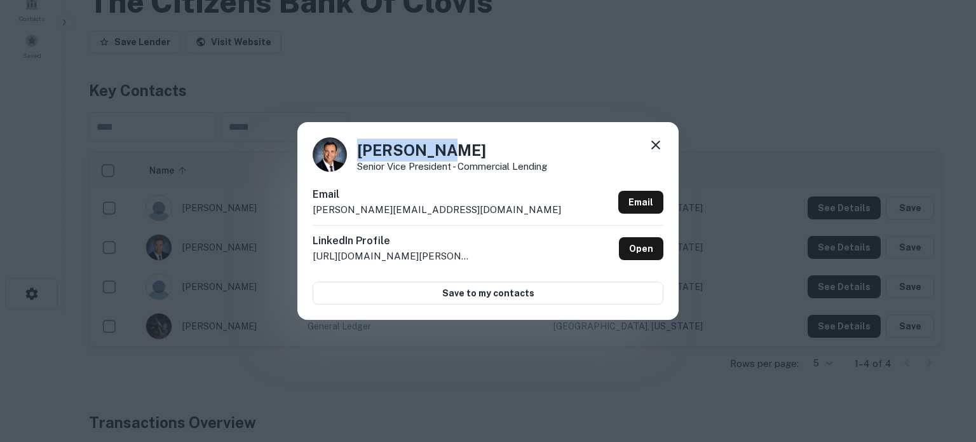
drag, startPoint x: 358, startPoint y: 153, endPoint x: 451, endPoint y: 151, distance: 92.8
click at [451, 151] on h4 "[PERSON_NAME]" at bounding box center [452, 150] width 190 height 23
copy h4 "[PERSON_NAME]"
drag, startPoint x: 356, startPoint y: 168, endPoint x: 555, endPoint y: 168, distance: 199.0
click at [555, 168] on div "[PERSON_NAME] Senior Vice President - Commercial Lending" at bounding box center [488, 154] width 351 height 34
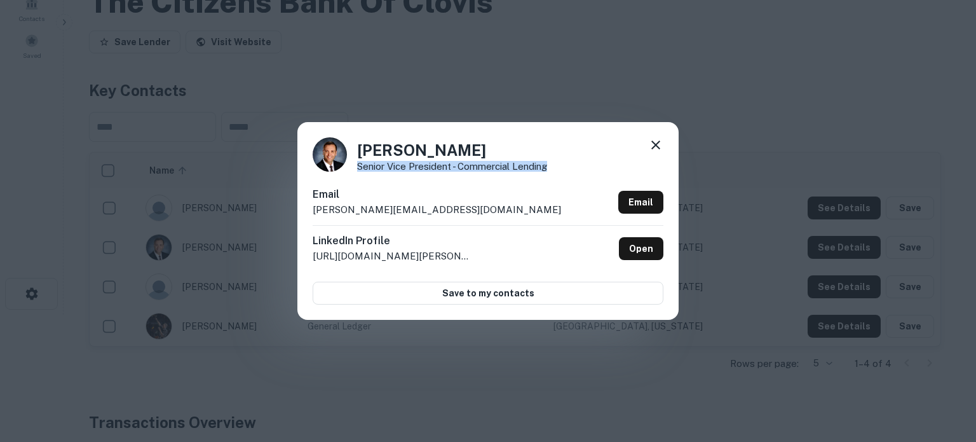
copy p "Senior Vice President - Commercial Lending"
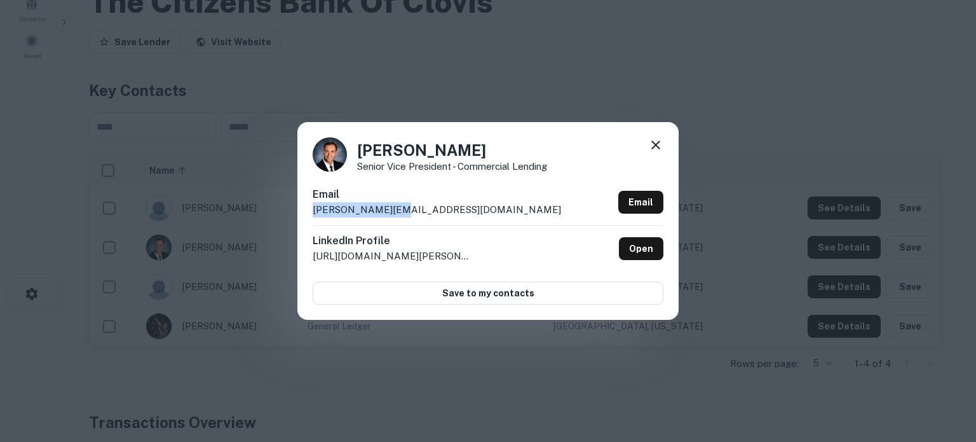
drag, startPoint x: 310, startPoint y: 214, endPoint x: 430, endPoint y: 211, distance: 119.5
click at [430, 211] on div "[PERSON_NAME] Senior Vice President - Commercial Lending Email [PERSON_NAME][EM…" at bounding box center [488, 220] width 381 height 197
copy p "[PERSON_NAME][EMAIL_ADDRESS][DOMAIN_NAME]"
click at [654, 144] on icon at bounding box center [656, 144] width 9 height 9
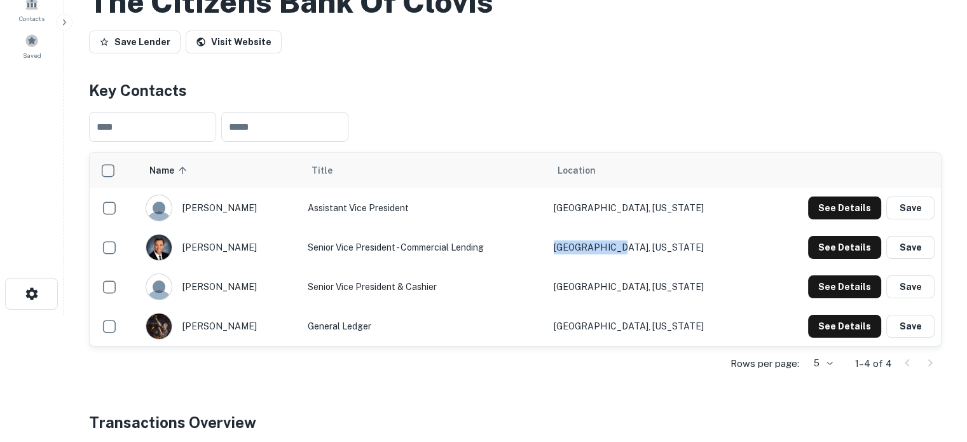
drag, startPoint x: 717, startPoint y: 250, endPoint x: 607, endPoint y: 249, distance: 110.0
click at [607, 249] on td "Canyon, Texas" at bounding box center [653, 247] width 212 height 39
copy td "Canyon, Texas"
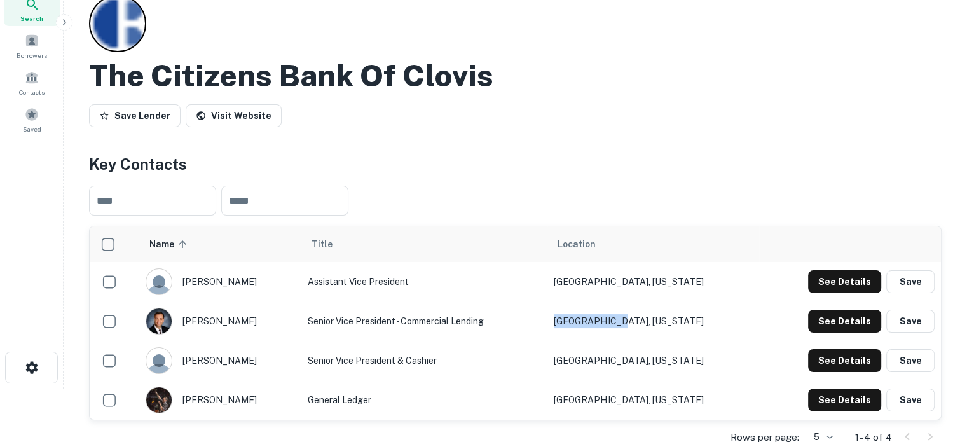
scroll to position [0, 0]
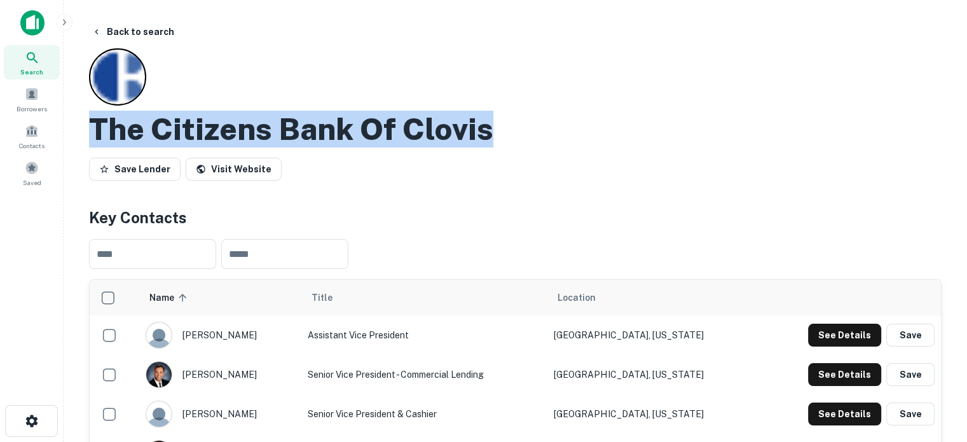
drag, startPoint x: 320, startPoint y: 125, endPoint x: 552, endPoint y: 129, distance: 232.1
copy h2 "The Citizens Bank Of Clovis"
drag, startPoint x: 38, startPoint y: 56, endPoint x: 51, endPoint y: 56, distance: 13.3
click at [38, 56] on icon at bounding box center [32, 57] width 15 height 15
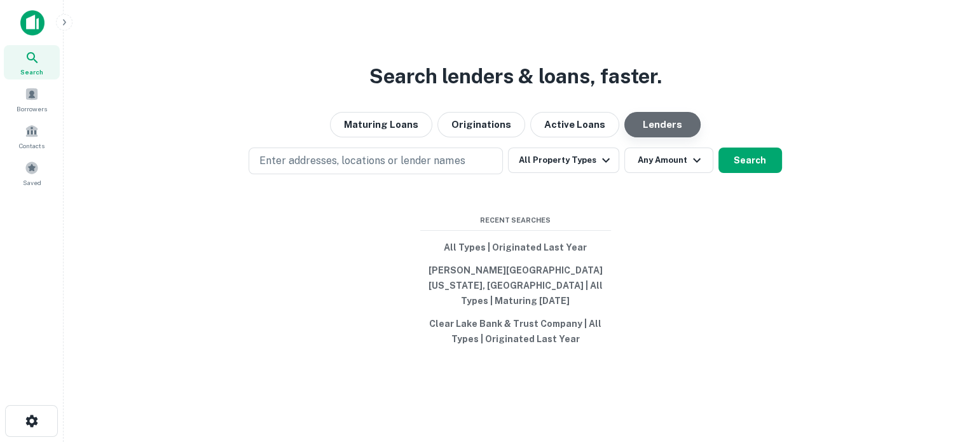
click at [673, 134] on button "Lenders" at bounding box center [662, 124] width 76 height 25
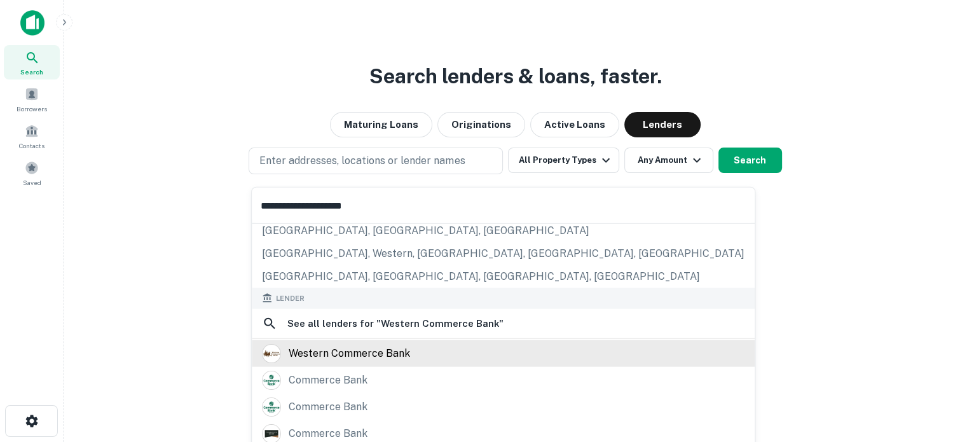
scroll to position [127, 0]
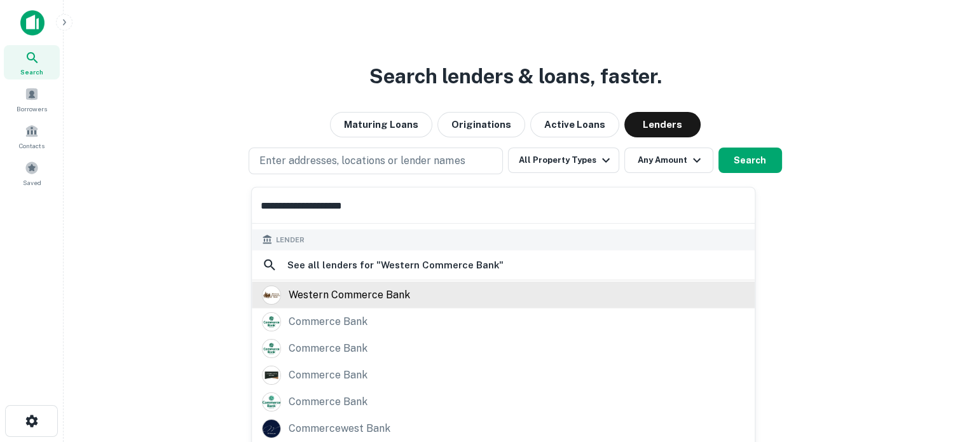
type input "**********"
click at [362, 300] on div "western commerce bank" at bounding box center [349, 294] width 121 height 19
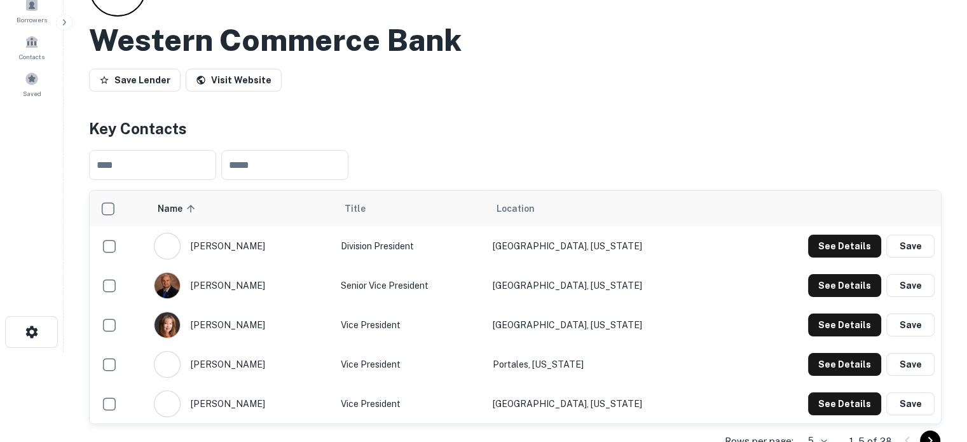
scroll to position [127, 0]
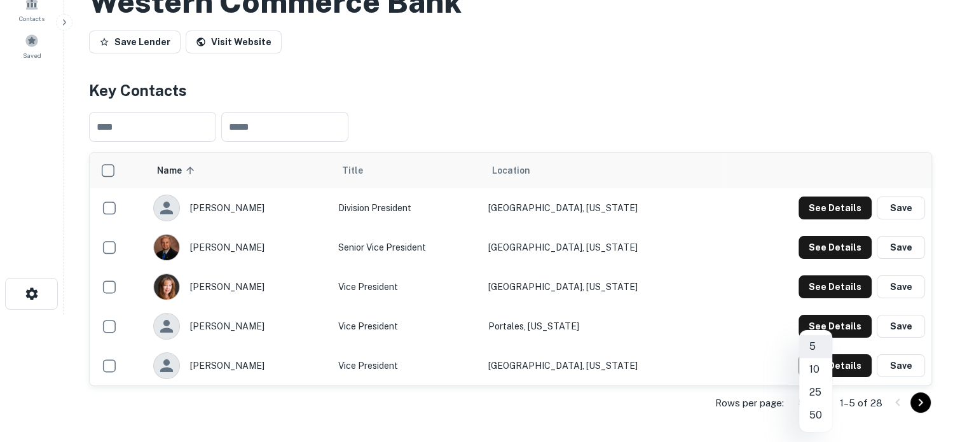
click at [819, 315] on body "Search Borrowers Contacts Saved Back to search Western Commerce Bank Save Lende…" at bounding box center [483, 94] width 967 height 442
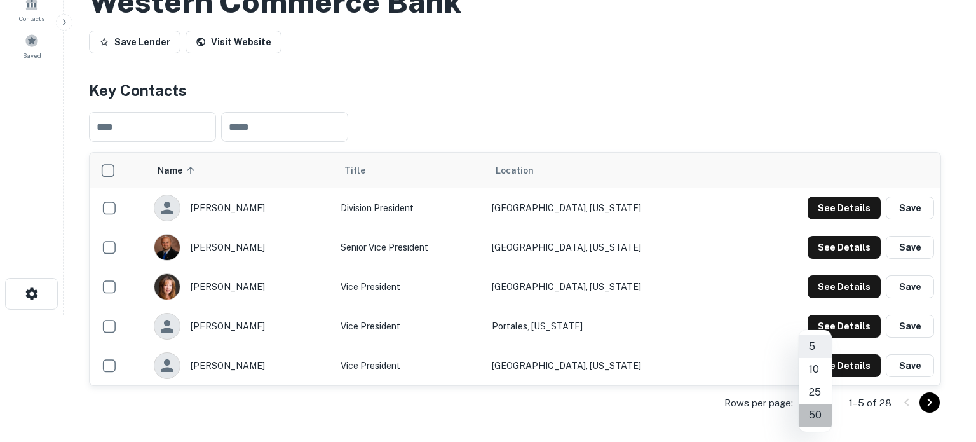
click at [811, 415] on li "50" at bounding box center [815, 415] width 33 height 23
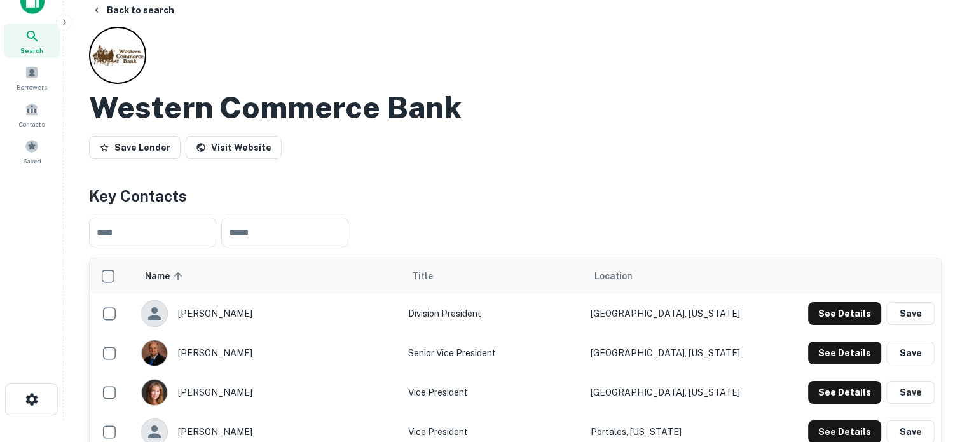
scroll to position [0, 0]
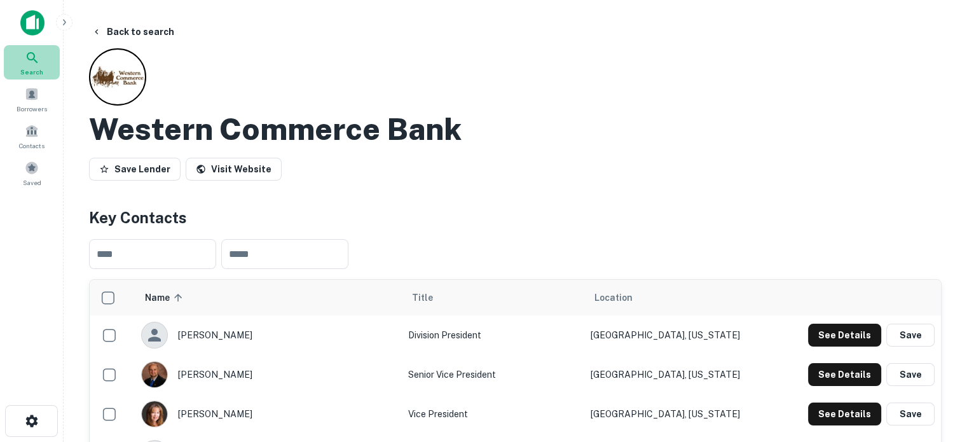
click at [39, 71] on span "Search" at bounding box center [31, 72] width 23 height 10
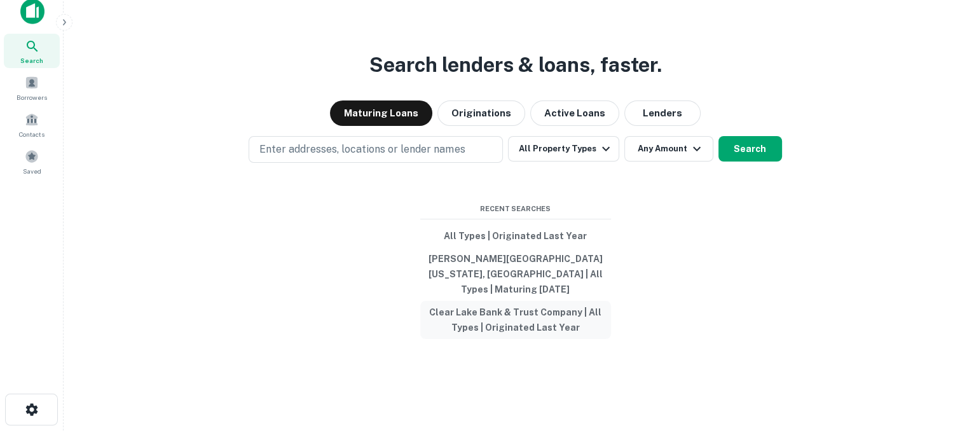
scroll to position [20, 0]
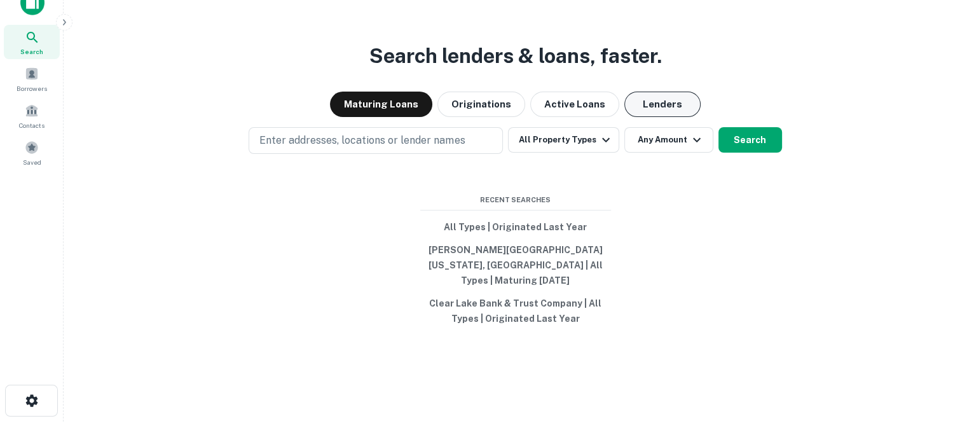
click at [638, 104] on button "Lenders" at bounding box center [662, 104] width 76 height 25
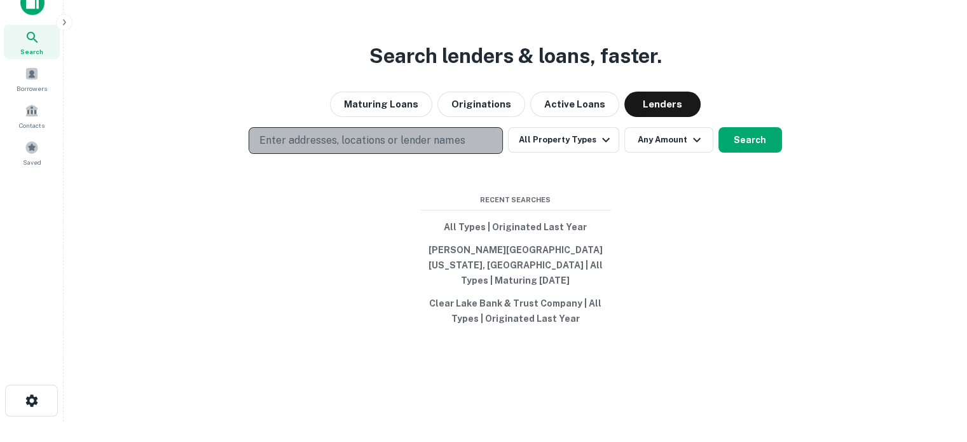
click at [429, 137] on button "Enter addresses, locations or lender names" at bounding box center [376, 140] width 254 height 27
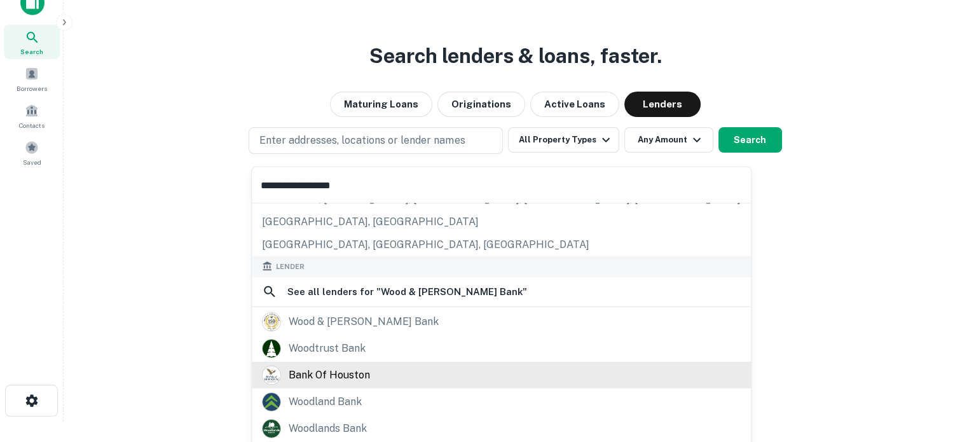
scroll to position [127, 0]
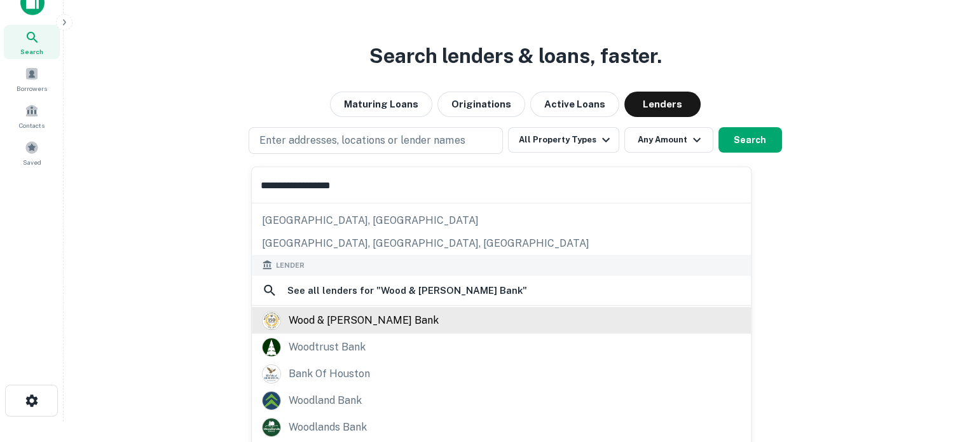
type input "**********"
click at [387, 322] on div "wood & huston bank" at bounding box center [364, 319] width 150 height 19
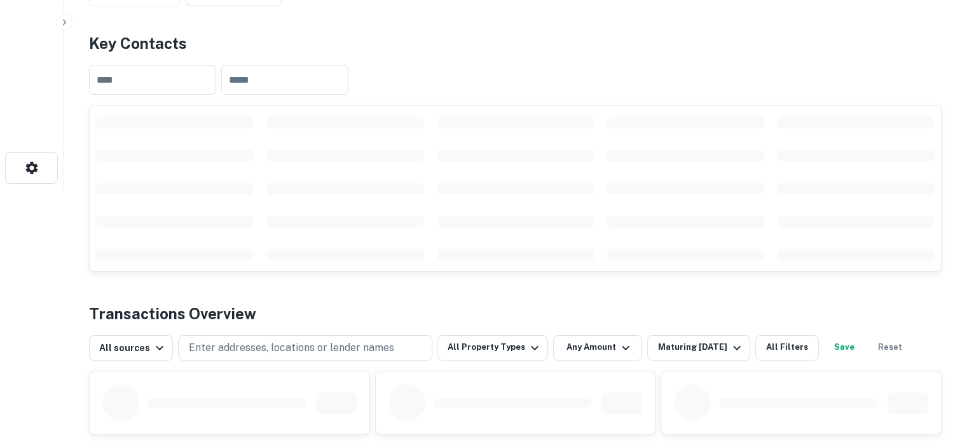
scroll to position [254, 0]
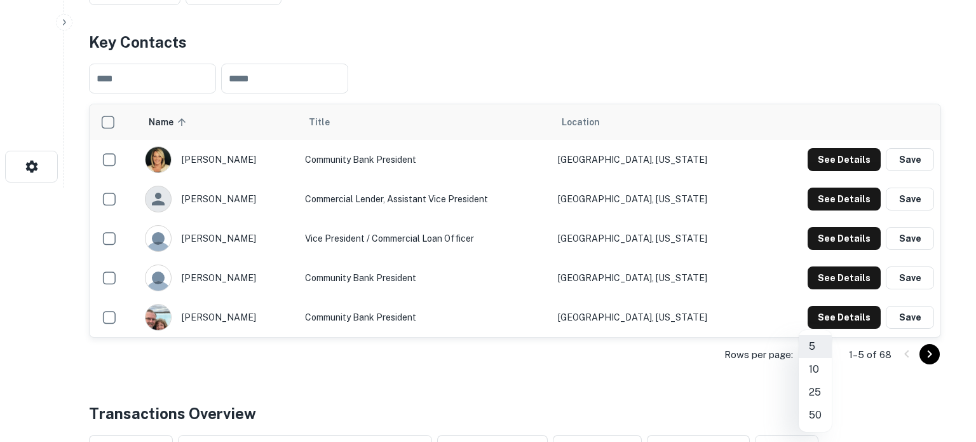
click at [819, 390] on li "25" at bounding box center [815, 392] width 33 height 23
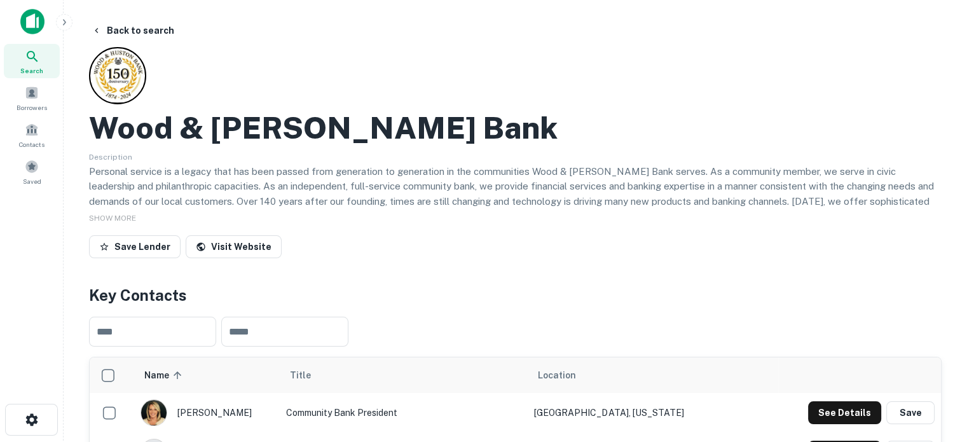
scroll to position [0, 0]
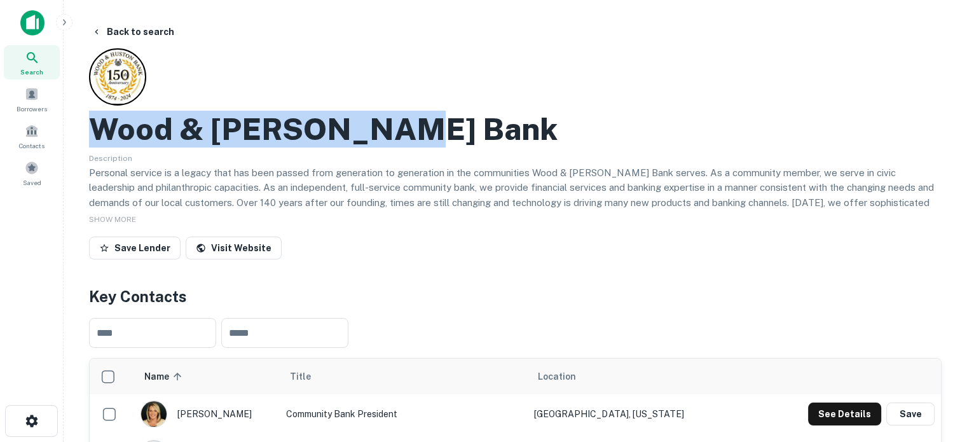
drag, startPoint x: 100, startPoint y: 126, endPoint x: 394, endPoint y: 125, distance: 293.7
click at [394, 125] on h2 "Wood & [PERSON_NAME] Bank" at bounding box center [323, 129] width 469 height 37
copy h2 "Wood & [PERSON_NAME] Bank"
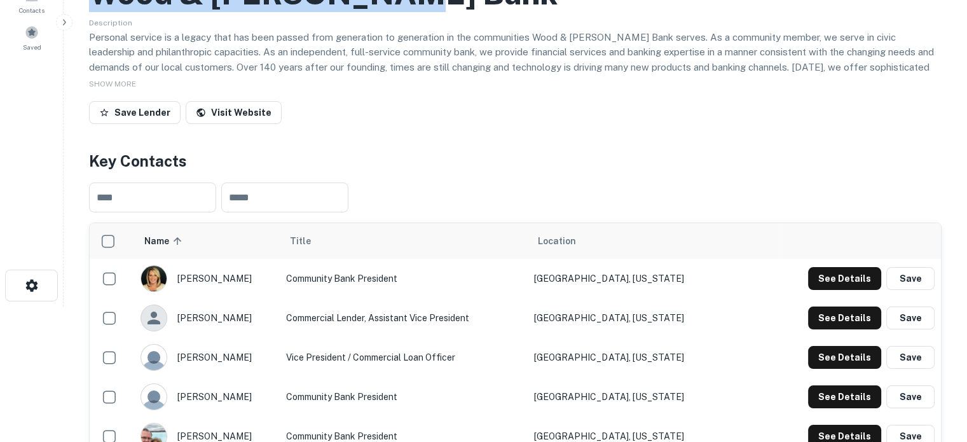
scroll to position [191, 0]
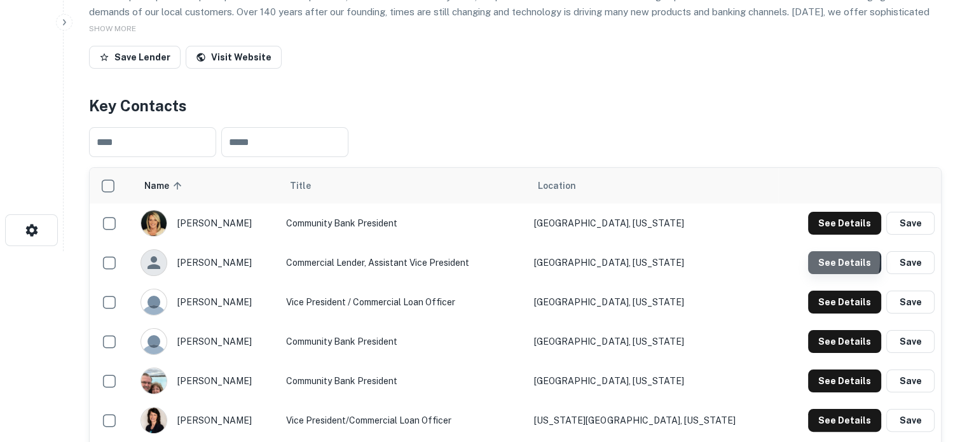
click at [818, 261] on button "See Details" at bounding box center [844, 262] width 73 height 23
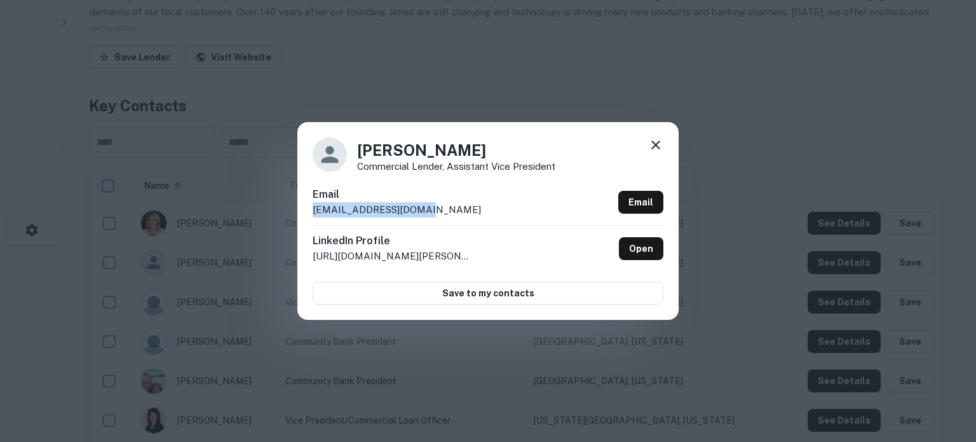
drag, startPoint x: 313, startPoint y: 212, endPoint x: 444, endPoint y: 212, distance: 131.0
click at [444, 212] on div "Email astapp@woodhuston.com Email" at bounding box center [488, 206] width 351 height 38
copy p "astapp@woodhuston.com"
click at [654, 135] on div "Autumn Stapp Commercial Lender, Assistant Vice President Email astapp@woodhusto…" at bounding box center [488, 220] width 381 height 197
click at [654, 141] on icon at bounding box center [655, 144] width 15 height 15
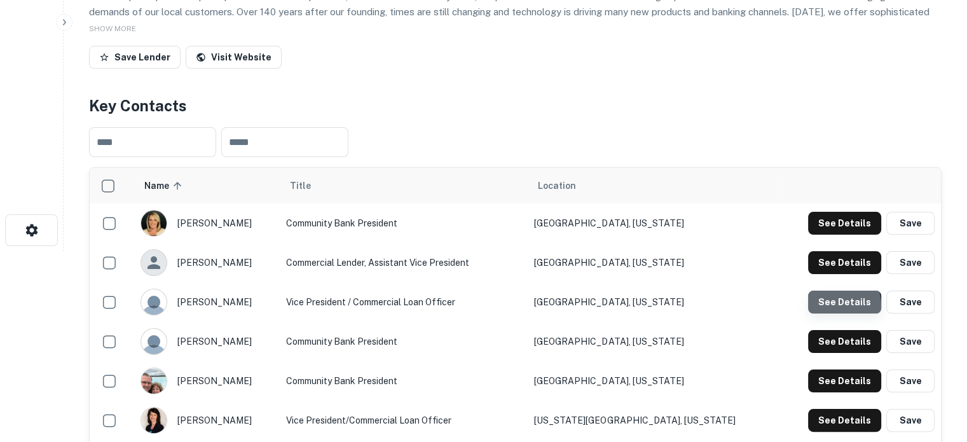
click at [826, 307] on button "See Details" at bounding box center [844, 302] width 73 height 23
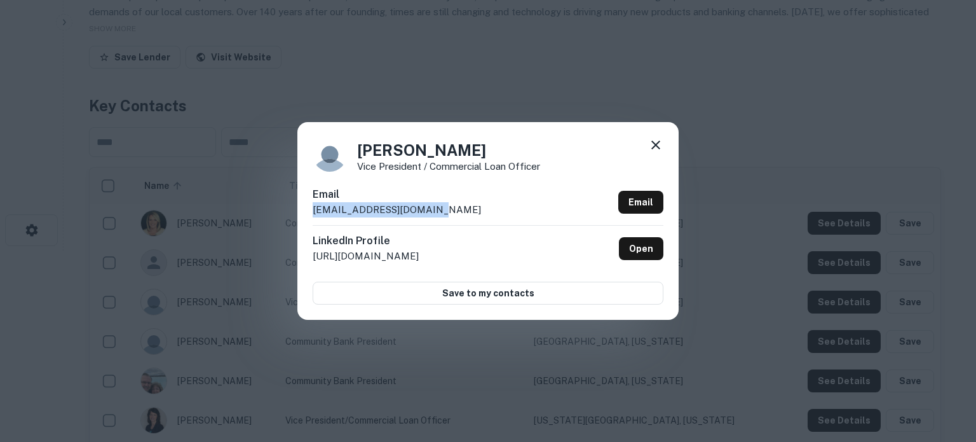
drag, startPoint x: 442, startPoint y: 216, endPoint x: 308, endPoint y: 210, distance: 134.9
click at [308, 210] on div "Billy Puckett Vice President / Commercial Loan Officer Email bpuckett@woodhusto…" at bounding box center [488, 220] width 381 height 197
copy p "bpuckett@woodhuston.com"
click at [659, 144] on icon at bounding box center [655, 144] width 15 height 15
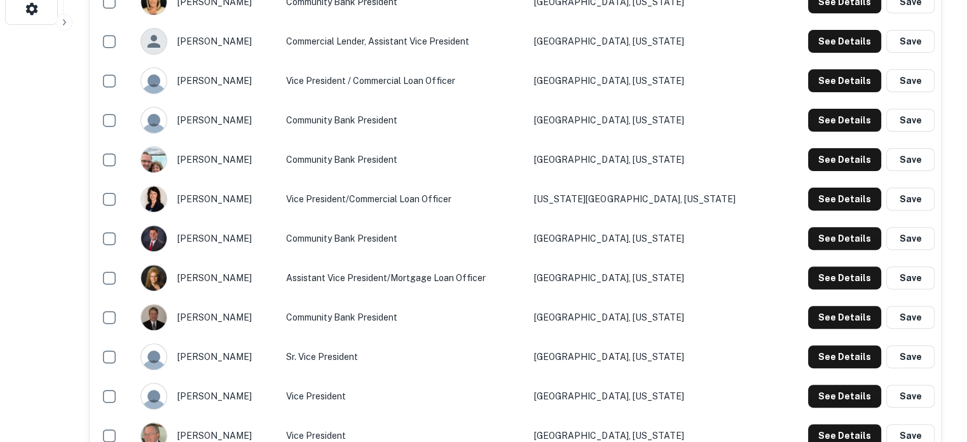
scroll to position [445, 0]
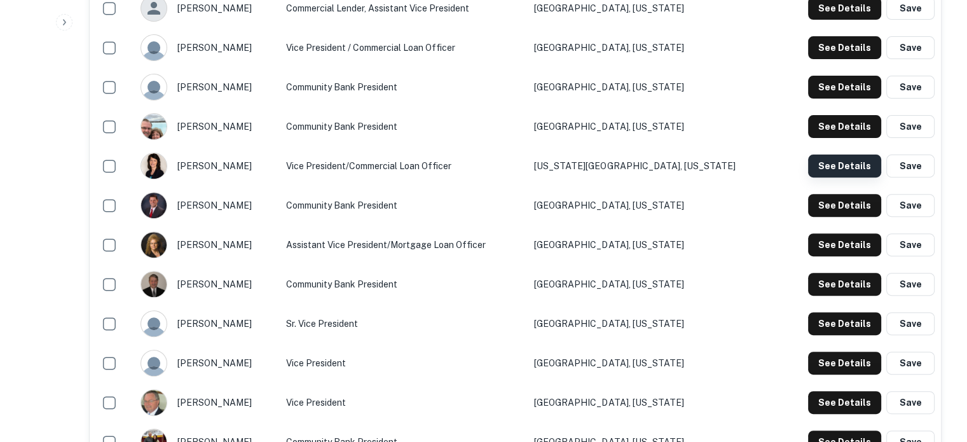
click at [857, 165] on button "See Details" at bounding box center [844, 165] width 73 height 23
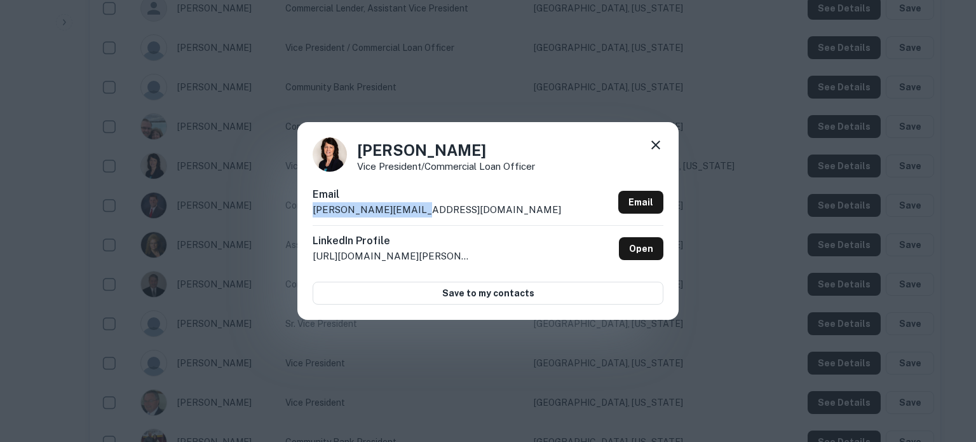
drag, startPoint x: 311, startPoint y: 215, endPoint x: 456, endPoint y: 212, distance: 145.6
click at [456, 212] on div "Connie Hays Vice President/Commercial Loan Officer Email chays@woodhuston.com E…" at bounding box center [488, 220] width 381 height 197
copy p "chays@woodhuston.com"
click at [655, 147] on icon at bounding box center [656, 144] width 9 height 9
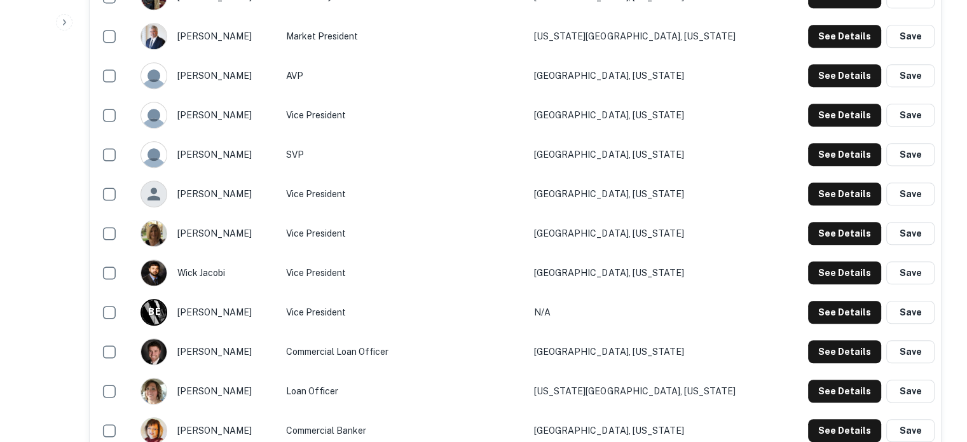
scroll to position [954, 0]
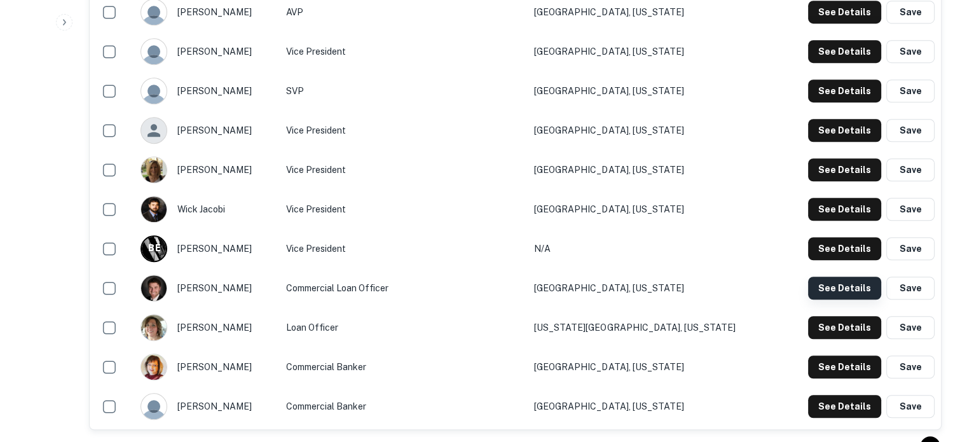
click at [839, 294] on button "See Details" at bounding box center [844, 288] width 73 height 23
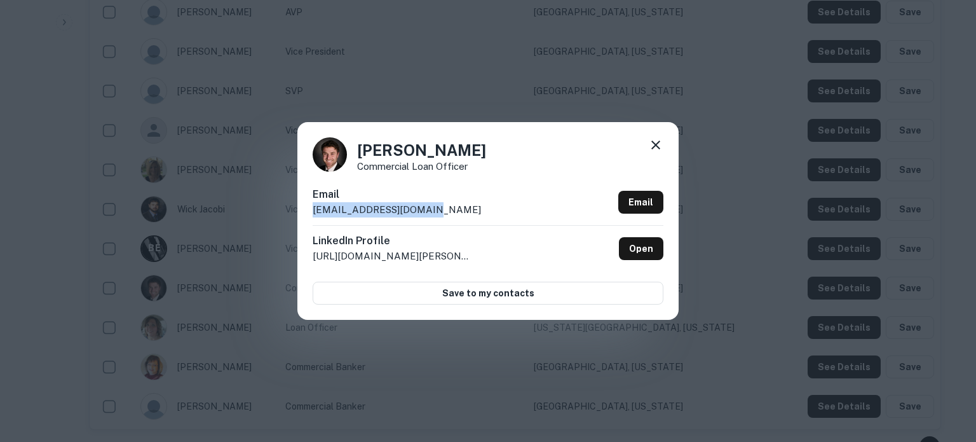
drag, startPoint x: 308, startPoint y: 213, endPoint x: 472, endPoint y: 206, distance: 164.8
click at [472, 206] on div "Alex Maupin Commercial Loan Officer Email amaupin@woodhuston.com Email LinkedIn…" at bounding box center [488, 220] width 381 height 197
copy p "amaupin@woodhuston.com"
click at [654, 149] on icon at bounding box center [655, 144] width 15 height 15
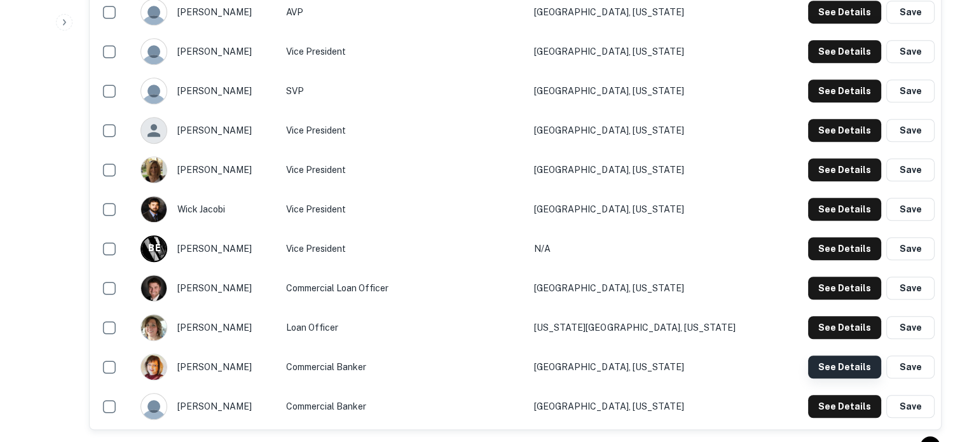
click at [836, 366] on button "See Details" at bounding box center [844, 366] width 73 height 23
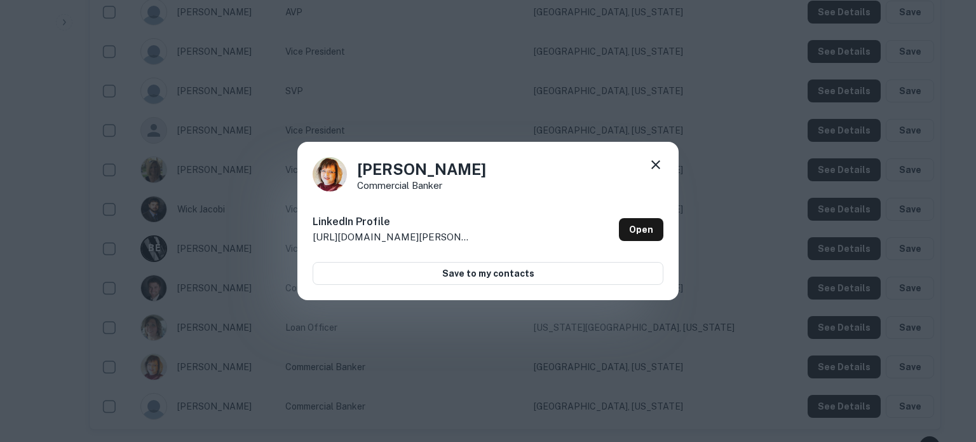
click at [654, 163] on icon at bounding box center [655, 164] width 15 height 15
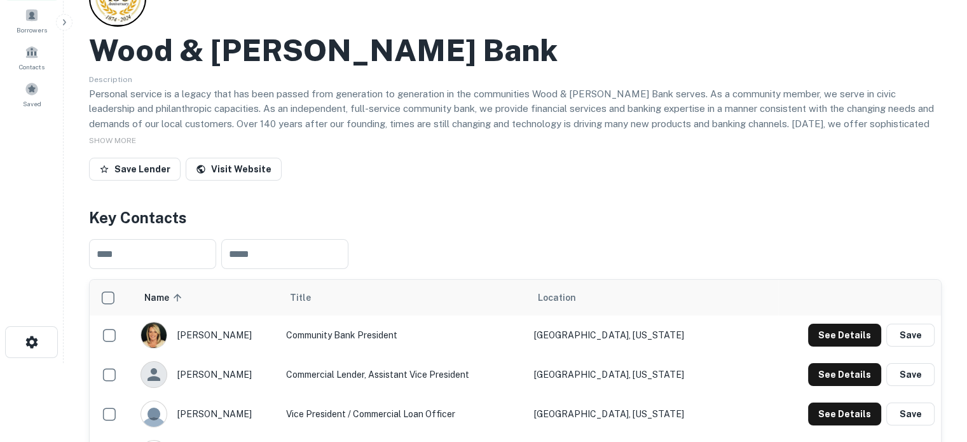
scroll to position [0, 0]
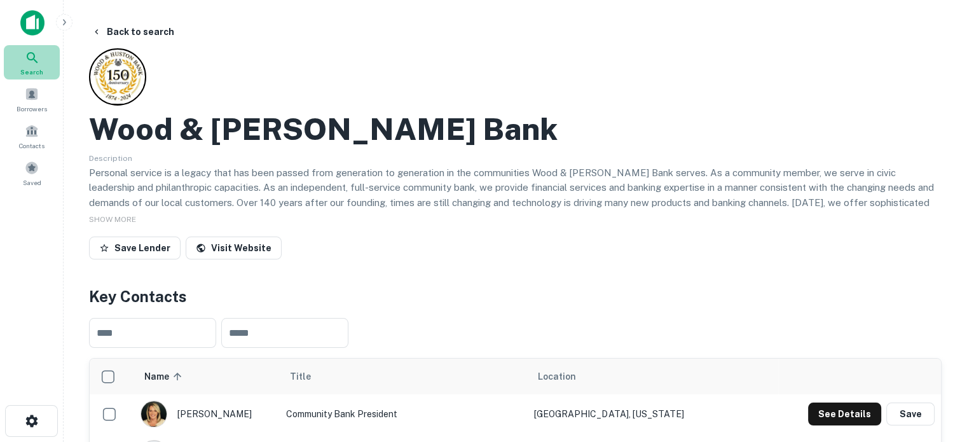
click at [49, 58] on div "Search" at bounding box center [32, 62] width 56 height 34
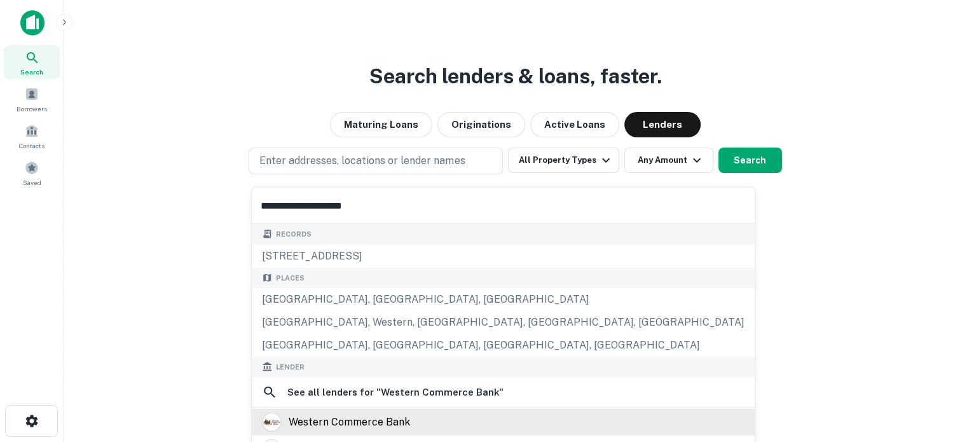
type input "**********"
click at [385, 420] on div "western commerce bank" at bounding box center [349, 421] width 121 height 19
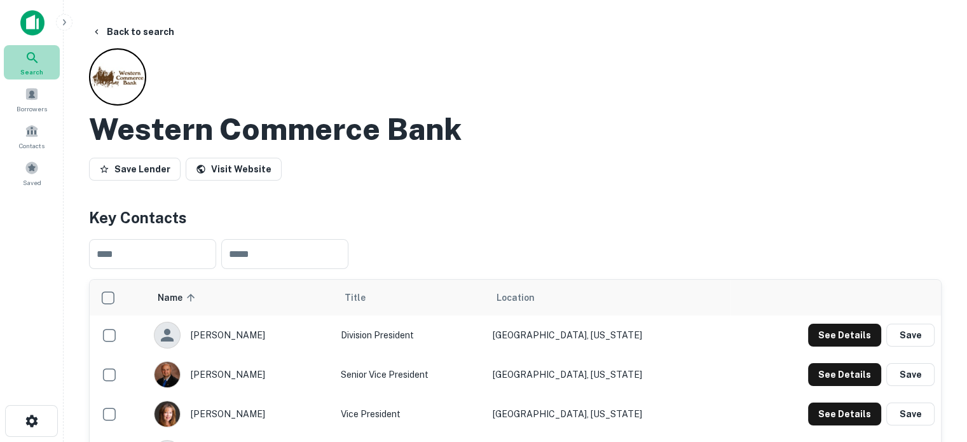
click at [56, 71] on div "Search" at bounding box center [32, 62] width 56 height 34
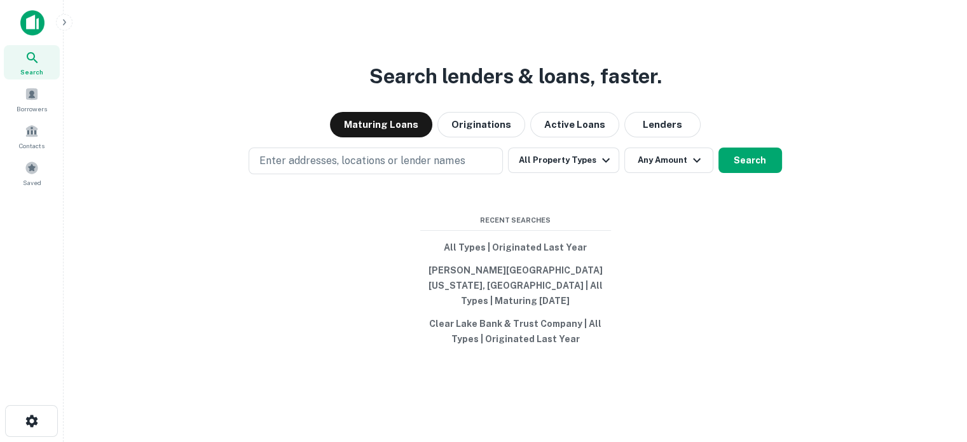
click at [694, 124] on div "Maturing Loans Originations Active Loans Lenders" at bounding box center [515, 124] width 883 height 25
drag, startPoint x: 674, startPoint y: 127, endPoint x: 670, endPoint y: 157, distance: 30.8
click at [674, 127] on button "Lenders" at bounding box center [662, 124] width 76 height 25
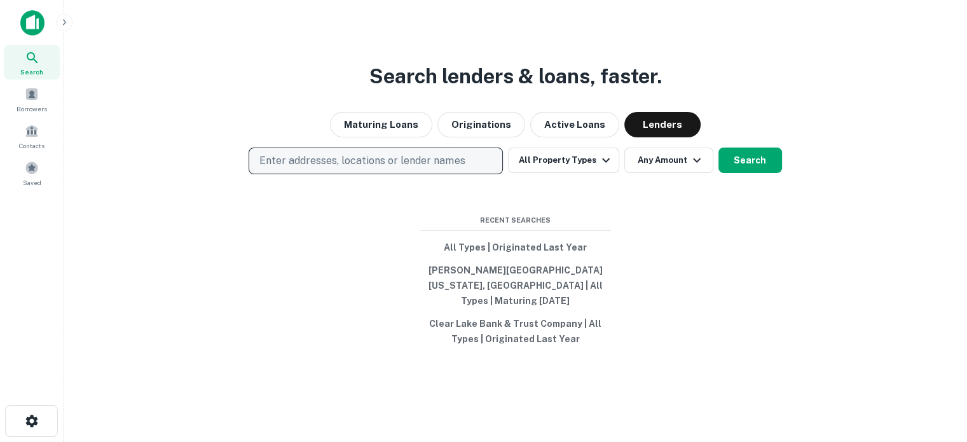
click at [430, 168] on p "Enter addresses, locations or lender names" at bounding box center [361, 160] width 205 height 15
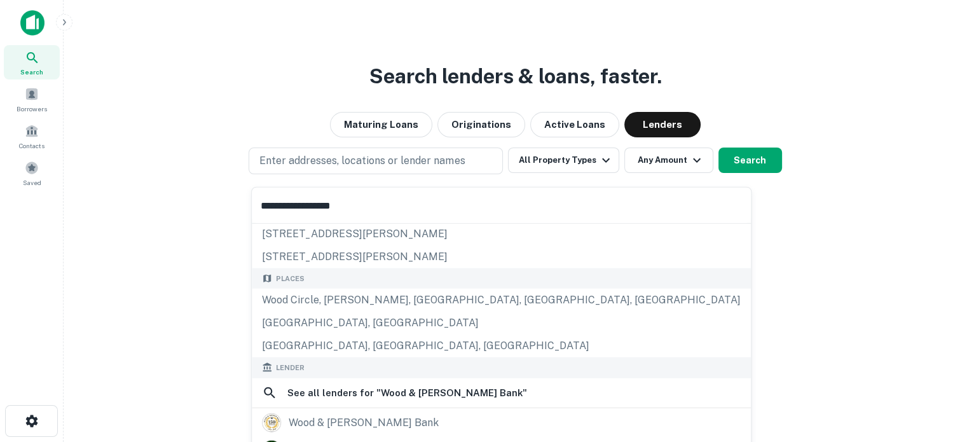
scroll to position [64, 0]
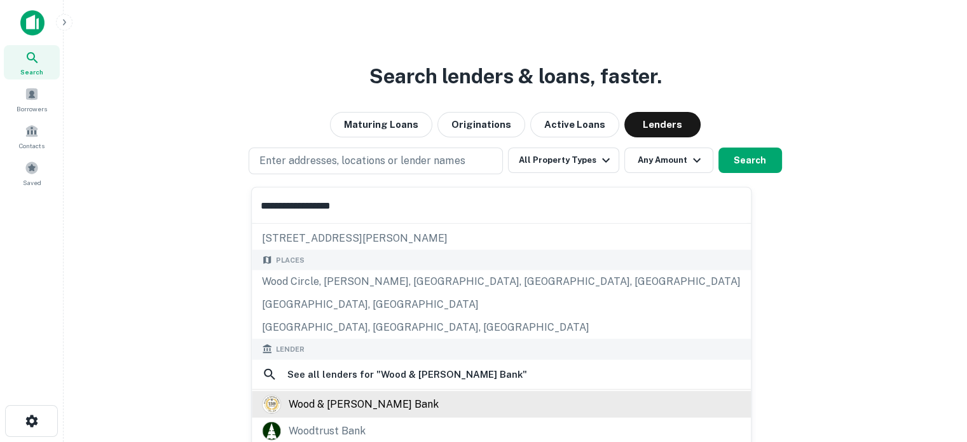
type input "**********"
click at [359, 404] on div "wood & [PERSON_NAME] bank" at bounding box center [364, 403] width 150 height 19
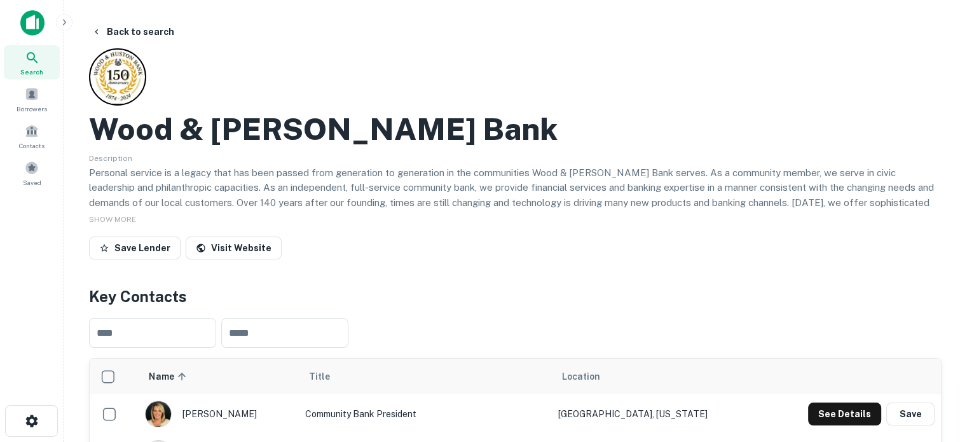
drag, startPoint x: 52, startPoint y: 65, endPoint x: 128, endPoint y: 85, distance: 78.8
click at [52, 65] on div "Search" at bounding box center [32, 62] width 56 height 34
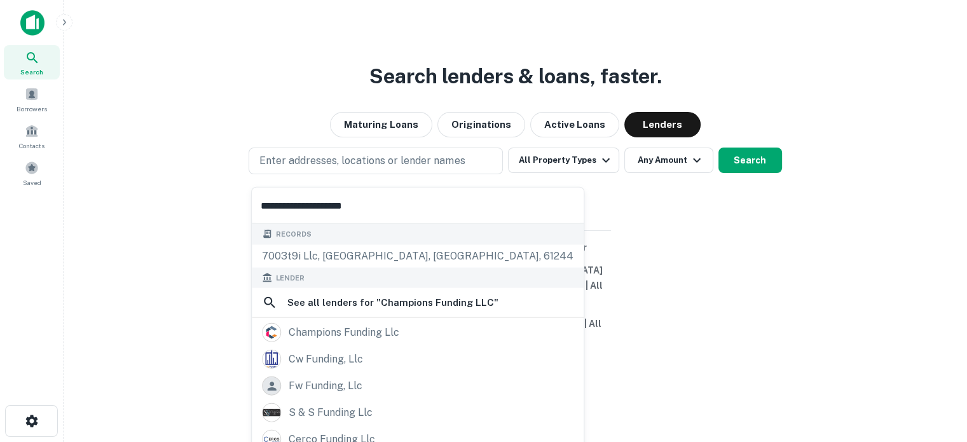
type input "**********"
click at [404, 331] on div "champions funding llc" at bounding box center [417, 332] width 311 height 19
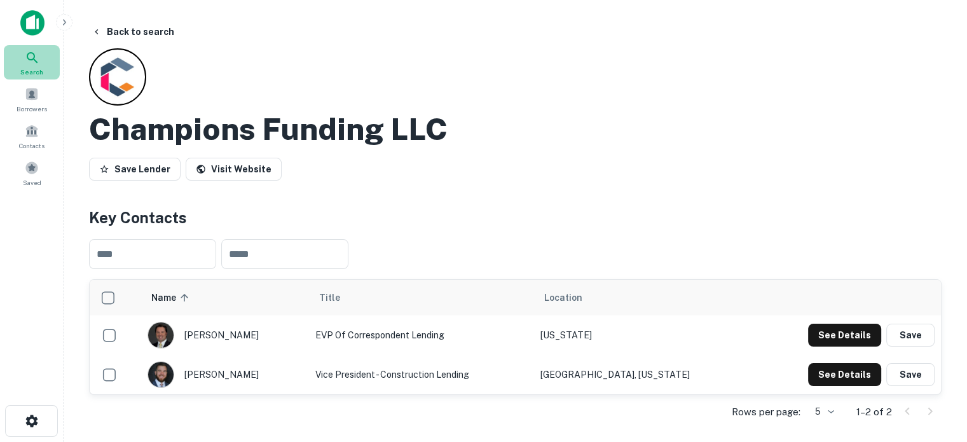
click at [56, 69] on div "Search" at bounding box center [32, 62] width 56 height 34
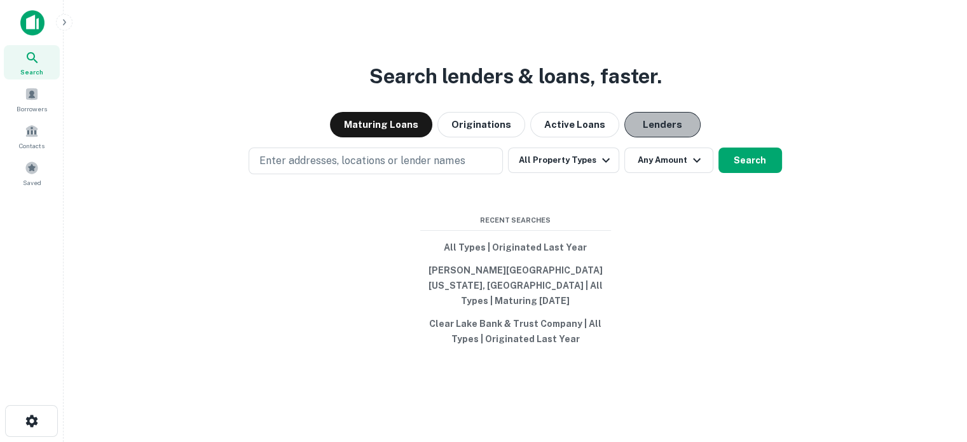
click at [672, 132] on button "Lenders" at bounding box center [662, 124] width 76 height 25
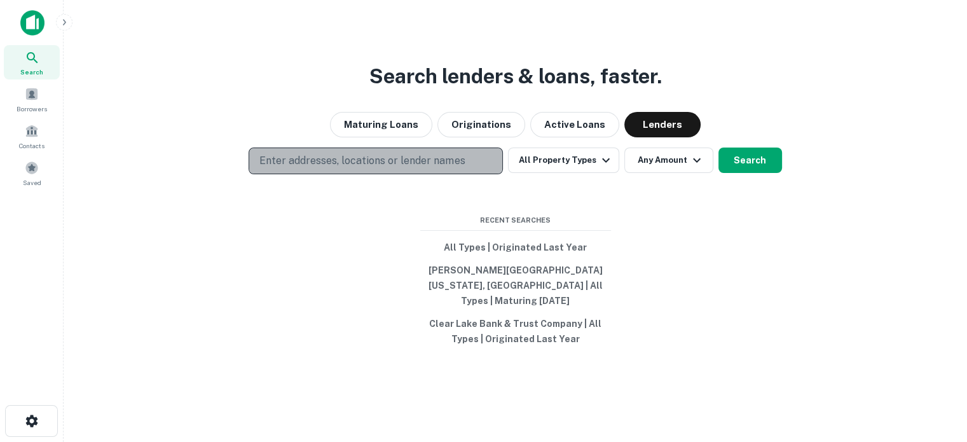
click at [488, 174] on button "Enter addresses, locations or lender names" at bounding box center [376, 160] width 254 height 27
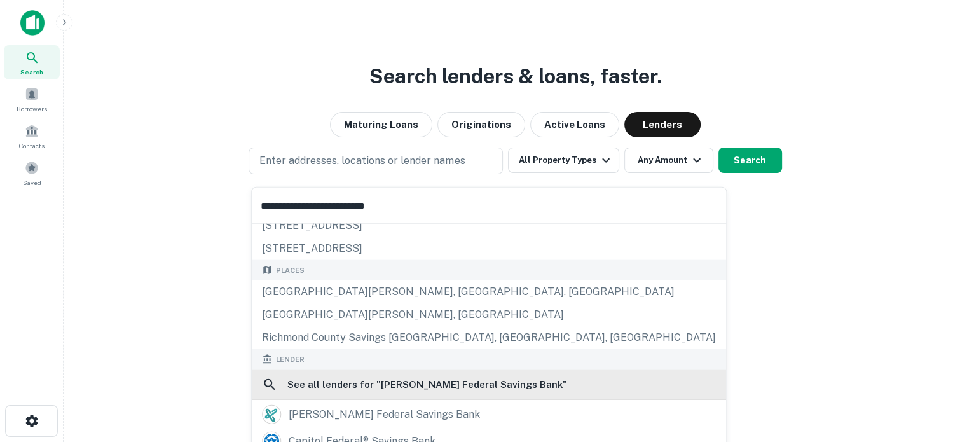
scroll to position [127, 0]
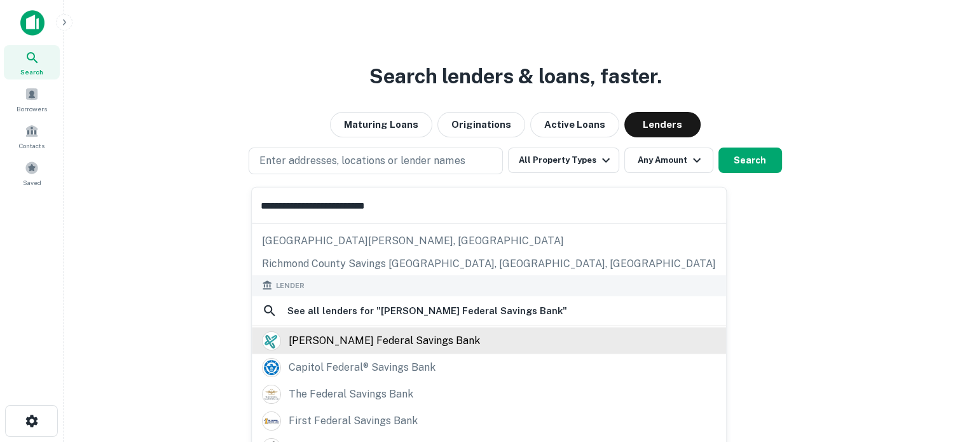
type input "**********"
click at [439, 341] on div "carver federal savings bank" at bounding box center [489, 340] width 454 height 19
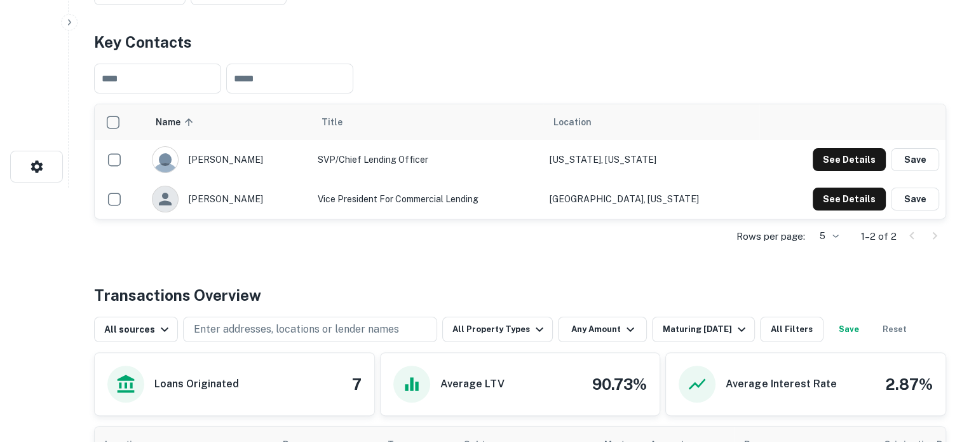
scroll to position [127, 0]
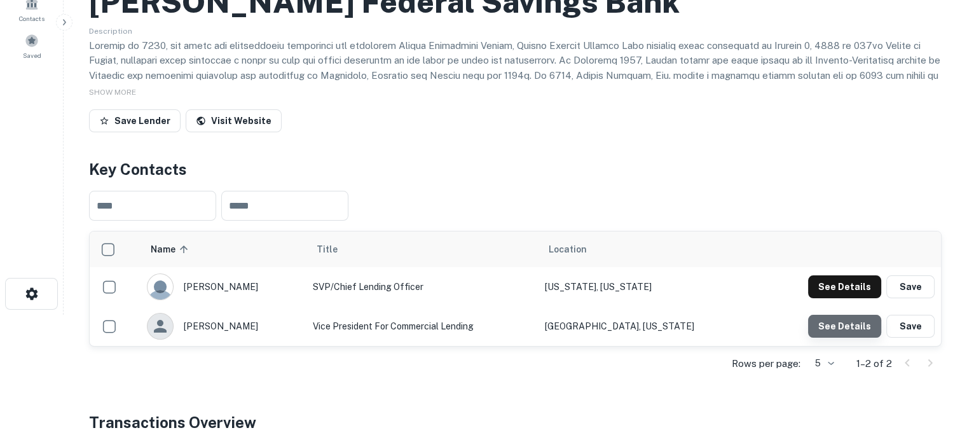
click at [854, 320] on button "See Details" at bounding box center [844, 326] width 73 height 23
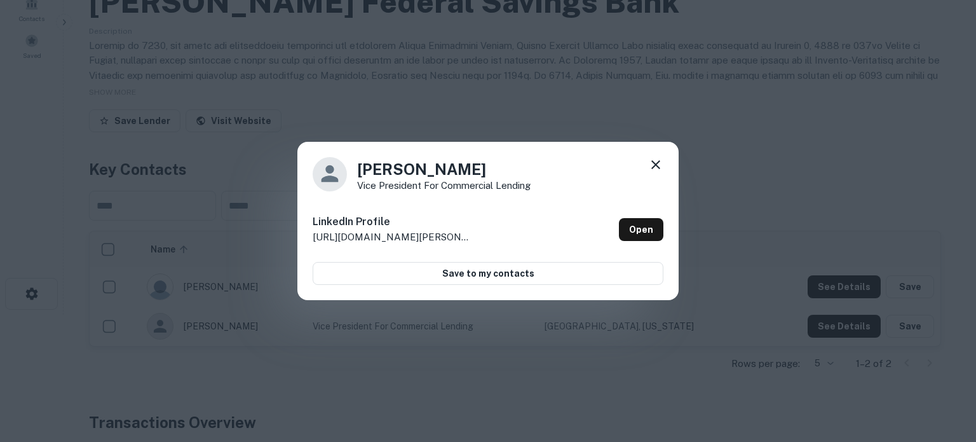
click at [664, 164] on div "Joseph Malone Vice President for Commercial Lending LinkedIn Profile http://www…" at bounding box center [488, 221] width 381 height 159
click at [657, 161] on icon at bounding box center [655, 164] width 15 height 15
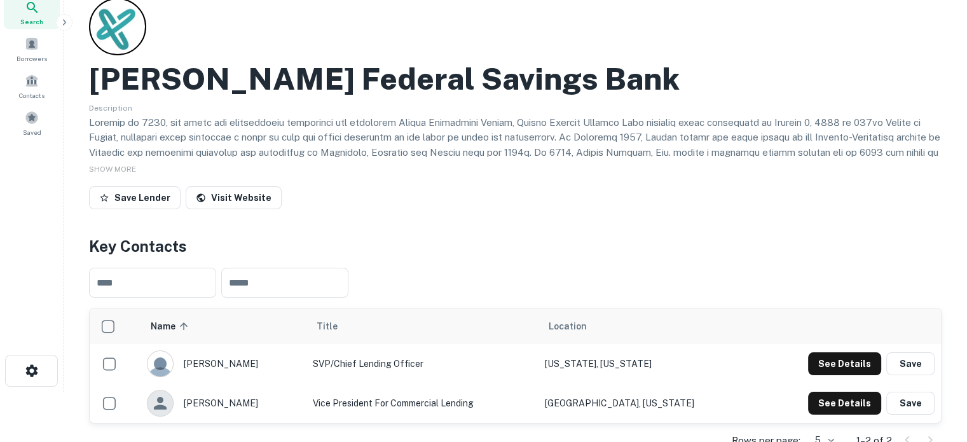
scroll to position [0, 0]
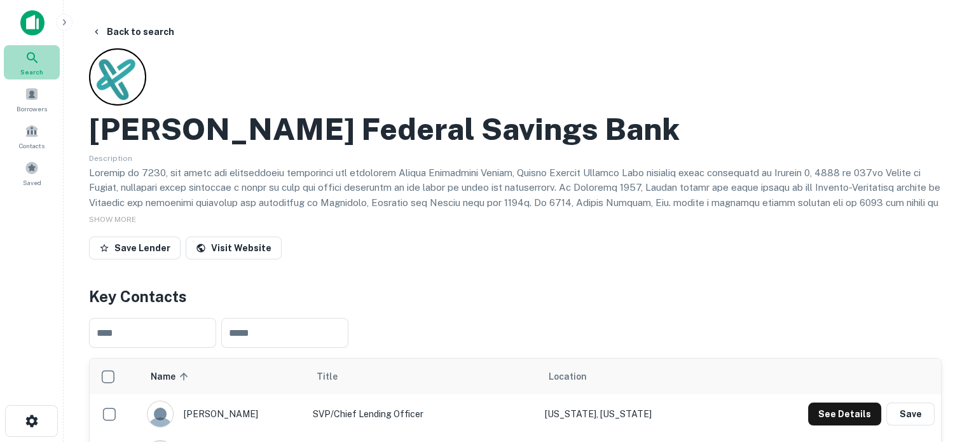
click at [47, 66] on div "Search" at bounding box center [32, 62] width 56 height 34
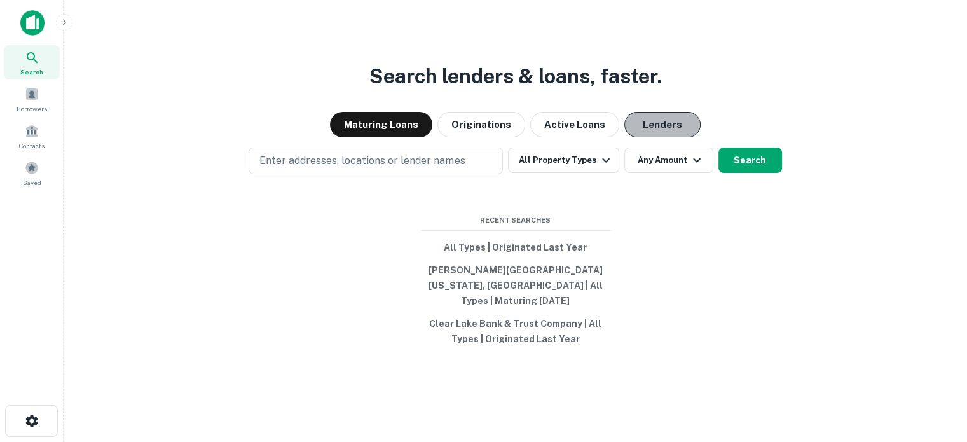
click at [647, 137] on button "Lenders" at bounding box center [662, 124] width 76 height 25
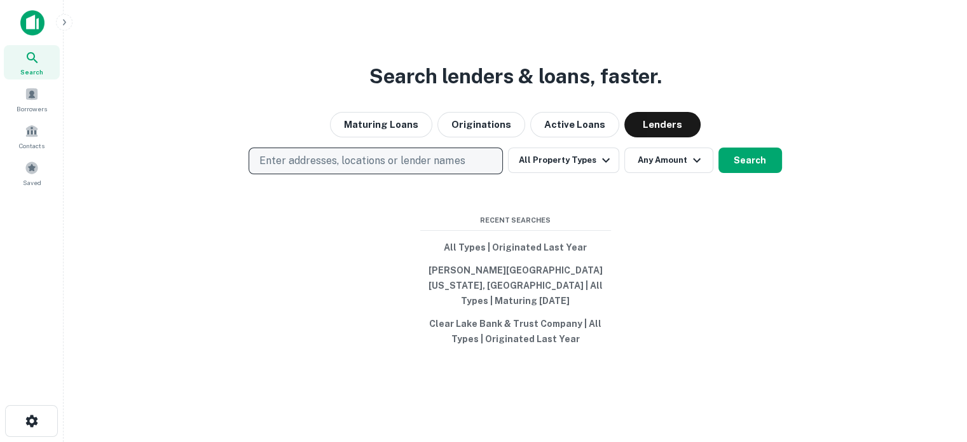
click at [414, 168] on p "Enter addresses, locations or lender names" at bounding box center [361, 160] width 205 height 15
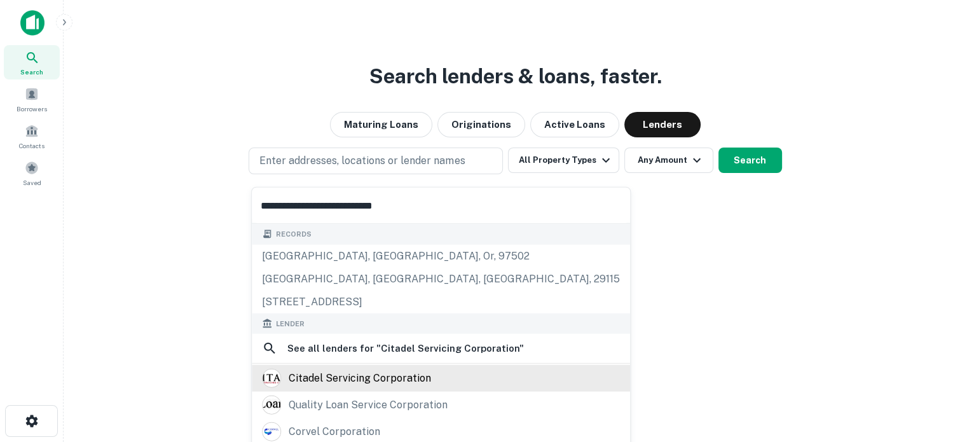
type input "**********"
click at [400, 380] on div "citadel servicing corporation" at bounding box center [360, 378] width 142 height 19
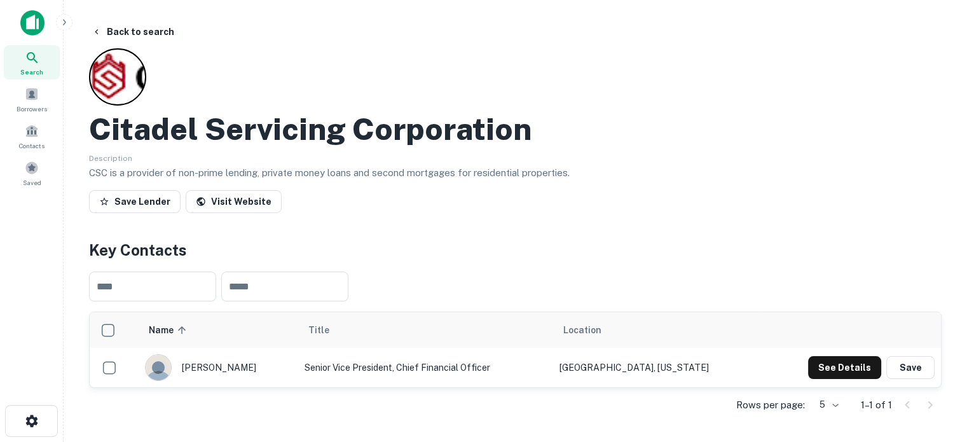
click at [58, 61] on div "Search" at bounding box center [32, 62] width 56 height 34
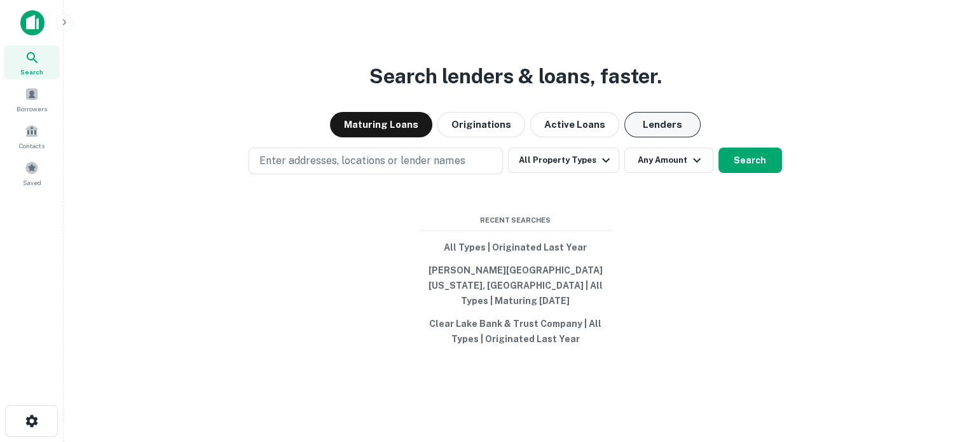
click at [662, 137] on button "Lenders" at bounding box center [662, 124] width 76 height 25
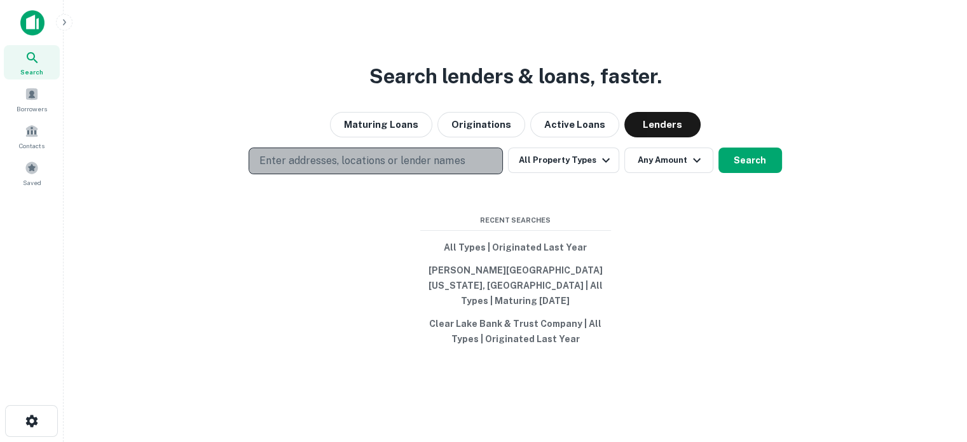
click at [463, 168] on p "Enter addresses, locations or lender names" at bounding box center [361, 160] width 205 height 15
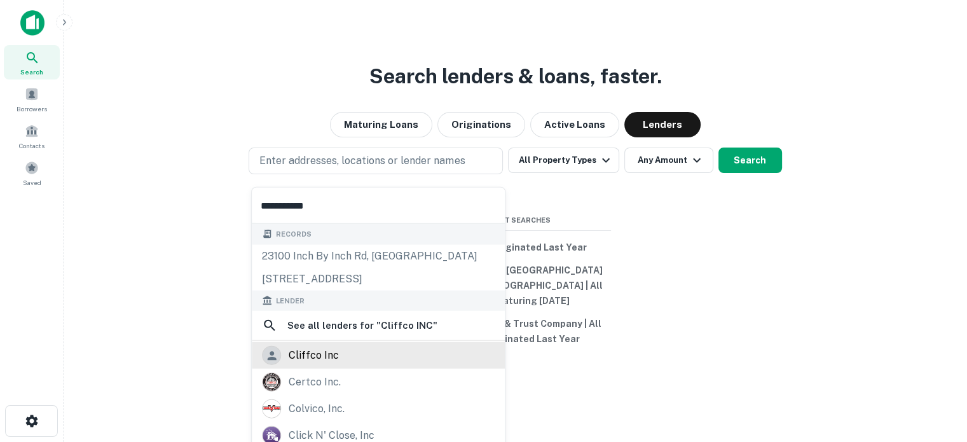
type input "**********"
click at [368, 359] on div "cliffco inc" at bounding box center [378, 355] width 233 height 19
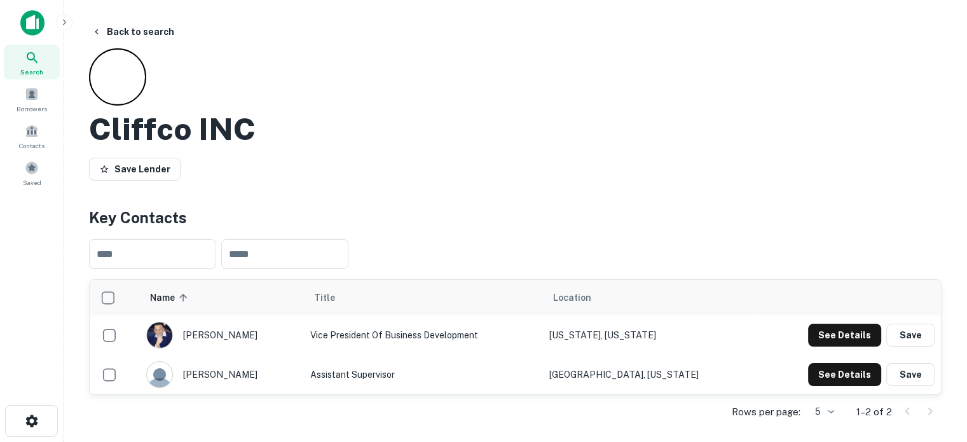
click at [42, 61] on div "Search" at bounding box center [32, 62] width 56 height 34
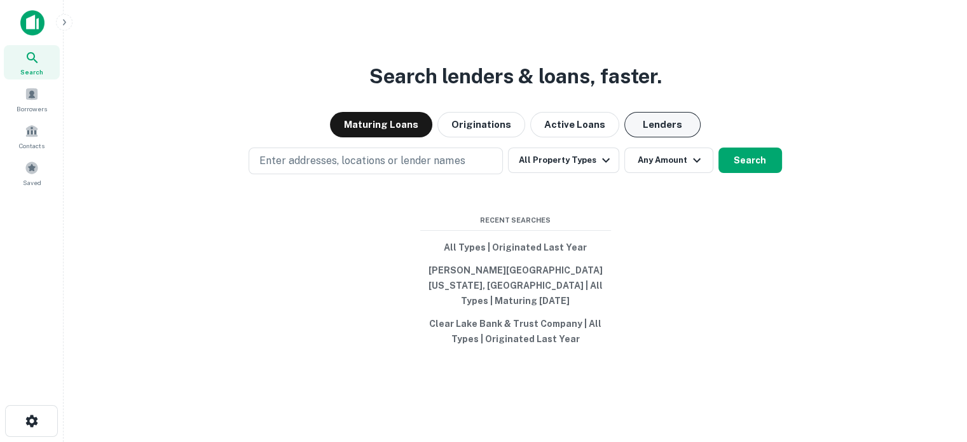
drag, startPoint x: 649, startPoint y: 123, endPoint x: 633, endPoint y: 128, distance: 16.5
click at [649, 123] on button "Lenders" at bounding box center [662, 124] width 76 height 25
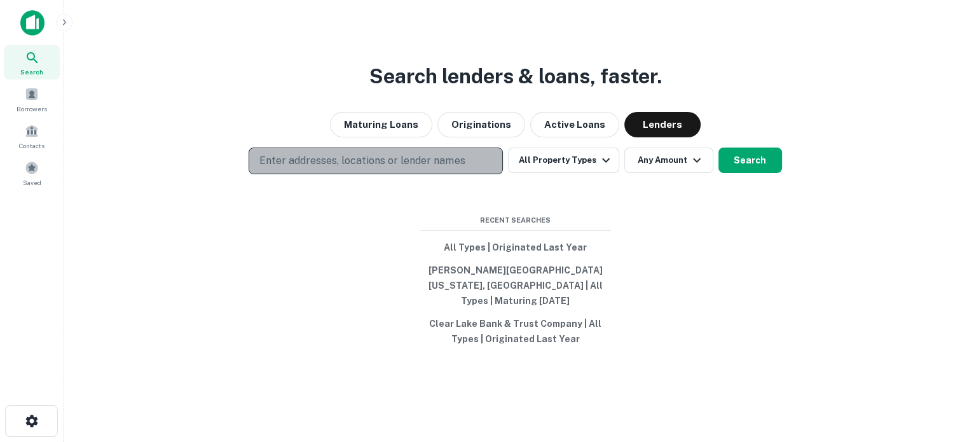
click at [411, 168] on p "Enter addresses, locations or lender names" at bounding box center [361, 160] width 205 height 15
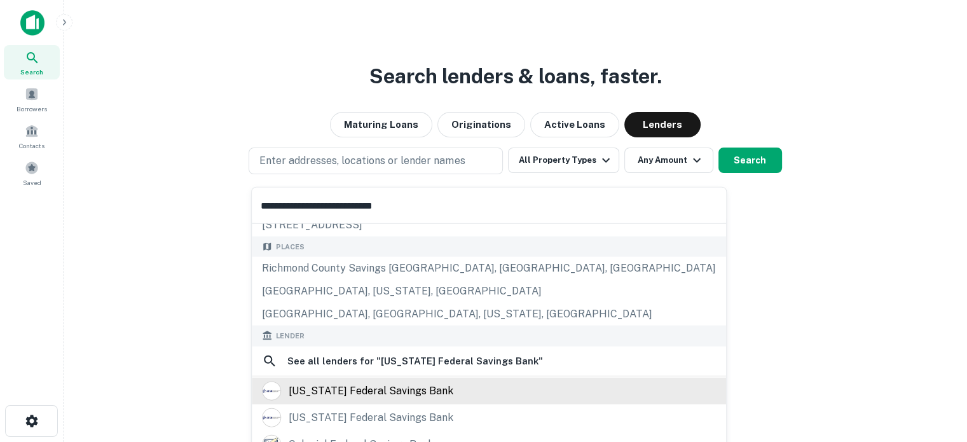
scroll to position [127, 0]
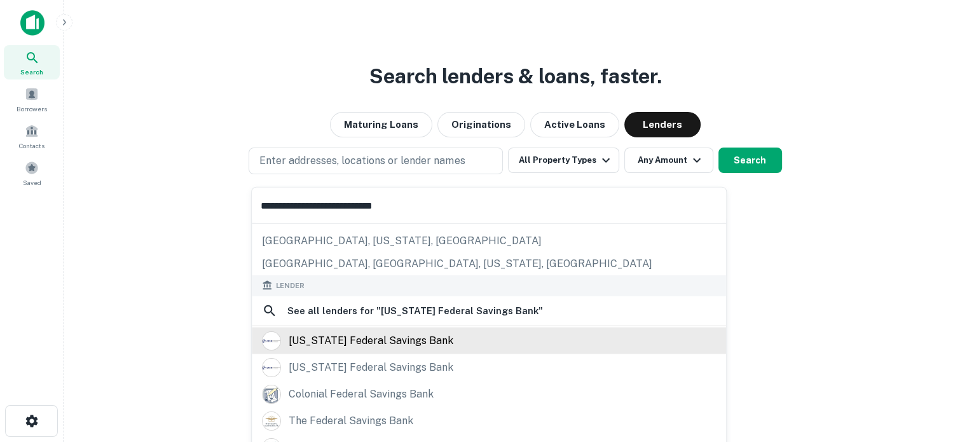
type input "**********"
click at [360, 339] on div "[US_STATE] federal savings bank" at bounding box center [371, 340] width 165 height 19
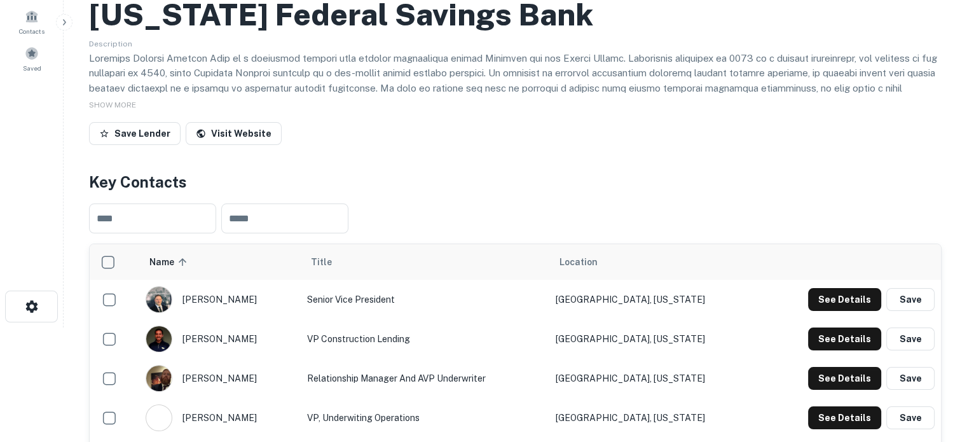
scroll to position [191, 0]
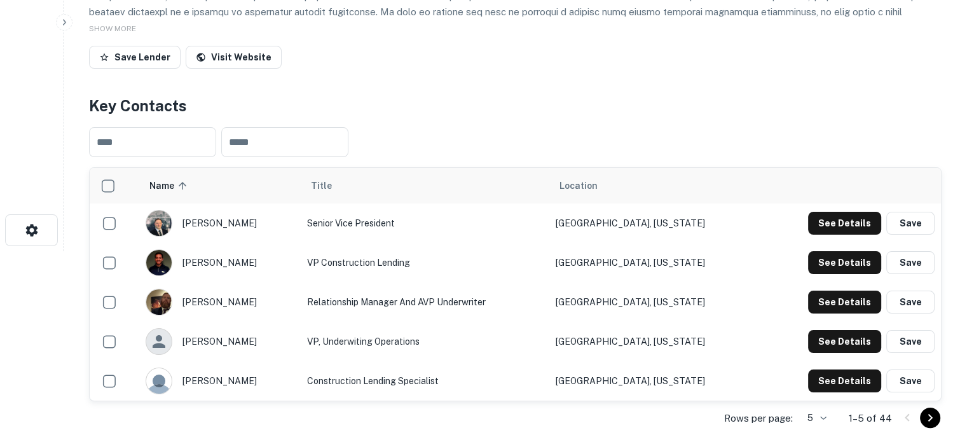
click at [812, 251] on body "Search Borrowers Contacts Saved Back to search [US_STATE] Federal Savings Bank …" at bounding box center [483, 30] width 967 height 442
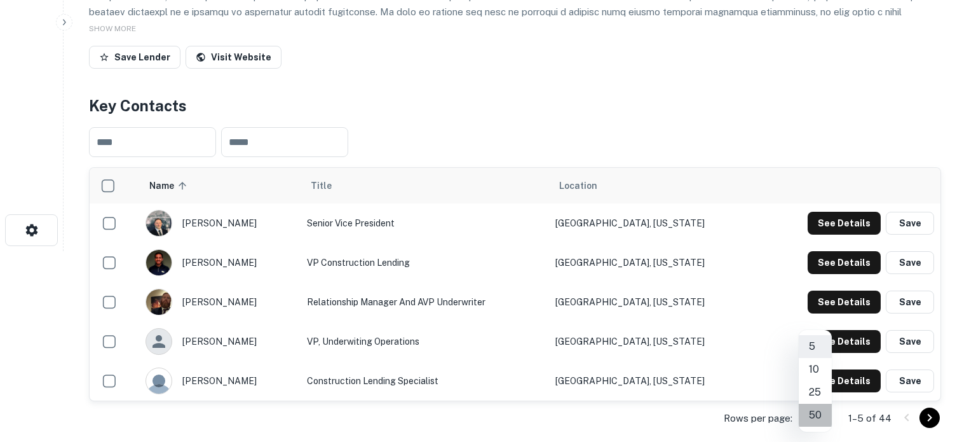
click at [814, 411] on li "50" at bounding box center [815, 415] width 33 height 23
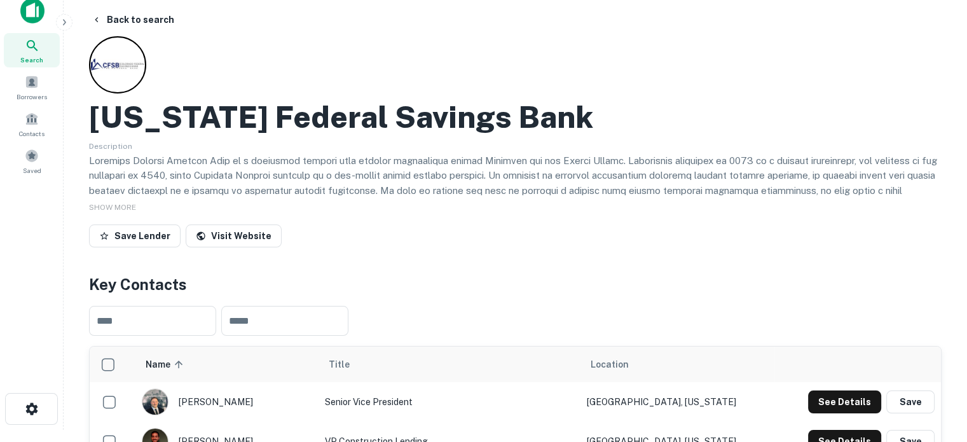
scroll to position [0, 0]
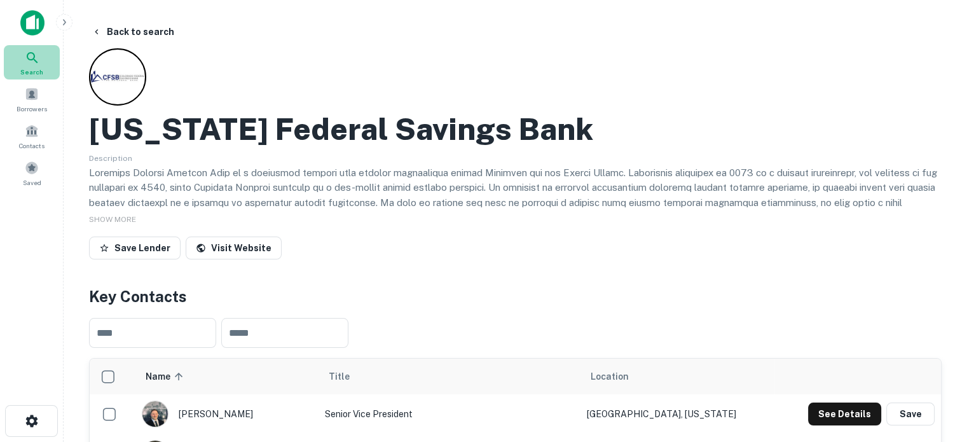
click at [27, 72] on span "Search" at bounding box center [31, 72] width 23 height 10
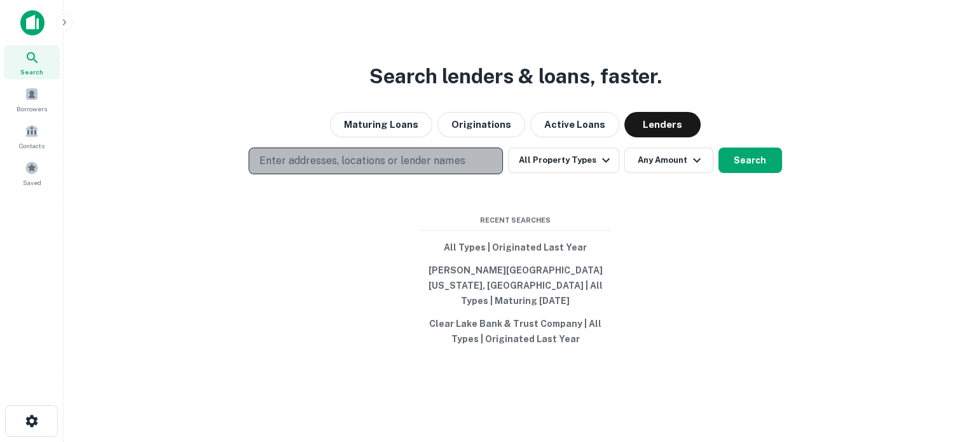
click at [442, 168] on p "Enter addresses, locations or lender names" at bounding box center [361, 160] width 205 height 15
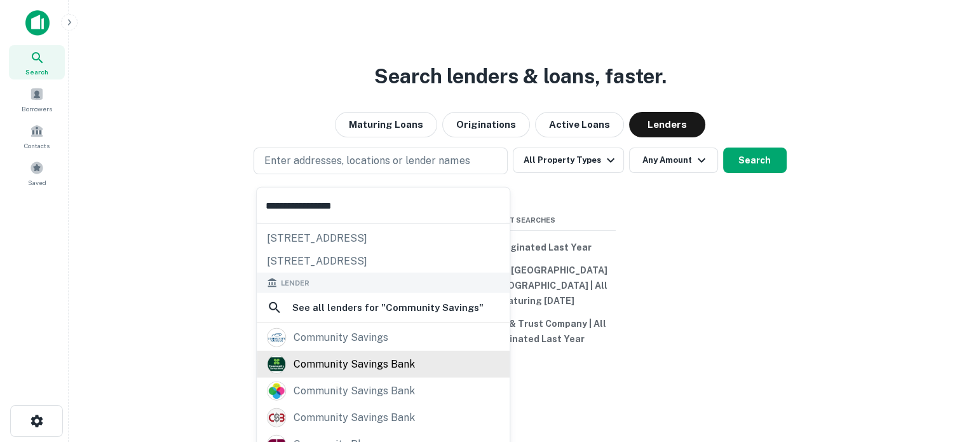
scroll to position [90, 0]
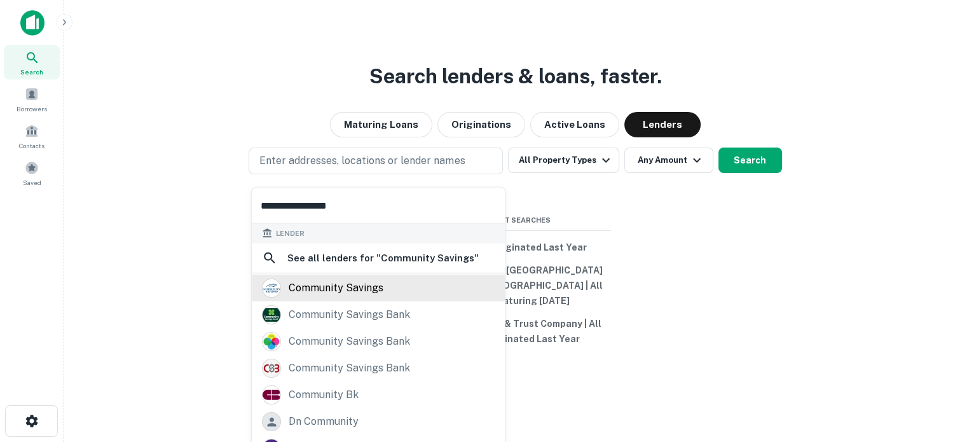
type input "**********"
click at [356, 282] on div "community savings" at bounding box center [336, 287] width 95 height 19
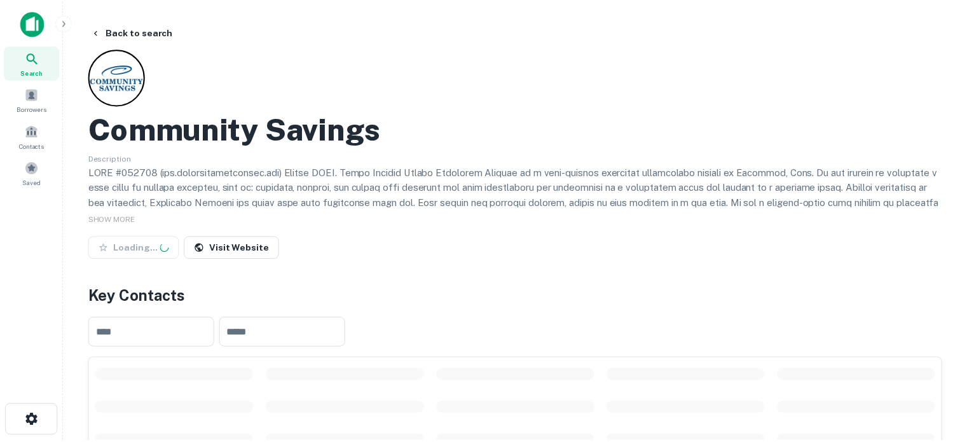
scroll to position [254, 0]
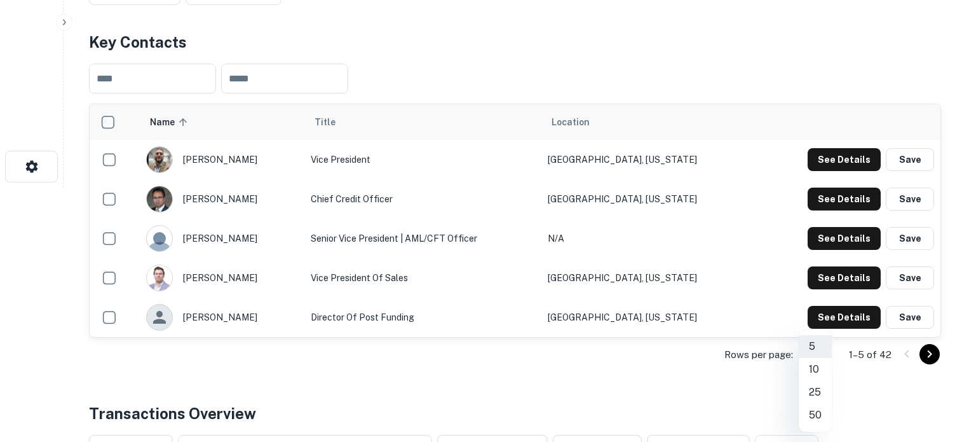
click at [816, 411] on li "50" at bounding box center [815, 415] width 33 height 23
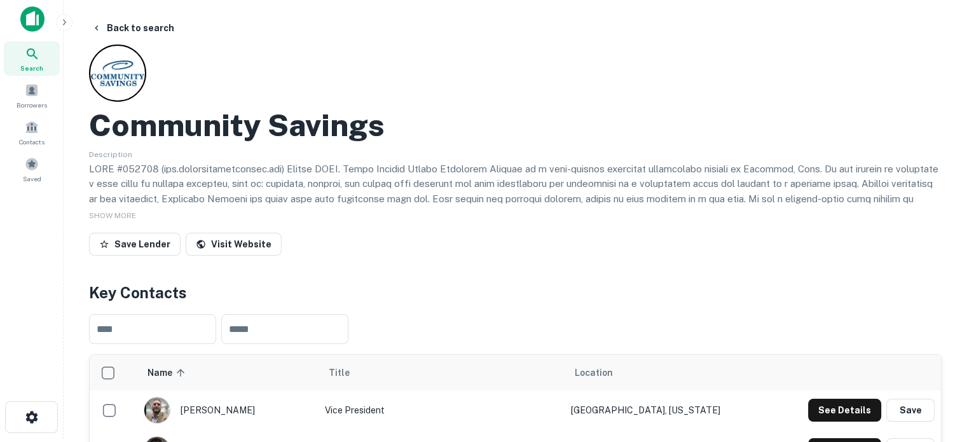
scroll to position [0, 0]
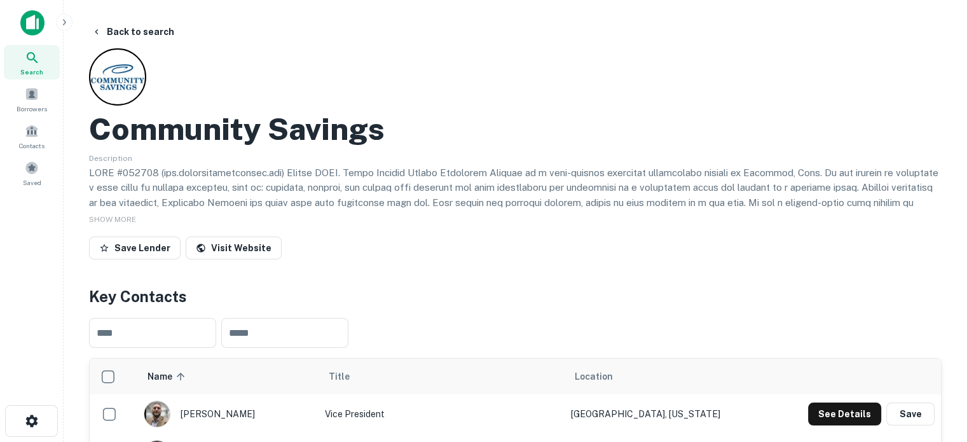
click at [46, 63] on div "Search" at bounding box center [32, 62] width 56 height 34
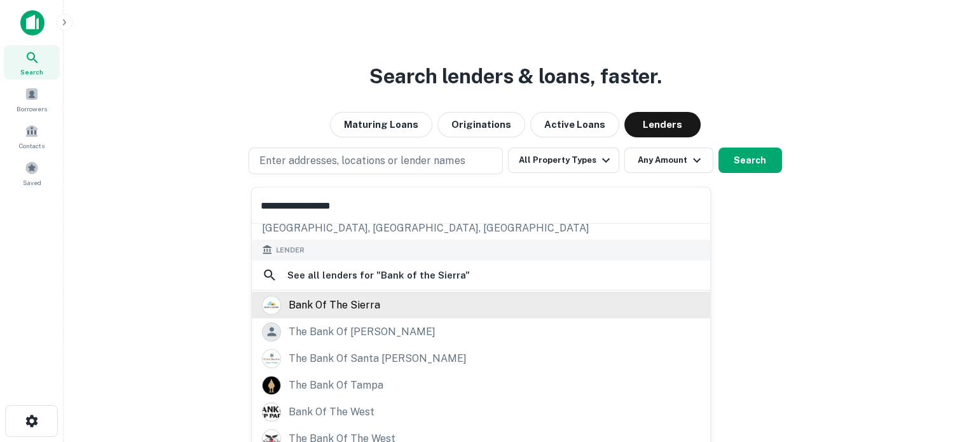
scroll to position [179, 0]
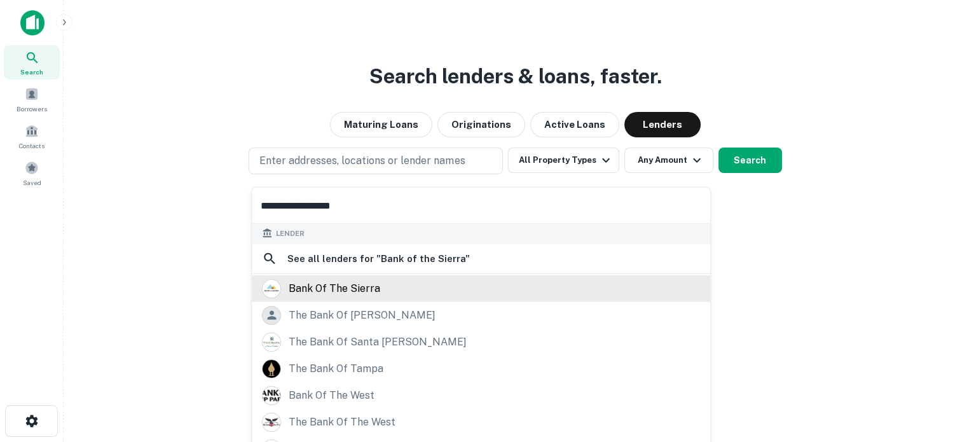
type input "**********"
click at [381, 294] on div "bank of the sierra" at bounding box center [481, 287] width 438 height 19
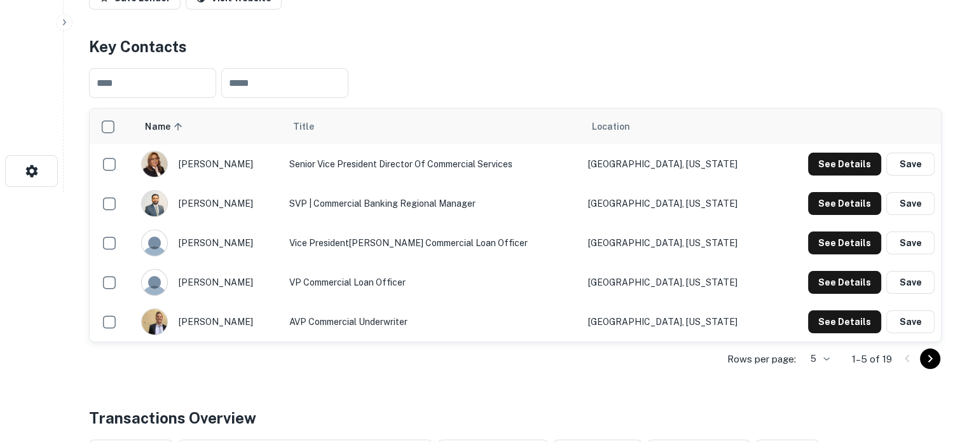
scroll to position [318, 0]
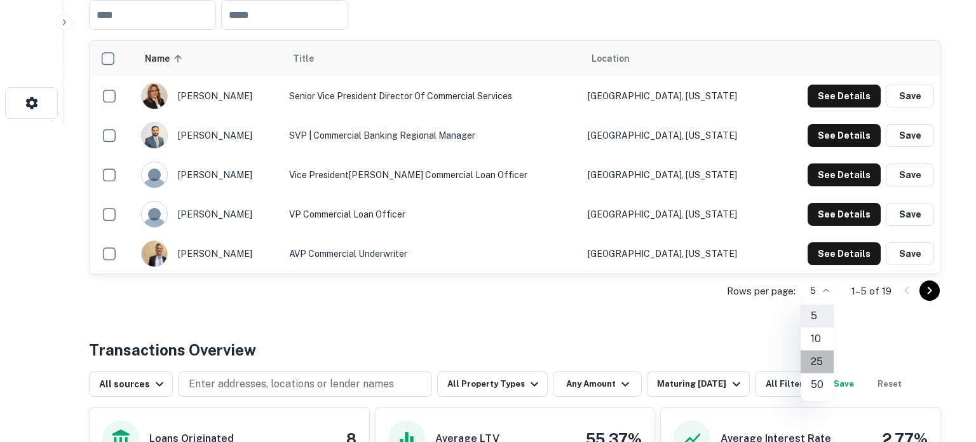
click at [816, 355] on li "25" at bounding box center [817, 361] width 33 height 23
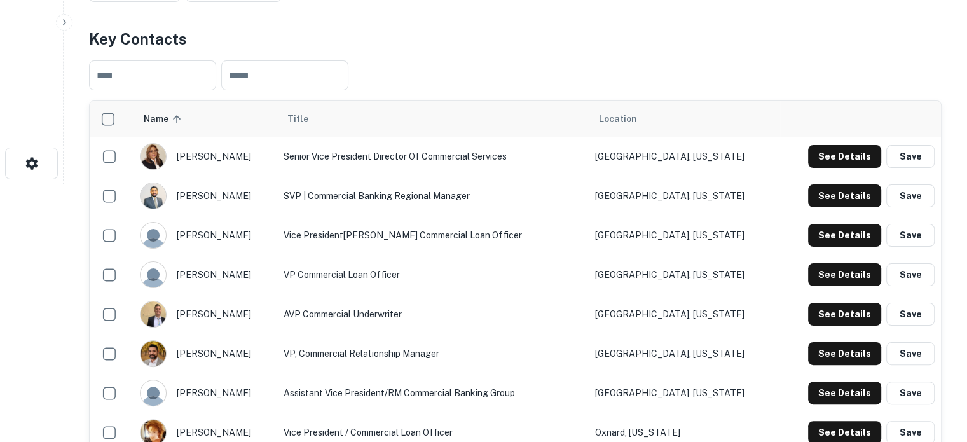
scroll to position [191, 0]
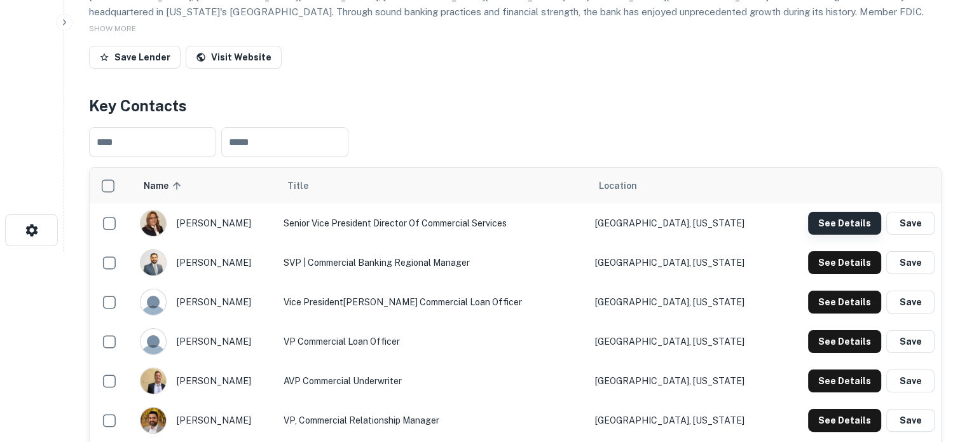
click at [819, 218] on button "See Details" at bounding box center [844, 223] width 73 height 23
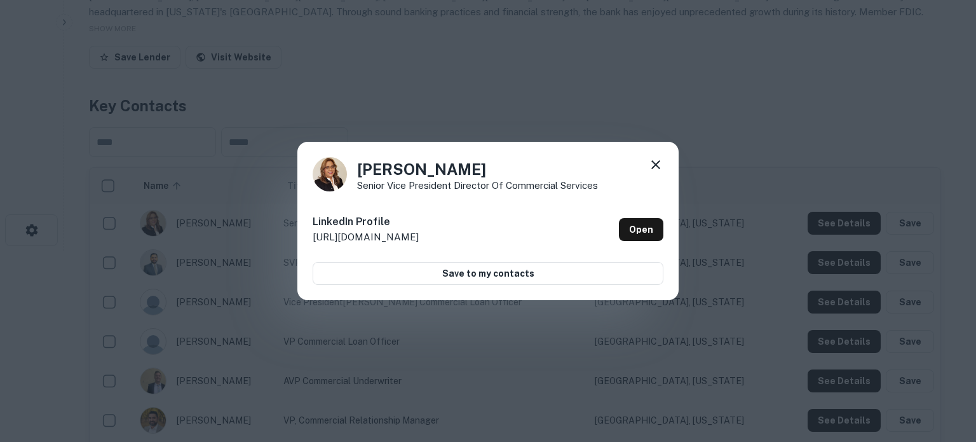
click at [651, 161] on icon at bounding box center [655, 164] width 15 height 15
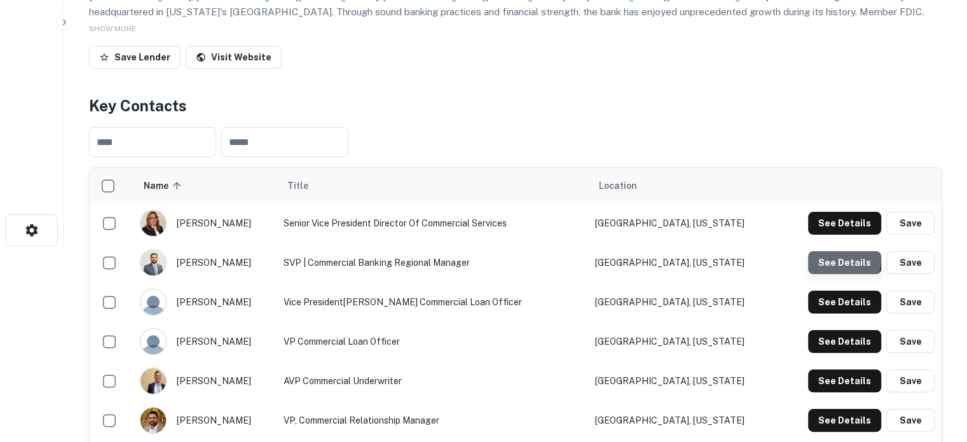
click at [831, 257] on button "See Details" at bounding box center [844, 262] width 73 height 23
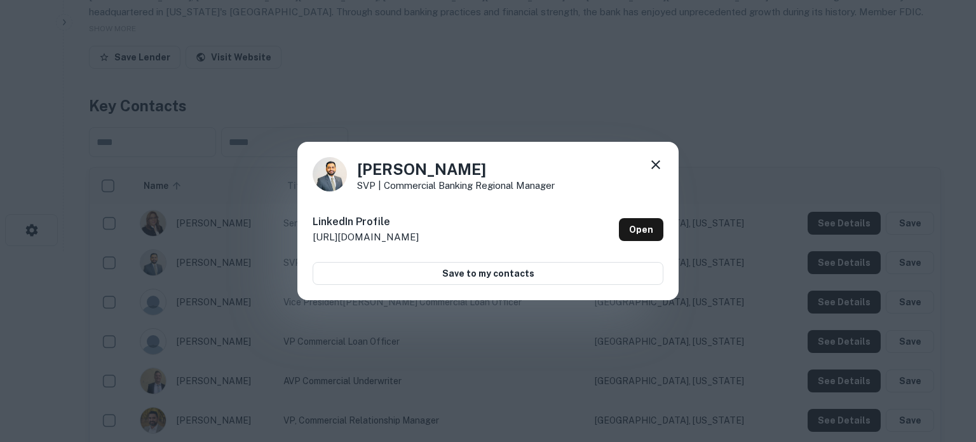
click at [655, 165] on icon at bounding box center [656, 164] width 9 height 9
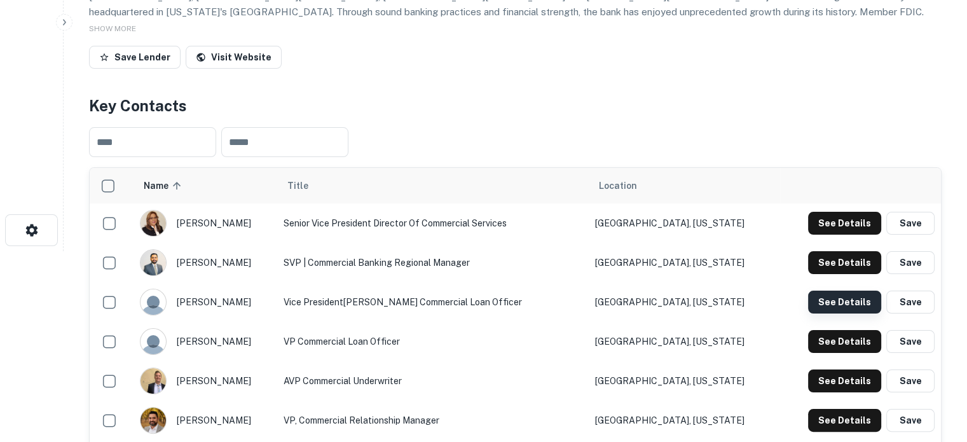
click at [815, 298] on button "See Details" at bounding box center [844, 302] width 73 height 23
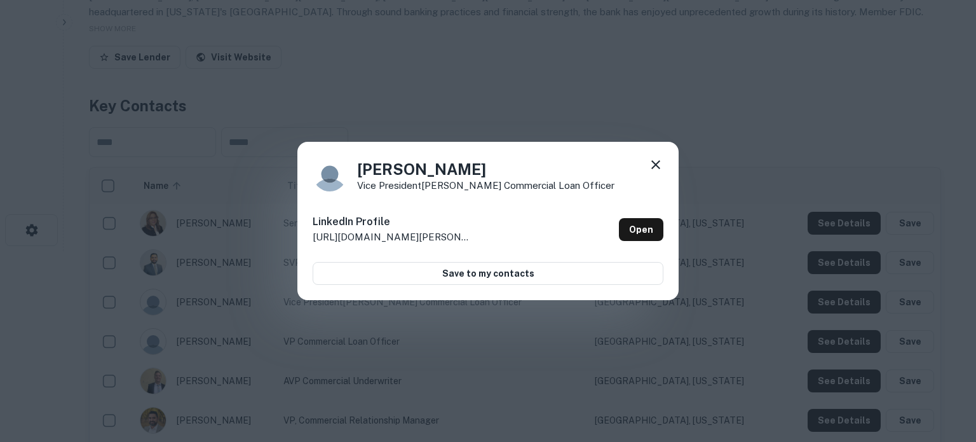
click at [654, 165] on icon at bounding box center [655, 164] width 15 height 15
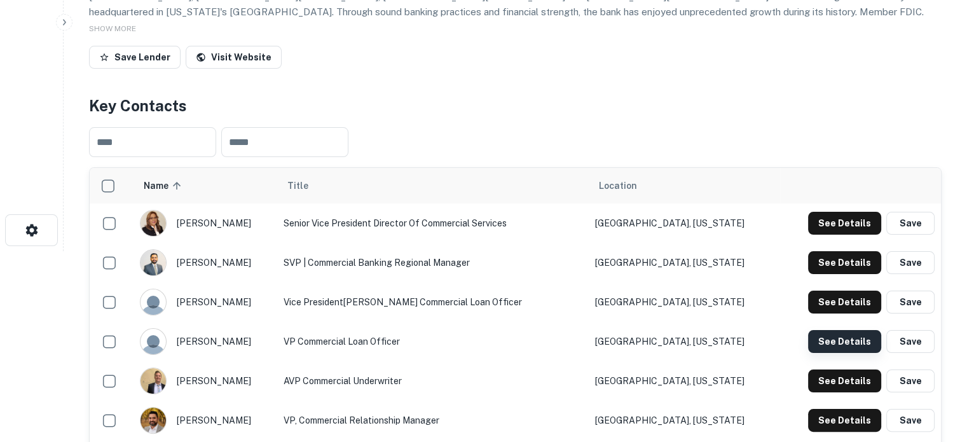
click at [821, 335] on button "See Details" at bounding box center [844, 341] width 73 height 23
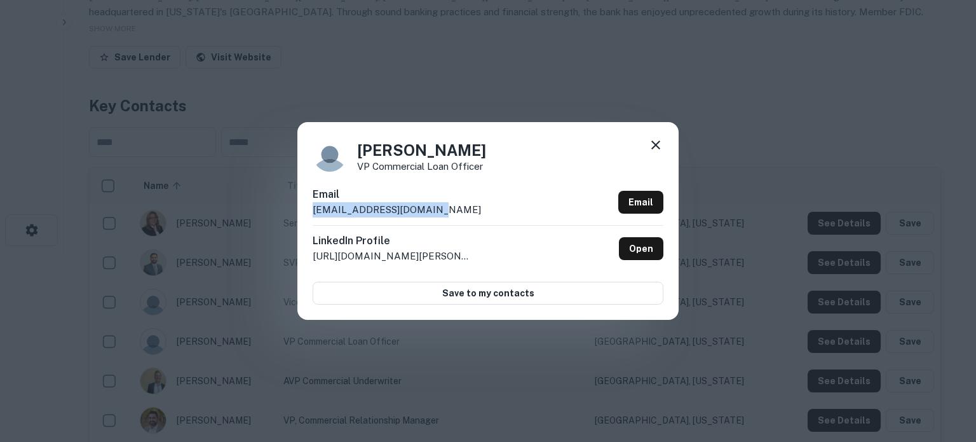
drag, startPoint x: 445, startPoint y: 210, endPoint x: 297, endPoint y: 215, distance: 148.2
click at [297, 215] on div "Dustin Della VP Commercial Loan Officer Email ddella@suncrestbank.com Email Lin…" at bounding box center [488, 221] width 976 height 442
copy p "ddella@suncrestbank.com"
click at [658, 144] on icon at bounding box center [655, 144] width 15 height 15
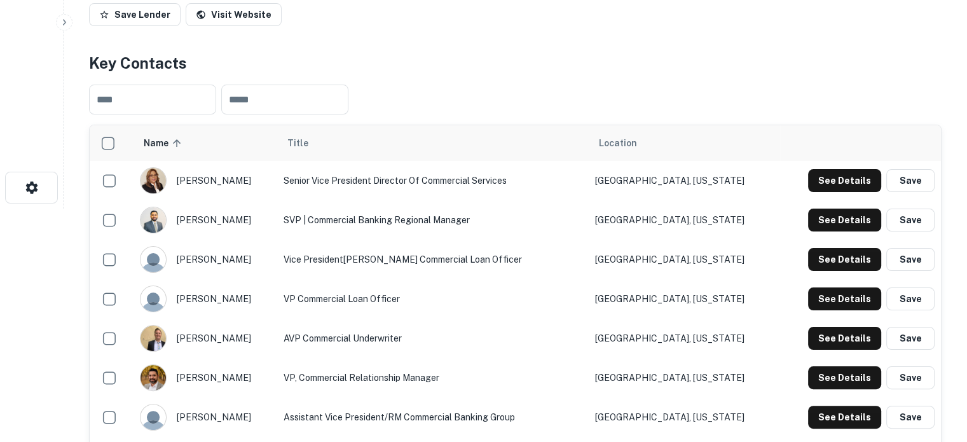
scroll to position [254, 0]
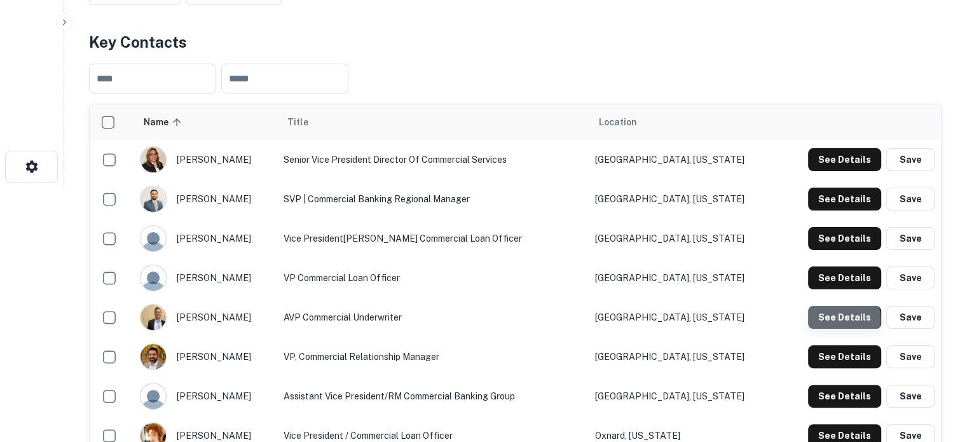
click at [830, 319] on button "See Details" at bounding box center [844, 317] width 73 height 23
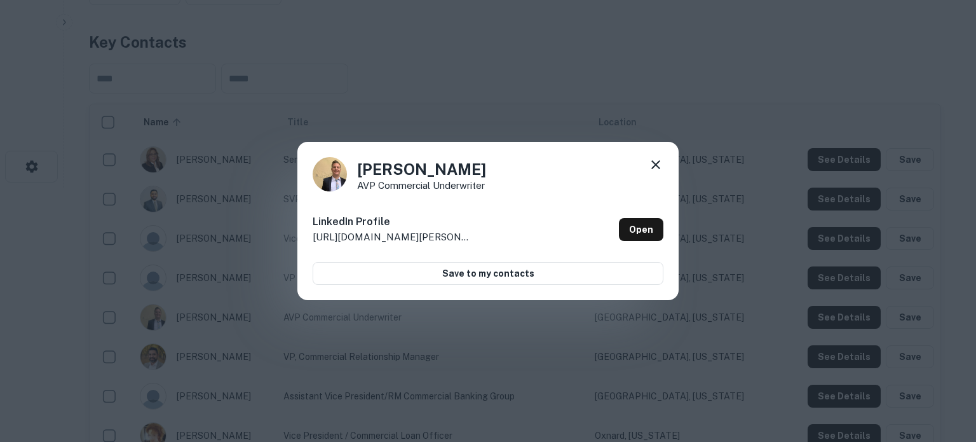
click at [661, 167] on icon at bounding box center [655, 164] width 15 height 15
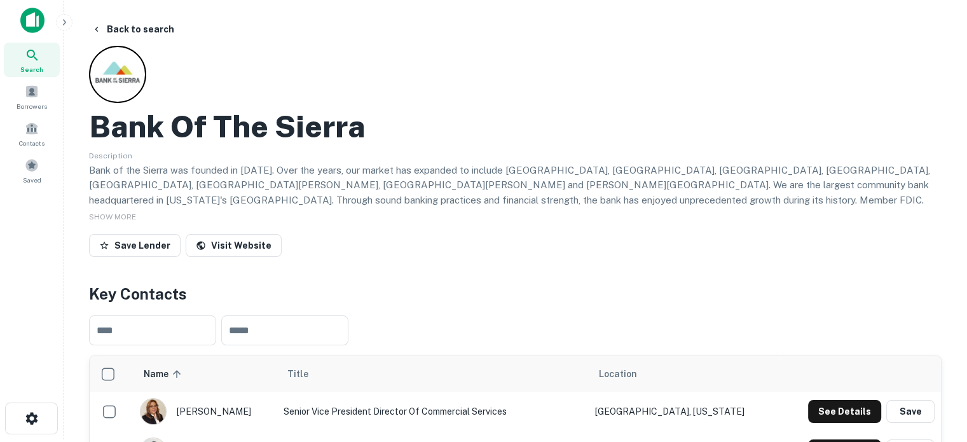
scroll to position [0, 0]
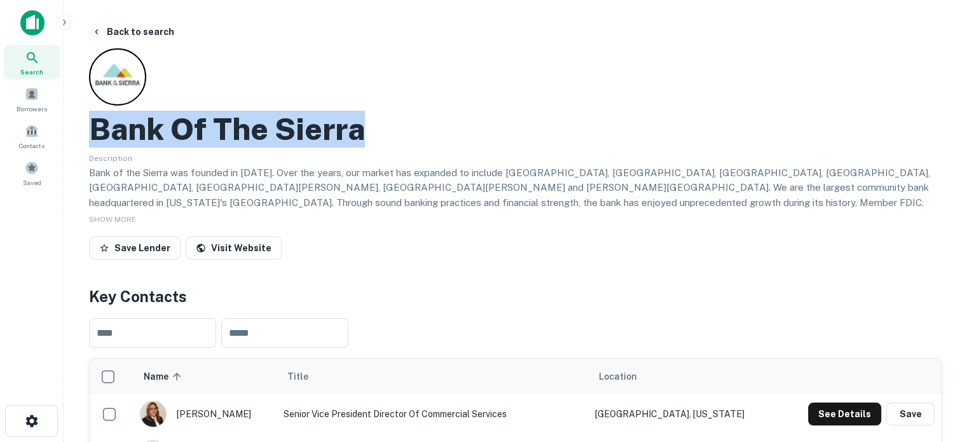
drag, startPoint x: 92, startPoint y: 132, endPoint x: 486, endPoint y: 144, distance: 395.0
click at [486, 144] on div "Bank Of The Sierra" at bounding box center [515, 129] width 852 height 37
copy h2 "Bank Of The Sierra"
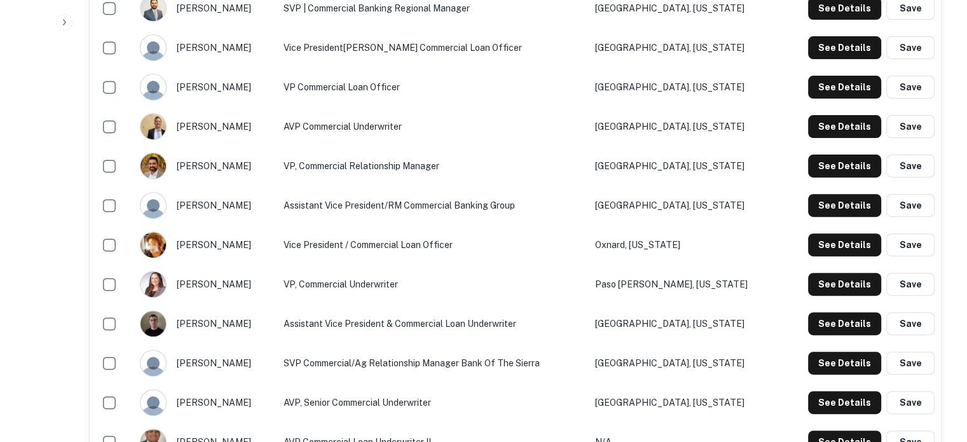
scroll to position [572, 0]
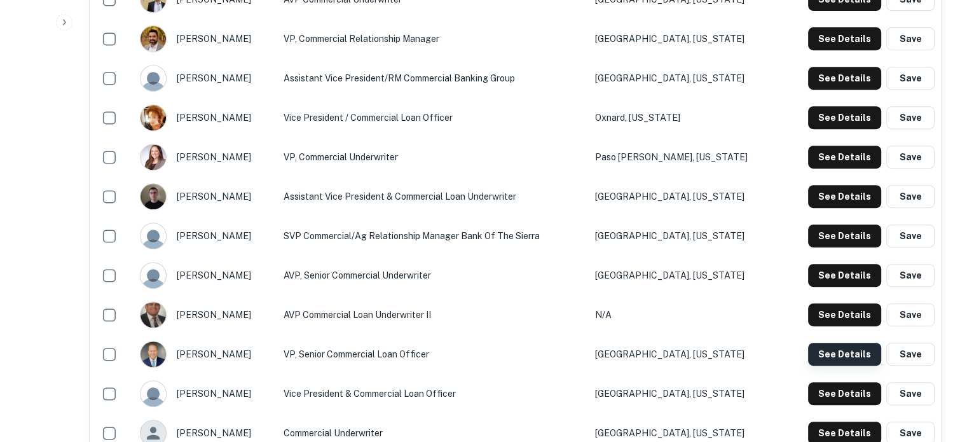
click at [866, 360] on button "See Details" at bounding box center [844, 354] width 73 height 23
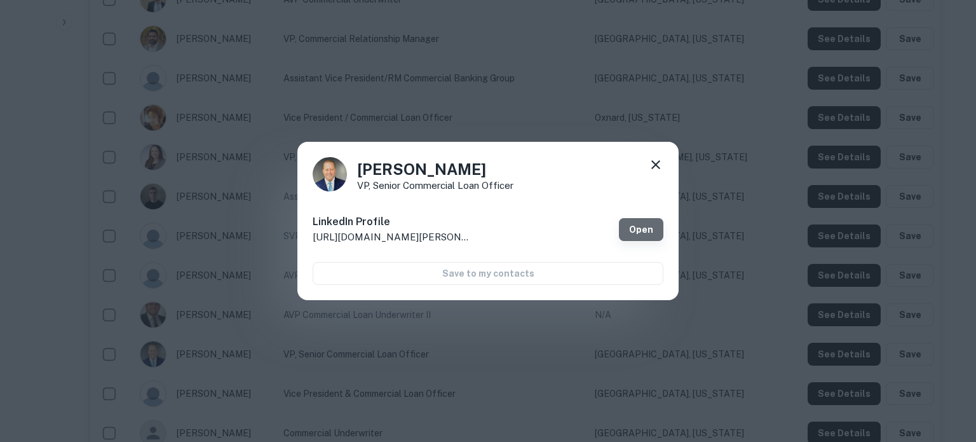
click at [648, 229] on link "Open" at bounding box center [641, 229] width 44 height 23
click at [652, 167] on icon at bounding box center [655, 164] width 15 height 15
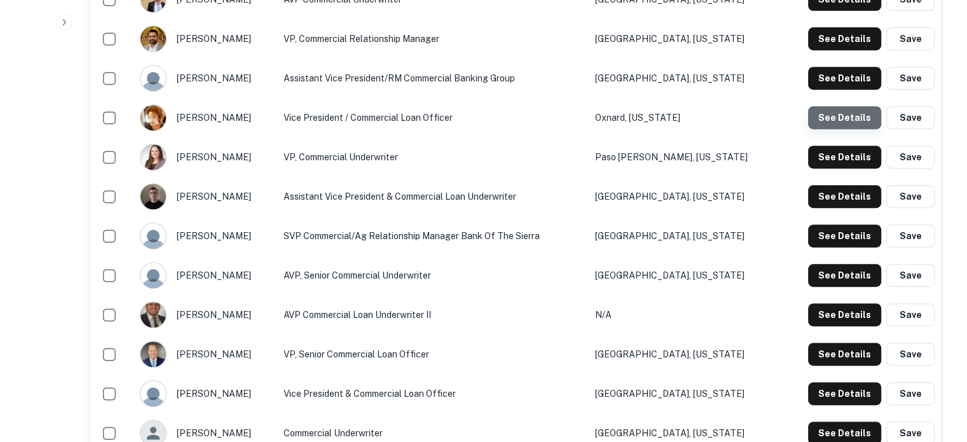
click at [856, 120] on button "See Details" at bounding box center [844, 117] width 73 height 23
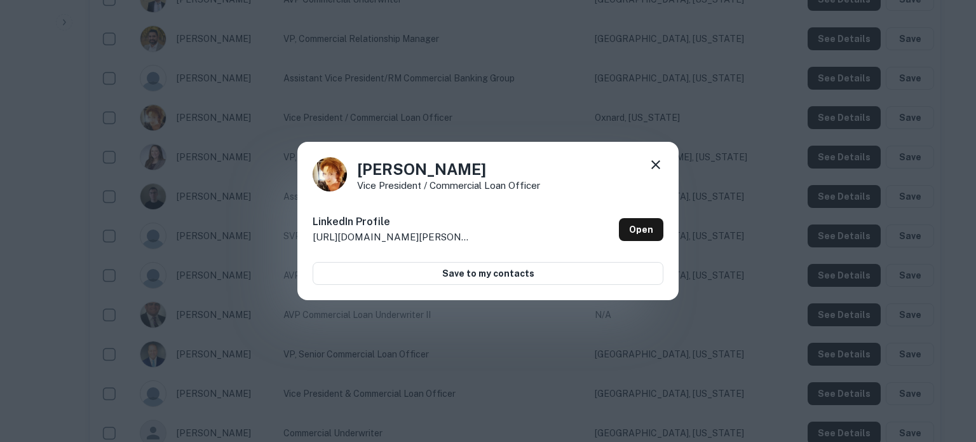
click at [652, 166] on icon at bounding box center [655, 164] width 15 height 15
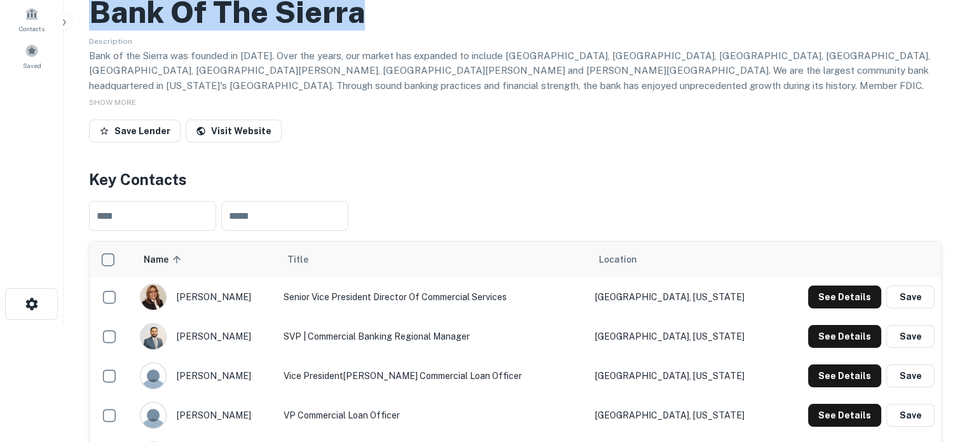
scroll to position [64, 0]
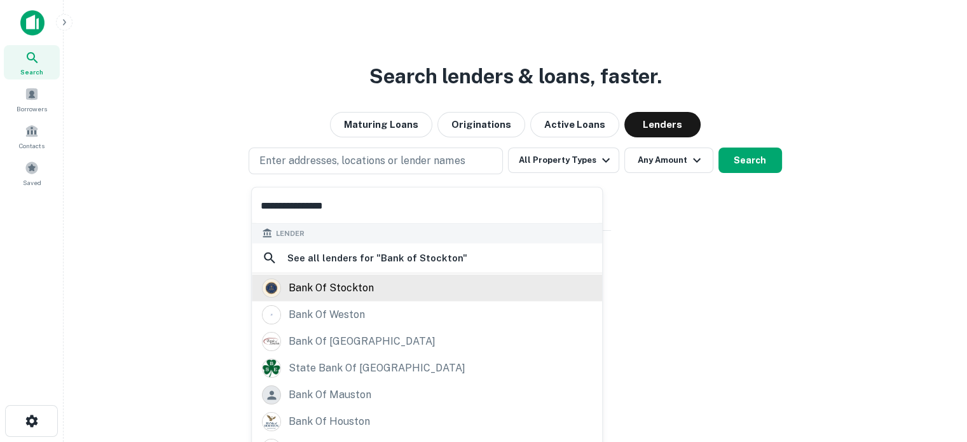
type input "**********"
click at [351, 294] on div "bank of stockton" at bounding box center [331, 287] width 85 height 19
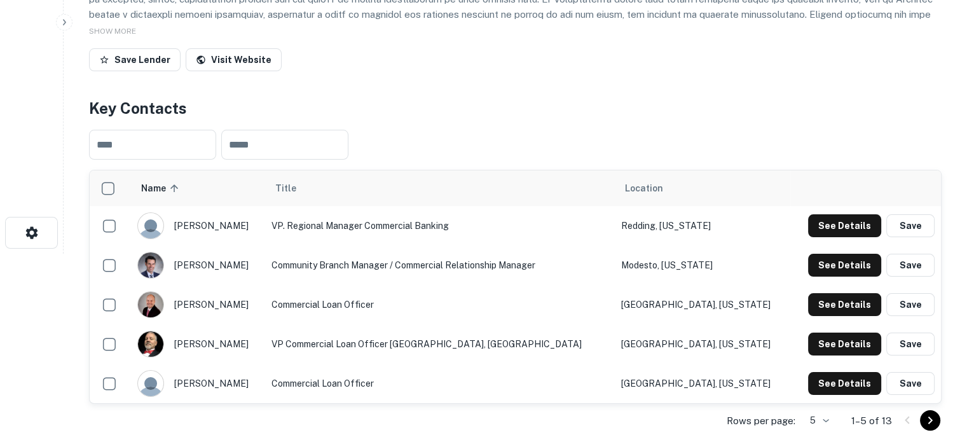
scroll to position [254, 0]
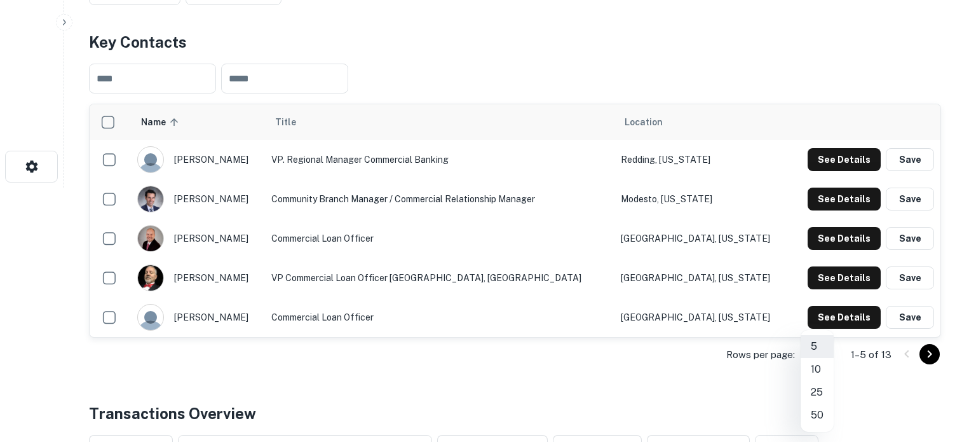
click at [816, 391] on li "25" at bounding box center [817, 392] width 33 height 23
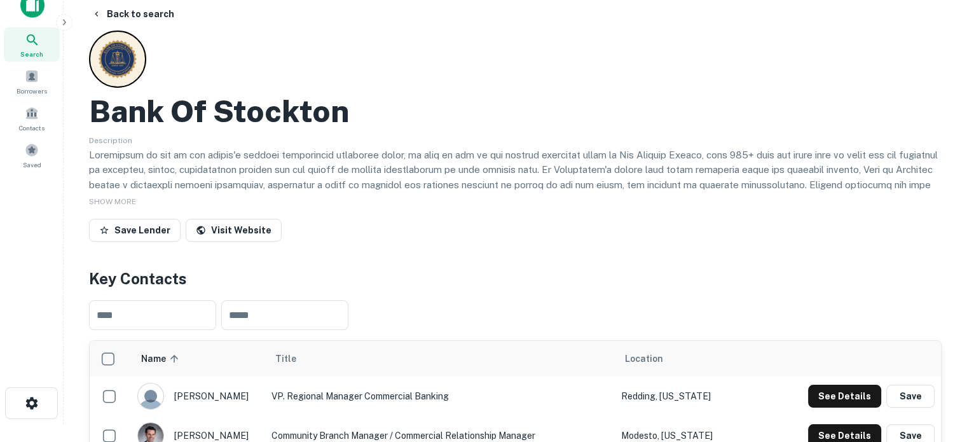
scroll to position [0, 0]
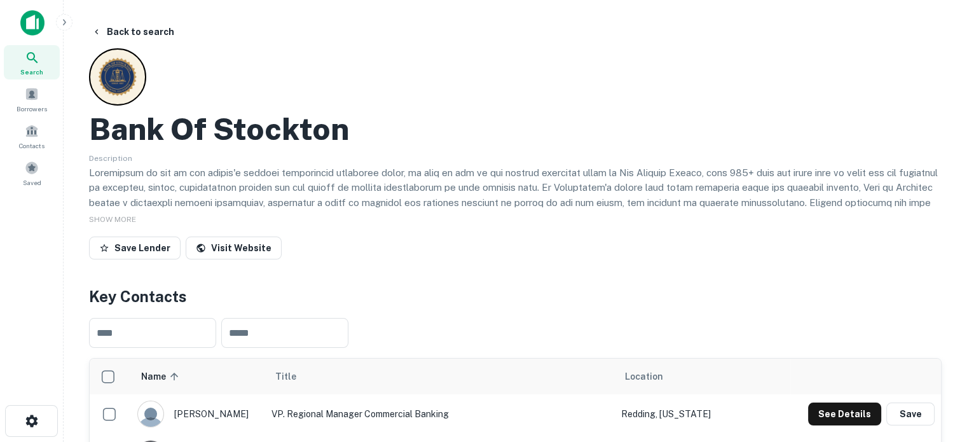
click at [97, 137] on h2 "Bank Of Stockton" at bounding box center [219, 129] width 260 height 37
drag, startPoint x: 92, startPoint y: 129, endPoint x: 83, endPoint y: 127, distance: 9.1
click at [398, 146] on div "Bank Of Stockton" at bounding box center [515, 129] width 852 height 37
click at [302, 125] on h2 "Bank Of Stockton" at bounding box center [219, 129] width 260 height 37
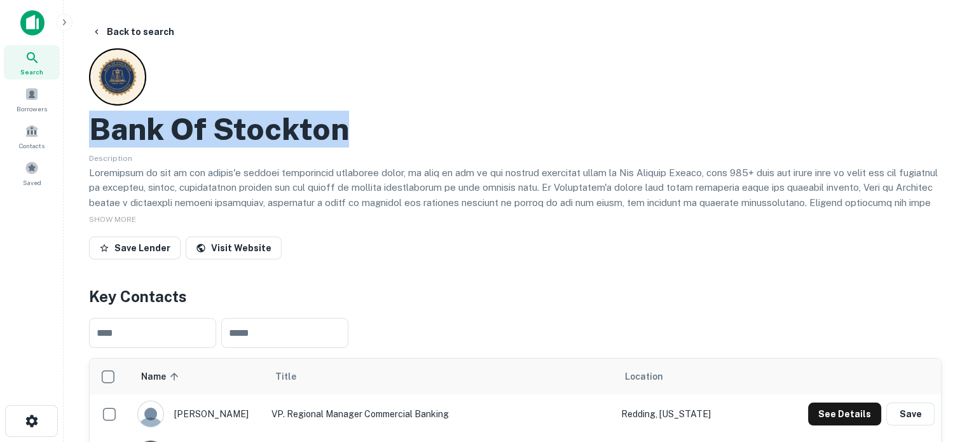
click at [425, 145] on div "Bank Of Stockton" at bounding box center [515, 129] width 852 height 37
drag, startPoint x: 69, startPoint y: 128, endPoint x: 366, endPoint y: 132, distance: 297.5
click at [366, 132] on main "Back to search Bank Of Stockton Description SHOW MORE Save Lender Visit Website…" at bounding box center [515, 221] width 903 height 442
copy h2 "Bank Of Stockton"
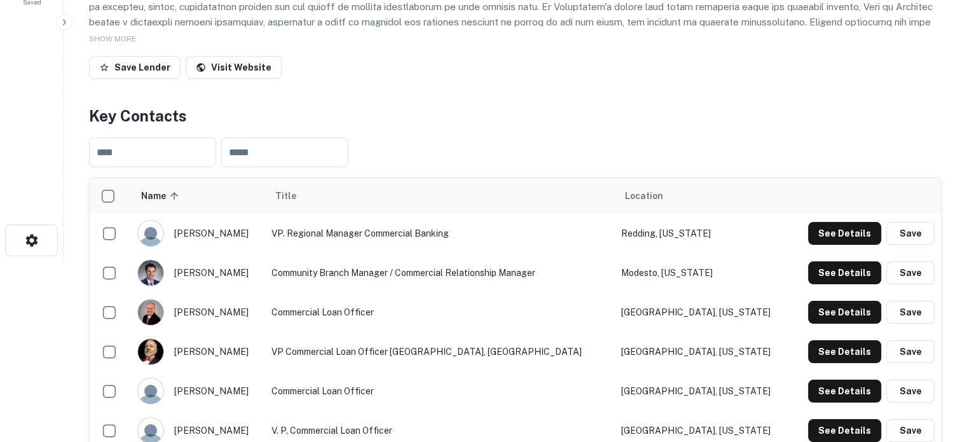
scroll to position [254, 0]
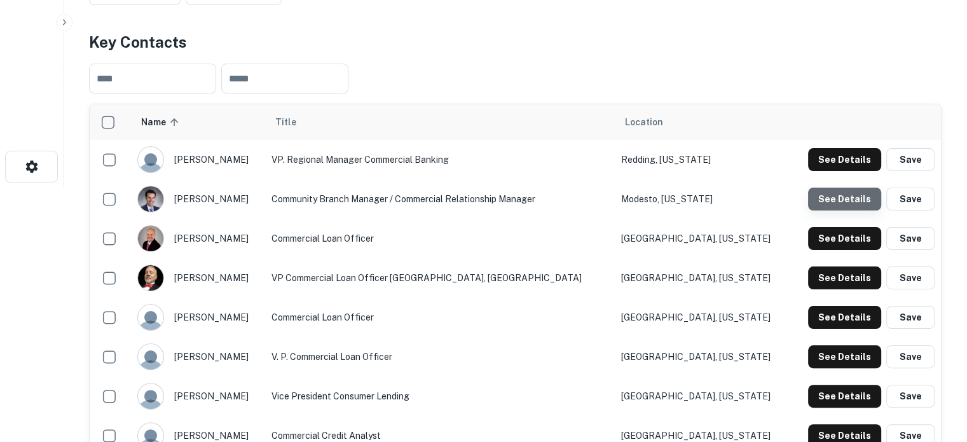
click at [861, 196] on button "See Details" at bounding box center [844, 199] width 73 height 23
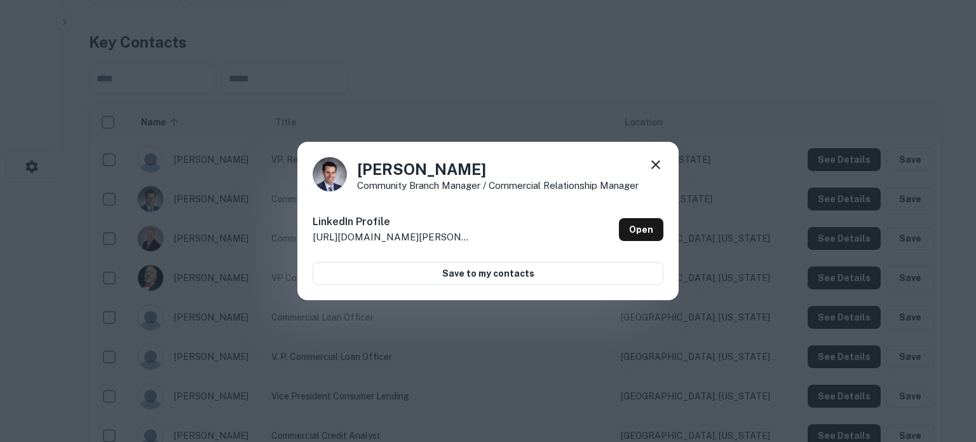
click at [655, 168] on icon at bounding box center [655, 164] width 15 height 15
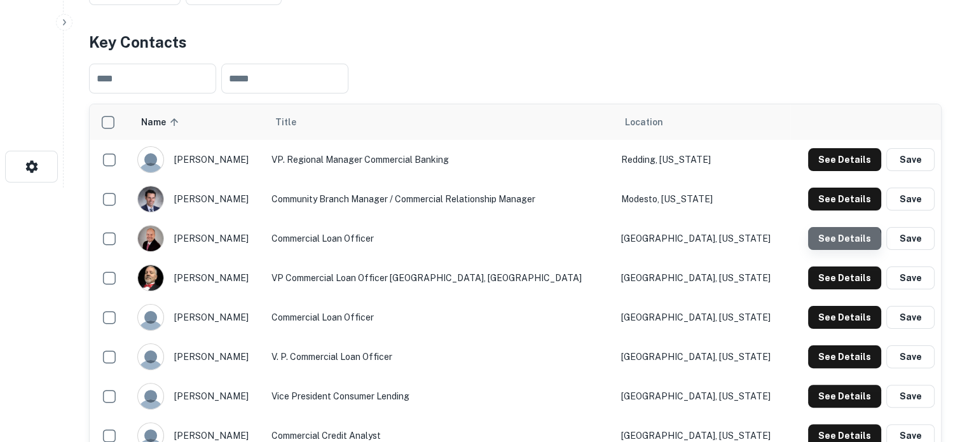
click at [839, 243] on button "See Details" at bounding box center [844, 238] width 73 height 23
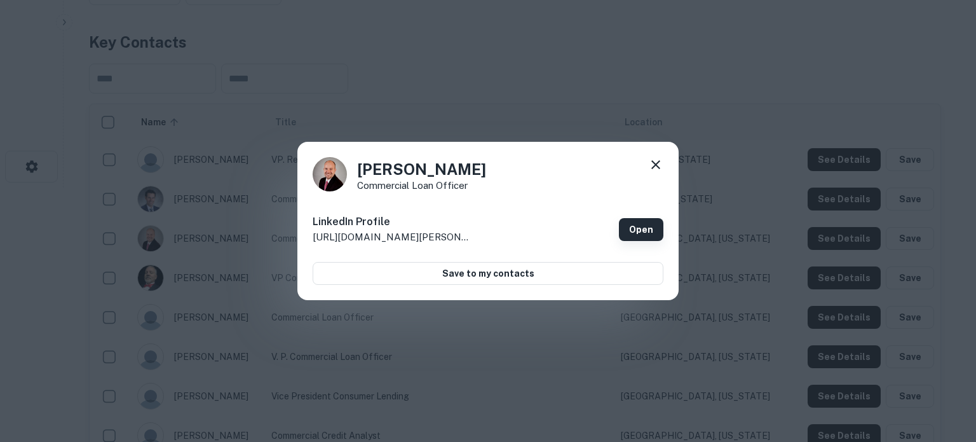
click at [635, 235] on link "Open" at bounding box center [641, 229] width 44 height 23
click at [654, 168] on icon at bounding box center [655, 164] width 15 height 15
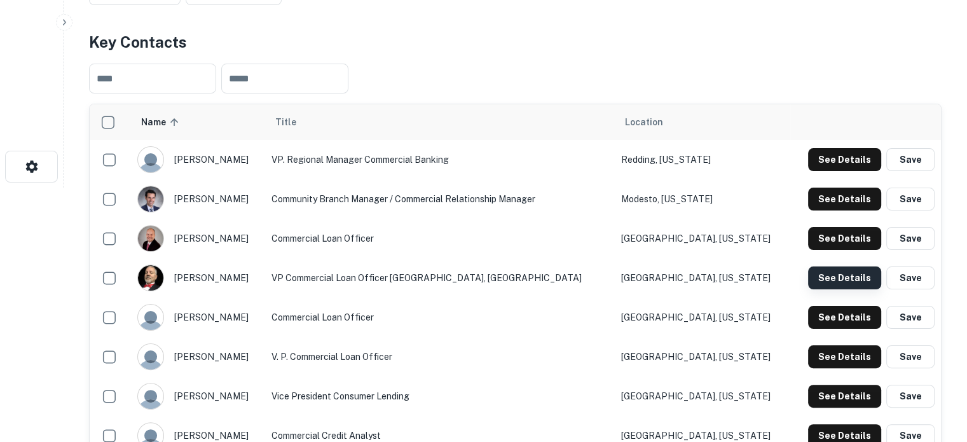
click at [861, 282] on button "See Details" at bounding box center [844, 277] width 73 height 23
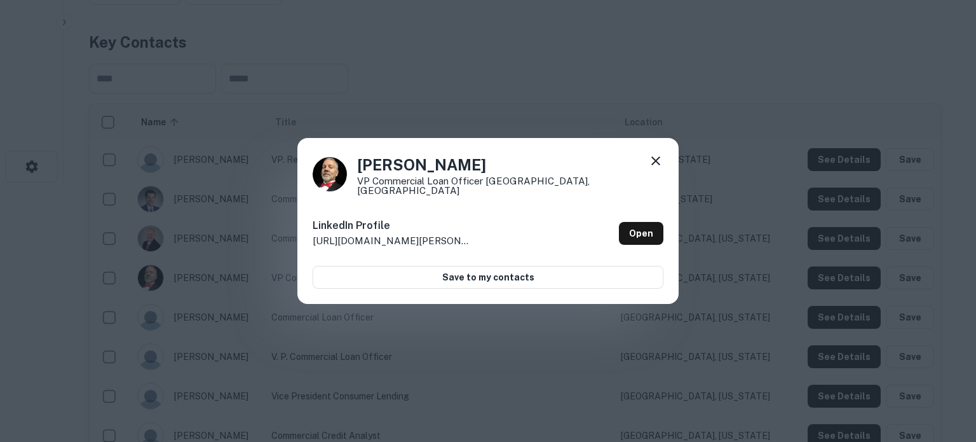
click at [657, 163] on icon at bounding box center [656, 160] width 9 height 9
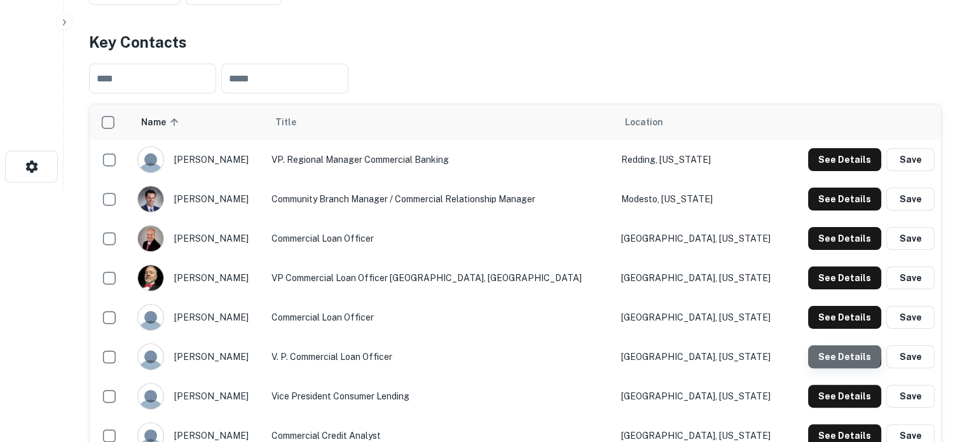
click at [835, 354] on button "See Details" at bounding box center [844, 356] width 73 height 23
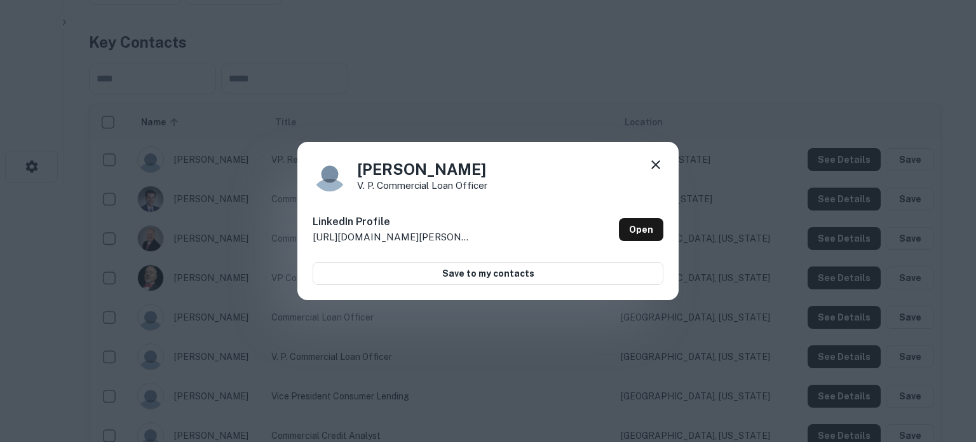
click at [844, 392] on div "[PERSON_NAME] Commercial Loan Officer LinkedIn Profile [URL][DOMAIN_NAME][PERSO…" at bounding box center [488, 221] width 976 height 442
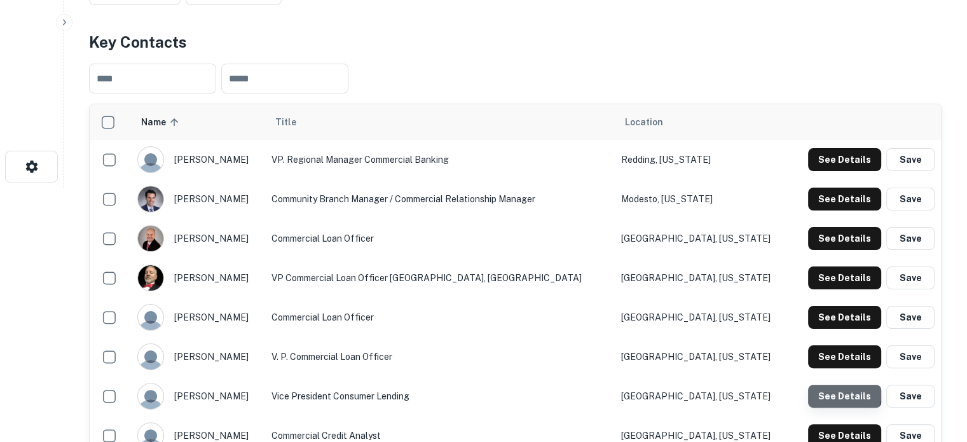
click at [842, 393] on button "See Details" at bounding box center [844, 396] width 73 height 23
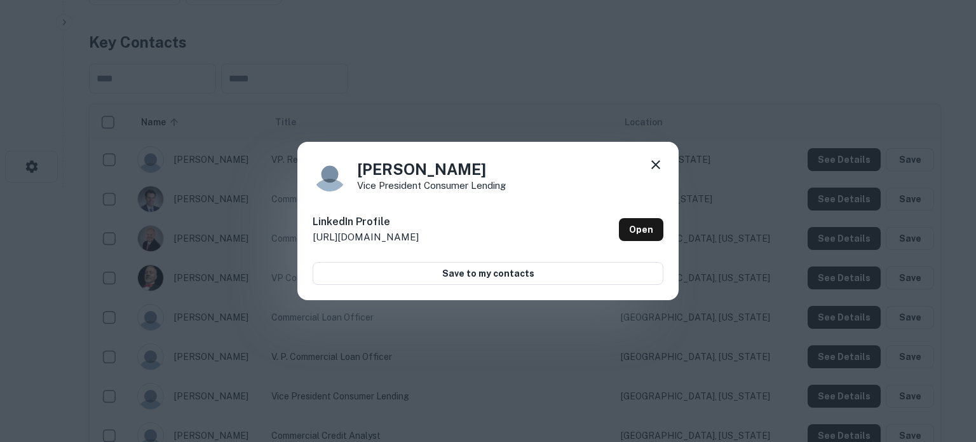
click at [688, 200] on div "[PERSON_NAME] Vice President Consumer Lending LinkedIn Profile [URL][DOMAIN_NAM…" at bounding box center [488, 221] width 976 height 442
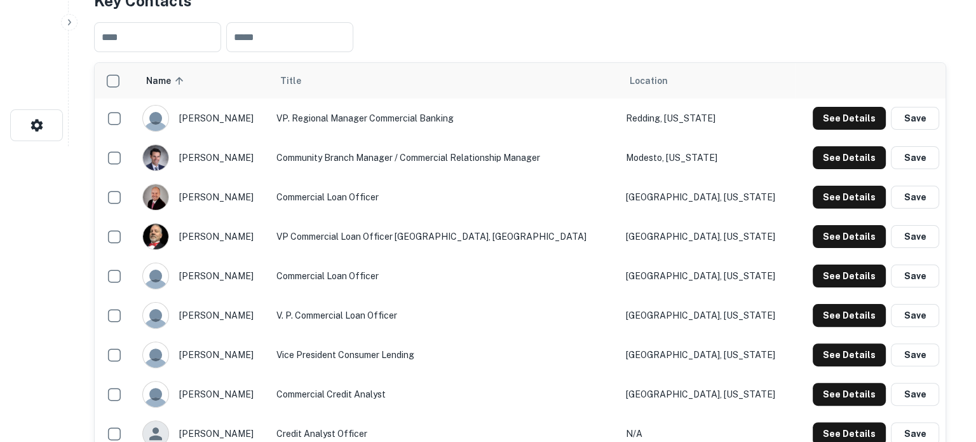
scroll to position [318, 0]
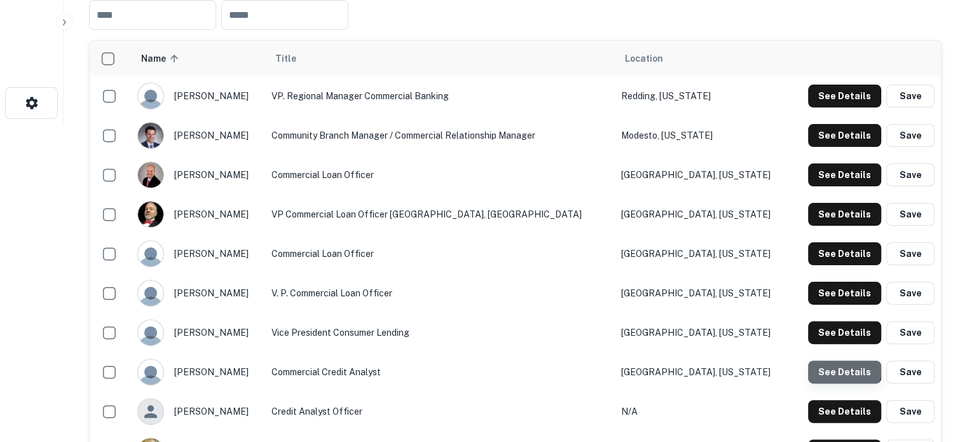
click at [839, 366] on button "See Details" at bounding box center [844, 371] width 73 height 23
